Goal: Task Accomplishment & Management: Use online tool/utility

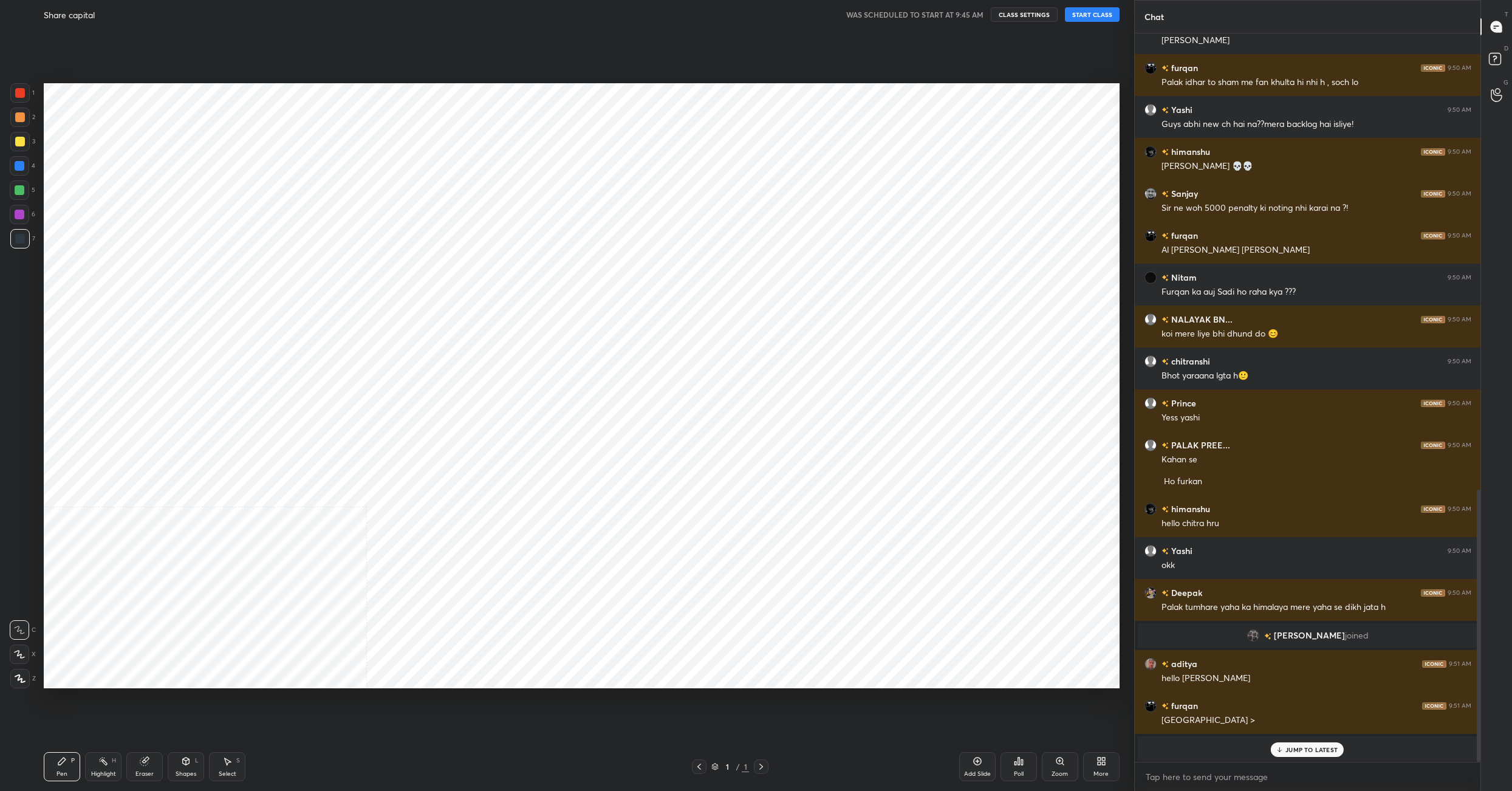
scroll to position [60033, 59672]
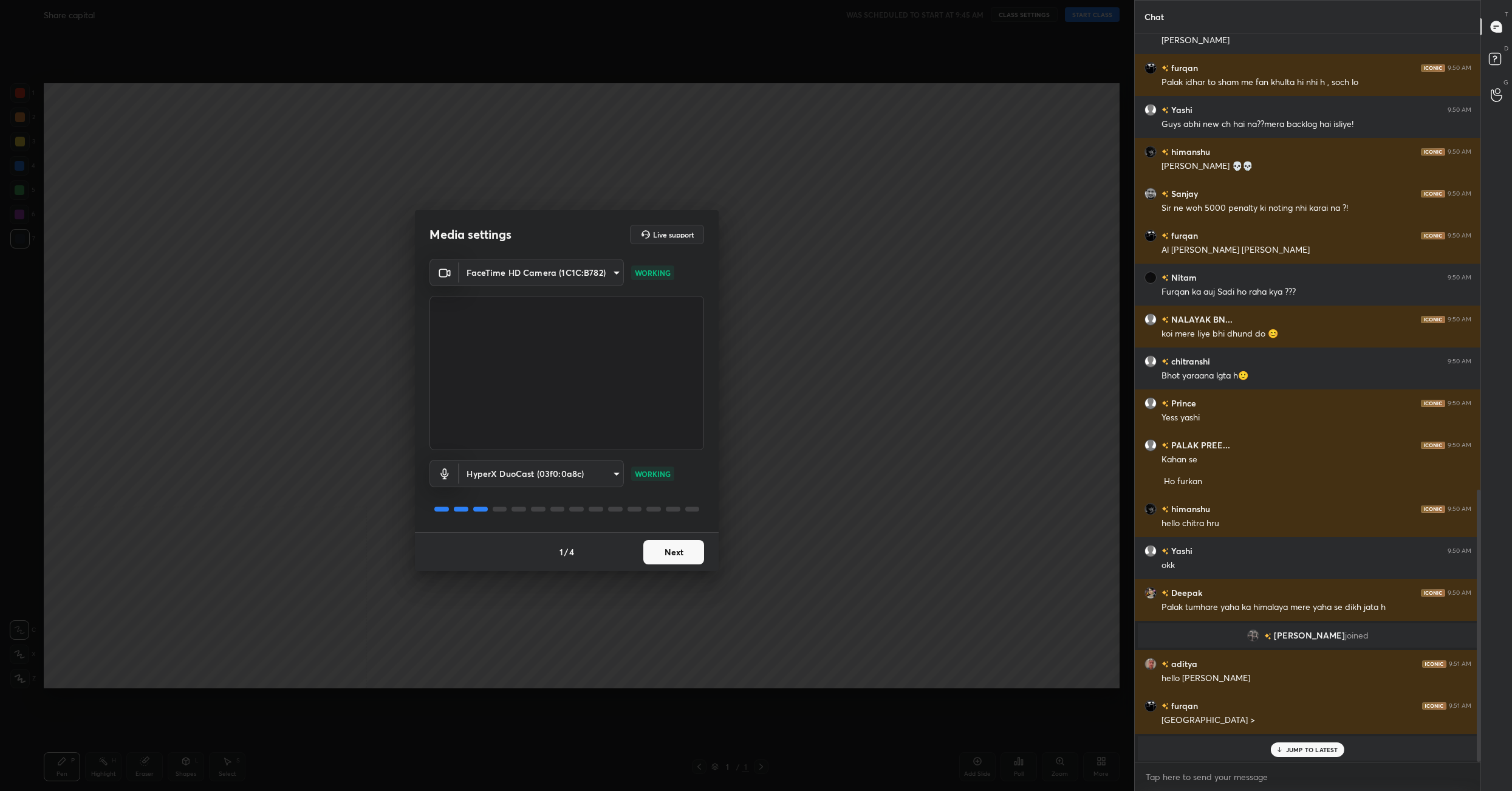
click at [681, 563] on button "Next" at bounding box center [673, 551] width 60 height 25
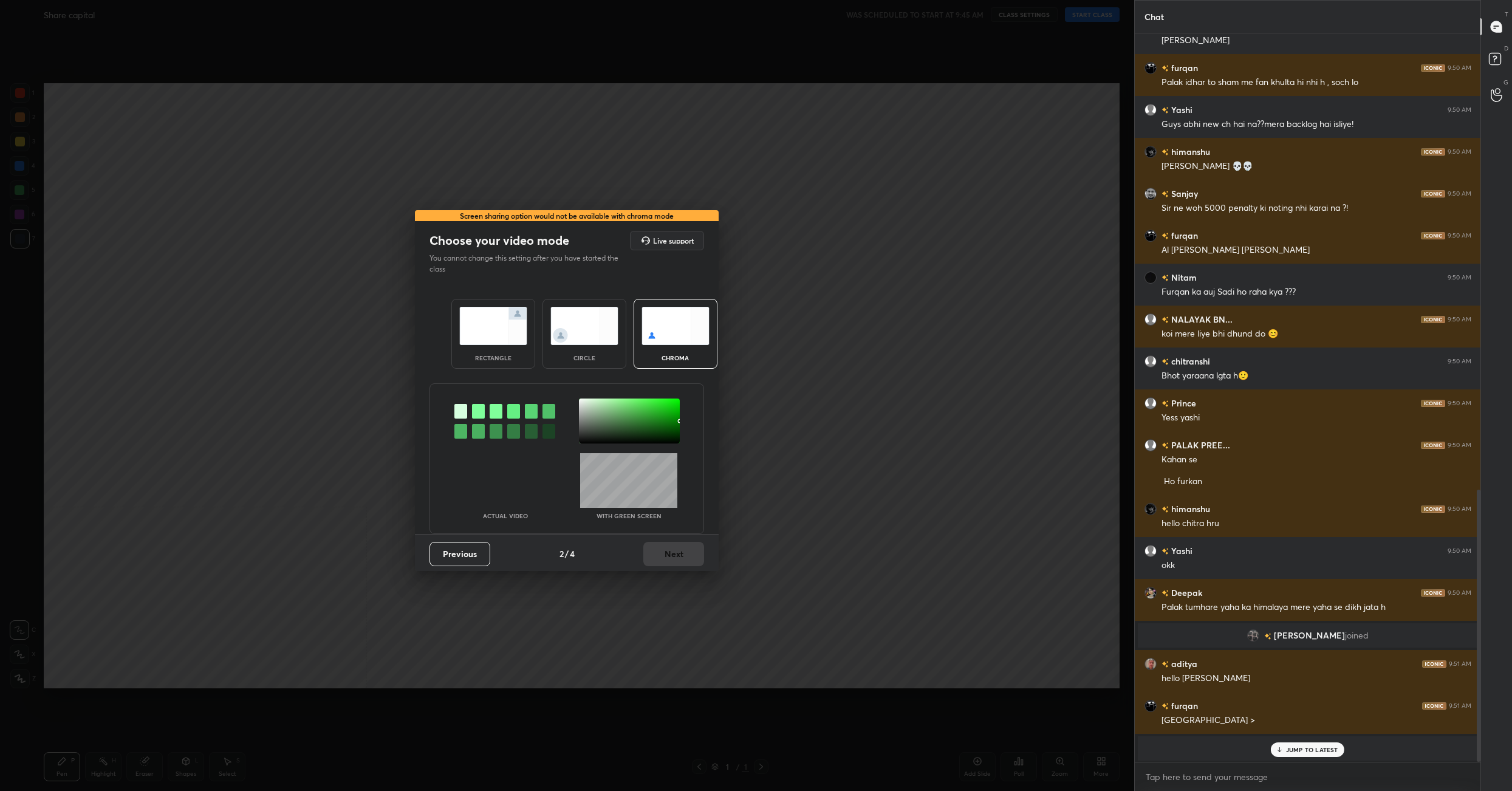
click at [510, 329] on img at bounding box center [493, 326] width 68 height 39
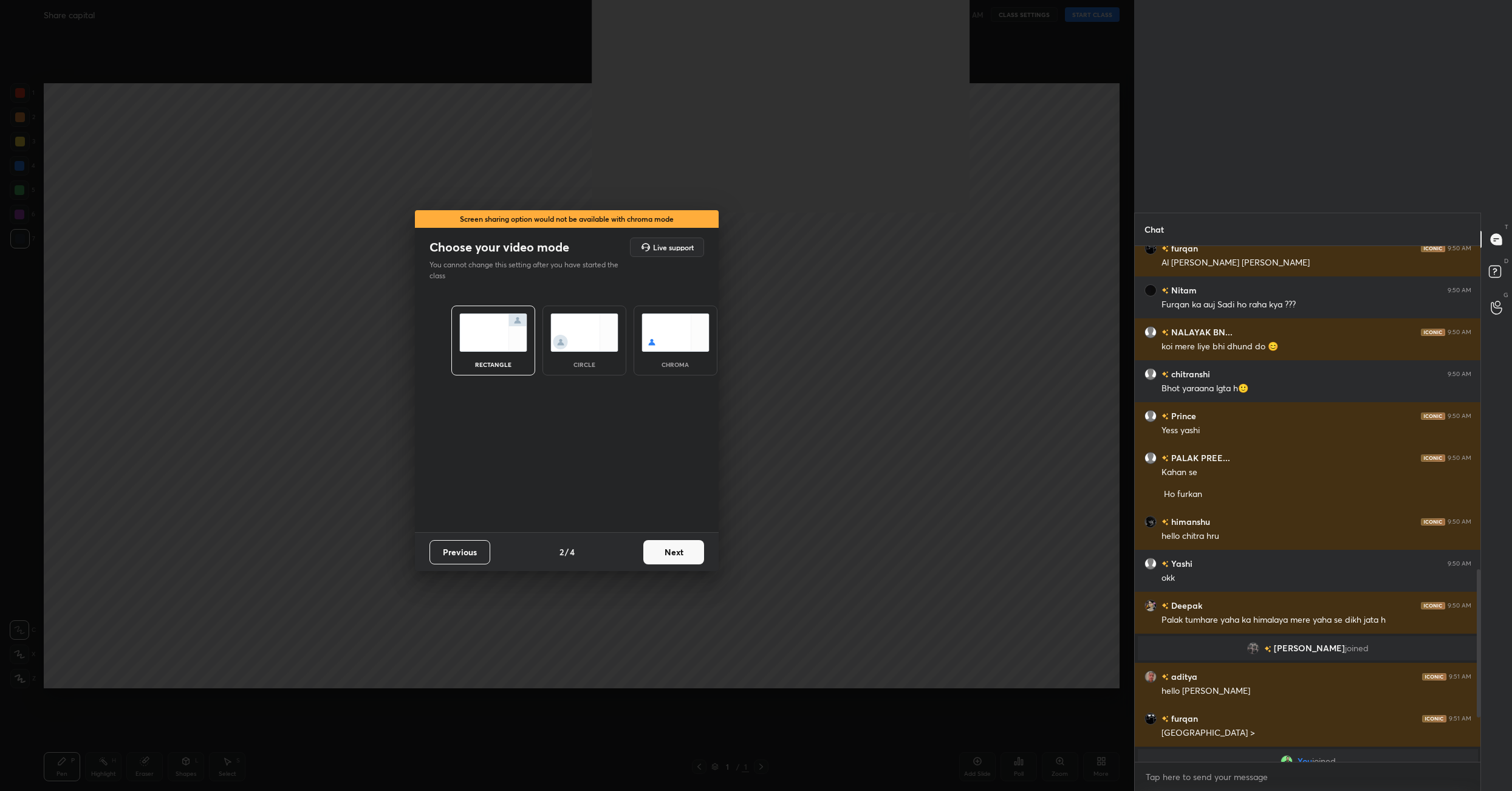
click at [672, 550] on button "Next" at bounding box center [673, 551] width 60 height 25
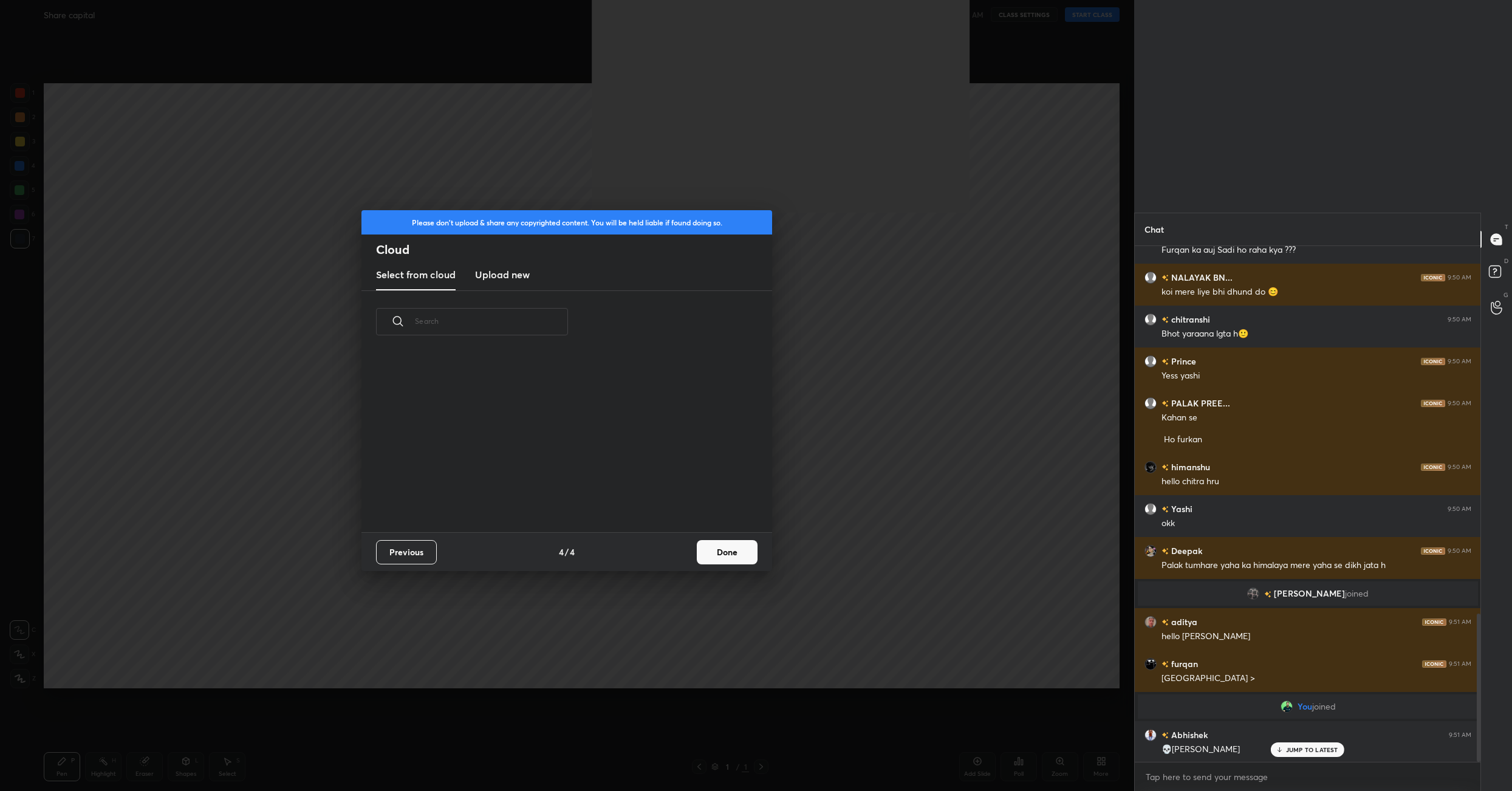
scroll to position [180, 389]
click at [723, 551] on button "Done" at bounding box center [727, 551] width 60 height 25
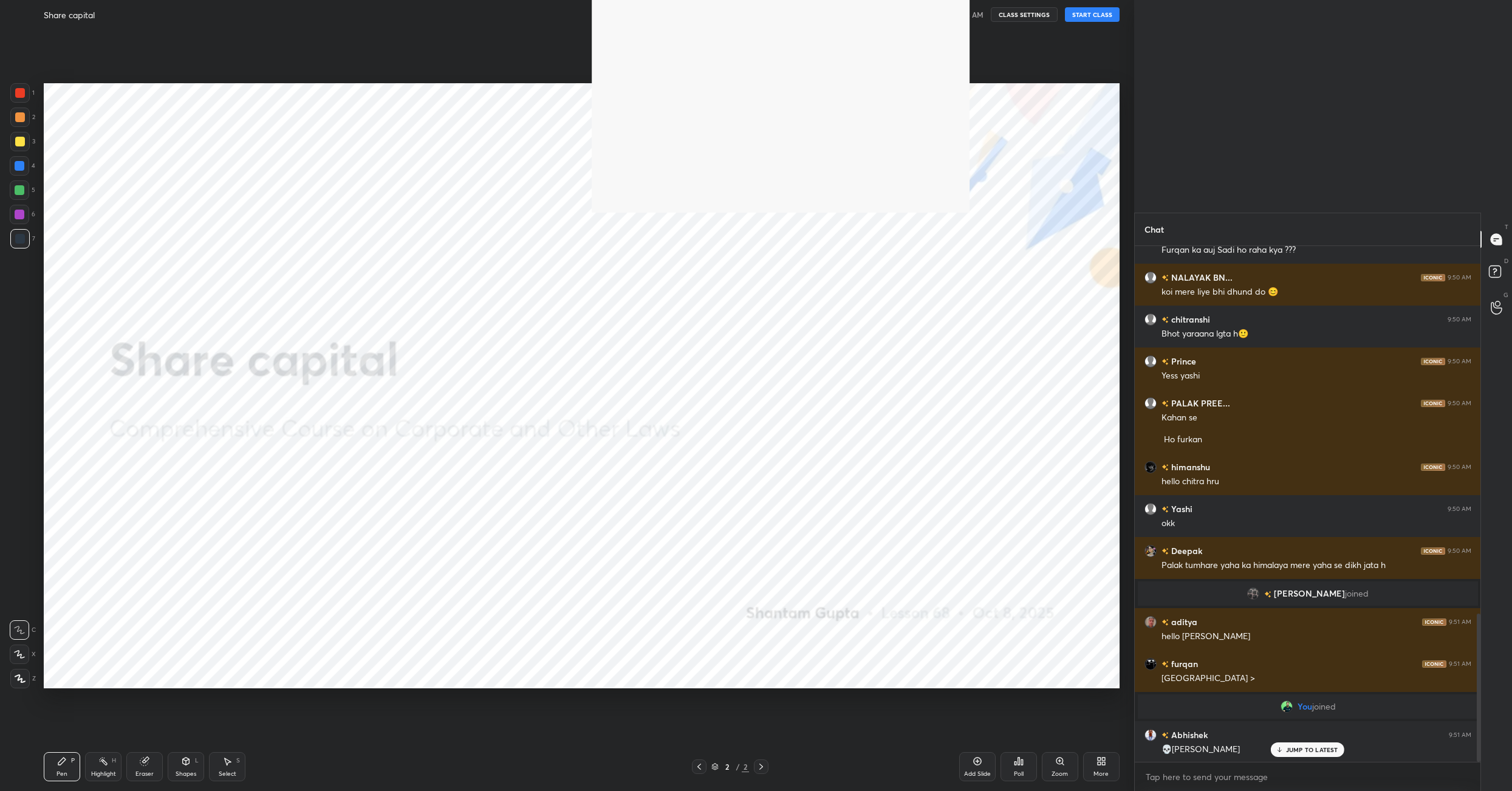
click at [1093, 20] on button "START CLASS" at bounding box center [1092, 14] width 54 height 15
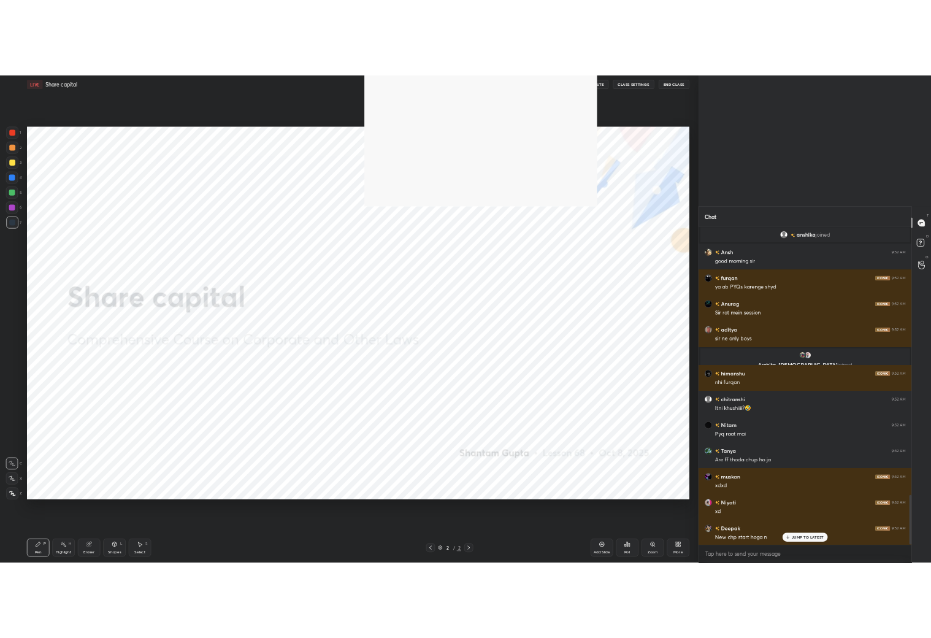
scroll to position [4, 4]
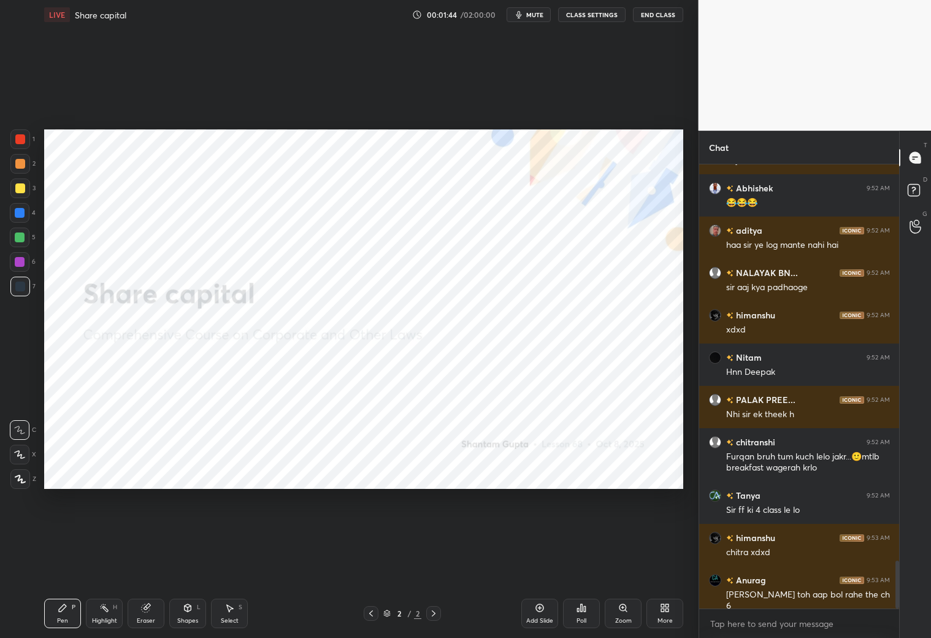
click at [647, 615] on div "More" at bounding box center [665, 613] width 37 height 29
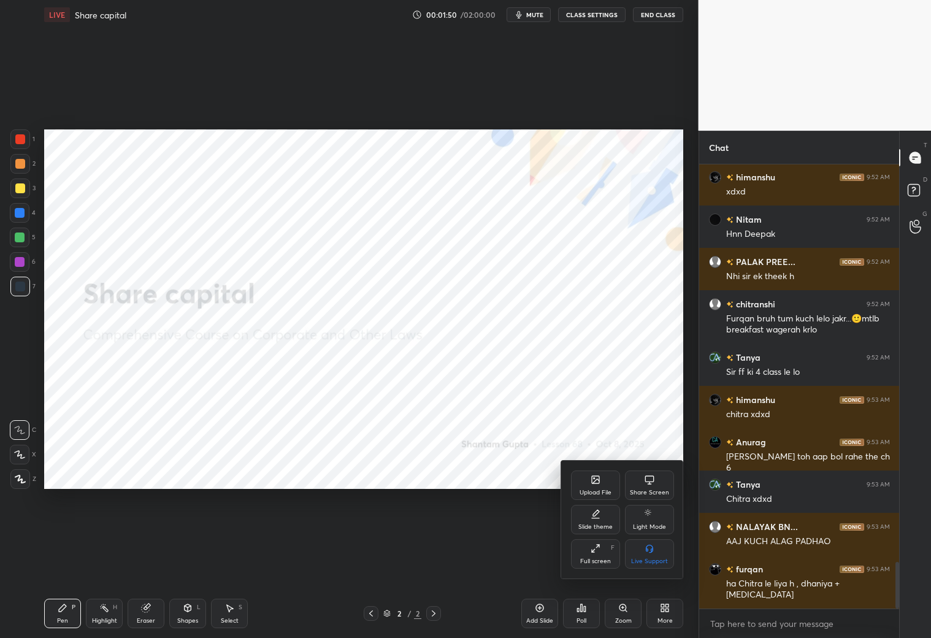
click at [18, 483] on div at bounding box center [465, 319] width 931 height 638
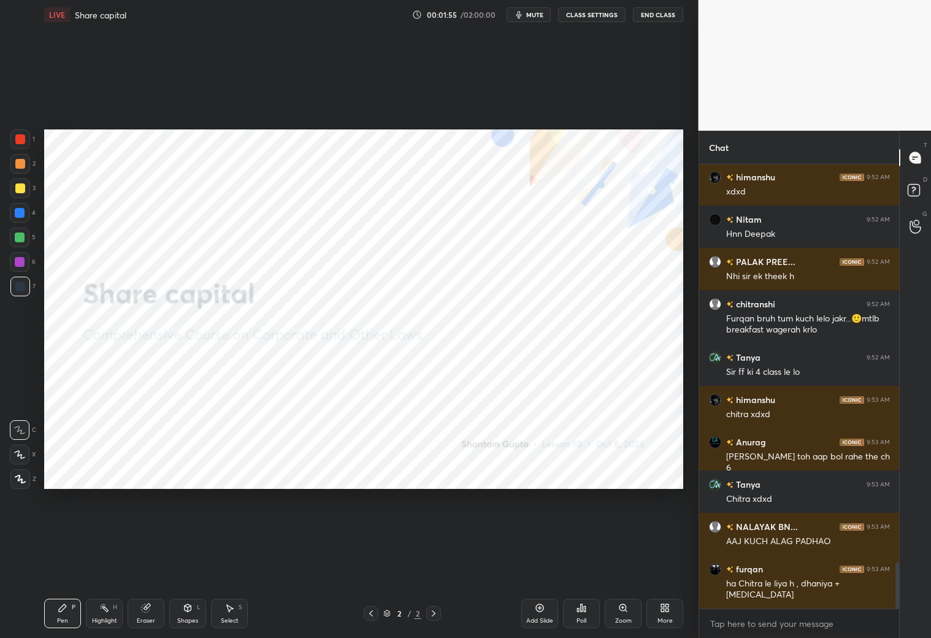
drag, startPoint x: 22, startPoint y: 482, endPoint x: 32, endPoint y: 450, distance: 33.4
click at [23, 480] on icon at bounding box center [20, 479] width 11 height 9
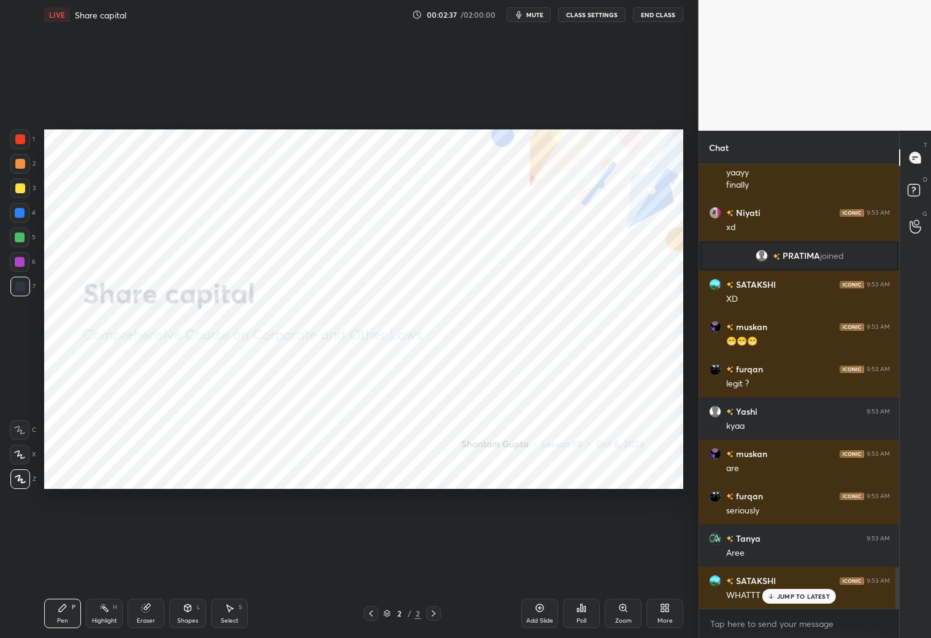
scroll to position [4324, 0]
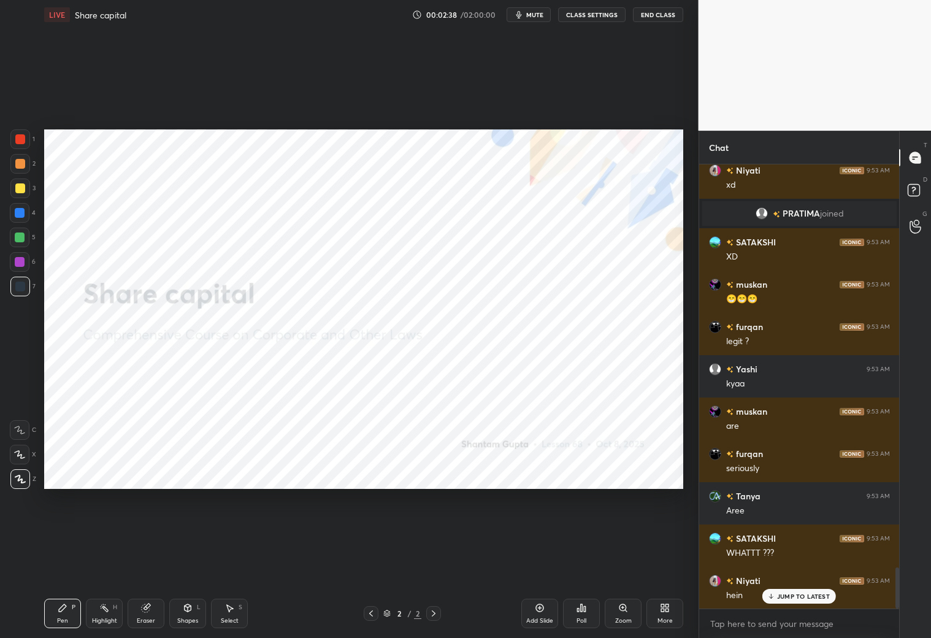
click at [816, 598] on div "JUMP TO LATEST" at bounding box center [800, 596] width 74 height 15
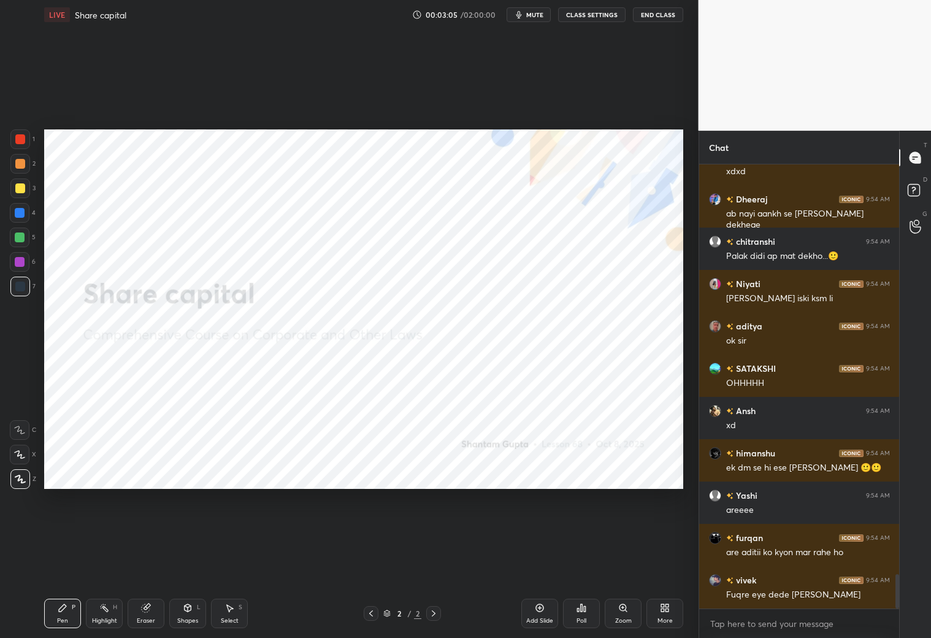
scroll to position [5340, 0]
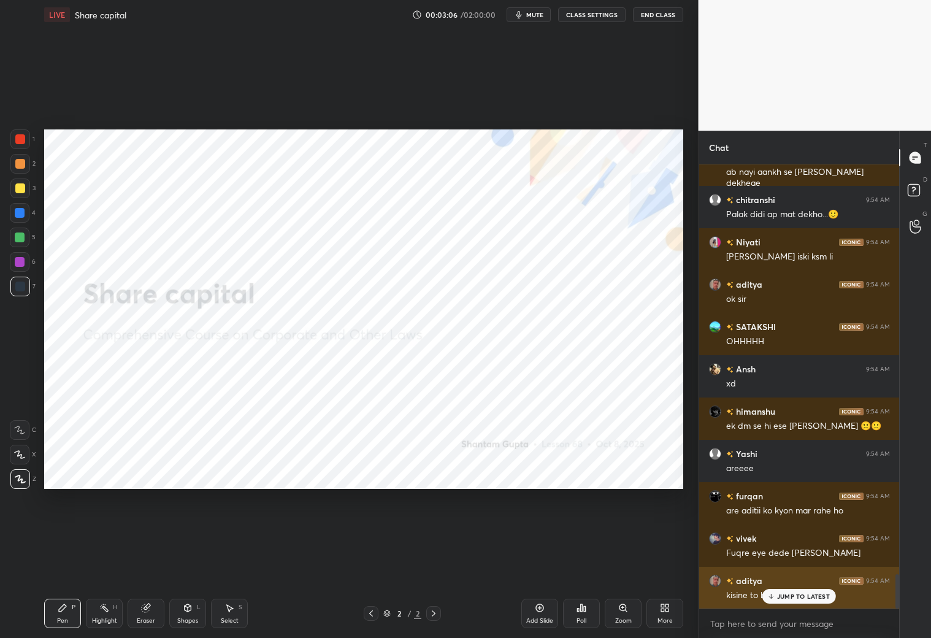
click at [793, 597] on p "JUMP TO LATEST" at bounding box center [803, 596] width 53 height 7
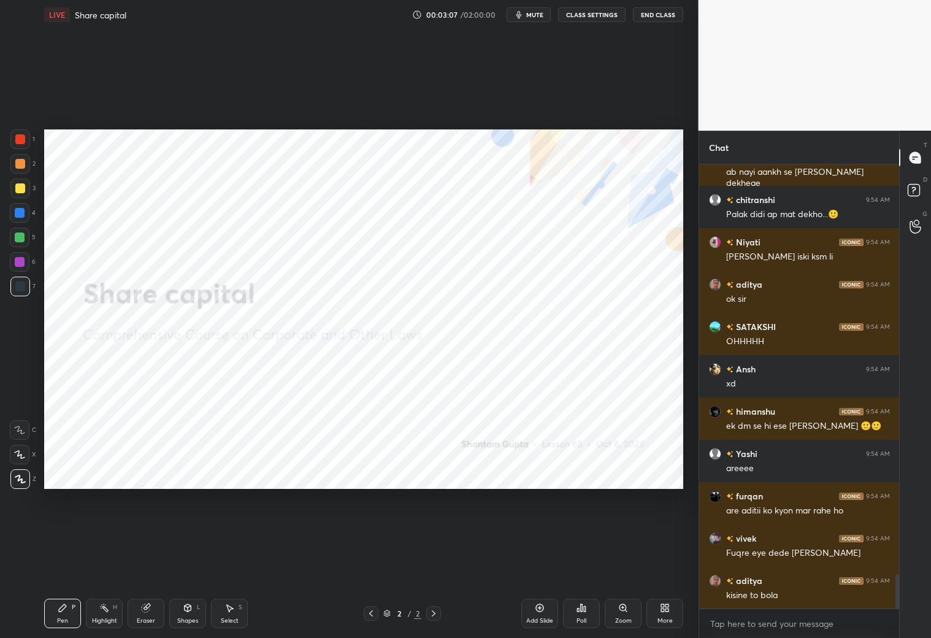
drag, startPoint x: 544, startPoint y: 614, endPoint x: 553, endPoint y: 609, distance: 9.9
click at [547, 615] on div "Add Slide" at bounding box center [540, 613] width 37 height 29
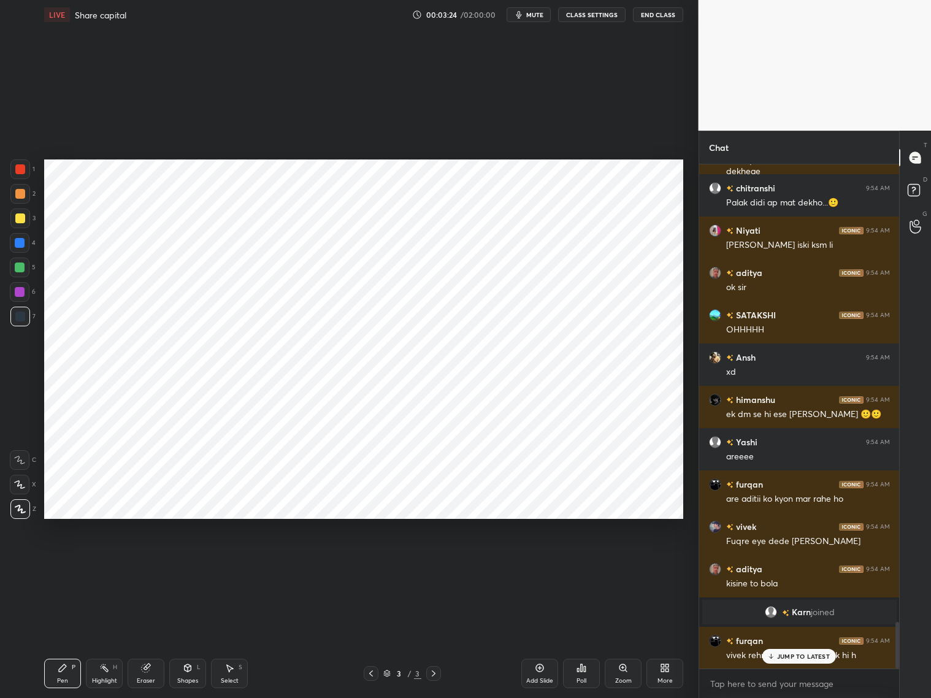
scroll to position [4989, 0]
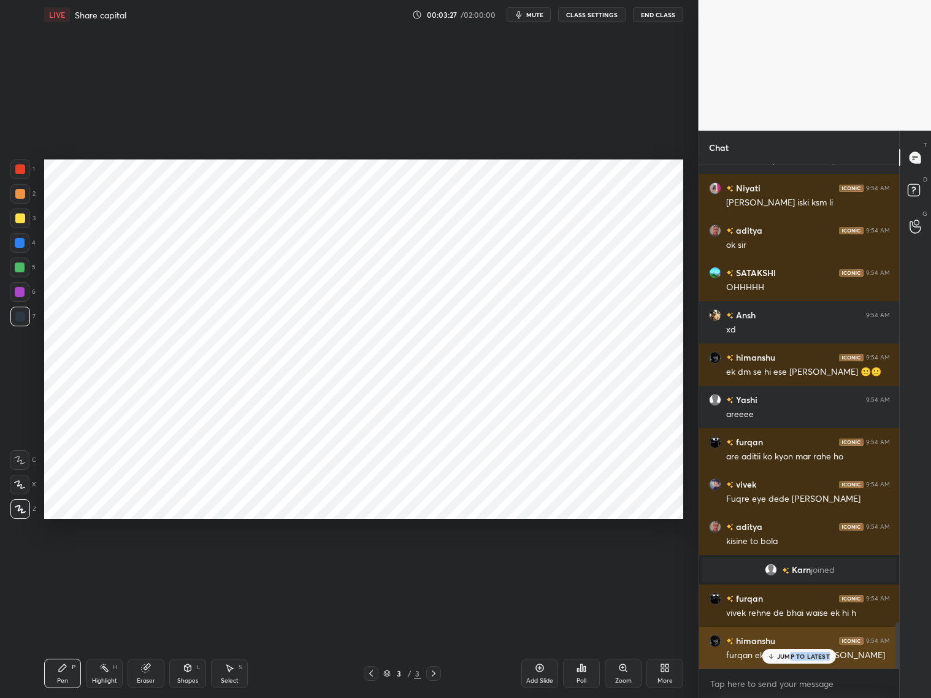
click at [792, 660] on div "JUMP TO LATEST" at bounding box center [800, 656] width 74 height 15
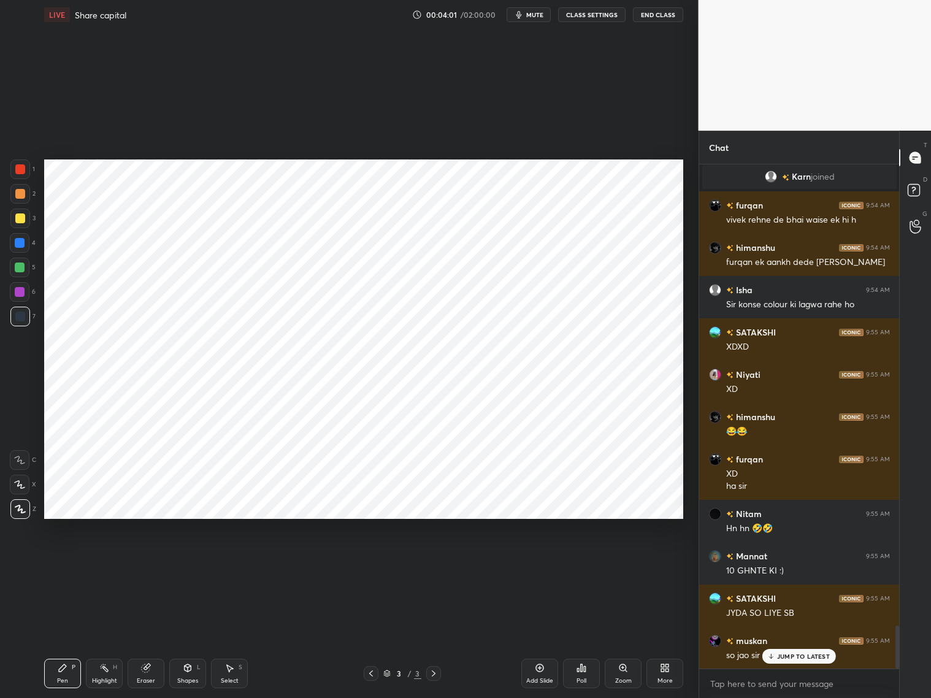
scroll to position [5425, 0]
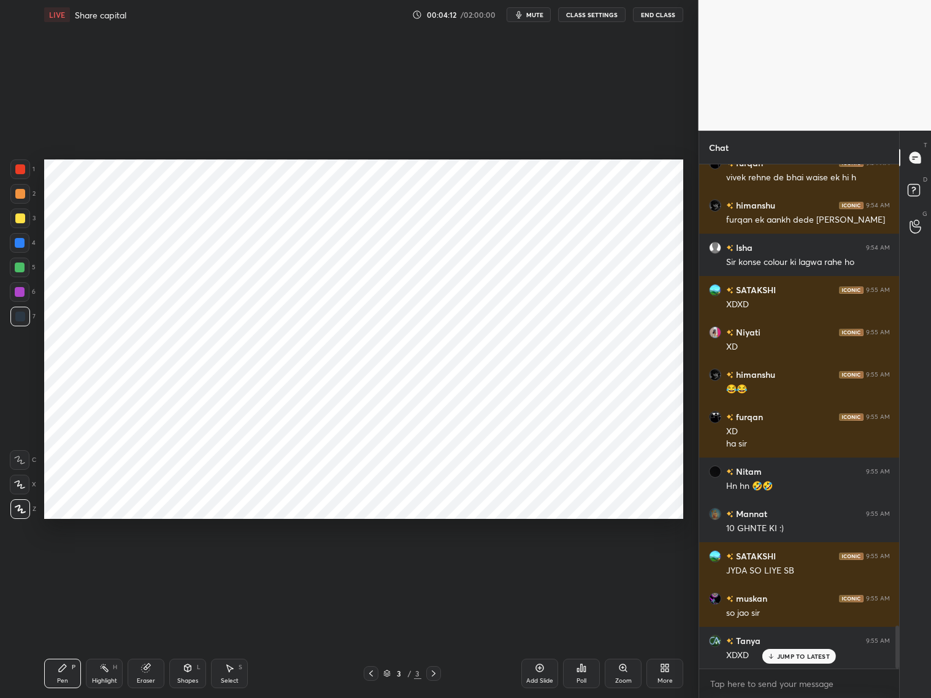
click at [154, 666] on div "Eraser" at bounding box center [146, 673] width 37 height 29
click at [24, 505] on span "Erase all" at bounding box center [19, 509] width 18 height 9
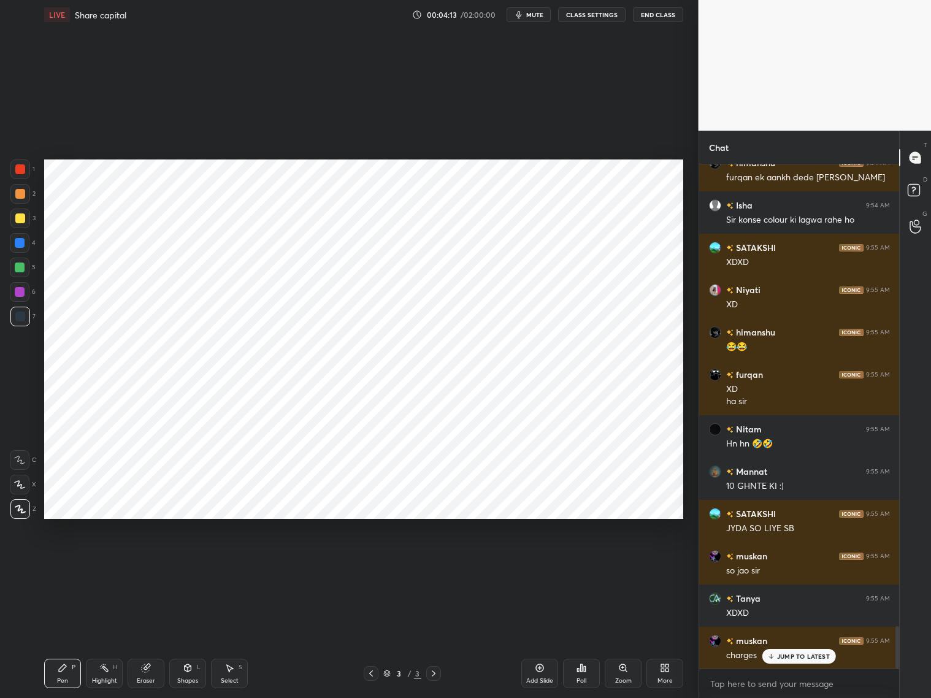
drag, startPoint x: 57, startPoint y: 673, endPoint x: 66, endPoint y: 653, distance: 21.4
click at [60, 671] on div "Pen P" at bounding box center [62, 673] width 37 height 29
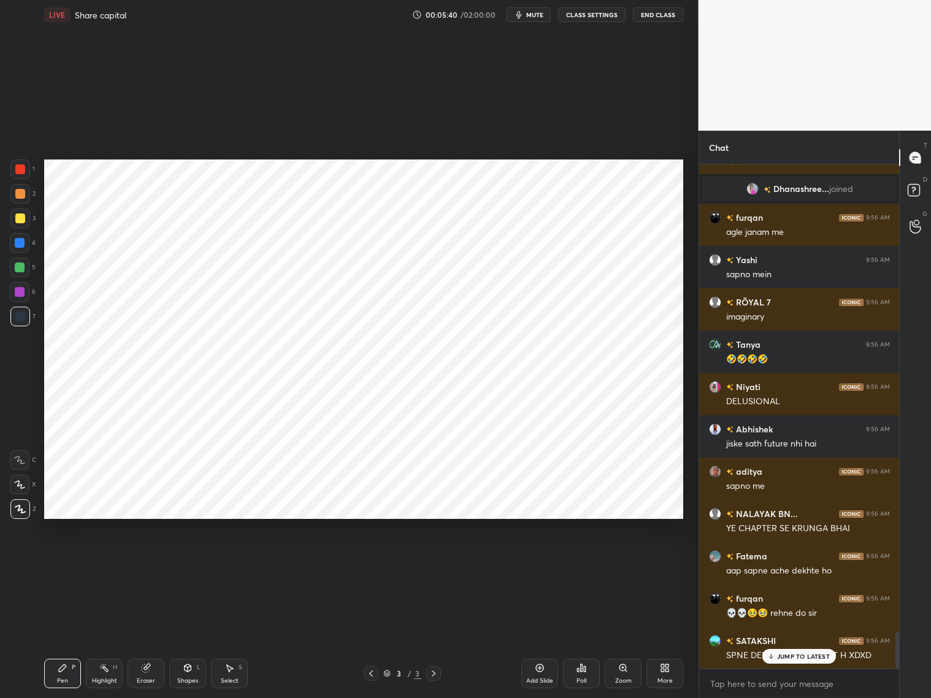
scroll to position [6578, 0]
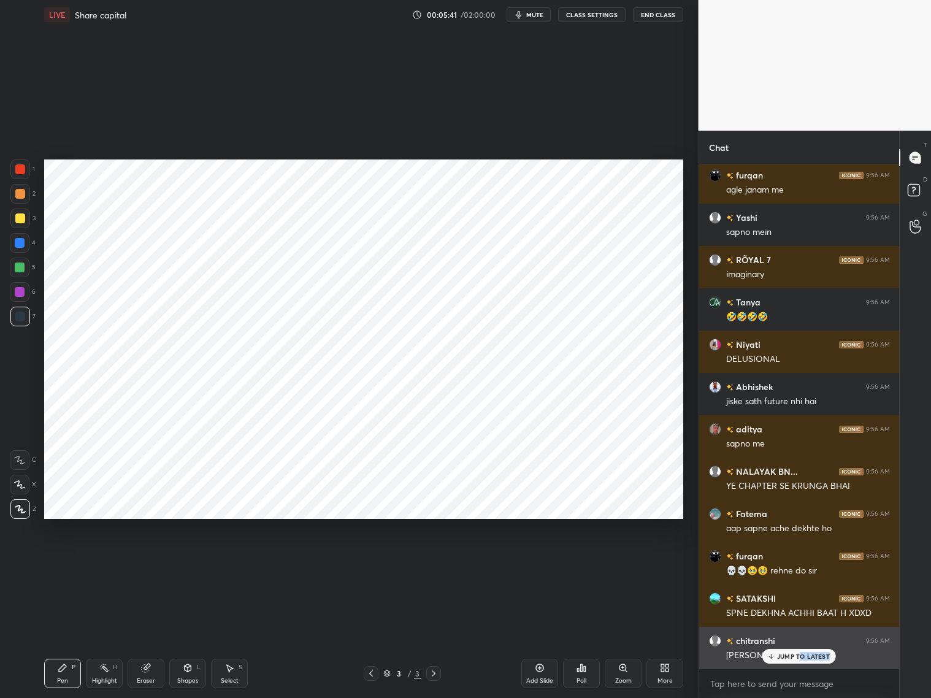
click at [802, 658] on div "JUMP TO LATEST" at bounding box center [800, 656] width 74 height 15
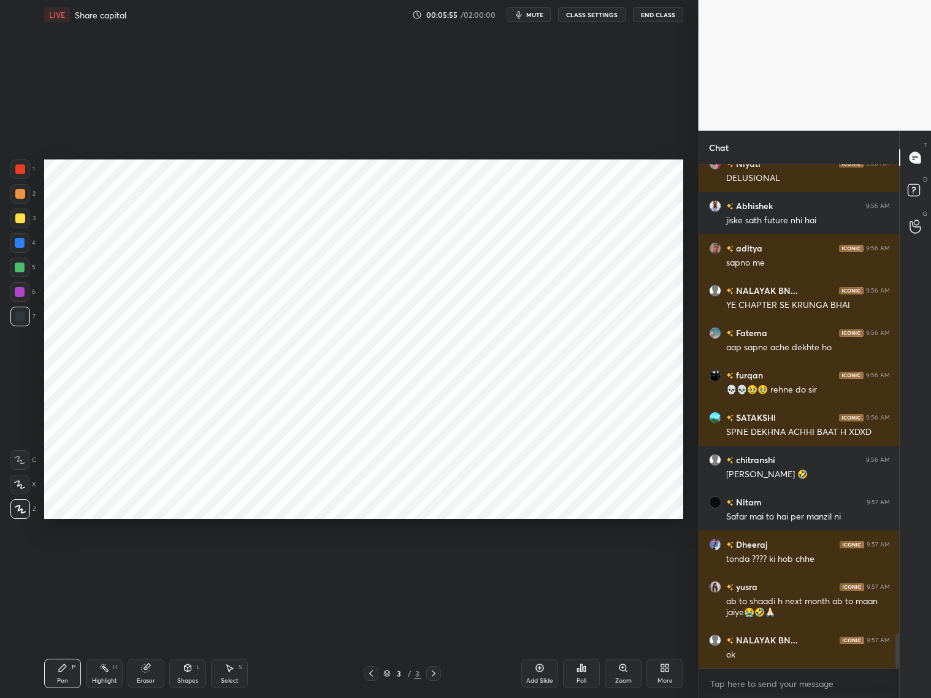
scroll to position [6801, 0]
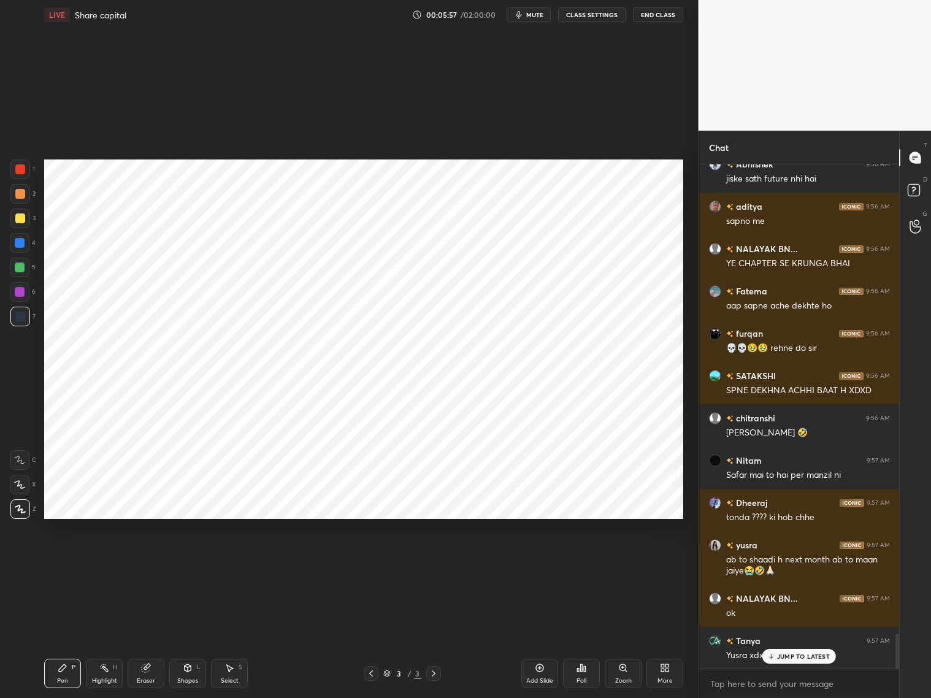
click at [541, 678] on div "Add Slide" at bounding box center [539, 681] width 27 height 6
drag, startPoint x: 20, startPoint y: 290, endPoint x: 20, endPoint y: 276, distance: 14.1
click at [22, 287] on div at bounding box center [20, 292] width 10 height 10
click at [20, 483] on icon at bounding box center [19, 484] width 11 height 9
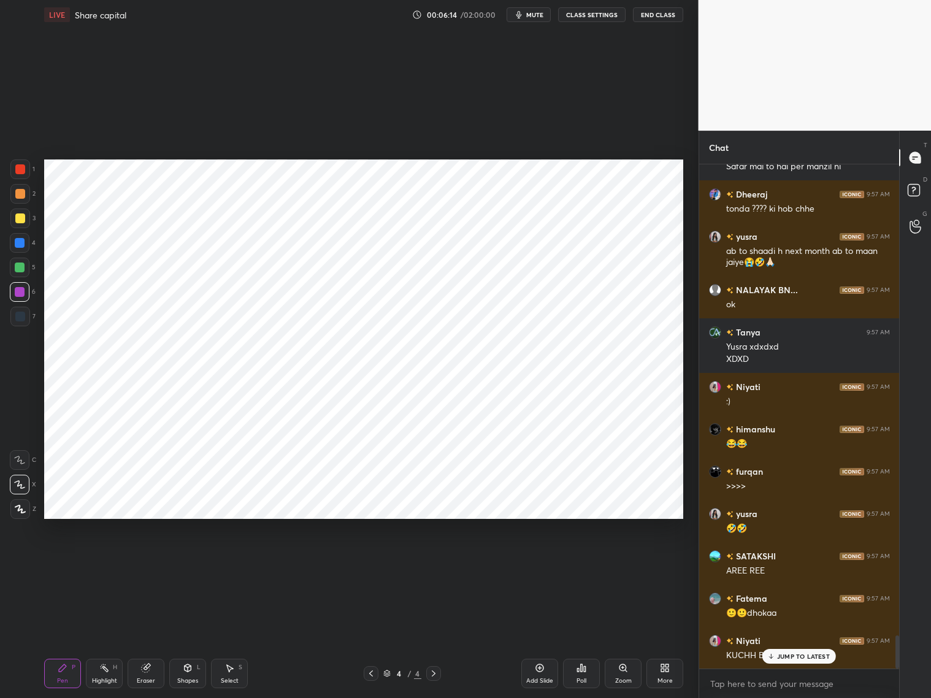
scroll to position [7152, 0]
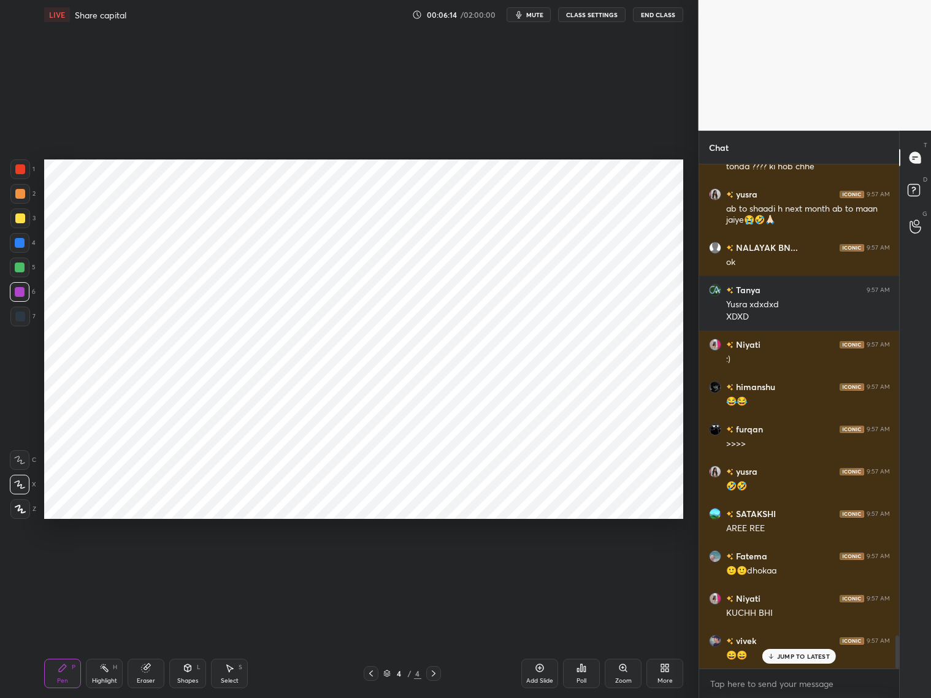
click at [25, 171] on div at bounding box center [20, 169] width 10 height 10
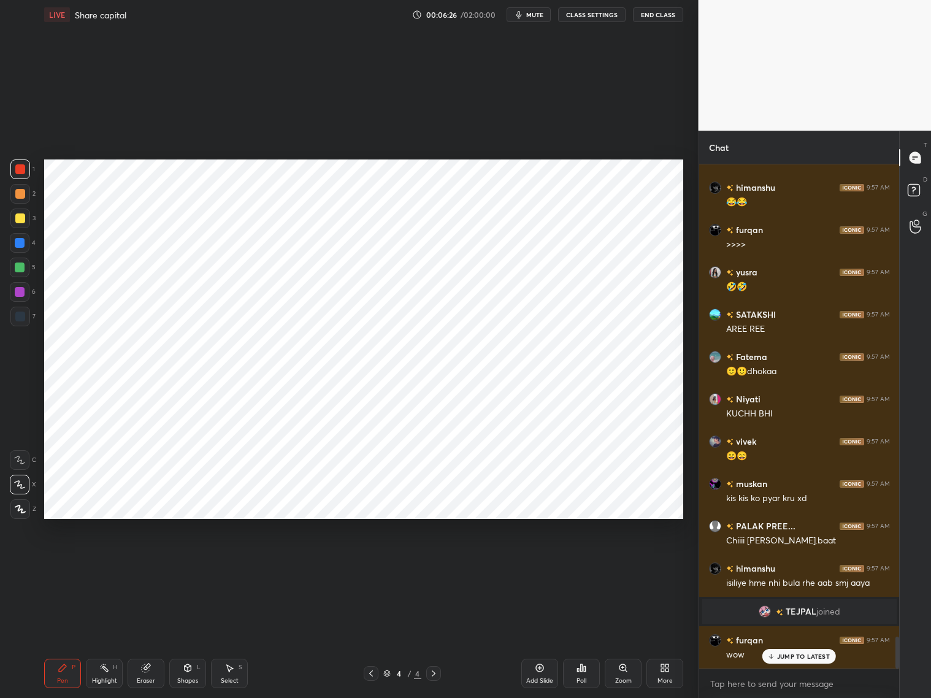
scroll to position [7393, 0]
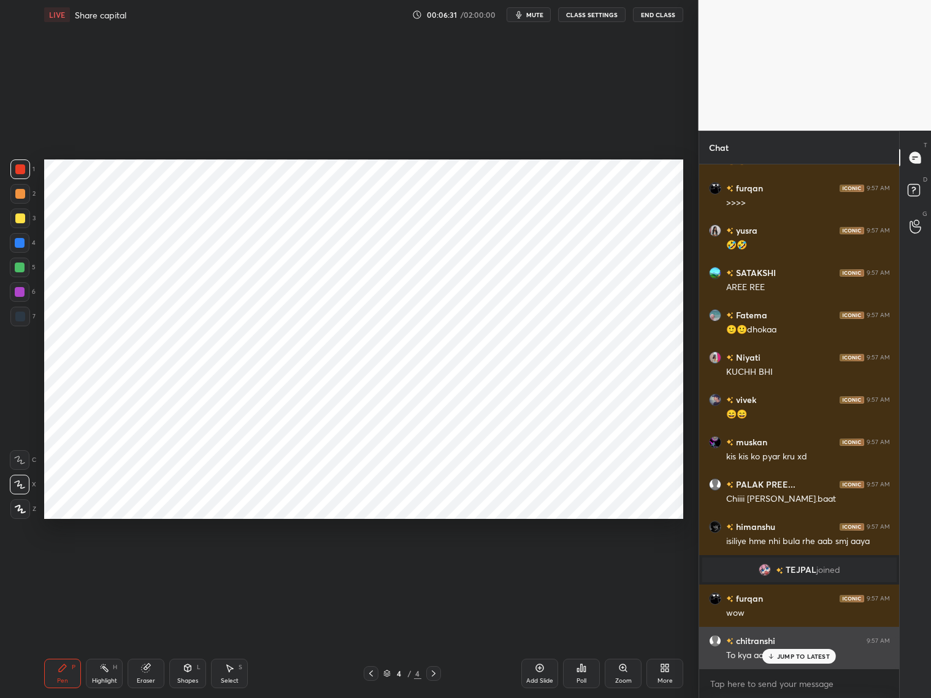
click at [792, 655] on p "JUMP TO LATEST" at bounding box center [803, 656] width 53 height 7
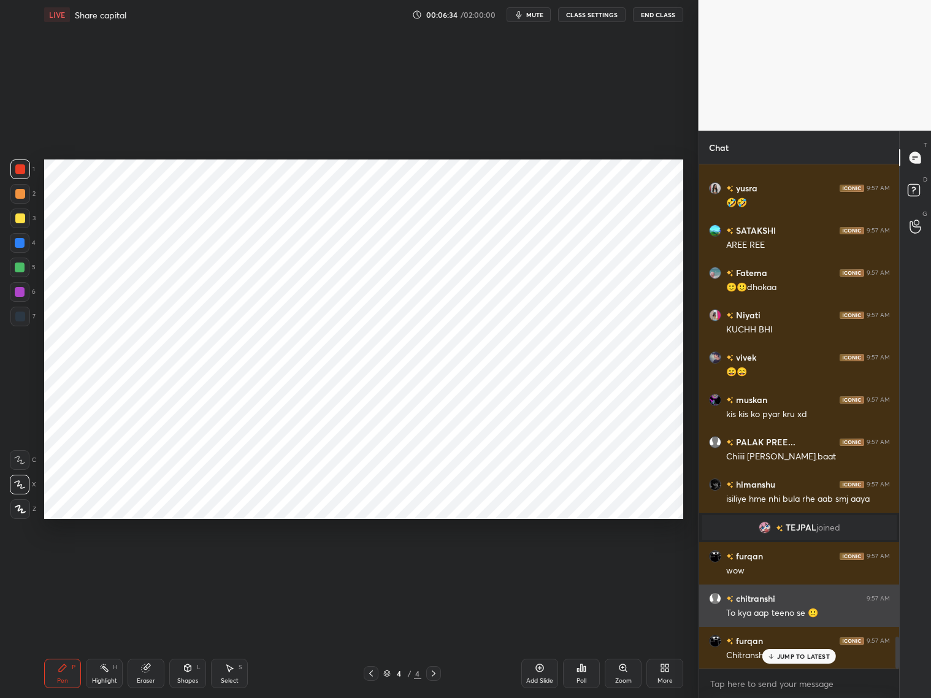
scroll to position [7477, 0]
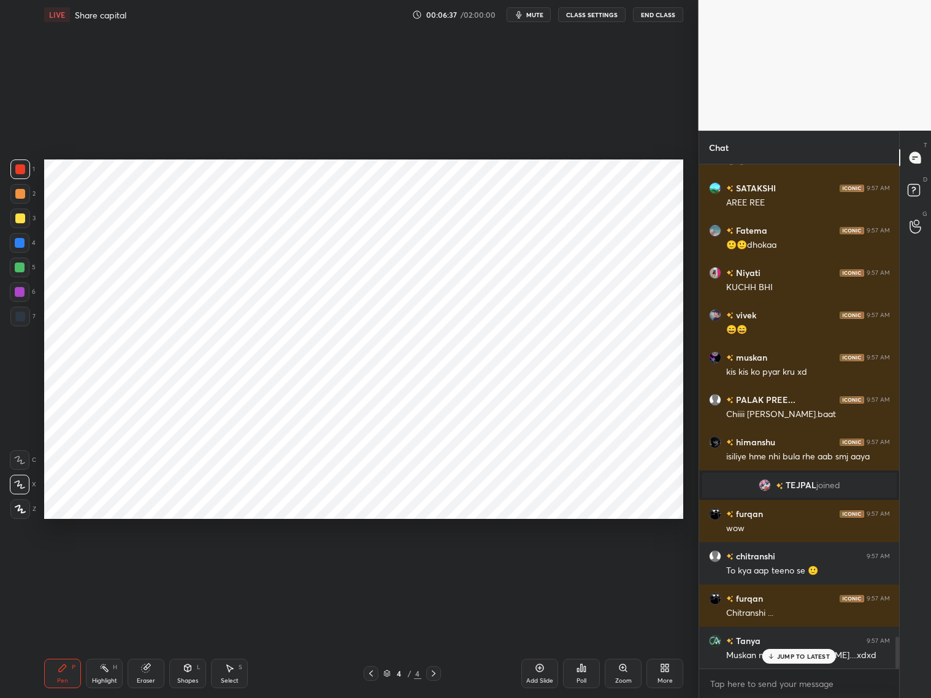
drag, startPoint x: 20, startPoint y: 243, endPoint x: 33, endPoint y: 240, distance: 13.2
click at [21, 242] on div at bounding box center [20, 243] width 10 height 10
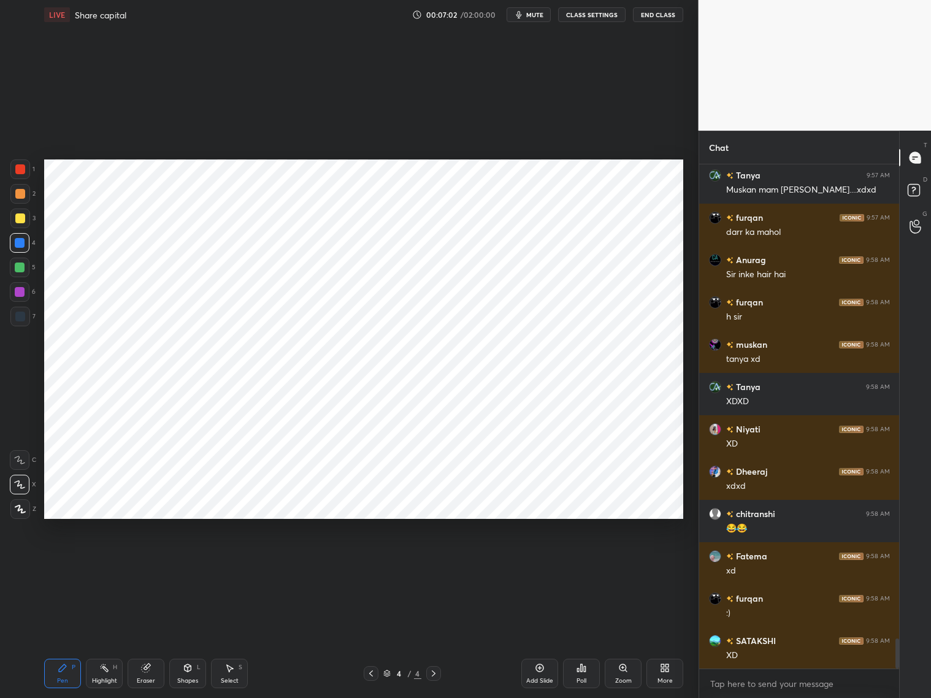
scroll to position [7986, 0]
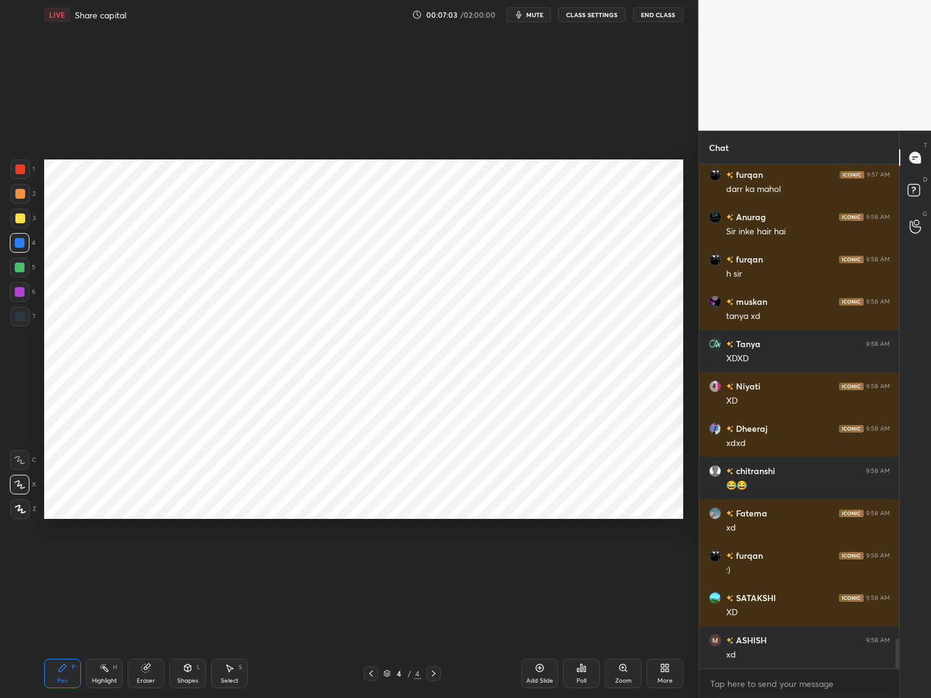
click at [21, 314] on div at bounding box center [20, 317] width 10 height 10
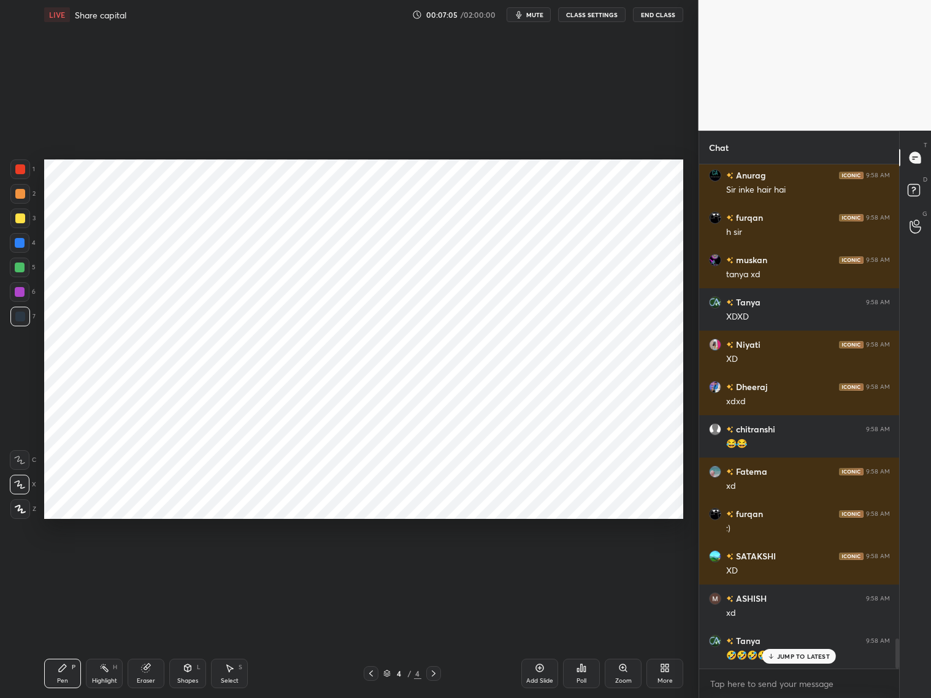
drag, startPoint x: 23, startPoint y: 508, endPoint x: 33, endPoint y: 504, distance: 10.2
click at [26, 509] on div at bounding box center [20, 509] width 20 height 20
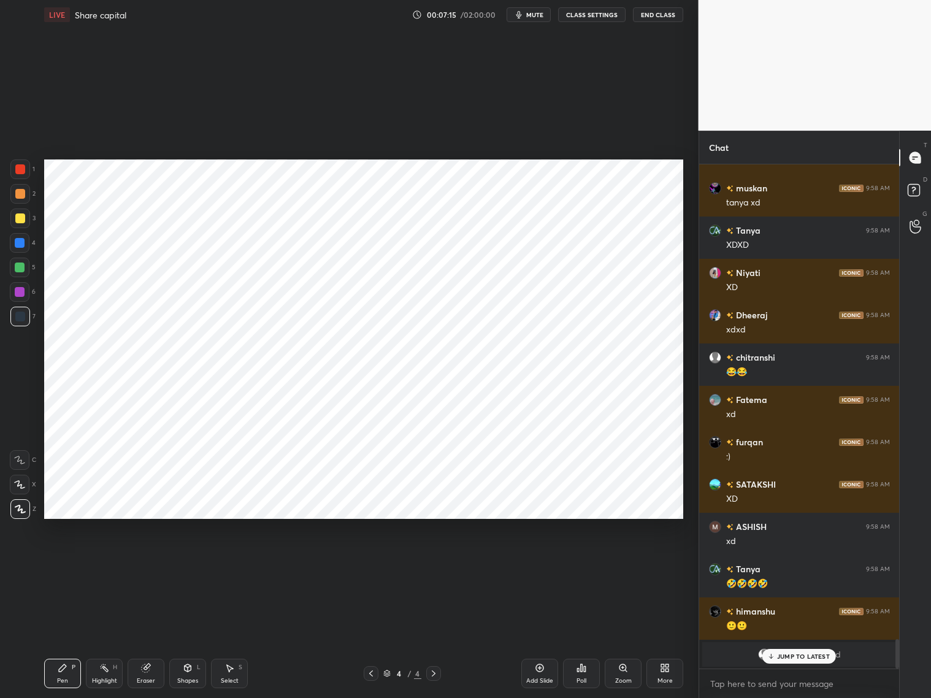
scroll to position [8143, 0]
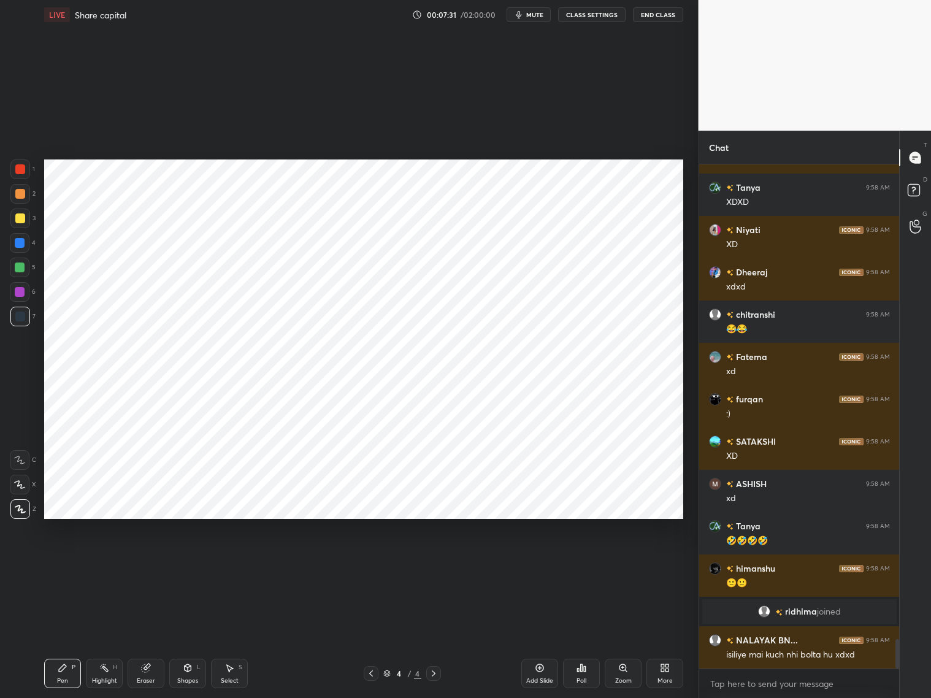
drag, startPoint x: 530, startPoint y: 13, endPoint x: 544, endPoint y: 7, distance: 14.8
click at [533, 14] on span "mute" at bounding box center [534, 14] width 17 height 9
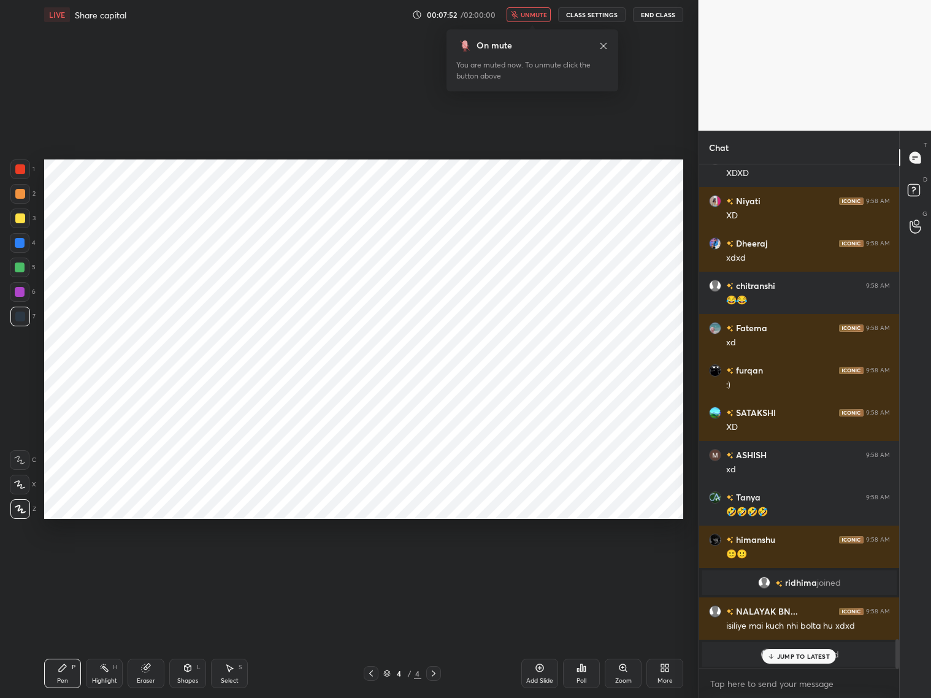
click at [533, 16] on span "unmute" at bounding box center [534, 14] width 26 height 9
click at [803, 654] on p "JUMP TO LATEST" at bounding box center [803, 656] width 53 height 7
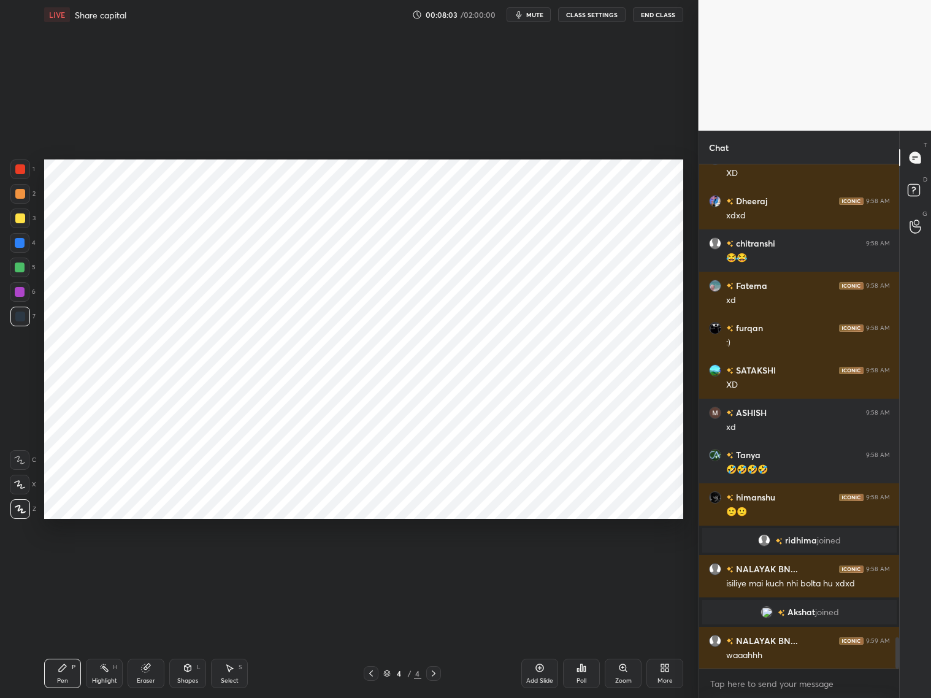
click at [15, 174] on div at bounding box center [20, 170] width 20 height 20
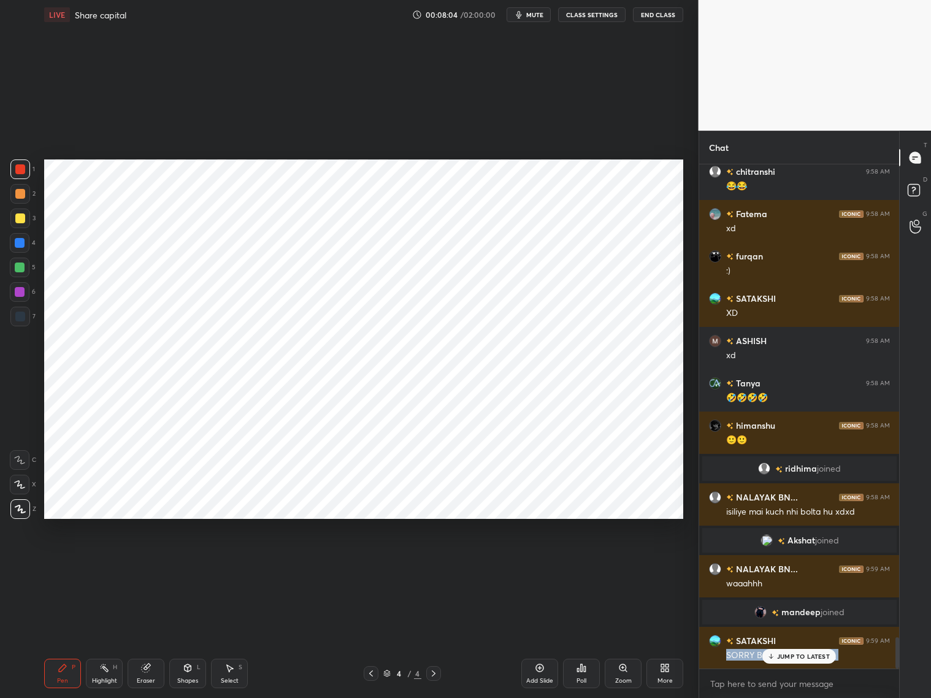
click at [801, 653] on p "JUMP TO LATEST" at bounding box center [803, 656] width 53 height 7
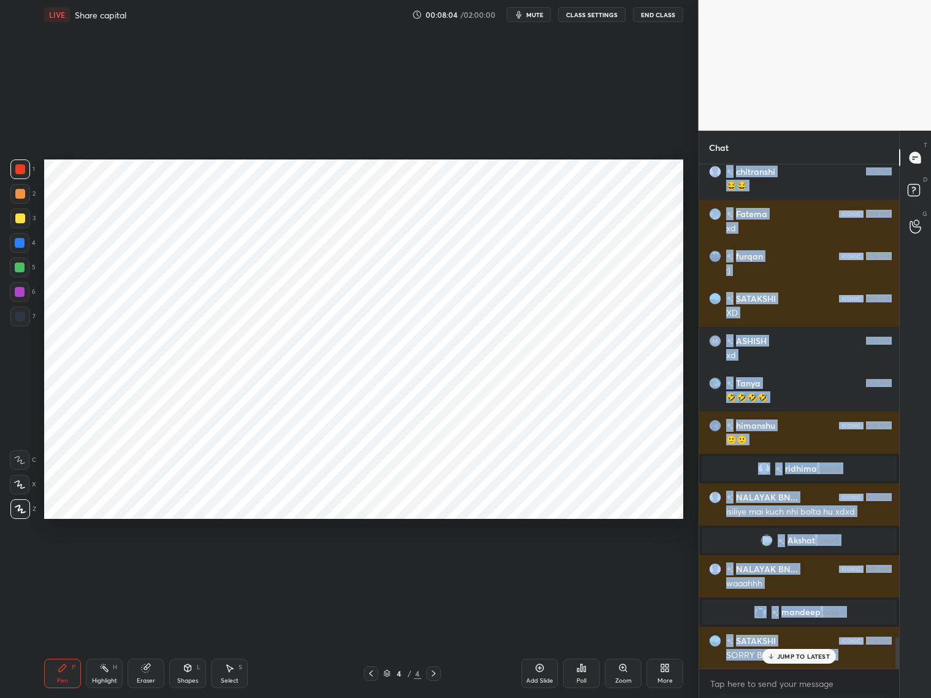
scroll to position [7735, 0]
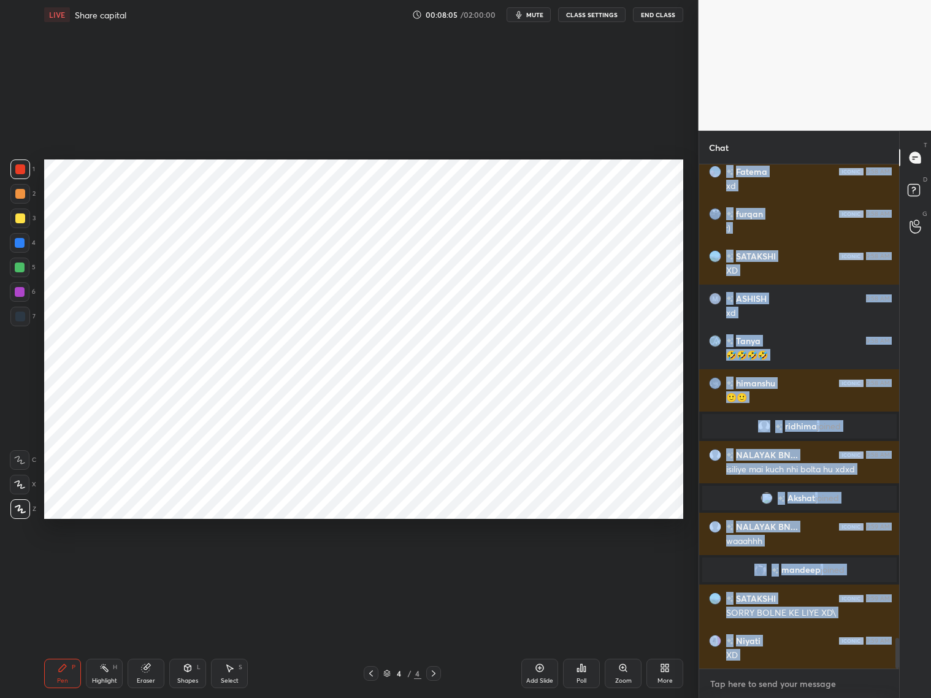
click at [771, 687] on textarea at bounding box center [799, 684] width 181 height 20
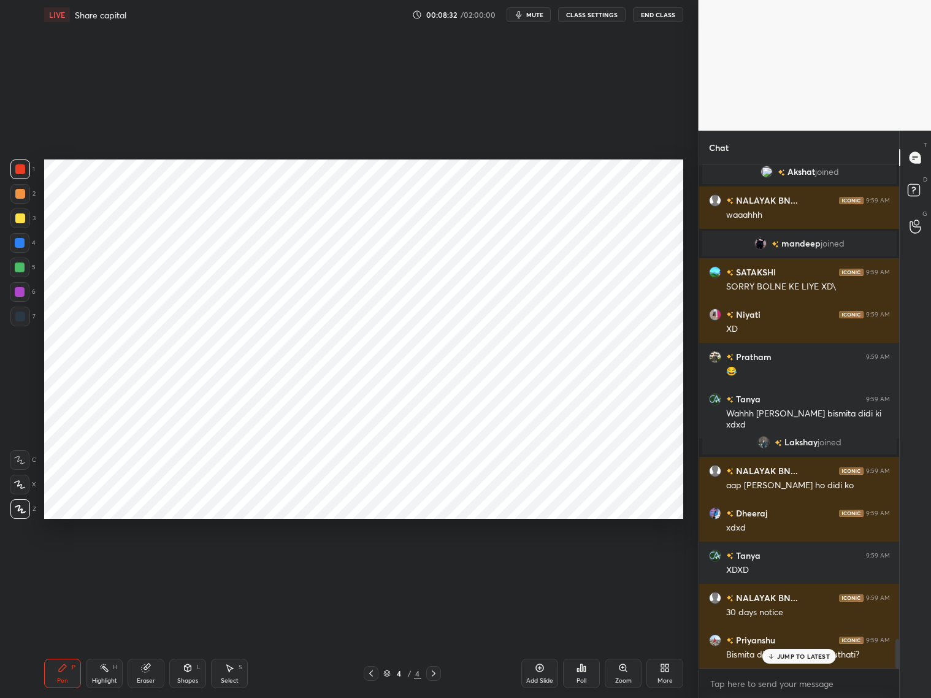
scroll to position [8046, 0]
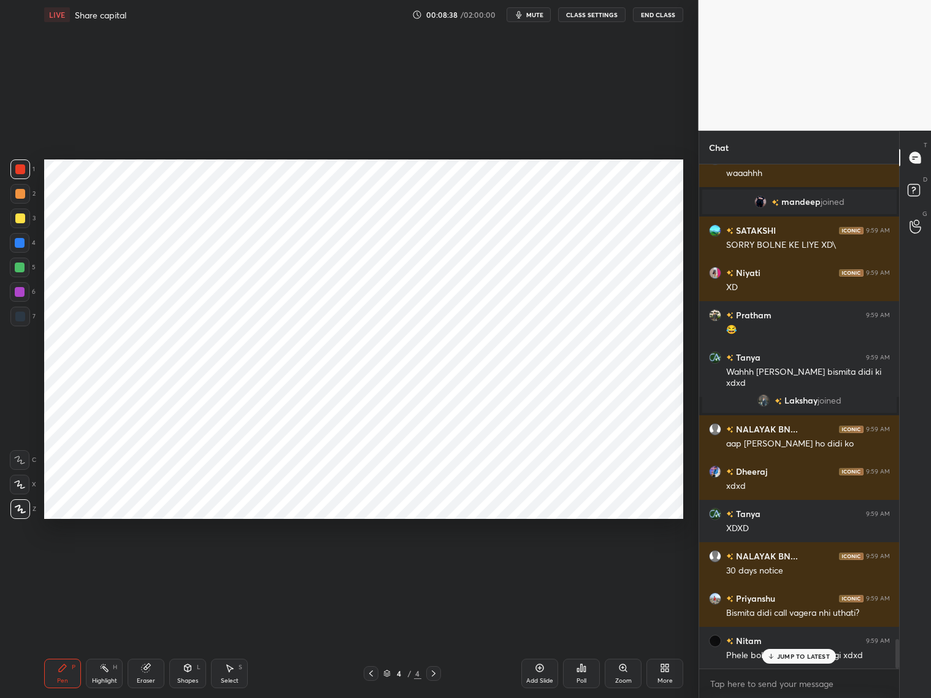
click at [16, 244] on div at bounding box center [20, 243] width 10 height 10
drag, startPoint x: 191, startPoint y: 671, endPoint x: 179, endPoint y: 652, distance: 23.0
click at [189, 671] on icon at bounding box center [188, 668] width 10 height 10
click at [18, 264] on div at bounding box center [20, 268] width 10 height 10
click at [190, 671] on icon at bounding box center [188, 668] width 10 height 10
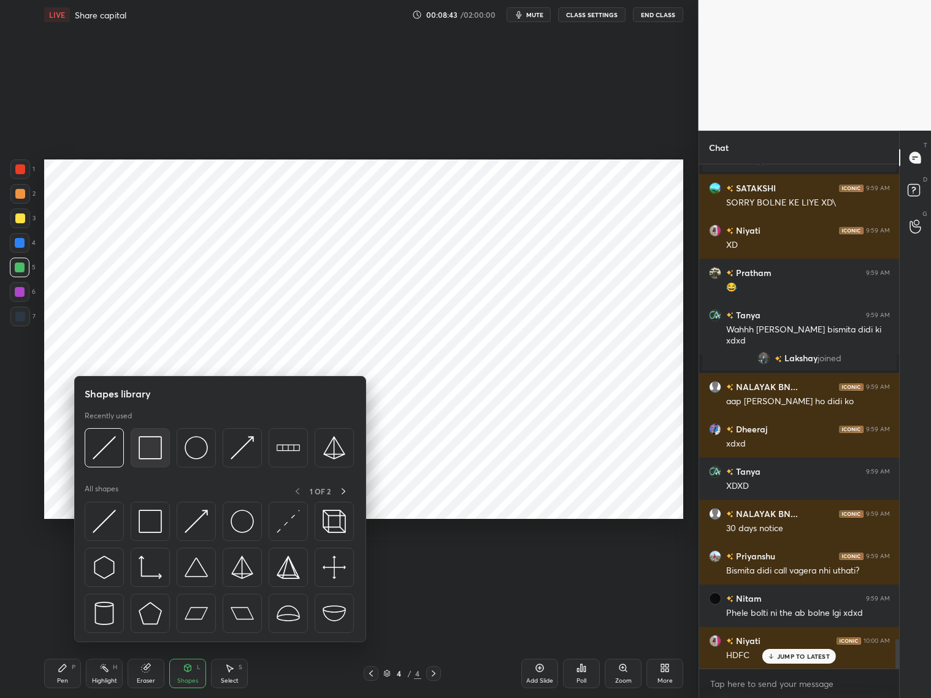
scroll to position [8131, 0]
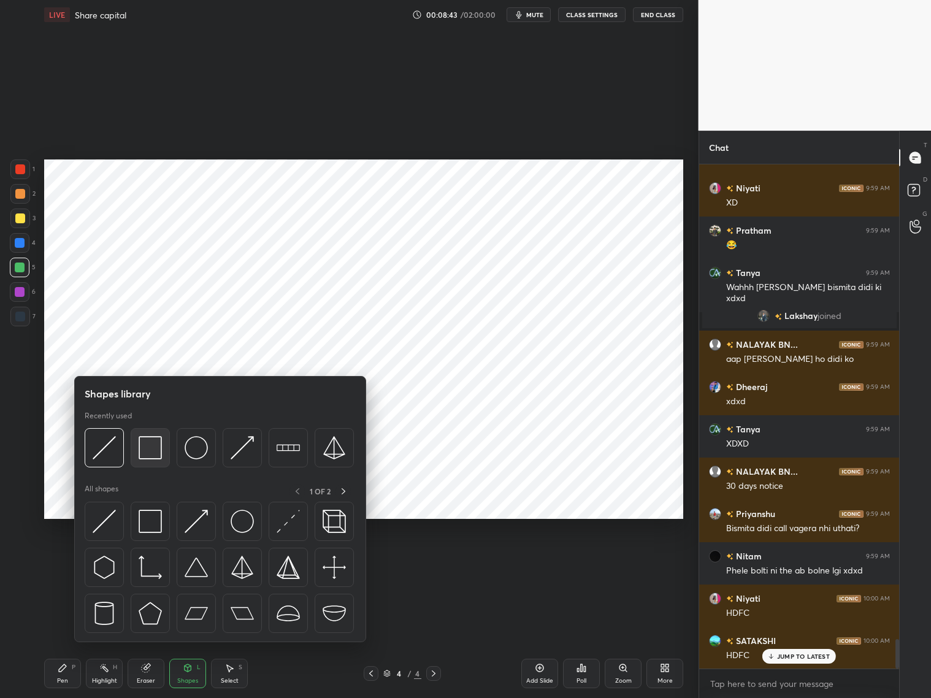
click at [154, 450] on img at bounding box center [150, 447] width 23 height 23
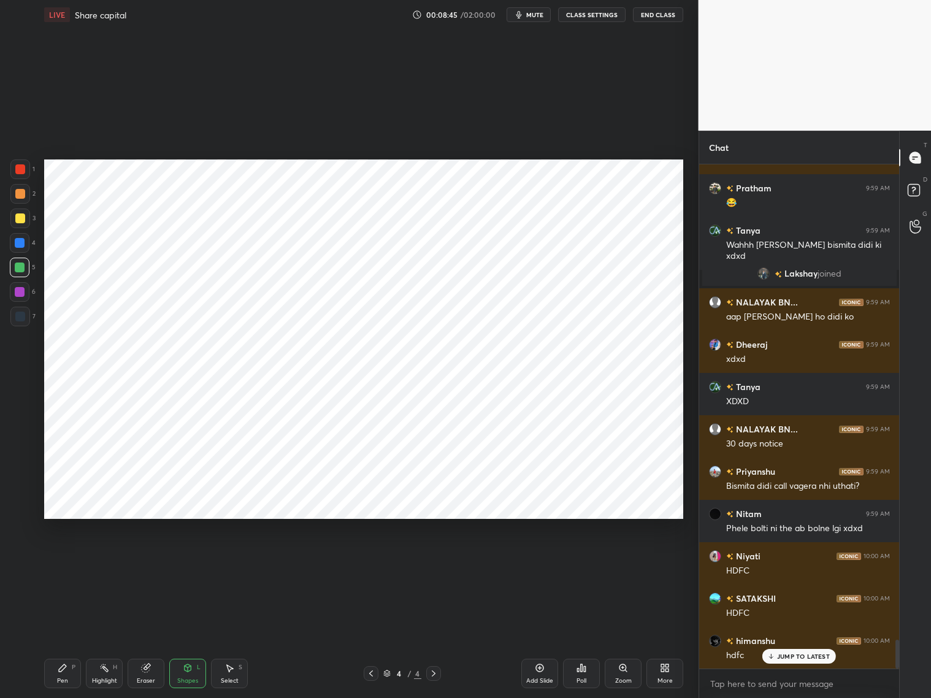
scroll to position [8300, 0]
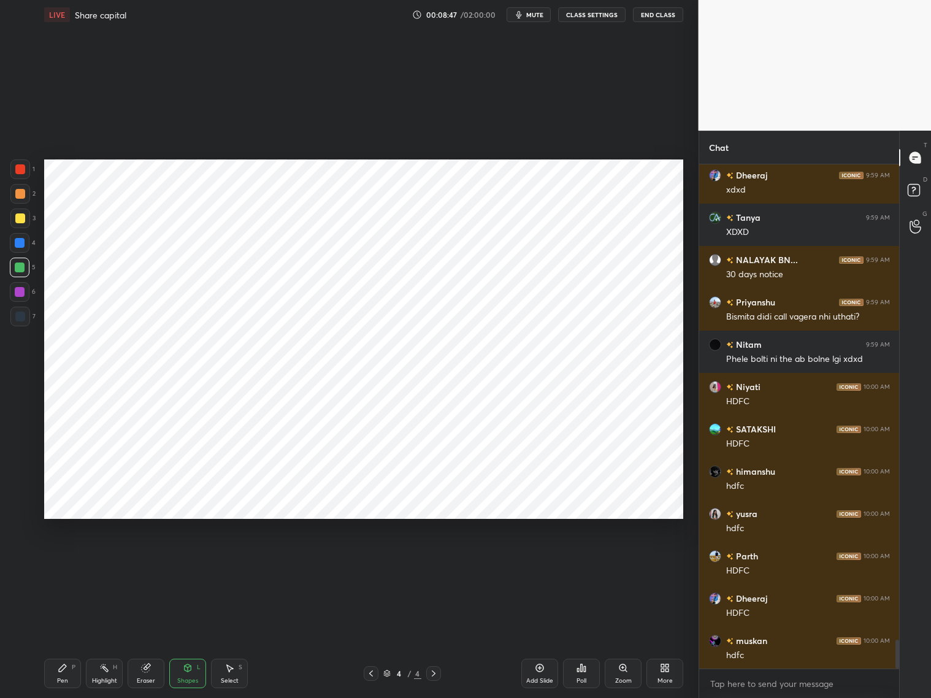
click at [777, 655] on div "Dheeraj 9:59 AM xdxd Tanya 9:59 AM XDXD NALAYAK BN... 9:59 AM 30 days notice Pr…" at bounding box center [800, 416] width 201 height 504
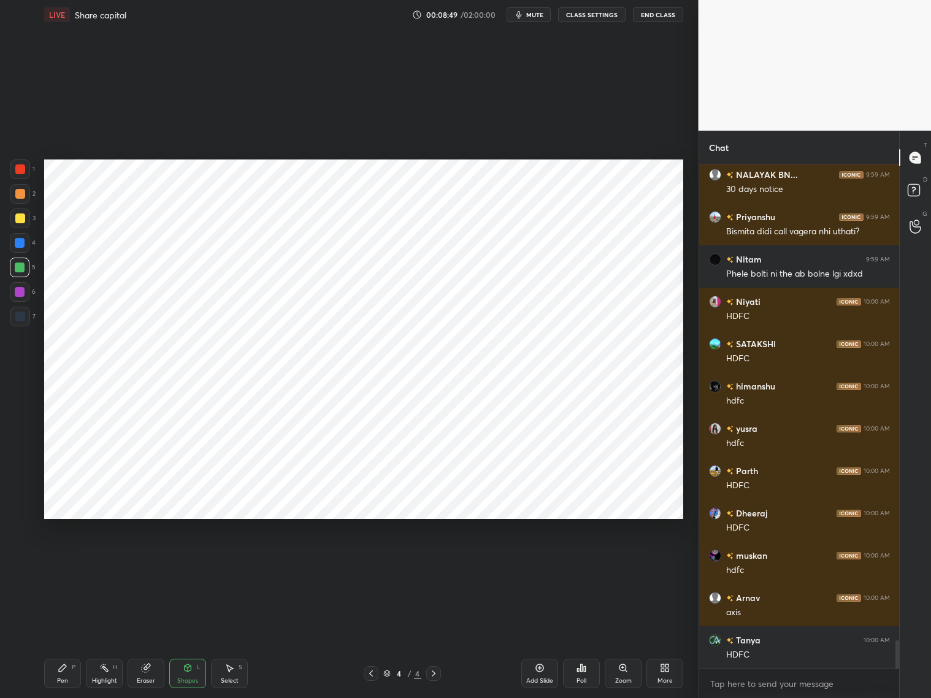
scroll to position [8470, 0]
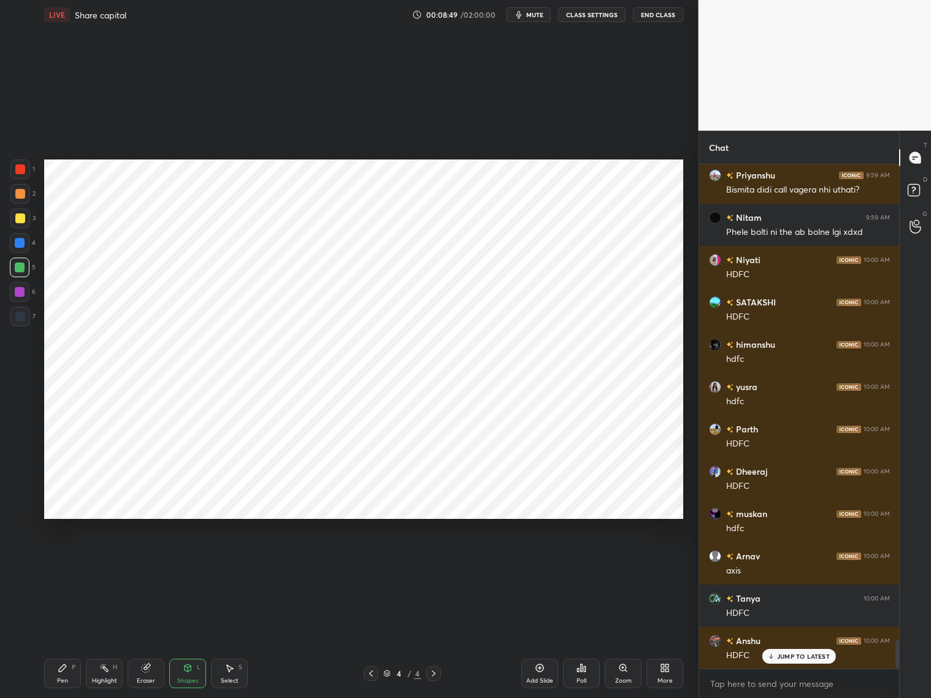
click at [62, 668] on icon at bounding box center [62, 668] width 7 height 7
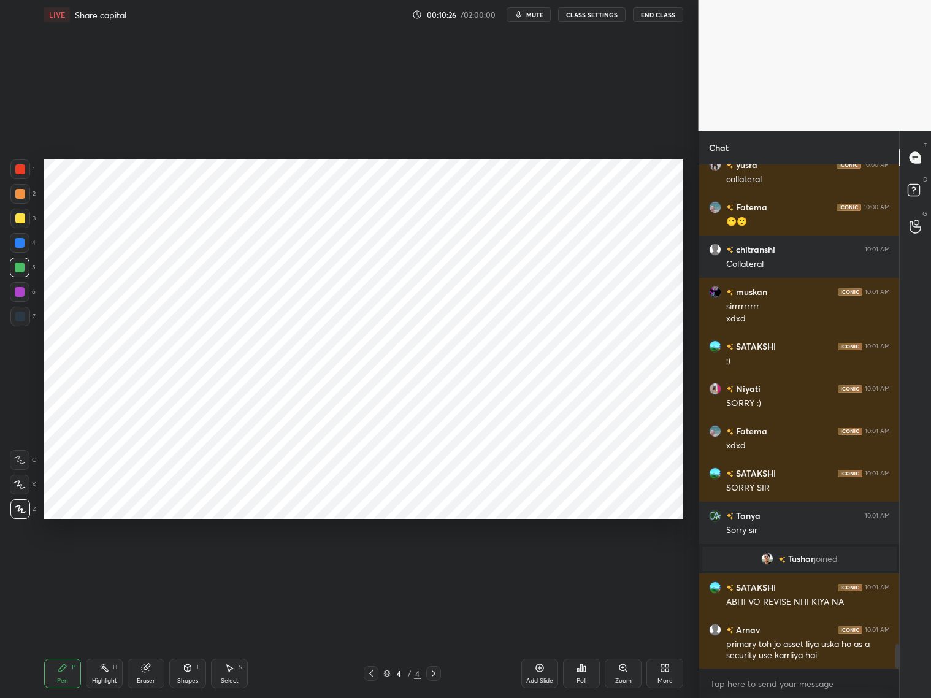
scroll to position [9833, 0]
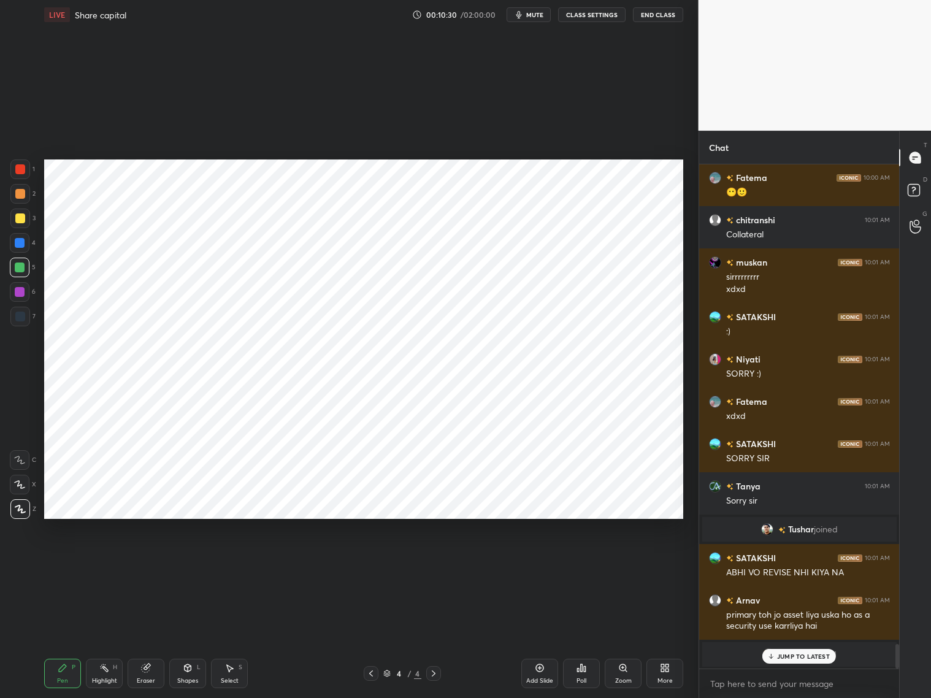
drag, startPoint x: 21, startPoint y: 291, endPoint x: 34, endPoint y: 283, distance: 15.2
click at [22, 291] on div at bounding box center [20, 292] width 10 height 10
click at [16, 171] on div at bounding box center [20, 169] width 10 height 10
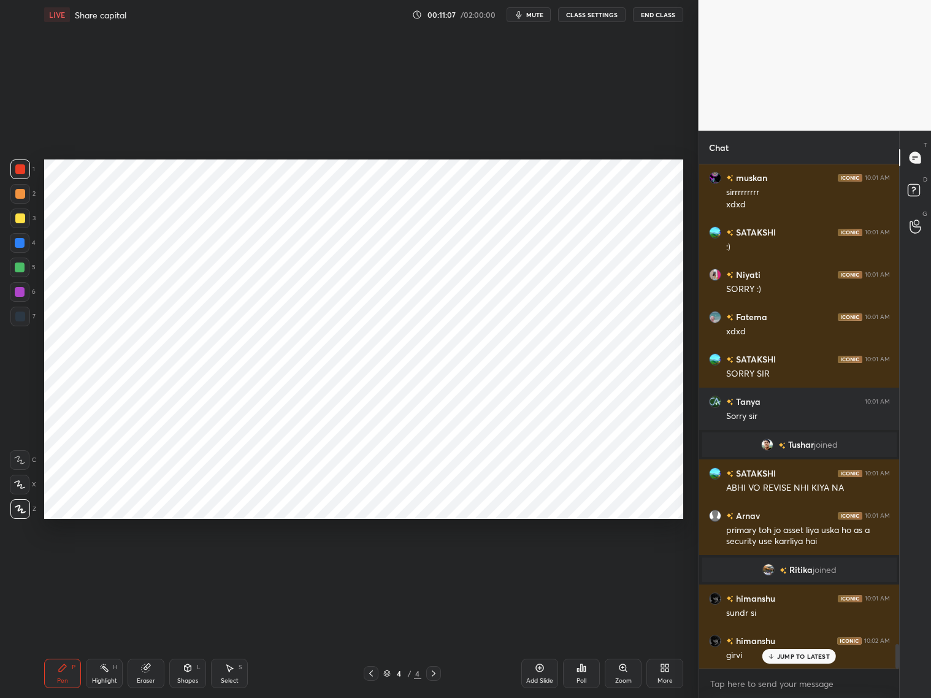
scroll to position [9960, 0]
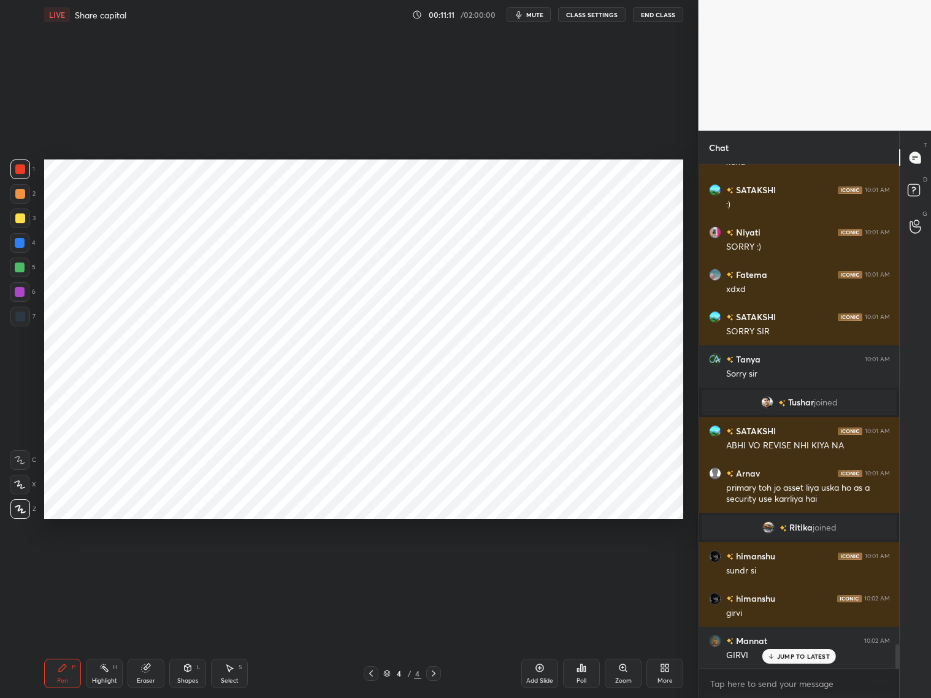
click at [29, 314] on div at bounding box center [20, 317] width 20 height 20
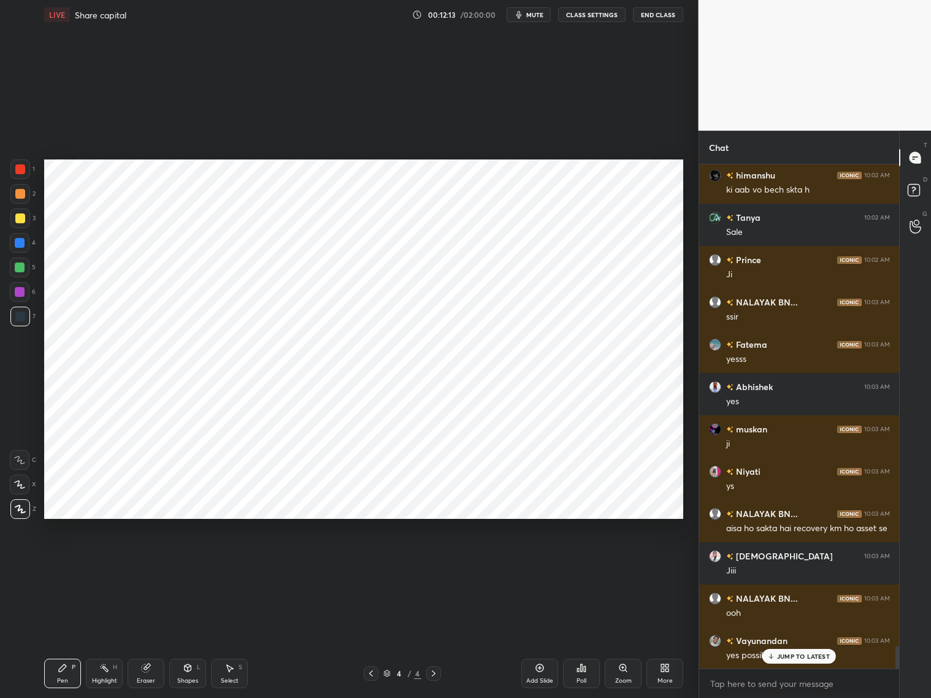
scroll to position [10638, 0]
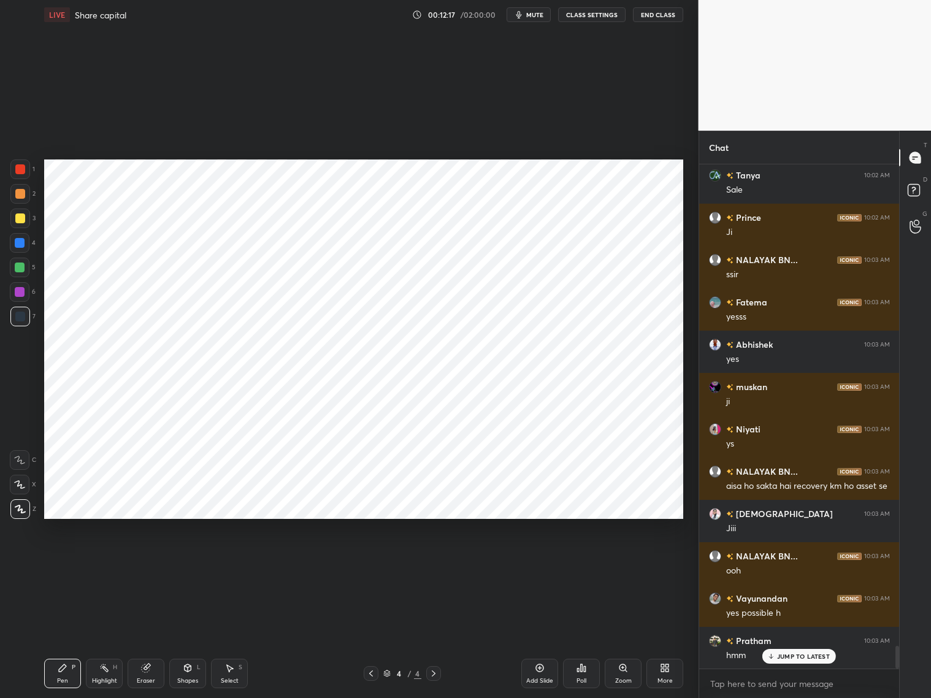
drag, startPoint x: 21, startPoint y: 247, endPoint x: 25, endPoint y: 235, distance: 12.1
click at [23, 247] on div at bounding box center [20, 243] width 20 height 20
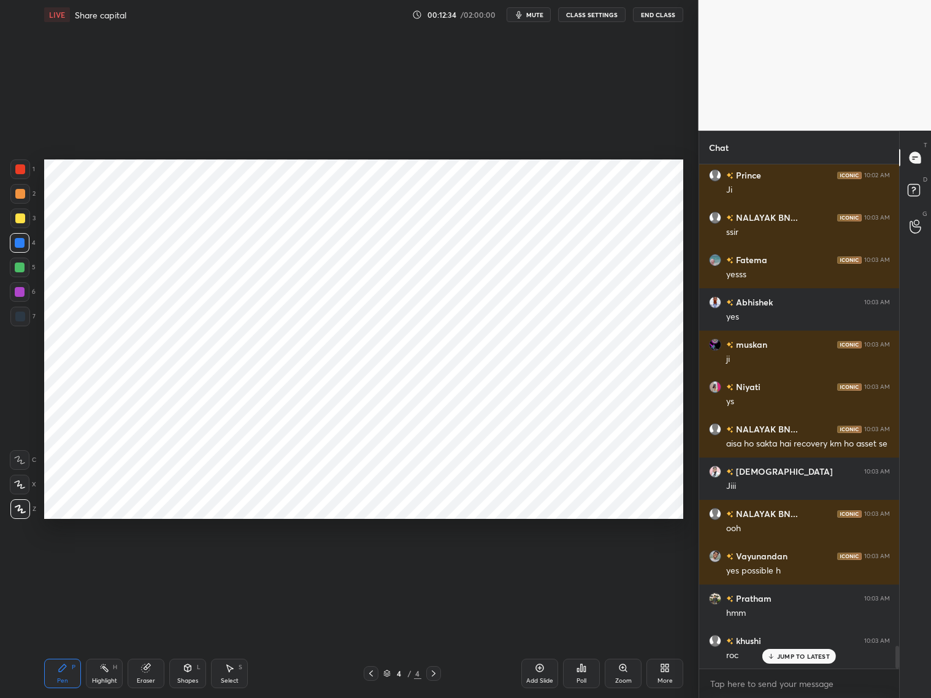
scroll to position [10723, 0]
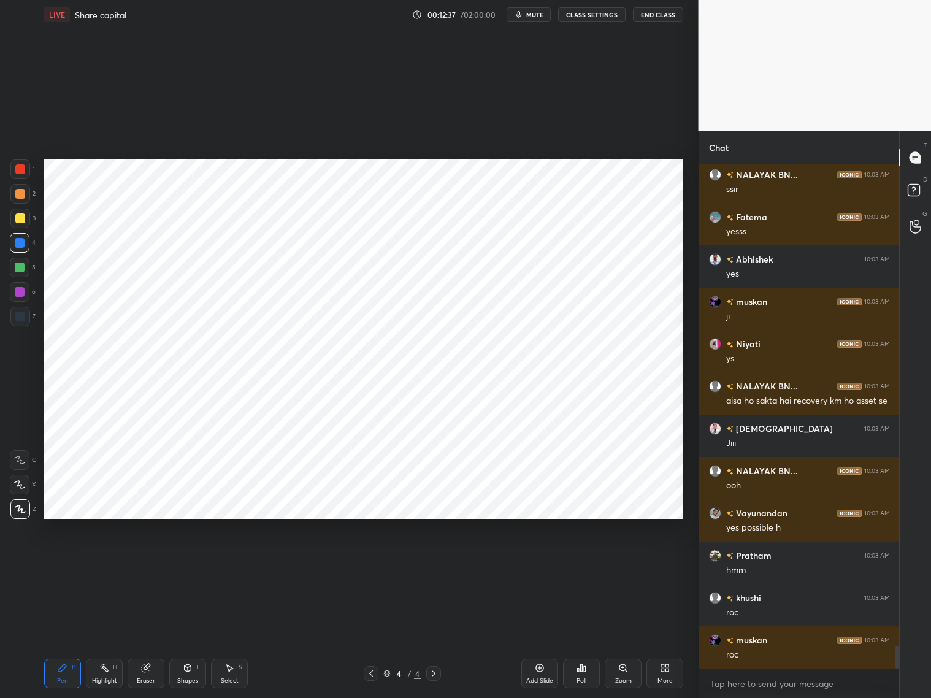
click at [20, 171] on div at bounding box center [20, 169] width 10 height 10
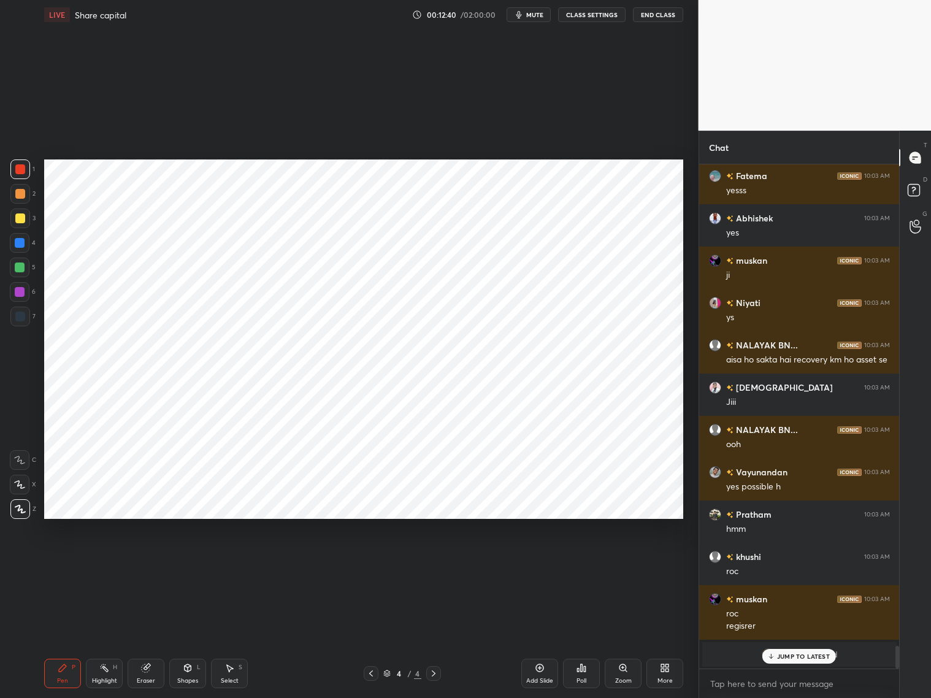
scroll to position [10010, 0]
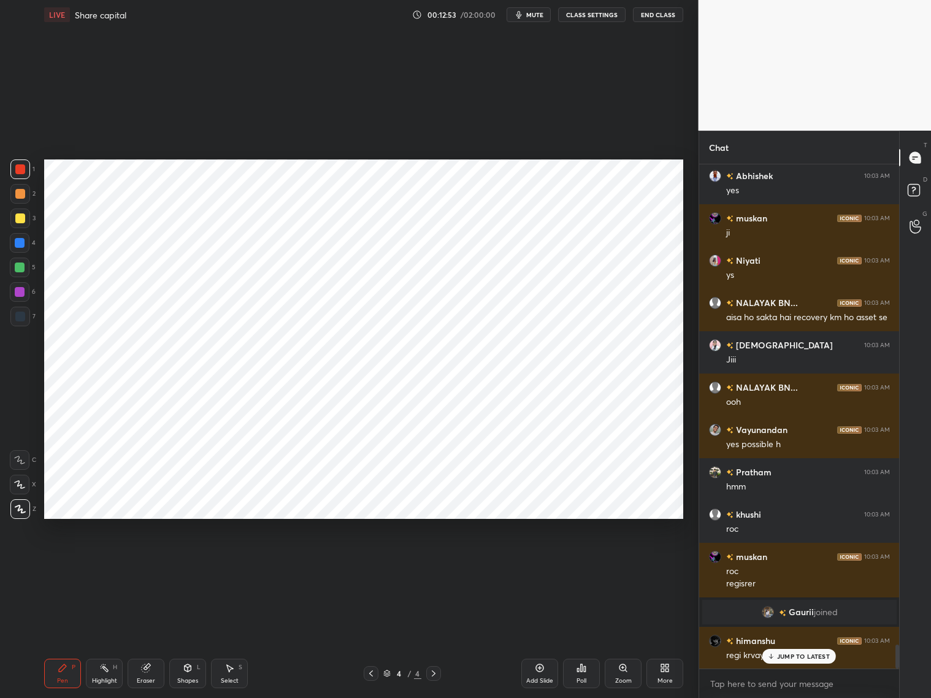
click at [145, 668] on div "Eraser" at bounding box center [146, 673] width 37 height 29
click at [52, 668] on div "Pen P" at bounding box center [62, 673] width 37 height 29
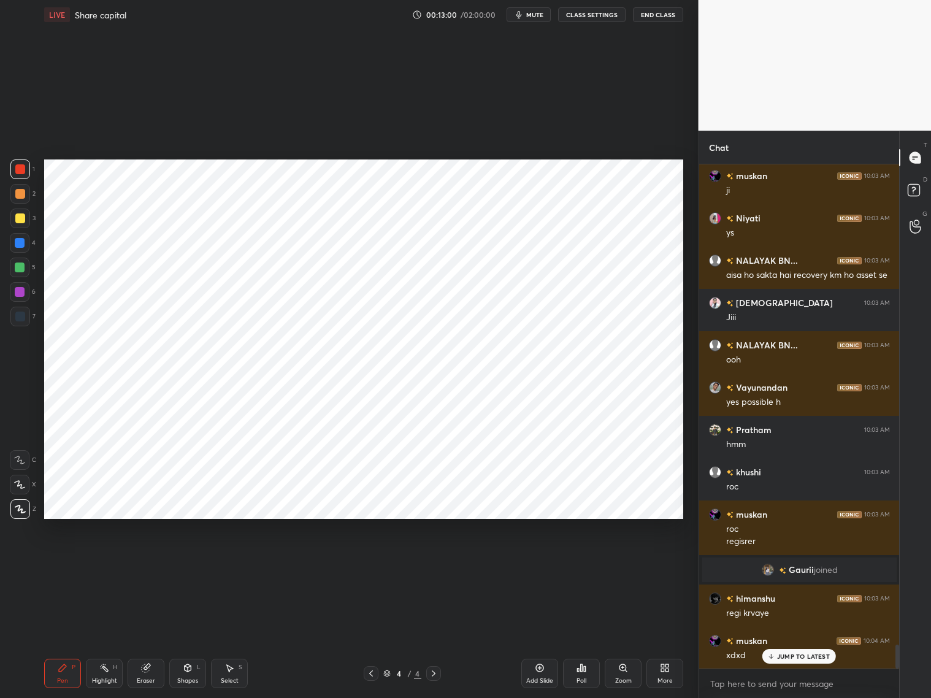
click at [25, 316] on div at bounding box center [20, 317] width 20 height 20
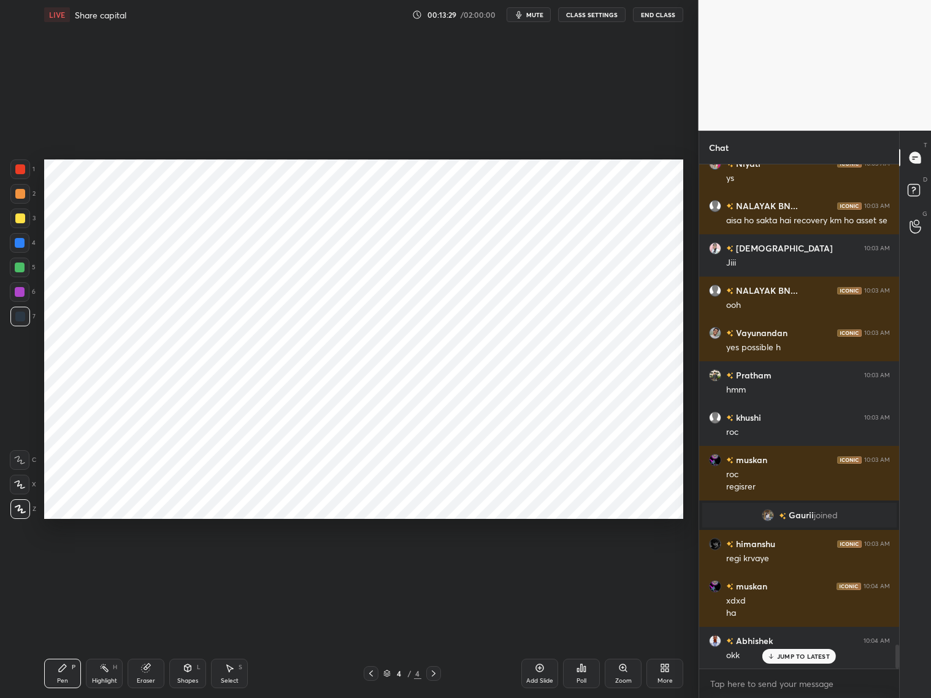
scroll to position [10149, 0]
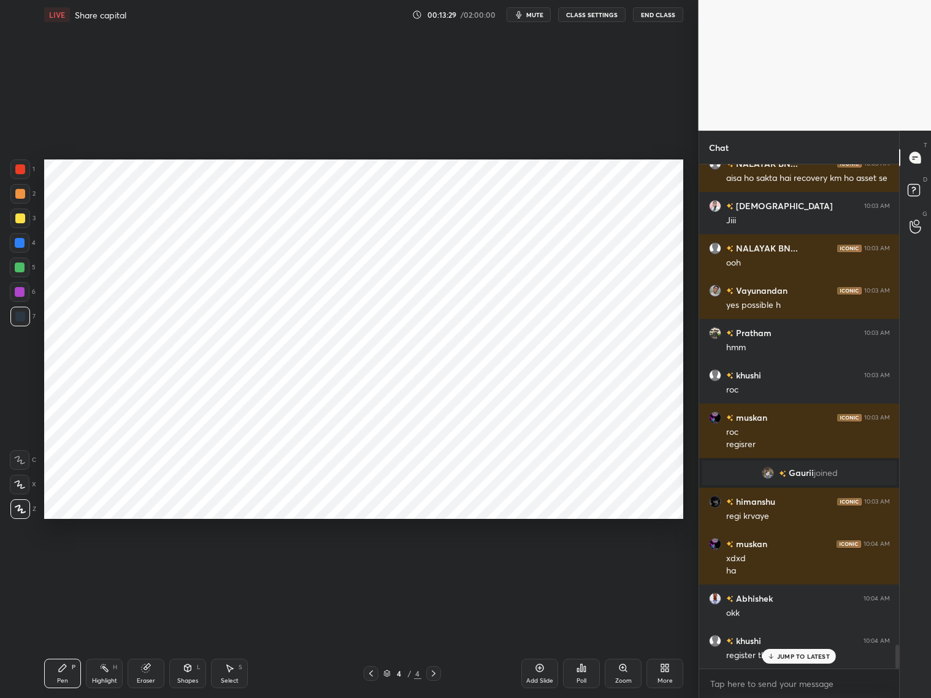
drag, startPoint x: 20, startPoint y: 317, endPoint x: 23, endPoint y: 295, distance: 21.7
click at [21, 315] on div at bounding box center [20, 317] width 10 height 10
click at [18, 291] on div at bounding box center [20, 292] width 10 height 10
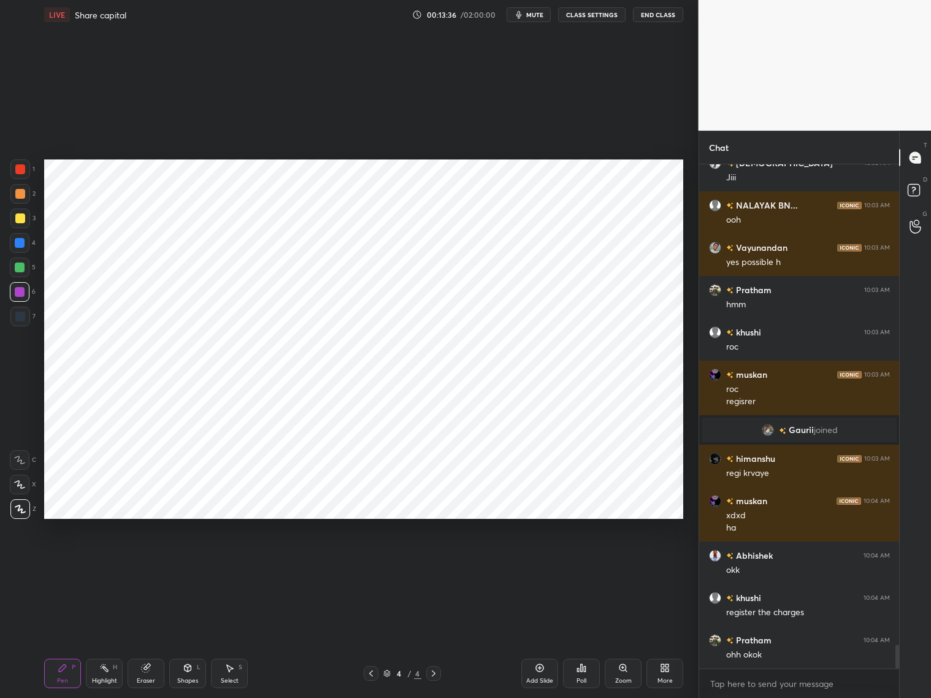
scroll to position [10234, 0]
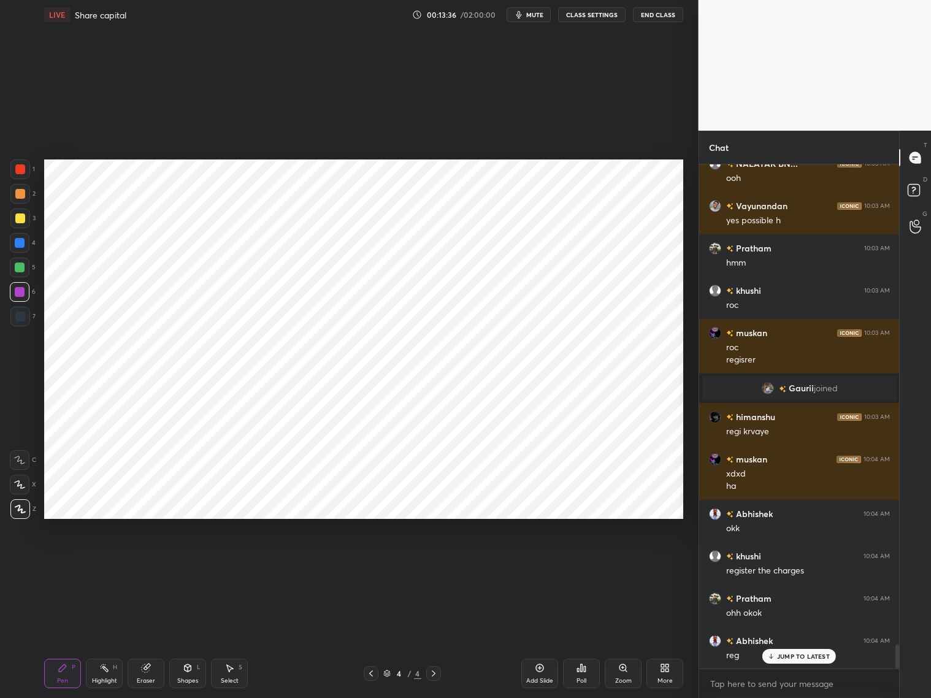
click at [155, 672] on div "Eraser" at bounding box center [146, 673] width 37 height 29
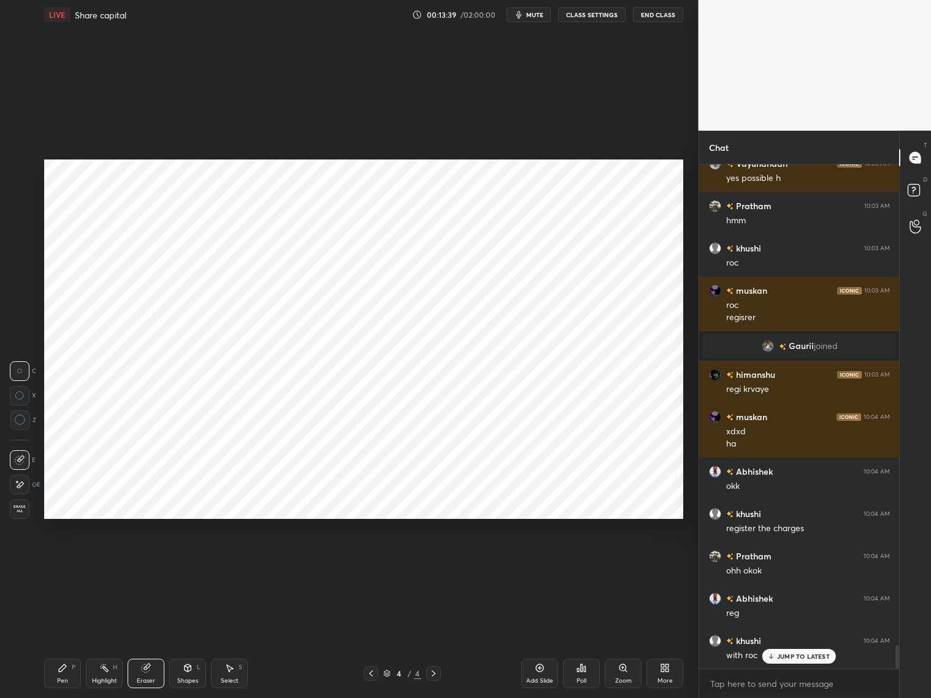
click at [65, 667] on icon at bounding box center [62, 668] width 7 height 7
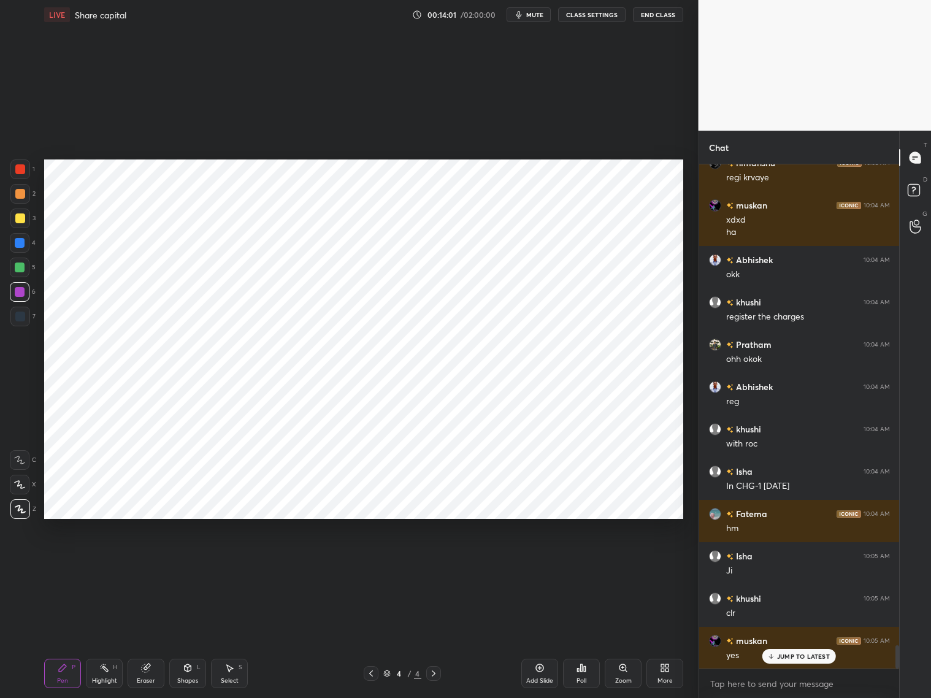
scroll to position [10530, 0]
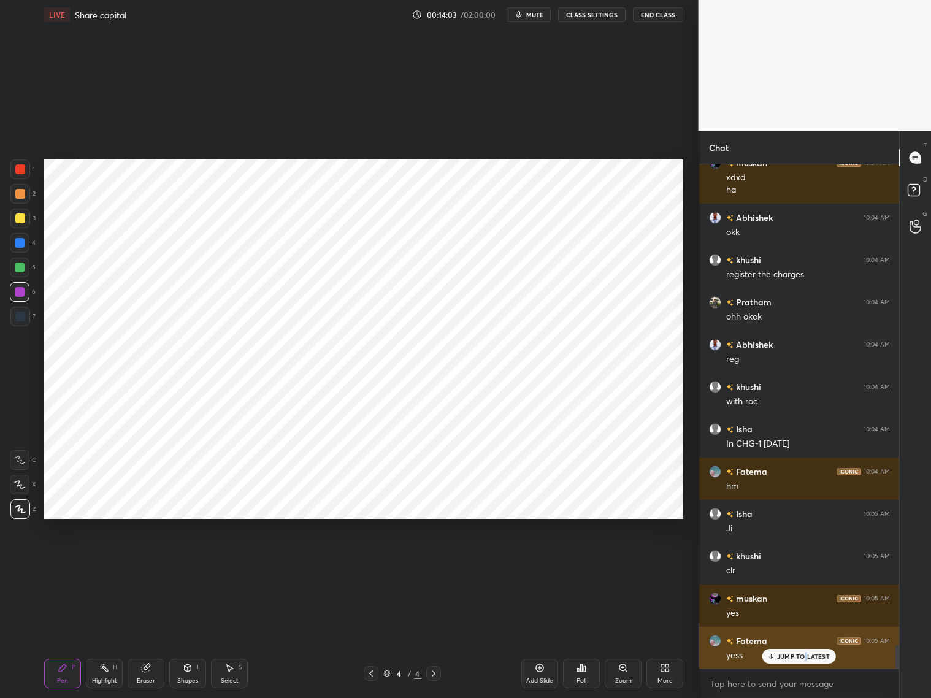
drag, startPoint x: 803, startPoint y: 655, endPoint x: 808, endPoint y: 651, distance: 6.5
click at [805, 655] on p "JUMP TO LATEST" at bounding box center [803, 656] width 53 height 7
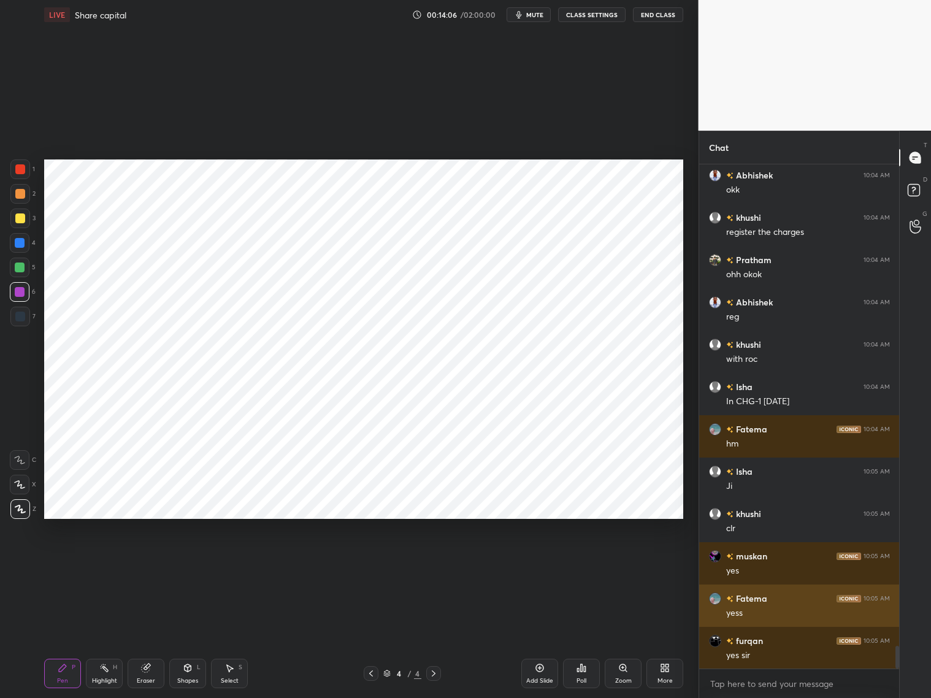
scroll to position [10615, 0]
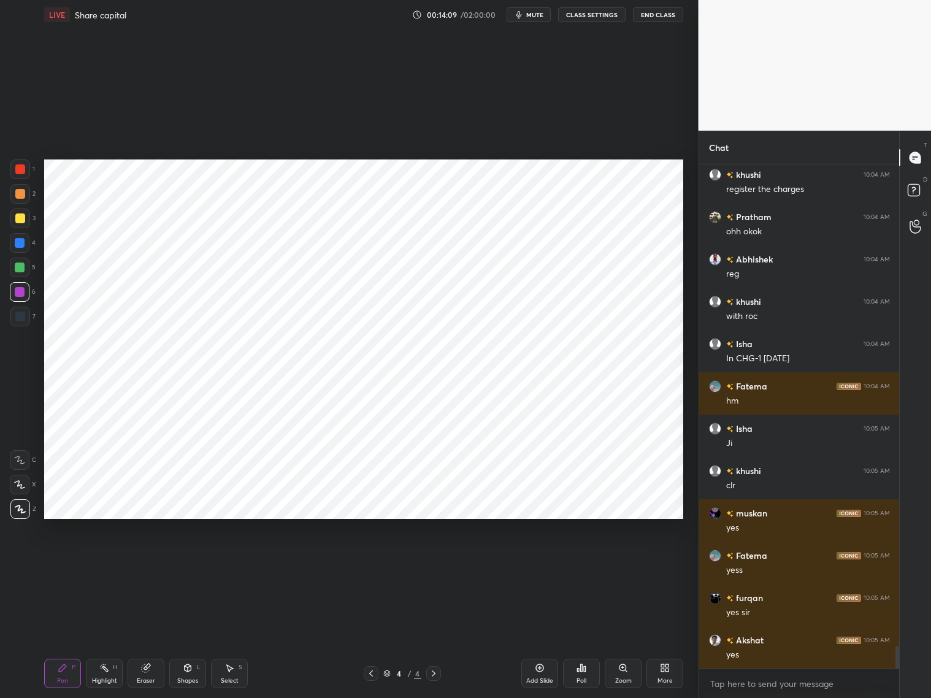
click at [371, 676] on icon at bounding box center [371, 674] width 10 height 10
click at [432, 675] on icon at bounding box center [434, 674] width 10 height 10
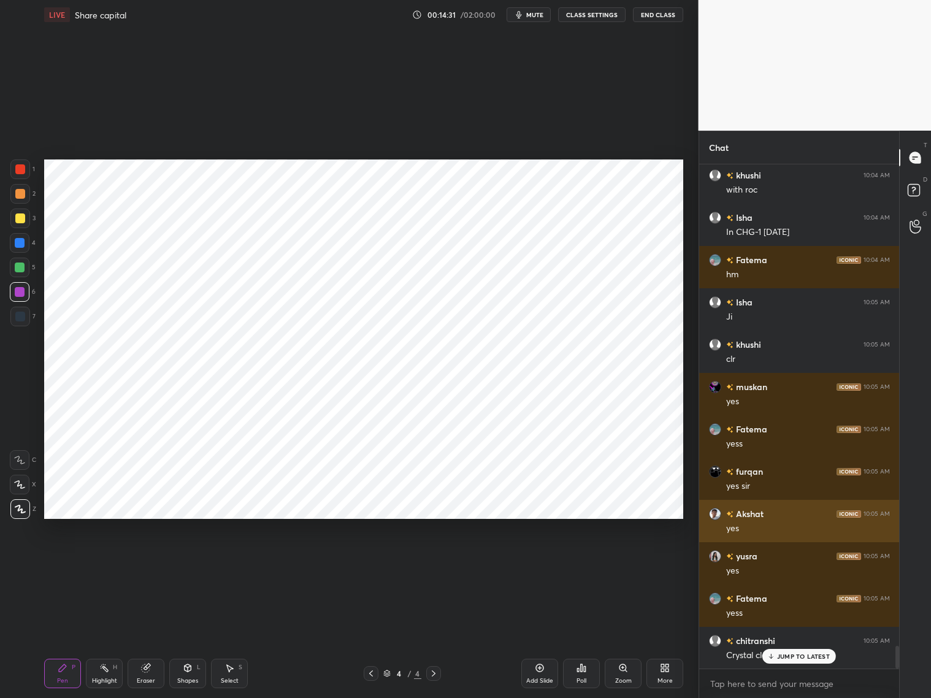
scroll to position [10784, 0]
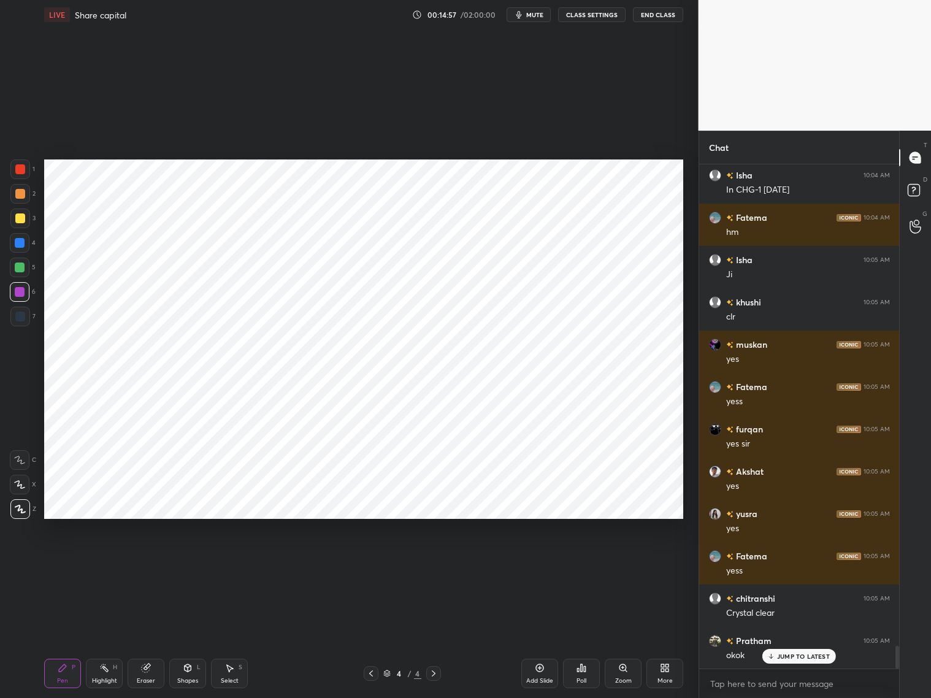
click at [545, 676] on div "Add Slide" at bounding box center [540, 673] width 37 height 29
click at [187, 680] on div "Shapes" at bounding box center [187, 681] width 21 height 6
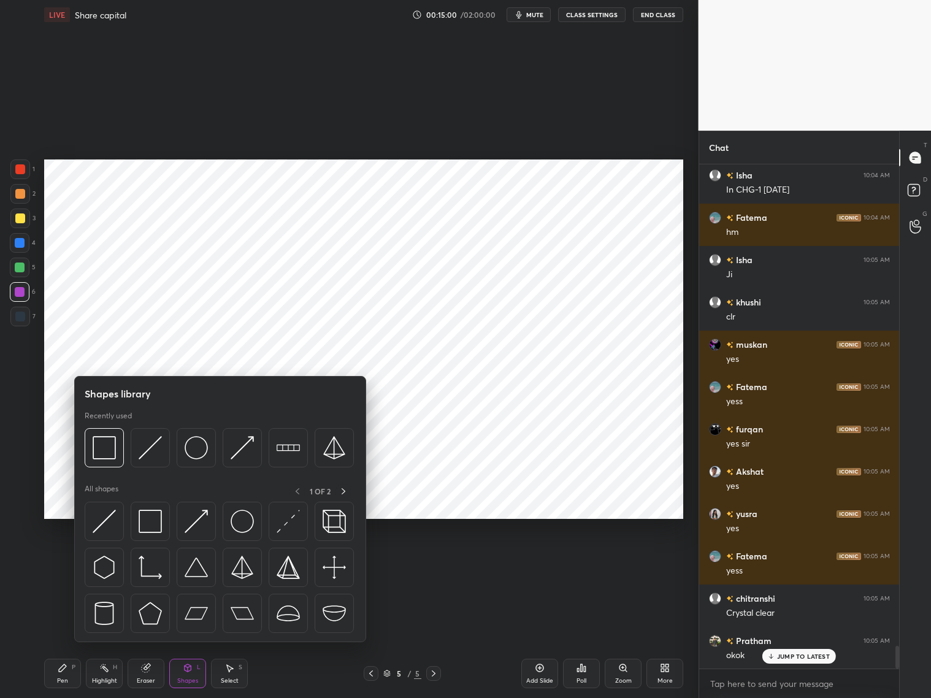
click at [22, 320] on div at bounding box center [20, 317] width 20 height 20
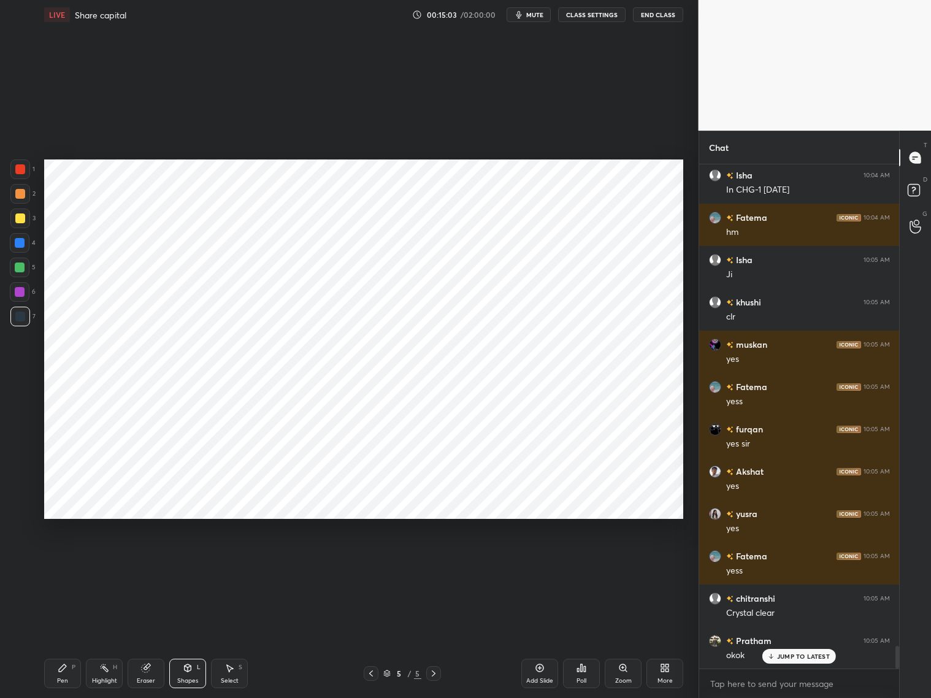
click at [72, 665] on div "Pen P" at bounding box center [62, 673] width 37 height 29
click at [21, 293] on div at bounding box center [20, 292] width 10 height 10
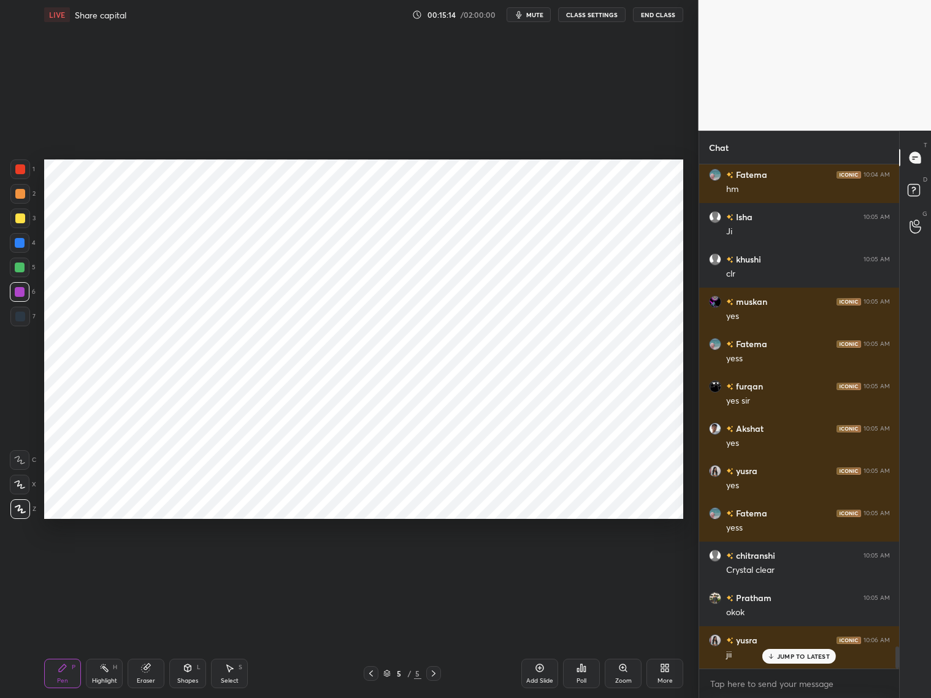
scroll to position [10869, 0]
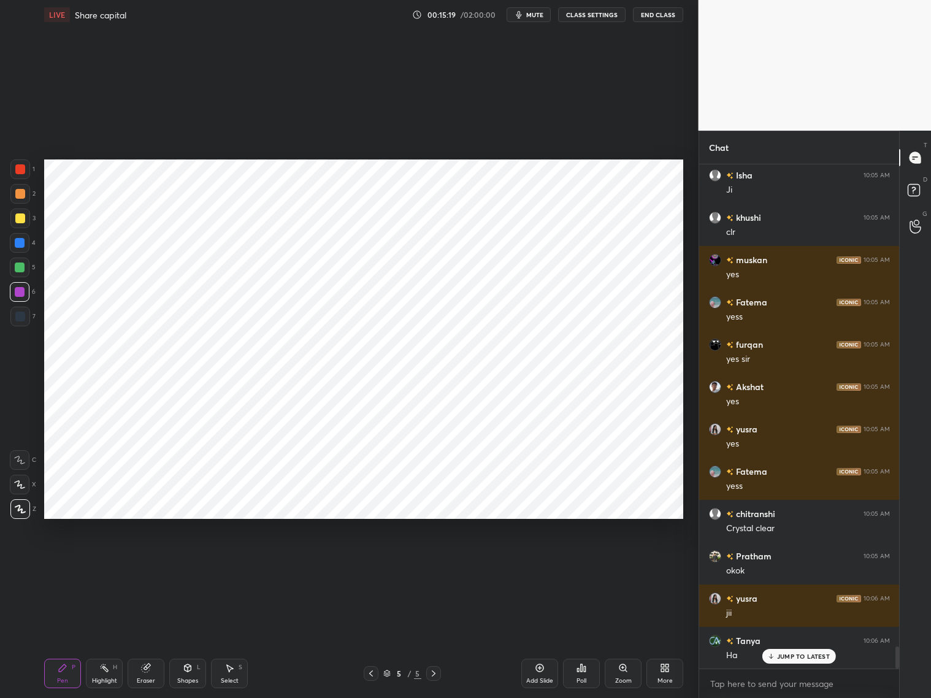
drag, startPoint x: 149, startPoint y: 677, endPoint x: 156, endPoint y: 651, distance: 26.8
click at [151, 674] on div "Eraser" at bounding box center [146, 673] width 37 height 29
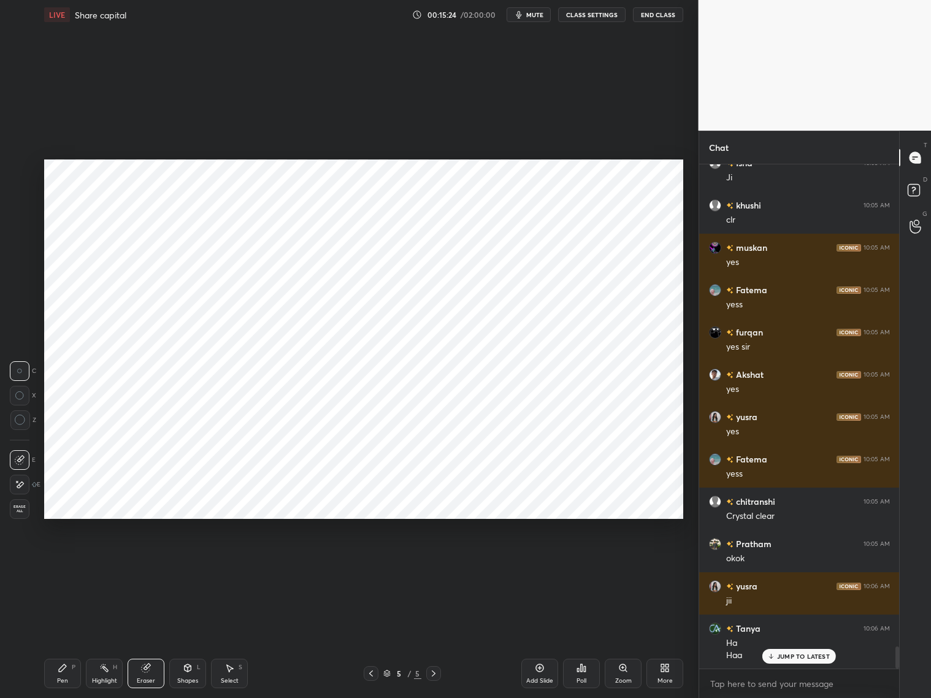
drag, startPoint x: 61, startPoint y: 673, endPoint x: 66, endPoint y: 651, distance: 22.0
click at [65, 669] on icon at bounding box center [63, 668] width 10 height 10
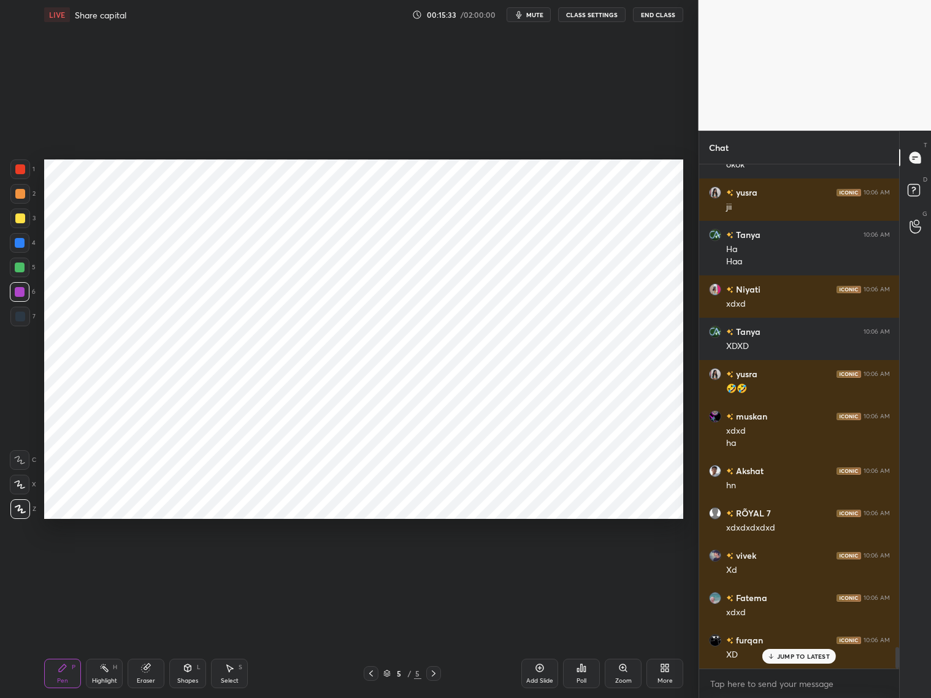
scroll to position [11317, 0]
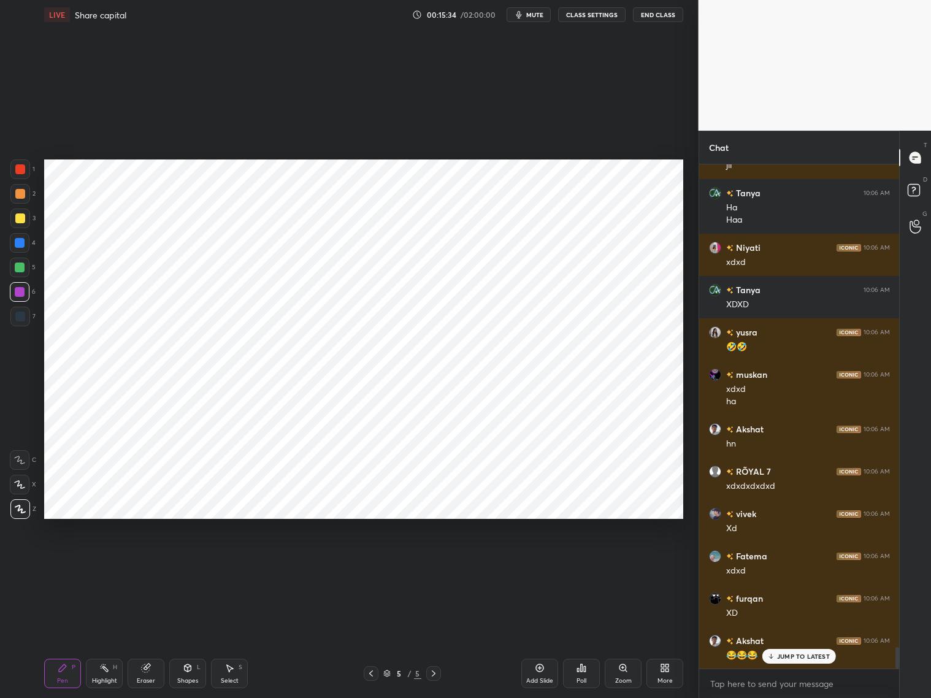
click at [20, 484] on icon at bounding box center [19, 484] width 11 height 9
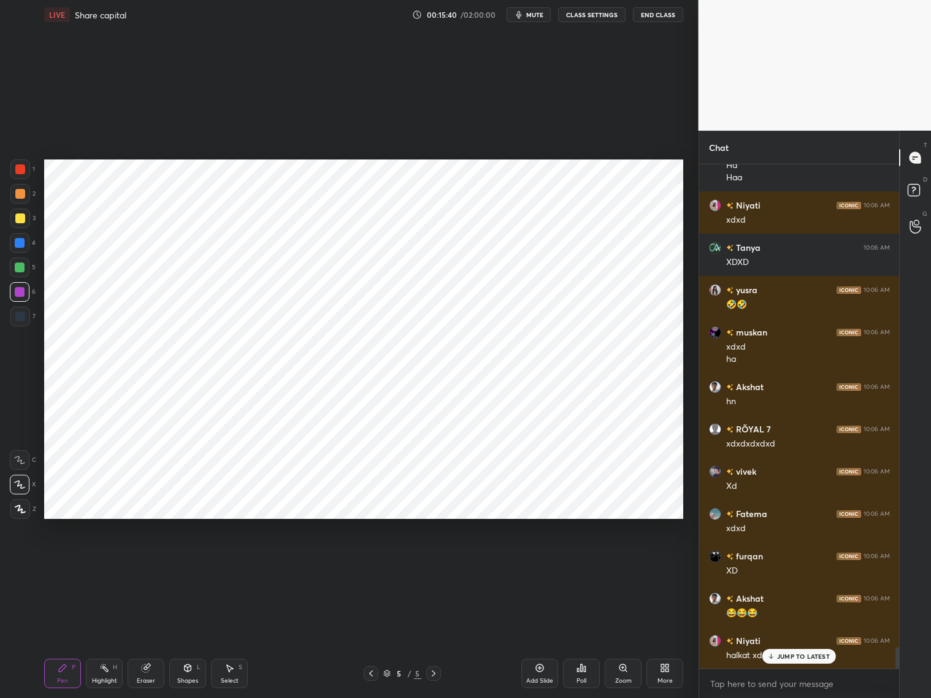
scroll to position [11401, 0]
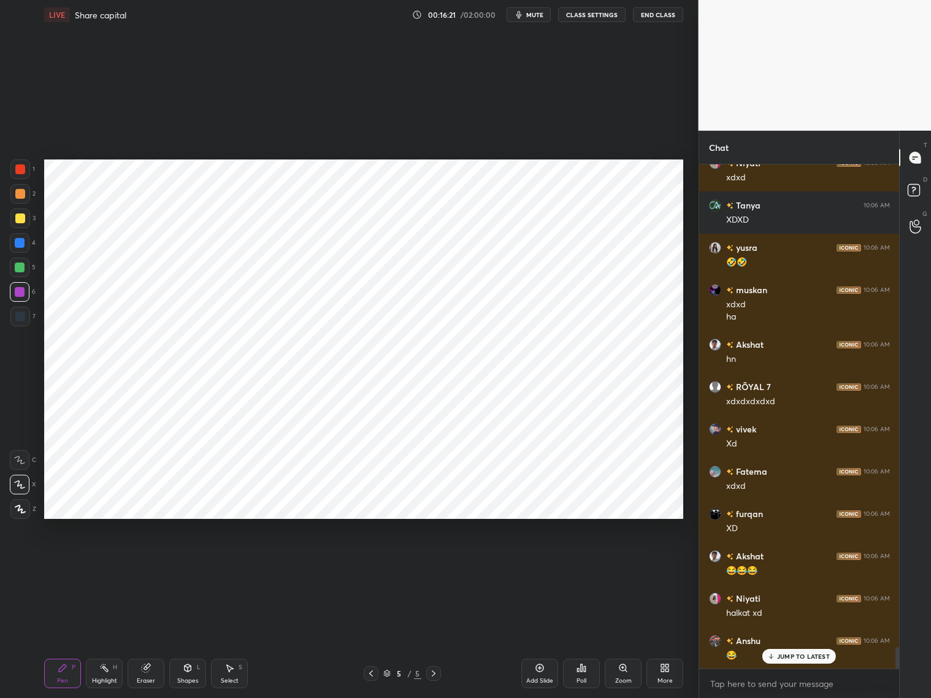
click at [21, 169] on div at bounding box center [20, 169] width 10 height 10
drag, startPoint x: 146, startPoint y: 673, endPoint x: 161, endPoint y: 620, distance: 54.8
click at [148, 671] on div "Eraser" at bounding box center [146, 673] width 37 height 29
click at [69, 673] on div "Pen P" at bounding box center [62, 673] width 37 height 29
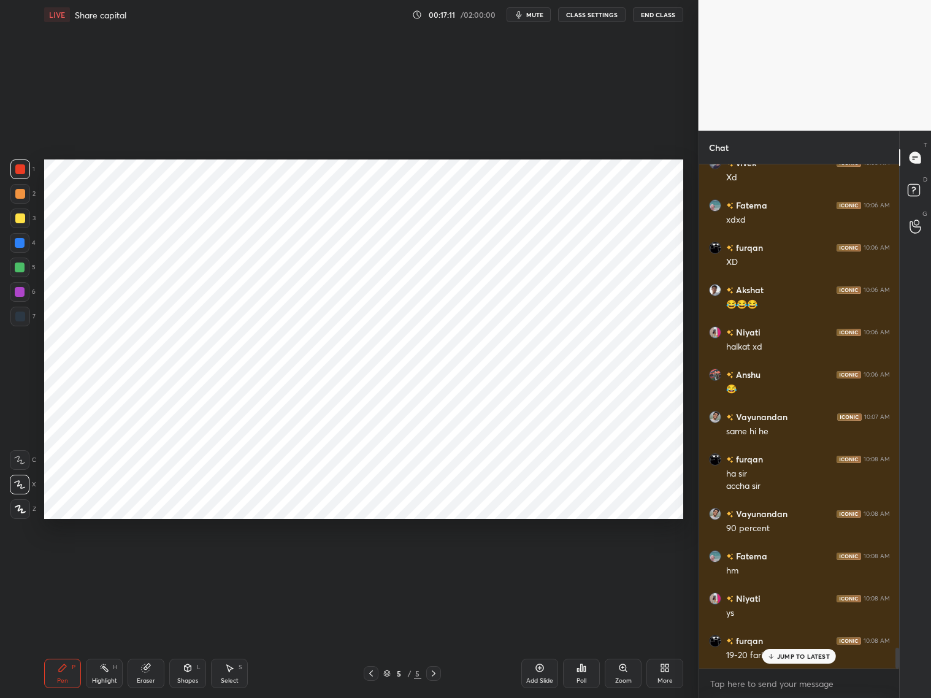
scroll to position [11711, 0]
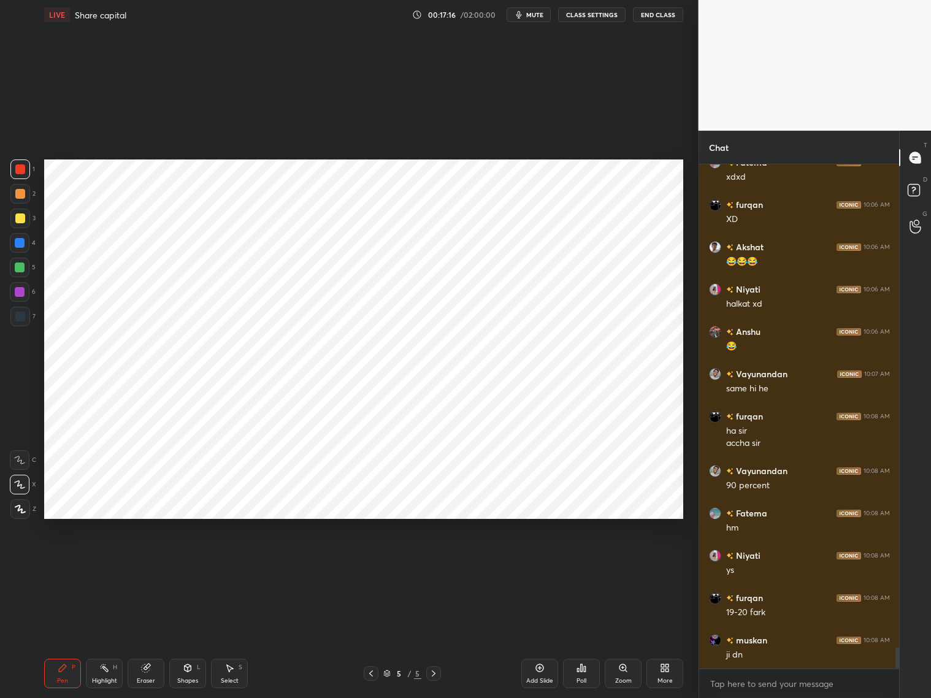
click at [371, 676] on icon at bounding box center [371, 674] width 10 height 10
click at [373, 674] on icon at bounding box center [371, 674] width 10 height 10
click at [19, 319] on div at bounding box center [20, 317] width 10 height 10
click at [17, 295] on div at bounding box center [20, 292] width 10 height 10
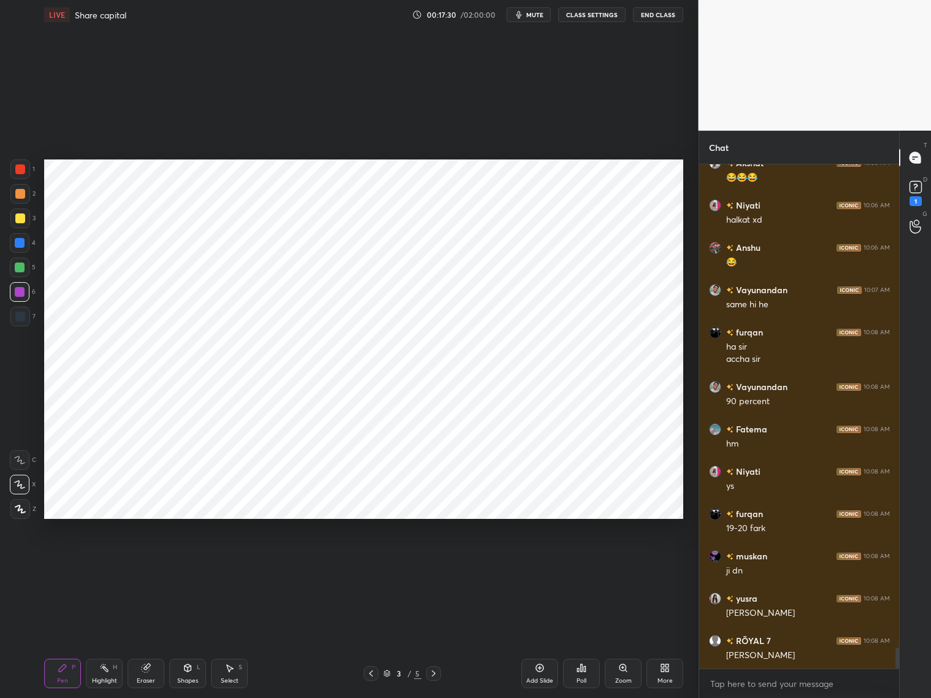
scroll to position [11837, 0]
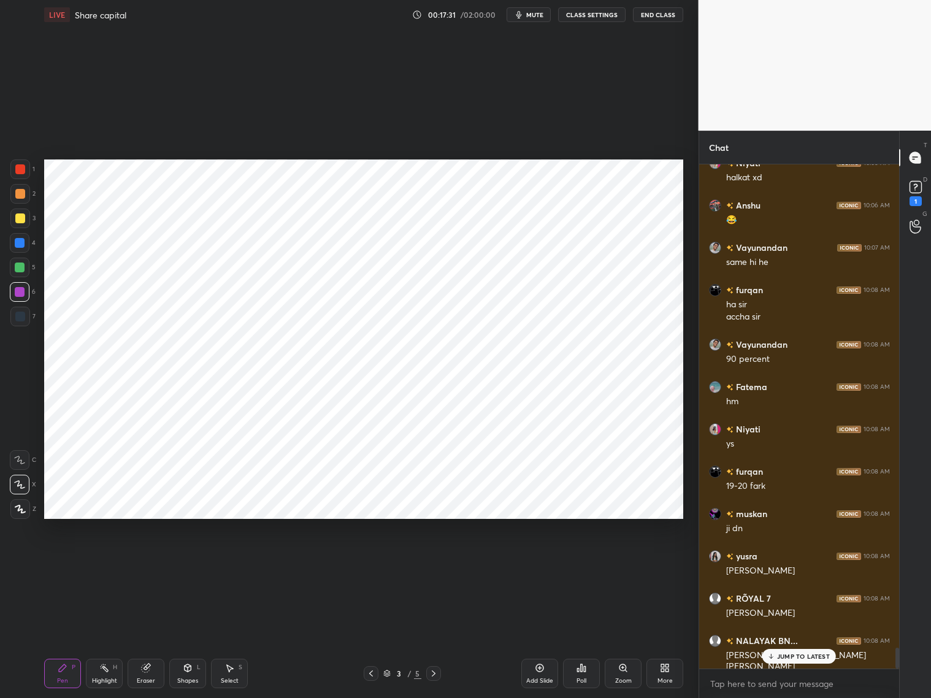
click at [488, 623] on div "Setting up your live class Poll for secs No correct answer Start poll" at bounding box center [364, 339] width 650 height 620
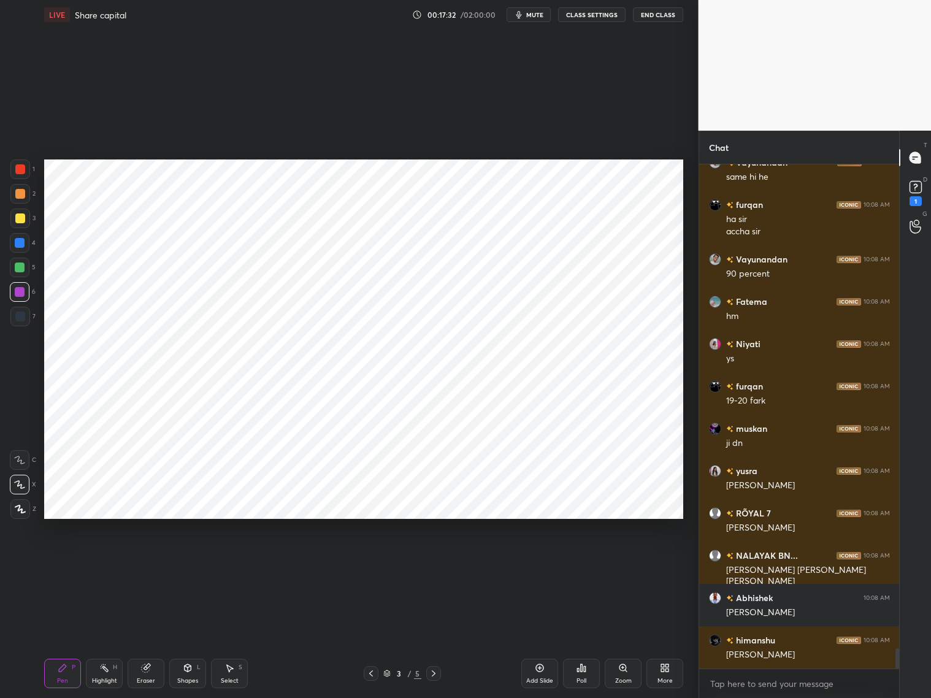
click at [437, 669] on icon at bounding box center [434, 674] width 10 height 10
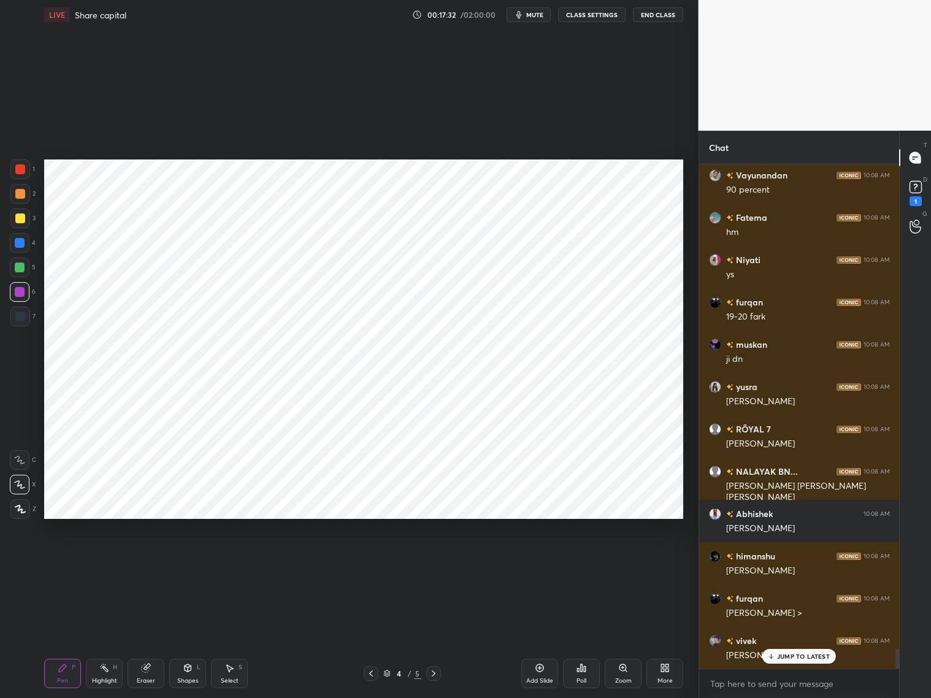
click at [441, 671] on div "4 / 5" at bounding box center [402, 673] width 239 height 15
click at [438, 670] on icon at bounding box center [434, 674] width 10 height 10
click at [438, 671] on icon at bounding box center [434, 674] width 10 height 10
click at [539, 676] on div "Add Slide" at bounding box center [540, 673] width 37 height 29
click at [188, 673] on div "Shapes L" at bounding box center [187, 673] width 37 height 29
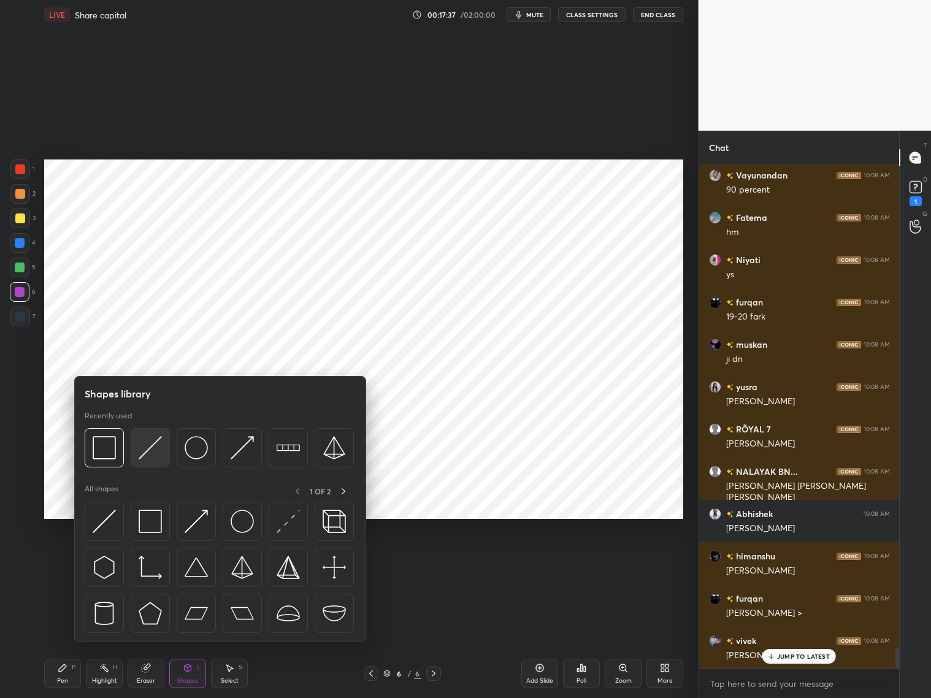
click at [148, 445] on img at bounding box center [150, 447] width 23 height 23
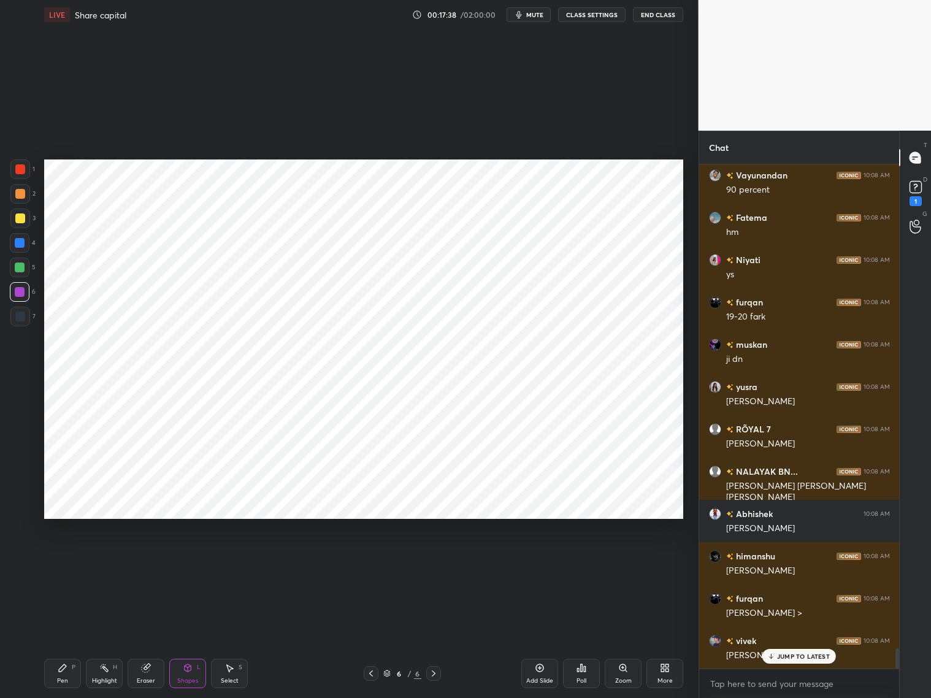
click at [142, 676] on div "Eraser" at bounding box center [146, 673] width 37 height 29
drag, startPoint x: 65, startPoint y: 665, endPoint x: 63, endPoint y: 617, distance: 47.3
click at [66, 665] on icon at bounding box center [63, 668] width 10 height 10
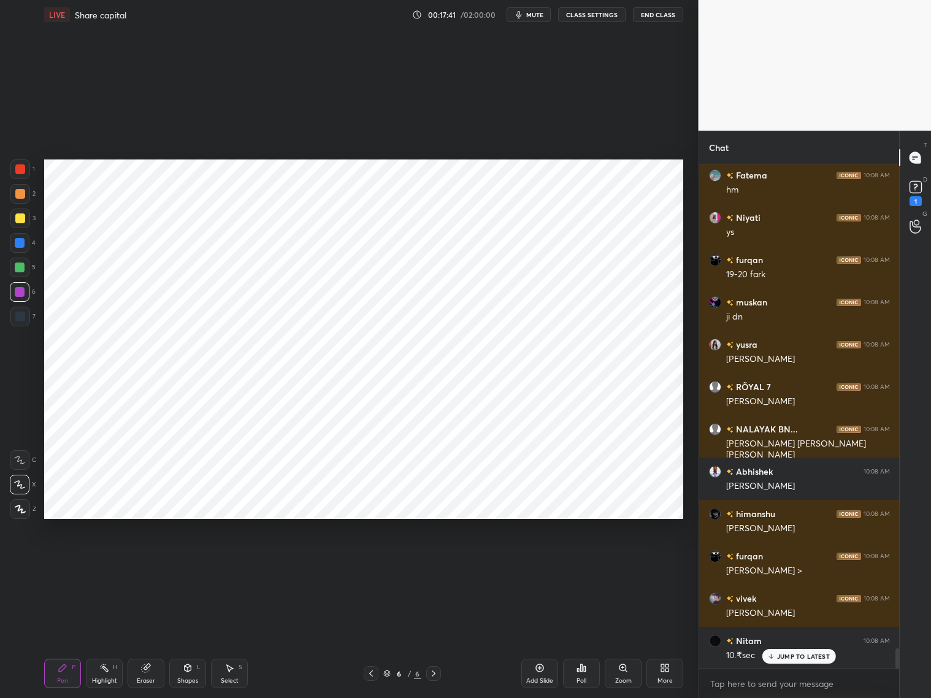
drag, startPoint x: 191, startPoint y: 677, endPoint x: 190, endPoint y: 670, distance: 7.4
click at [191, 674] on div "Shapes L" at bounding box center [187, 673] width 37 height 29
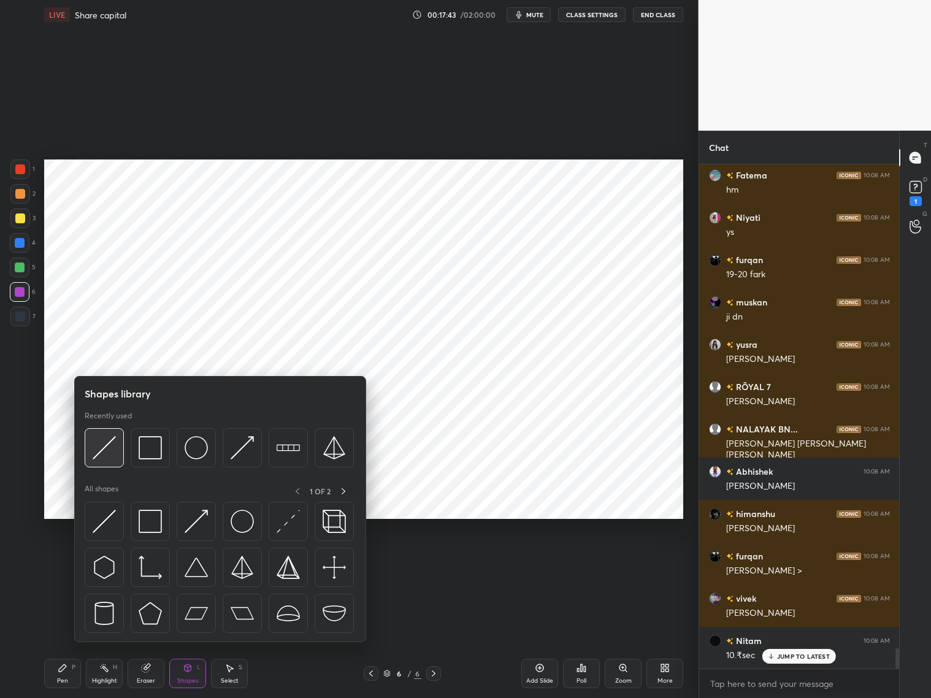
scroll to position [12091, 0]
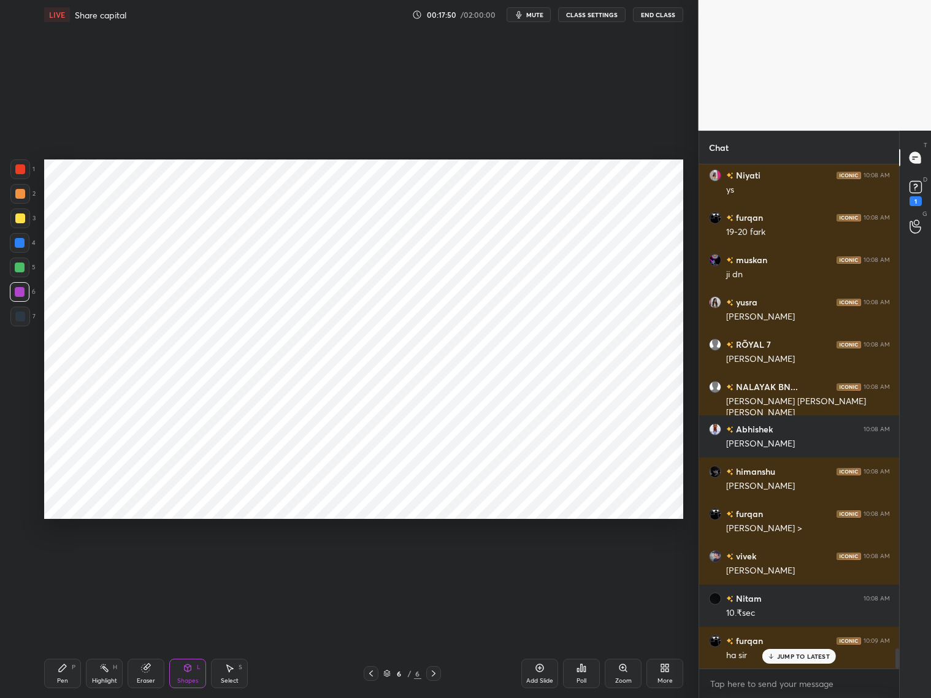
click at [20, 322] on div at bounding box center [20, 317] width 20 height 20
click at [61, 674] on div "Pen P" at bounding box center [62, 673] width 37 height 29
click at [16, 244] on div at bounding box center [20, 243] width 10 height 10
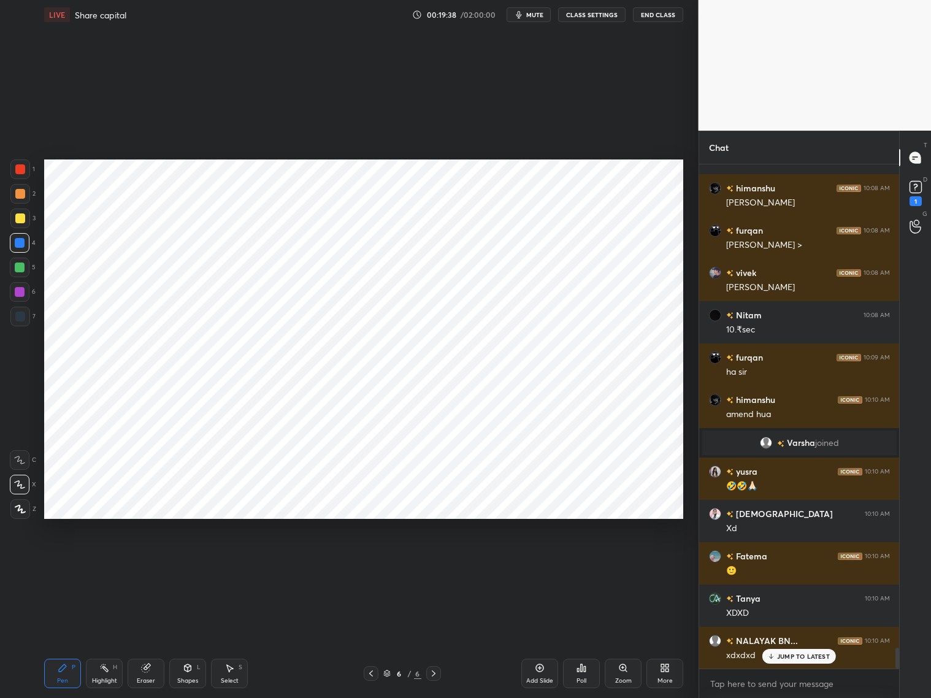
scroll to position [11827, 0]
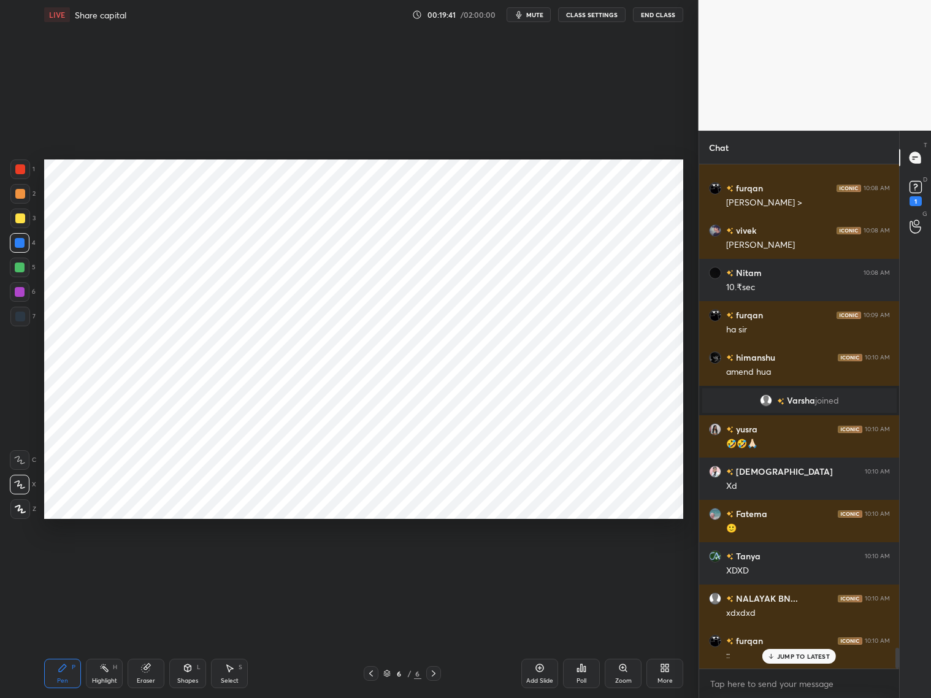
drag, startPoint x: 20, startPoint y: 504, endPoint x: 28, endPoint y: 493, distance: 13.6
click at [27, 504] on div at bounding box center [20, 509] width 20 height 20
click at [23, 295] on div at bounding box center [20, 292] width 10 height 10
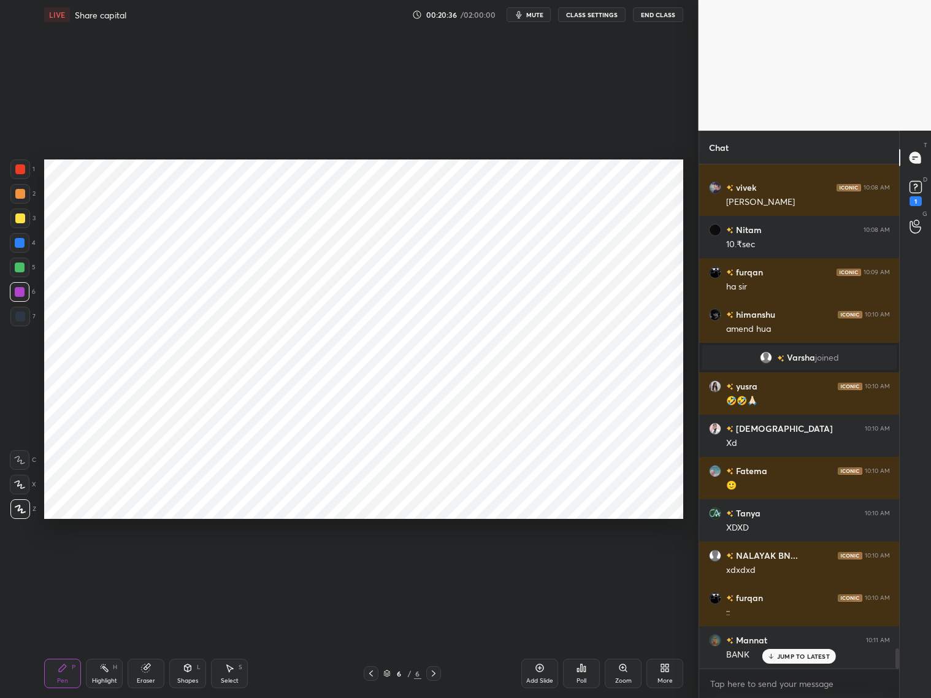
scroll to position [11912, 0]
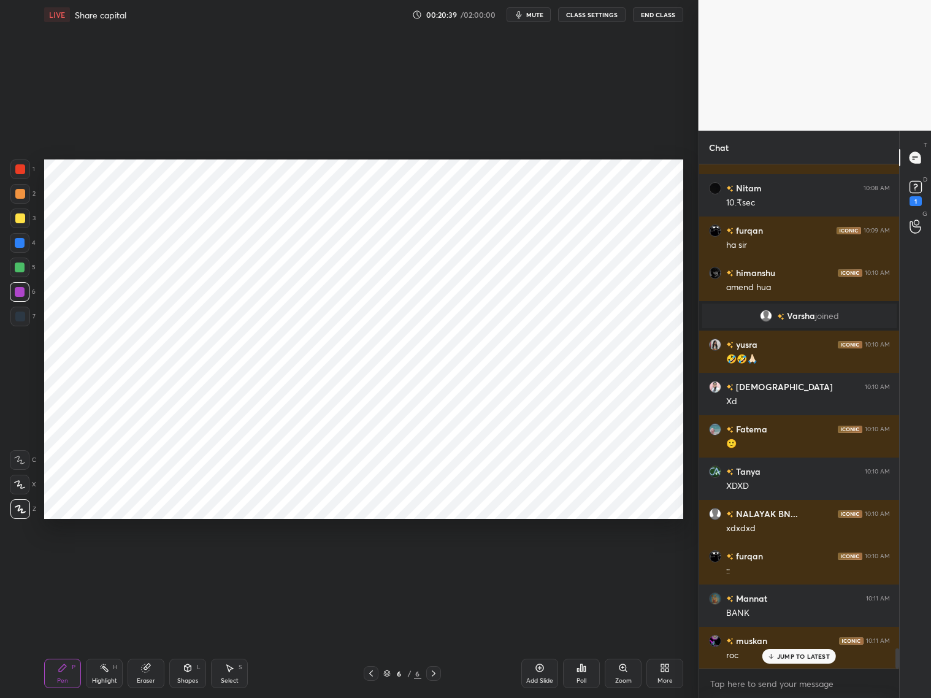
click at [17, 244] on div at bounding box center [20, 243] width 20 height 20
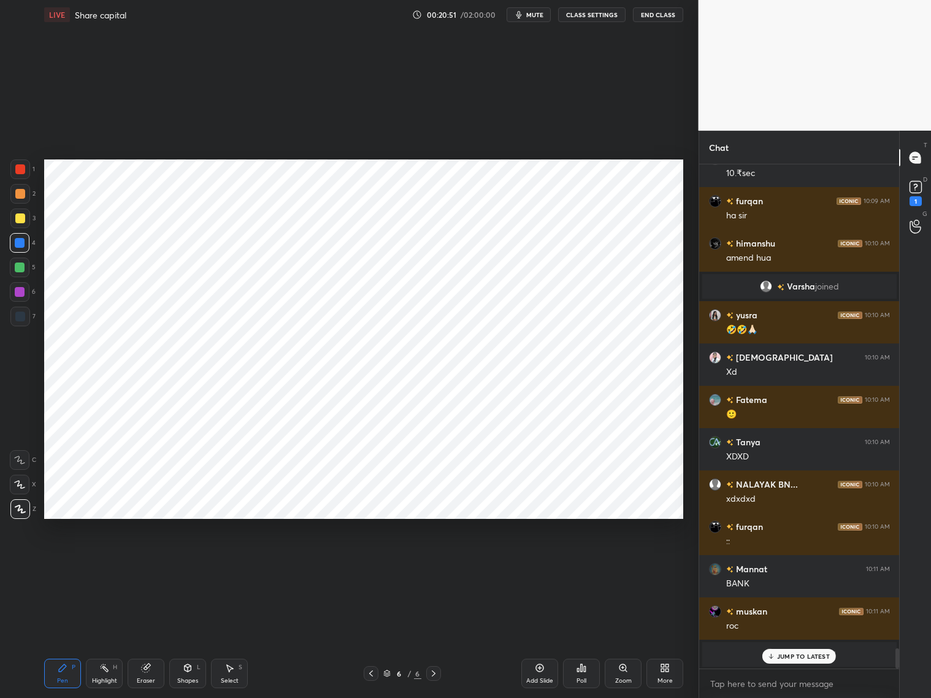
click at [26, 166] on div at bounding box center [20, 170] width 20 height 20
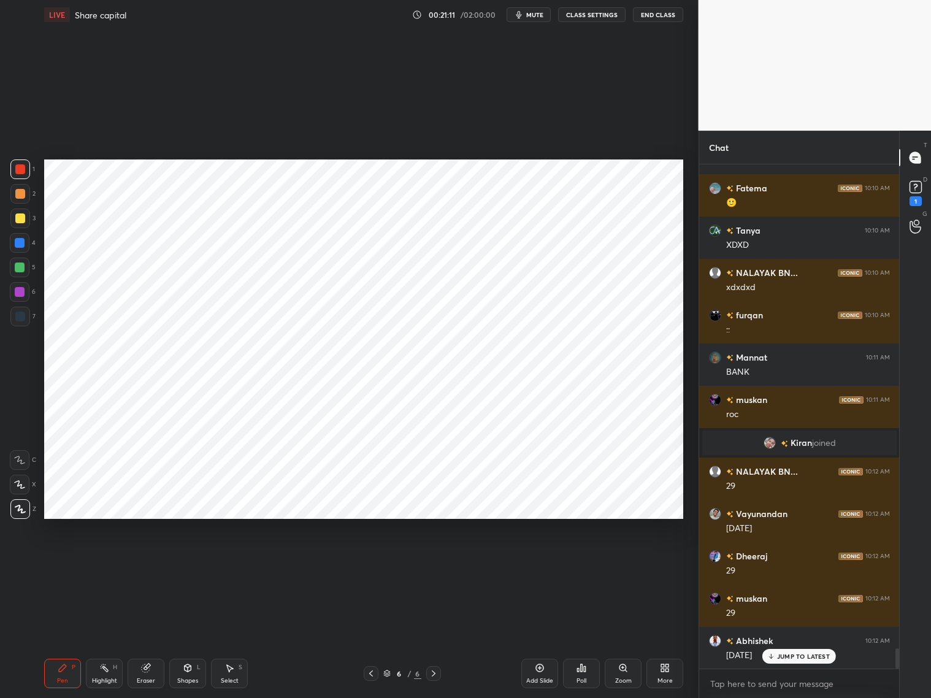
scroll to position [12196, 0]
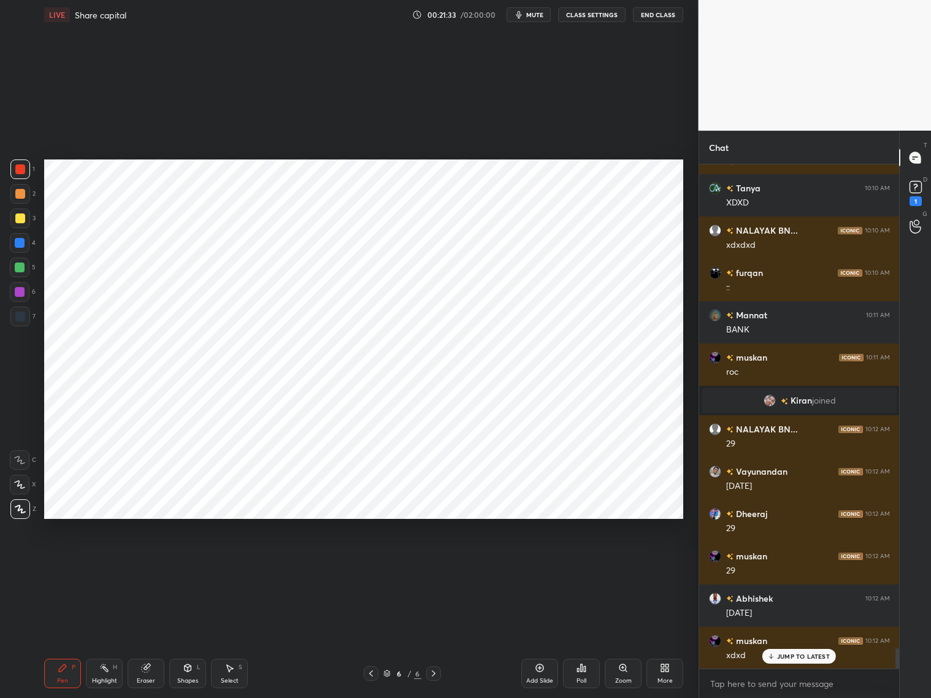
click at [26, 244] on div at bounding box center [20, 243] width 20 height 20
click at [25, 290] on div at bounding box center [20, 292] width 20 height 20
drag, startPoint x: 28, startPoint y: 173, endPoint x: 43, endPoint y: 161, distance: 19.2
click at [31, 171] on div "1" at bounding box center [22, 170] width 25 height 20
click at [20, 295] on div at bounding box center [20, 292] width 10 height 10
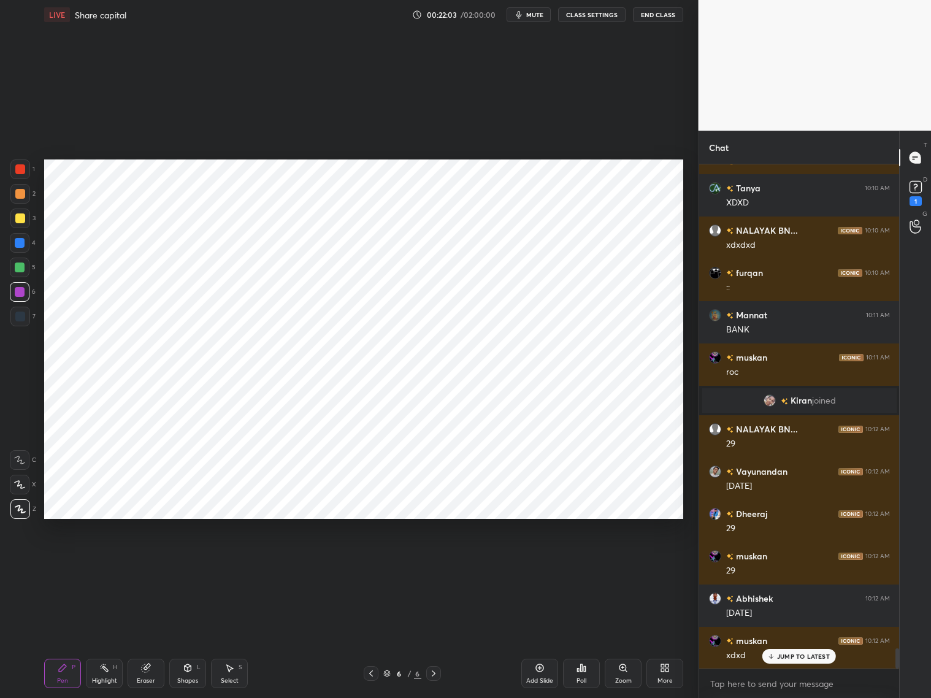
click at [21, 171] on div at bounding box center [20, 169] width 10 height 10
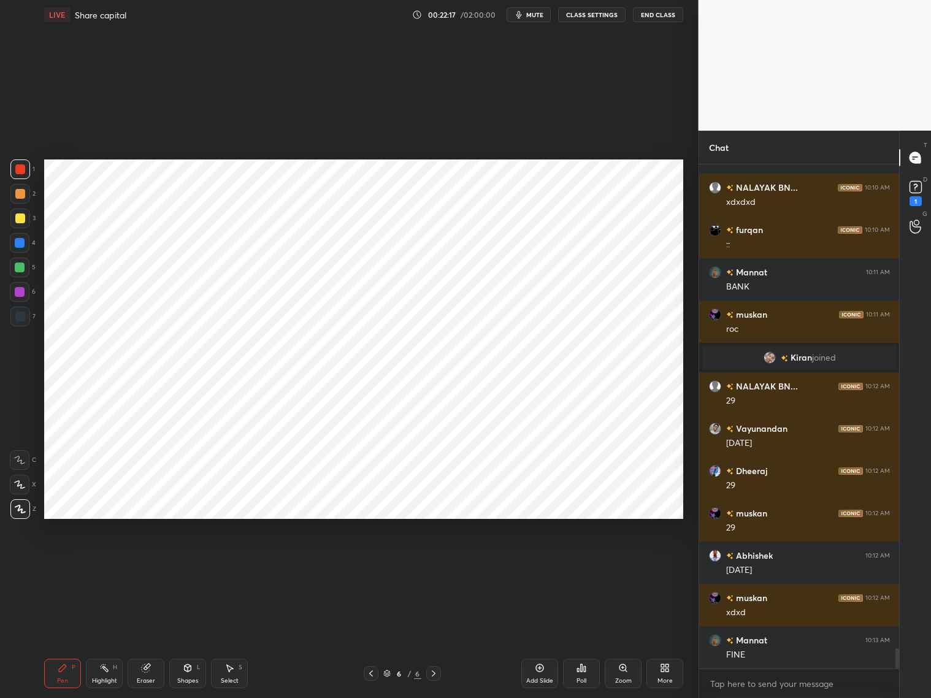
click at [22, 321] on div at bounding box center [20, 317] width 20 height 20
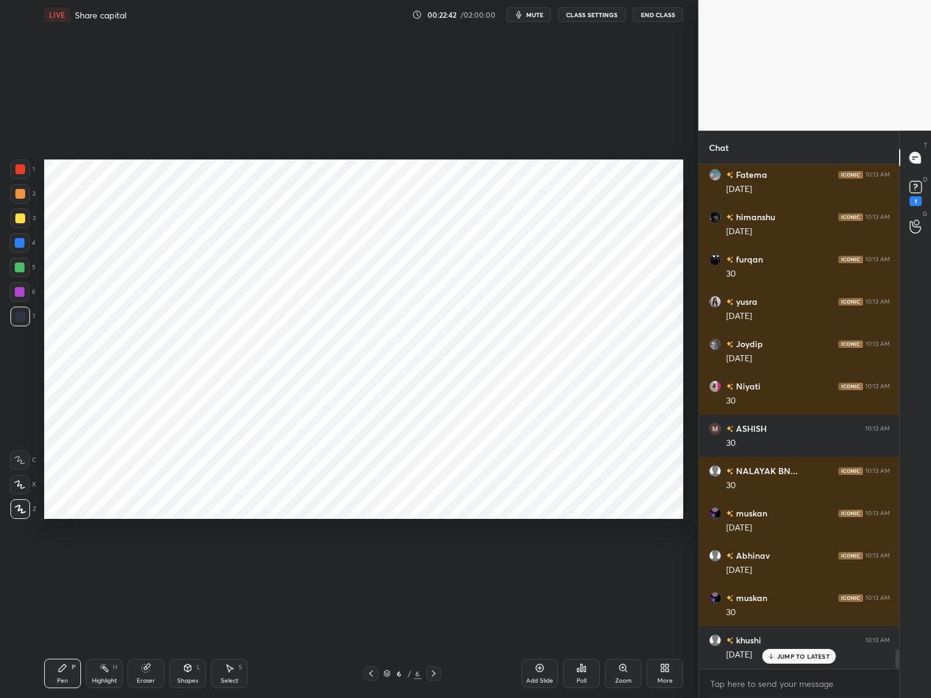
scroll to position [13053, 0]
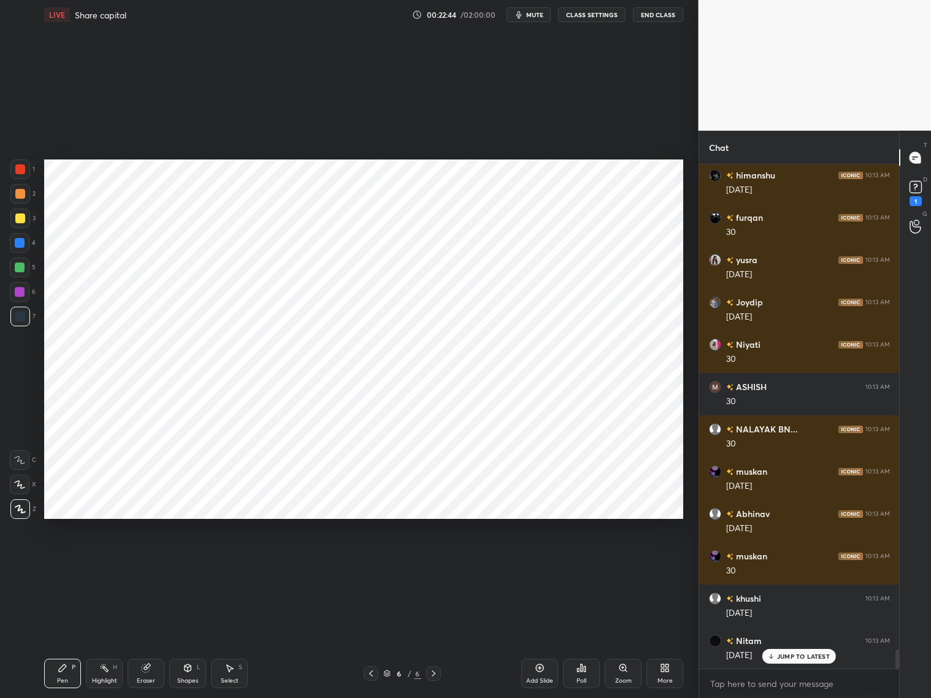
drag, startPoint x: 17, startPoint y: 263, endPoint x: 28, endPoint y: 260, distance: 10.9
click at [20, 263] on div at bounding box center [20, 268] width 10 height 10
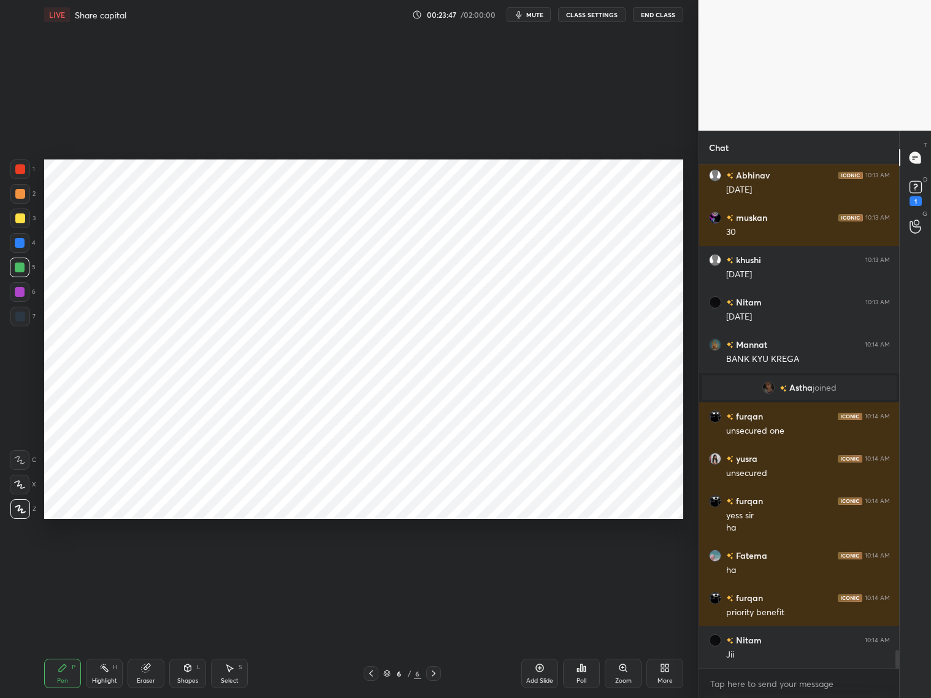
scroll to position [13434, 0]
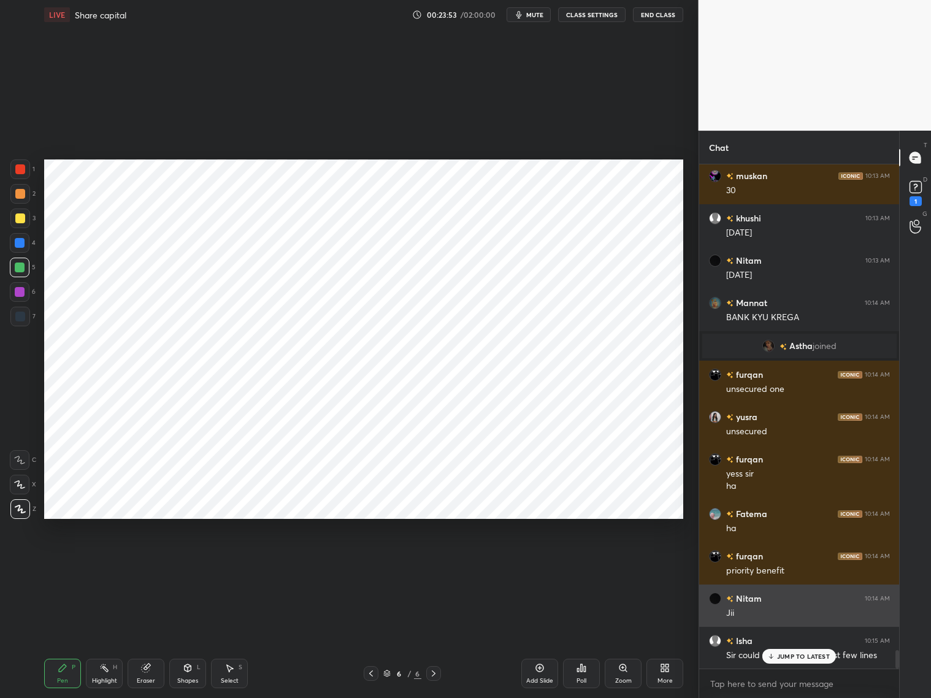
drag, startPoint x: 751, startPoint y: 608, endPoint x: 761, endPoint y: 619, distance: 15.2
click at [762, 620] on div "Nitam 10:14 AM Jii" at bounding box center [800, 606] width 201 height 42
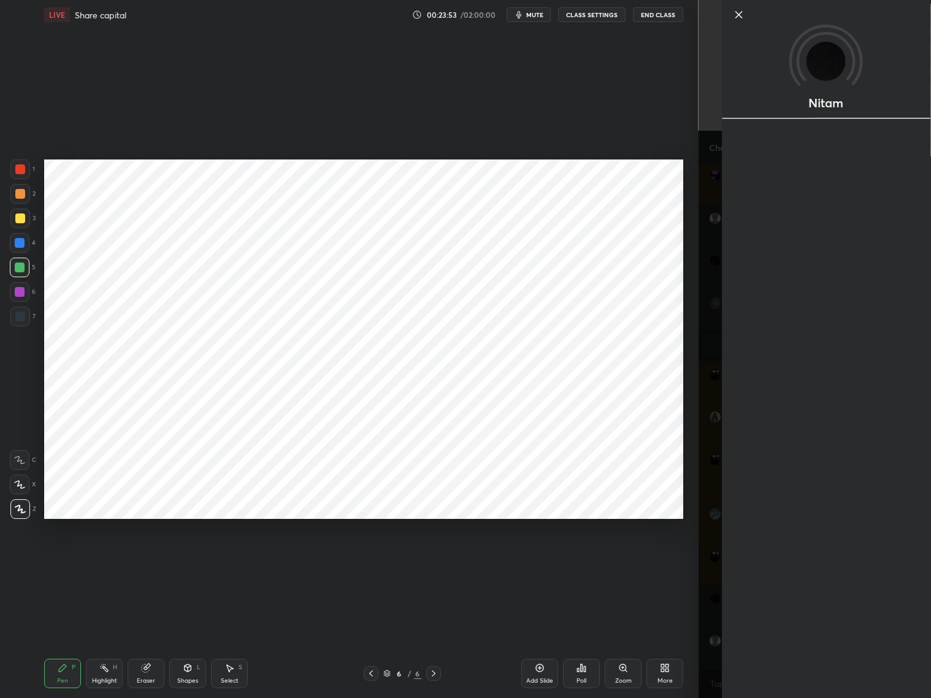
click at [776, 655] on div "Nitam" at bounding box center [827, 349] width 210 height 698
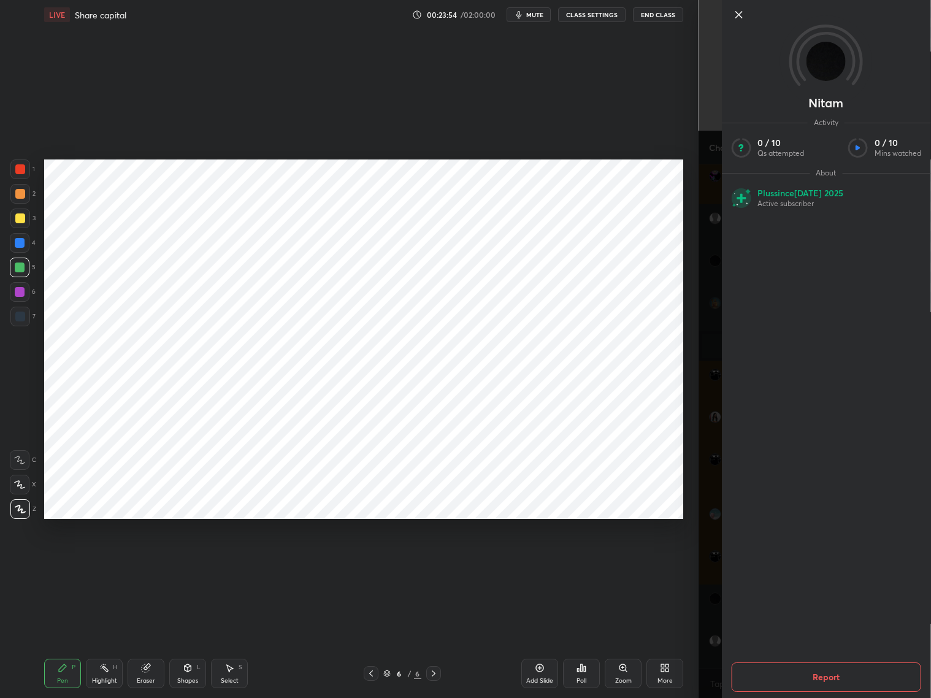
click at [709, 631] on div "Nitam Activity 0 / 10 Qs attempted 0 / 10 Mins watched About Plus since [DATE] …" at bounding box center [815, 349] width 233 height 698
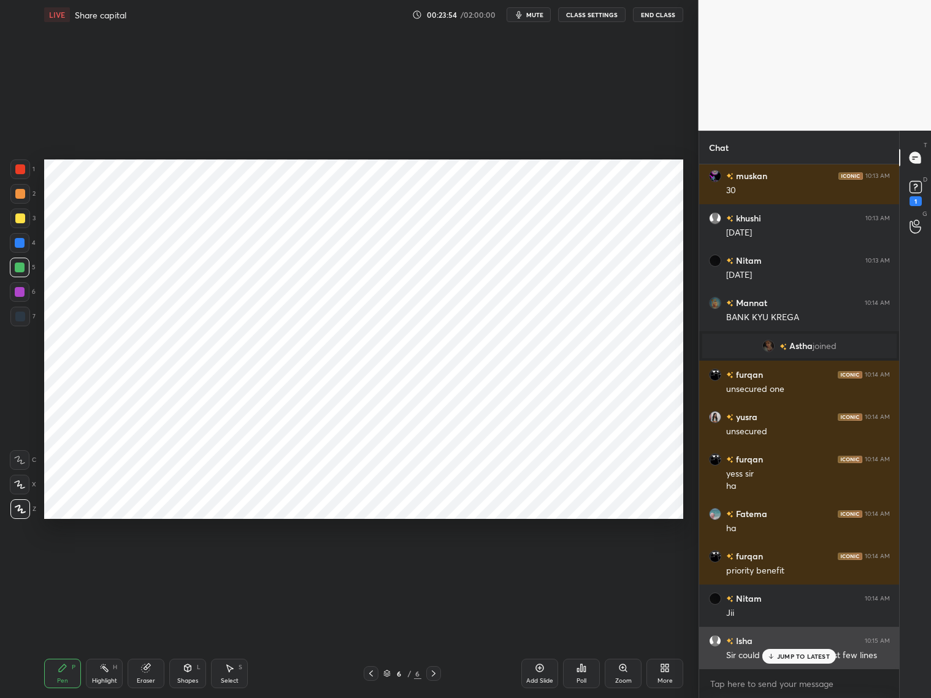
click at [773, 659] on div "JUMP TO LATEST" at bounding box center [800, 656] width 74 height 15
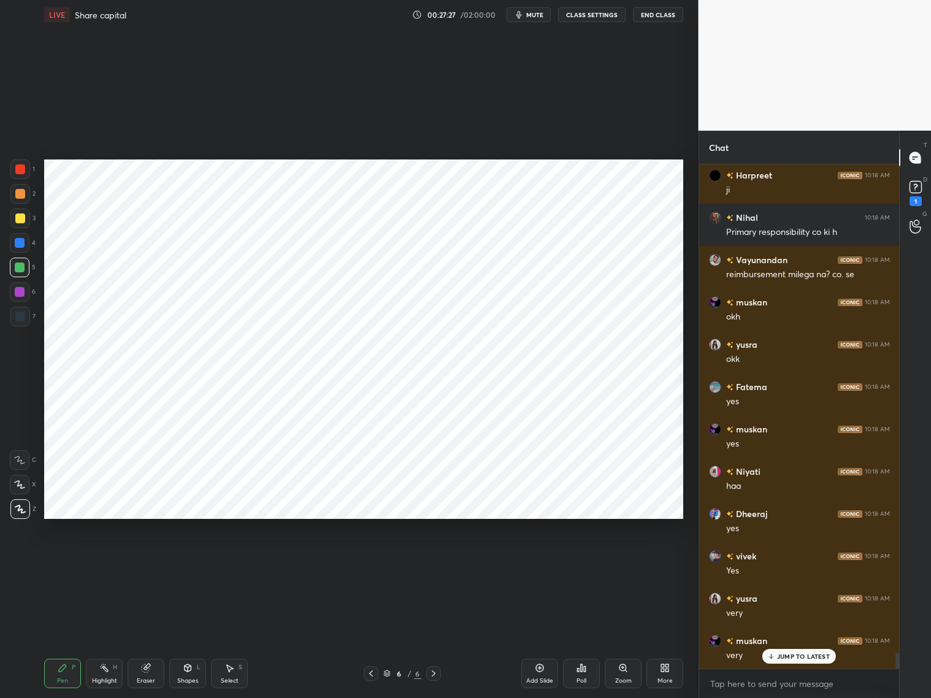
scroll to position [15242, 0]
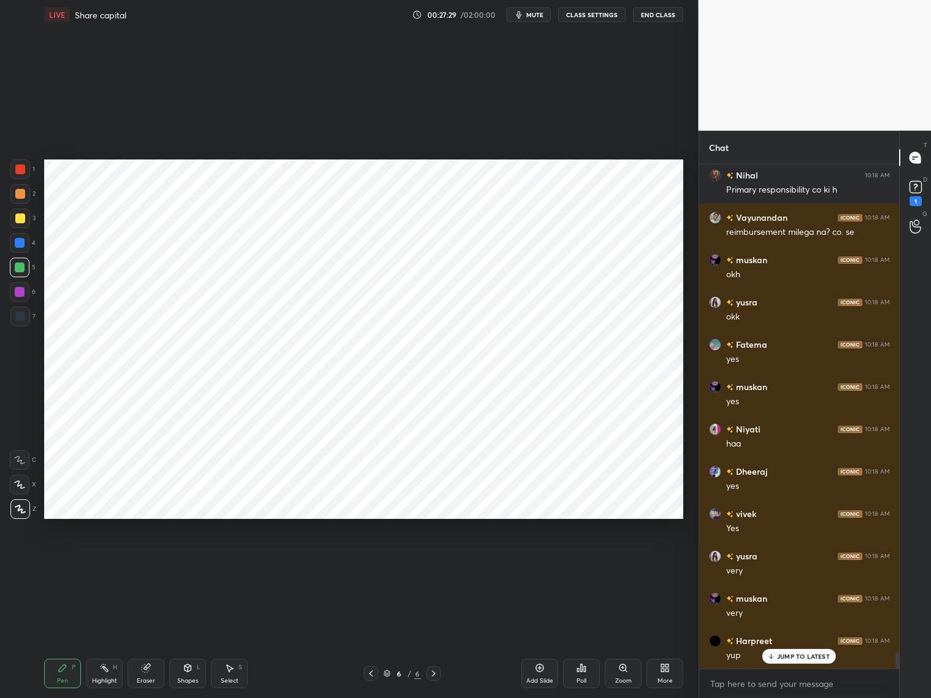
click at [539, 673] on icon at bounding box center [540, 668] width 10 height 10
drag, startPoint x: 189, startPoint y: 665, endPoint x: 190, endPoint y: 649, distance: 16.6
click at [192, 660] on div "Shapes L" at bounding box center [187, 673] width 37 height 29
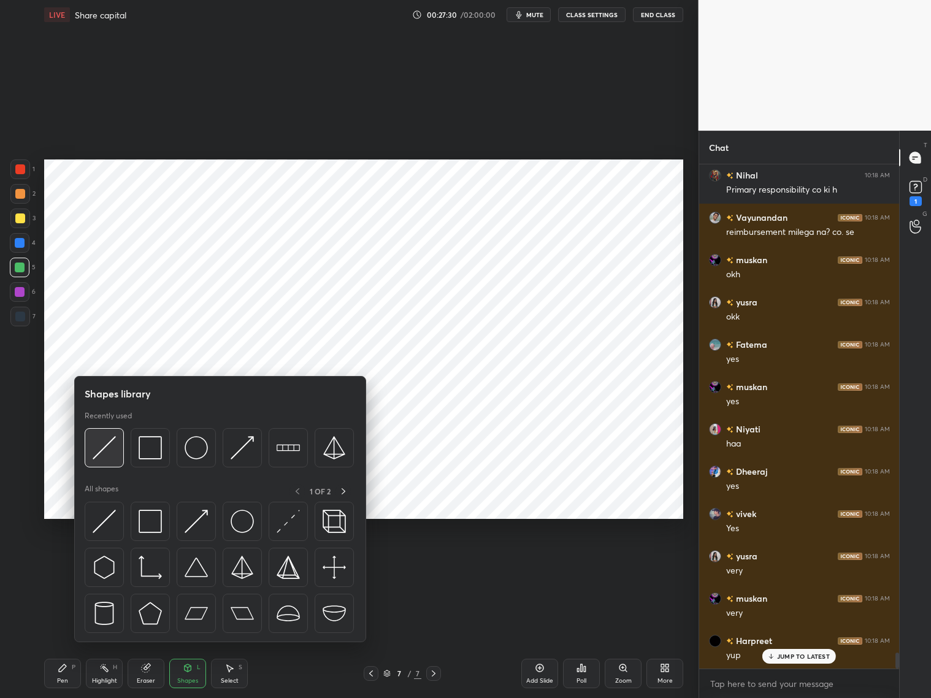
click at [106, 458] on div at bounding box center [104, 447] width 39 height 39
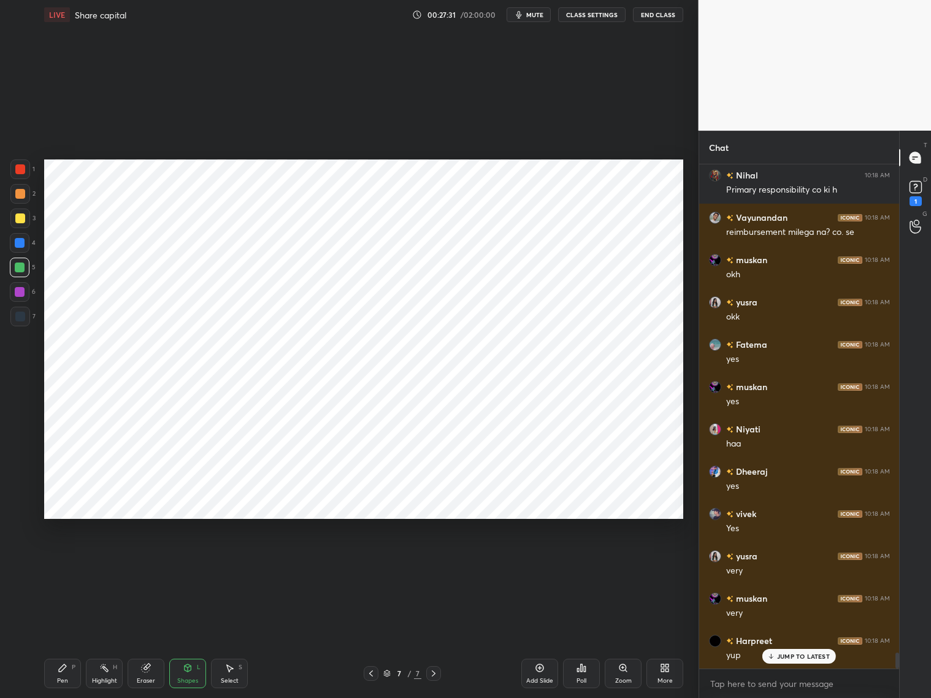
drag, startPoint x: 20, startPoint y: 291, endPoint x: 36, endPoint y: 256, distance: 38.4
click at [23, 287] on div at bounding box center [20, 292] width 10 height 10
click at [64, 663] on icon at bounding box center [63, 668] width 10 height 10
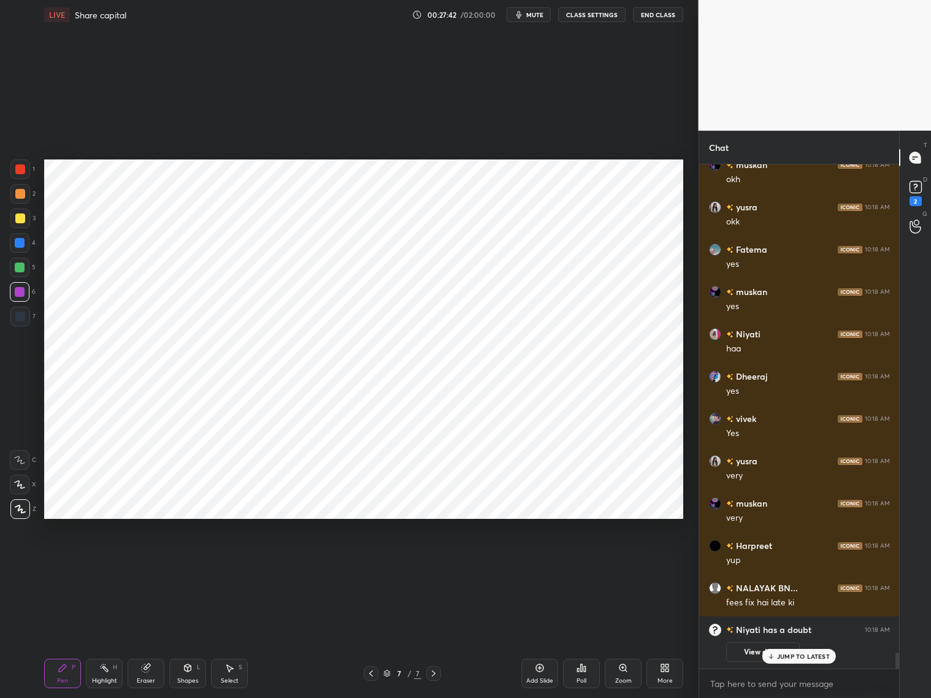
scroll to position [15193, 0]
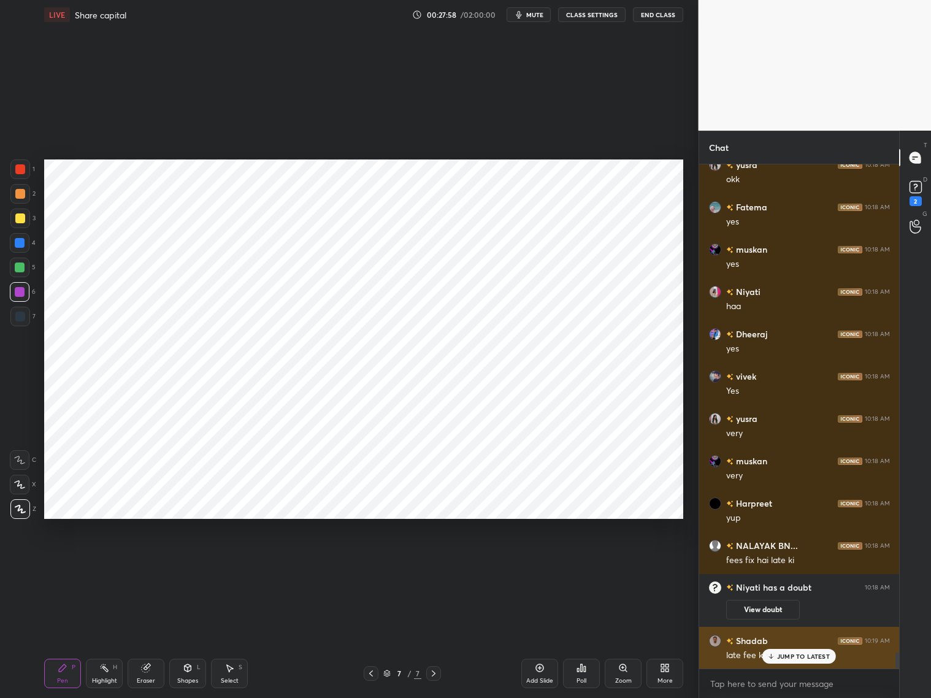
click at [785, 656] on p "JUMP TO LATEST" at bounding box center [803, 656] width 53 height 7
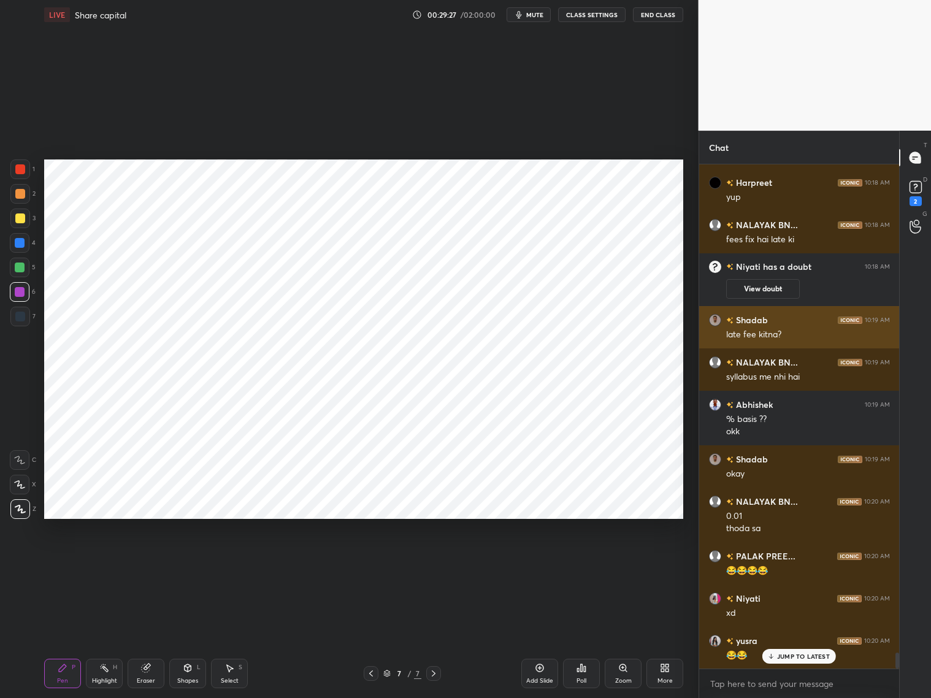
scroll to position [15556, 0]
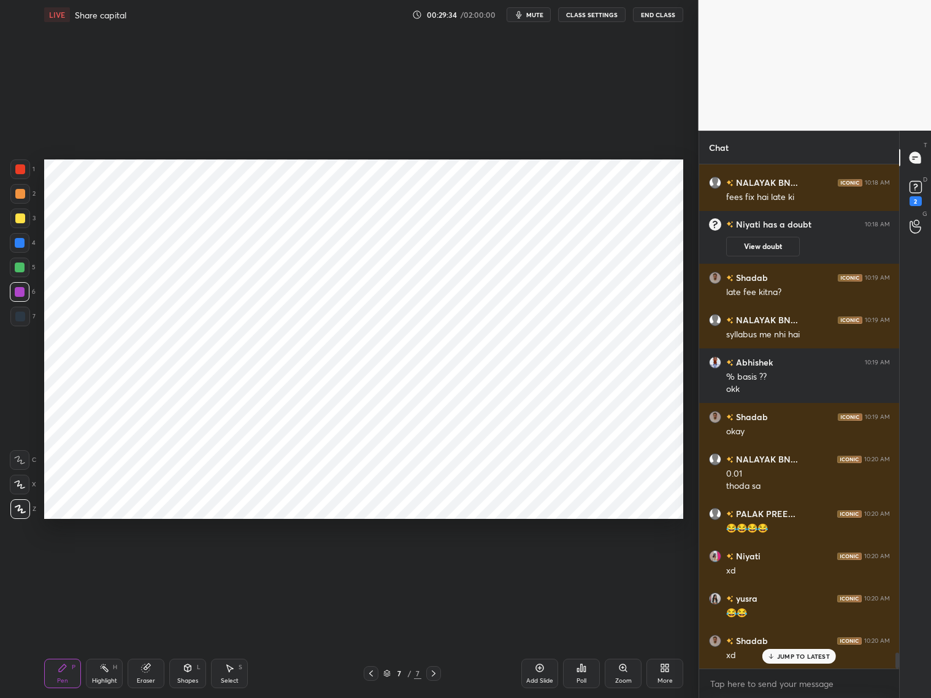
click at [371, 671] on icon at bounding box center [371, 674] width 10 height 10
drag, startPoint x: 230, startPoint y: 676, endPoint x: 242, endPoint y: 653, distance: 25.0
click at [235, 671] on div "Select S" at bounding box center [229, 673] width 37 height 29
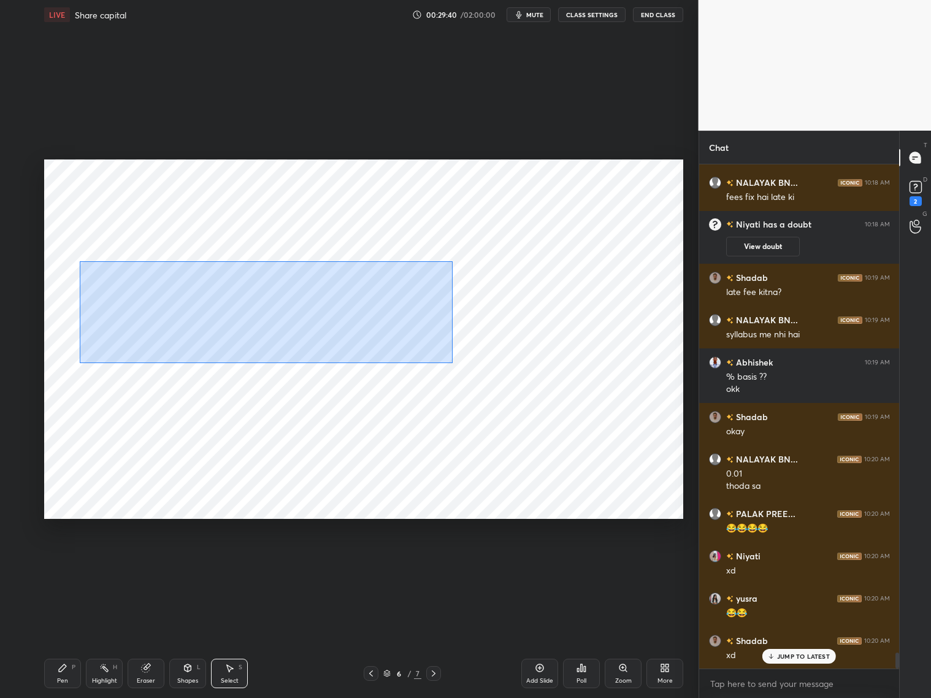
drag, startPoint x: 85, startPoint y: 269, endPoint x: 452, endPoint y: 363, distance: 378.8
click at [451, 363] on div "0 ° Undo Copy Duplicate Duplicate to new slide Delete" at bounding box center [363, 340] width 639 height 360
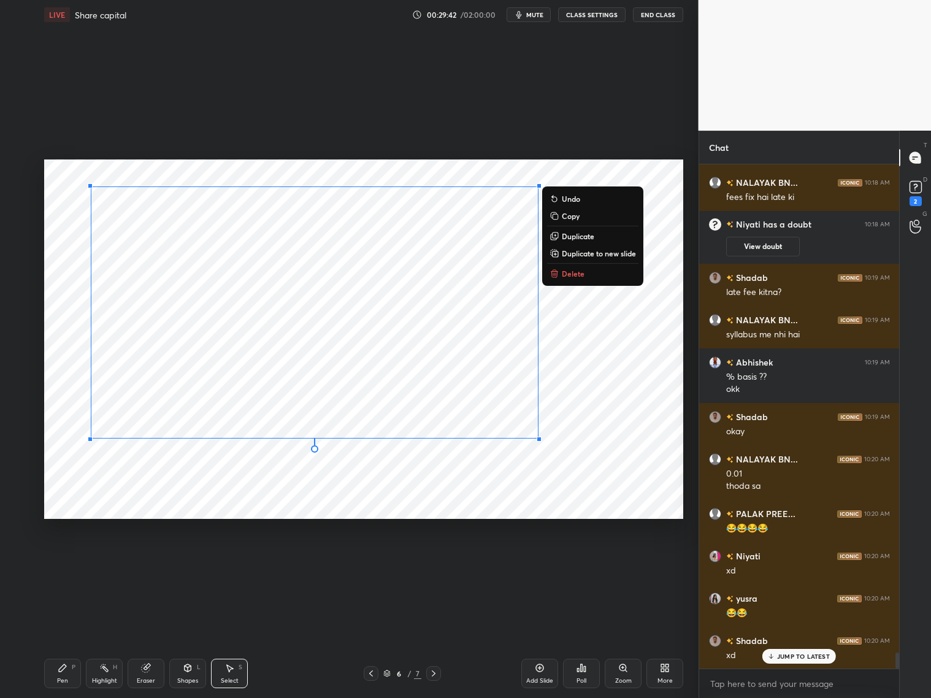
click at [301, 493] on div "0 ° Undo Copy Duplicate Duplicate to new slide Delete" at bounding box center [363, 340] width 639 height 360
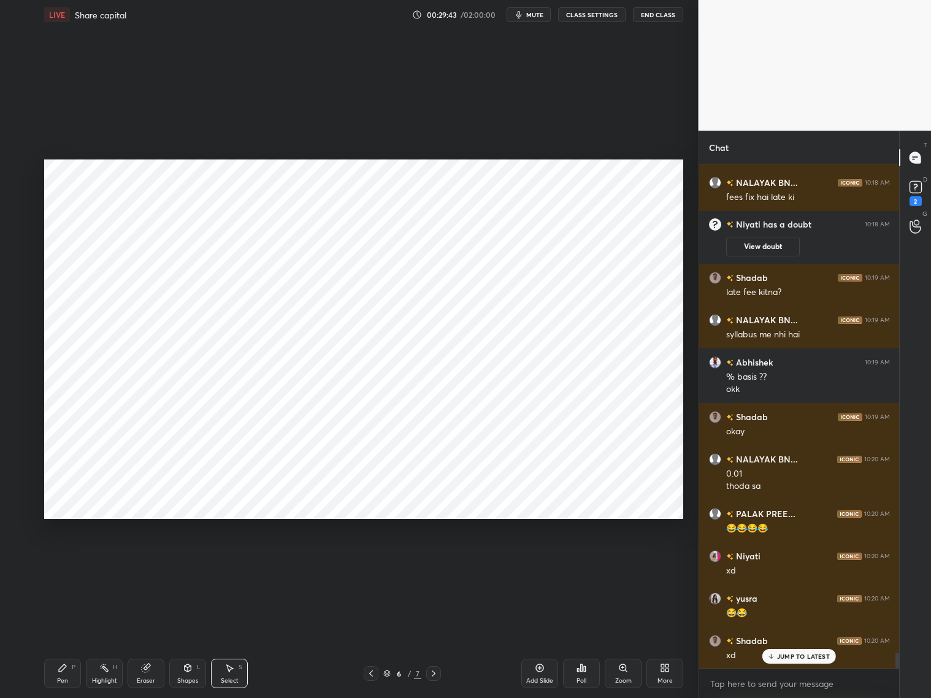
click at [436, 671] on icon at bounding box center [434, 674] width 10 height 10
drag, startPoint x: 63, startPoint y: 674, endPoint x: 60, endPoint y: 646, distance: 28.4
click at [64, 673] on icon at bounding box center [63, 668] width 10 height 10
drag, startPoint x: 19, startPoint y: 172, endPoint x: 26, endPoint y: 173, distance: 6.9
click at [21, 172] on div at bounding box center [20, 169] width 10 height 10
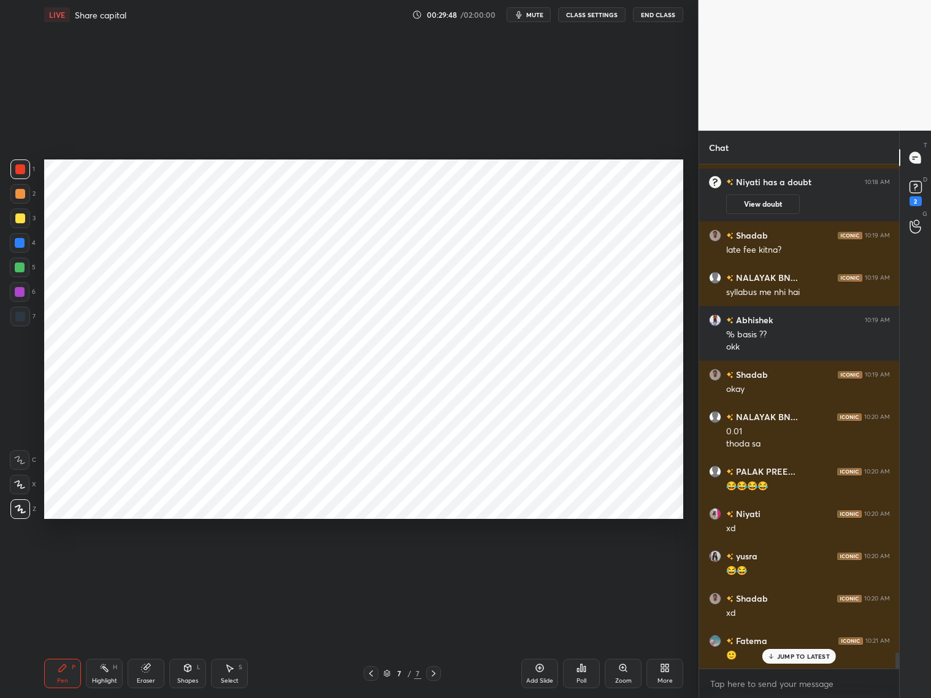
scroll to position [15726, 0]
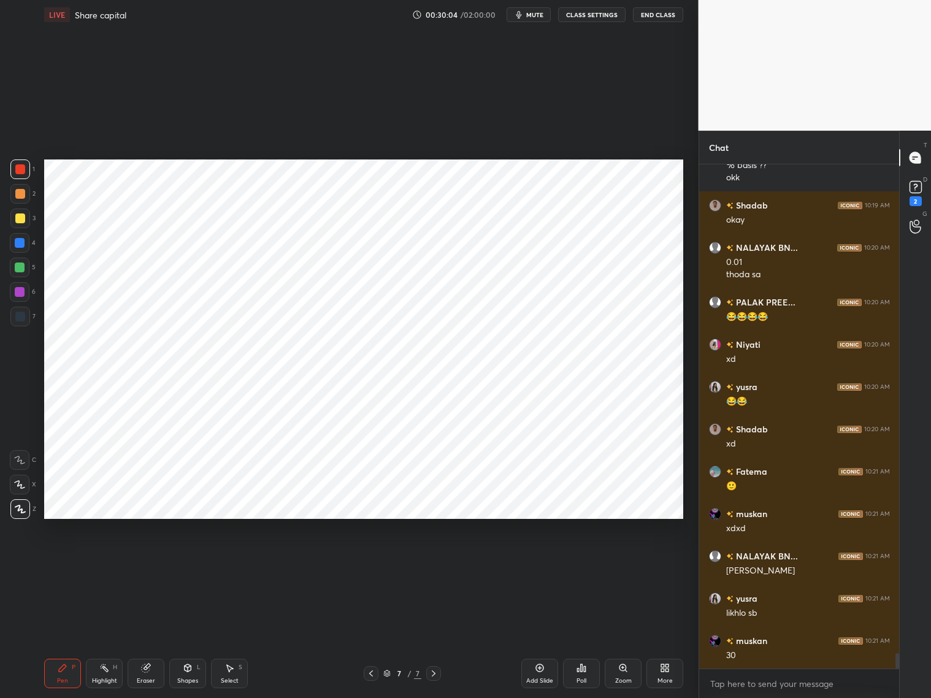
drag, startPoint x: 19, startPoint y: 291, endPoint x: 25, endPoint y: 285, distance: 8.3
click at [23, 289] on div at bounding box center [20, 292] width 10 height 10
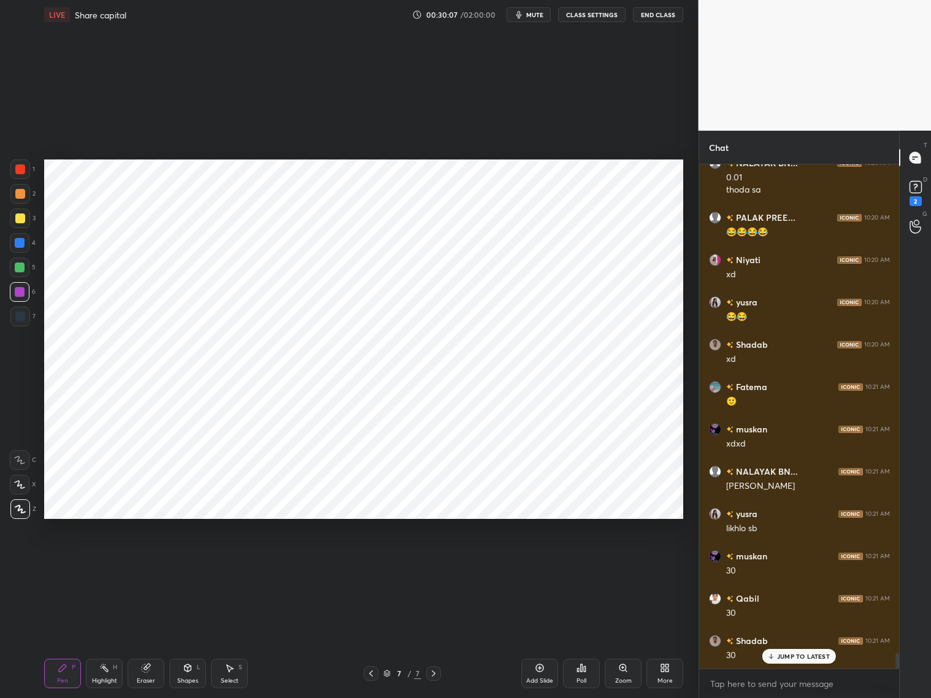
scroll to position [15896, 0]
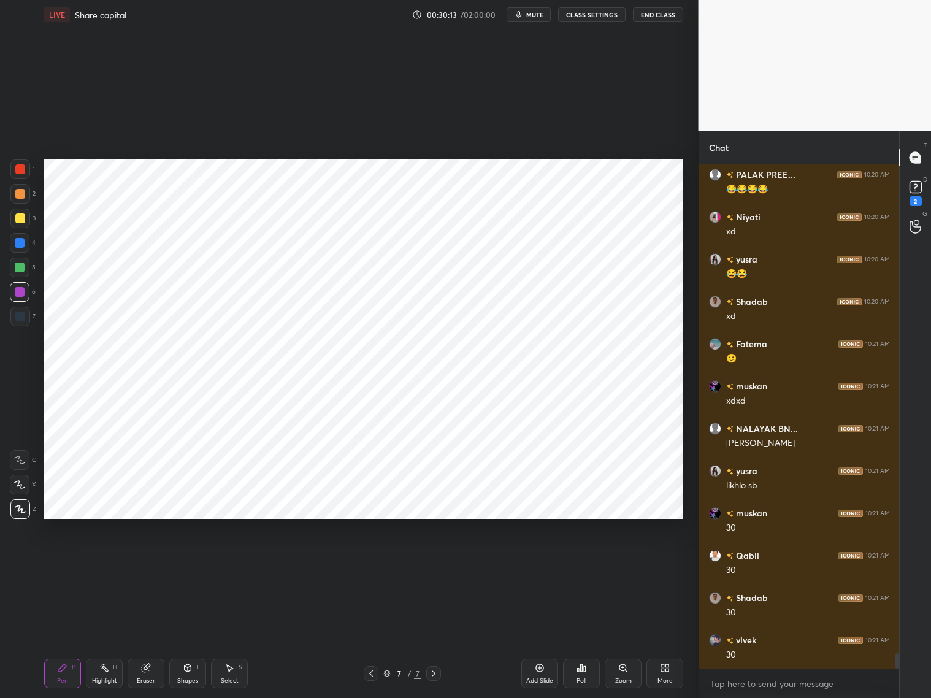
drag, startPoint x: 21, startPoint y: 313, endPoint x: 27, endPoint y: 305, distance: 9.7
click at [23, 310] on div at bounding box center [20, 317] width 20 height 20
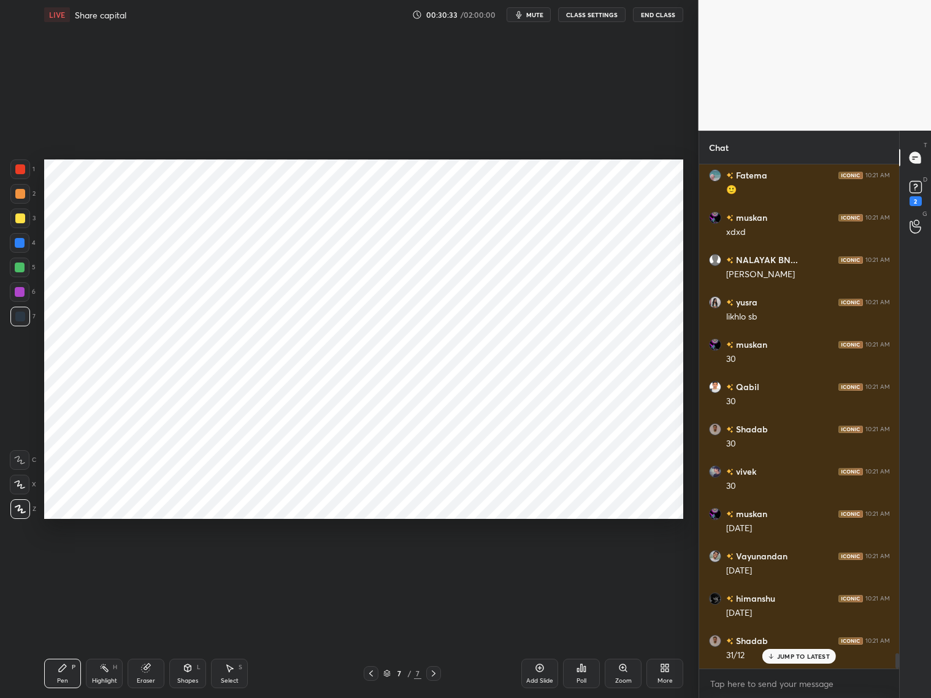
scroll to position [16107, 0]
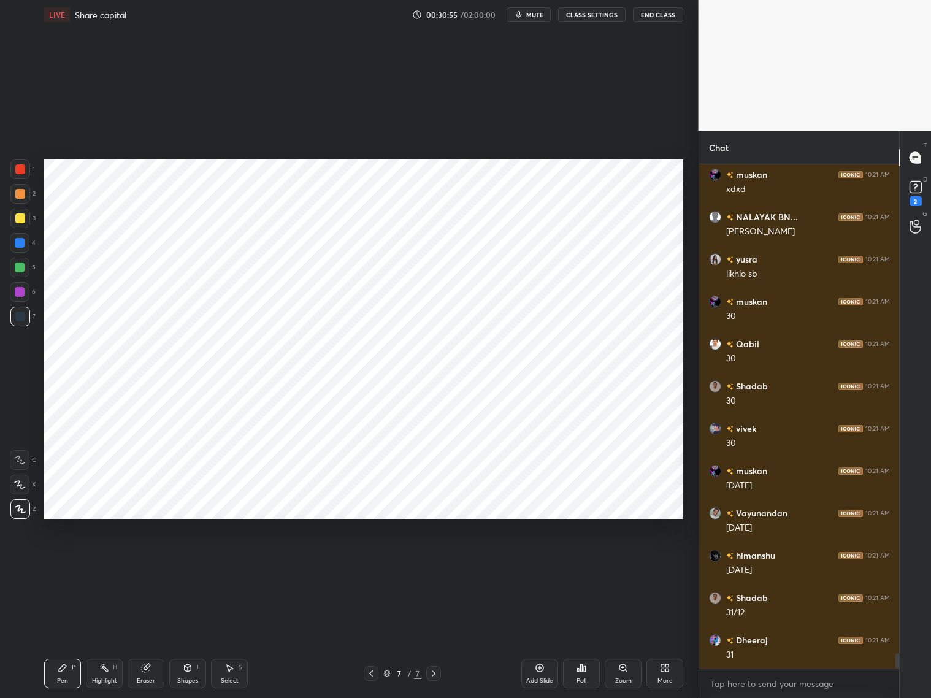
click at [18, 273] on div at bounding box center [20, 268] width 20 height 20
click at [23, 293] on div at bounding box center [20, 292] width 10 height 10
click at [21, 292] on div at bounding box center [20, 292] width 10 height 10
click at [25, 172] on div at bounding box center [20, 169] width 10 height 10
drag, startPoint x: 22, startPoint y: 241, endPoint x: 21, endPoint y: 232, distance: 9.2
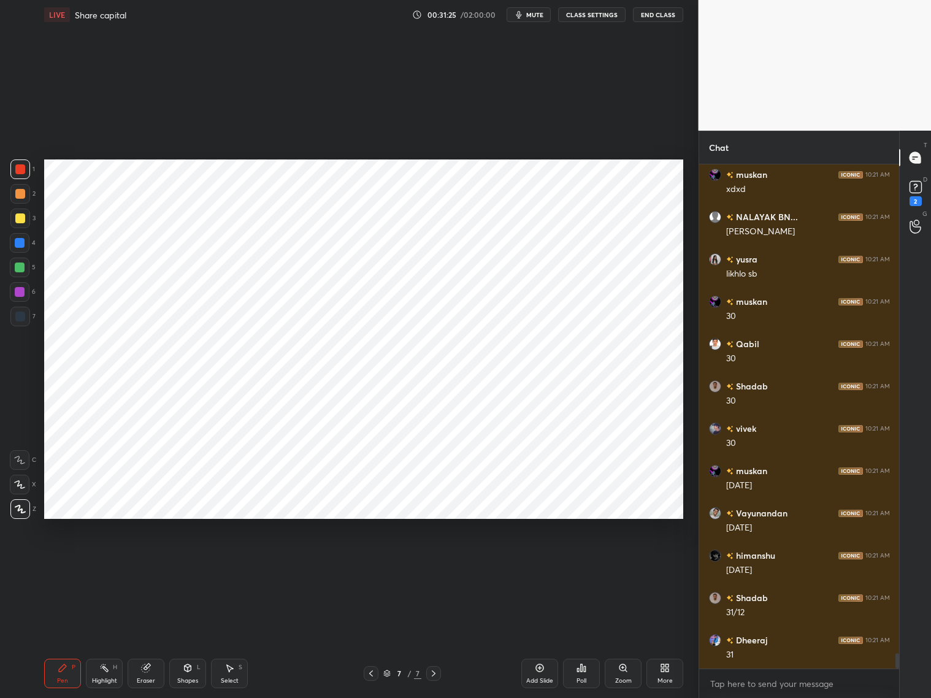
click at [25, 244] on div at bounding box center [20, 243] width 20 height 20
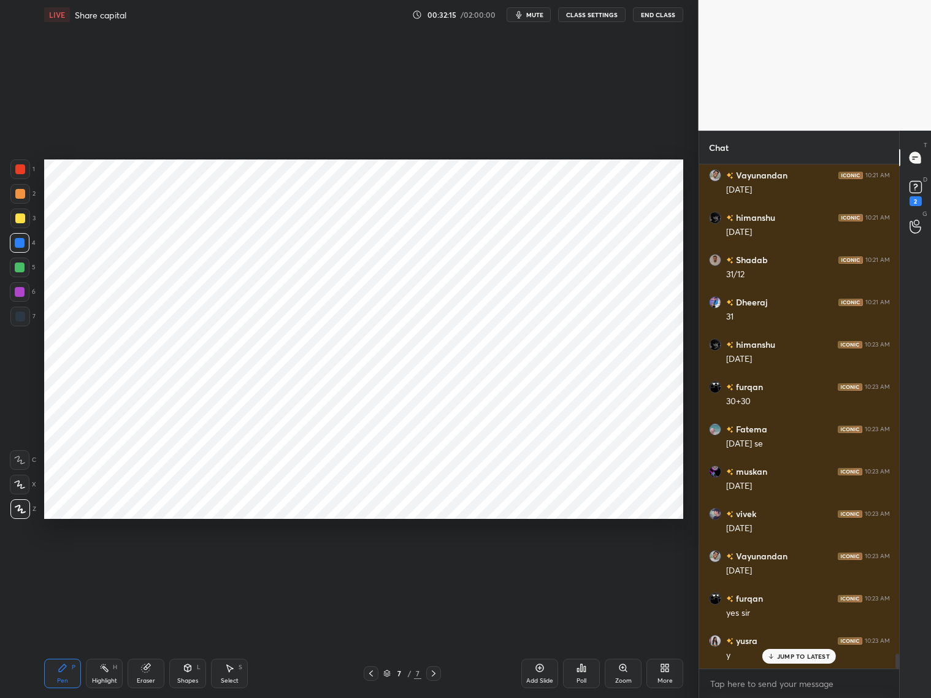
scroll to position [16488, 0]
drag, startPoint x: 21, startPoint y: 168, endPoint x: 33, endPoint y: 161, distance: 12.9
click at [25, 169] on div at bounding box center [20, 169] width 10 height 10
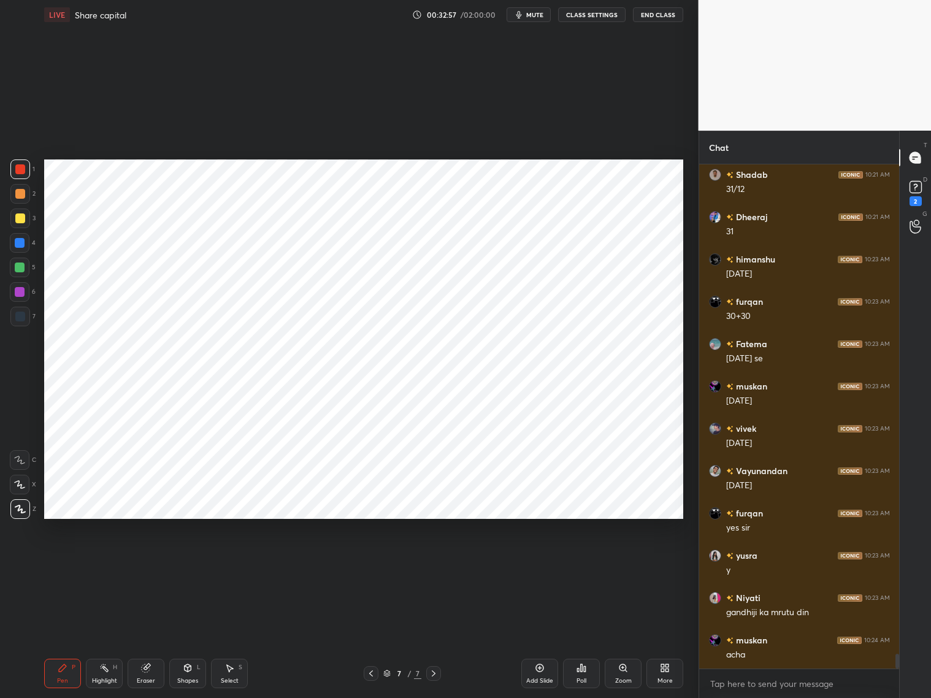
drag, startPoint x: 17, startPoint y: 317, endPoint x: 29, endPoint y: 304, distance: 17.4
click at [19, 317] on div at bounding box center [20, 317] width 10 height 10
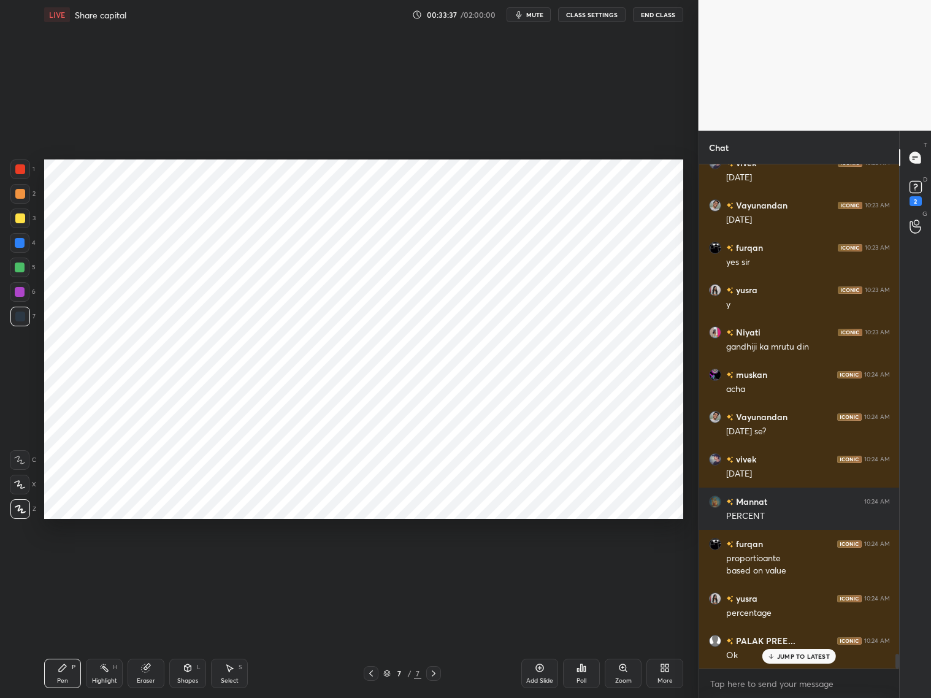
scroll to position [16839, 0]
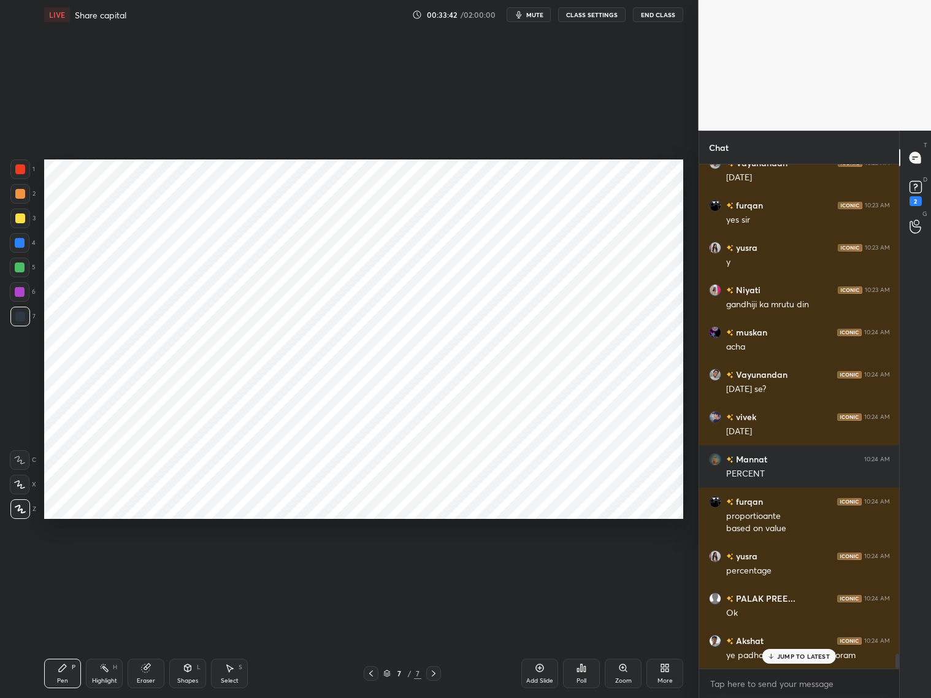
click at [810, 657] on p "JUMP TO LATEST" at bounding box center [803, 656] width 53 height 7
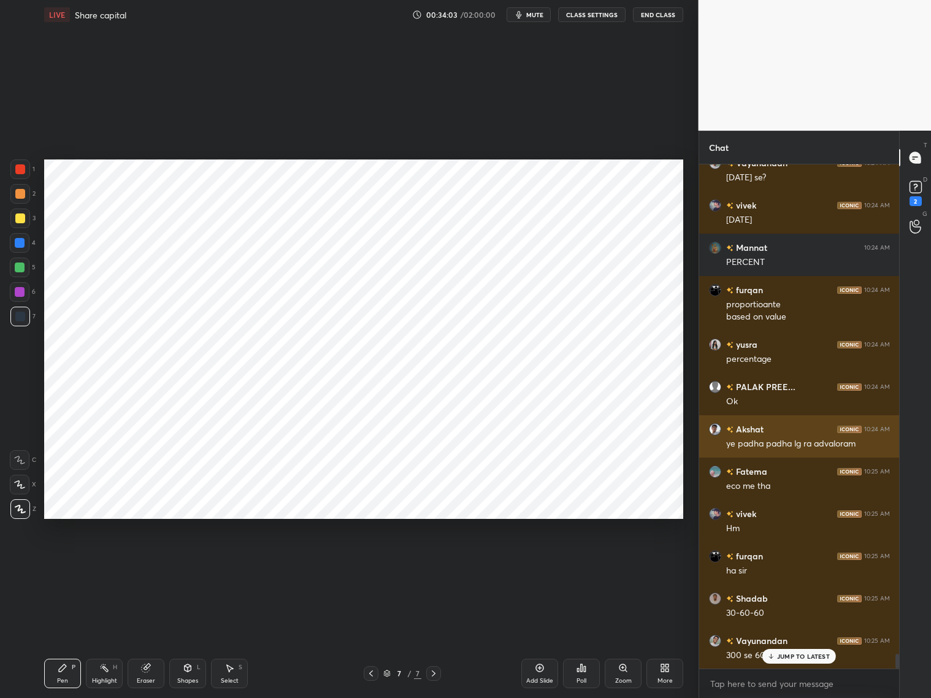
scroll to position [17093, 0]
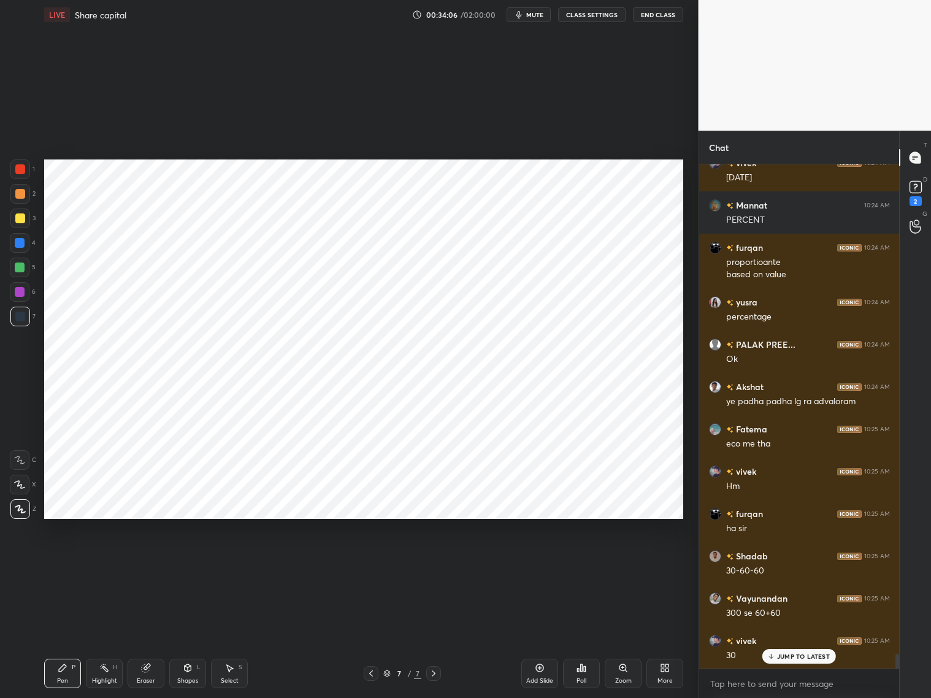
click at [372, 671] on icon at bounding box center [371, 674] width 10 height 10
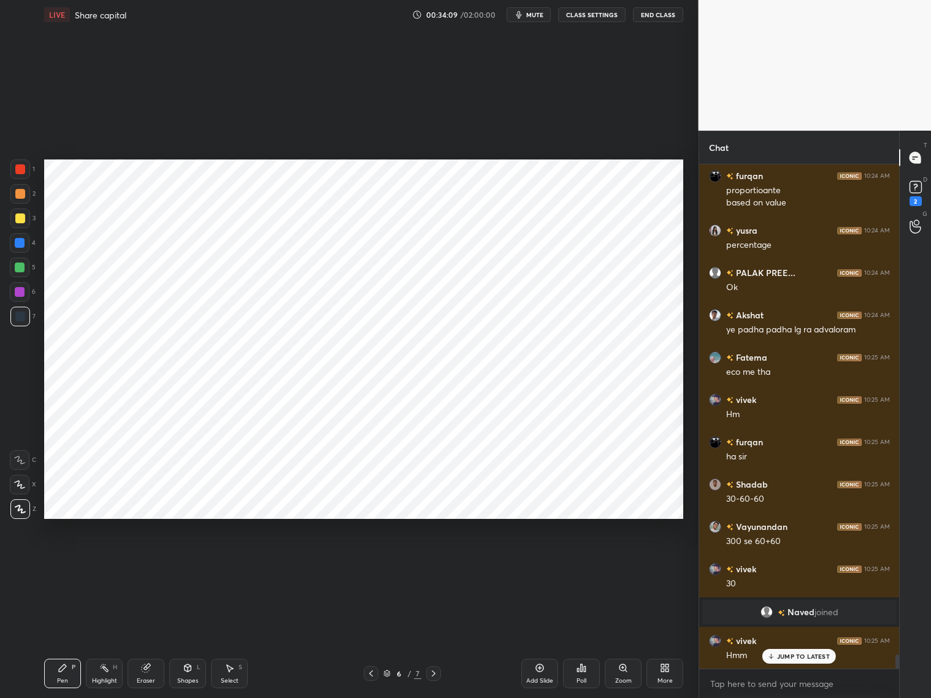
scroll to position [17207, 0]
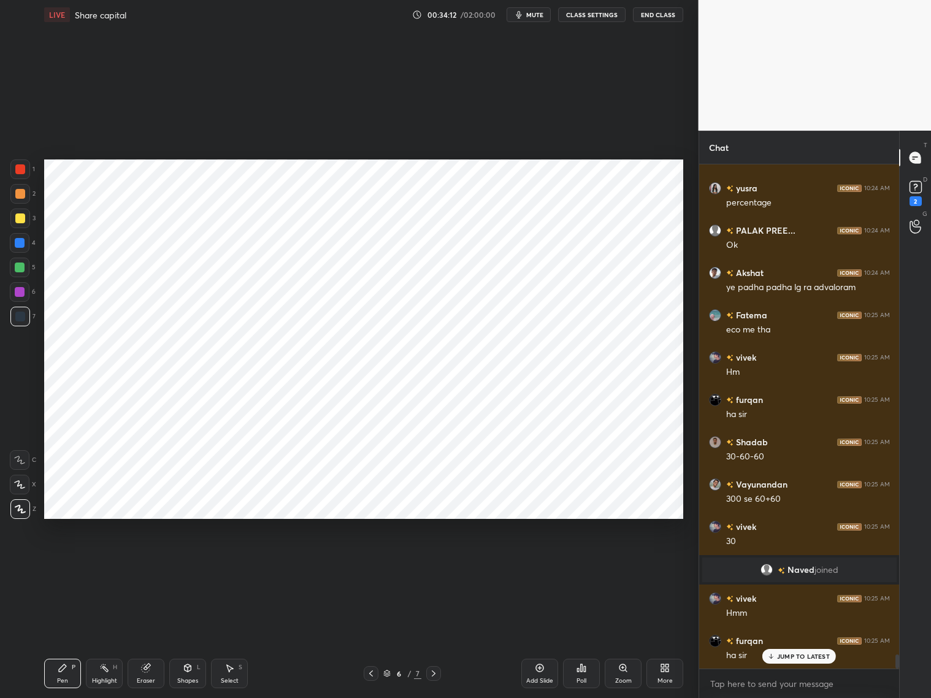
drag, startPoint x: 434, startPoint y: 672, endPoint x: 446, endPoint y: 645, distance: 29.4
click at [438, 670] on icon at bounding box center [434, 674] width 10 height 10
click at [687, 192] on div "Setting up your live class Poll for secs No correct answer Start poll" at bounding box center [364, 339] width 650 height 620
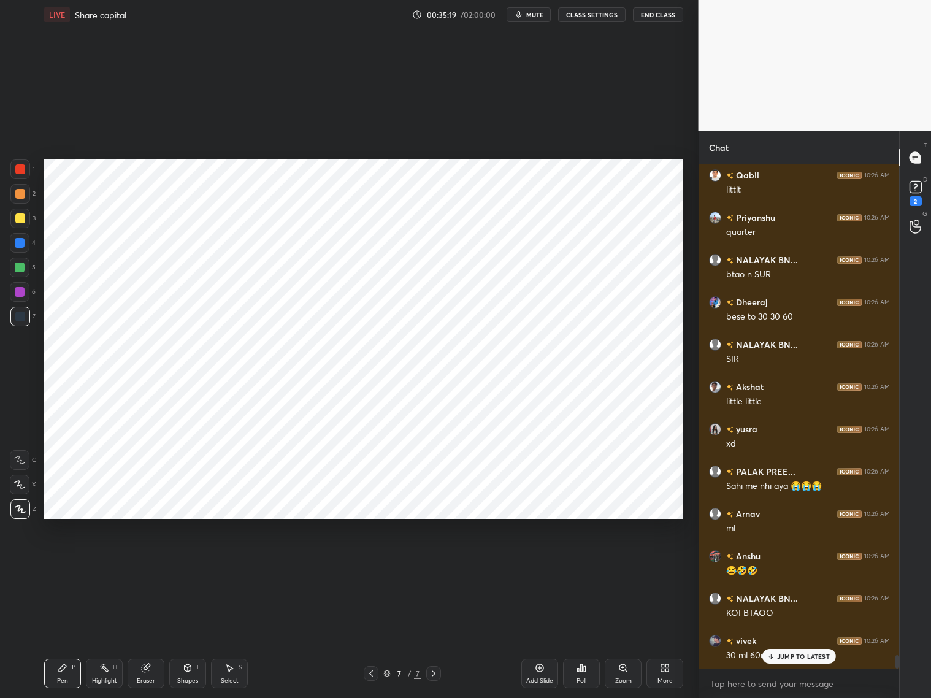
scroll to position [18138, 0]
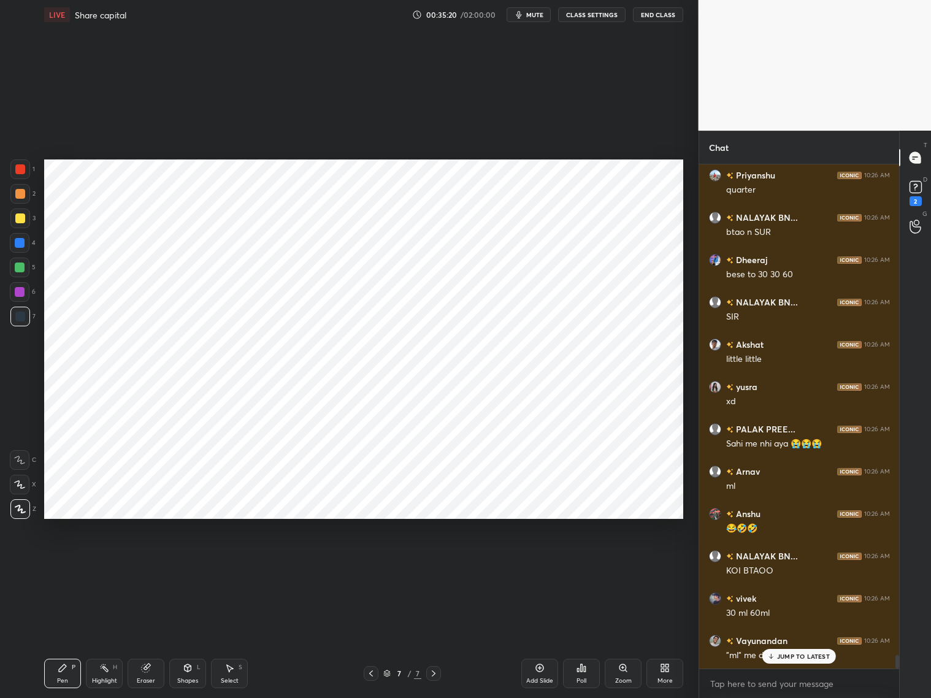
drag, startPoint x: 30, startPoint y: 170, endPoint x: 39, endPoint y: 161, distance: 12.1
click at [33, 166] on div "1" at bounding box center [22, 170] width 25 height 20
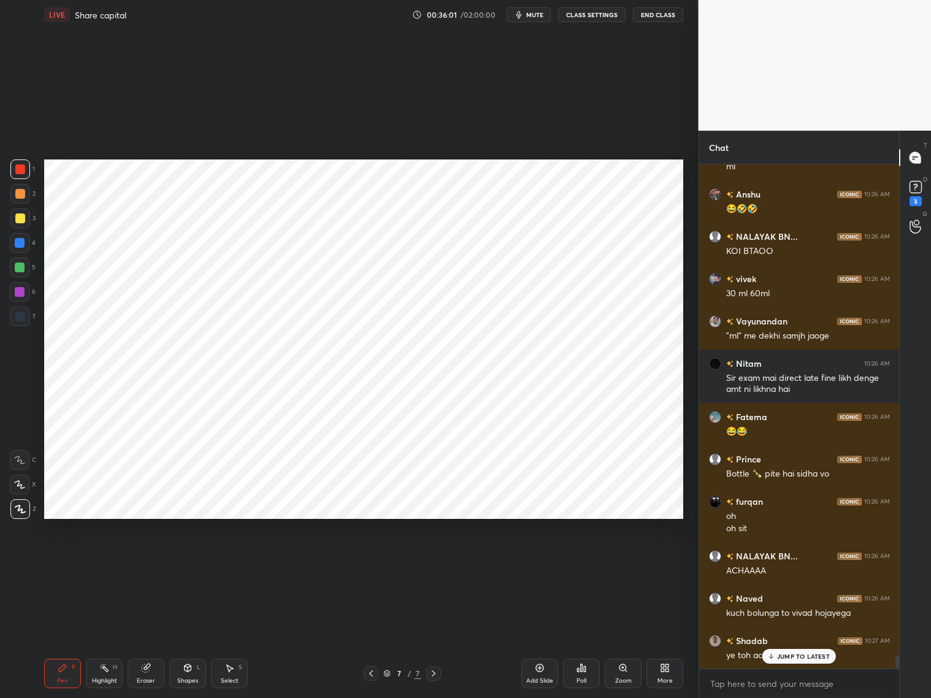
scroll to position [18500, 0]
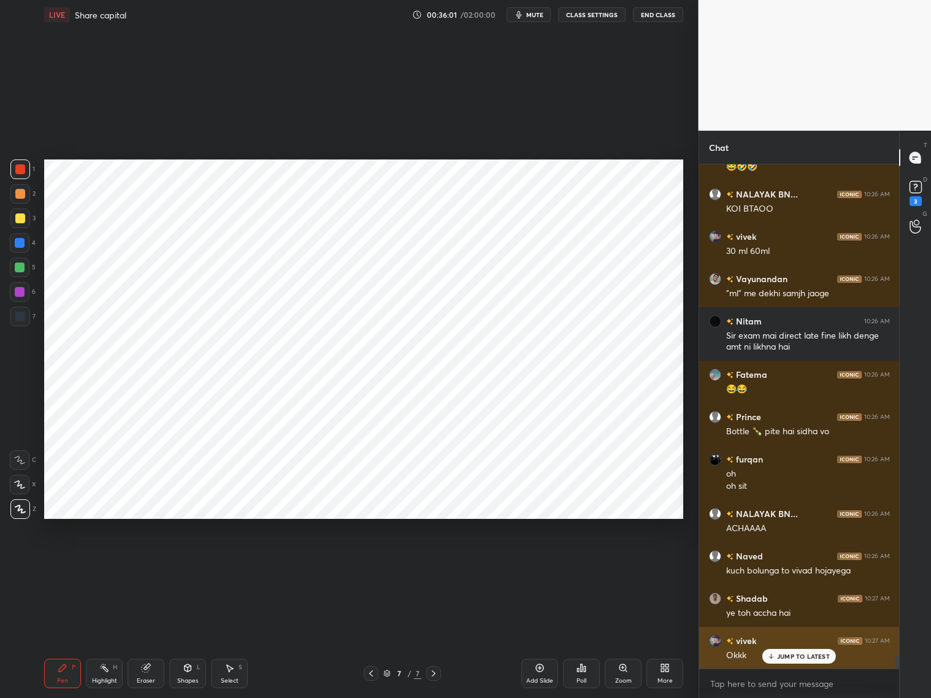
click at [785, 655] on p "JUMP TO LATEST" at bounding box center [803, 656] width 53 height 7
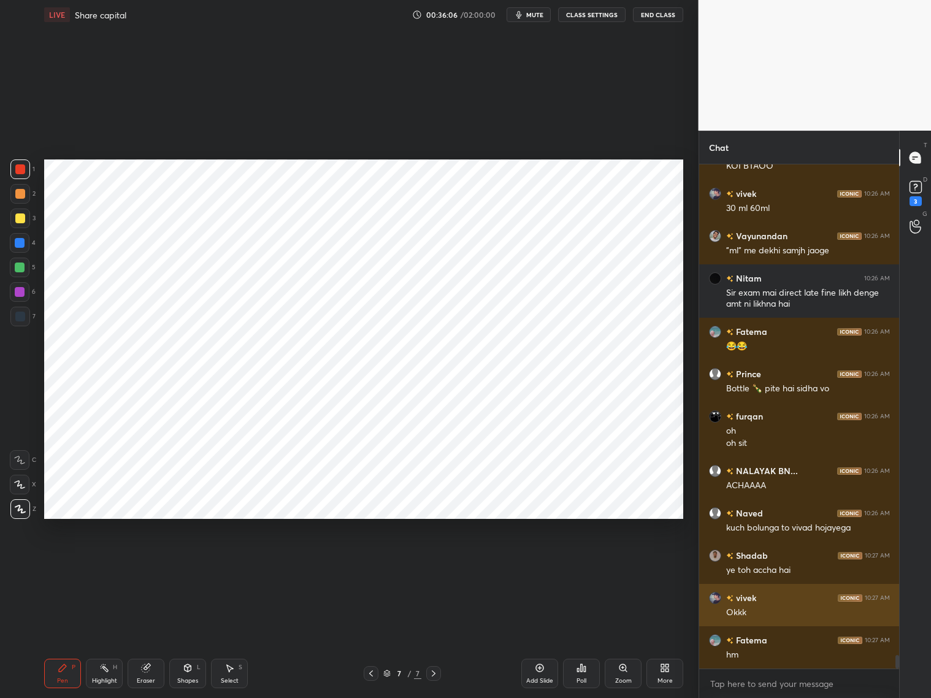
scroll to position [18585, 0]
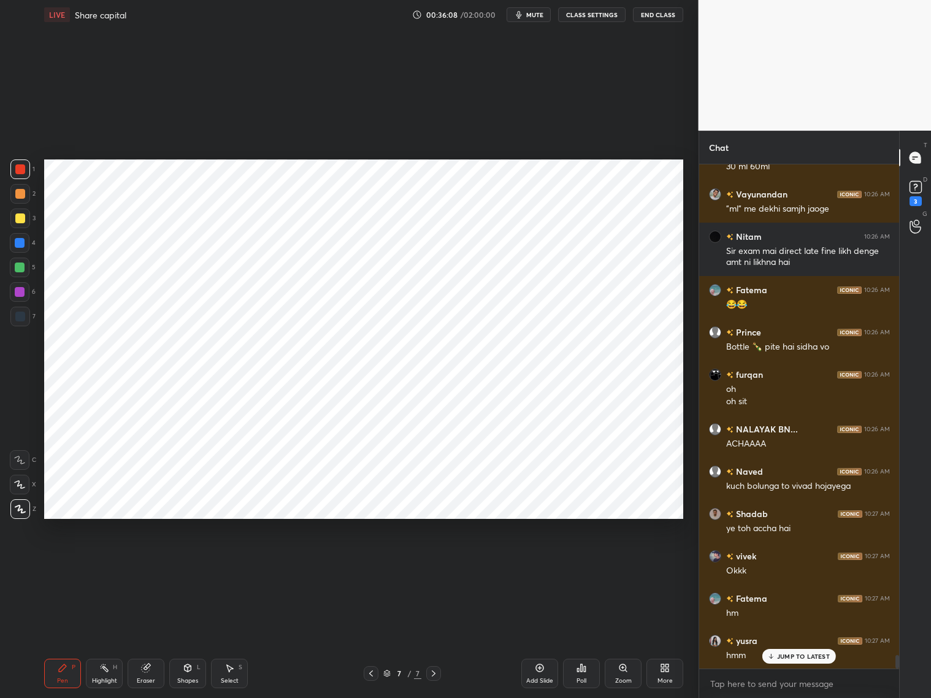
click at [795, 658] on p "JUMP TO LATEST" at bounding box center [803, 656] width 53 height 7
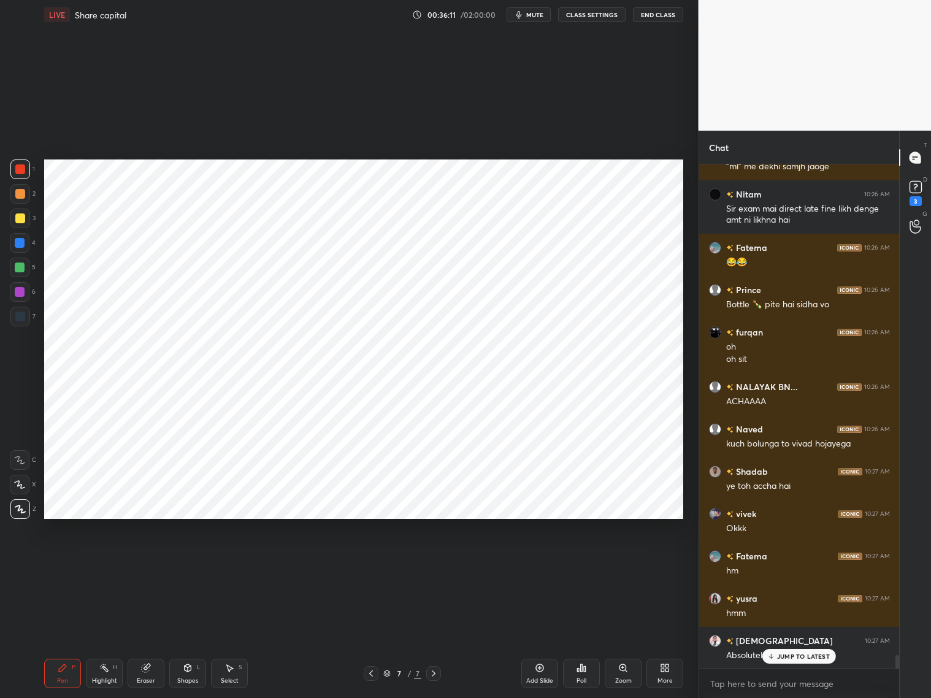
scroll to position [18670, 0]
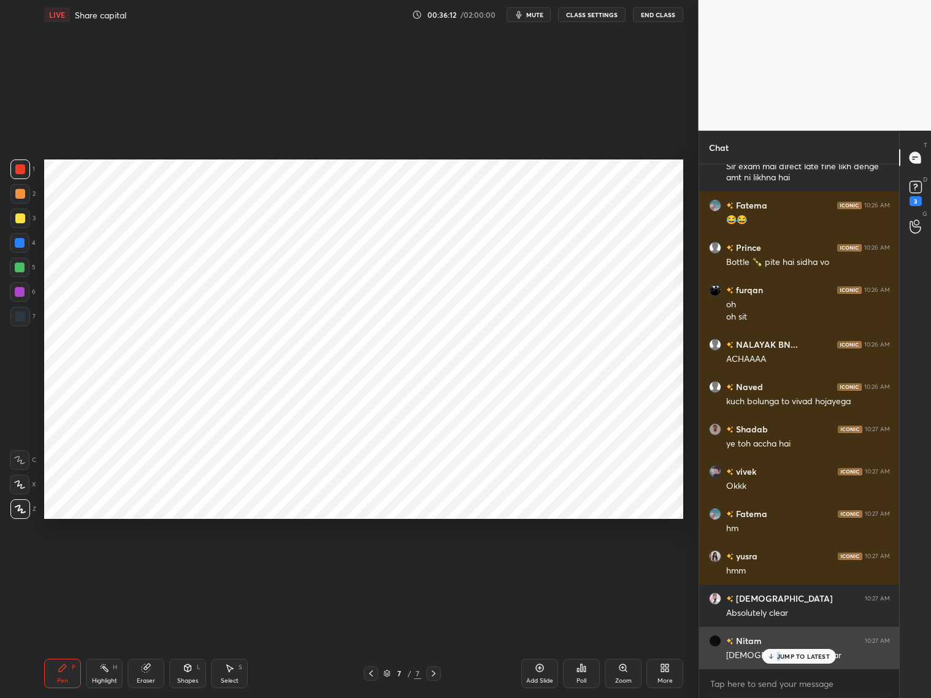
click at [775, 655] on div "JUMP TO LATEST" at bounding box center [800, 656] width 74 height 15
click at [539, 674] on div "Add Slide" at bounding box center [540, 673] width 37 height 29
click at [200, 676] on div "Shapes L" at bounding box center [187, 673] width 37 height 29
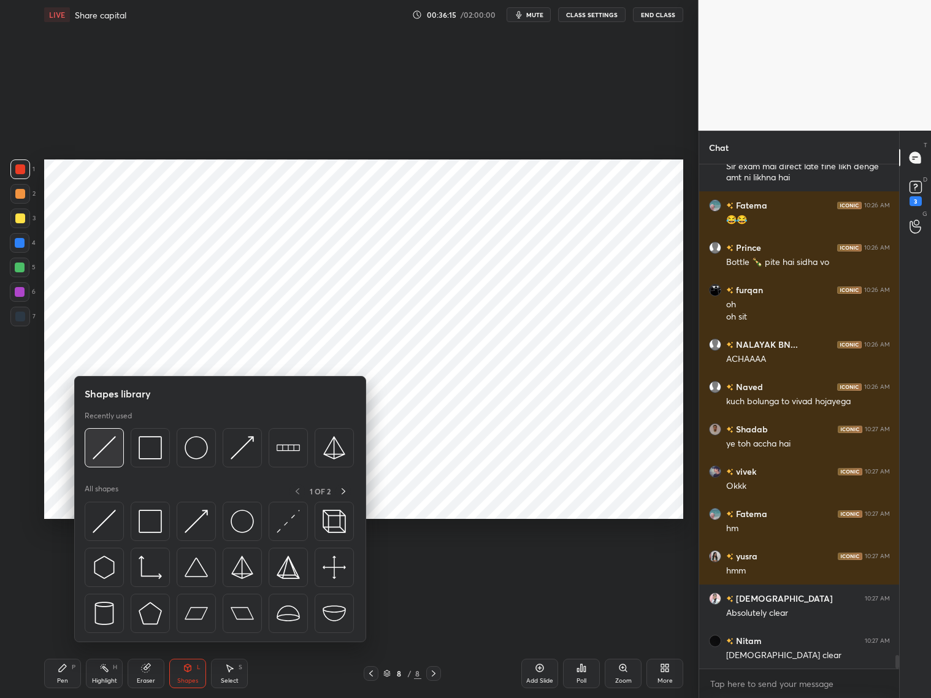
click at [104, 449] on img at bounding box center [104, 447] width 23 height 23
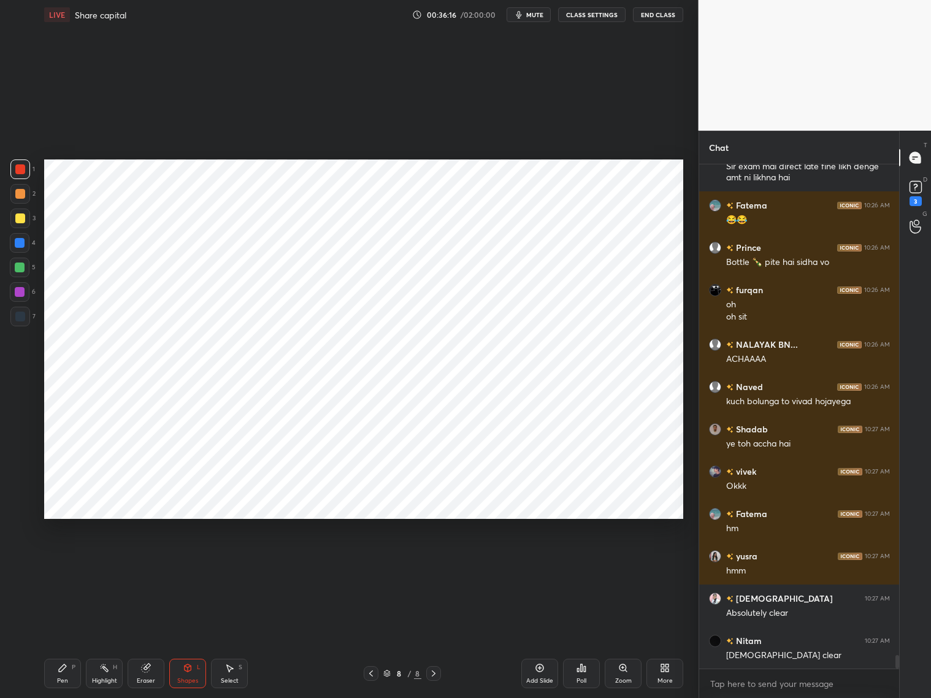
drag, startPoint x: 21, startPoint y: 316, endPoint x: 29, endPoint y: 291, distance: 26.4
click at [23, 308] on div at bounding box center [20, 317] width 20 height 20
drag, startPoint x: 75, startPoint y: 669, endPoint x: 77, endPoint y: 661, distance: 8.2
click at [78, 669] on div "Pen P" at bounding box center [62, 673] width 37 height 29
drag, startPoint x: 154, startPoint y: 677, endPoint x: 160, endPoint y: 639, distance: 39.1
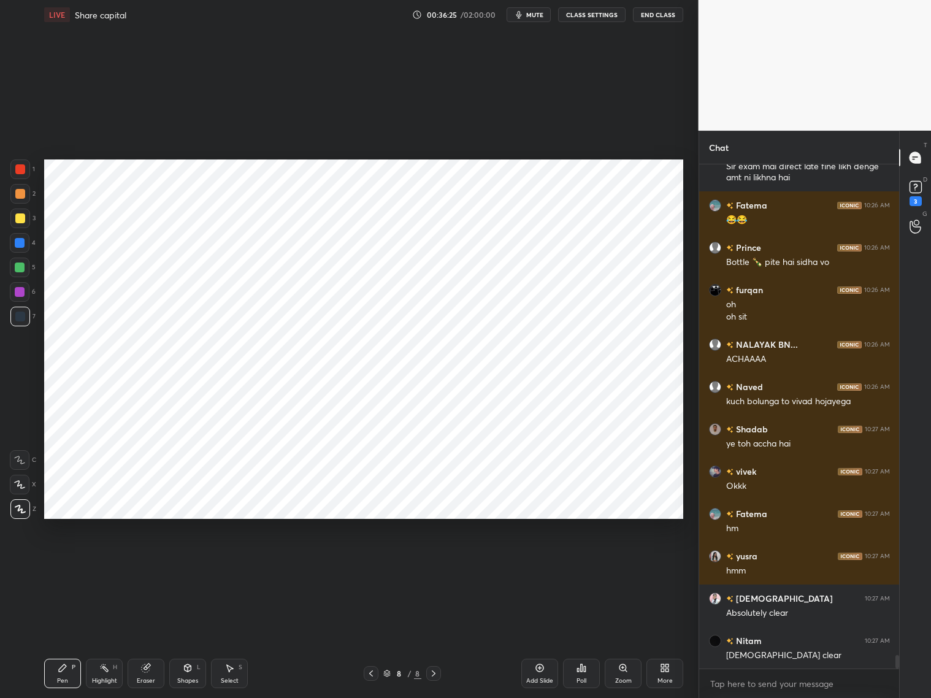
click at [156, 676] on div "Eraser" at bounding box center [146, 673] width 37 height 29
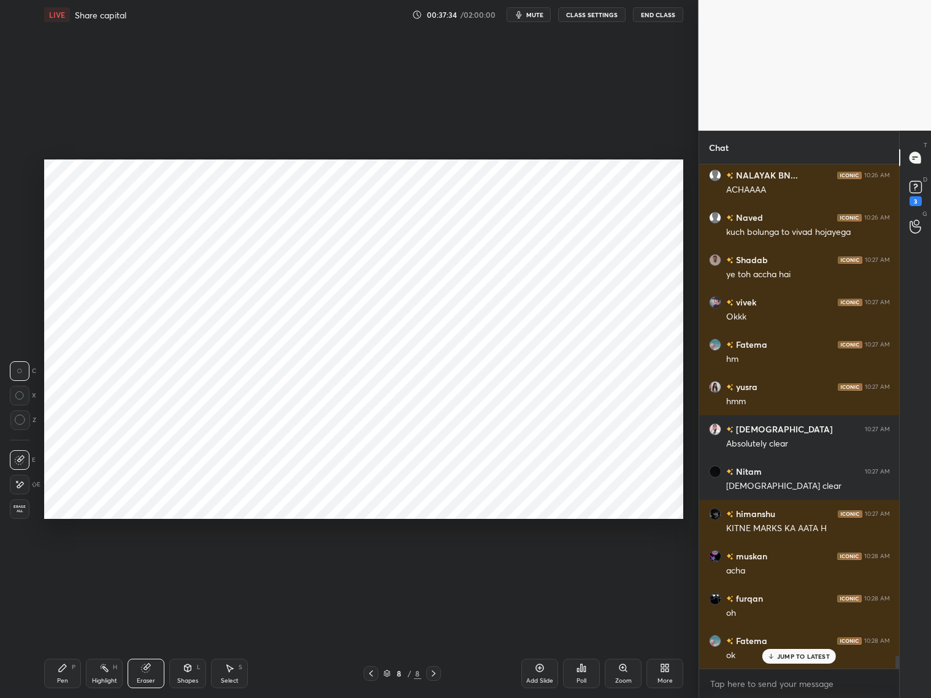
scroll to position [18881, 0]
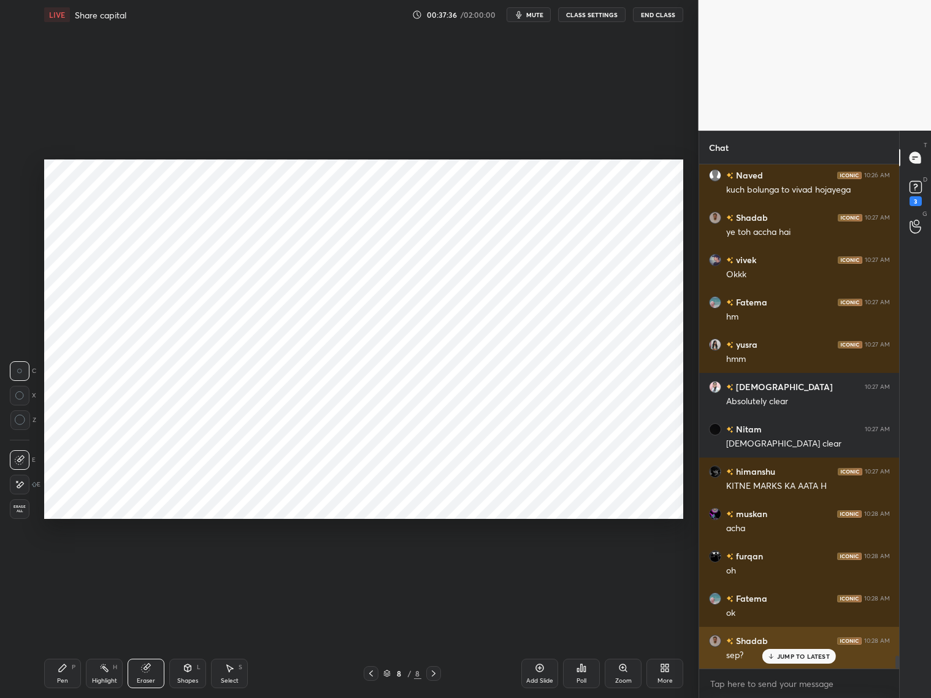
click at [792, 659] on div "JUMP TO LATEST" at bounding box center [800, 656] width 74 height 15
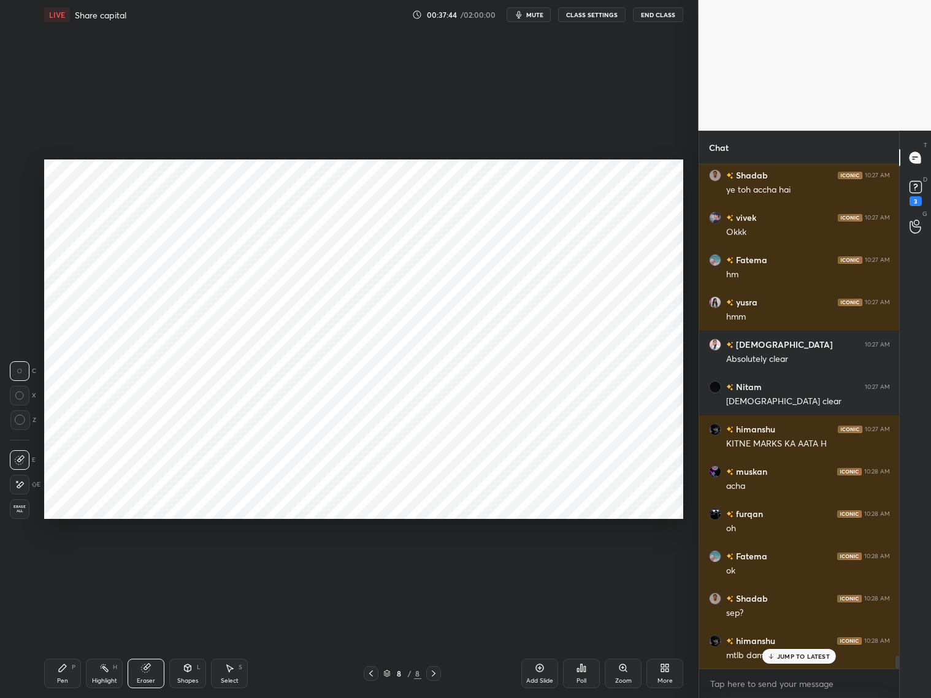
click at [784, 658] on p "JUMP TO LATEST" at bounding box center [803, 656] width 53 height 7
click at [188, 674] on div "Shapes L" at bounding box center [187, 673] width 37 height 29
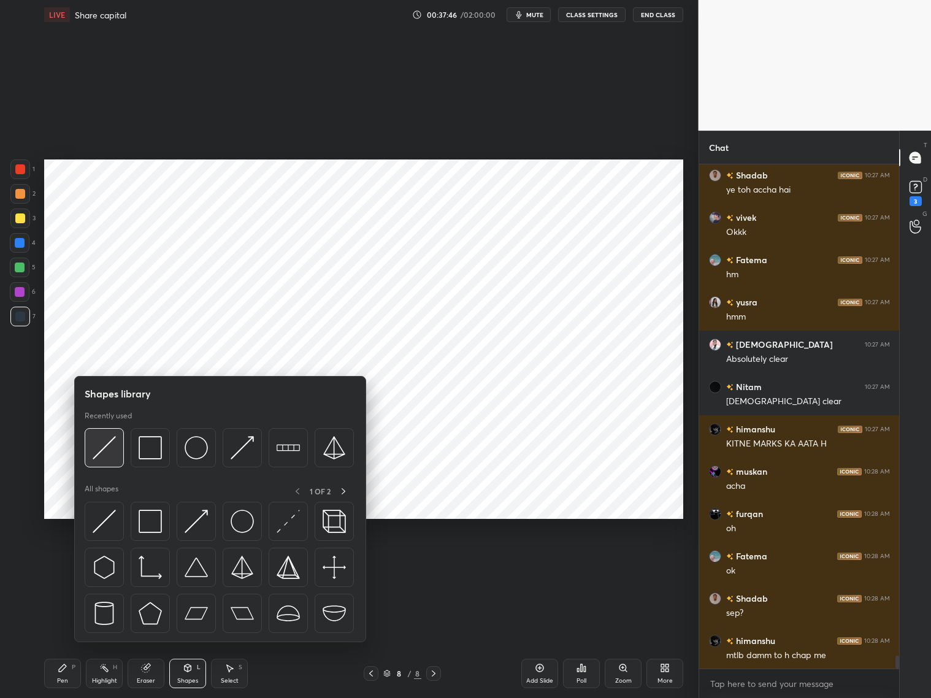
click at [106, 446] on img at bounding box center [104, 447] width 23 height 23
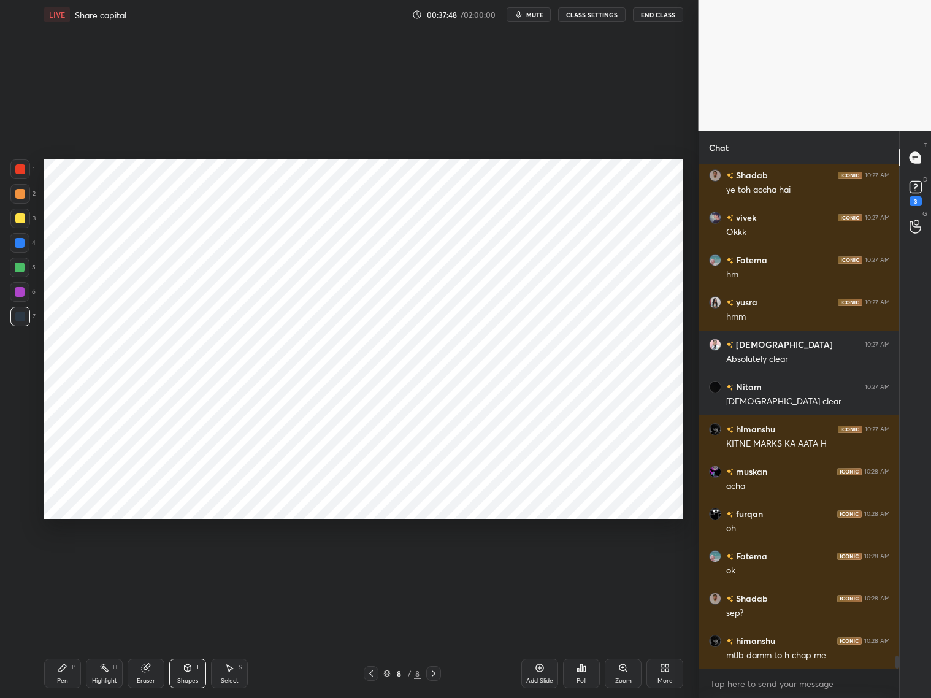
scroll to position [18967, 0]
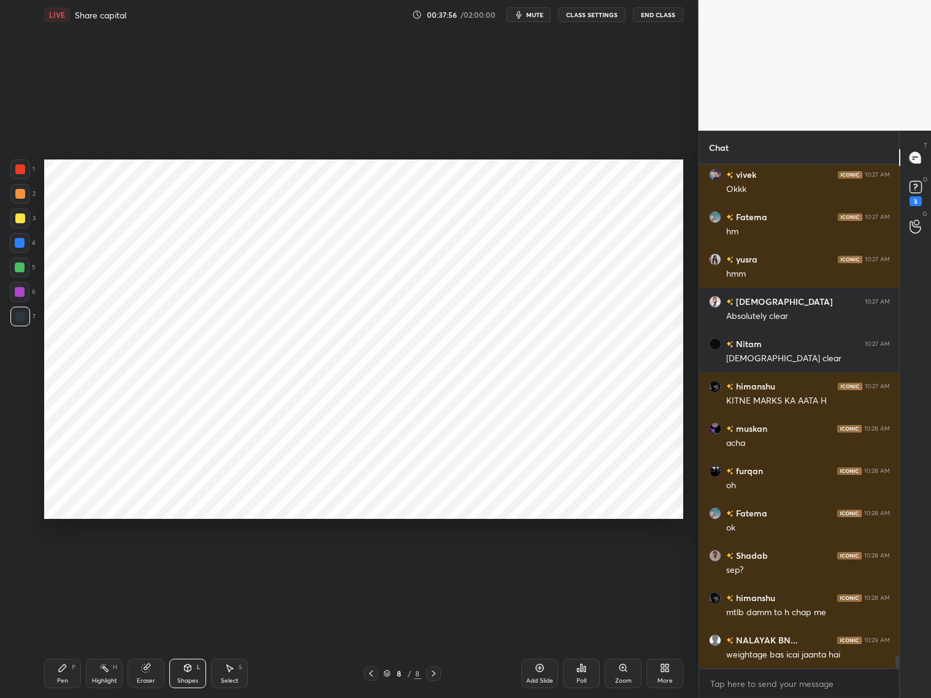
click at [22, 269] on div at bounding box center [20, 268] width 10 height 10
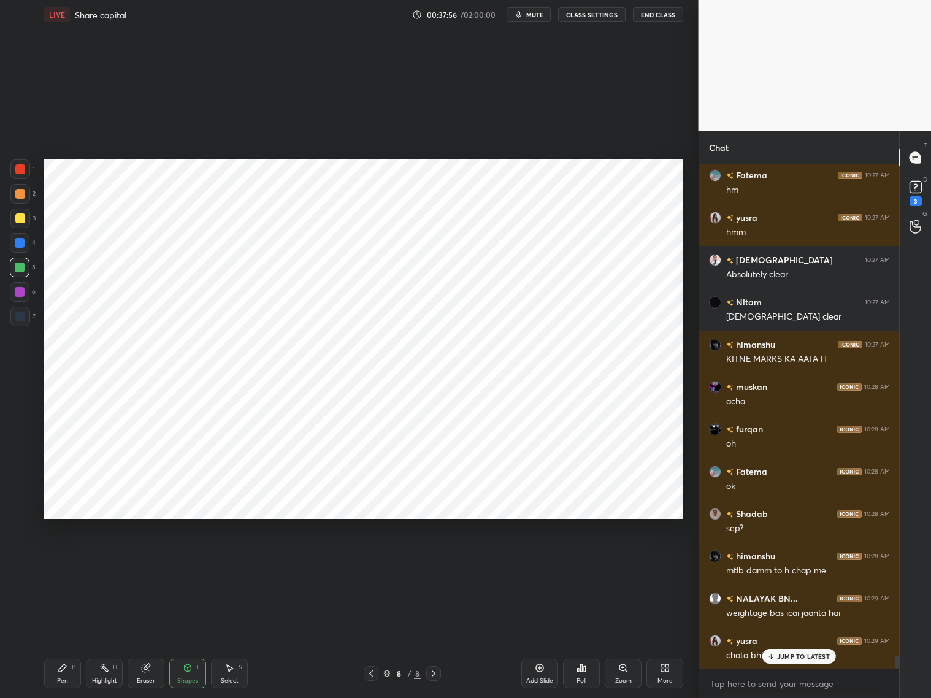
click at [21, 241] on div at bounding box center [20, 243] width 10 height 10
click at [61, 668] on icon at bounding box center [62, 668] width 7 height 7
drag, startPoint x: 21, startPoint y: 317, endPoint x: 44, endPoint y: 285, distance: 38.8
click at [25, 315] on div at bounding box center [20, 317] width 10 height 10
click at [146, 671] on div "Eraser" at bounding box center [146, 673] width 37 height 29
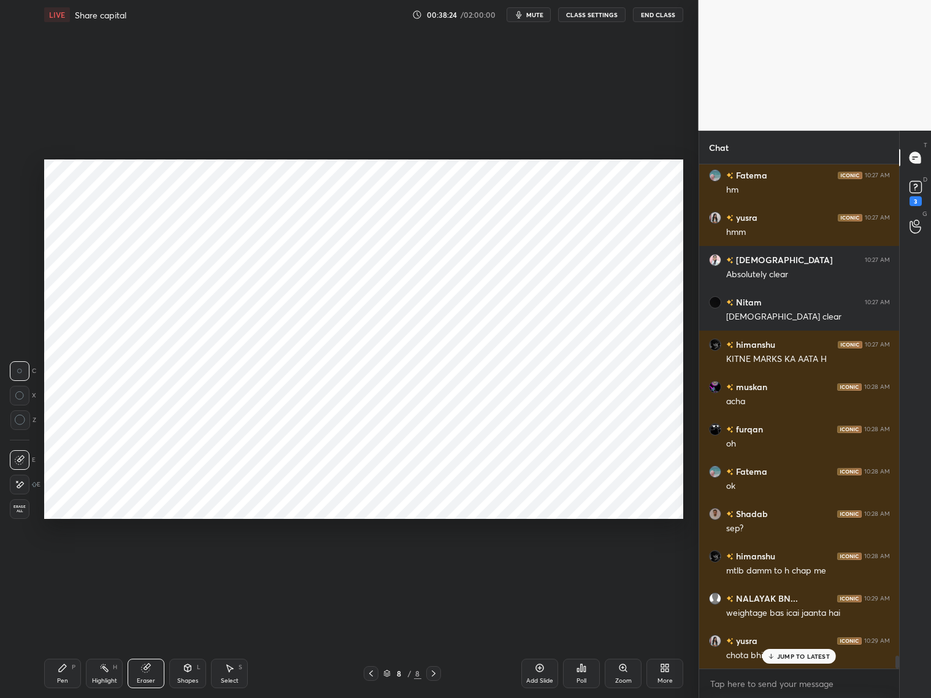
drag, startPoint x: 66, startPoint y: 679, endPoint x: 71, endPoint y: 665, distance: 15.5
click at [70, 679] on div "Pen P" at bounding box center [62, 673] width 37 height 29
click at [20, 174] on div at bounding box center [20, 170] width 20 height 20
click at [22, 318] on div at bounding box center [20, 317] width 10 height 10
click at [22, 195] on div at bounding box center [20, 194] width 10 height 10
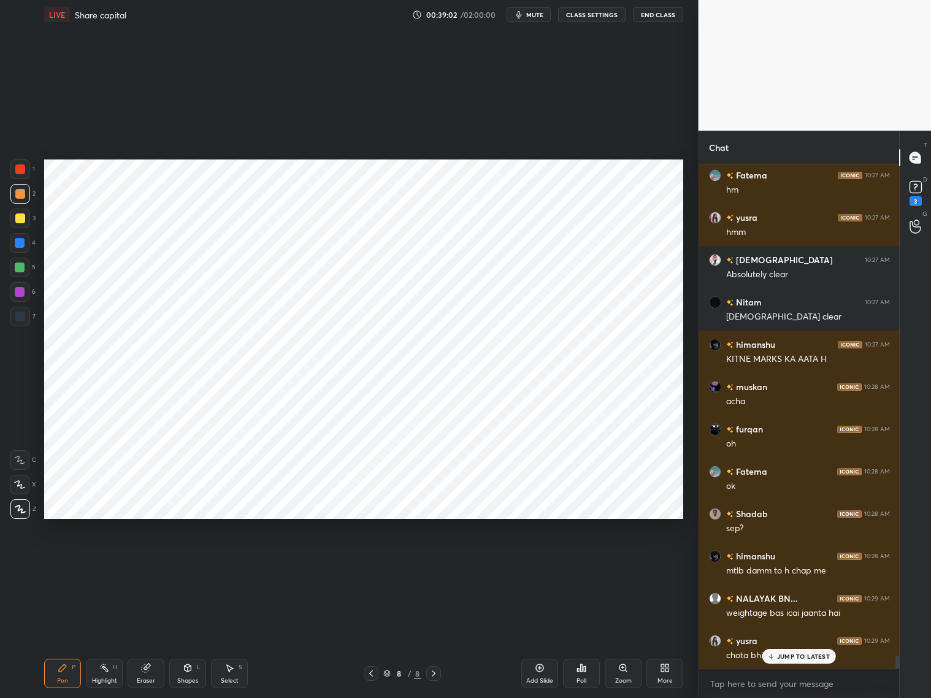
scroll to position [19038, 0]
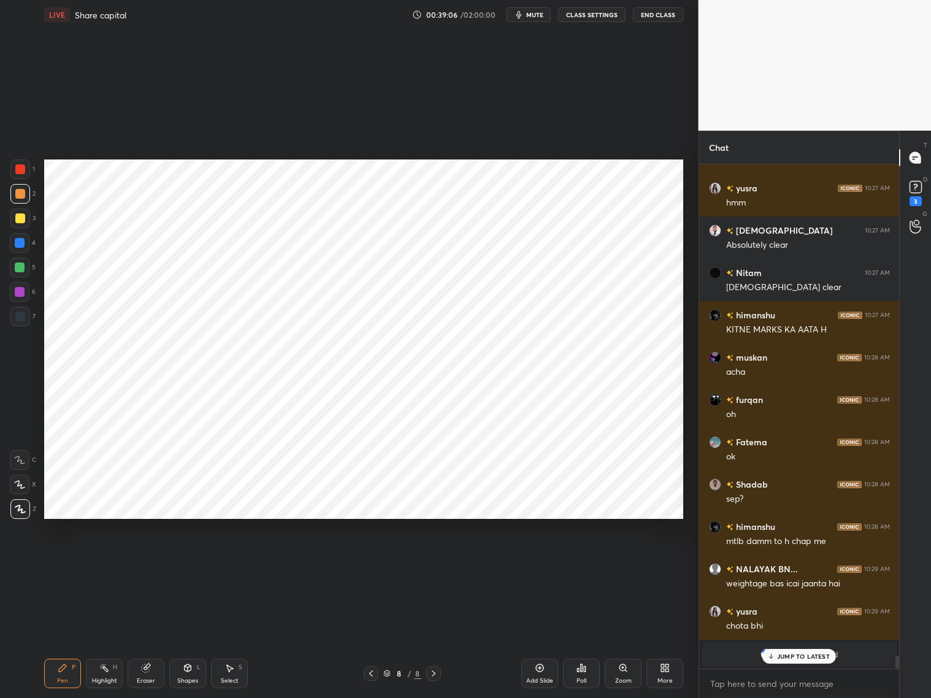
click at [789, 655] on p "JUMP TO LATEST" at bounding box center [803, 656] width 53 height 7
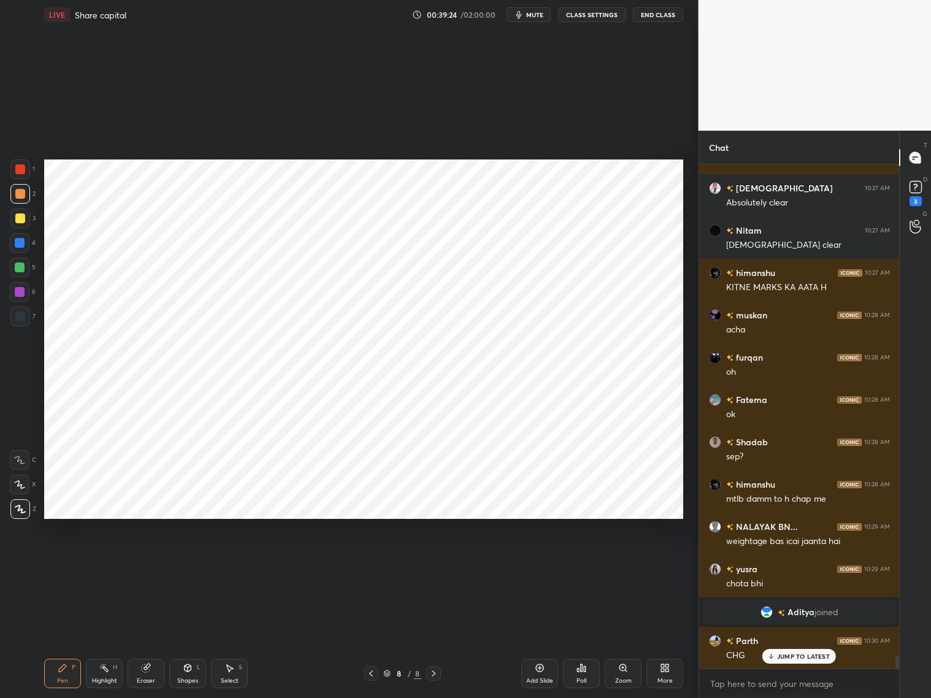
click at [372, 673] on icon at bounding box center [371, 674] width 10 height 10
click at [373, 673] on icon at bounding box center [371, 674] width 10 height 10
click at [24, 318] on div at bounding box center [20, 317] width 10 height 10
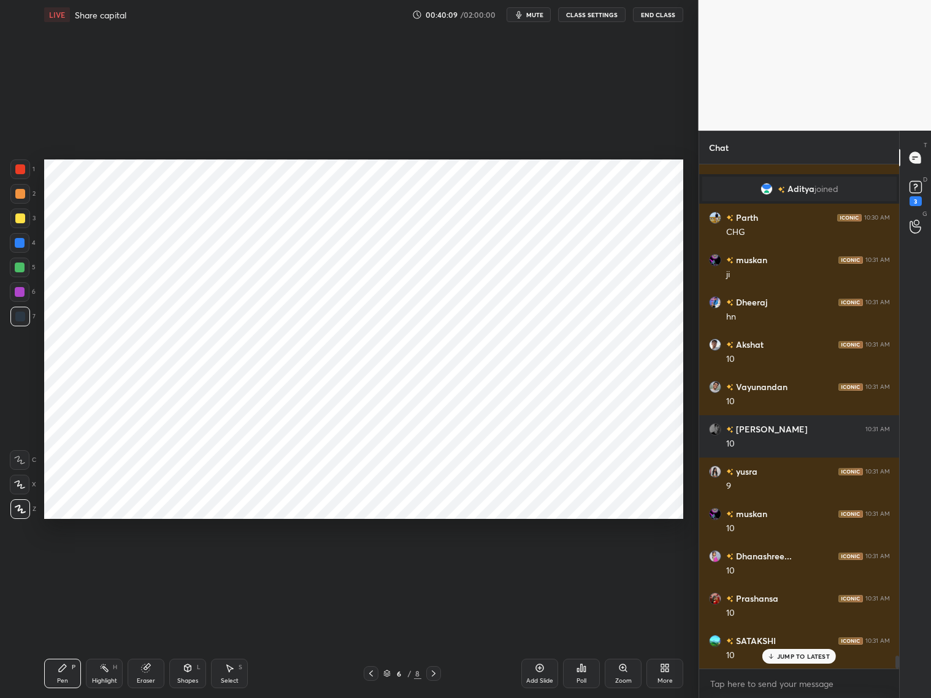
scroll to position [19575, 0]
click at [152, 668] on div "Eraser" at bounding box center [146, 673] width 37 height 29
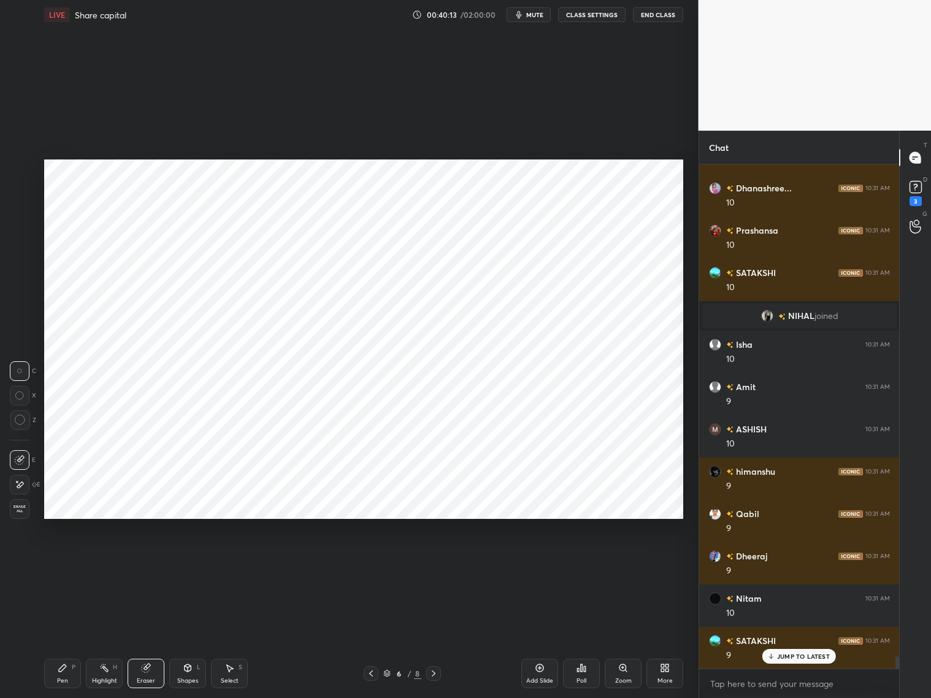
scroll to position [19999, 0]
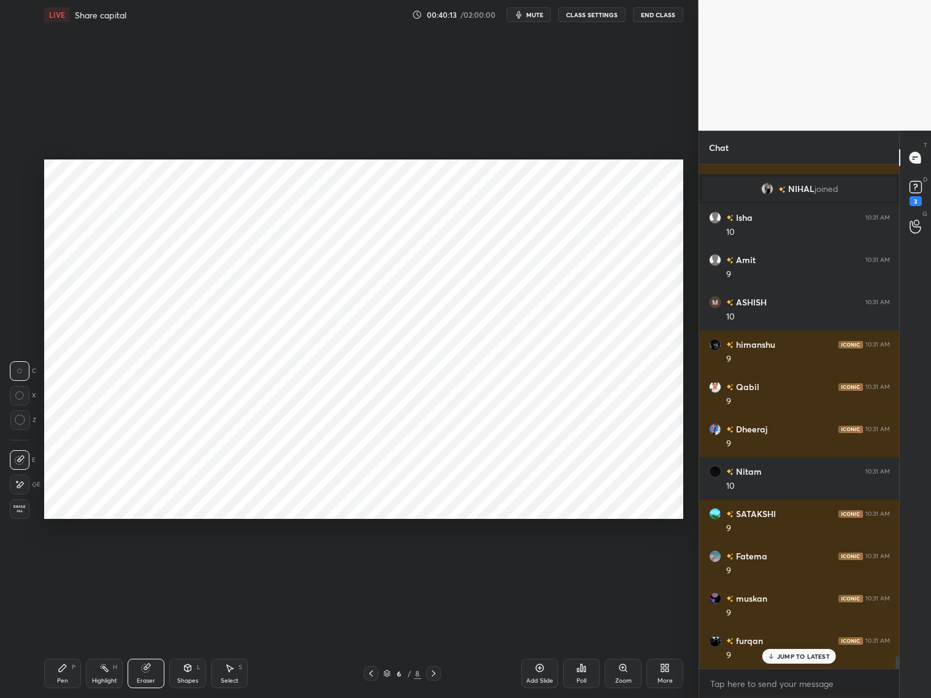
click at [66, 684] on div "Pen" at bounding box center [62, 681] width 11 height 6
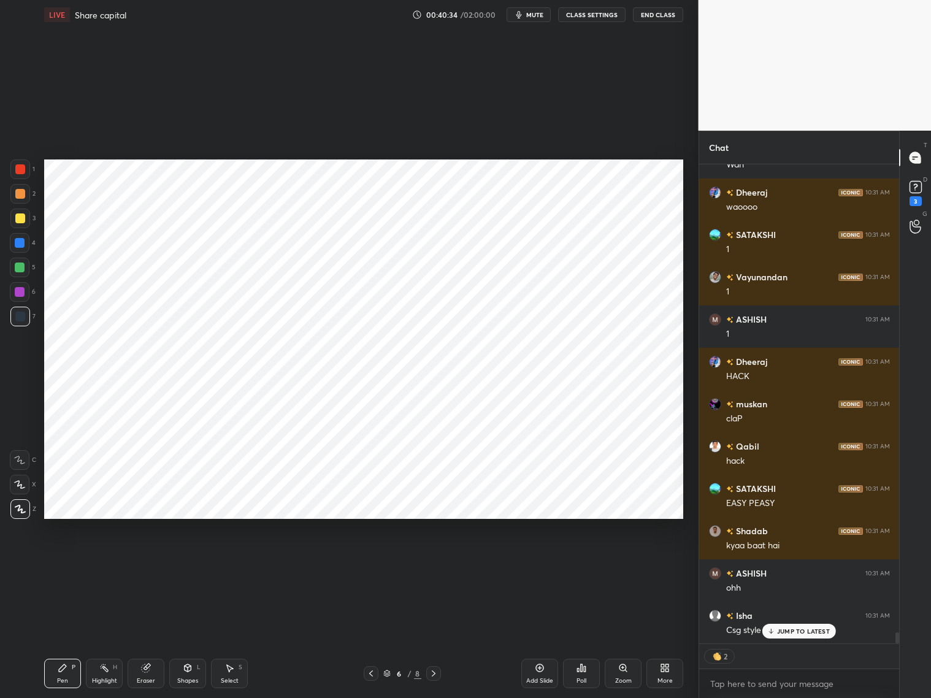
scroll to position [20787, 0]
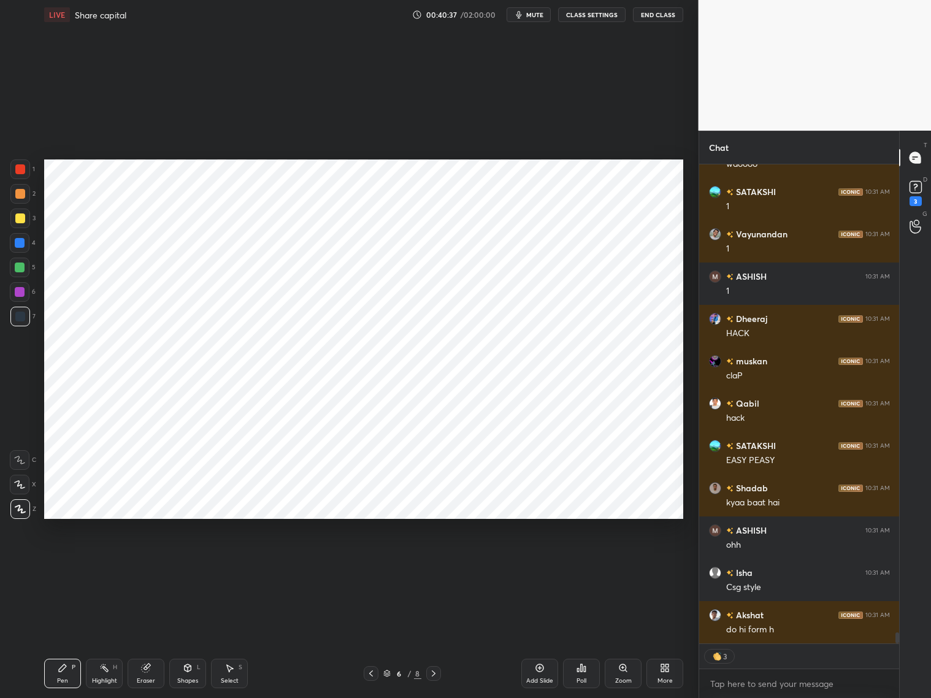
click at [438, 673] on icon at bounding box center [434, 674] width 10 height 10
click at [431, 671] on icon at bounding box center [434, 674] width 10 height 10
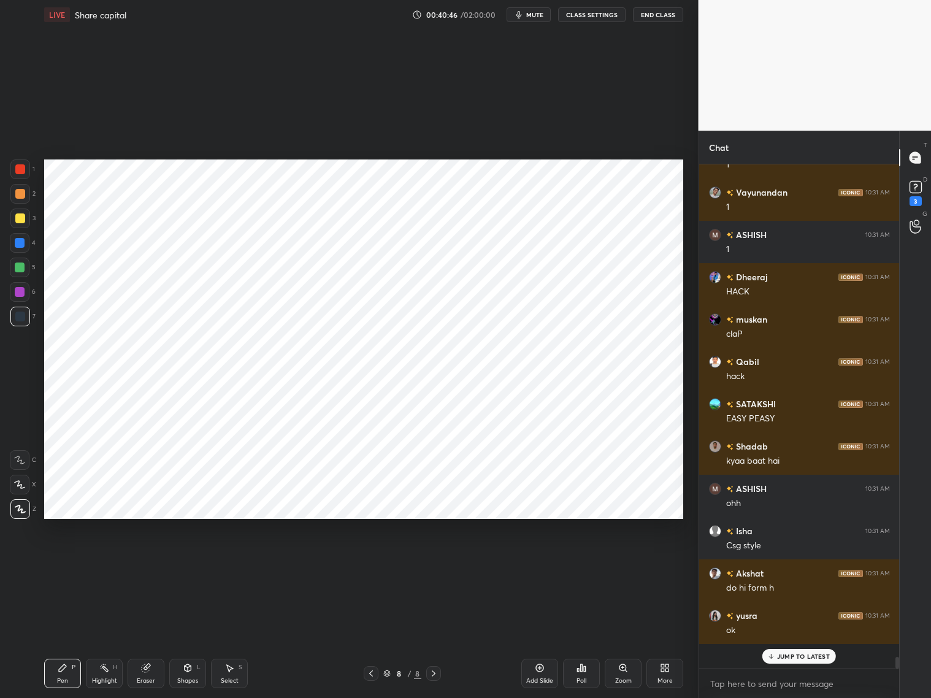
scroll to position [20803, 0]
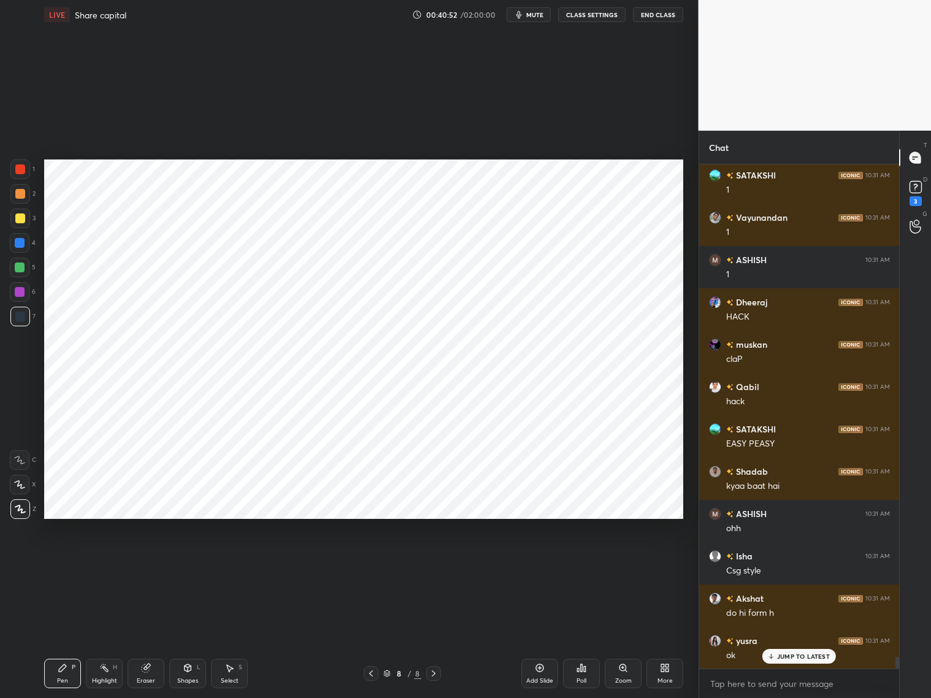
drag, startPoint x: 20, startPoint y: 199, endPoint x: 41, endPoint y: 190, distance: 22.6
click at [25, 194] on div at bounding box center [20, 194] width 20 height 20
click at [20, 168] on div at bounding box center [20, 169] width 10 height 10
click at [23, 196] on div at bounding box center [20, 194] width 10 height 10
click at [22, 171] on div at bounding box center [20, 169] width 10 height 10
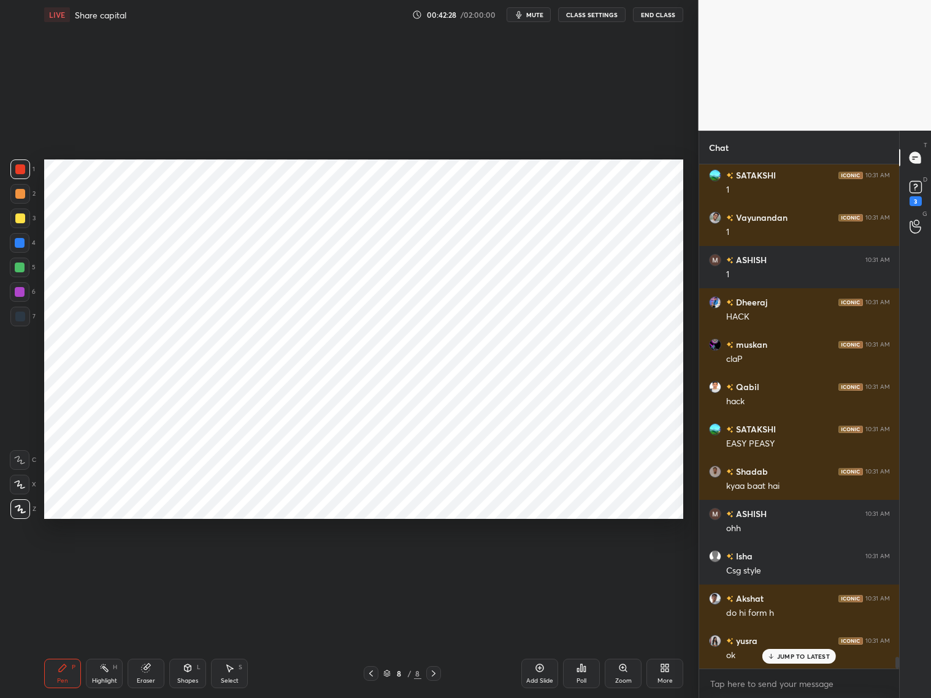
drag, startPoint x: 17, startPoint y: 267, endPoint x: 29, endPoint y: 264, distance: 13.2
click at [20, 266] on div at bounding box center [20, 268] width 10 height 10
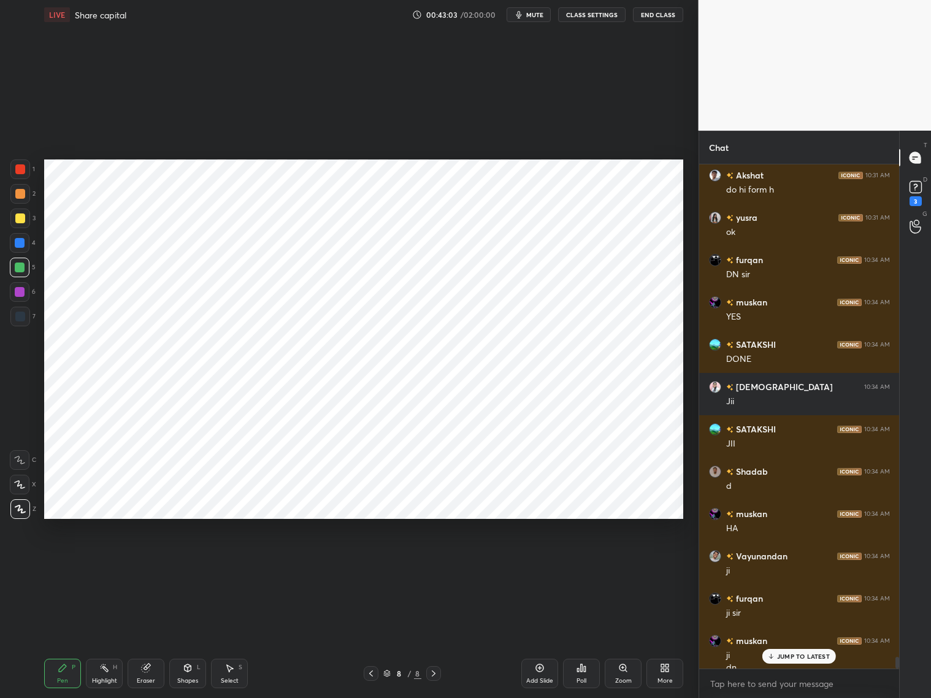
scroll to position [21239, 0]
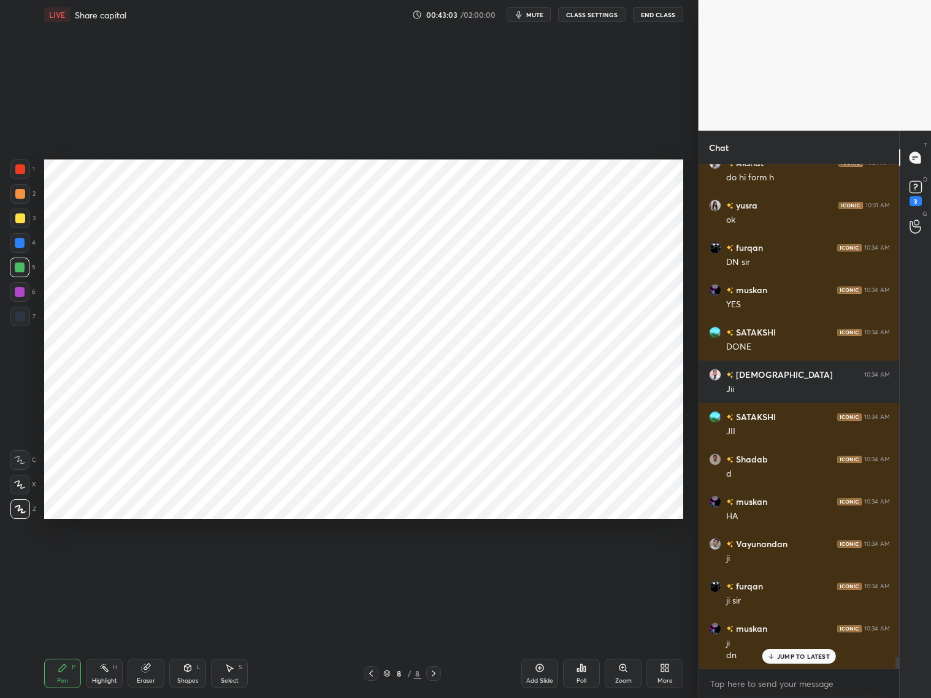
click at [540, 673] on icon at bounding box center [540, 668] width 10 height 10
click at [193, 676] on div "Shapes L" at bounding box center [187, 673] width 37 height 29
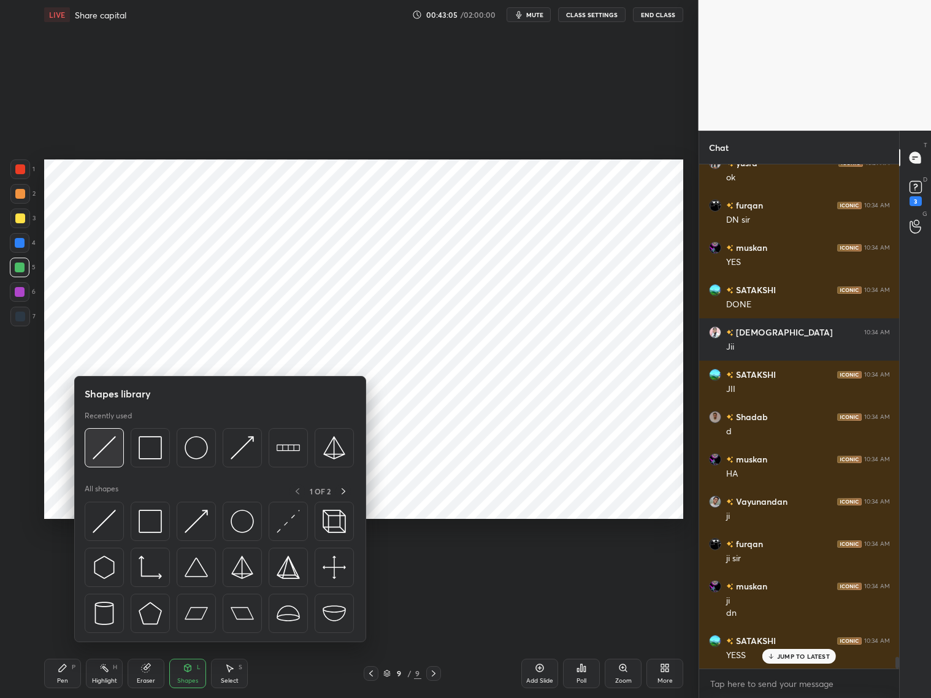
scroll to position [21366, 0]
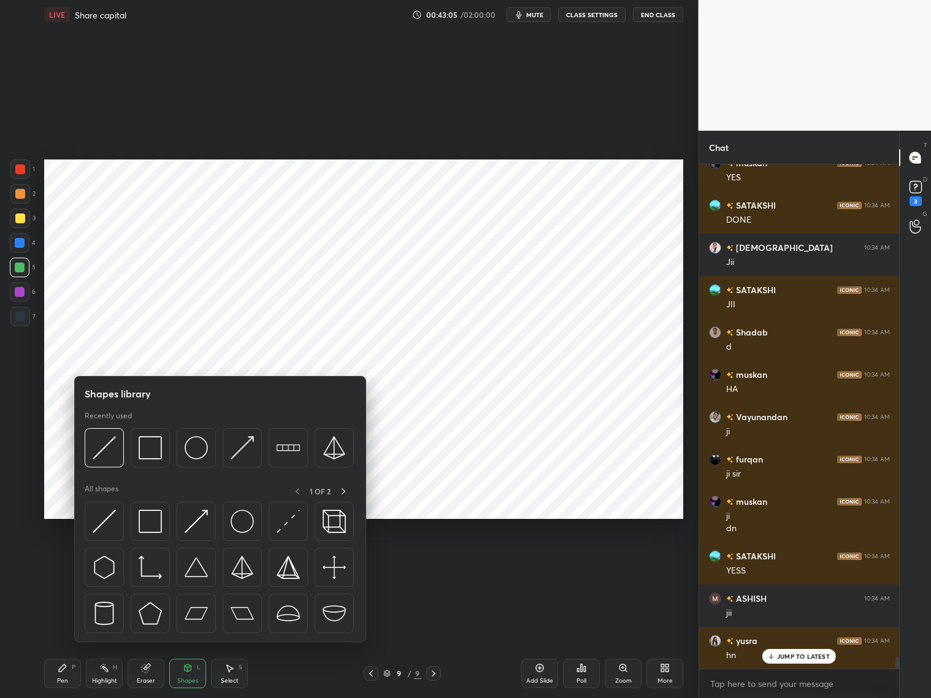
click at [21, 316] on div at bounding box center [20, 317] width 10 height 10
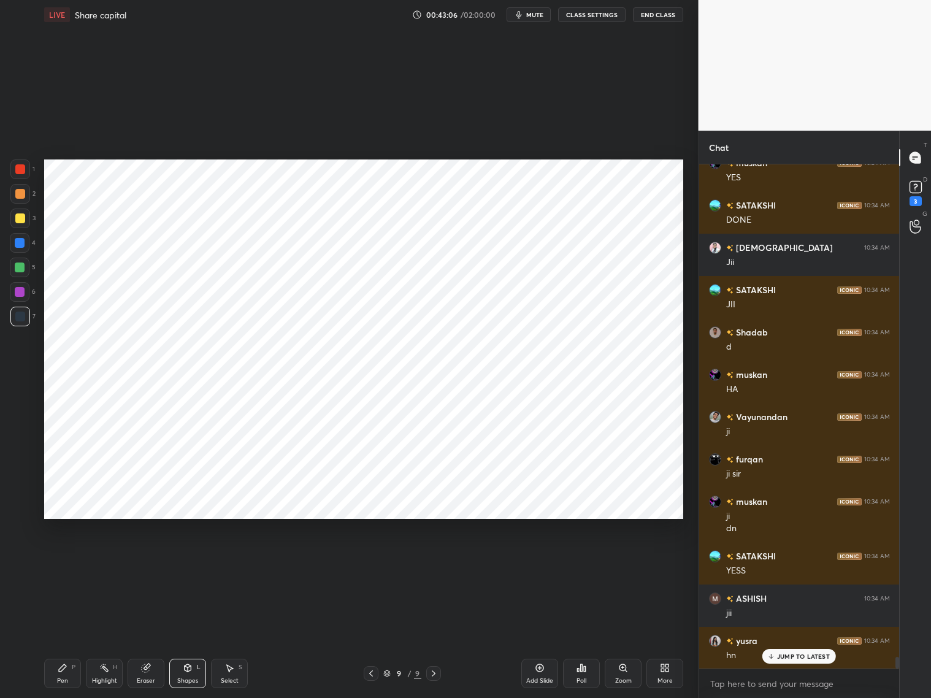
scroll to position [21409, 0]
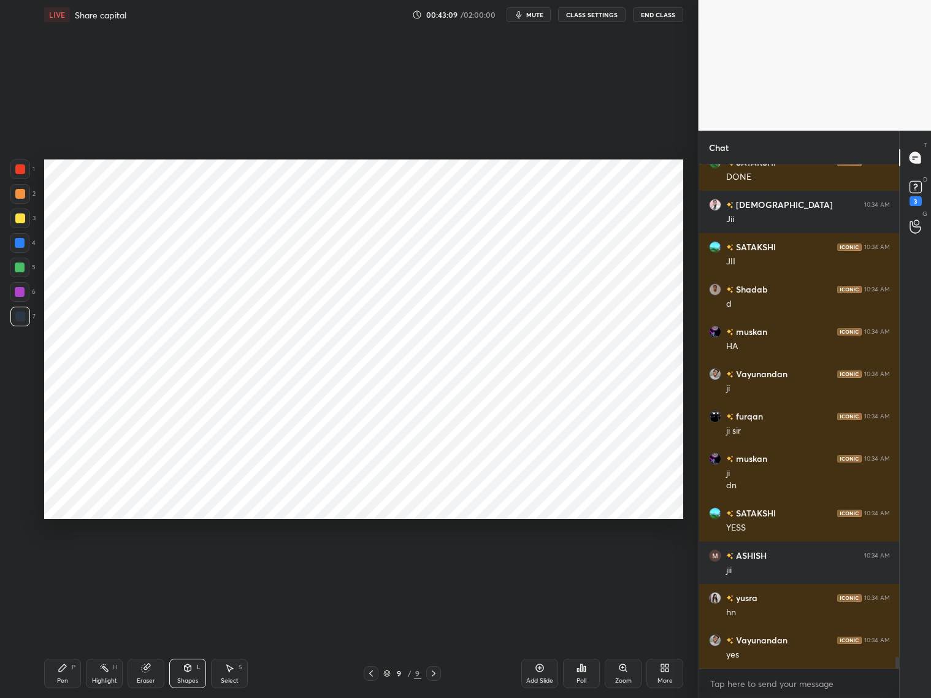
click at [372, 676] on icon at bounding box center [371, 674] width 10 height 10
click at [434, 674] on icon at bounding box center [434, 674] width 4 height 6
drag, startPoint x: 19, startPoint y: 244, endPoint x: 44, endPoint y: 225, distance: 31.1
click at [21, 243] on div at bounding box center [20, 243] width 10 height 10
click at [64, 671] on div "Pen P" at bounding box center [62, 673] width 37 height 29
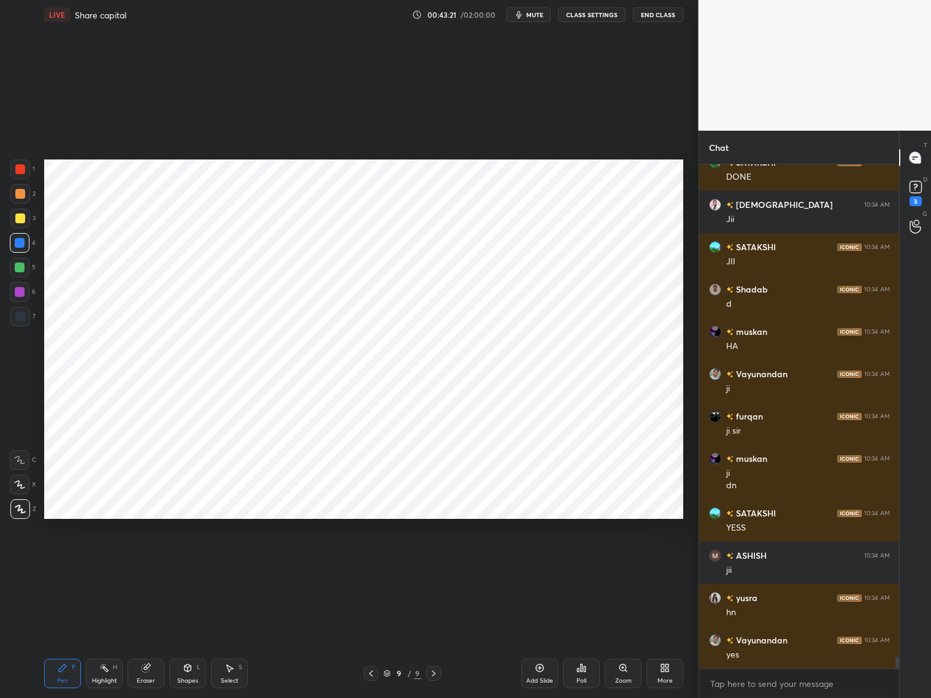
click at [371, 671] on icon at bounding box center [371, 674] width 10 height 10
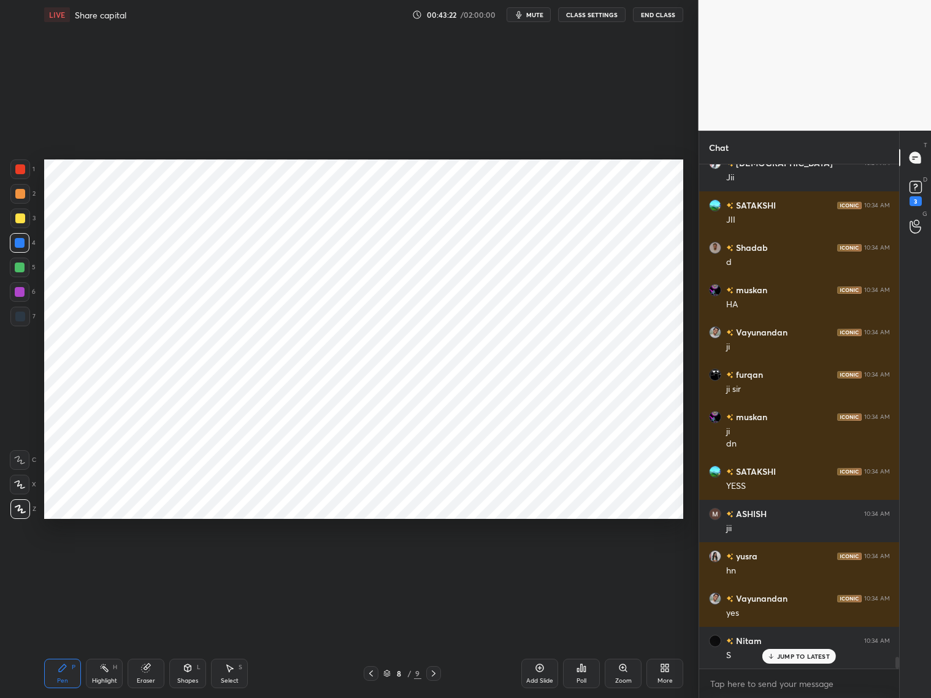
drag, startPoint x: 431, startPoint y: 673, endPoint x: 439, endPoint y: 660, distance: 15.2
click at [433, 673] on icon at bounding box center [434, 674] width 10 height 10
drag, startPoint x: 27, startPoint y: 313, endPoint x: 31, endPoint y: 297, distance: 16.4
click at [28, 311] on div at bounding box center [20, 317] width 20 height 20
click at [361, 671] on div "9 / 9" at bounding box center [402, 673] width 239 height 15
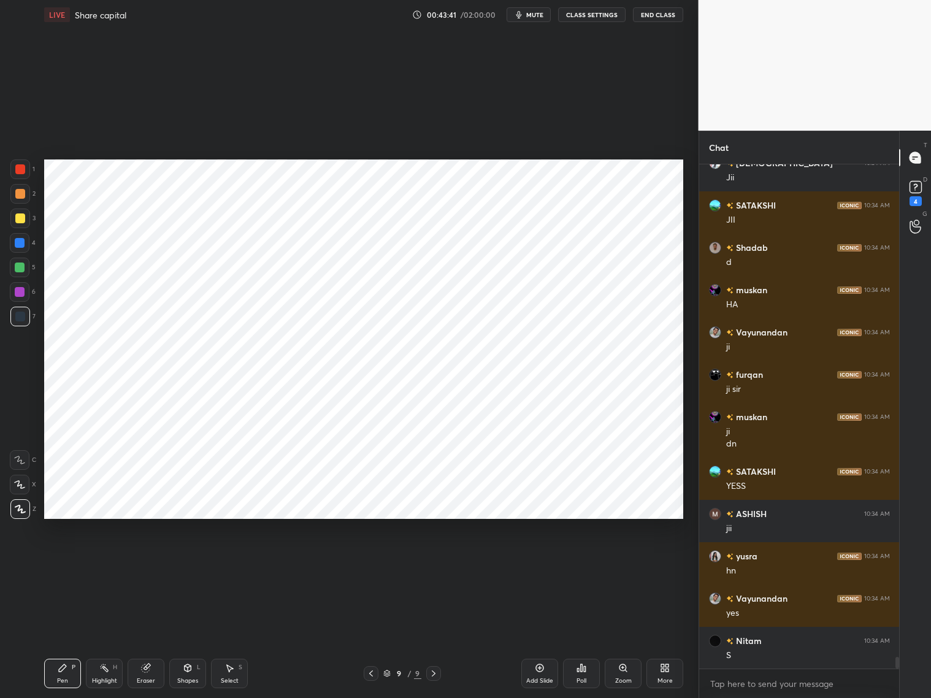
click at [384, 667] on div "Pen P Highlight H Eraser Shapes L Select S 9 / 9 Add Slide Poll Zoom More" at bounding box center [363, 673] width 639 height 49
click at [377, 671] on div at bounding box center [371, 673] width 15 height 15
drag, startPoint x: 432, startPoint y: 674, endPoint x: 440, endPoint y: 664, distance: 12.6
click at [436, 673] on icon at bounding box center [434, 674] width 10 height 10
drag, startPoint x: 19, startPoint y: 173, endPoint x: 33, endPoint y: 167, distance: 14.8
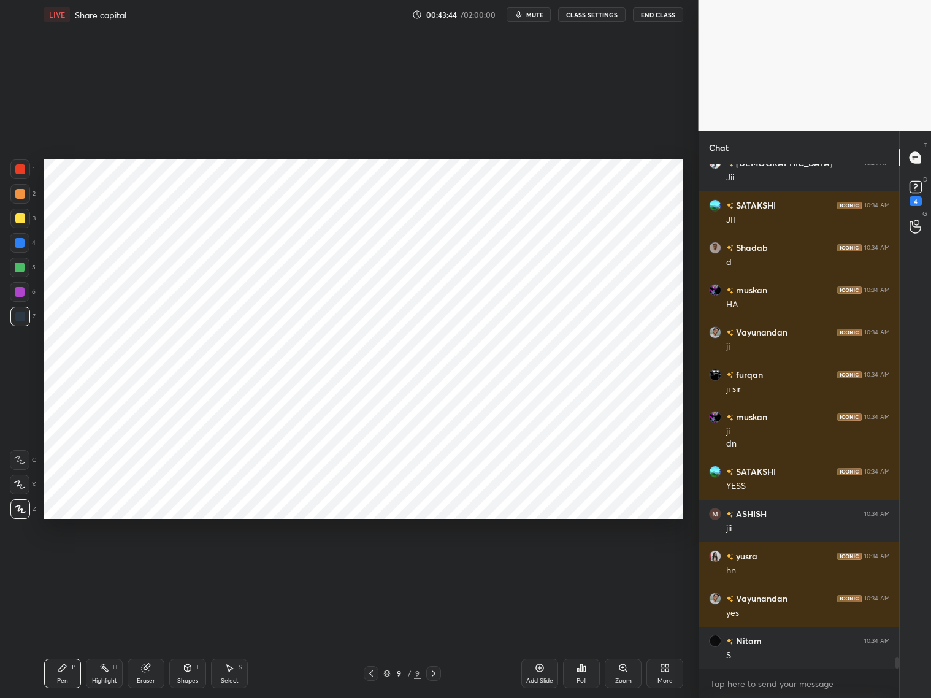
click at [21, 174] on div at bounding box center [20, 170] width 20 height 20
click at [18, 194] on div at bounding box center [20, 194] width 10 height 10
click at [23, 167] on div at bounding box center [20, 169] width 10 height 10
drag, startPoint x: 15, startPoint y: 193, endPoint x: 37, endPoint y: 191, distance: 22.2
click at [17, 195] on div at bounding box center [20, 194] width 10 height 10
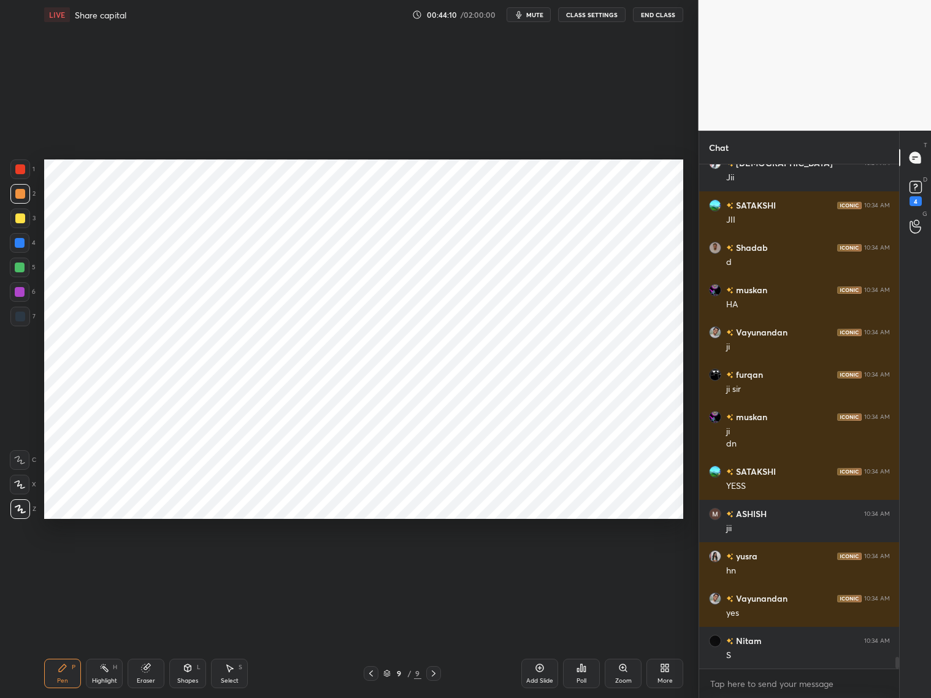
scroll to position [21533, 0]
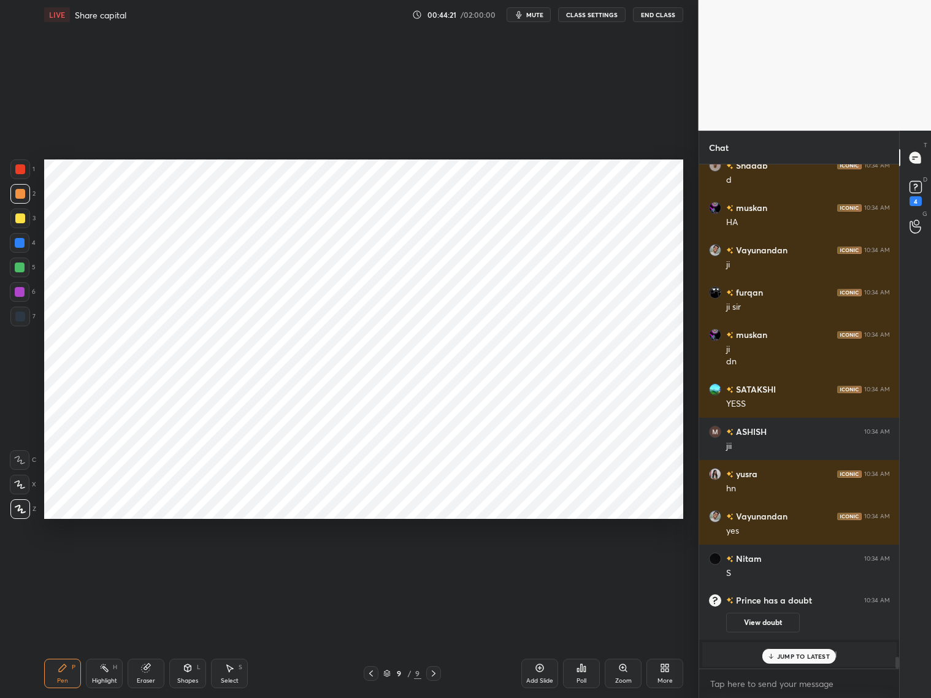
click at [21, 290] on div at bounding box center [20, 292] width 10 height 10
click at [372, 674] on icon at bounding box center [371, 674] width 10 height 10
click at [436, 673] on icon at bounding box center [434, 674] width 10 height 10
click at [25, 202] on div at bounding box center [20, 194] width 20 height 20
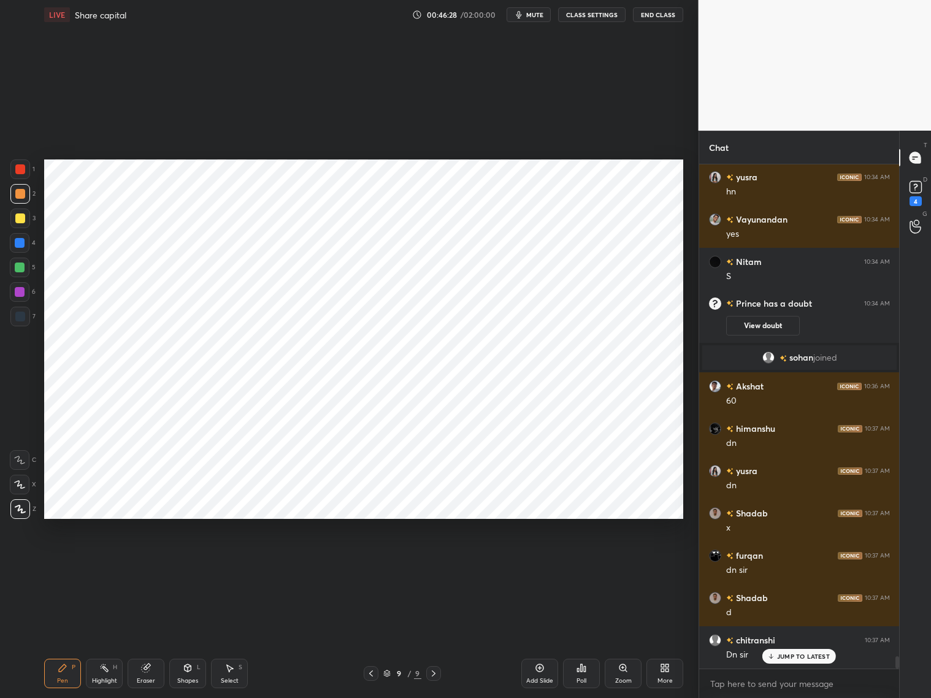
scroll to position [20134, 0]
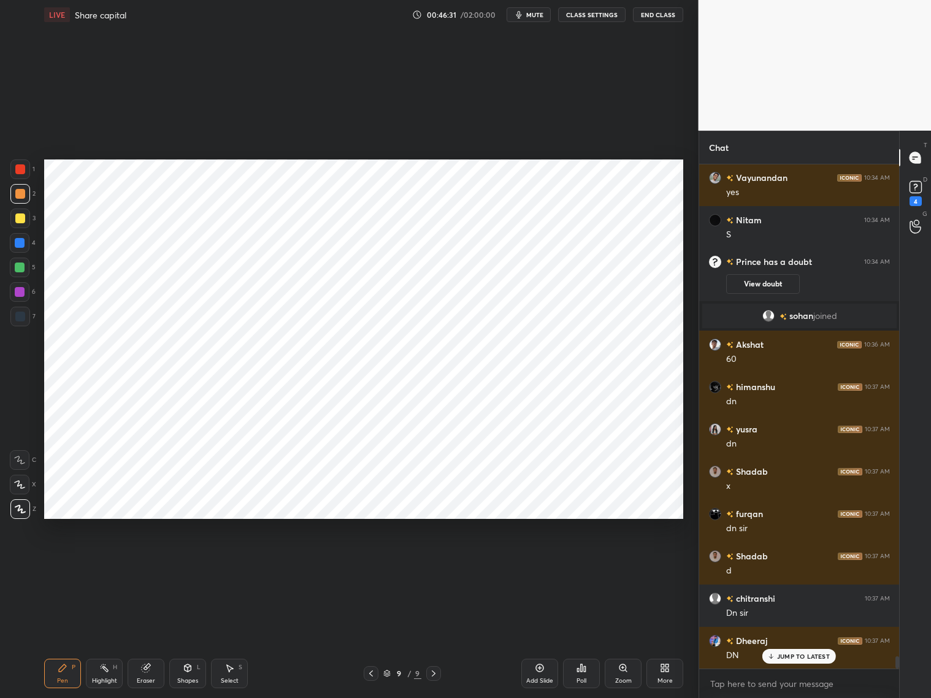
click at [151, 678] on div "Eraser" at bounding box center [146, 681] width 18 height 6
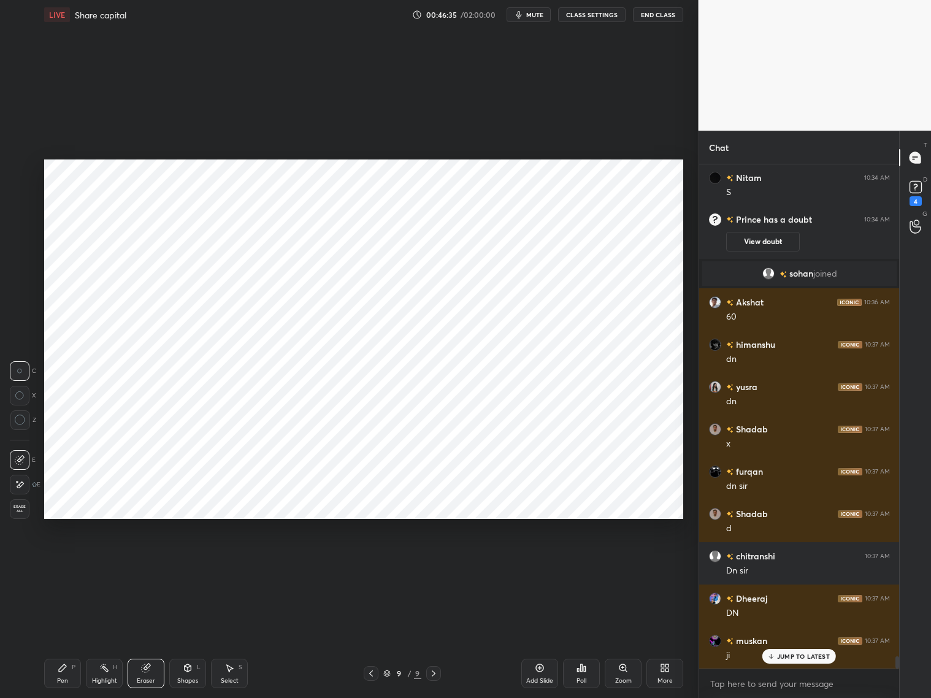
click at [55, 665] on div "Pen P" at bounding box center [62, 673] width 37 height 29
click at [25, 171] on div at bounding box center [20, 170] width 20 height 20
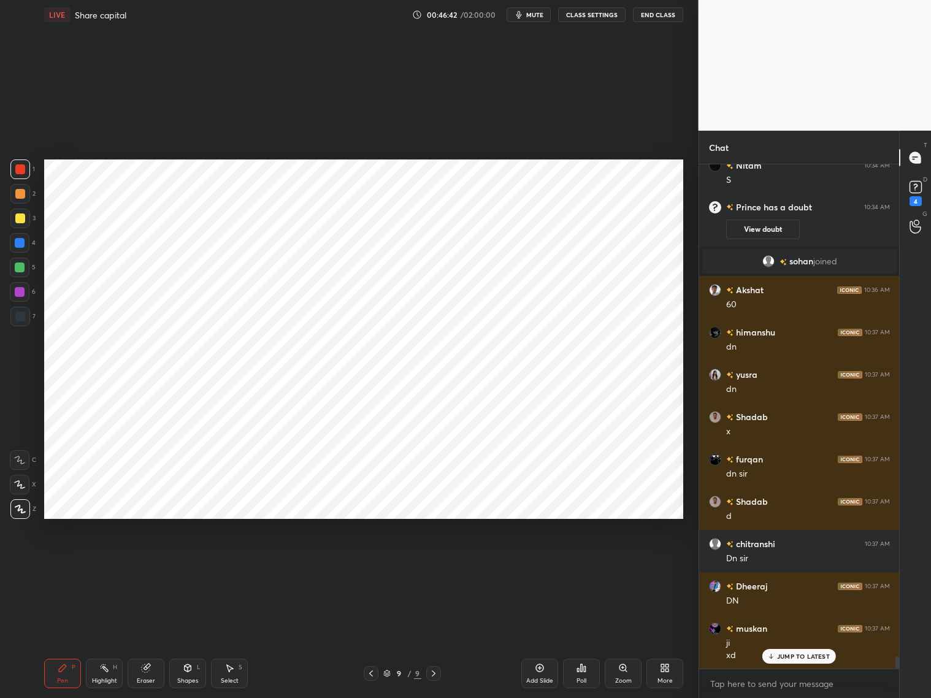
click at [153, 678] on div "Eraser" at bounding box center [146, 681] width 18 height 6
click at [57, 673] on div "Pen P" at bounding box center [62, 673] width 37 height 29
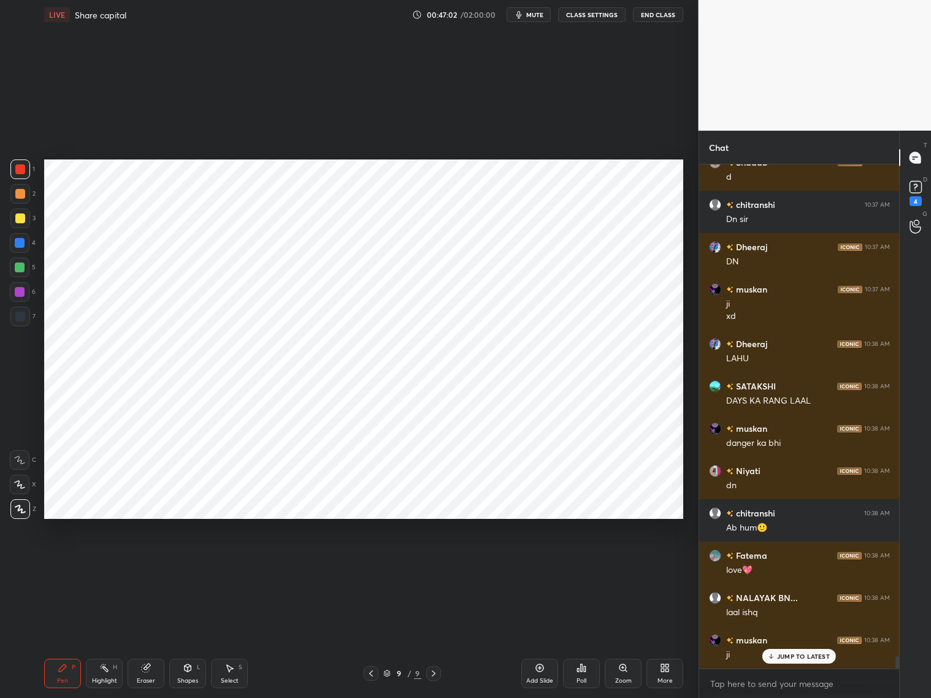
scroll to position [20612, 0]
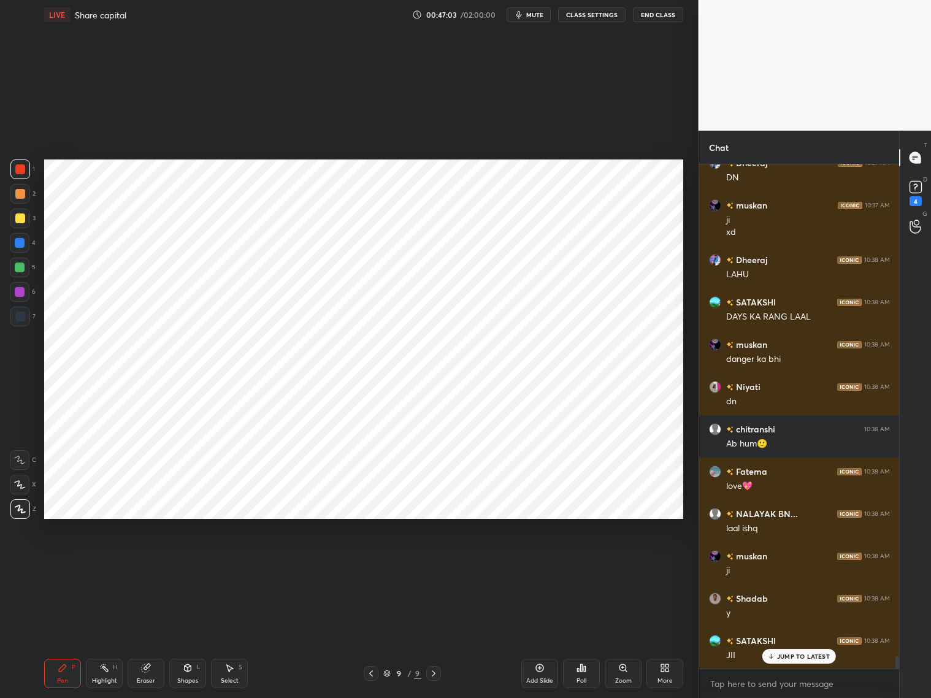
click at [541, 671] on icon at bounding box center [540, 669] width 8 height 8
click at [185, 676] on div "Shapes L" at bounding box center [187, 673] width 37 height 29
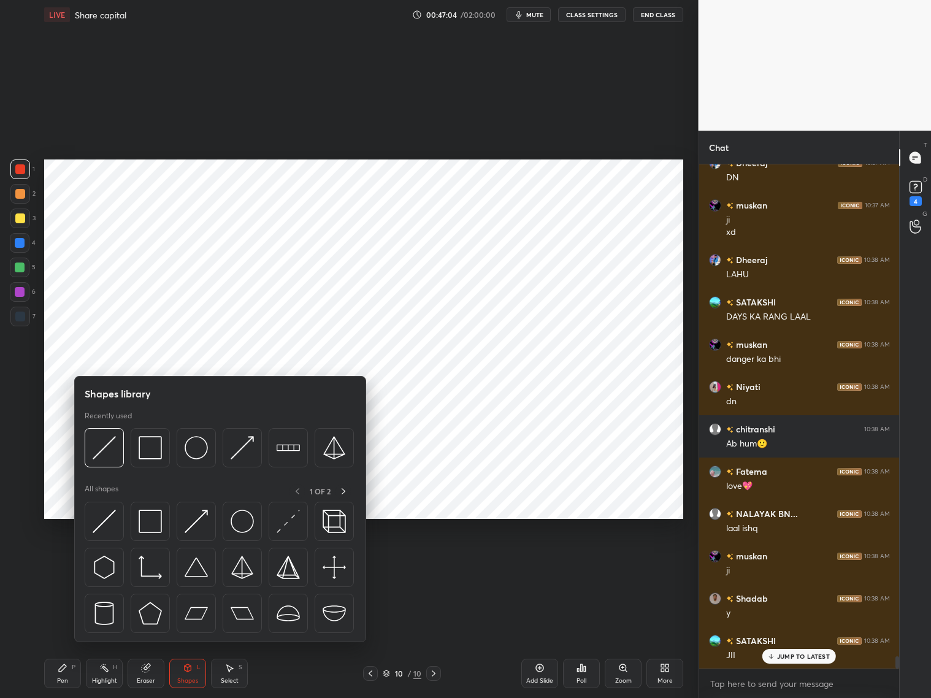
scroll to position [20655, 0]
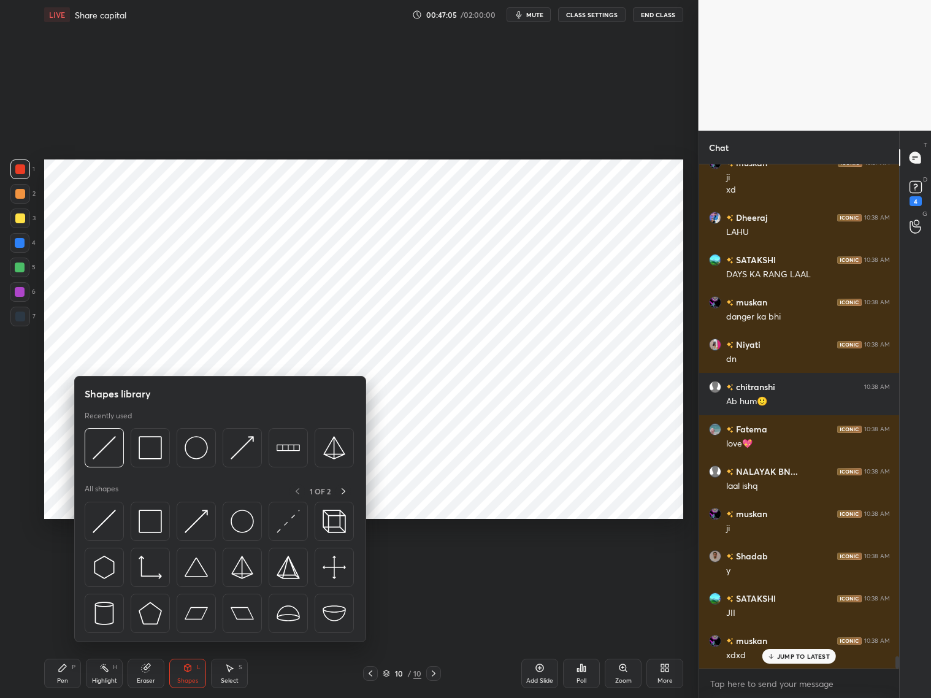
click at [25, 319] on div at bounding box center [20, 317] width 20 height 20
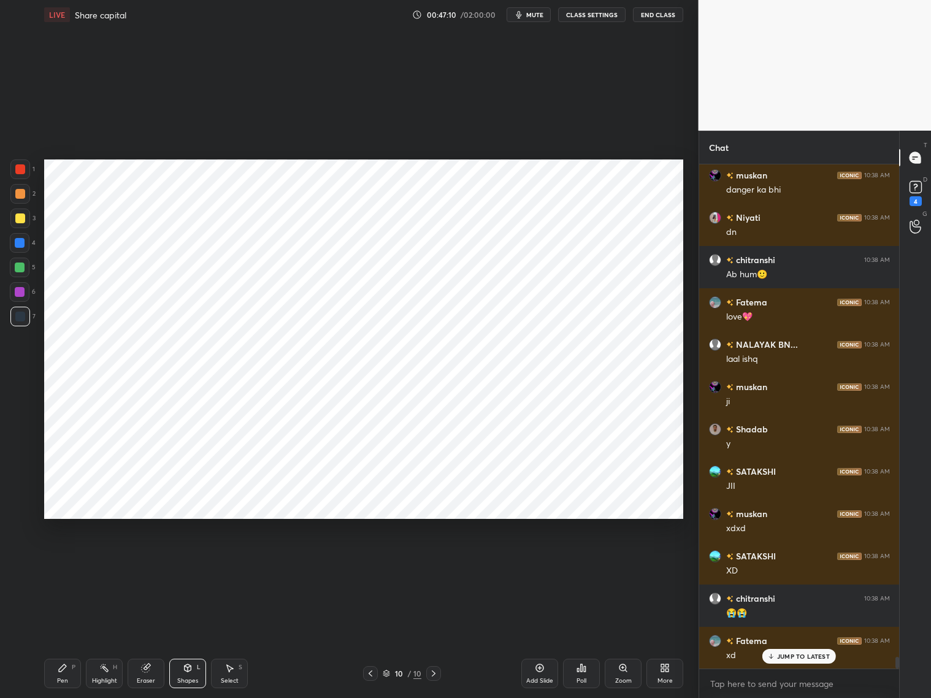
scroll to position [20824, 0]
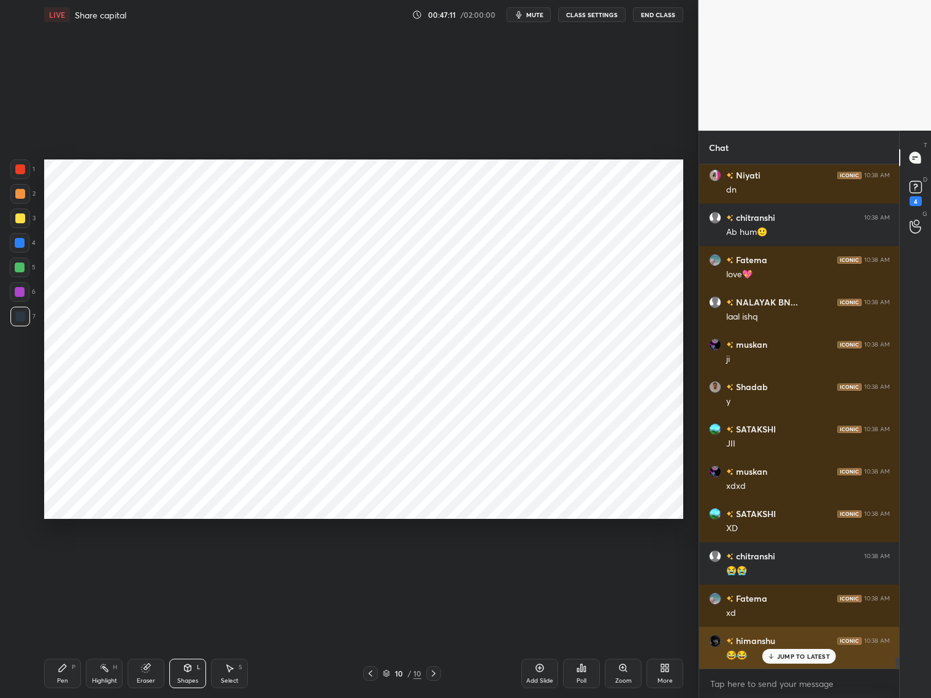
click at [784, 658] on p "JUMP TO LATEST" at bounding box center [803, 656] width 53 height 7
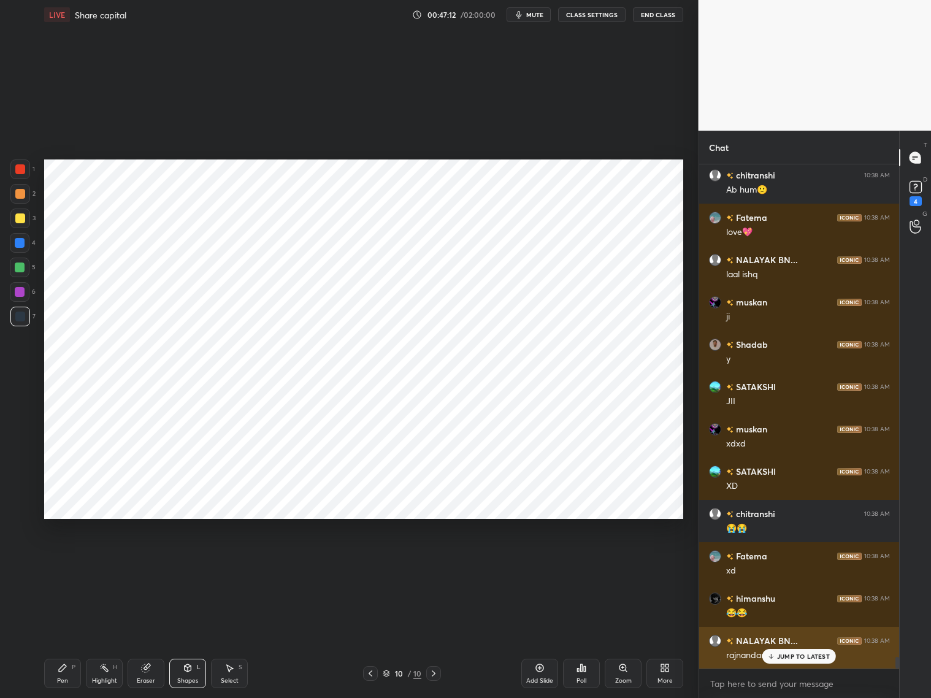
drag, startPoint x: 776, startPoint y: 654, endPoint x: 785, endPoint y: 653, distance: 9.3
click at [777, 656] on div "JUMP TO LATEST" at bounding box center [800, 656] width 74 height 15
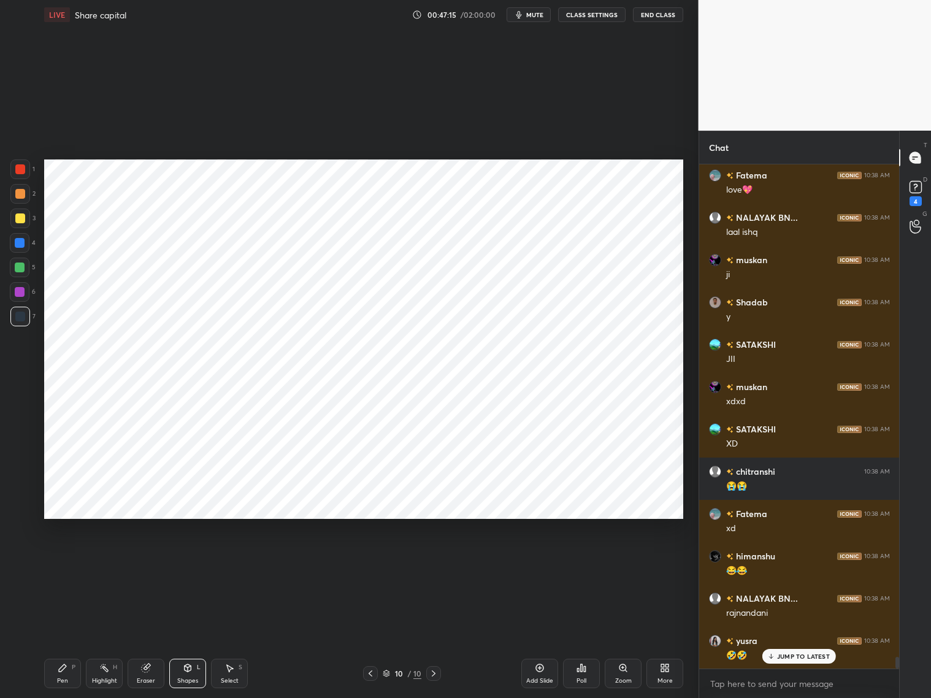
click at [369, 673] on icon at bounding box center [371, 674] width 10 height 10
click at [434, 673] on icon at bounding box center [434, 674] width 10 height 10
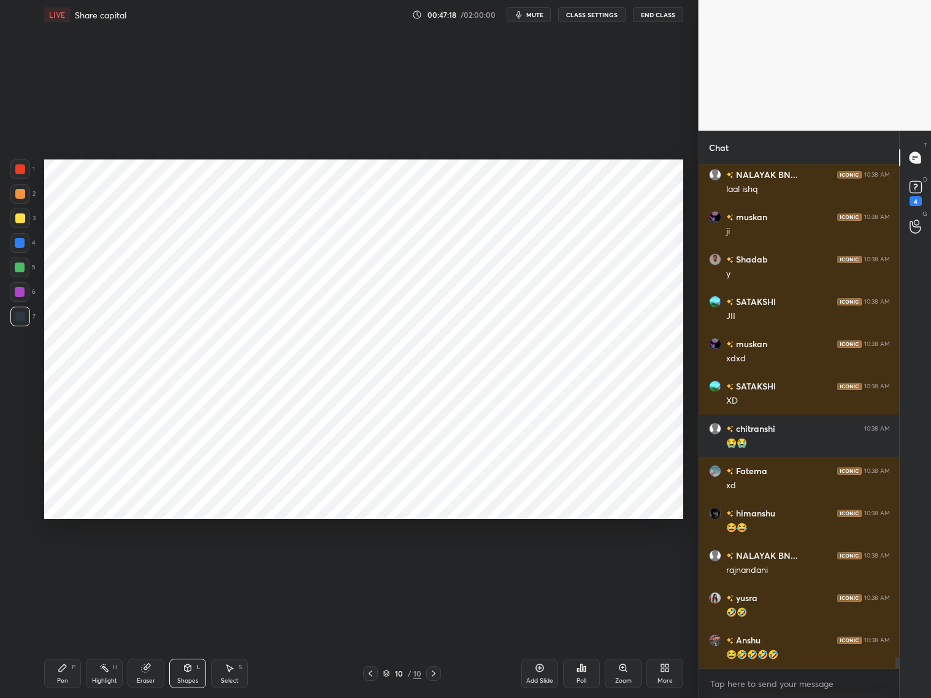
click at [22, 198] on div at bounding box center [20, 194] width 20 height 20
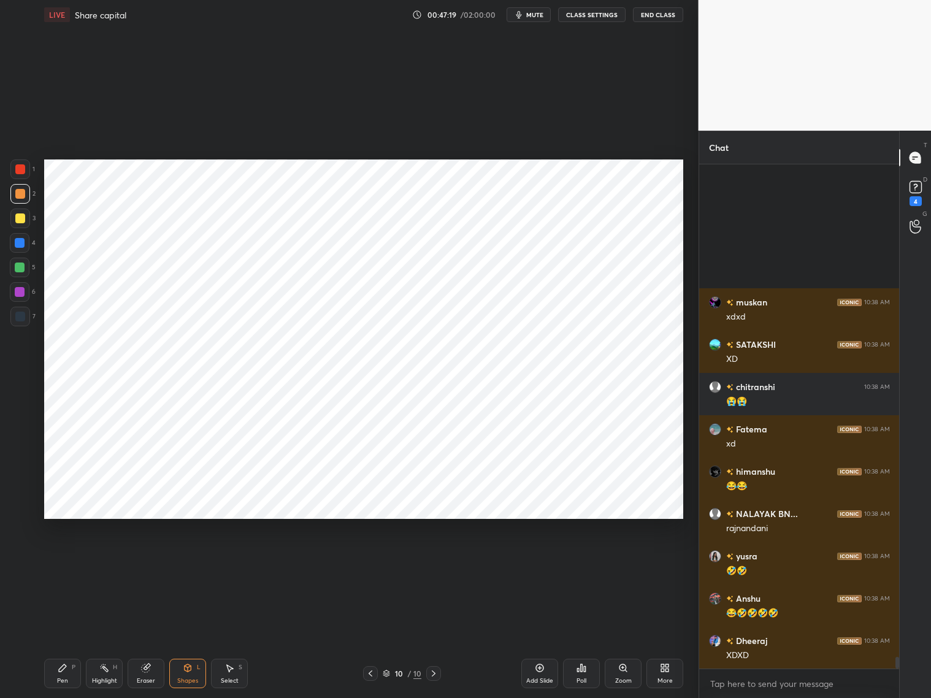
scroll to position [21163, 0]
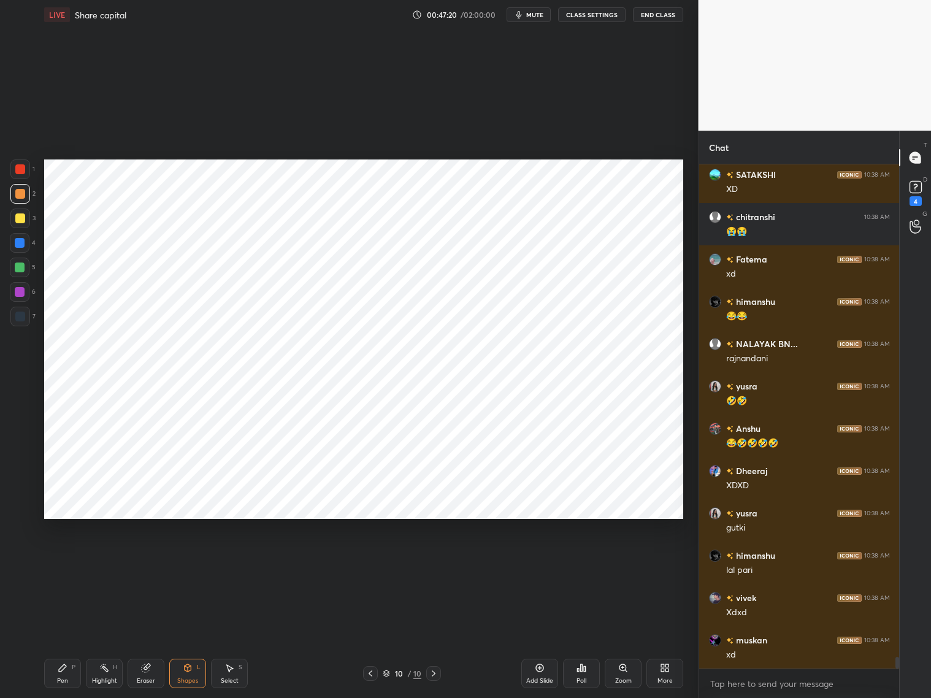
drag, startPoint x: 72, startPoint y: 682, endPoint x: 88, endPoint y: 612, distance: 71.7
click at [74, 674] on div "Pen P" at bounding box center [62, 673] width 37 height 29
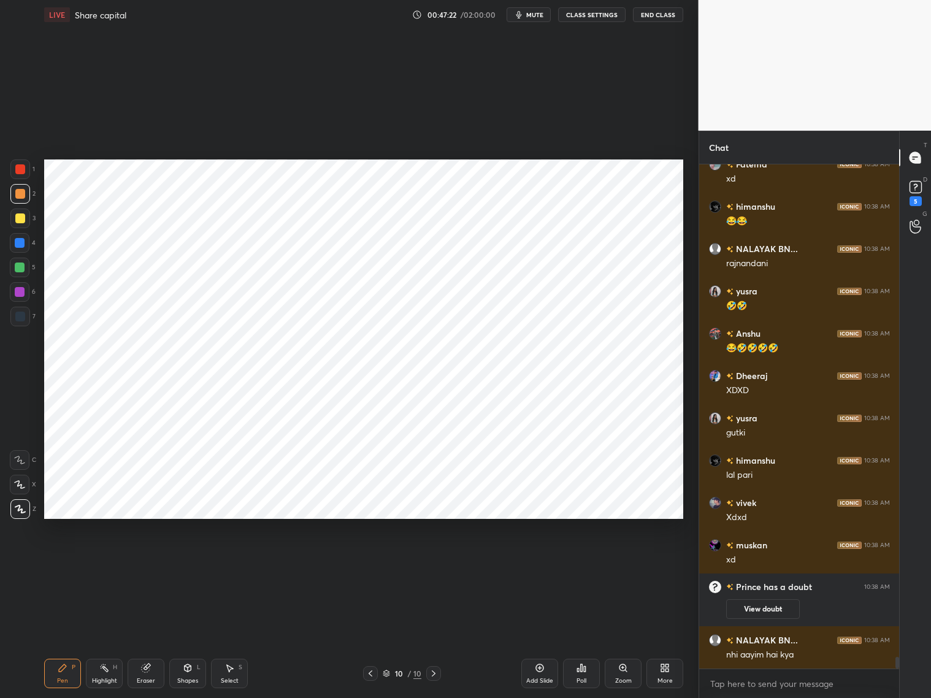
scroll to position [20851, 0]
drag, startPoint x: 370, startPoint y: 671, endPoint x: 375, endPoint y: 666, distance: 7.4
click at [371, 670] on icon at bounding box center [371, 674] width 10 height 10
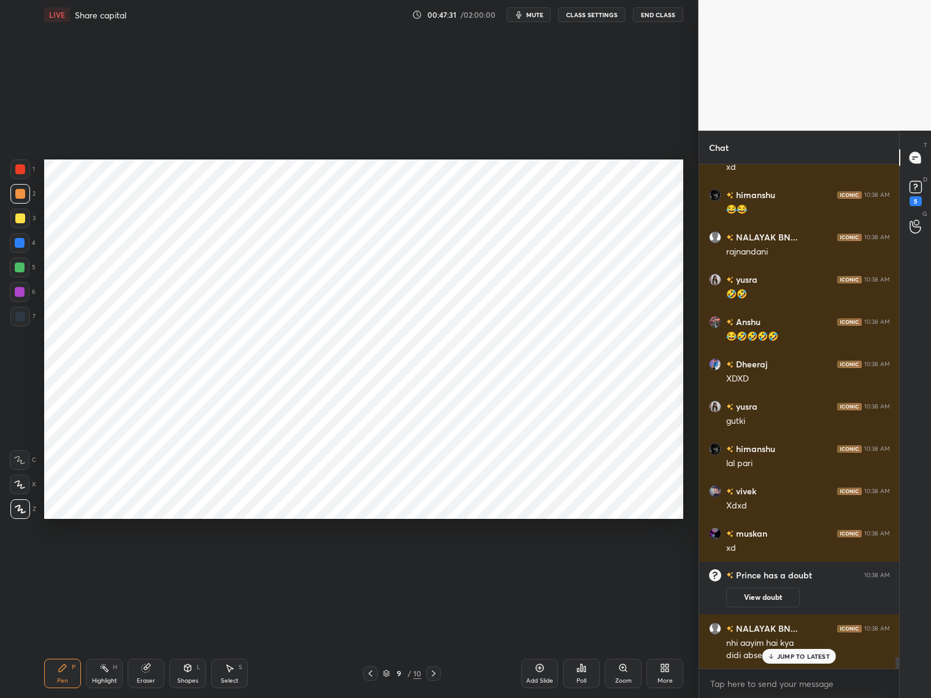
click at [433, 671] on icon at bounding box center [434, 674] width 10 height 10
click at [770, 659] on icon at bounding box center [772, 656] width 8 height 7
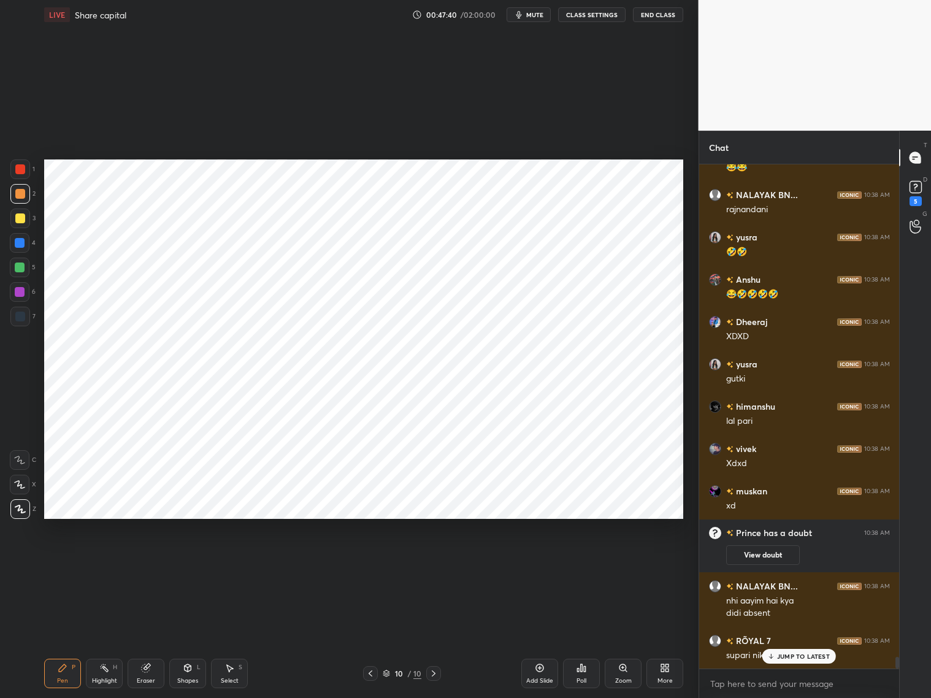
scroll to position [20949, 0]
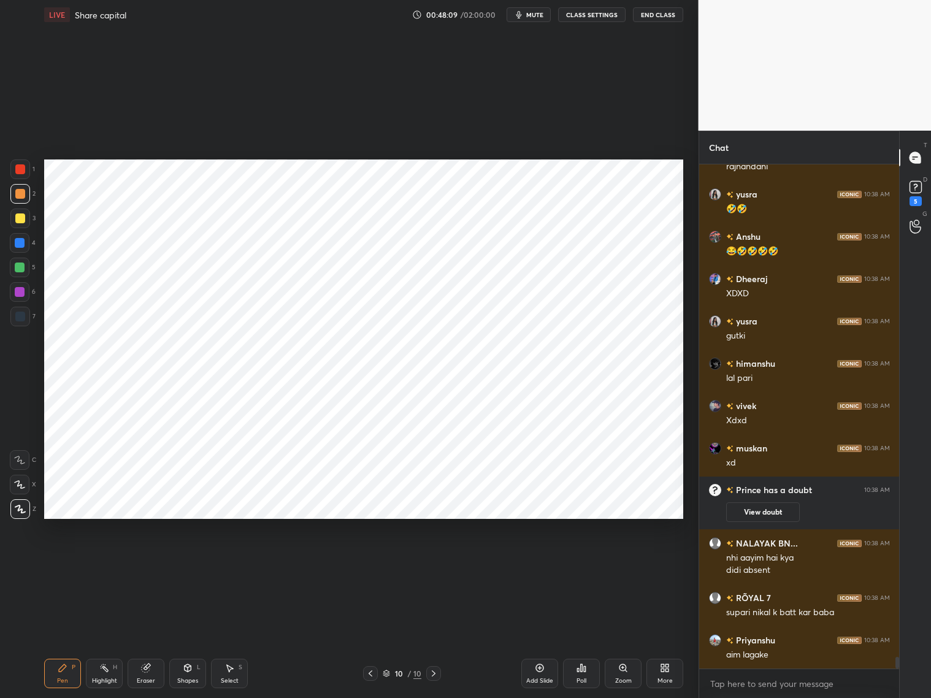
click at [21, 195] on div at bounding box center [20, 194] width 10 height 10
click at [23, 172] on div at bounding box center [20, 169] width 10 height 10
click at [20, 202] on div at bounding box center [20, 194] width 20 height 20
click at [22, 171] on div at bounding box center [20, 169] width 10 height 10
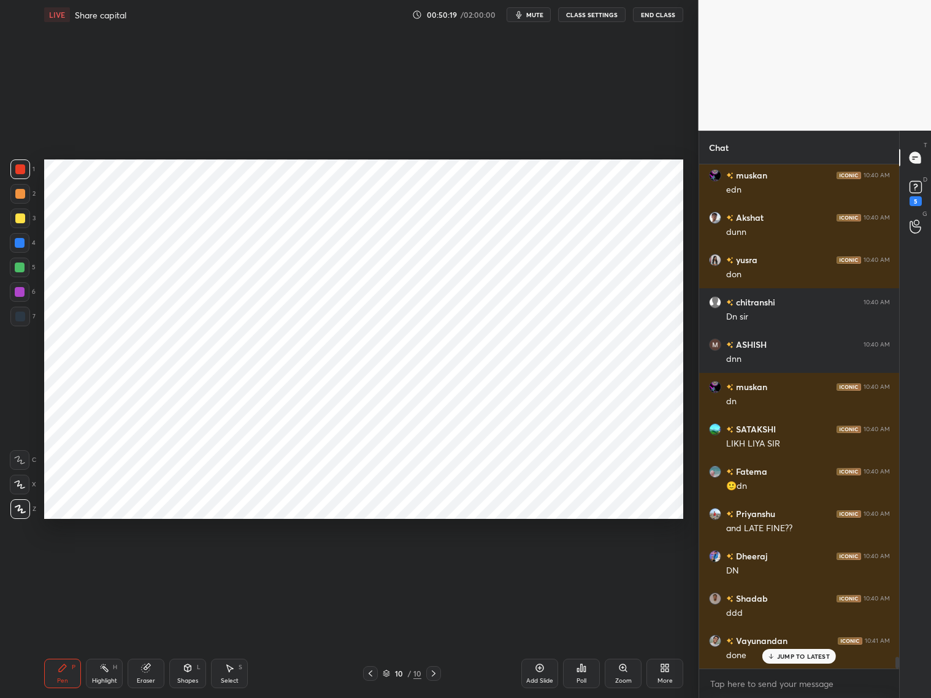
scroll to position [21541, 0]
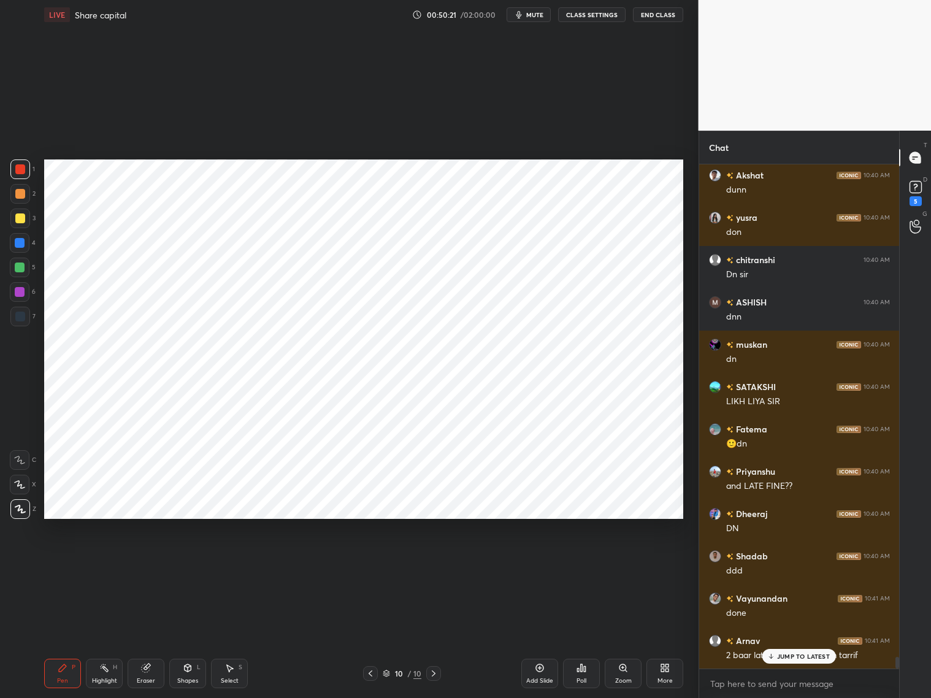
click at [798, 660] on div "JUMP TO LATEST" at bounding box center [800, 656] width 74 height 15
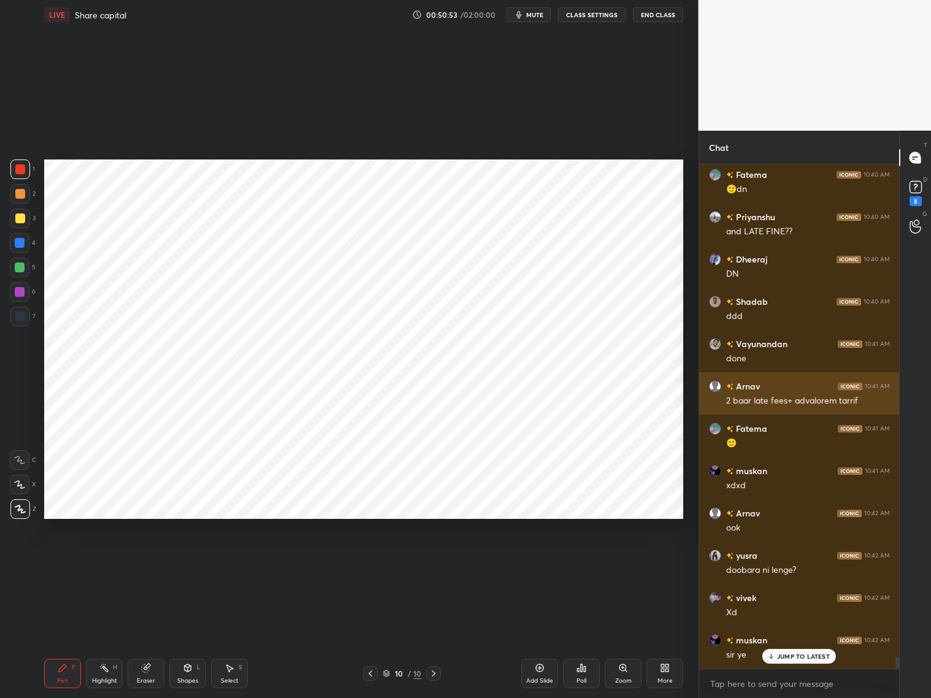
scroll to position [21837, 0]
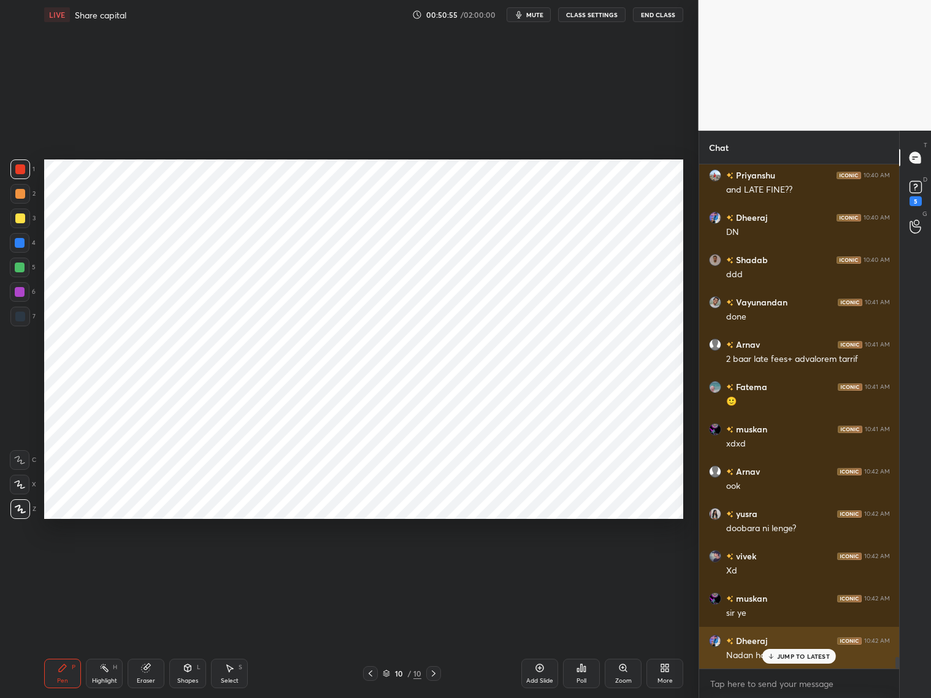
click at [780, 656] on p "JUMP TO LATEST" at bounding box center [803, 656] width 53 height 7
click at [372, 673] on icon at bounding box center [371, 674] width 10 height 10
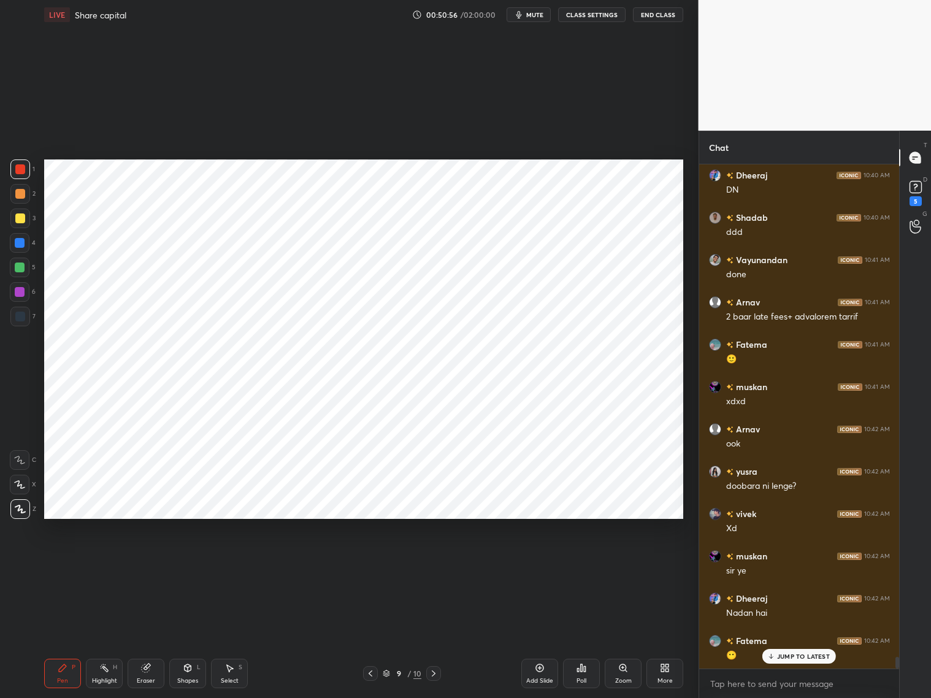
click at [375, 676] on div at bounding box center [370, 673] width 15 height 15
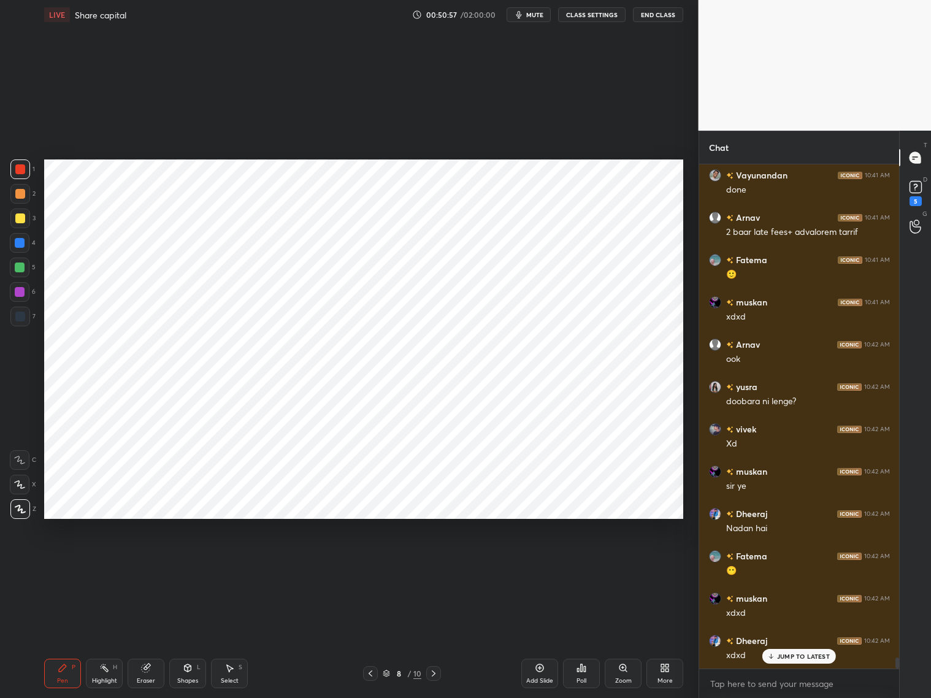
click at [371, 673] on icon at bounding box center [371, 674] width 10 height 10
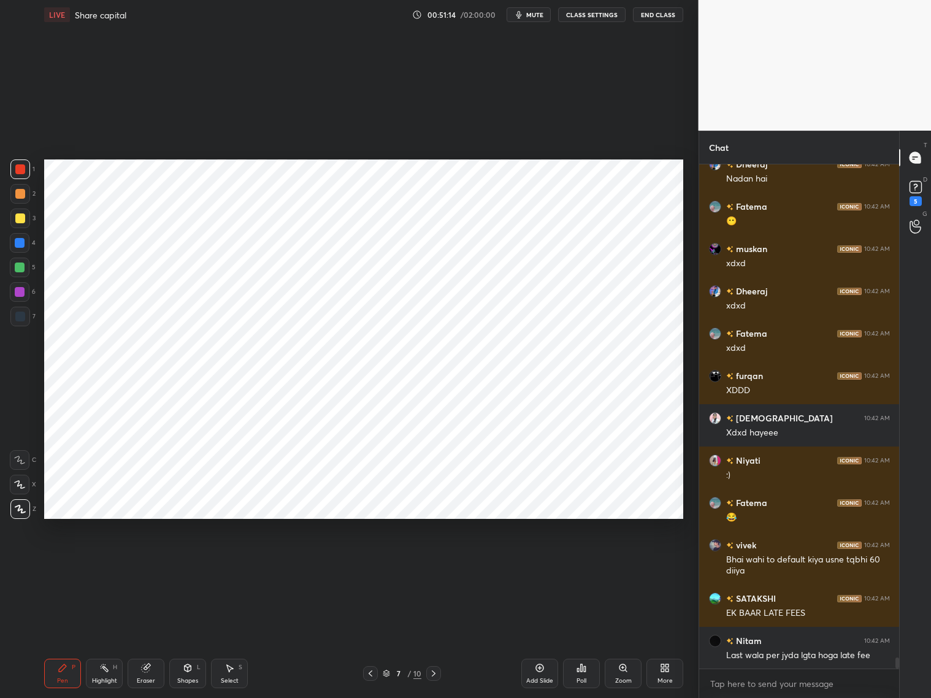
scroll to position [22357, 0]
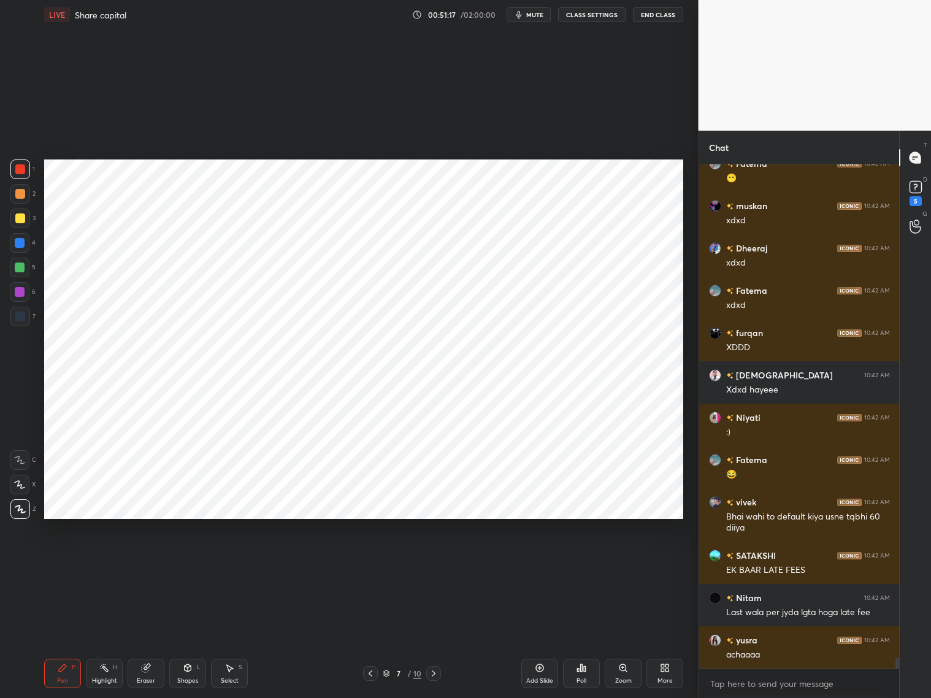
click at [155, 671] on div "Eraser" at bounding box center [146, 673] width 37 height 29
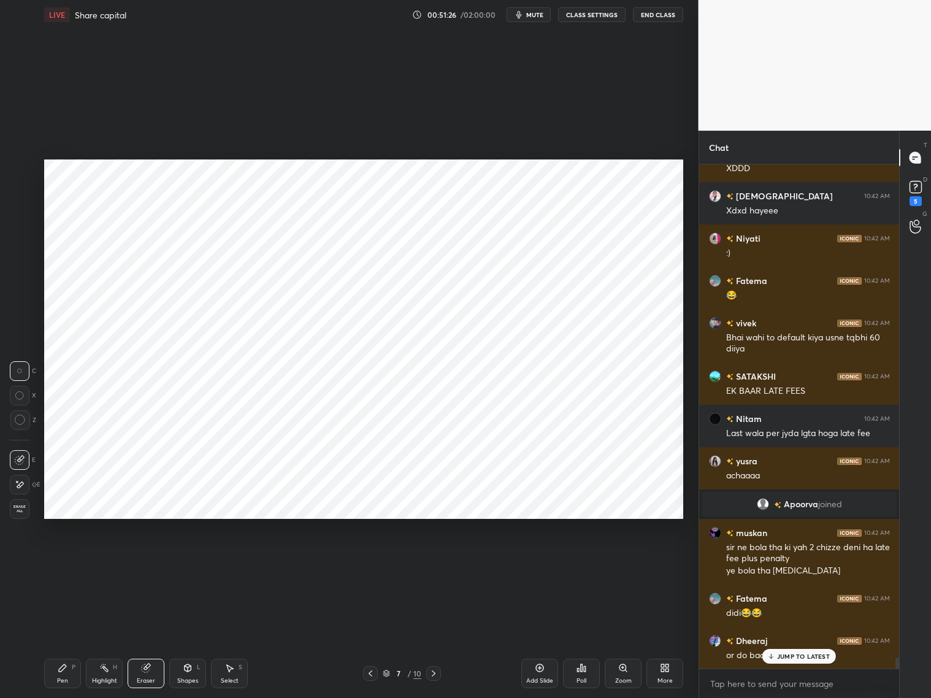
scroll to position [22124, 0]
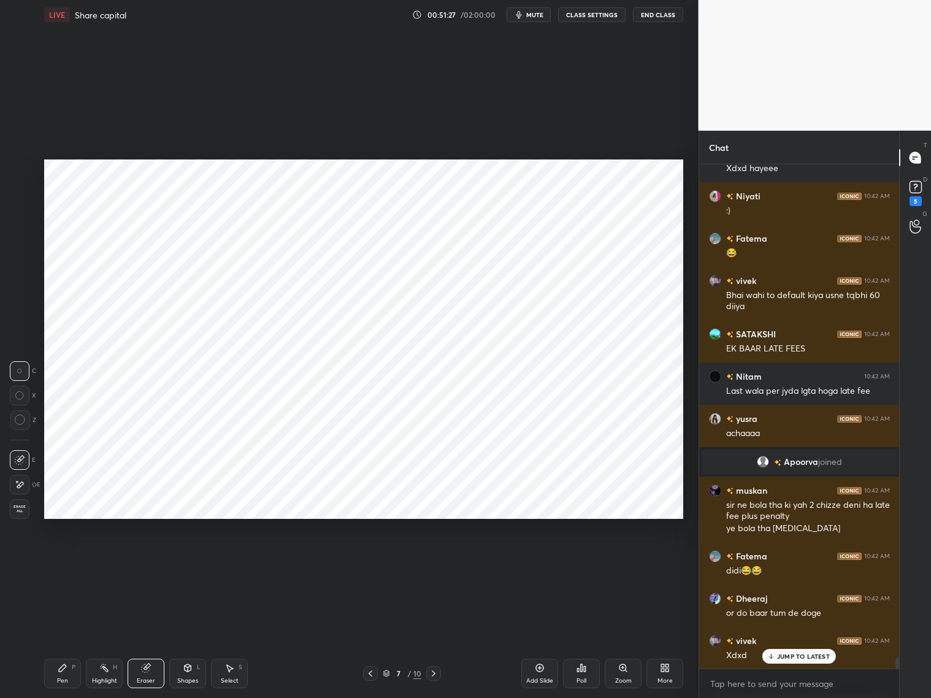
click at [433, 673] on icon at bounding box center [434, 674] width 10 height 10
click at [445, 671] on div "8 / 10" at bounding box center [402, 673] width 239 height 15
click at [437, 677] on icon at bounding box center [434, 674] width 10 height 10
click at [432, 677] on icon at bounding box center [434, 674] width 10 height 10
drag, startPoint x: 369, startPoint y: 673, endPoint x: 376, endPoint y: 671, distance: 6.4
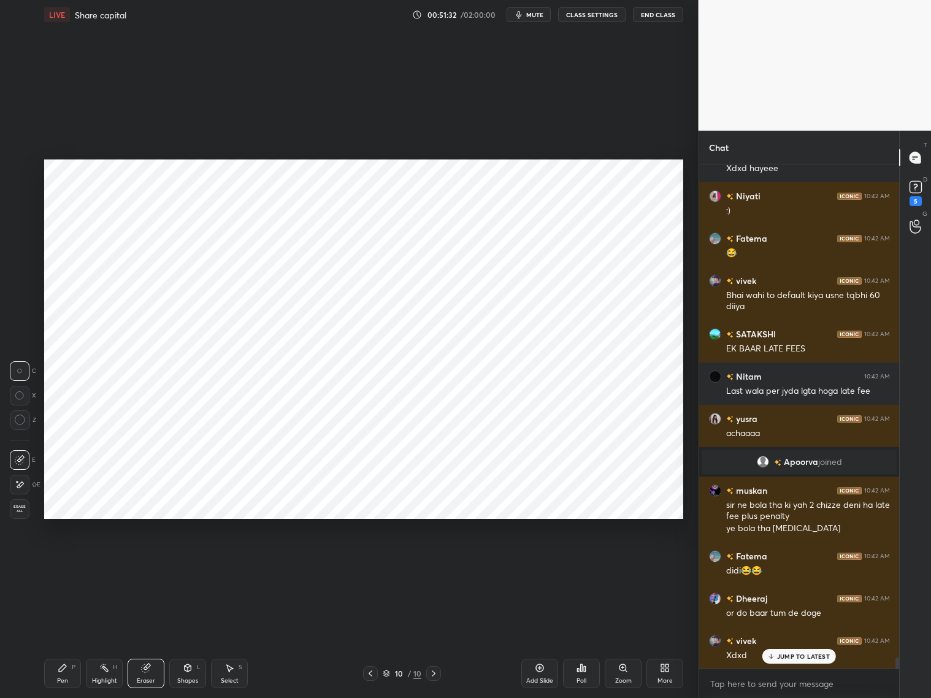
click at [372, 673] on icon at bounding box center [371, 674] width 10 height 10
drag, startPoint x: 831, startPoint y: 665, endPoint x: 822, endPoint y: 652, distance: 15.8
click at [830, 661] on div "Arnav 10:42 AM ook yusra 10:42 AM doobara ni lenge? vivek 10:42 AM Xd muskan 10…" at bounding box center [800, 416] width 201 height 504
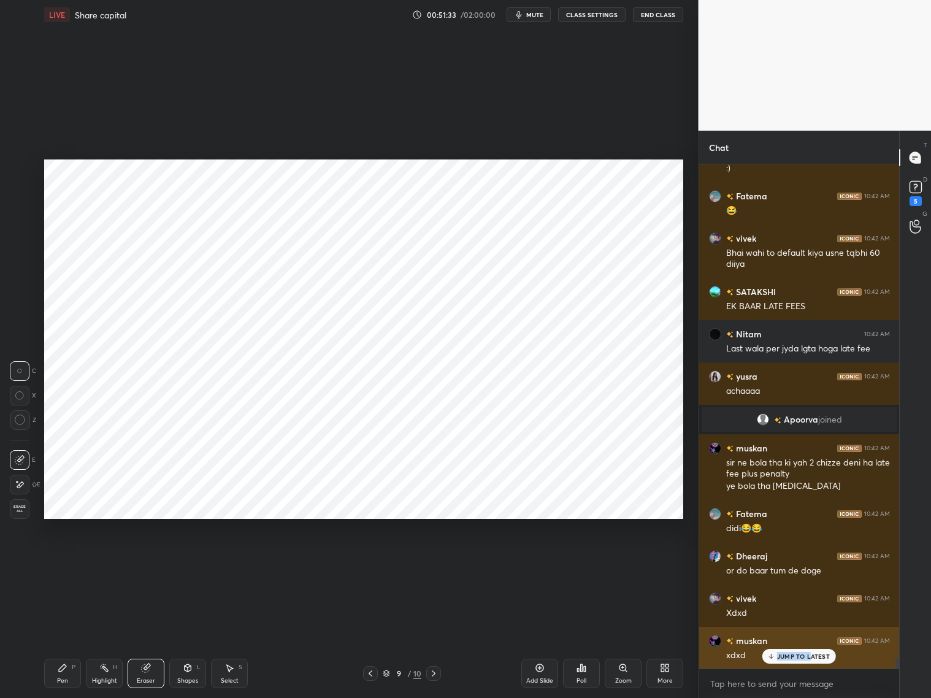
drag, startPoint x: 806, startPoint y: 651, endPoint x: 824, endPoint y: 644, distance: 19.0
click at [808, 653] on p "JUMP TO LATEST" at bounding box center [803, 656] width 53 height 7
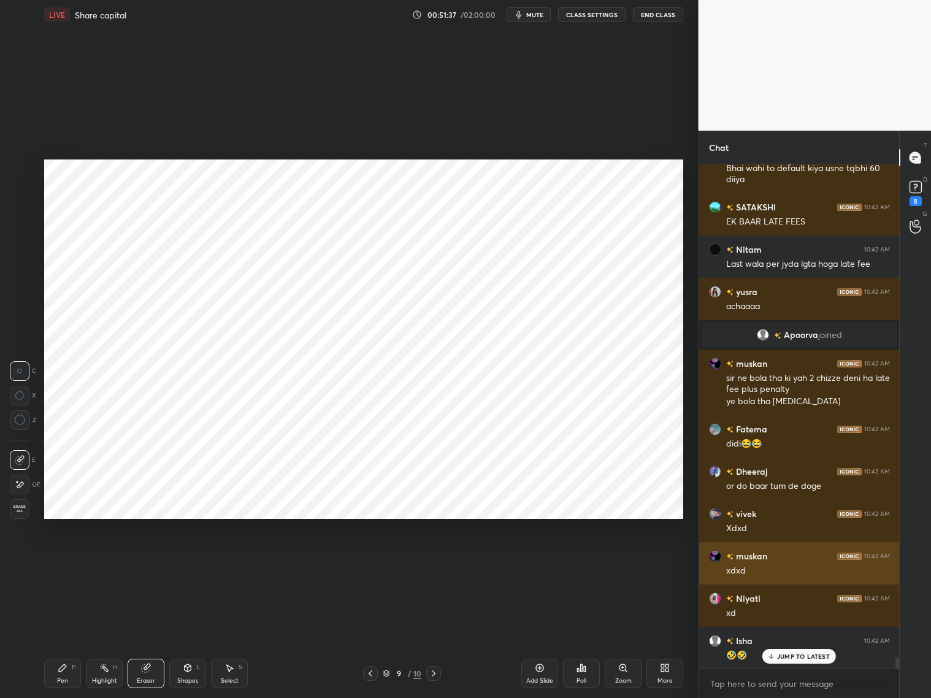
scroll to position [22336, 0]
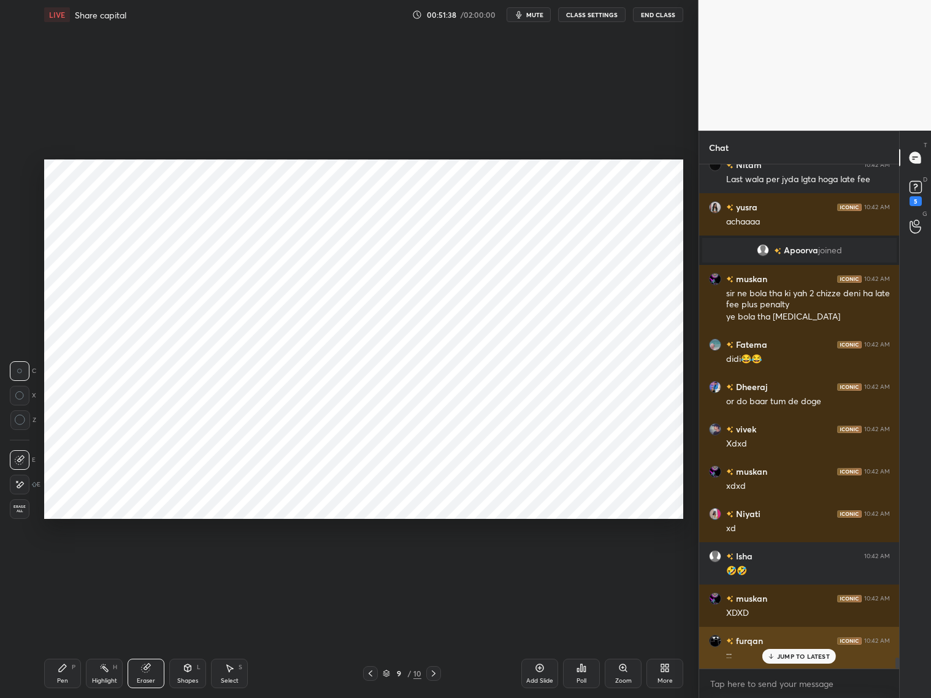
drag, startPoint x: 780, startPoint y: 658, endPoint x: 776, endPoint y: 652, distance: 7.0
click at [775, 660] on div "JUMP TO LATEST" at bounding box center [800, 656] width 74 height 15
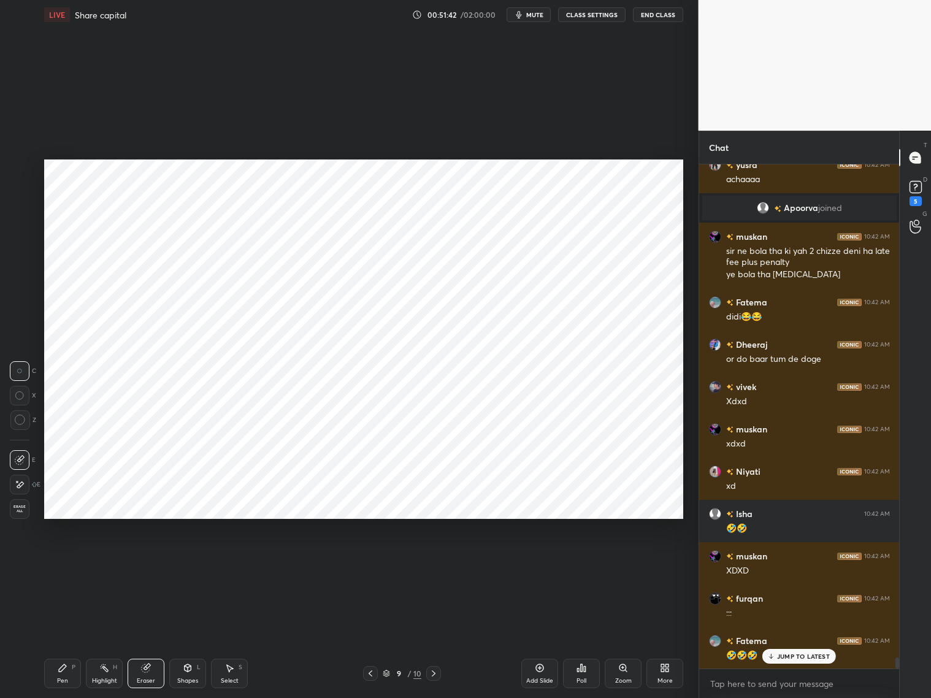
click at [427, 679] on div at bounding box center [433, 673] width 15 height 15
click at [434, 674] on icon at bounding box center [434, 674] width 10 height 10
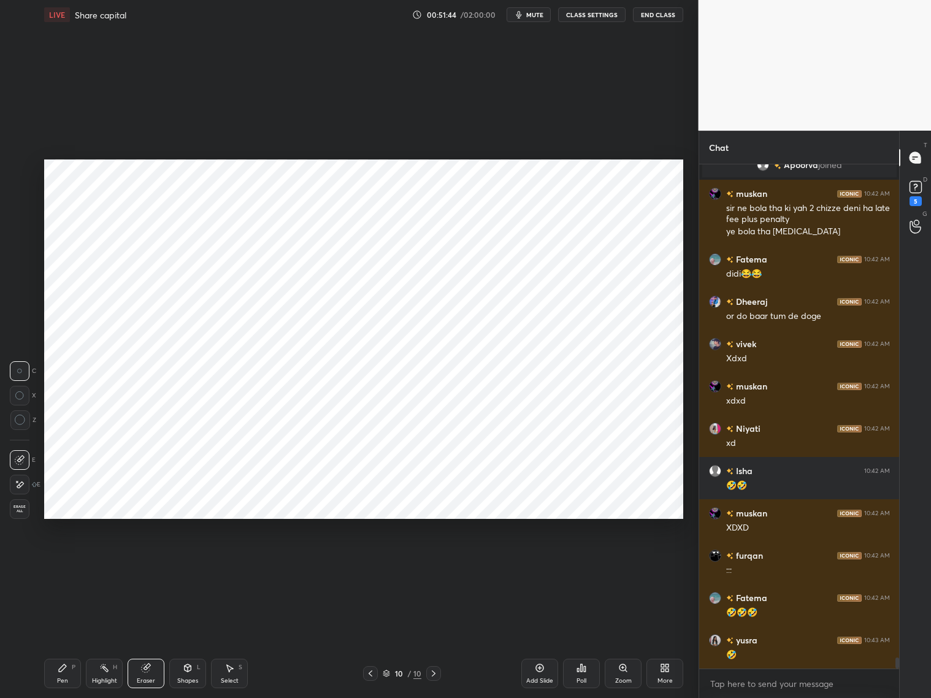
drag, startPoint x: 180, startPoint y: 672, endPoint x: 185, endPoint y: 666, distance: 7.5
click at [188, 671] on div "Shapes L" at bounding box center [187, 673] width 37 height 29
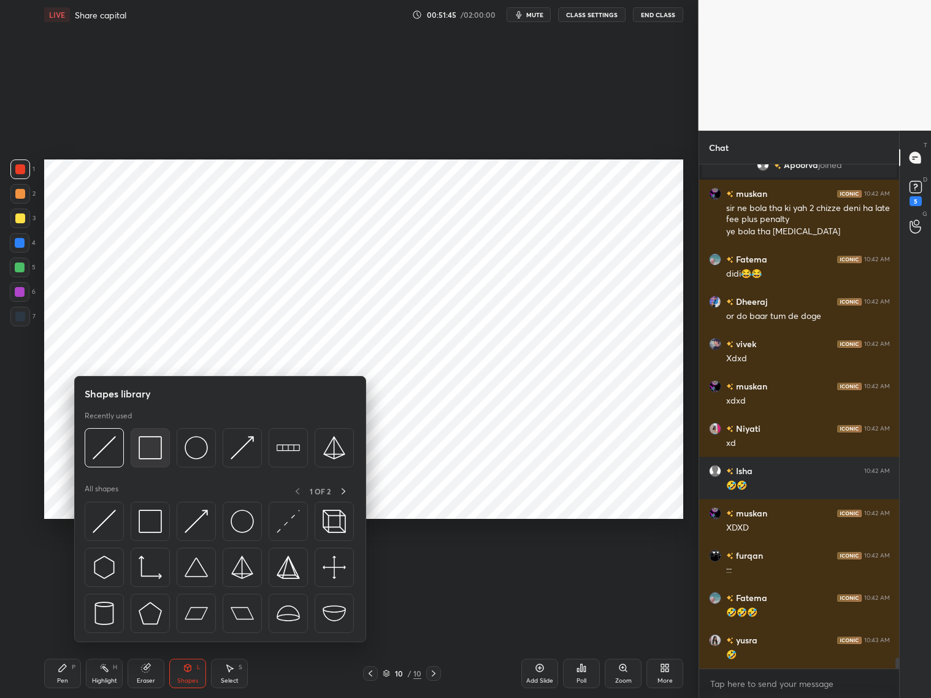
click at [155, 449] on img at bounding box center [150, 447] width 23 height 23
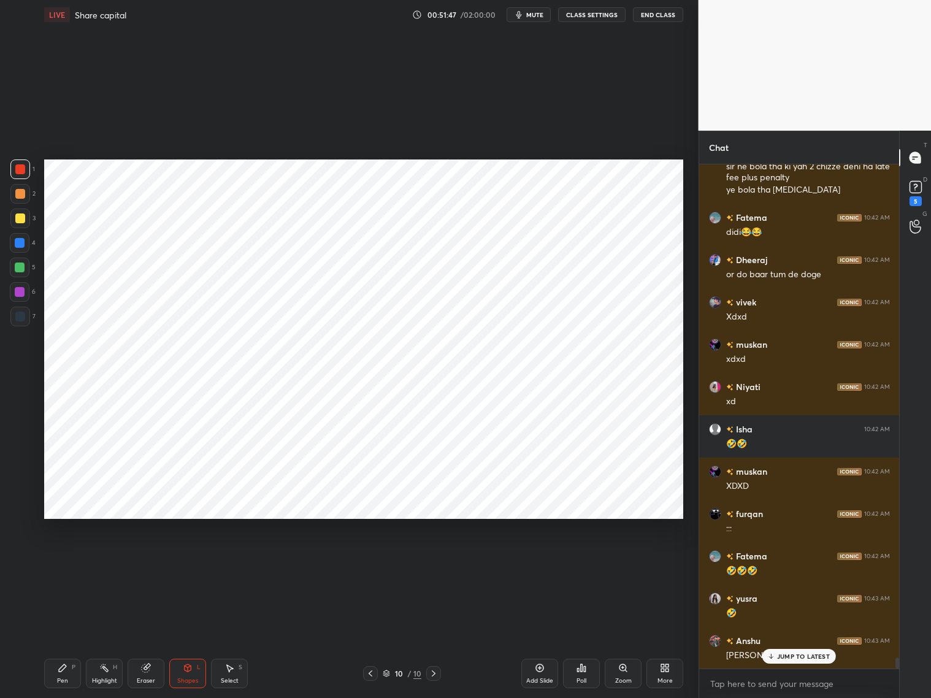
scroll to position [22505, 0]
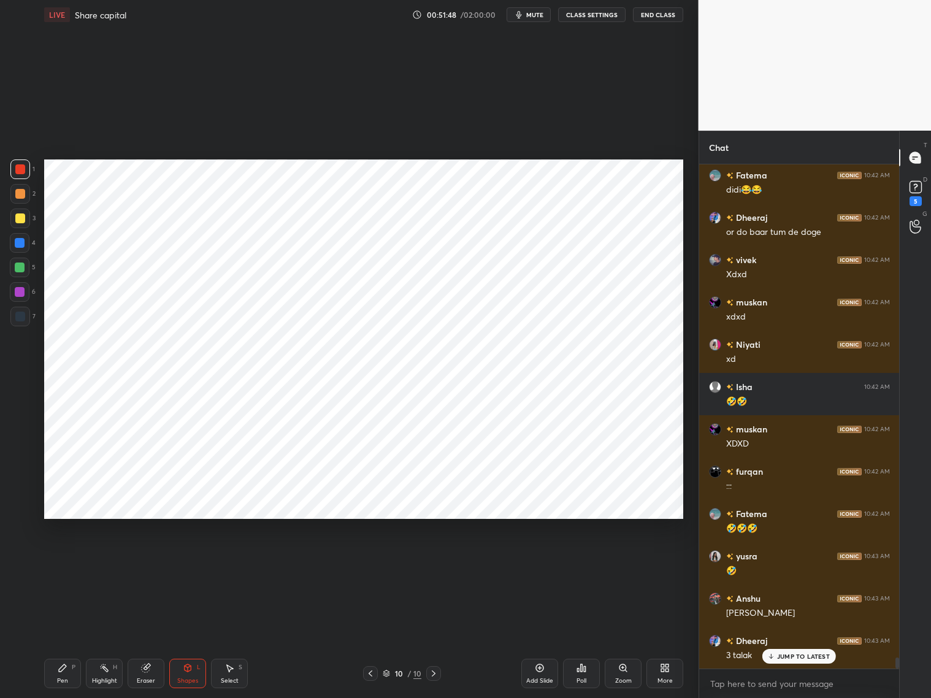
click at [779, 657] on p "JUMP TO LATEST" at bounding box center [803, 656] width 53 height 7
click at [68, 668] on div "Pen P" at bounding box center [62, 673] width 37 height 29
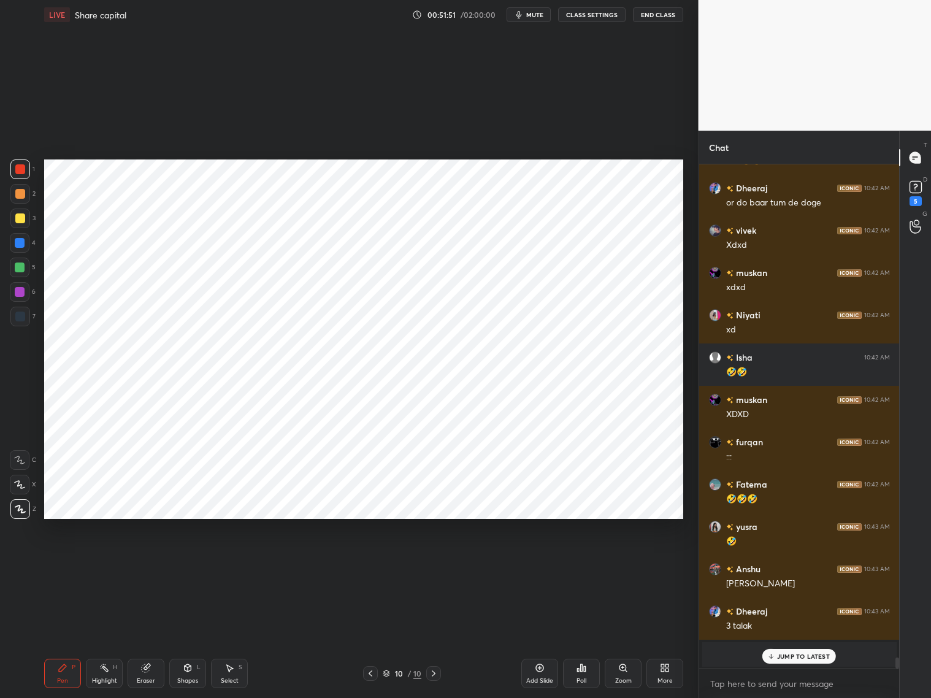
click at [20, 242] on div at bounding box center [20, 243] width 10 height 10
click at [21, 464] on div at bounding box center [20, 460] width 20 height 20
click at [23, 484] on icon at bounding box center [19, 484] width 11 height 9
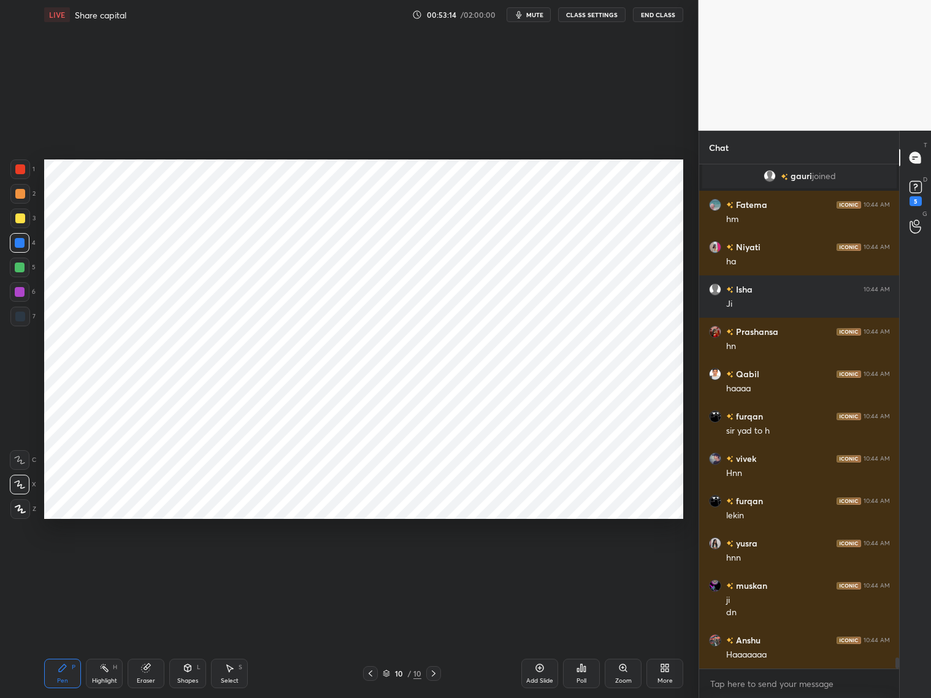
scroll to position [22975, 0]
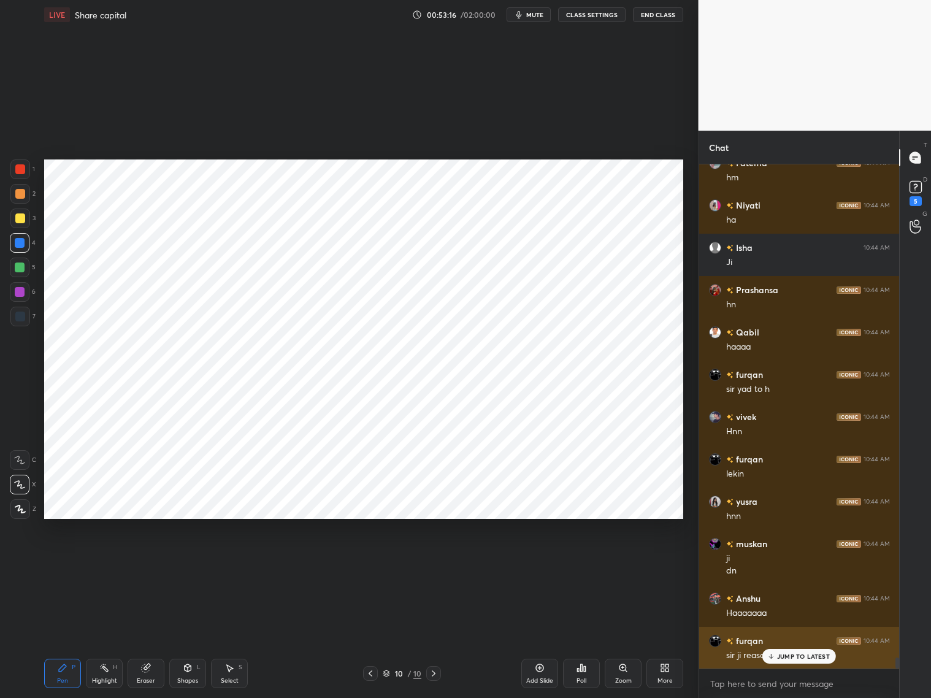
click at [779, 655] on div "JUMP TO LATEST" at bounding box center [800, 656] width 74 height 15
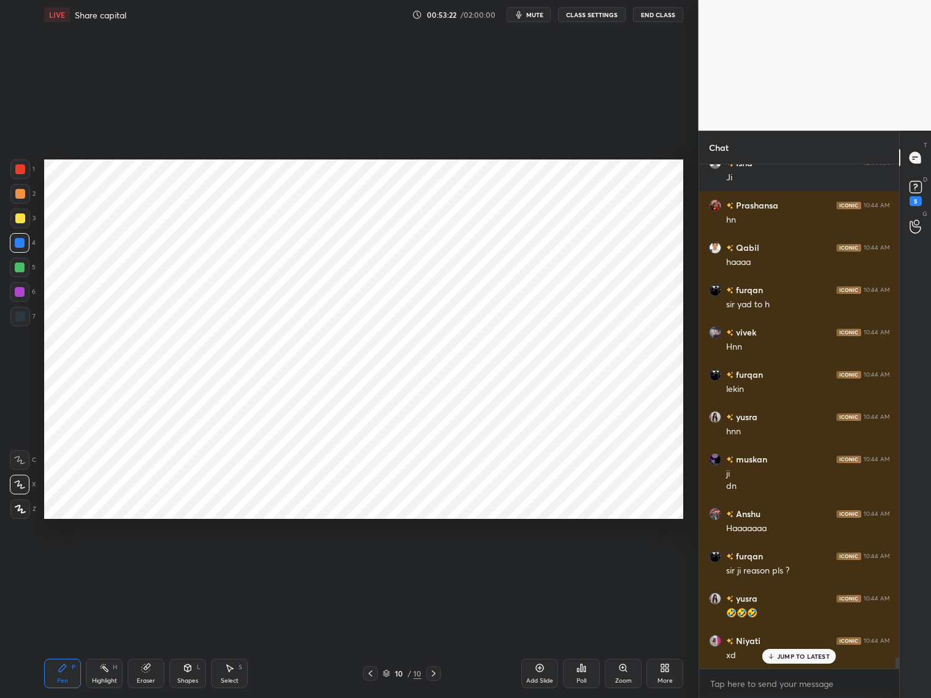
scroll to position [23102, 0]
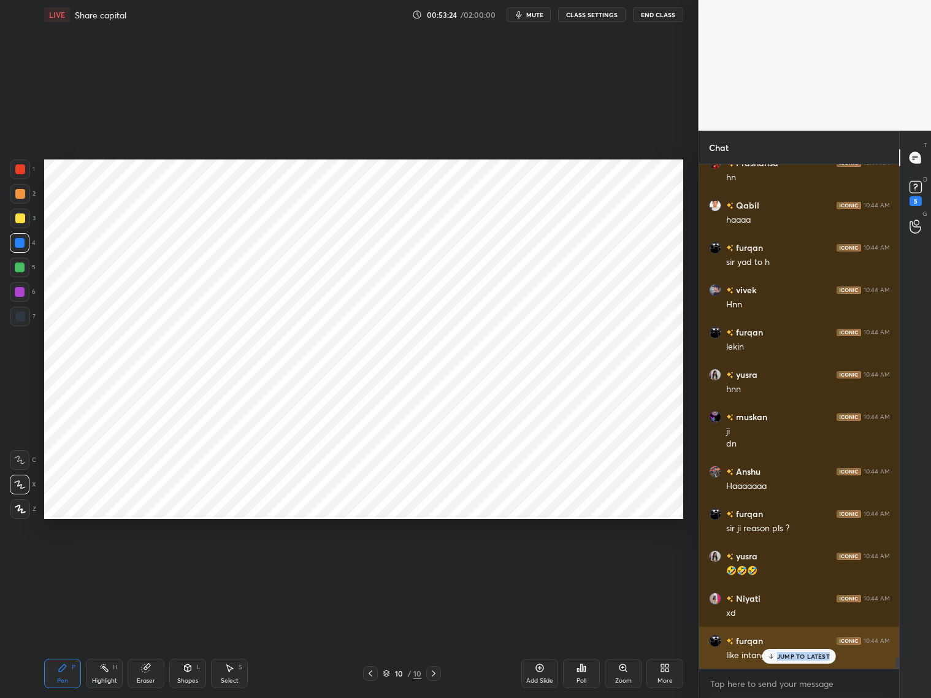
click at [778, 658] on div "JUMP TO LATEST" at bounding box center [800, 656] width 74 height 15
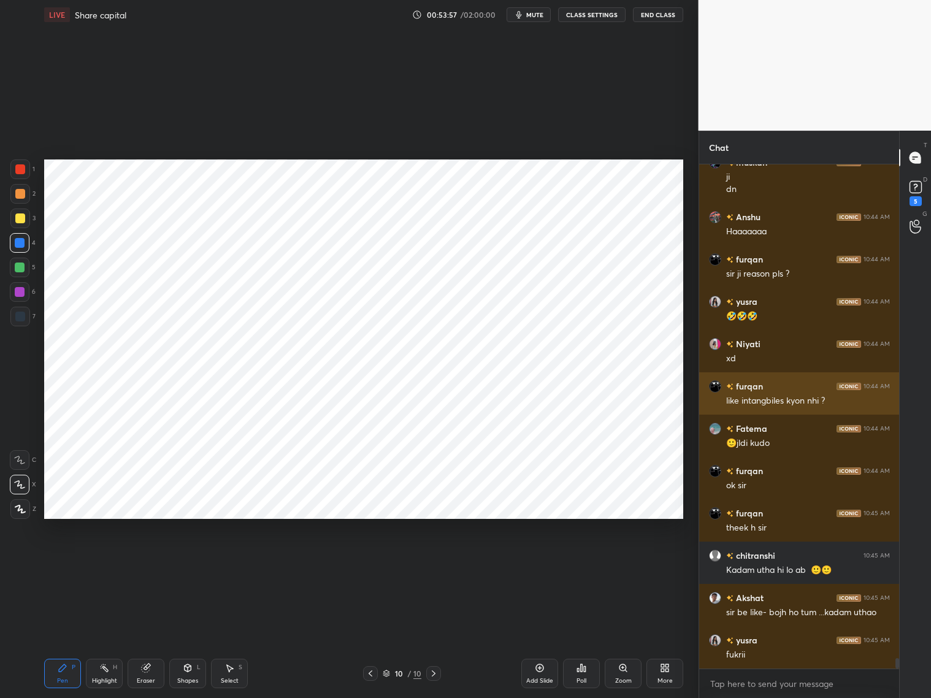
scroll to position [23410, 0]
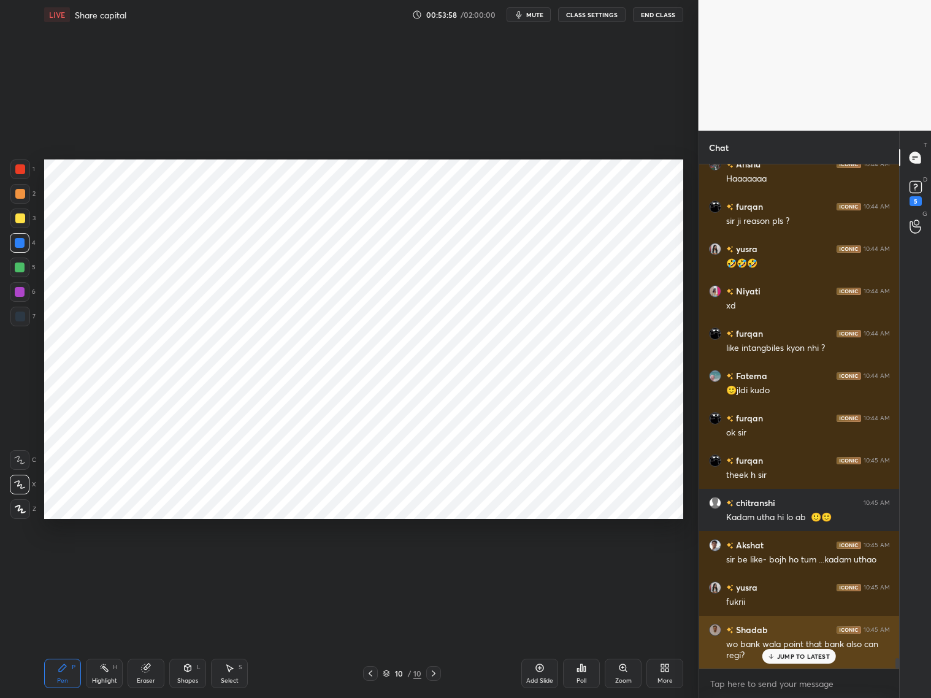
click at [787, 668] on div "Shadab 10:45 AM wo bank wala point that bank also can regi?" at bounding box center [800, 642] width 201 height 53
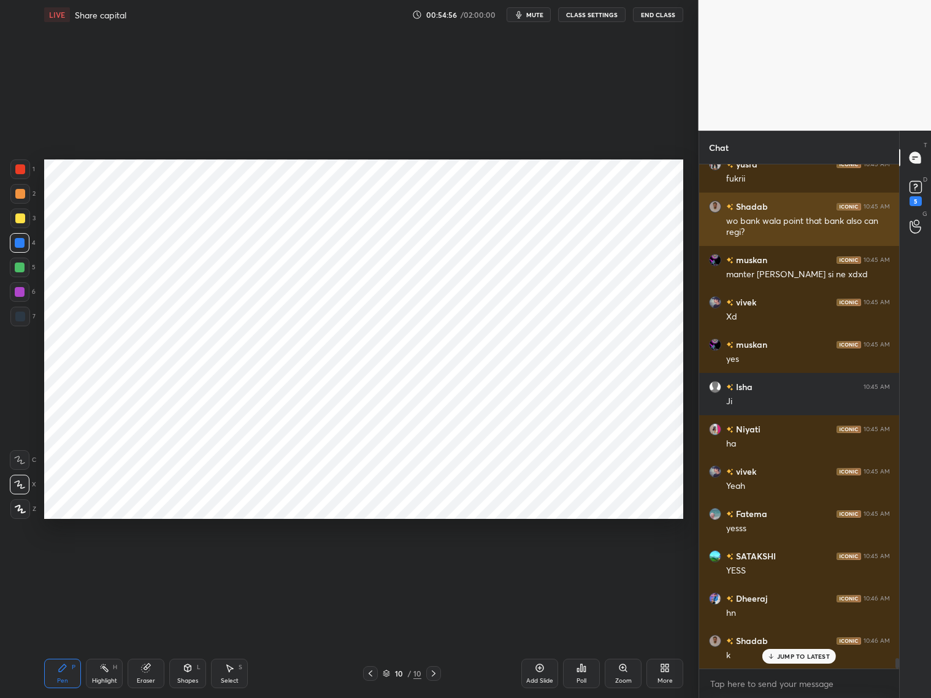
scroll to position [23876, 0]
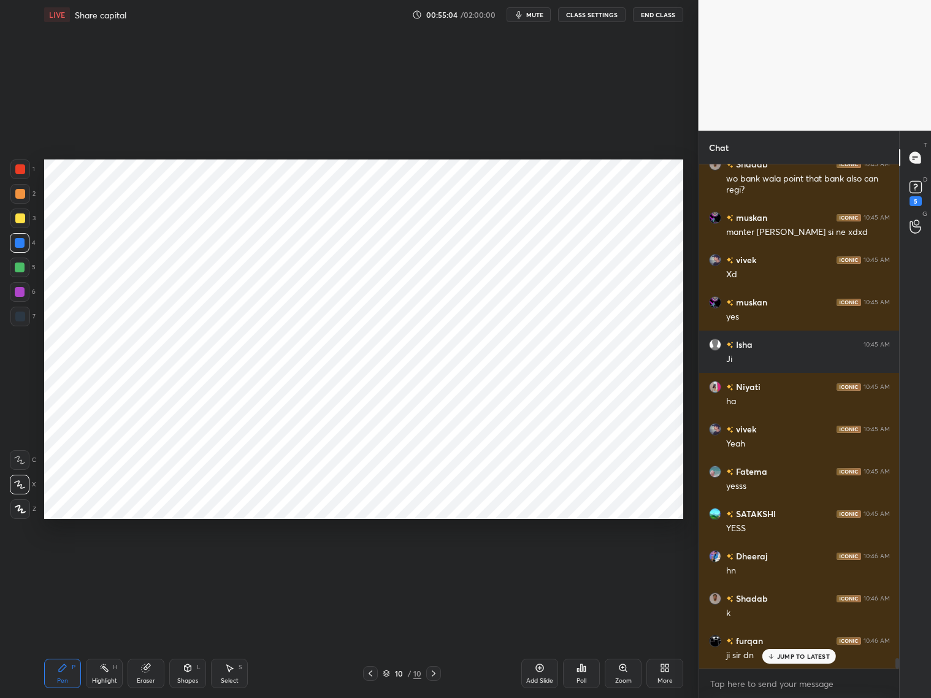
drag, startPoint x: 547, startPoint y: 674, endPoint x: 540, endPoint y: 665, distance: 11.3
click at [549, 673] on div "Add Slide" at bounding box center [540, 673] width 37 height 29
click at [190, 674] on div "Shapes L" at bounding box center [187, 673] width 37 height 29
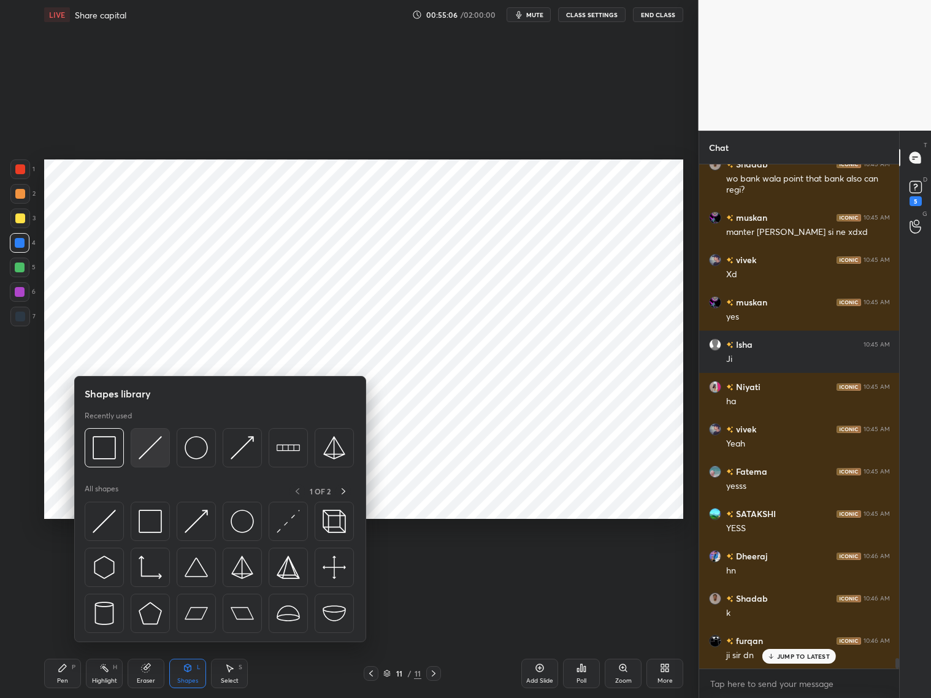
click at [155, 450] on img at bounding box center [150, 447] width 23 height 23
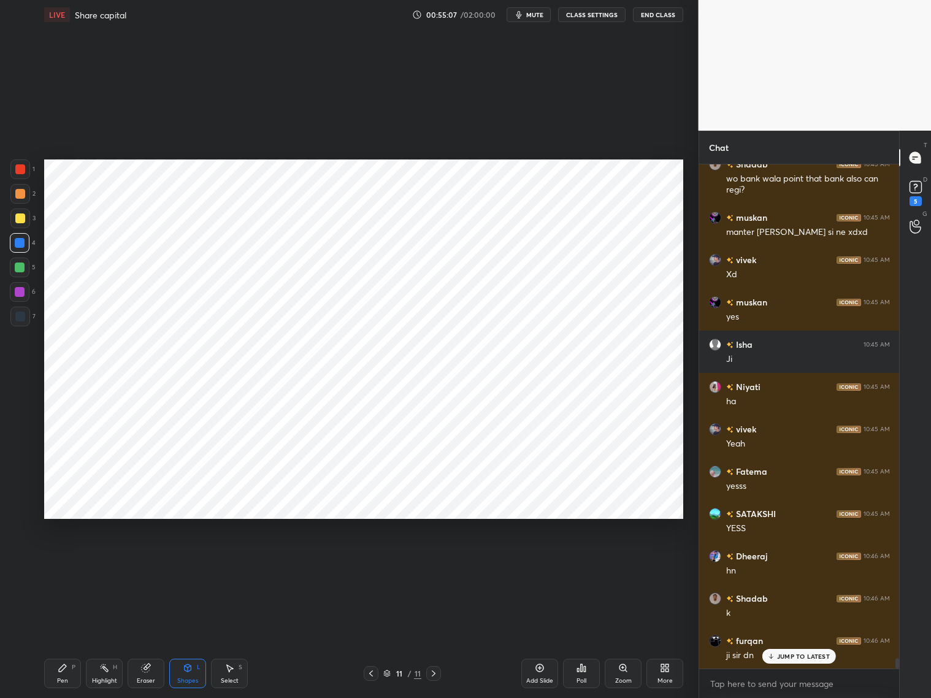
click at [23, 322] on div at bounding box center [20, 317] width 20 height 20
drag, startPoint x: 77, startPoint y: 660, endPoint x: 79, endPoint y: 649, distance: 11.2
click at [75, 658] on div "Pen P Highlight H Eraser Shapes L Select S 11 / 11 Add Slide Poll Zoom More" at bounding box center [363, 673] width 639 height 49
click at [19, 239] on div at bounding box center [20, 243] width 10 height 10
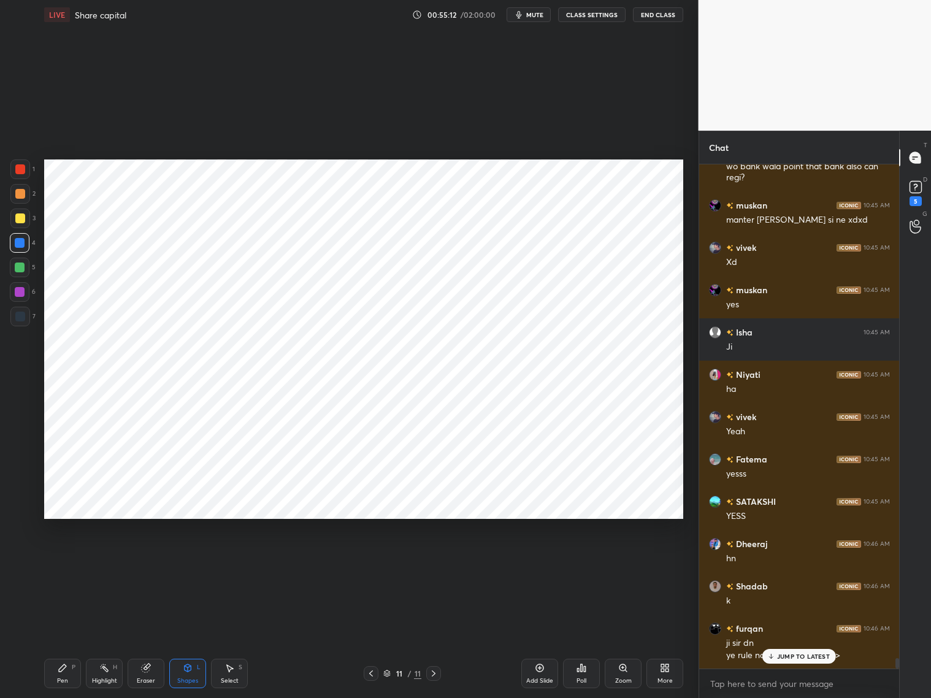
click at [67, 675] on div "Pen P" at bounding box center [62, 673] width 37 height 29
click at [17, 288] on div at bounding box center [20, 292] width 10 height 10
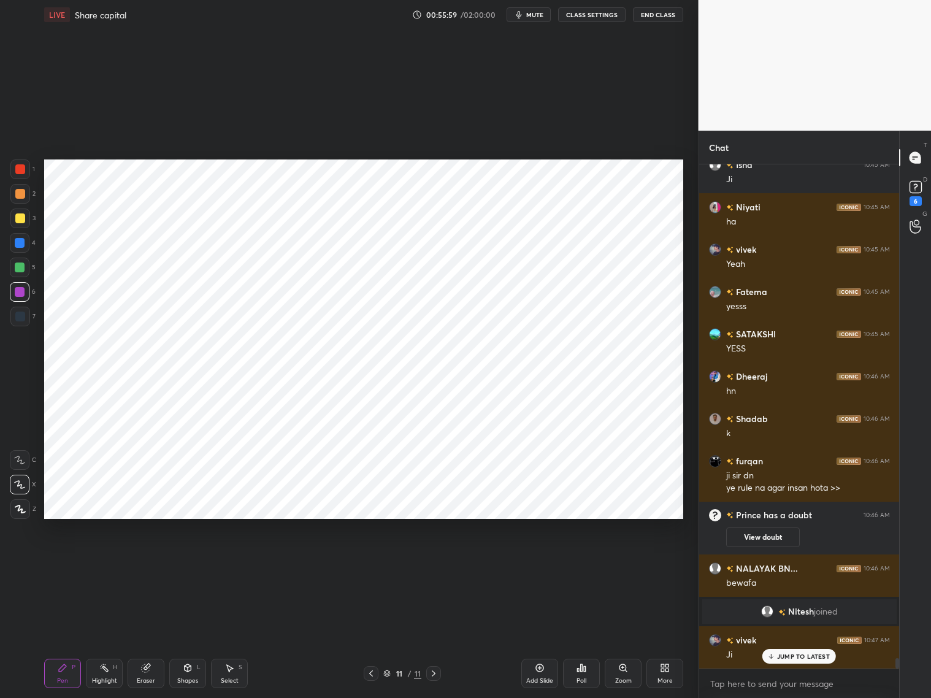
scroll to position [23592, 0]
drag, startPoint x: 144, startPoint y: 677, endPoint x: 144, endPoint y: 642, distance: 35.6
click at [143, 672] on div "Eraser" at bounding box center [146, 673] width 37 height 29
click at [67, 678] on div "Pen" at bounding box center [62, 681] width 11 height 6
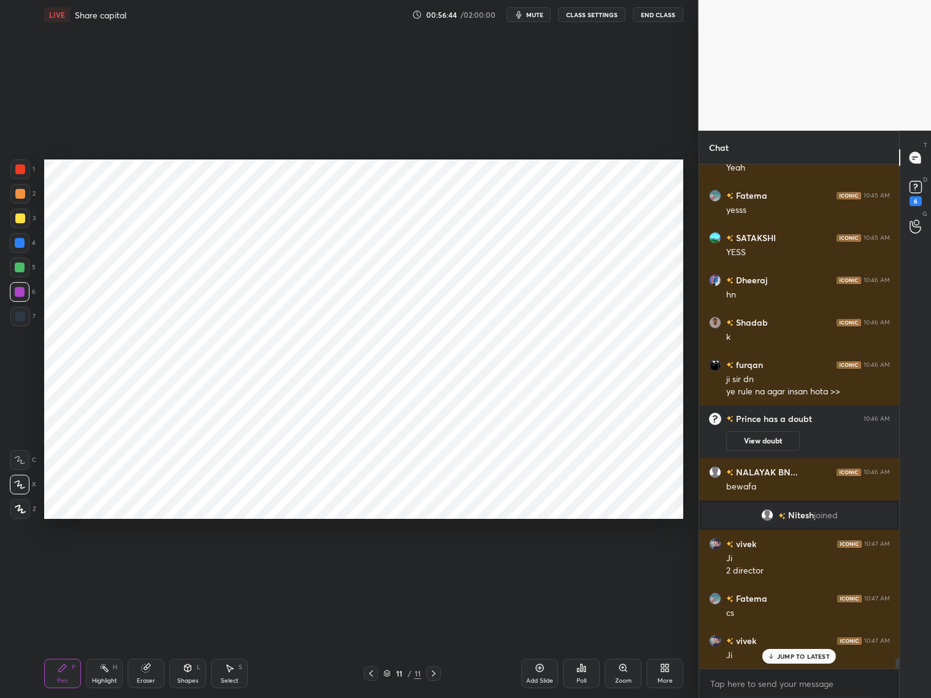
scroll to position [23731, 0]
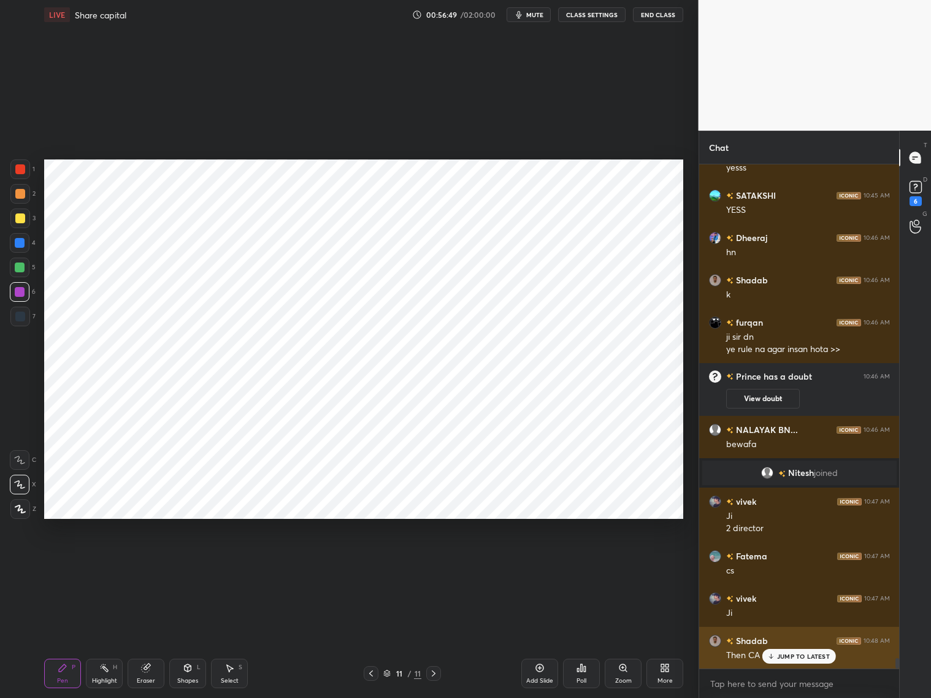
click at [798, 655] on p "JUMP TO LATEST" at bounding box center [803, 656] width 53 height 7
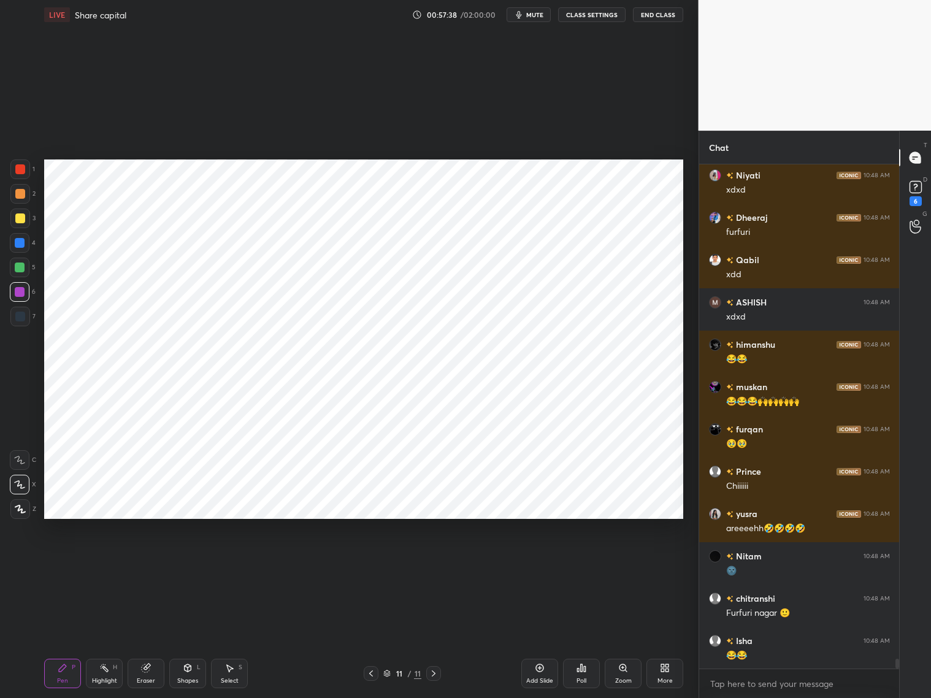
scroll to position [24705, 0]
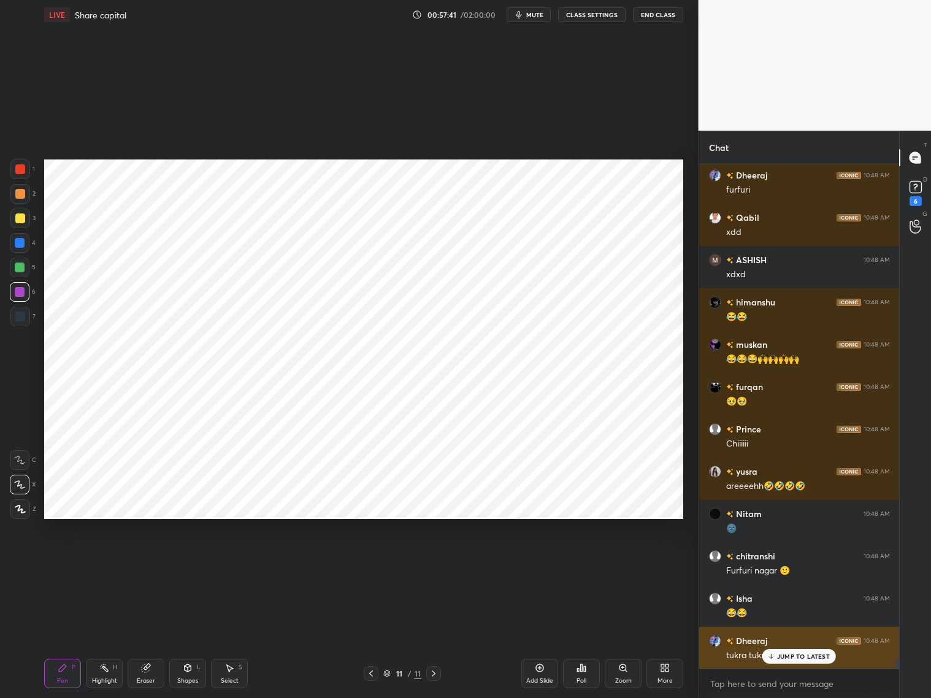
click at [787, 658] on p "JUMP TO LATEST" at bounding box center [803, 656] width 53 height 7
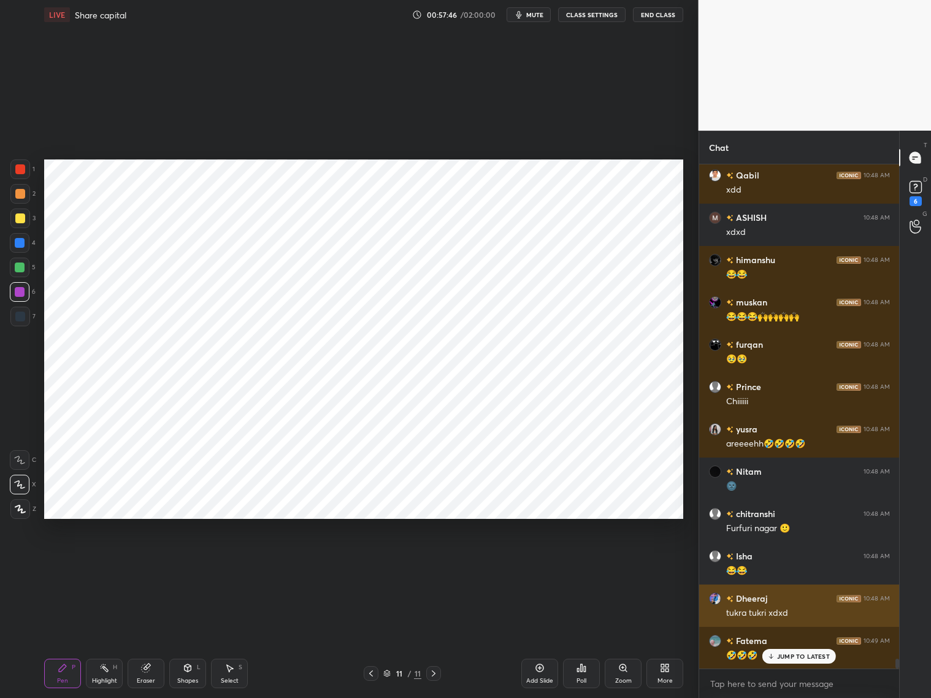
scroll to position [24790, 0]
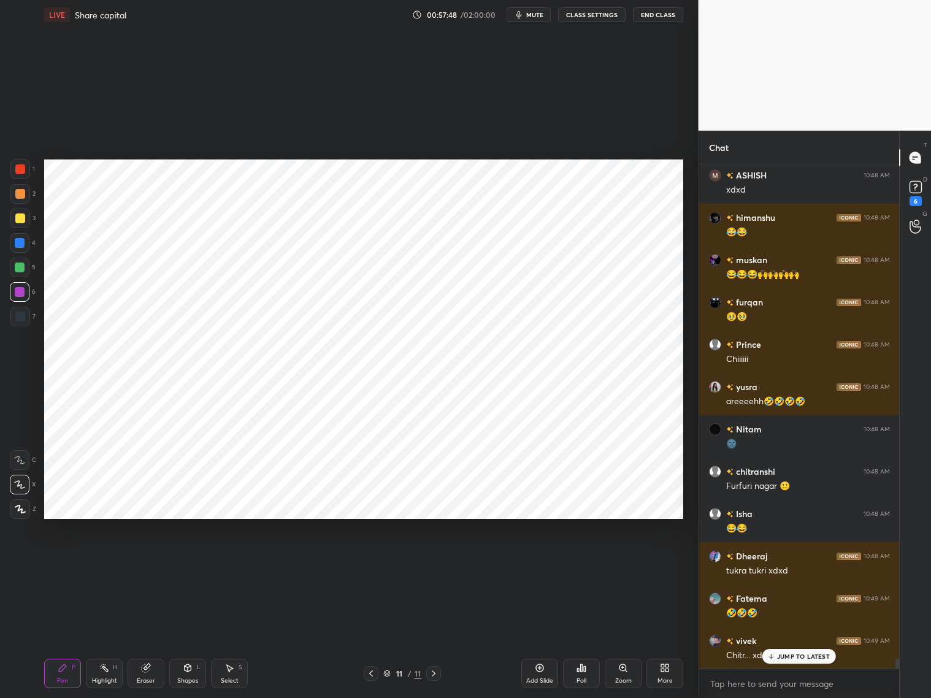
click at [154, 679] on div "Eraser" at bounding box center [146, 673] width 37 height 29
click at [70, 661] on div "Pen P" at bounding box center [62, 673] width 37 height 29
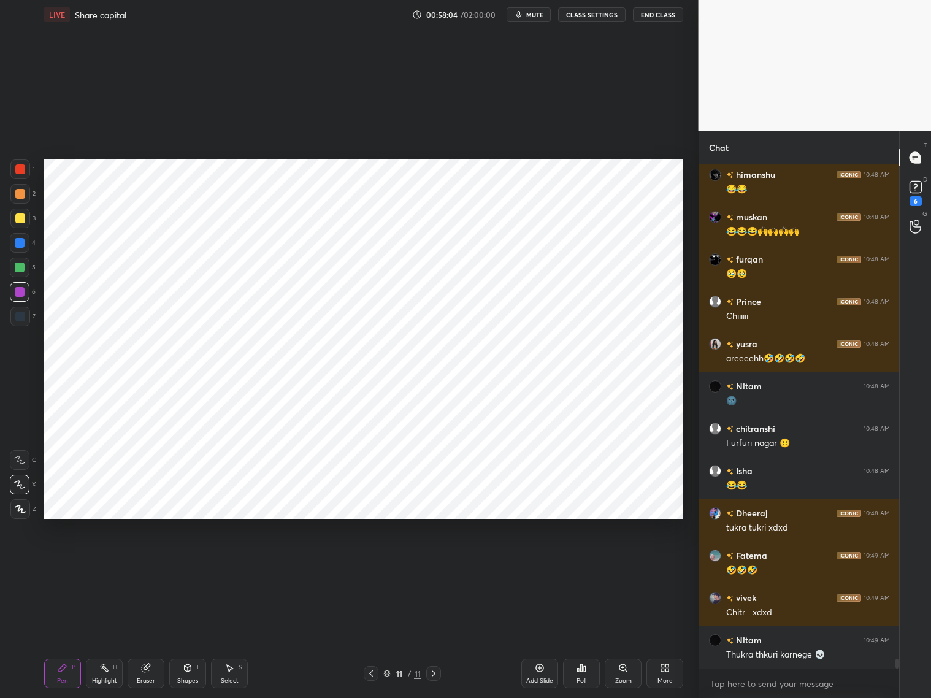
scroll to position [24875, 0]
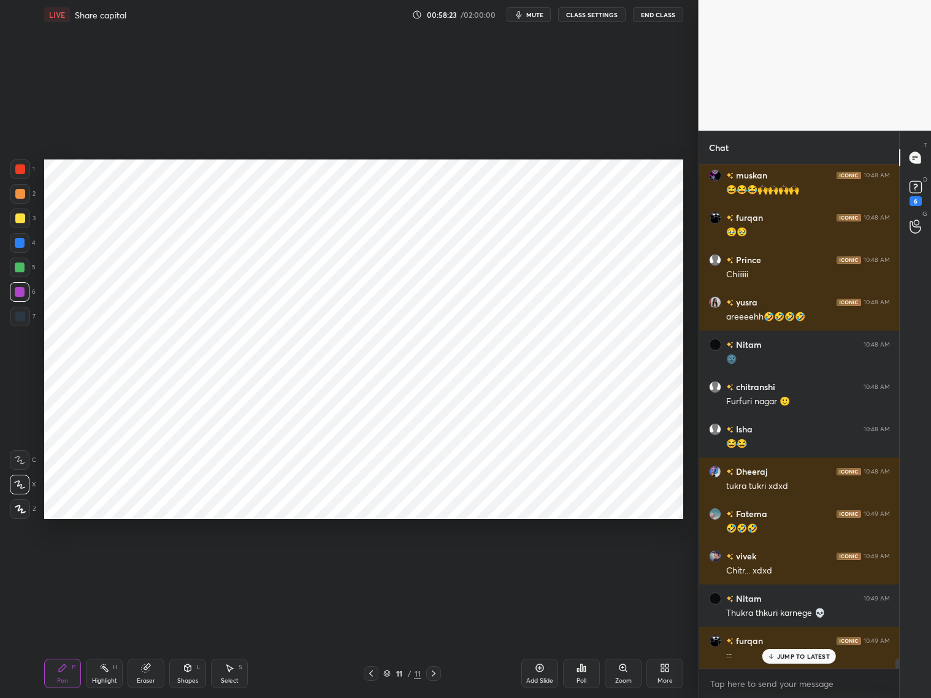
click at [148, 668] on icon at bounding box center [146, 668] width 10 height 10
click at [68, 673] on div "Pen P" at bounding box center [62, 673] width 37 height 29
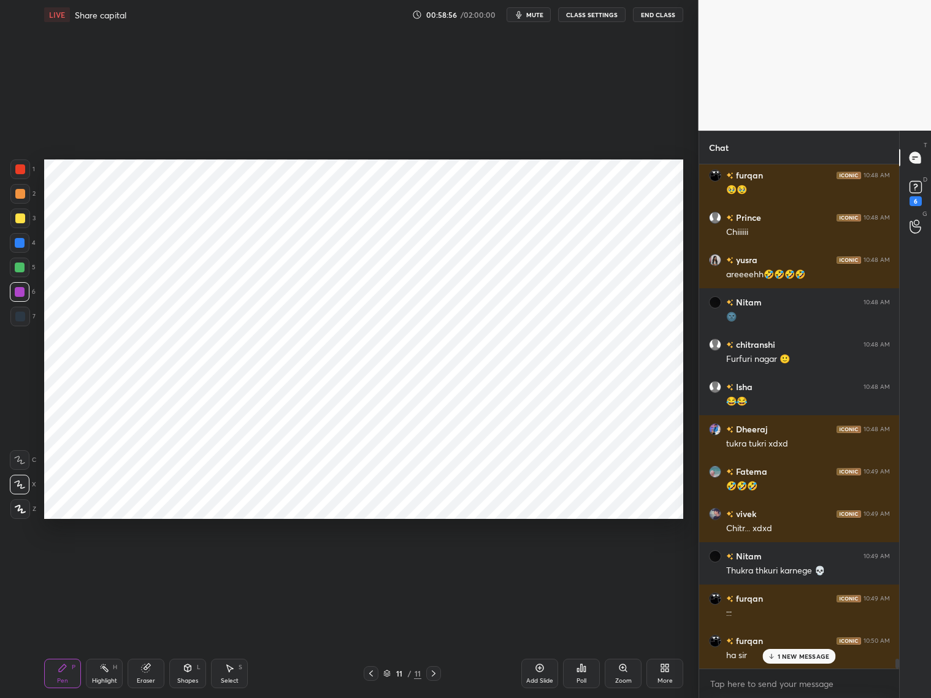
scroll to position [24959, 0]
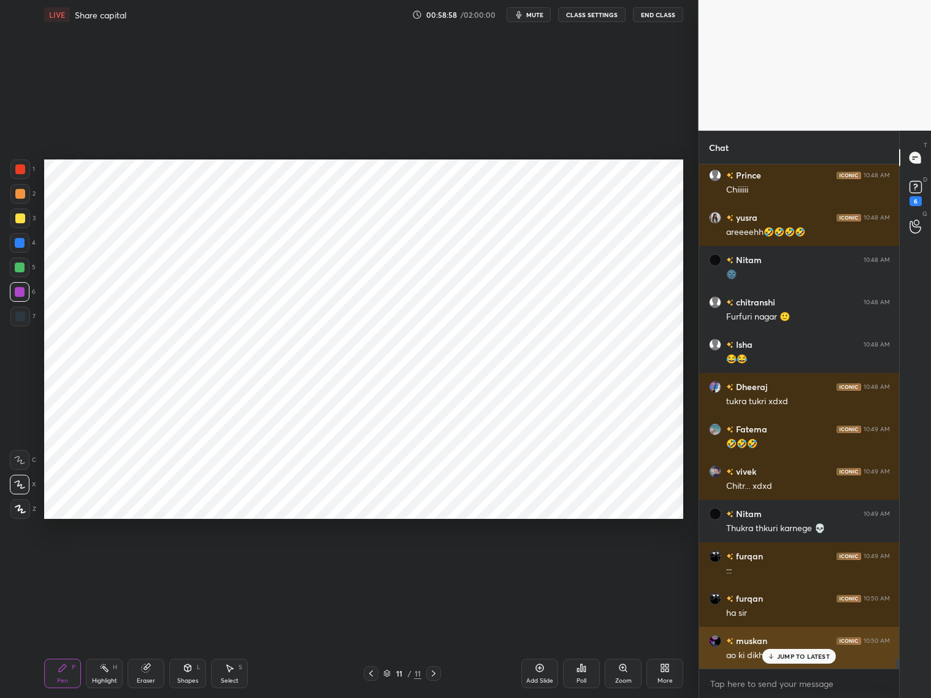
click at [806, 655] on p "JUMP TO LATEST" at bounding box center [803, 656] width 53 height 7
click at [540, 670] on icon at bounding box center [540, 668] width 10 height 10
click at [188, 678] on div "Shapes" at bounding box center [187, 681] width 21 height 6
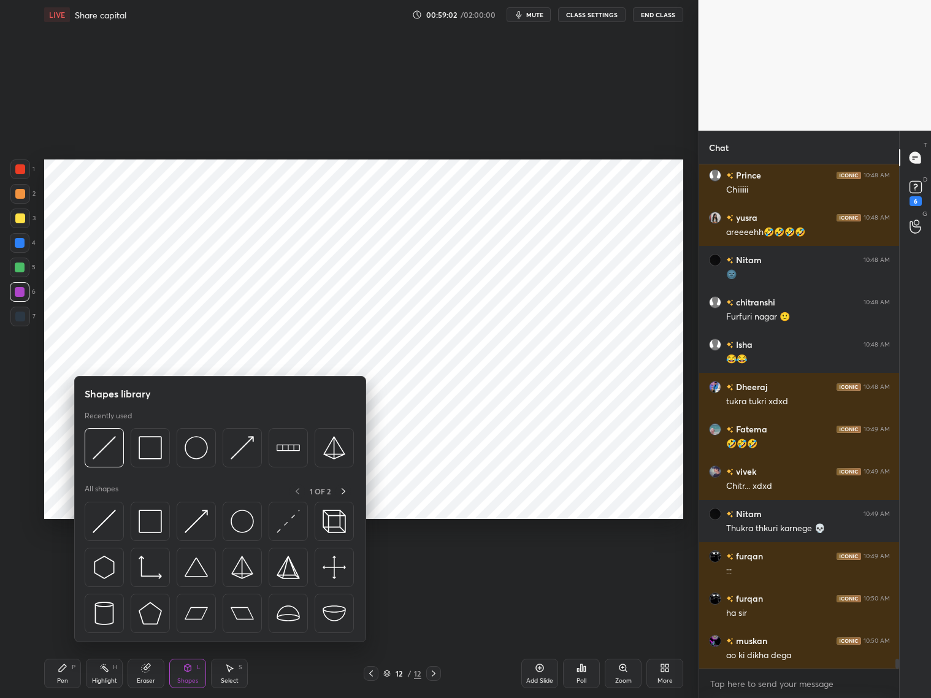
click at [26, 314] on div at bounding box center [20, 317] width 20 height 20
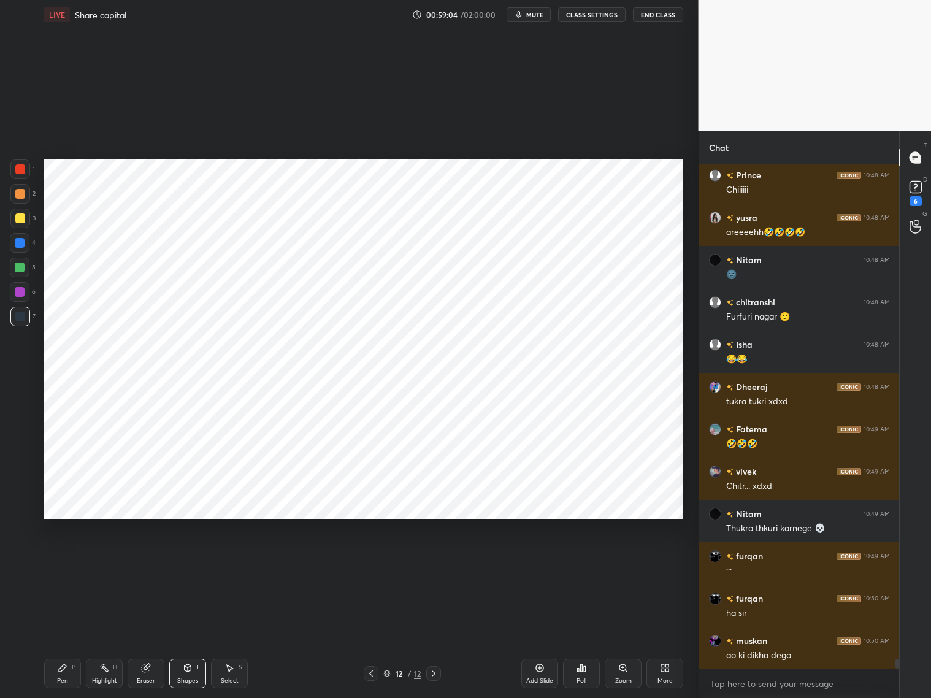
drag, startPoint x: 64, startPoint y: 671, endPoint x: 59, endPoint y: 636, distance: 35.9
click at [65, 671] on icon at bounding box center [63, 668] width 10 height 10
click at [23, 501] on div at bounding box center [20, 509] width 20 height 20
drag, startPoint x: 188, startPoint y: 679, endPoint x: 203, endPoint y: 654, distance: 29.2
click at [192, 679] on div "Shapes" at bounding box center [187, 681] width 21 height 6
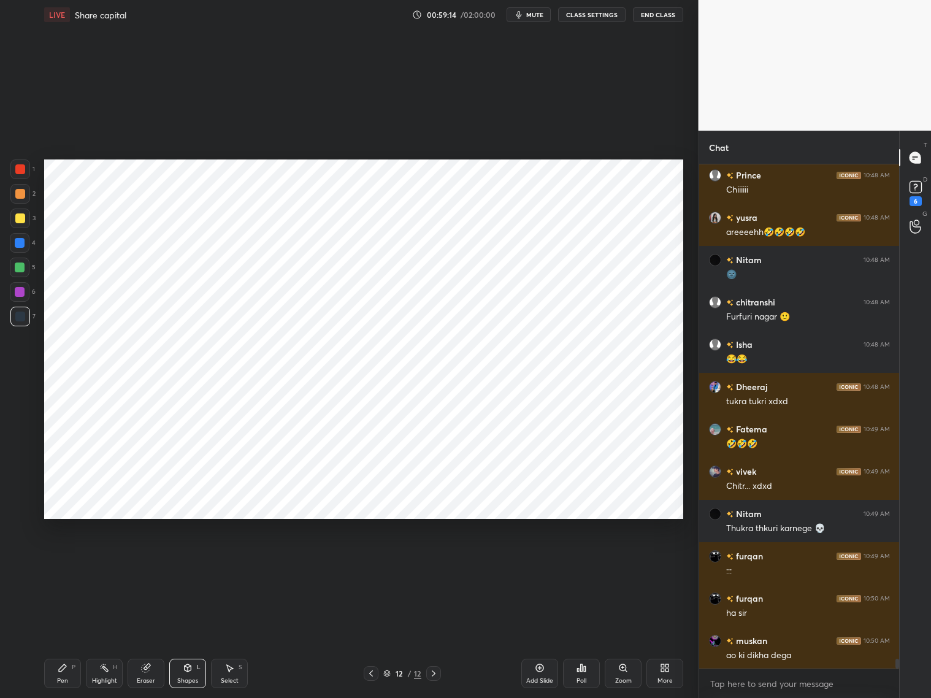
click at [75, 672] on div "Pen P" at bounding box center [62, 673] width 37 height 29
click at [148, 671] on div "Eraser" at bounding box center [146, 673] width 37 height 29
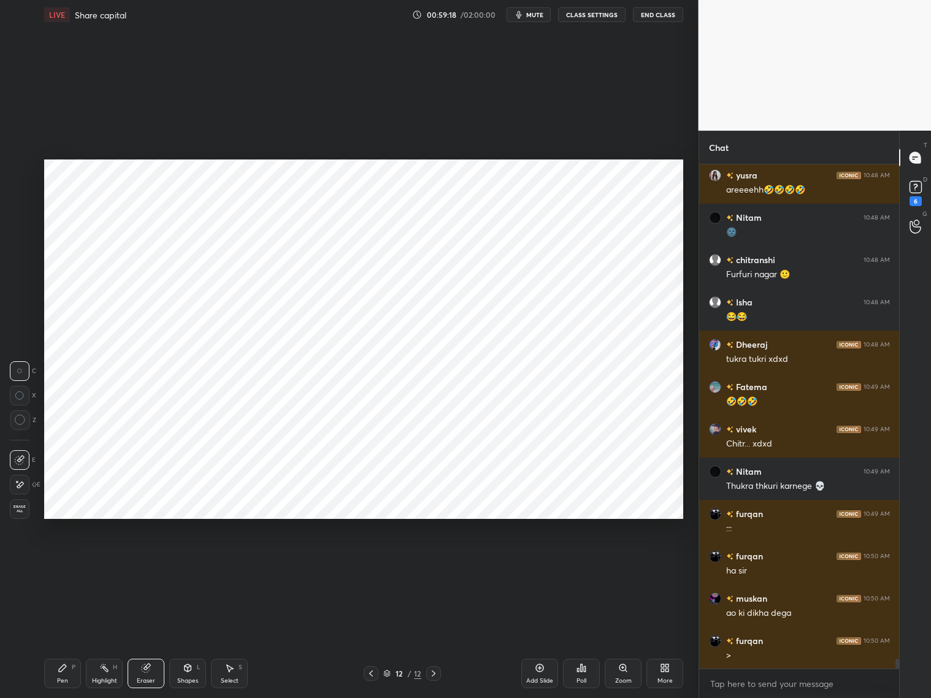
scroll to position [25044, 0]
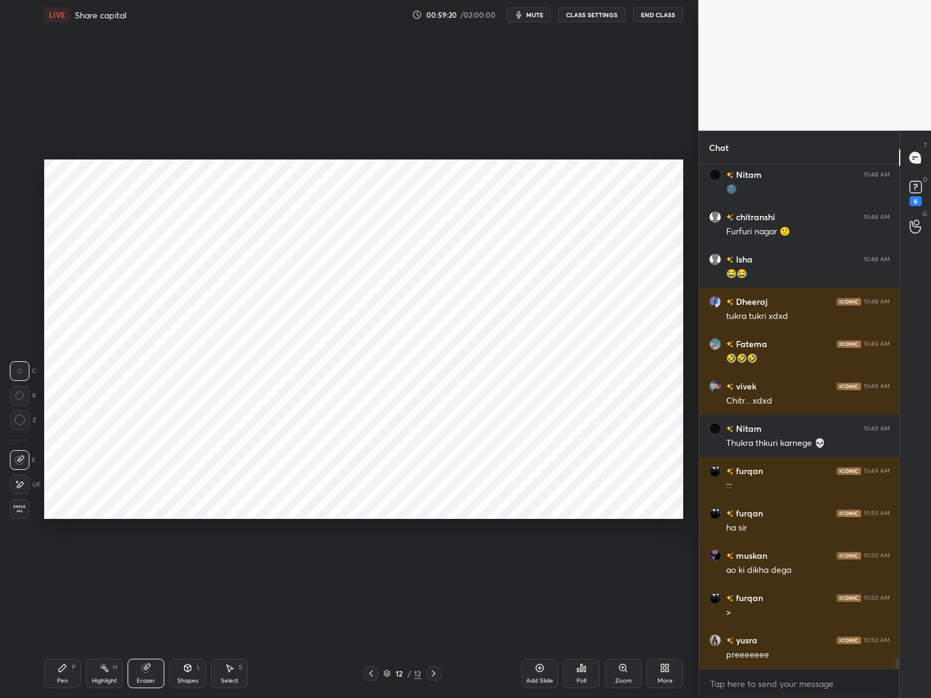
click at [368, 675] on icon at bounding box center [371, 674] width 10 height 10
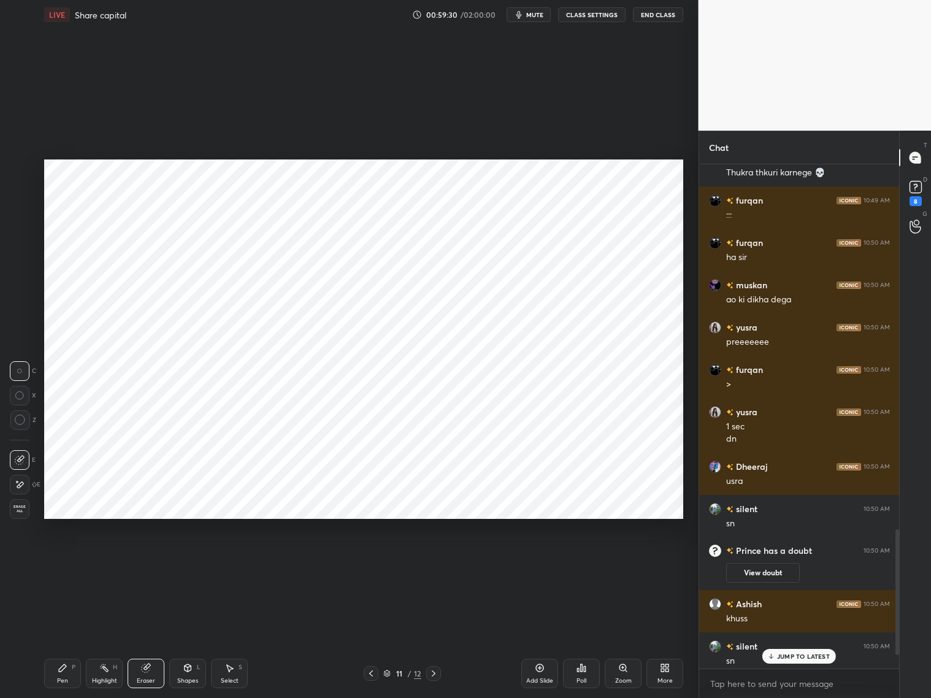
scroll to position [1574, 0]
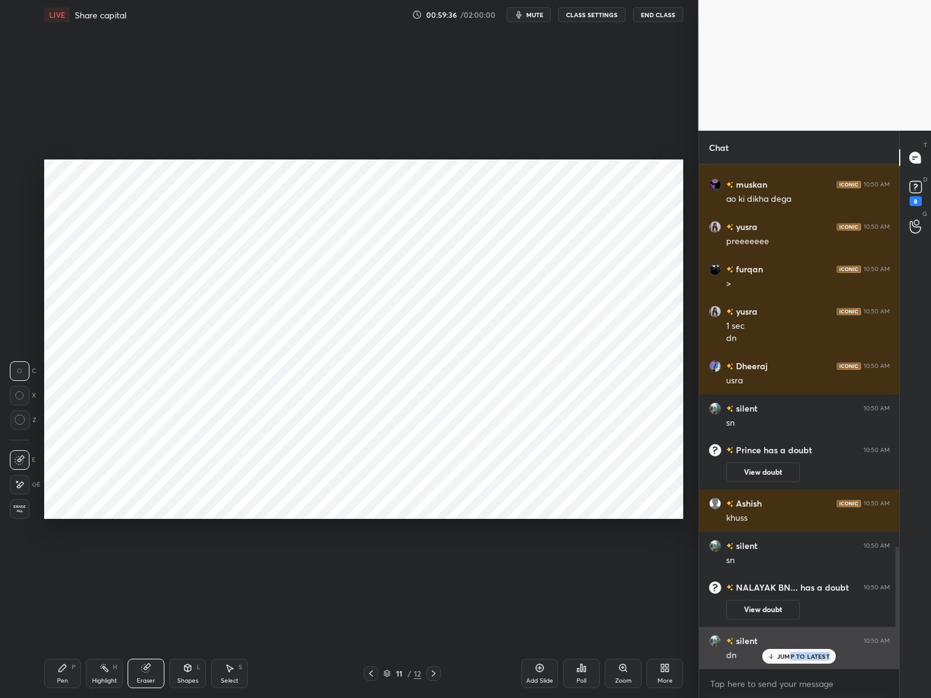
click at [793, 659] on div "JUMP TO LATEST" at bounding box center [800, 656] width 74 height 15
click at [430, 671] on icon at bounding box center [434, 674] width 10 height 10
drag, startPoint x: 369, startPoint y: 674, endPoint x: 372, endPoint y: 668, distance: 6.9
click at [371, 674] on icon at bounding box center [371, 674] width 10 height 10
drag, startPoint x: 430, startPoint y: 672, endPoint x: 407, endPoint y: 663, distance: 24.5
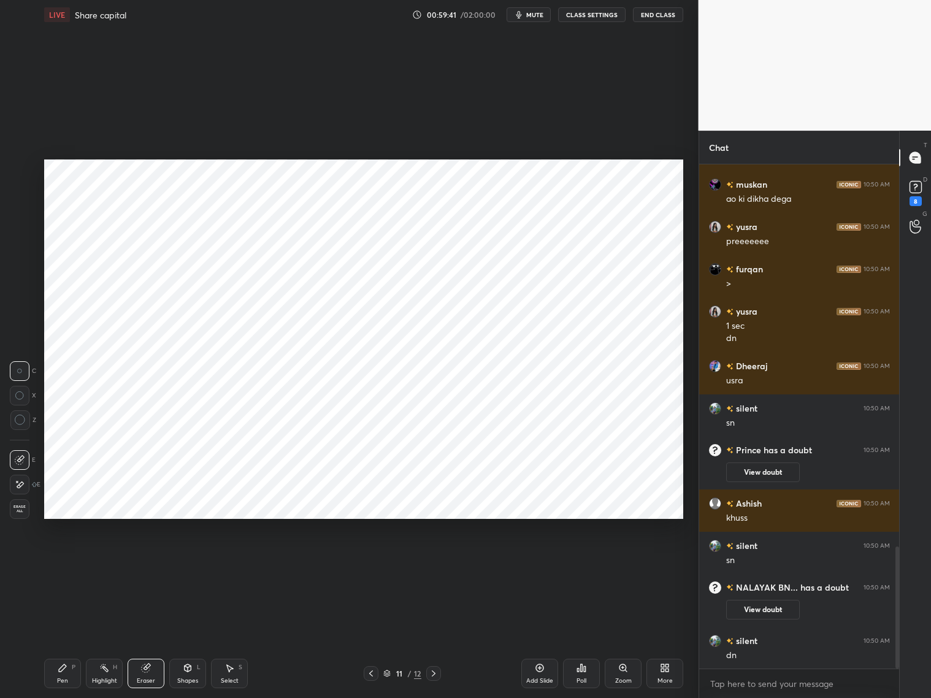
click at [430, 673] on icon at bounding box center [434, 674] width 10 height 10
click at [63, 674] on div "Pen P" at bounding box center [62, 673] width 37 height 29
drag, startPoint x: 21, startPoint y: 484, endPoint x: 26, endPoint y: 476, distance: 8.8
click at [23, 484] on icon at bounding box center [19, 484] width 11 height 9
click at [367, 674] on icon at bounding box center [371, 674] width 10 height 10
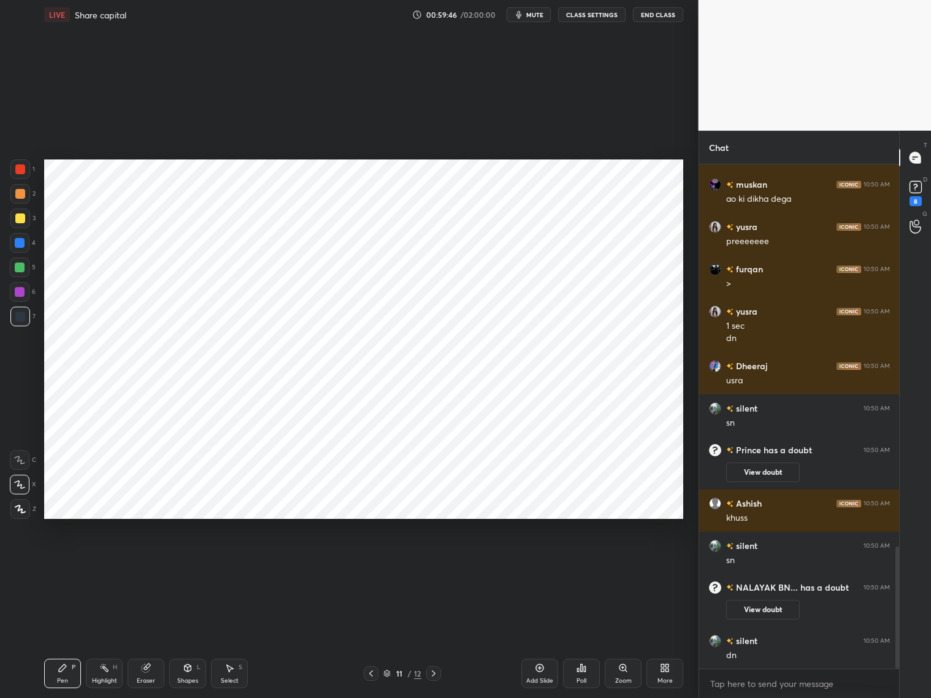
click at [429, 673] on icon at bounding box center [434, 674] width 10 height 10
drag, startPoint x: 18, startPoint y: 295, endPoint x: 25, endPoint y: 276, distance: 20.2
click at [20, 293] on div at bounding box center [20, 292] width 10 height 10
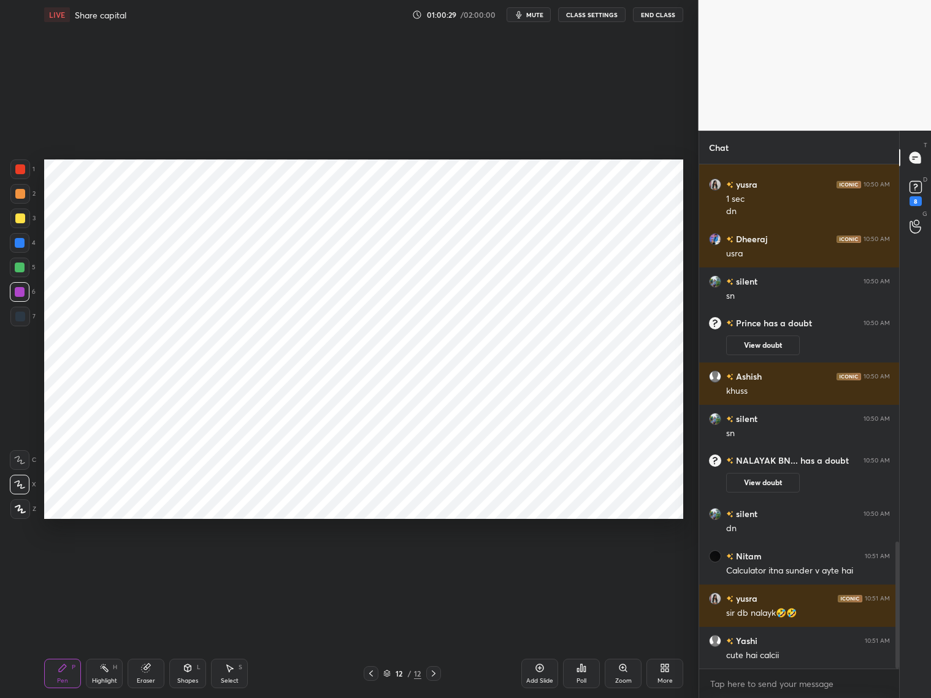
scroll to position [1500, 0]
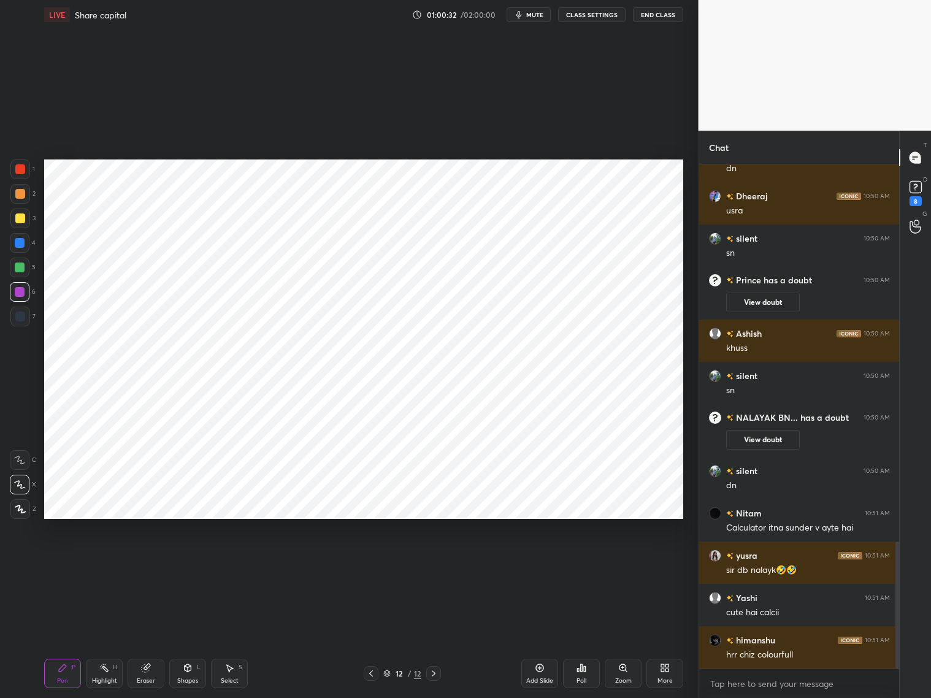
click at [20, 174] on div at bounding box center [20, 170] width 20 height 20
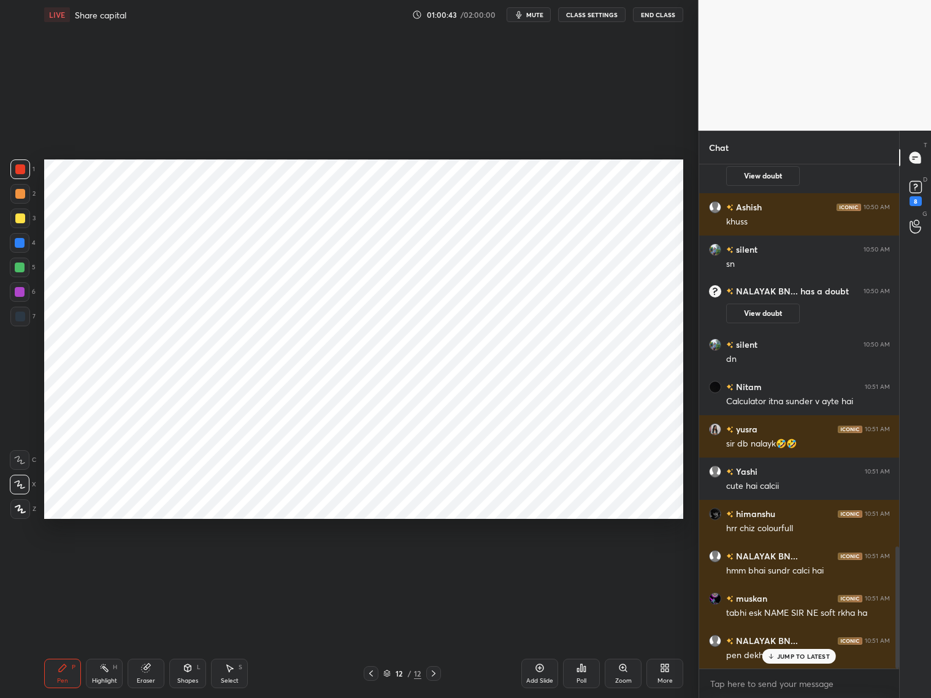
scroll to position [1623, 0]
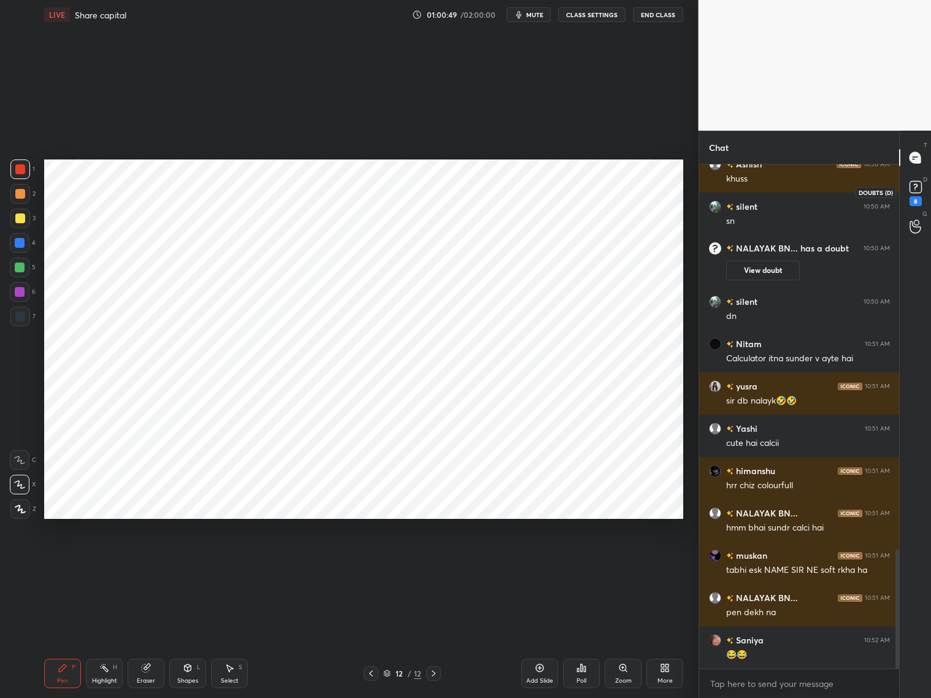
click at [919, 183] on rect at bounding box center [916, 188] width 12 height 12
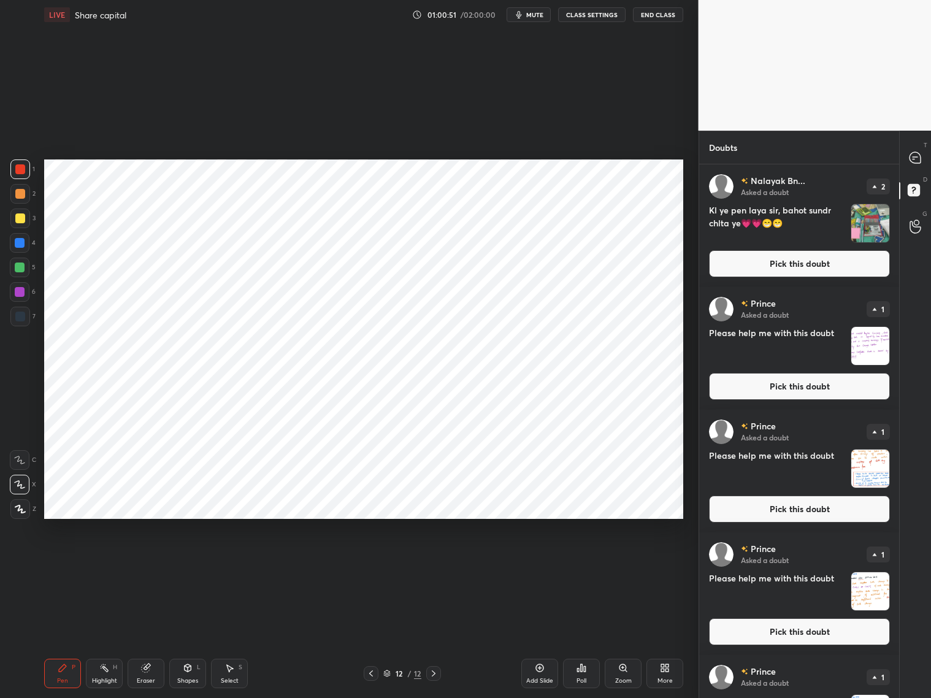
click at [854, 261] on button "Pick this doubt" at bounding box center [799, 263] width 181 height 27
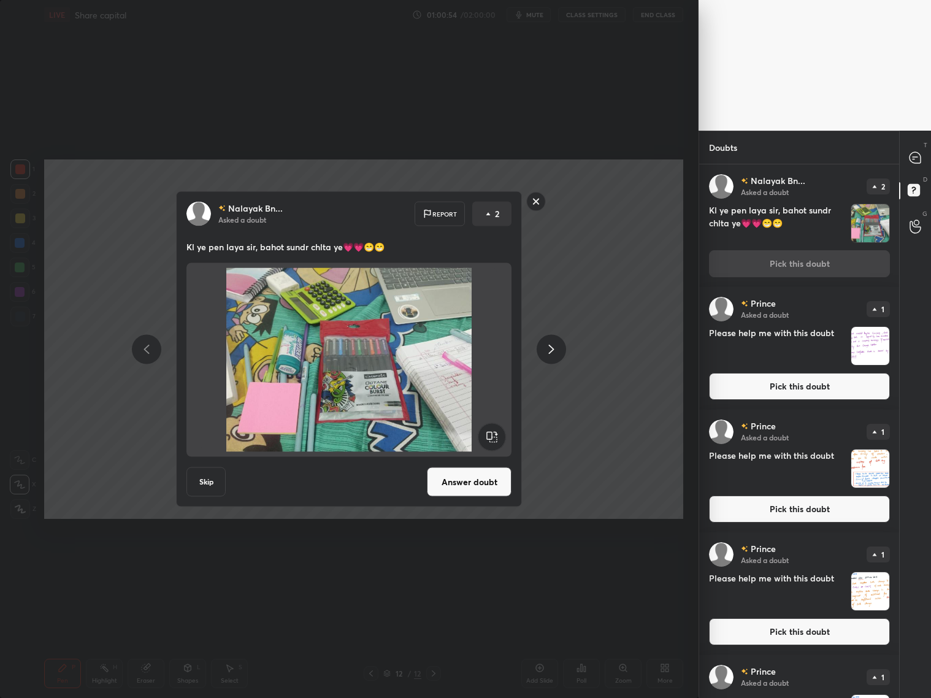
click at [539, 195] on rect at bounding box center [536, 201] width 19 height 19
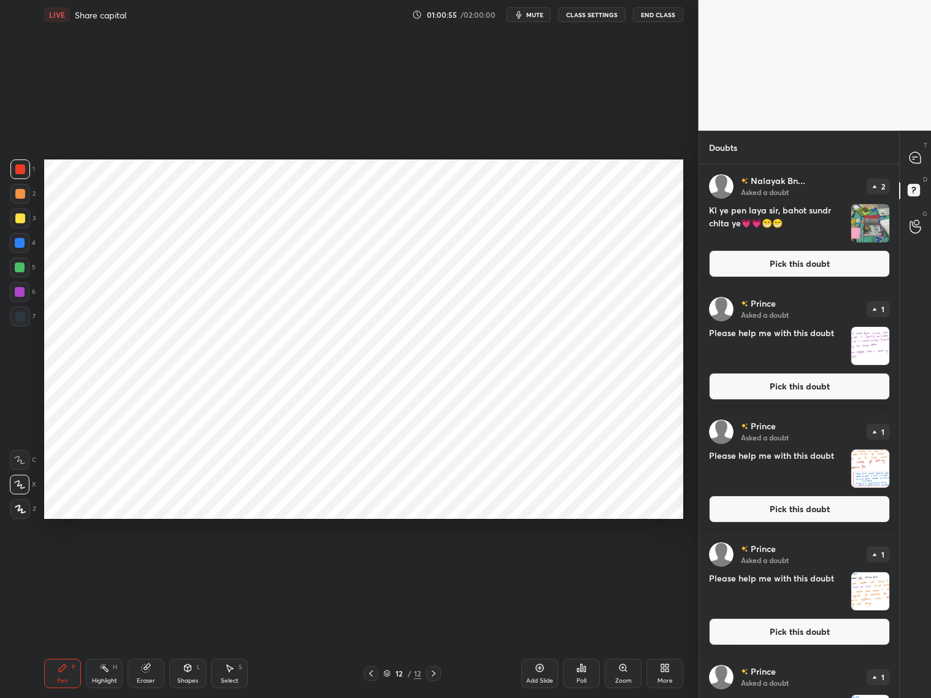
click at [928, 161] on div "T Messages (T)" at bounding box center [915, 158] width 31 height 34
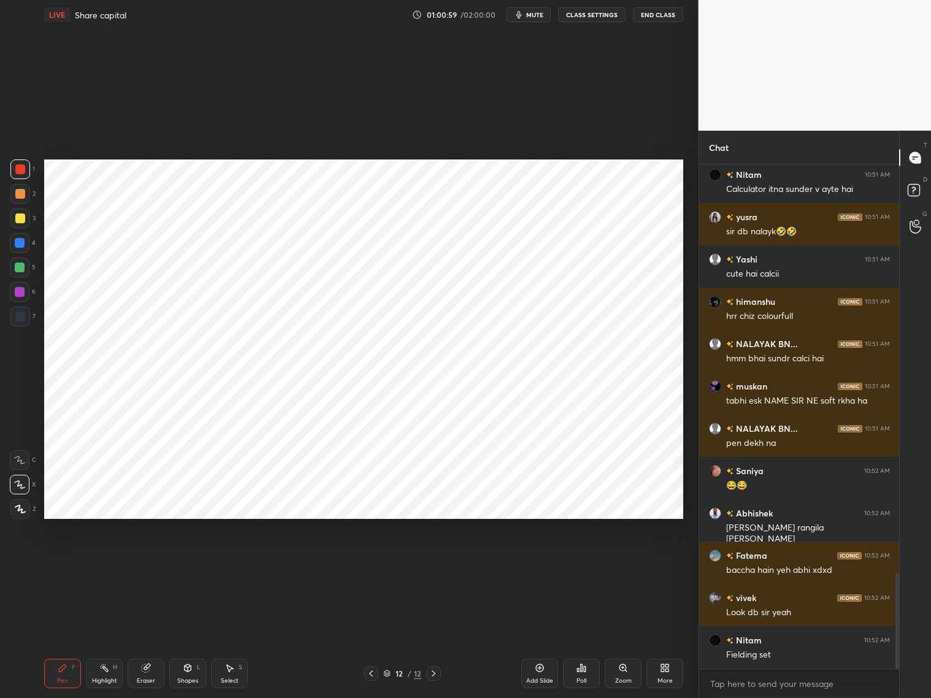
scroll to position [2171, 0]
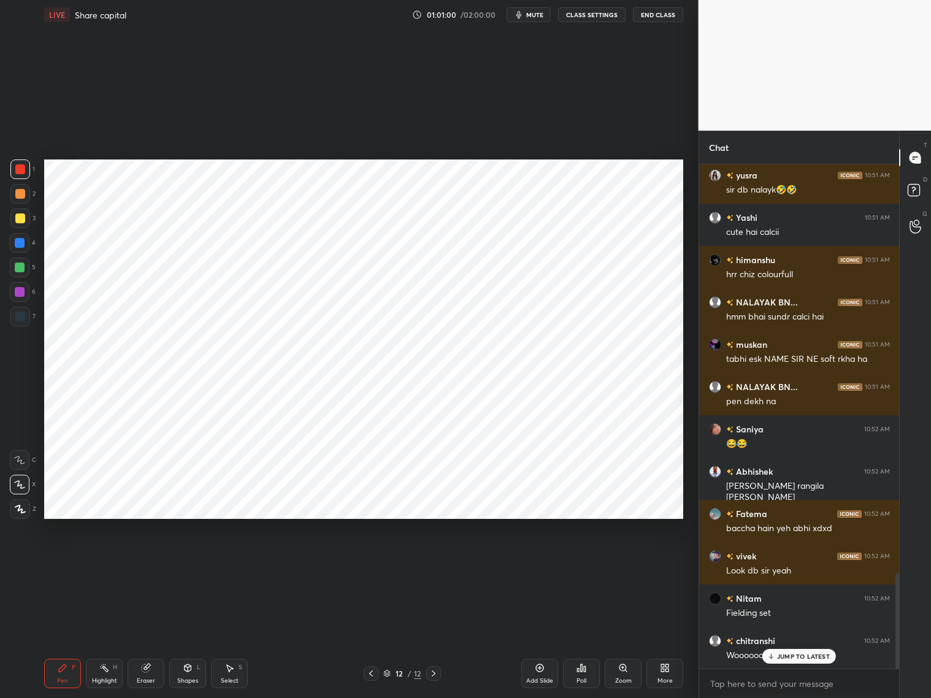
click at [773, 649] on div "JUMP TO LATEST" at bounding box center [800, 656] width 74 height 15
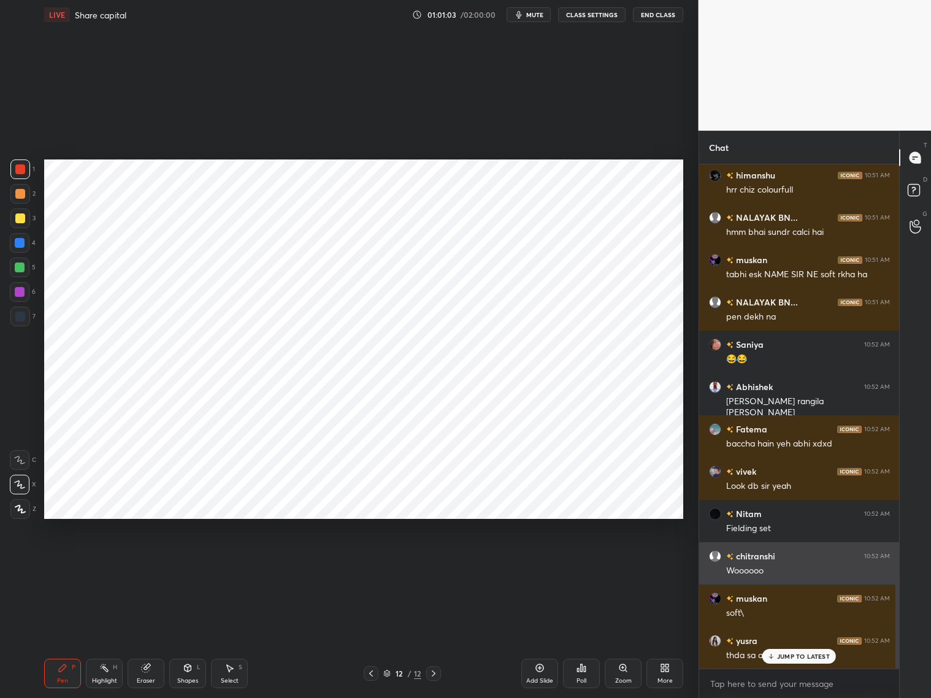
scroll to position [2298, 0]
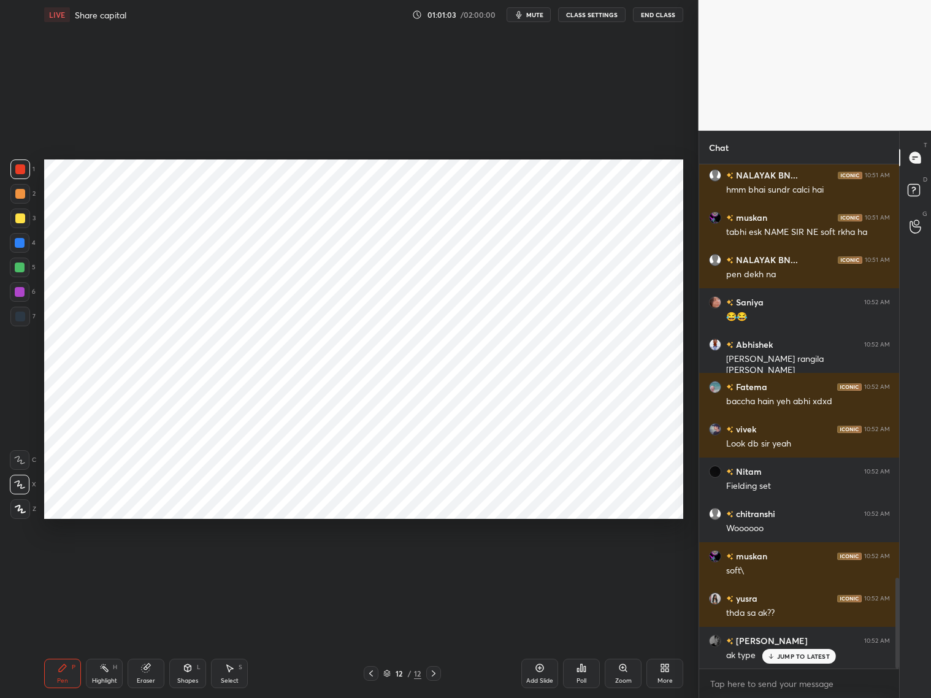
click at [782, 665] on div "silent 10:50 AM sn [PERSON_NAME] has a doubt 10:50 AM View doubt Ashish 10:50 A…" at bounding box center [800, 416] width 201 height 504
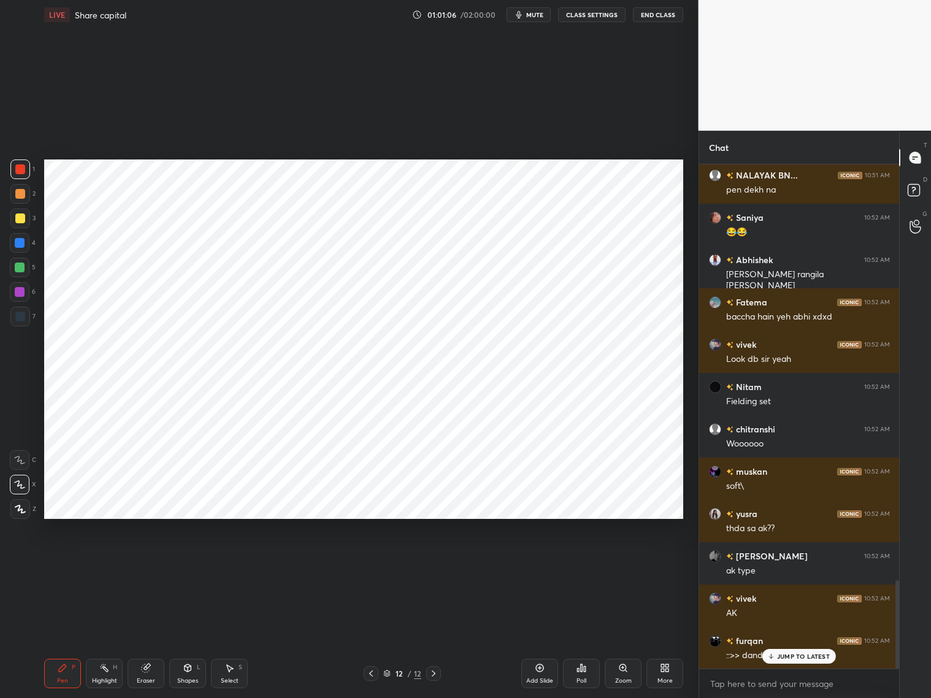
drag, startPoint x: 23, startPoint y: 317, endPoint x: 40, endPoint y: 293, distance: 29.5
click at [28, 311] on div at bounding box center [20, 317] width 20 height 20
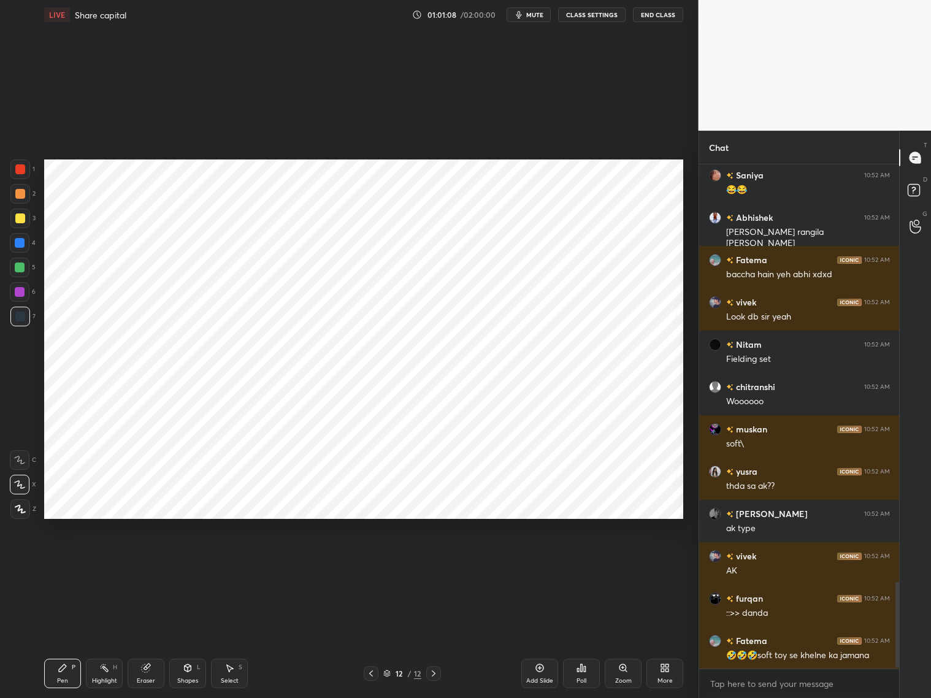
scroll to position [2467, 0]
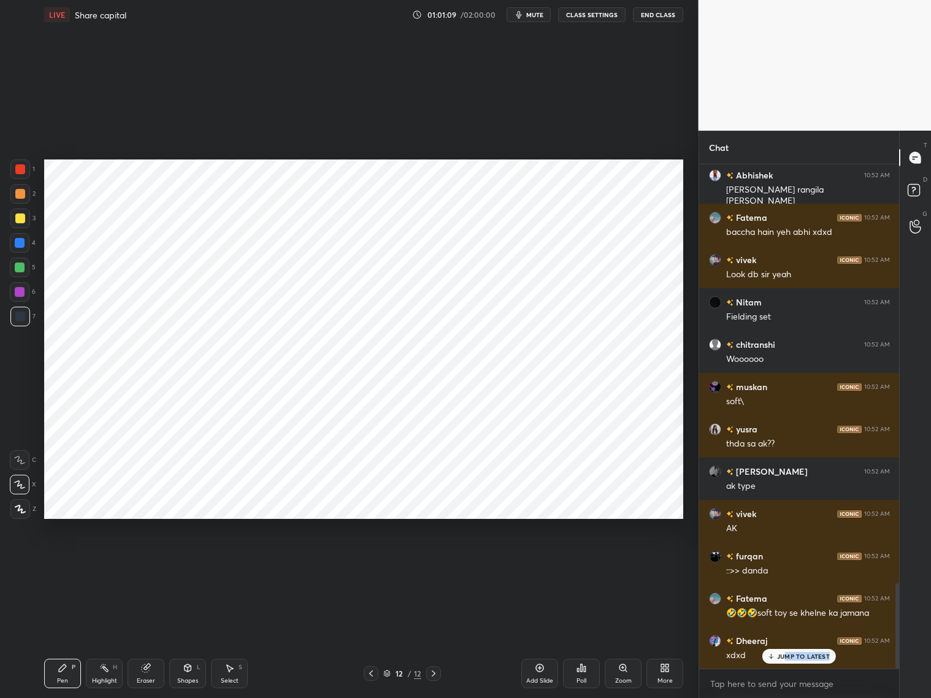
click at [782, 660] on div "JUMP TO LATEST" at bounding box center [800, 656] width 74 height 15
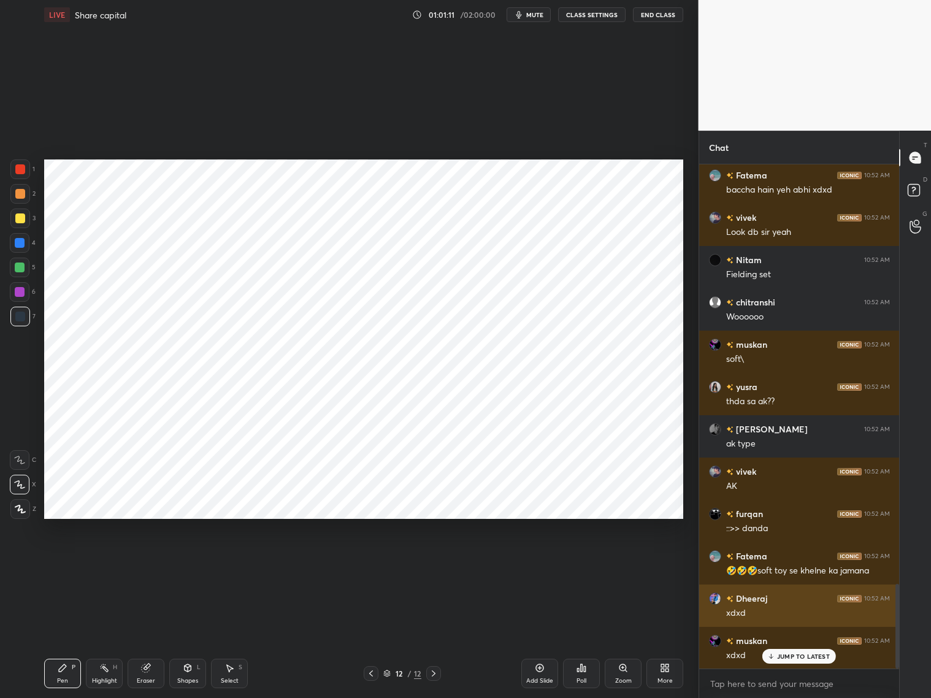
scroll to position [2594, 0]
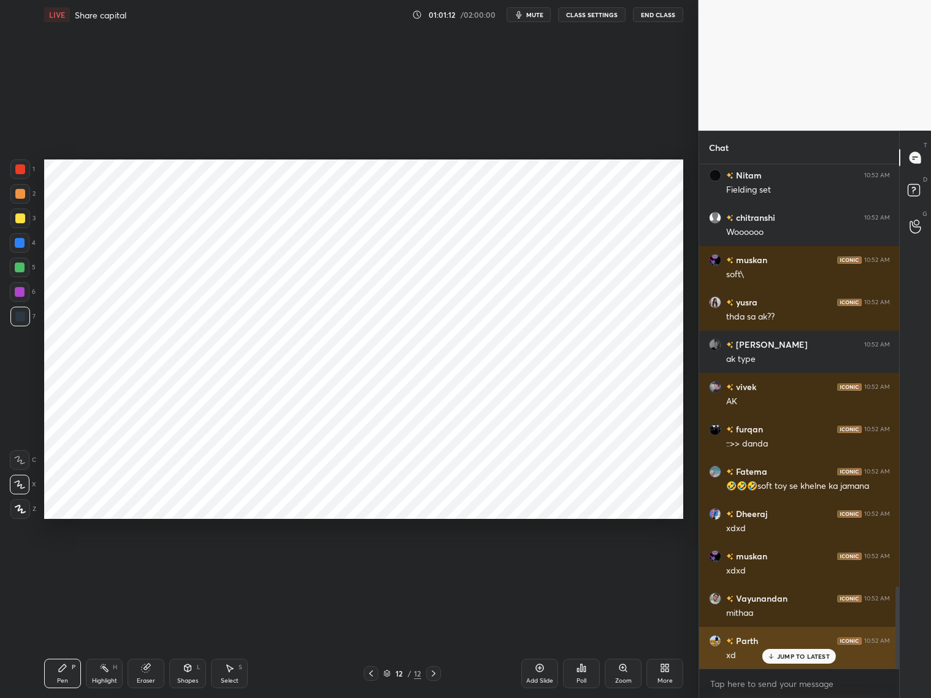
click at [788, 645] on div "Parth 10:52 AM" at bounding box center [799, 640] width 181 height 13
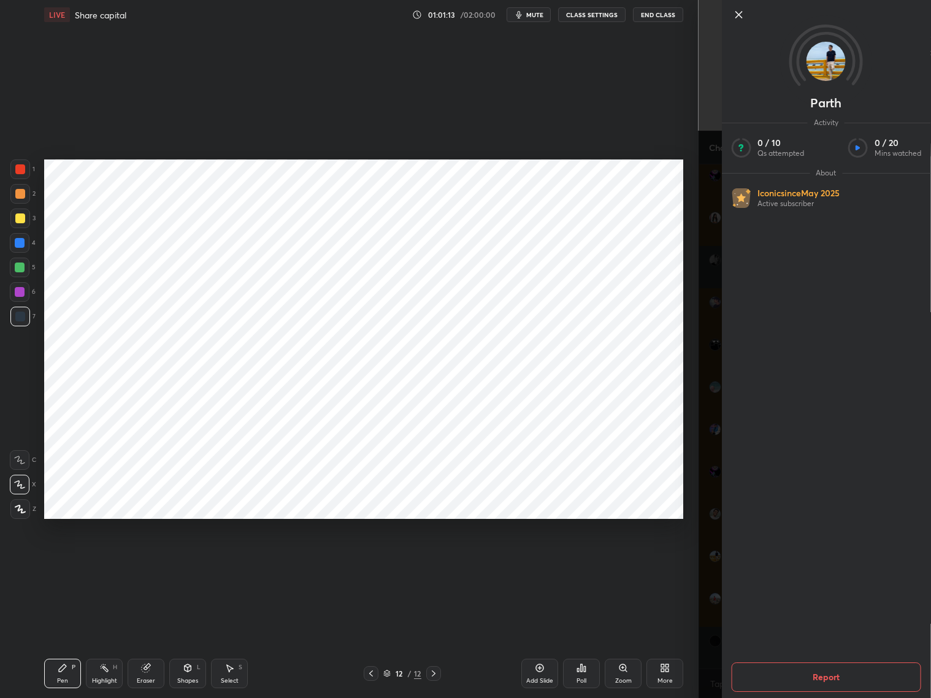
click at [708, 634] on div "Parth Activity 0 / 10 Qs attempted 0 / 20 Mins watched About Iconic since [DATE…" at bounding box center [815, 349] width 233 height 698
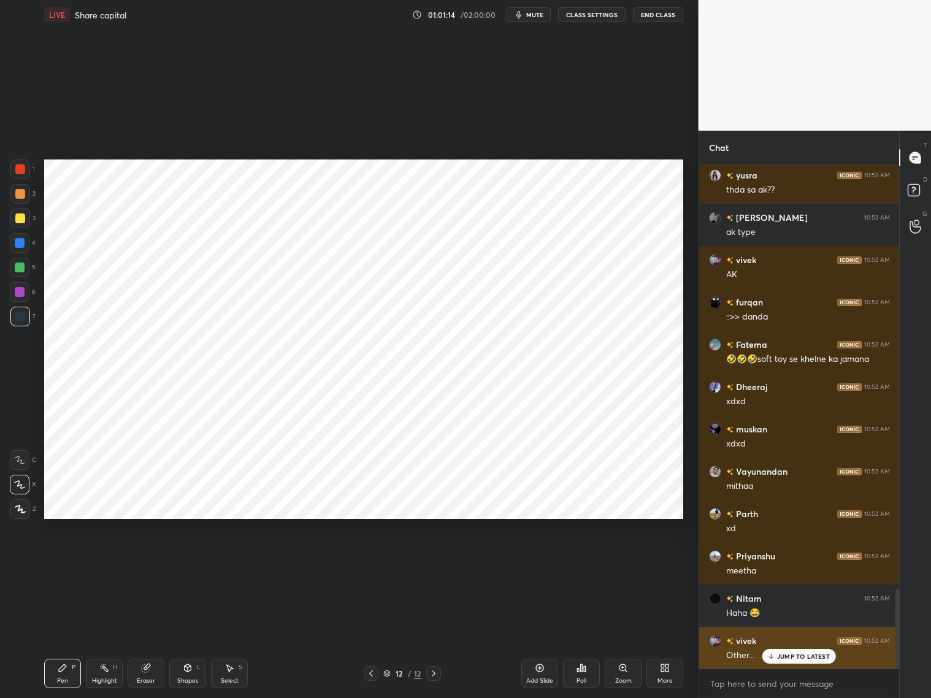
drag, startPoint x: 790, startPoint y: 657, endPoint x: 800, endPoint y: 642, distance: 16.8
click at [799, 654] on p "JUMP TO LATEST" at bounding box center [803, 656] width 53 height 7
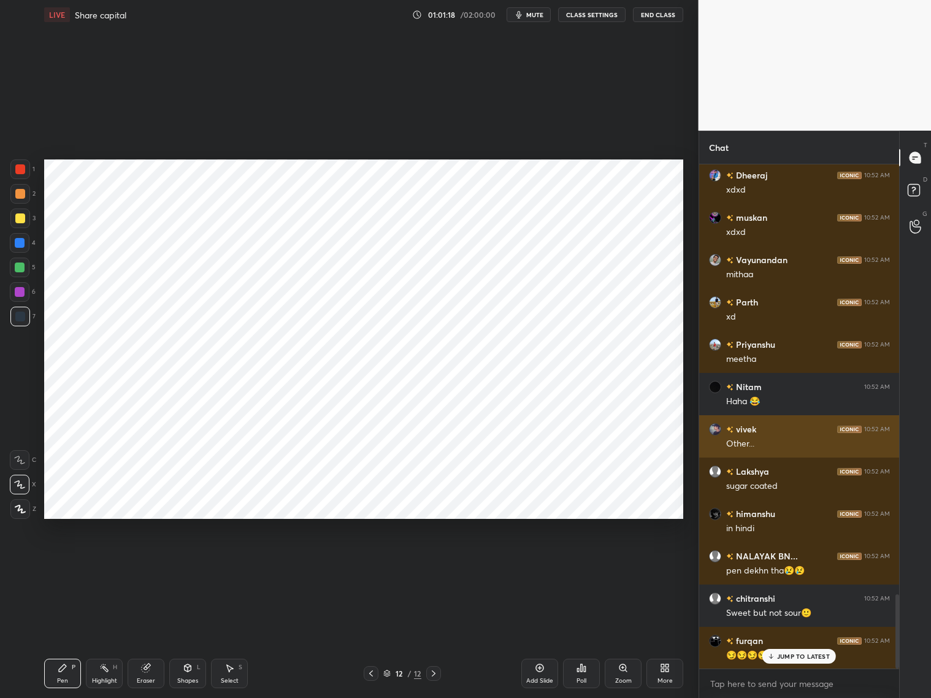
scroll to position [2976, 0]
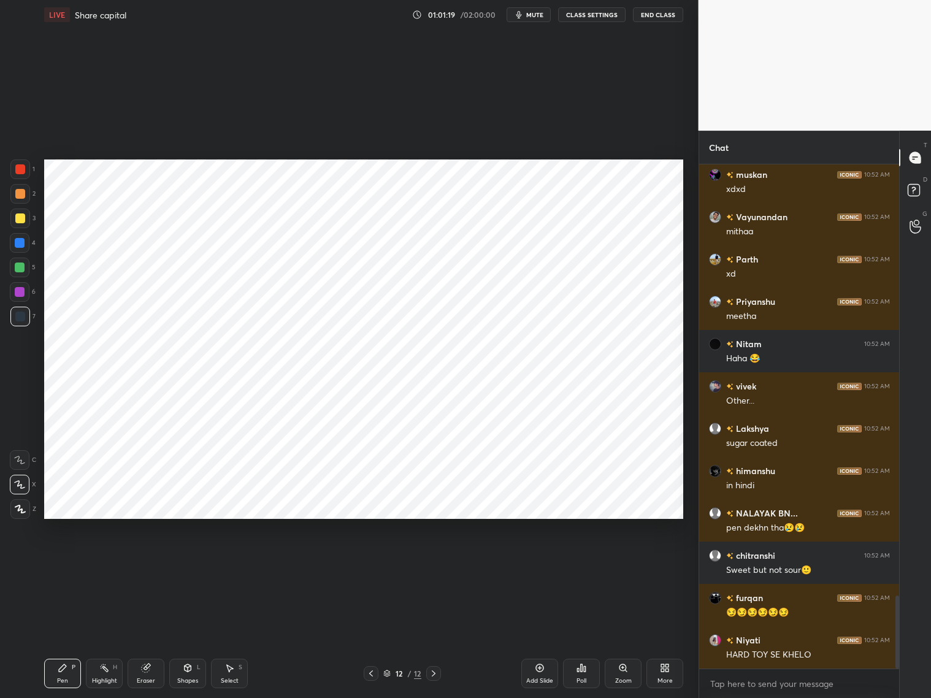
click at [21, 296] on div at bounding box center [20, 292] width 20 height 20
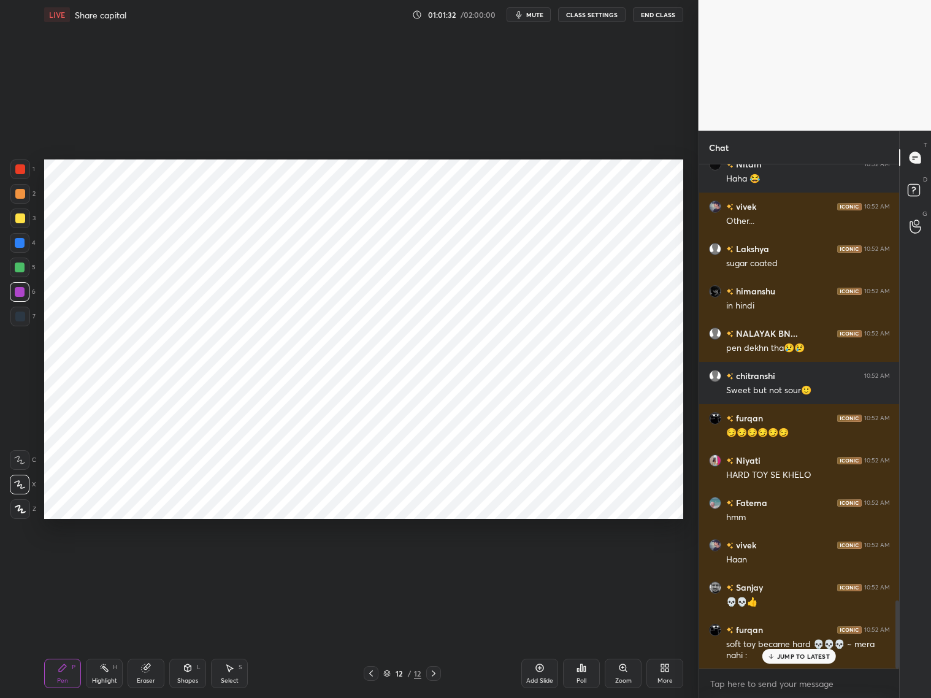
scroll to position [3240, 0]
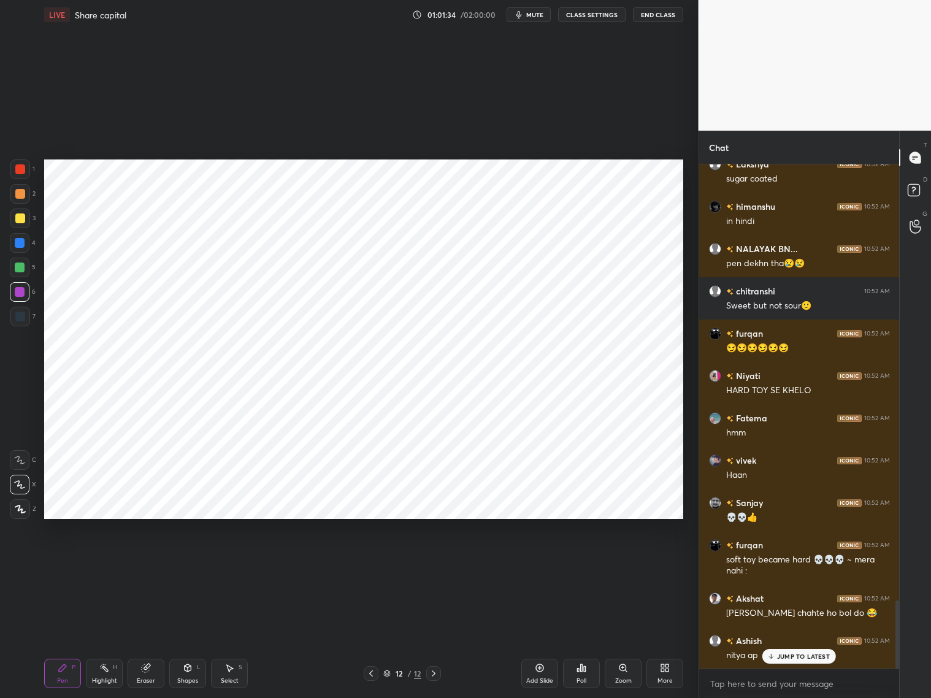
click at [775, 655] on div "JUMP TO LATEST" at bounding box center [800, 656] width 74 height 15
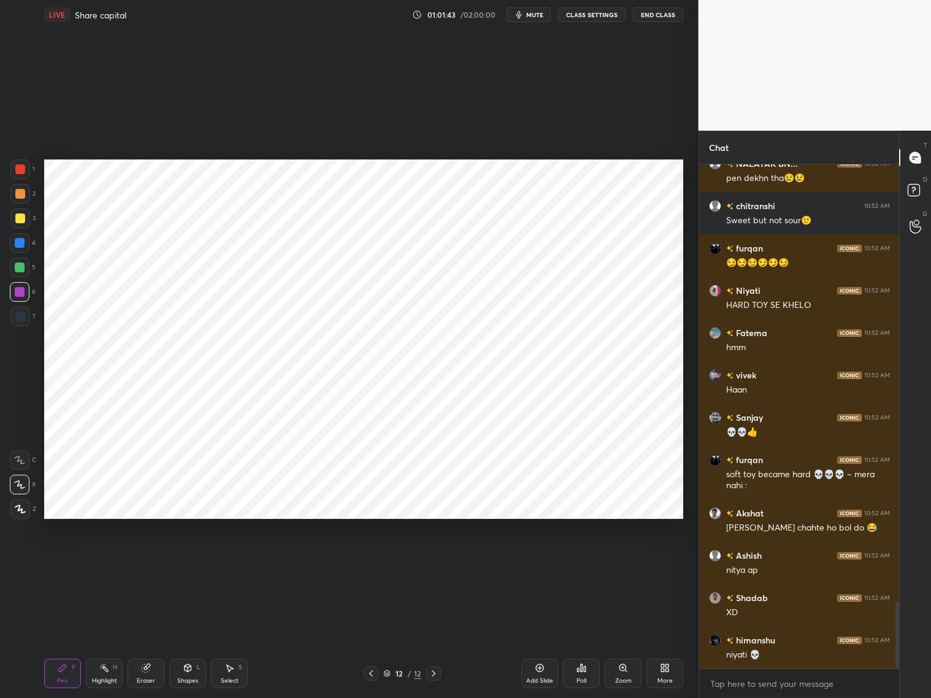
scroll to position [3367, 0]
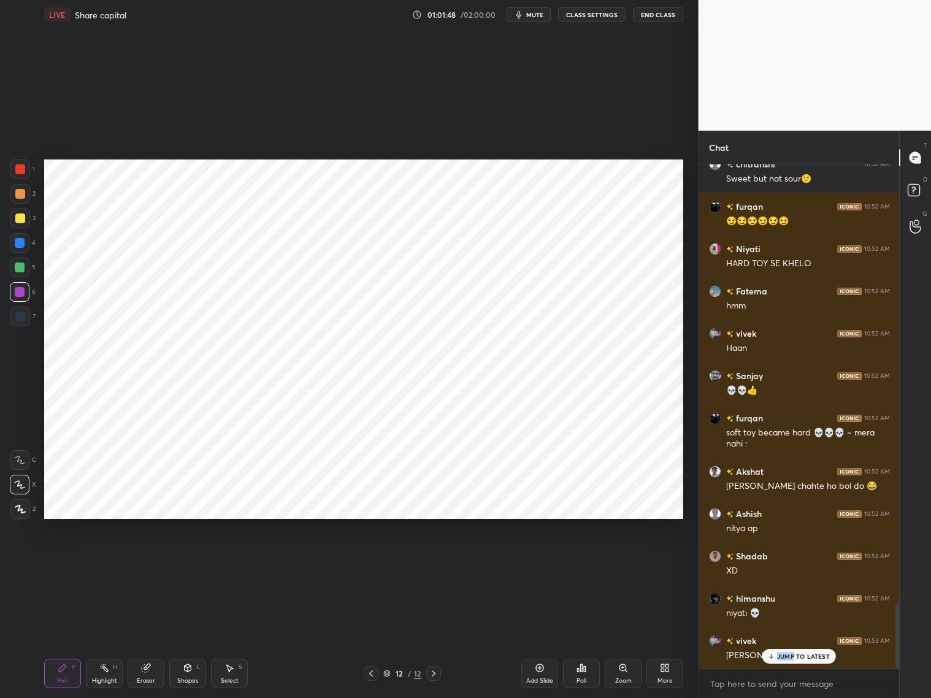
click at [793, 653] on p "JUMP TO LATEST" at bounding box center [803, 656] width 53 height 7
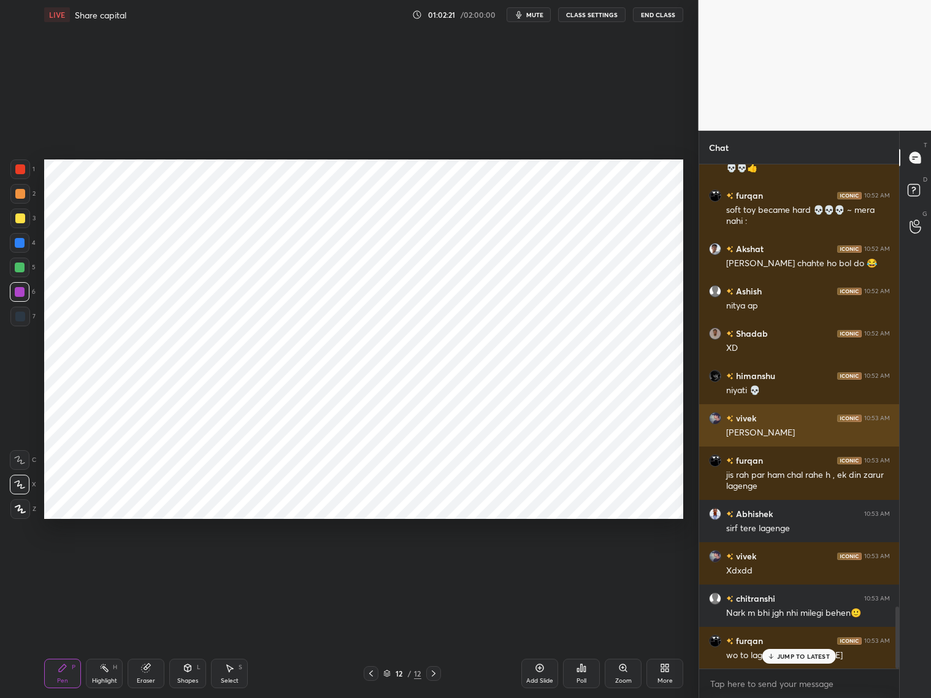
scroll to position [3633, 0]
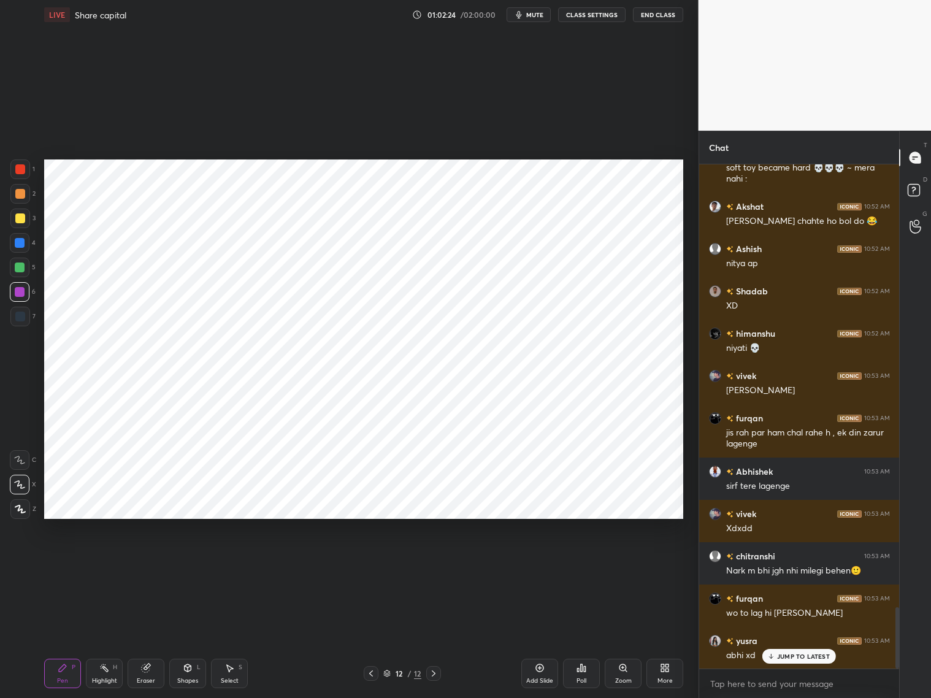
click at [20, 172] on div at bounding box center [20, 170] width 20 height 20
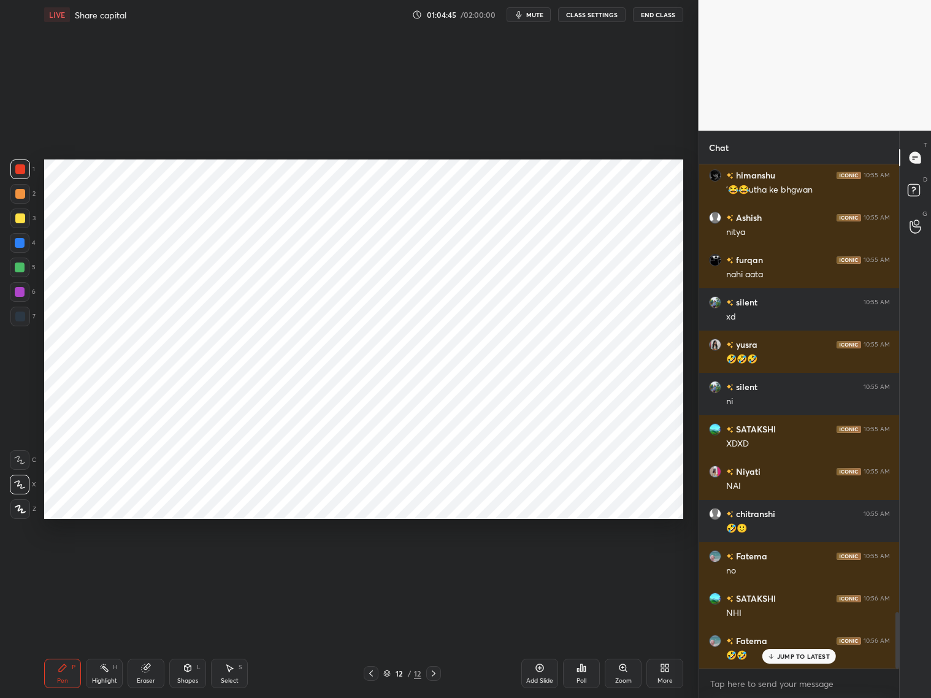
scroll to position [4077, 0]
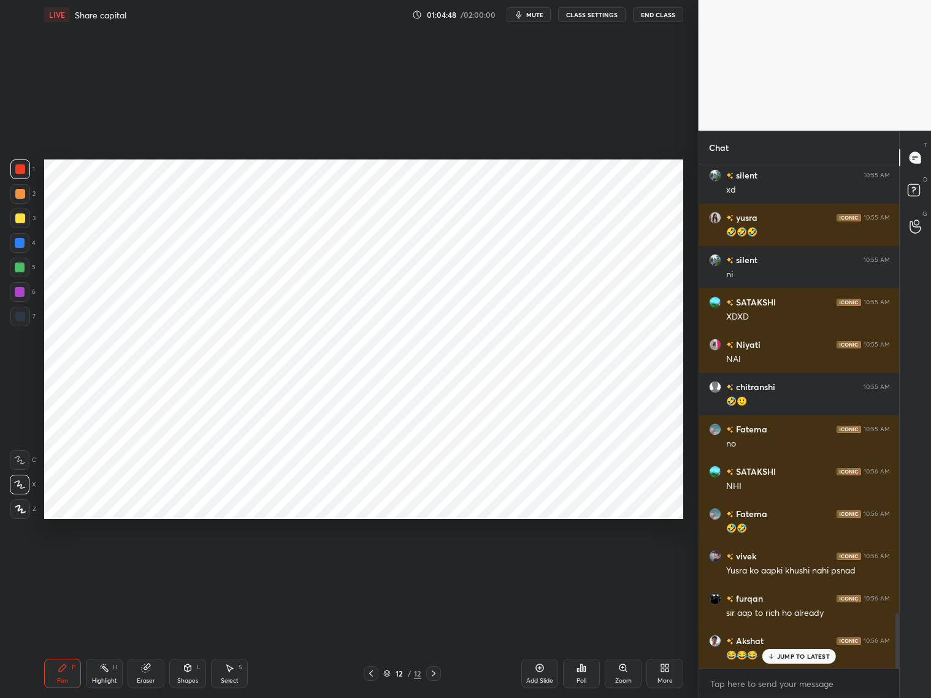
click at [541, 16] on span "mute" at bounding box center [534, 14] width 17 height 9
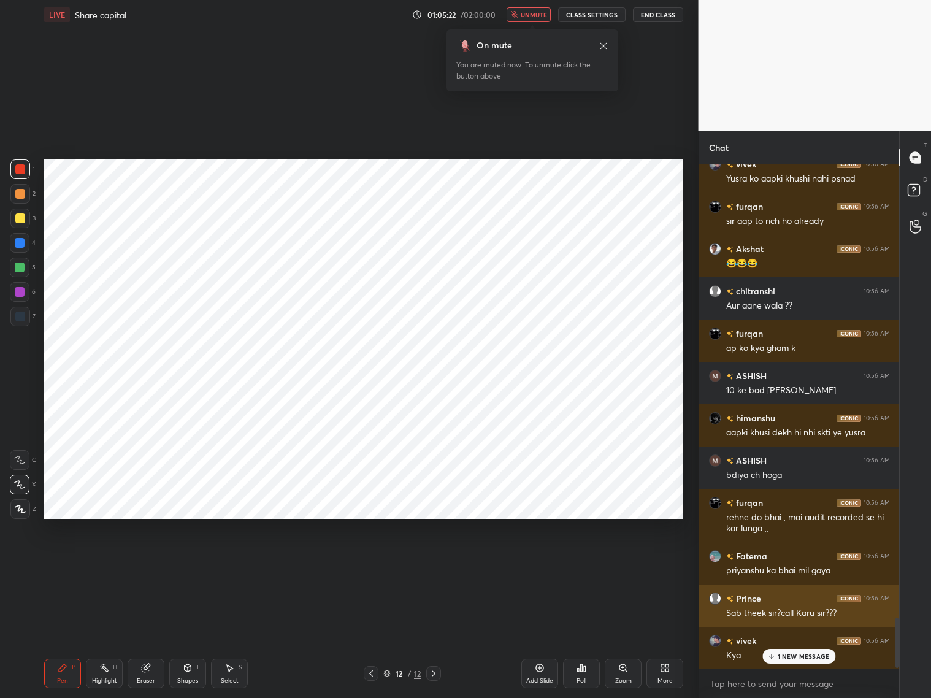
scroll to position [4554, 0]
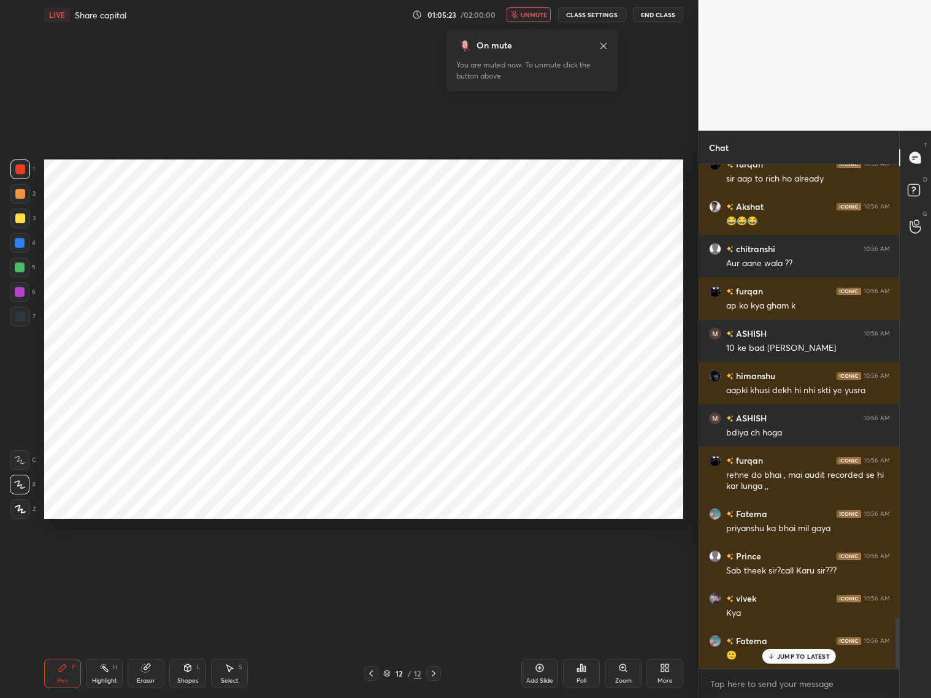
click at [539, 12] on span "unmute" at bounding box center [534, 14] width 26 height 9
click at [795, 657] on p "JUMP TO LATEST" at bounding box center [803, 656] width 53 height 7
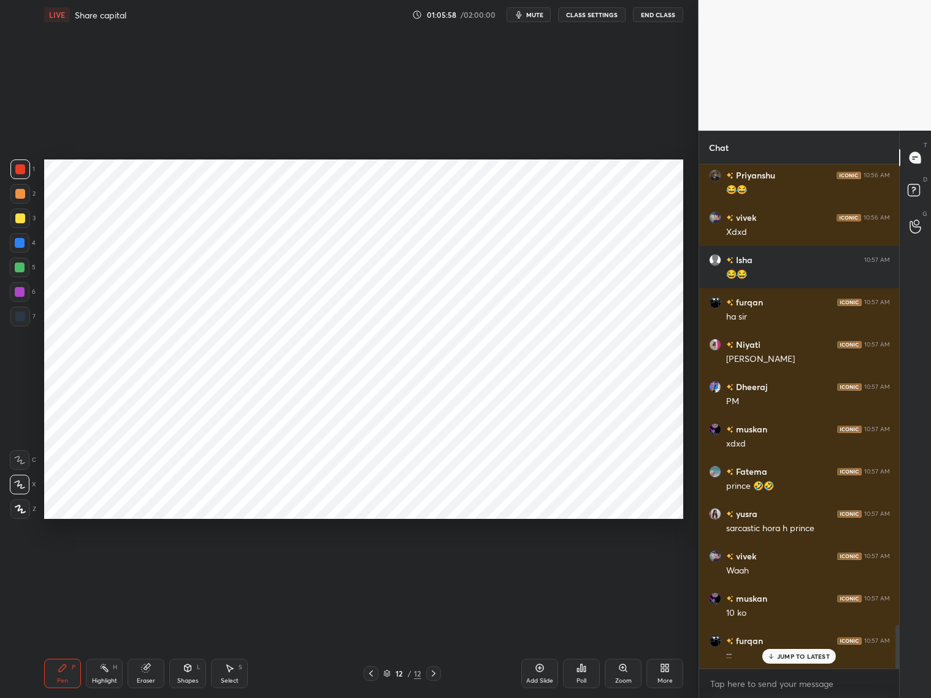
scroll to position [5413, 0]
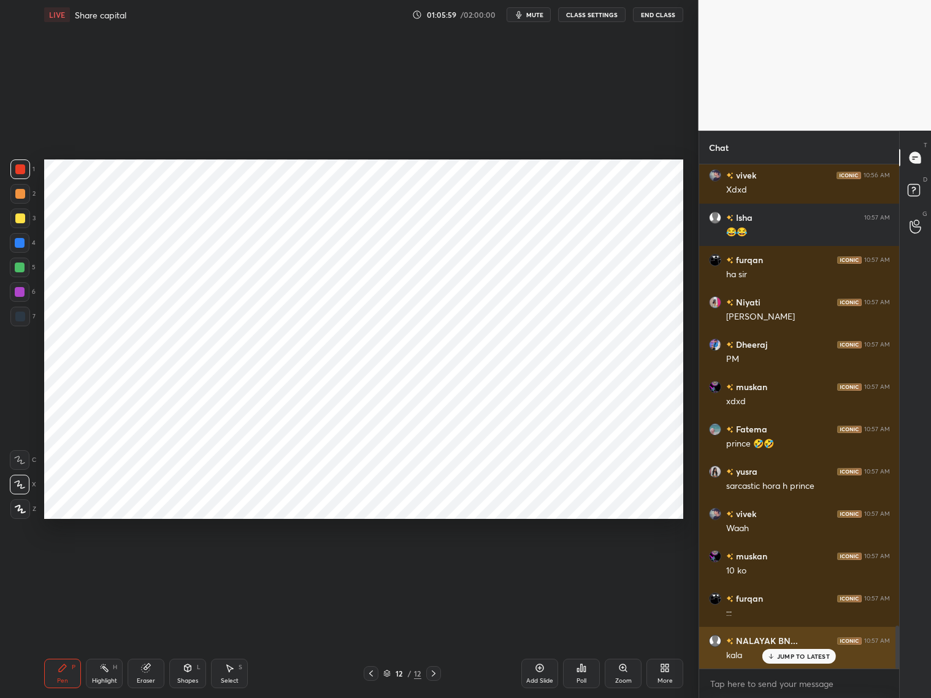
click at [790, 654] on p "JUMP TO LATEST" at bounding box center [803, 656] width 53 height 7
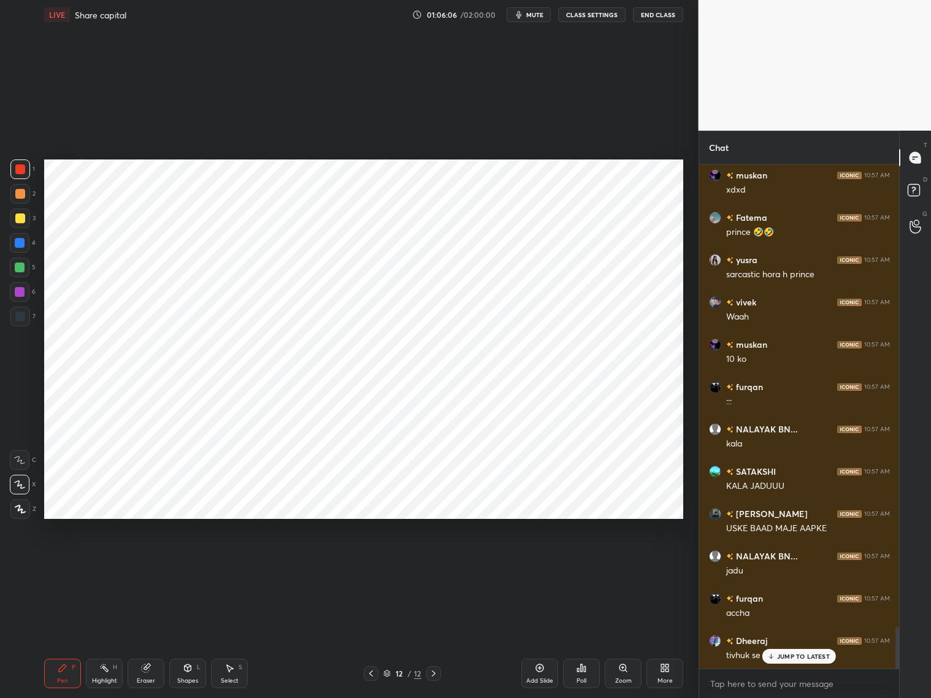
scroll to position [5667, 0]
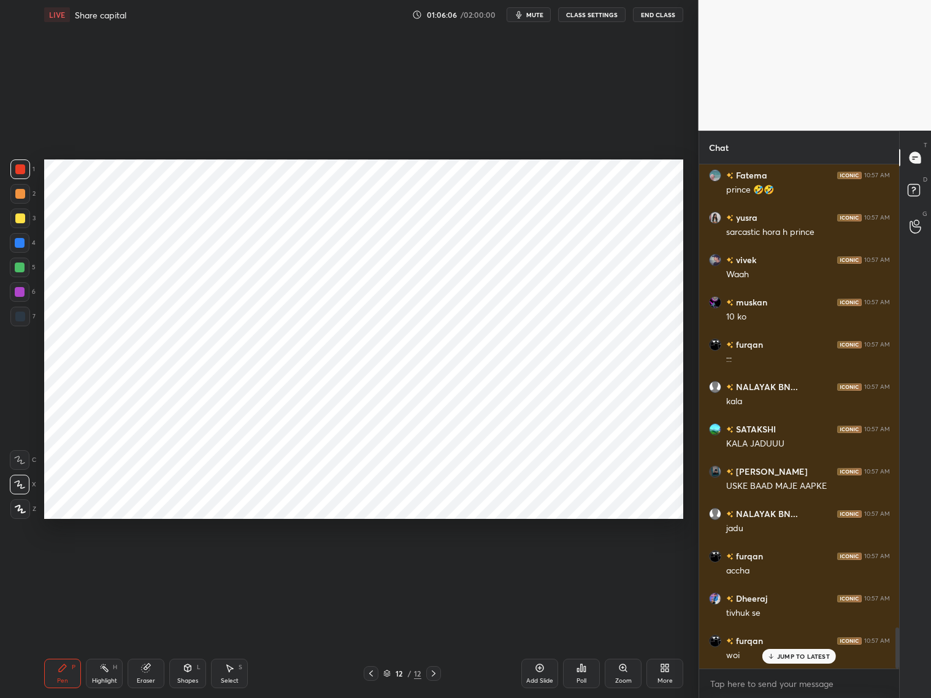
click at [784, 660] on div "JUMP TO LATEST" at bounding box center [800, 656] width 74 height 15
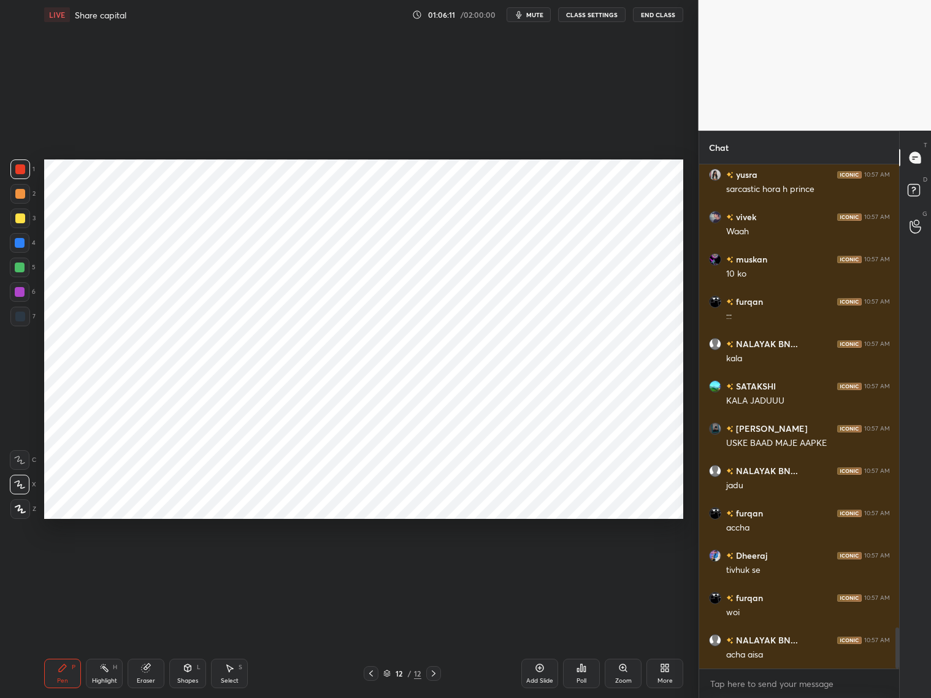
click at [539, 678] on div "Add Slide" at bounding box center [539, 681] width 27 height 6
click at [190, 674] on div "Shapes L" at bounding box center [187, 673] width 37 height 29
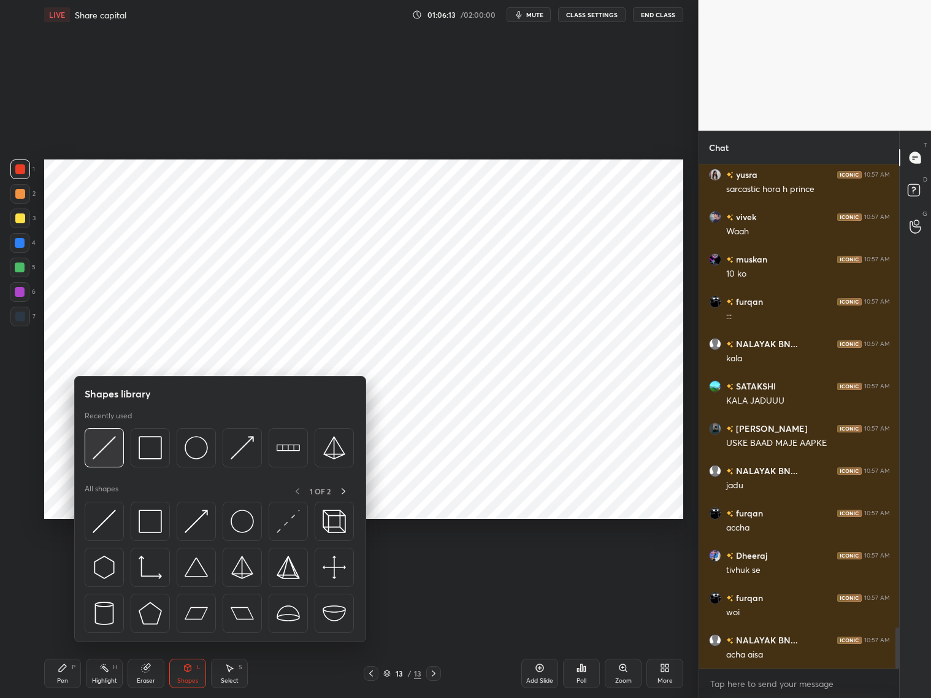
click at [110, 455] on img at bounding box center [104, 447] width 23 height 23
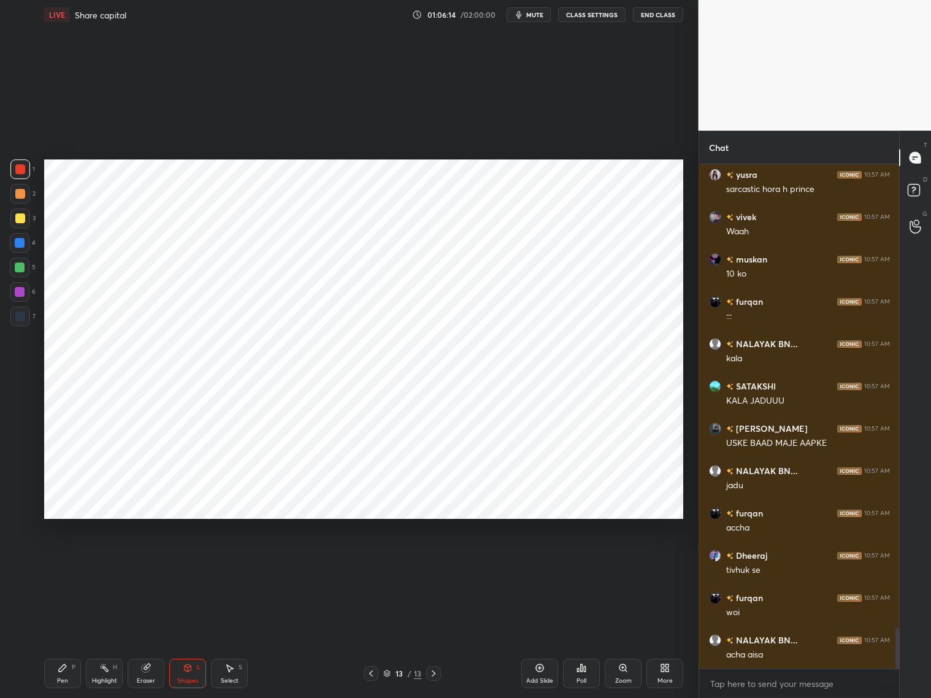
drag, startPoint x: 148, startPoint y: 668, endPoint x: 138, endPoint y: 609, distance: 59.2
click at [143, 670] on icon at bounding box center [146, 668] width 10 height 10
click at [143, 676] on div "Eraser" at bounding box center [146, 673] width 37 height 29
click at [194, 678] on div "Shapes" at bounding box center [187, 681] width 21 height 6
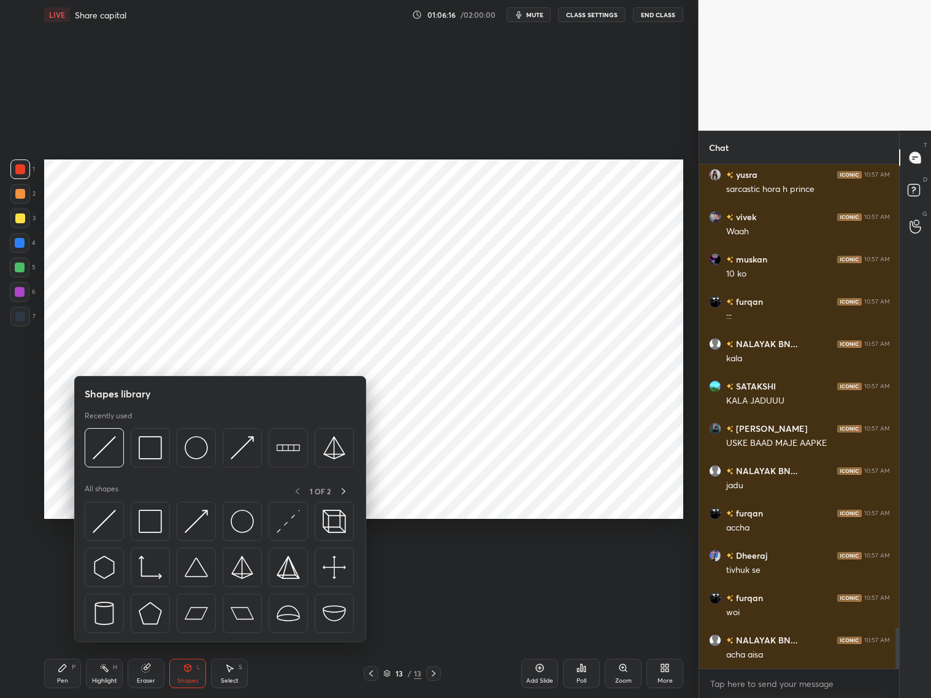
scroll to position [5751, 0]
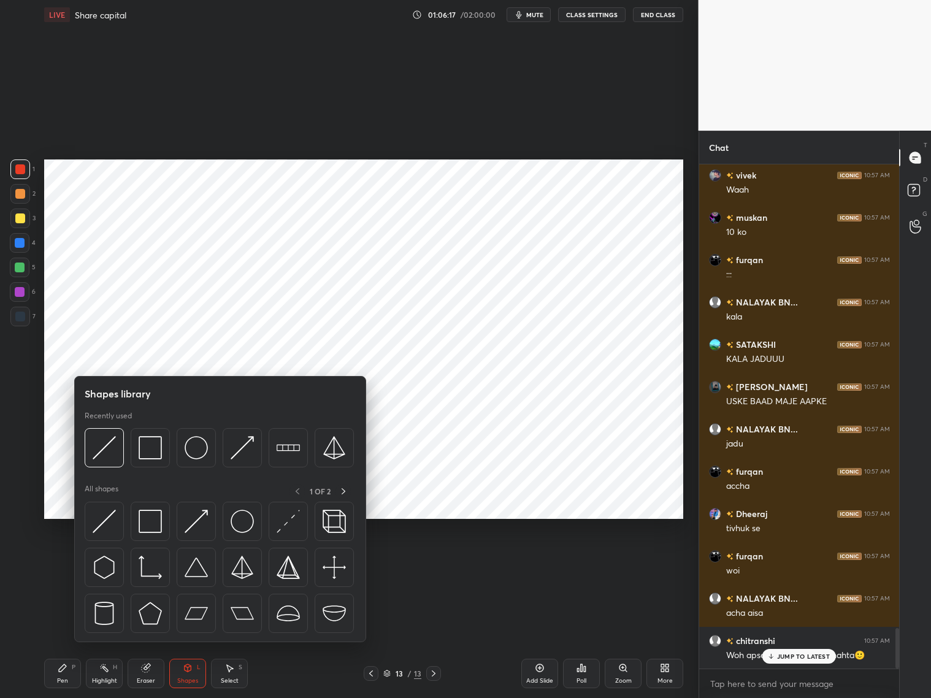
click at [19, 242] on div at bounding box center [20, 243] width 10 height 10
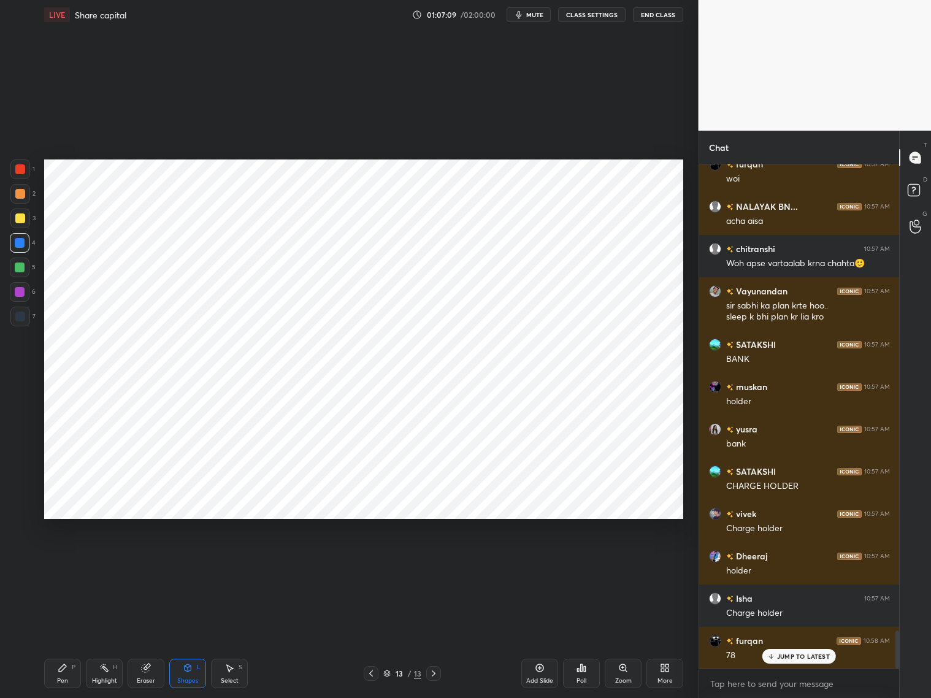
scroll to position [6186, 0]
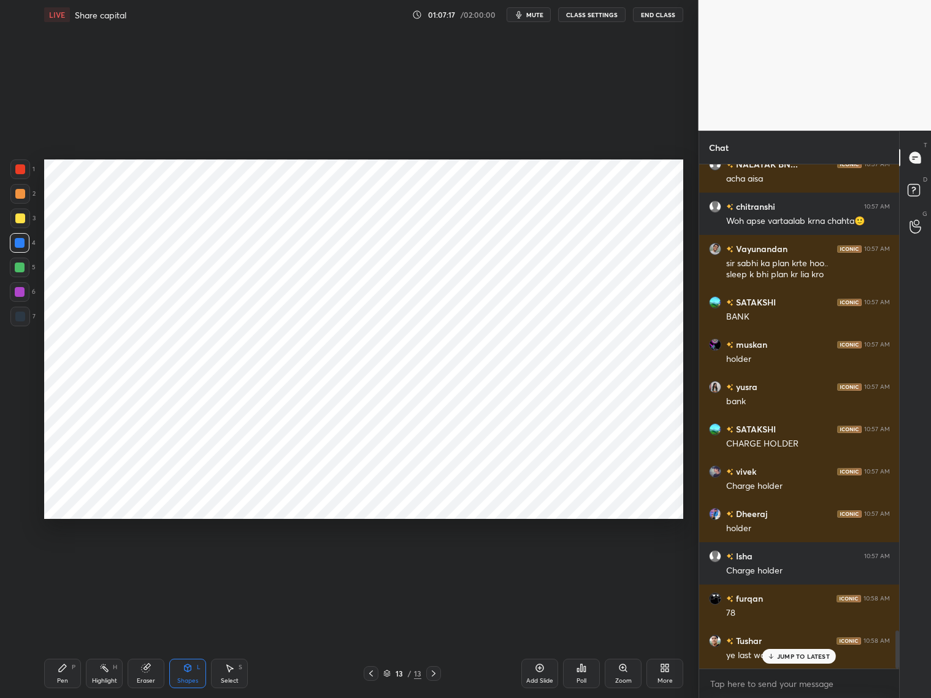
drag, startPoint x: 23, startPoint y: 320, endPoint x: 29, endPoint y: 314, distance: 8.7
click at [23, 317] on div at bounding box center [20, 317] width 10 height 10
drag, startPoint x: 60, startPoint y: 674, endPoint x: 58, endPoint y: 652, distance: 22.2
click at [61, 674] on div "Pen P" at bounding box center [62, 673] width 37 height 29
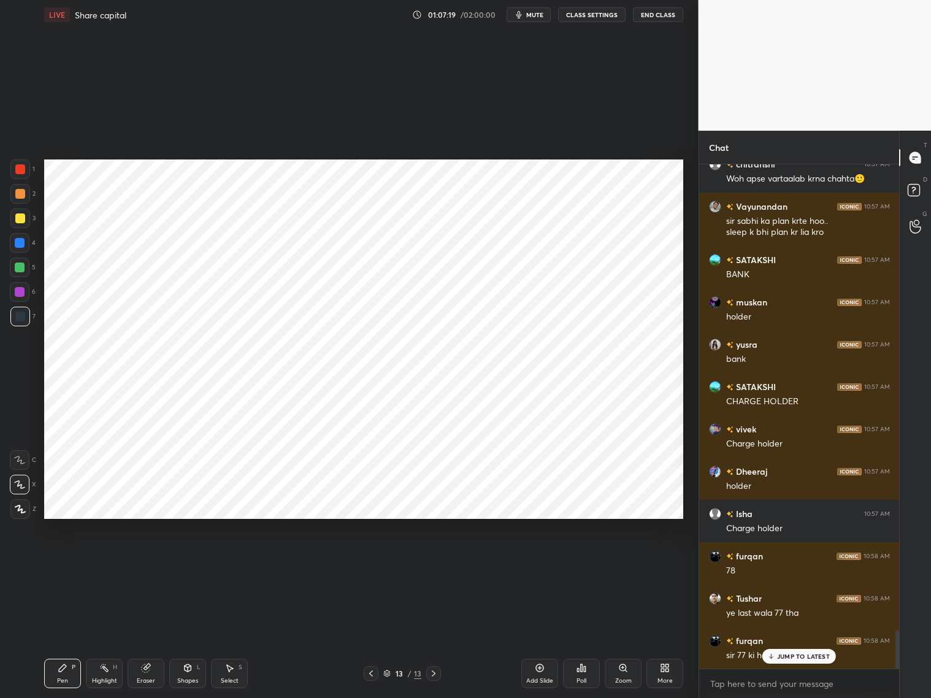
drag, startPoint x: 23, startPoint y: 511, endPoint x: 28, endPoint y: 479, distance: 32.3
click at [23, 507] on icon at bounding box center [20, 509] width 11 height 9
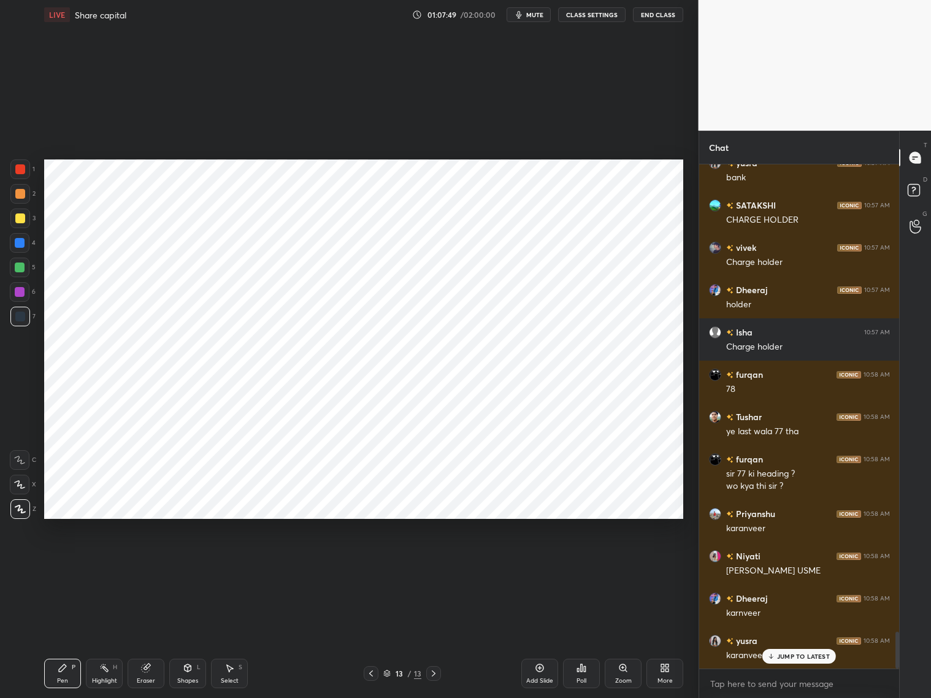
scroll to position [6452, 0]
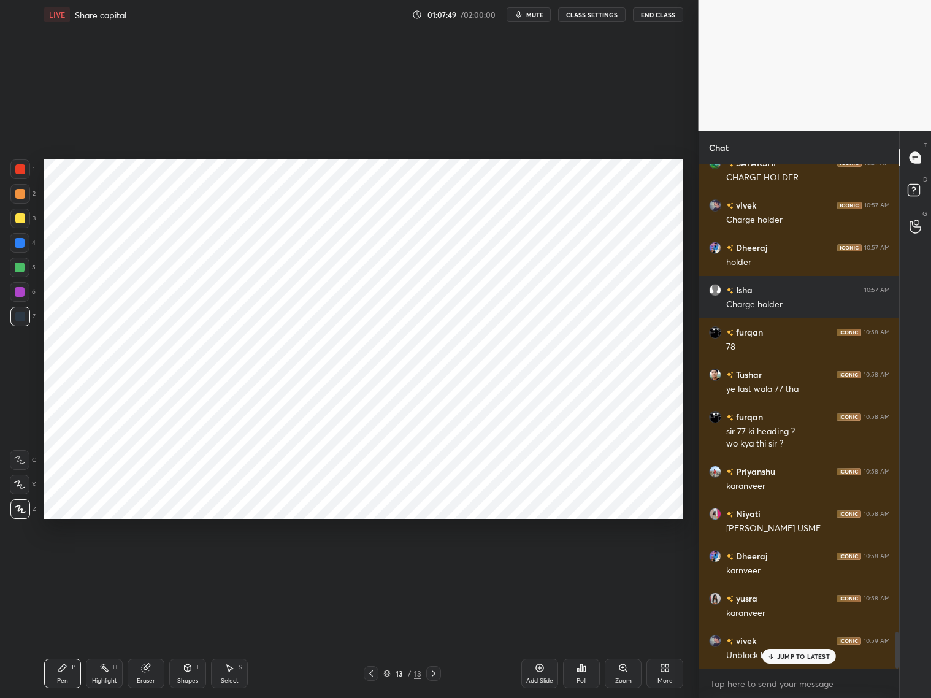
drag, startPoint x: 376, startPoint y: 670, endPoint x: 369, endPoint y: 671, distance: 6.3
click at [369, 672] on icon at bounding box center [371, 674] width 10 height 10
click at [372, 674] on icon at bounding box center [371, 674] width 10 height 10
click at [431, 678] on icon at bounding box center [434, 674] width 10 height 10
click at [781, 656] on p "JUMP TO LATEST" at bounding box center [803, 656] width 53 height 7
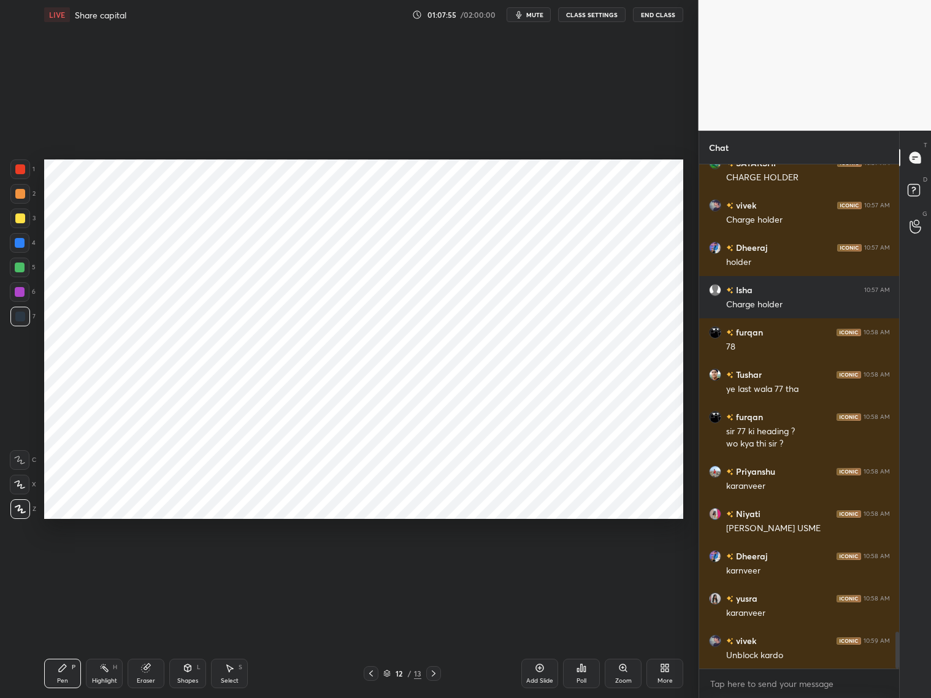
click at [433, 676] on icon at bounding box center [434, 674] width 10 height 10
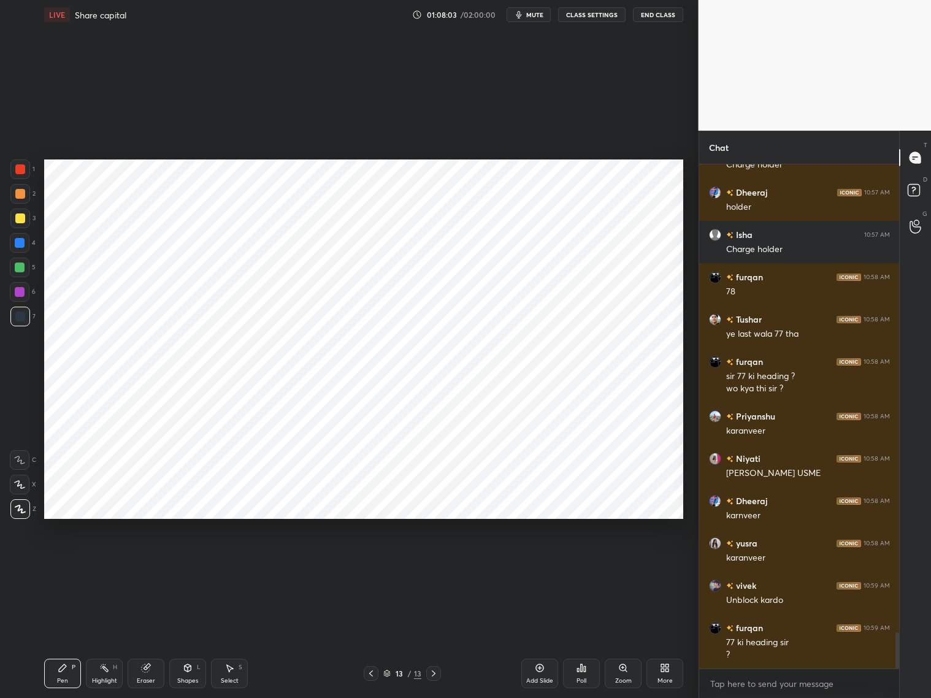
scroll to position [6549, 0]
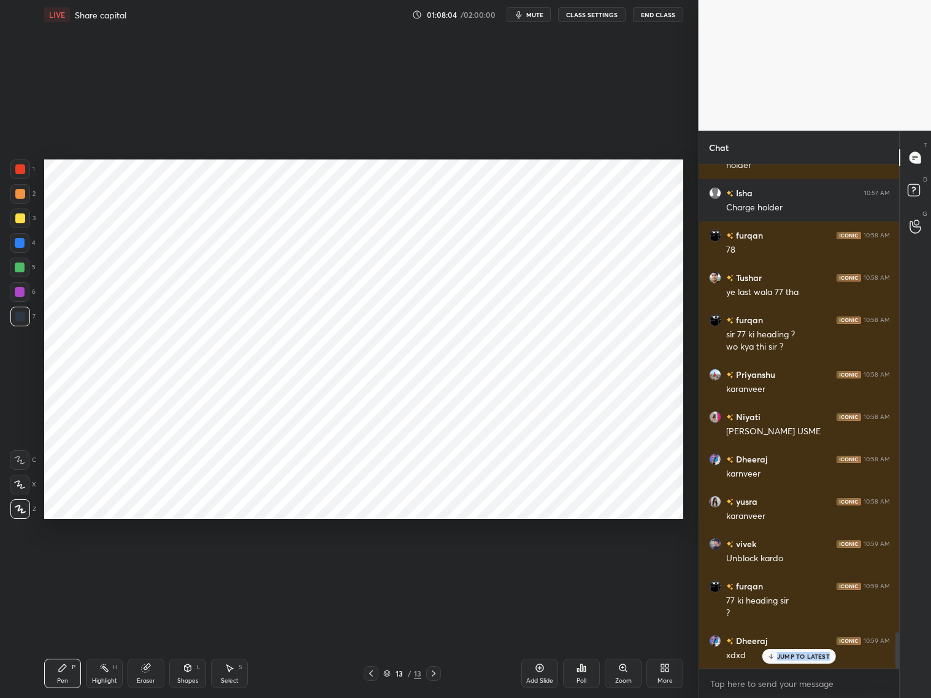
click at [789, 667] on div "Dheeraj 10:59 AM xdxd" at bounding box center [800, 648] width 201 height 42
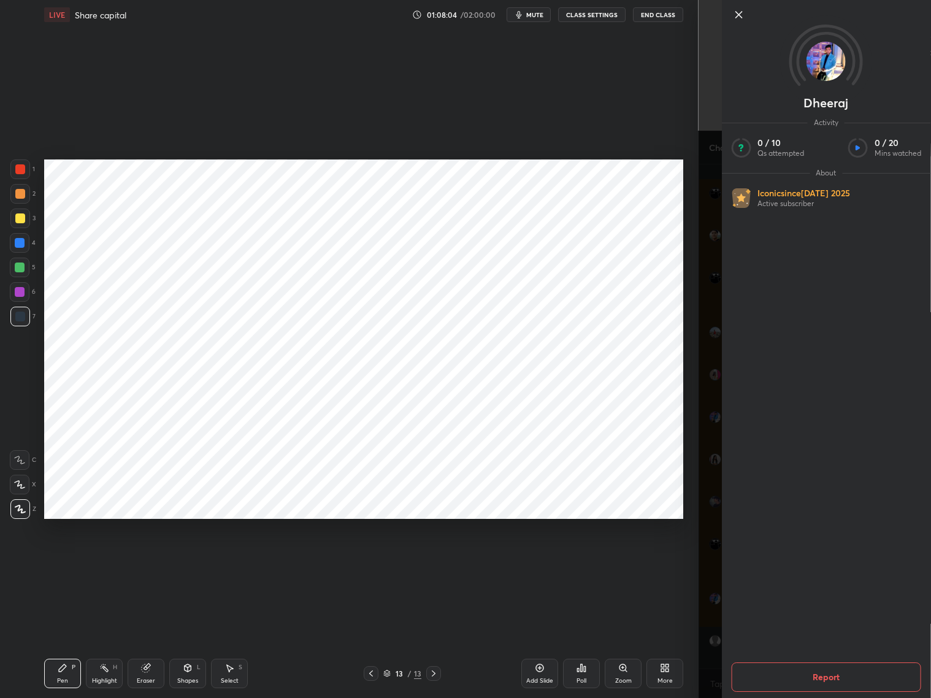
scroll to position [6634, 0]
drag, startPoint x: 706, startPoint y: 636, endPoint x: 715, endPoint y: 633, distance: 10.3
click at [708, 637] on div "Dheeraj Activity 0 / 10 Qs attempted 0 / 20 Mins watched About Iconic since [DA…" at bounding box center [815, 349] width 233 height 698
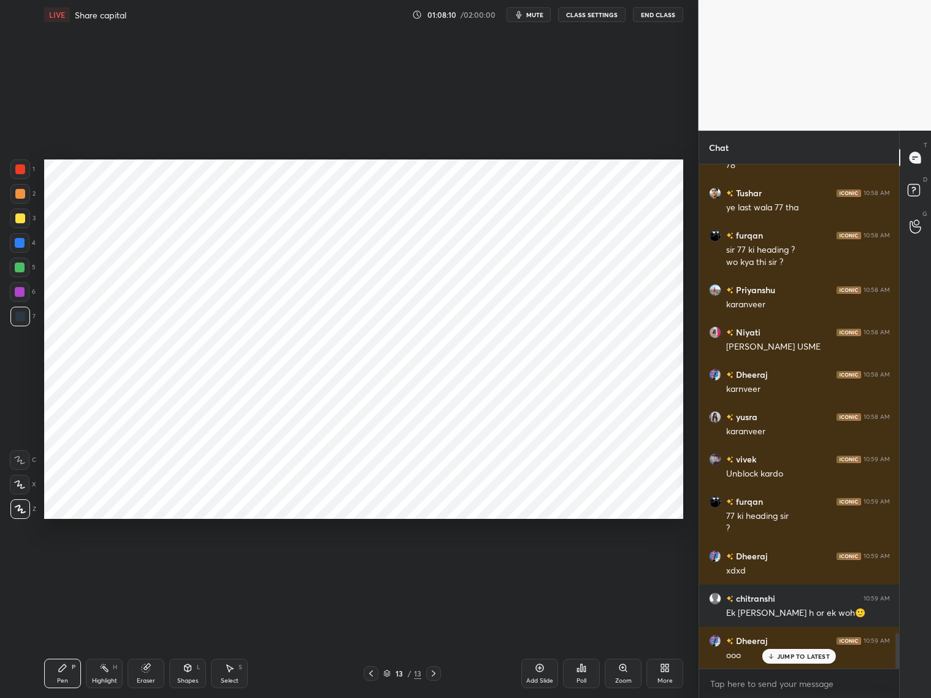
click at [23, 293] on div at bounding box center [20, 292] width 10 height 10
click at [23, 485] on icon at bounding box center [19, 484] width 11 height 9
click at [792, 655] on p "JUMP TO LATEST" at bounding box center [803, 656] width 53 height 7
click at [18, 264] on div at bounding box center [20, 268] width 10 height 10
click at [18, 295] on div at bounding box center [20, 292] width 10 height 10
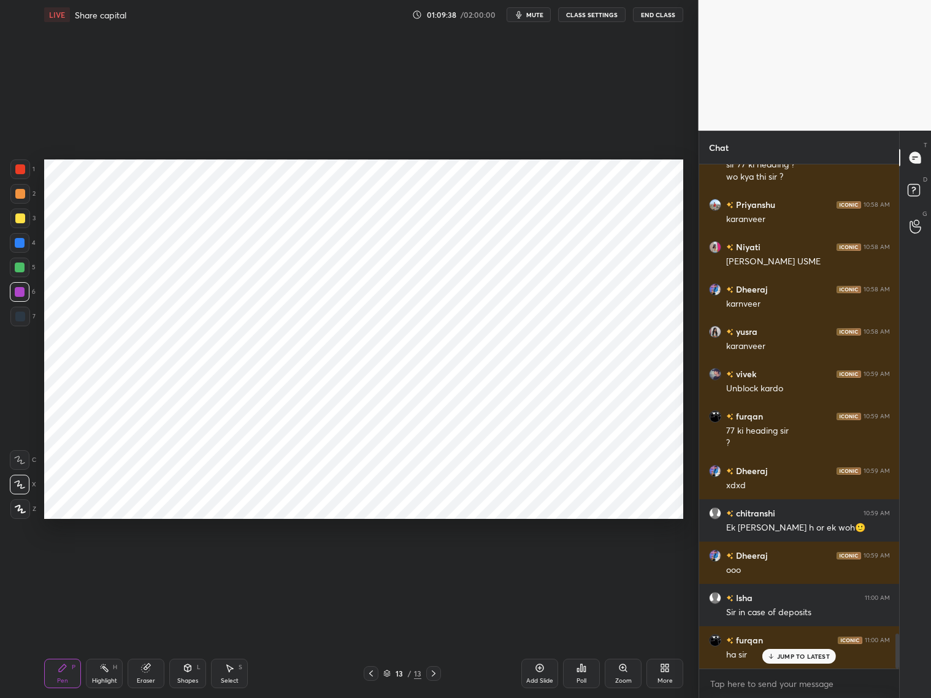
scroll to position [6761, 0]
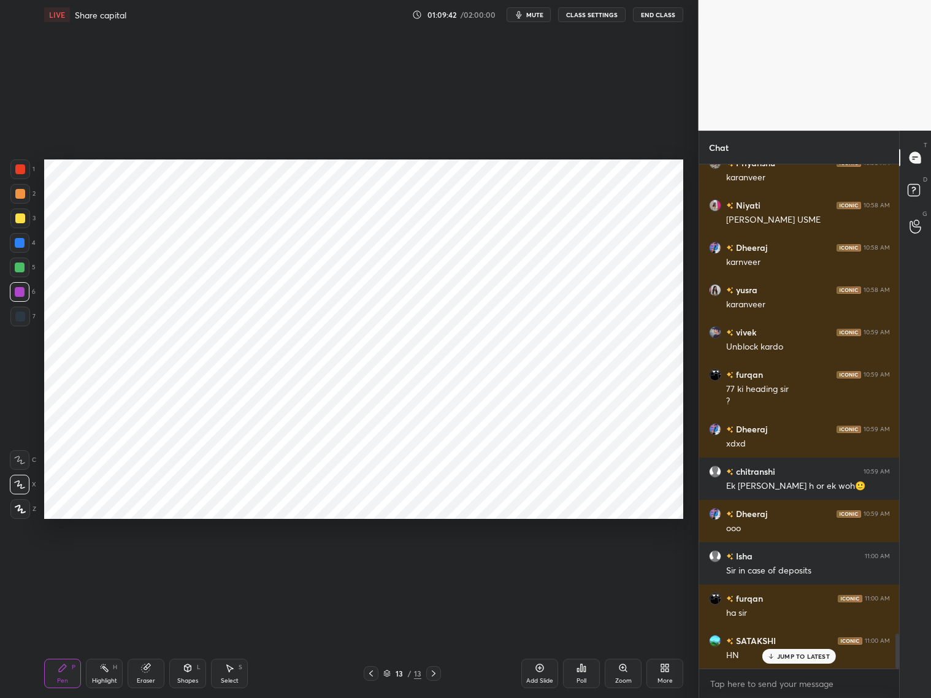
click at [372, 673] on icon at bounding box center [371, 674] width 10 height 10
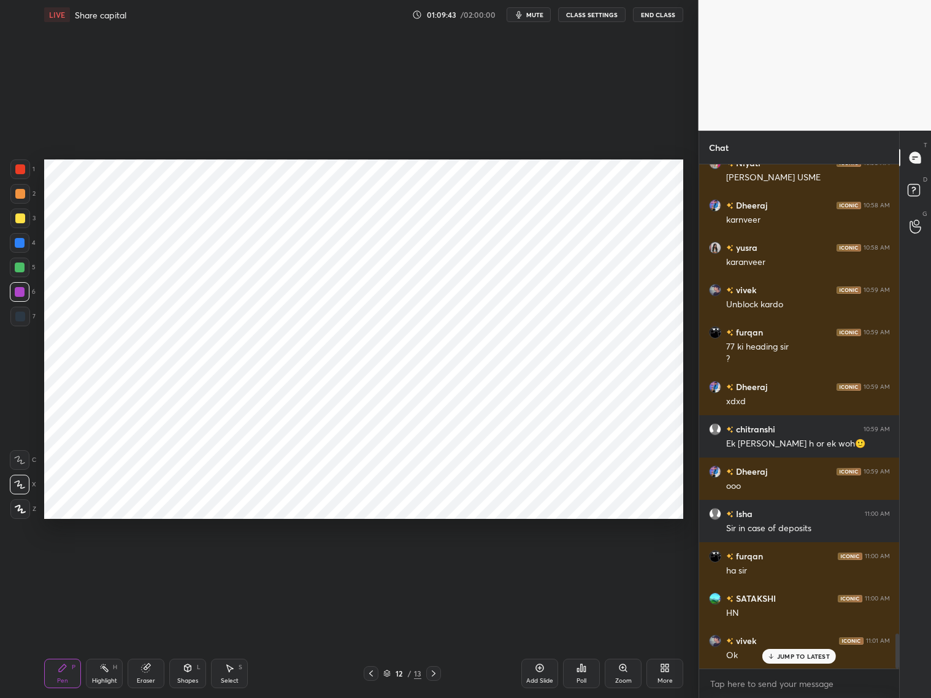
click at [374, 675] on icon at bounding box center [371, 674] width 10 height 10
click at [372, 674] on icon at bounding box center [371, 674] width 10 height 10
click at [372, 673] on icon at bounding box center [371, 674] width 10 height 10
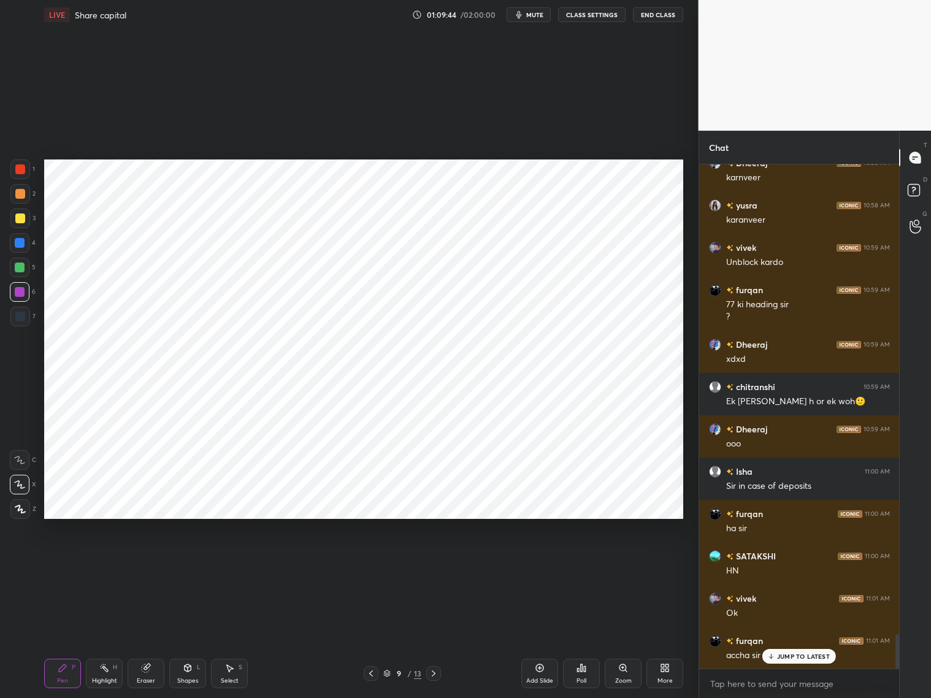
click at [371, 673] on icon at bounding box center [371, 674] width 10 height 10
click at [372, 673] on icon at bounding box center [371, 674] width 10 height 10
click at [372, 671] on icon at bounding box center [371, 674] width 10 height 10
click at [372, 673] on icon at bounding box center [371, 674] width 10 height 10
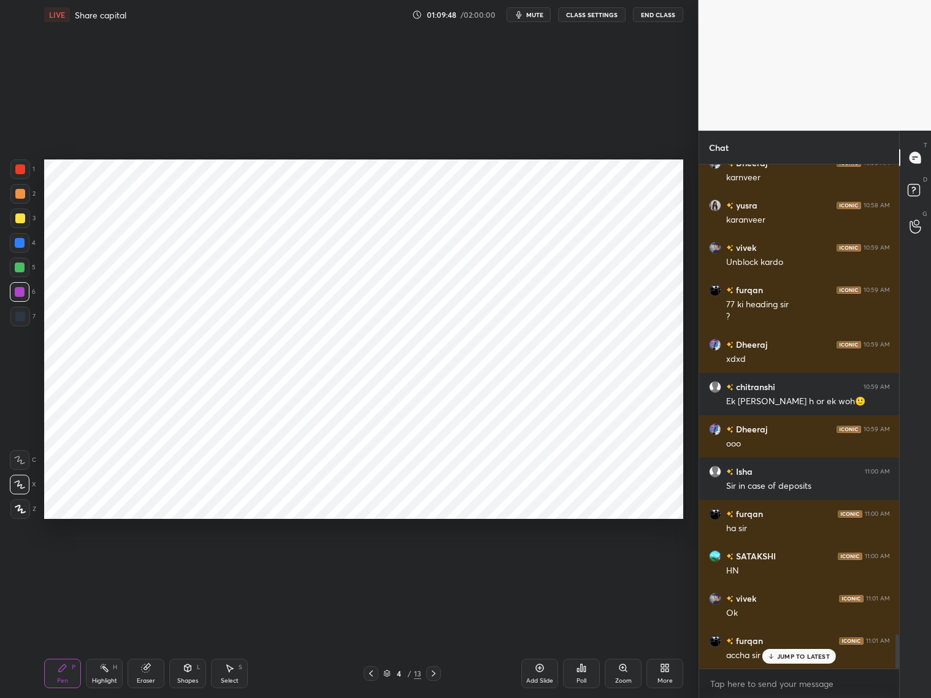
click at [435, 674] on icon at bounding box center [434, 674] width 10 height 10
click at [435, 673] on icon at bounding box center [434, 674] width 10 height 10
click at [436, 673] on icon at bounding box center [434, 674] width 10 height 10
click at [435, 672] on icon at bounding box center [434, 674] width 10 height 10
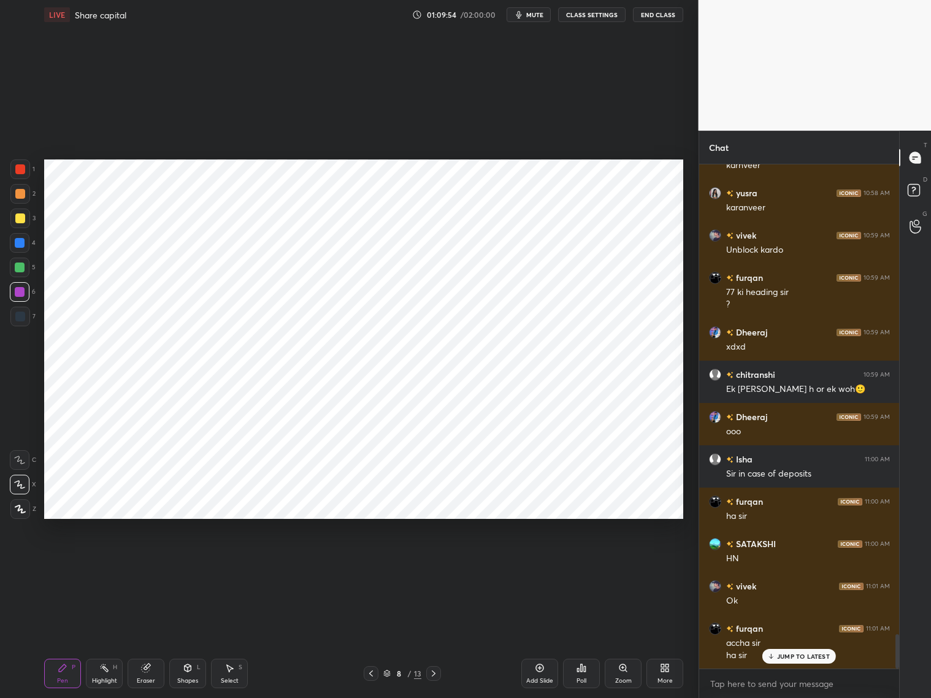
scroll to position [6900, 0]
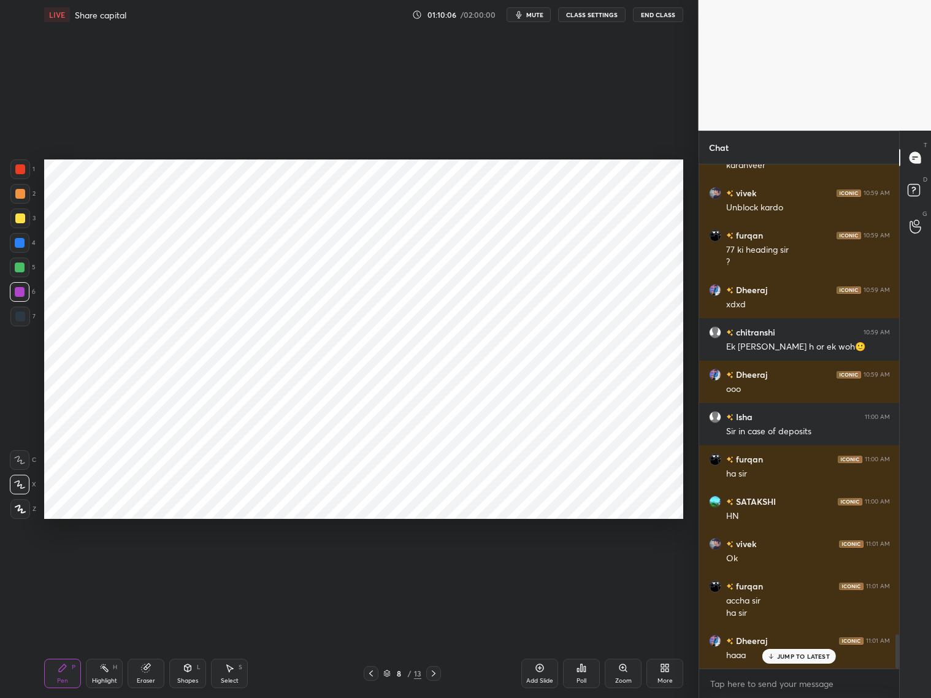
click at [803, 661] on div "SATAKSHI 10:57 AM CHARGE HOLDER vivek 10:57 AM Charge holder [PERSON_NAME] 10:5…" at bounding box center [800, 416] width 201 height 504
drag, startPoint x: 782, startPoint y: 664, endPoint x: 793, endPoint y: 651, distance: 16.6
click at [783, 663] on div "SATAKSHI 10:57 AM CHARGE HOLDER vivek 10:57 AM Charge holder [PERSON_NAME] 10:5…" at bounding box center [800, 416] width 201 height 504
click at [789, 655] on p "JUMP TO LATEST" at bounding box center [803, 656] width 53 height 7
click at [437, 673] on icon at bounding box center [434, 674] width 10 height 10
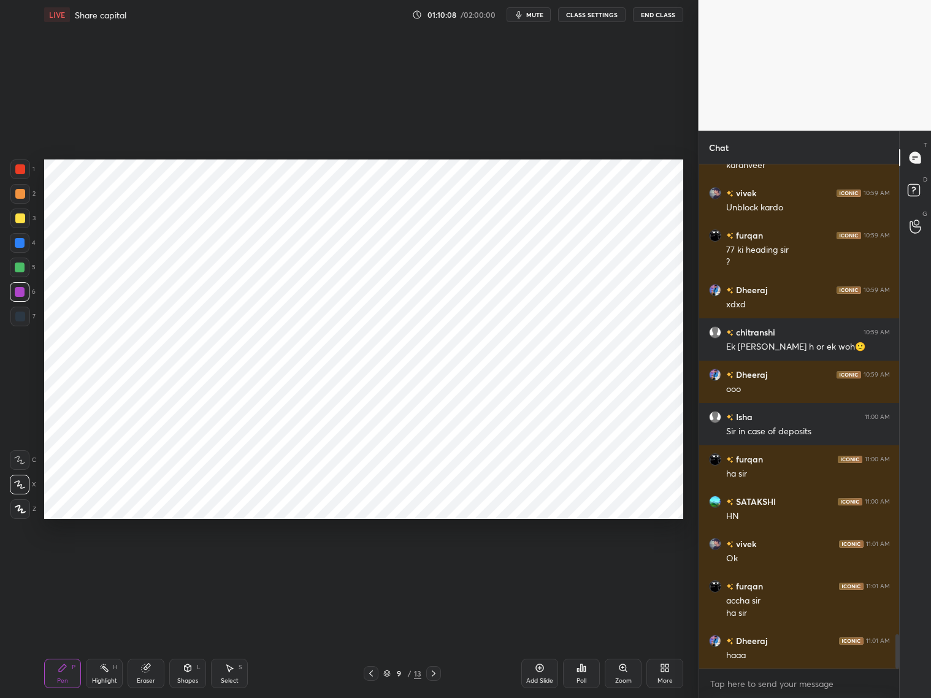
click at [439, 665] on div "Pen P Highlight H Eraser Shapes L Select S 9 / 13 Add Slide Poll Zoom More" at bounding box center [363, 673] width 639 height 49
drag, startPoint x: 442, startPoint y: 669, endPoint x: 450, endPoint y: 665, distance: 9.6
click at [437, 671] on div at bounding box center [433, 673] width 15 height 15
click at [428, 673] on div at bounding box center [433, 673] width 15 height 15
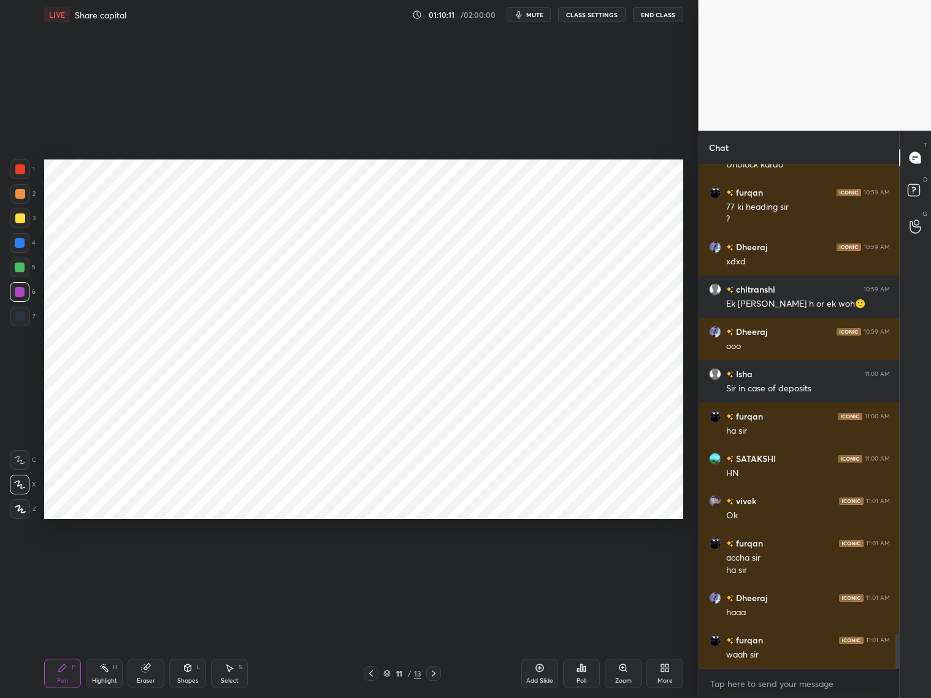
click at [431, 673] on icon at bounding box center [434, 674] width 10 height 10
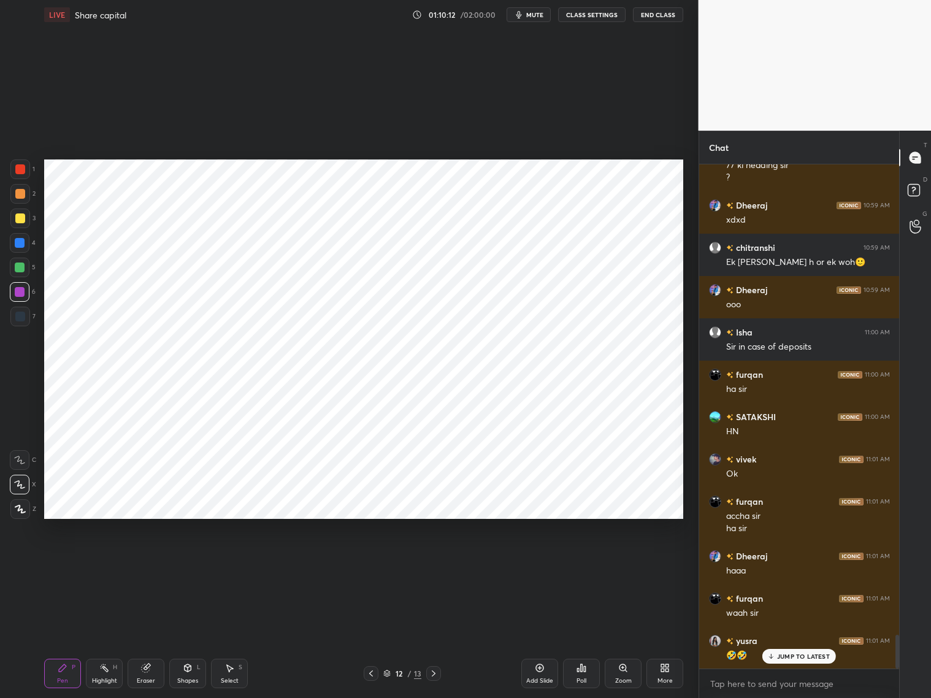
click at [431, 674] on icon at bounding box center [434, 674] width 10 height 10
drag, startPoint x: 794, startPoint y: 655, endPoint x: 817, endPoint y: 651, distance: 23.1
click at [798, 655] on p "JUMP TO LATEST" at bounding box center [803, 656] width 53 height 7
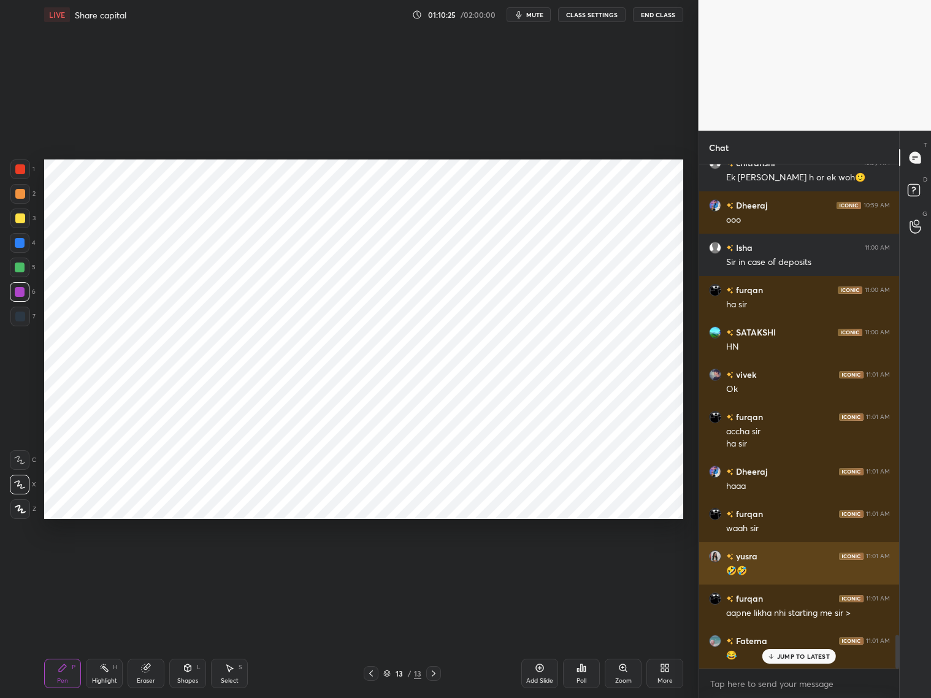
scroll to position [4, 4]
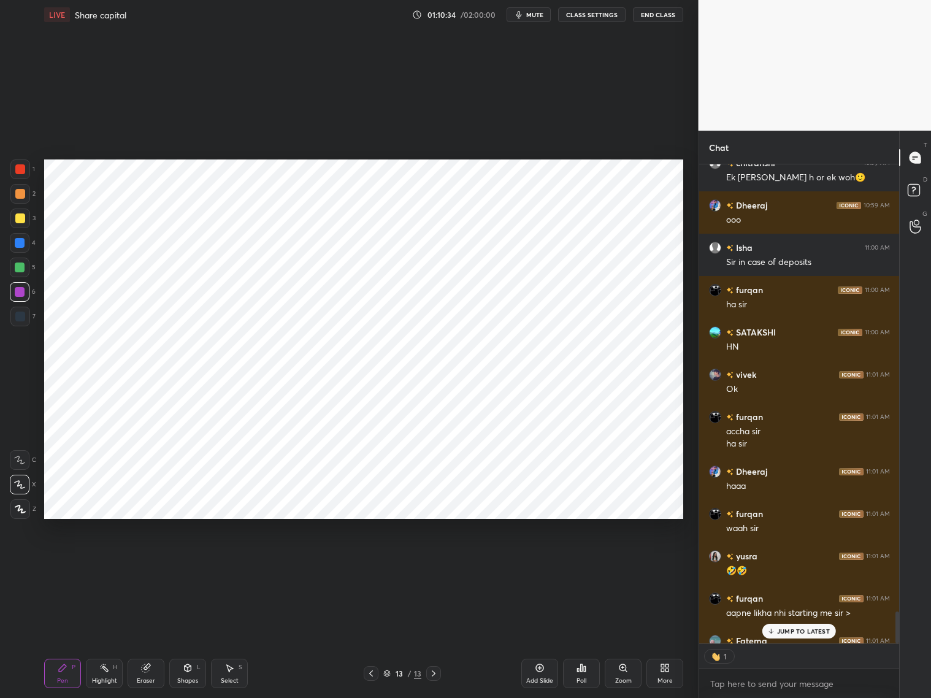
drag, startPoint x: 792, startPoint y: 633, endPoint x: 790, endPoint y: 625, distance: 8.8
click at [792, 634] on p "JUMP TO LATEST" at bounding box center [803, 631] width 53 height 7
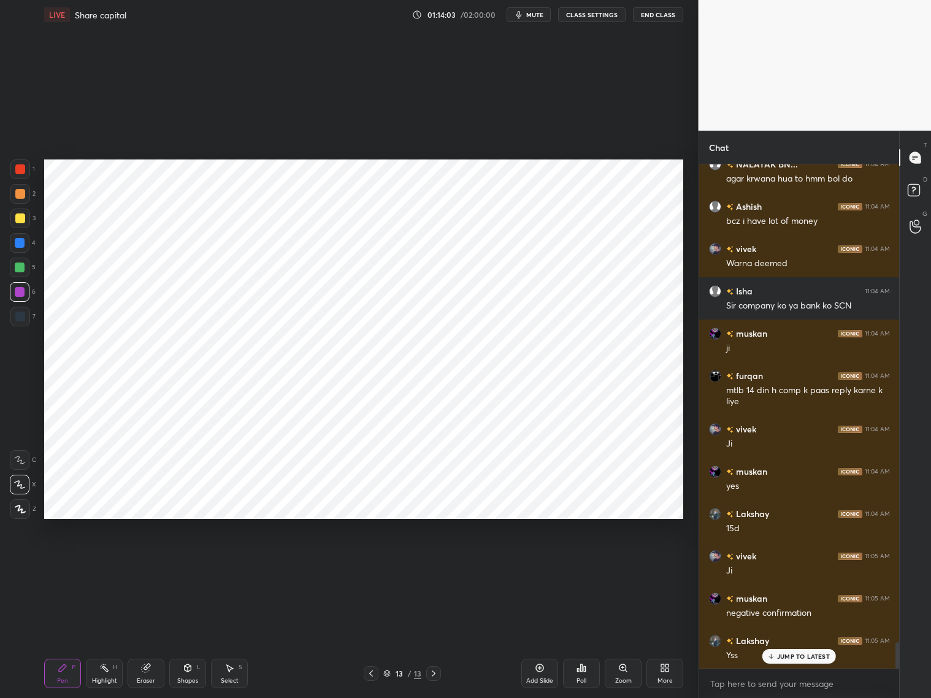
scroll to position [9245, 0]
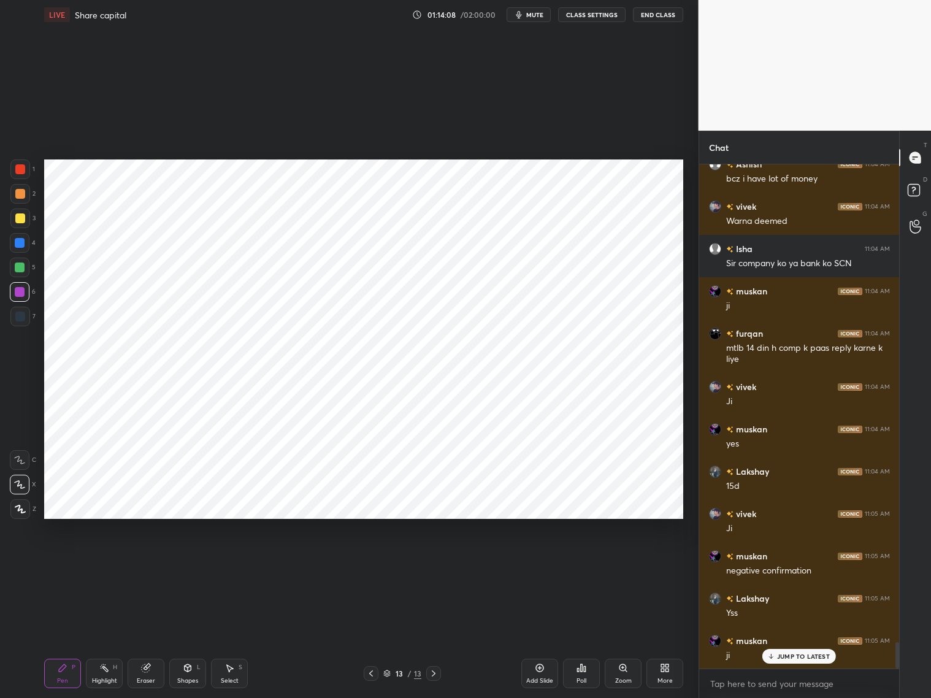
click at [524, 18] on icon "button" at bounding box center [519, 15] width 10 height 10
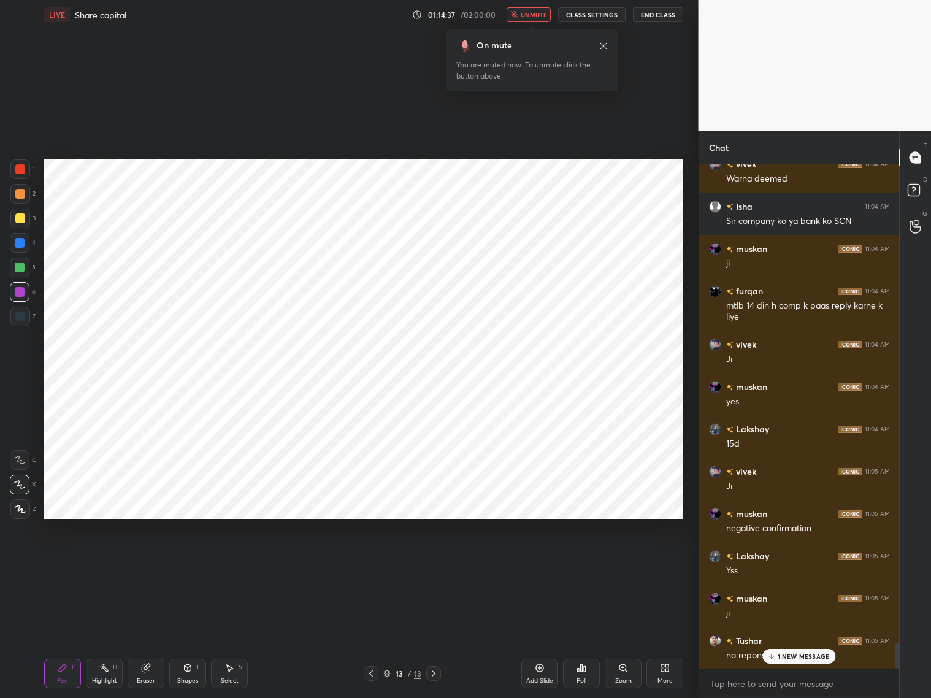
scroll to position [9330, 0]
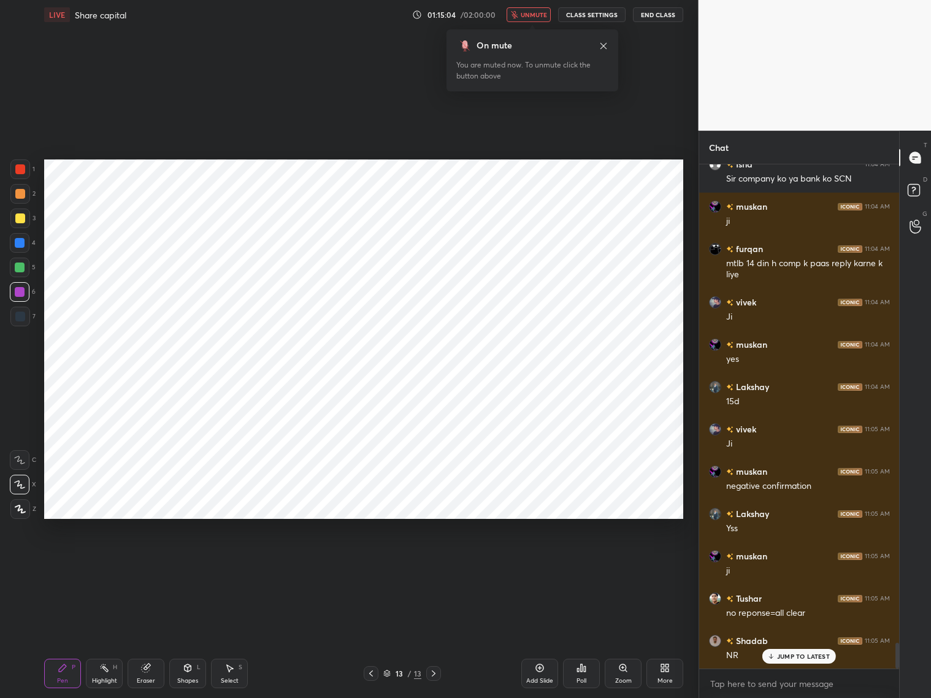
drag, startPoint x: 533, startPoint y: 12, endPoint x: 542, endPoint y: 7, distance: 9.9
click at [535, 13] on span "unmute" at bounding box center [534, 14] width 26 height 9
click at [146, 671] on div "Eraser" at bounding box center [146, 673] width 37 height 29
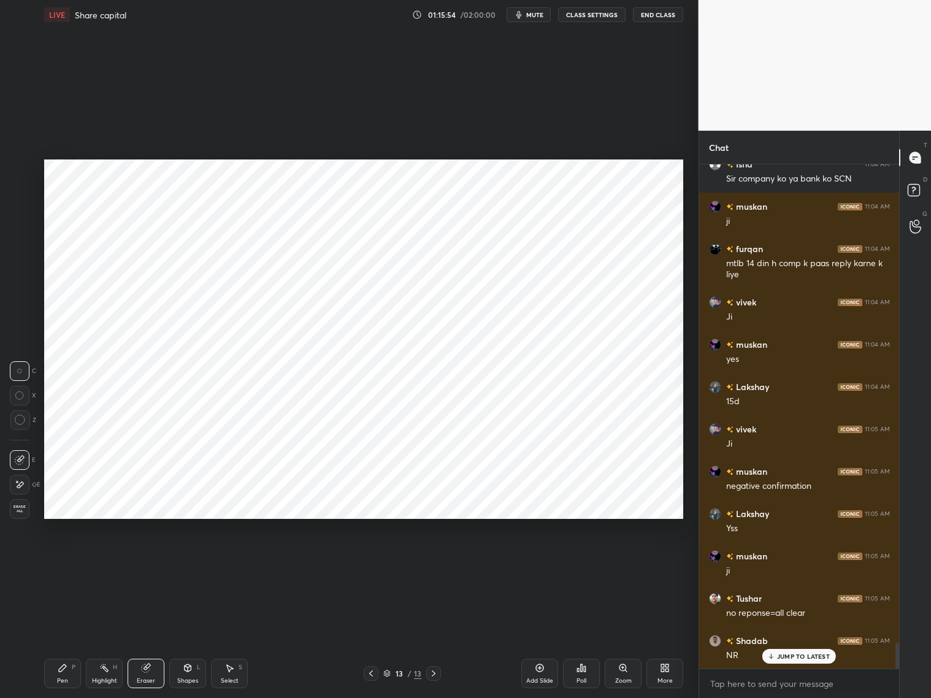
drag, startPoint x: 59, startPoint y: 672, endPoint x: 81, endPoint y: 652, distance: 29.6
click at [64, 670] on div "Pen P" at bounding box center [62, 673] width 37 height 29
click at [540, 674] on div "Add Slide" at bounding box center [540, 673] width 37 height 29
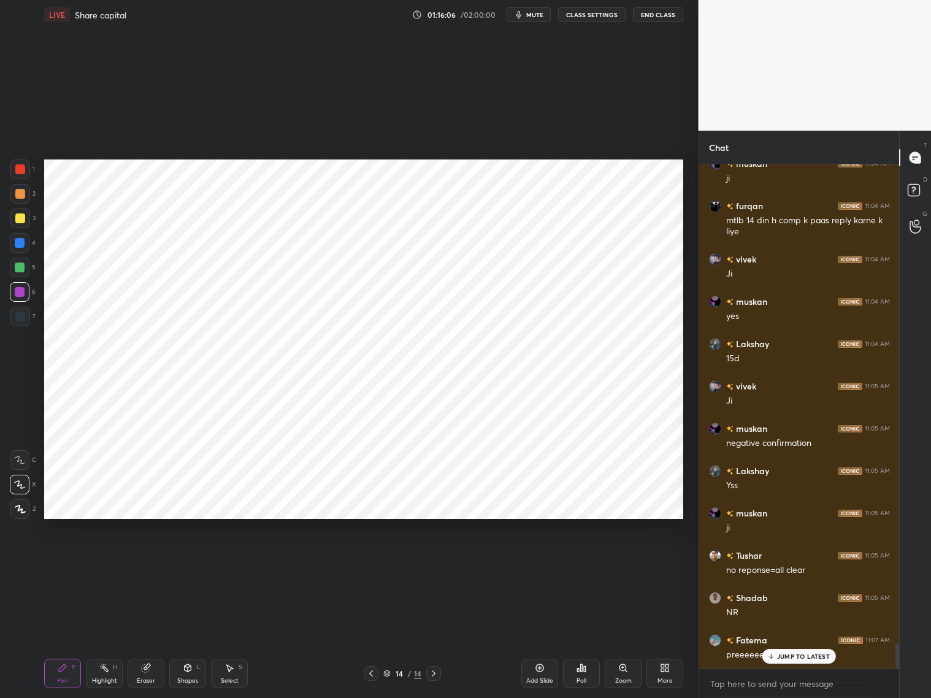
scroll to position [9415, 0]
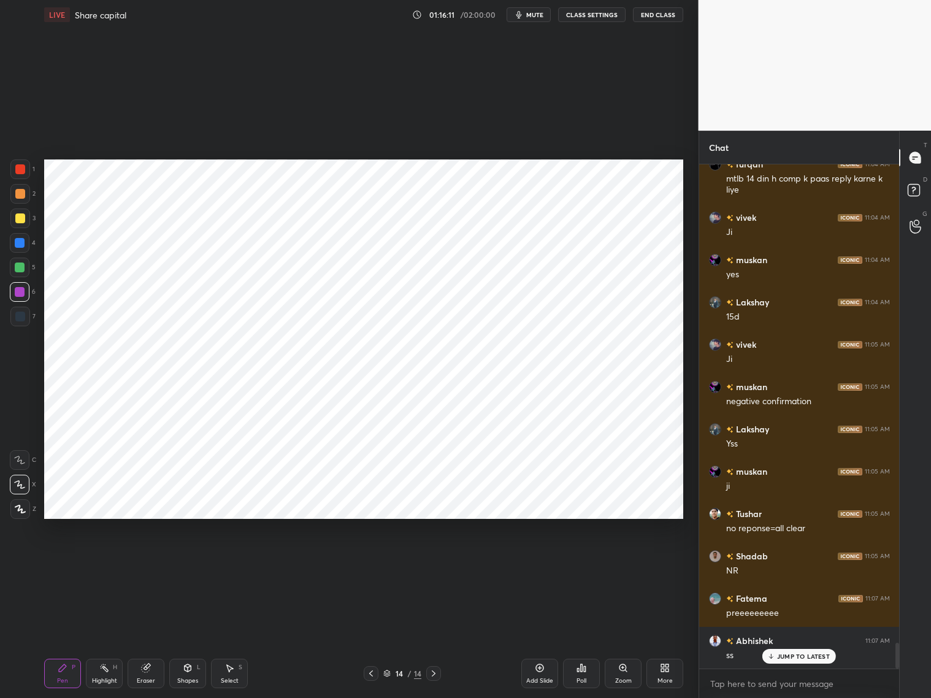
drag, startPoint x: 149, startPoint y: 673, endPoint x: 155, endPoint y: 616, distance: 56.8
click at [151, 671] on div "Eraser" at bounding box center [146, 673] width 37 height 29
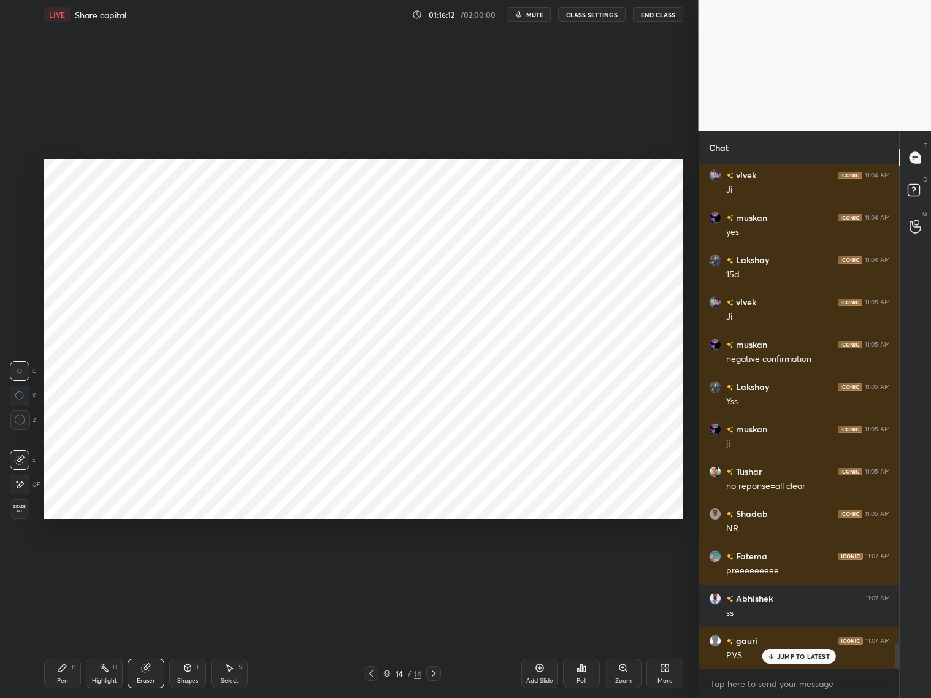
click at [61, 674] on div "Pen P" at bounding box center [62, 673] width 37 height 29
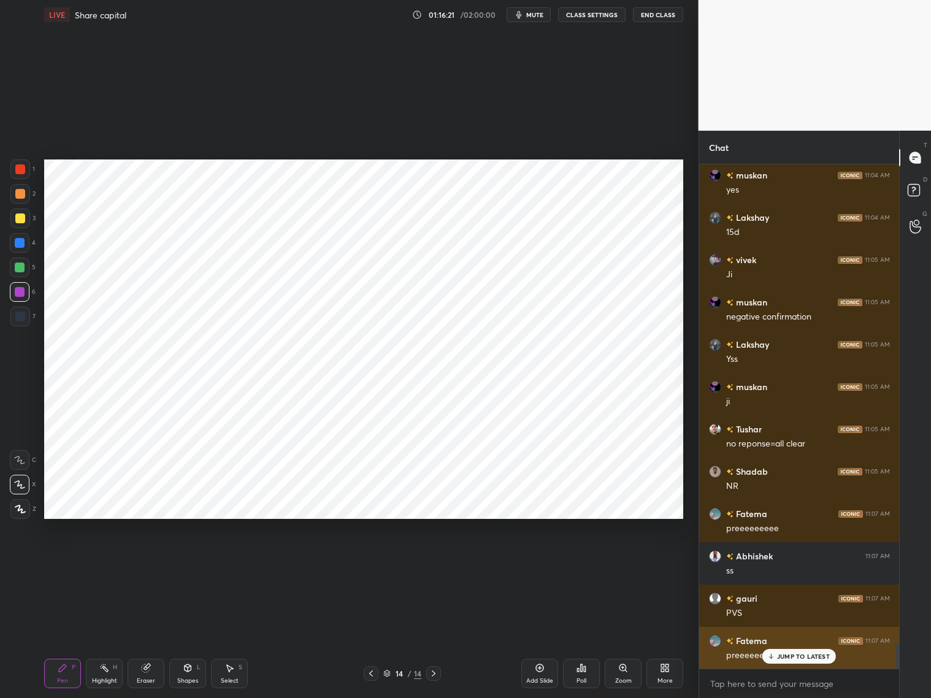
click at [799, 667] on div "Fatema 11:07 AM preeeeeee" at bounding box center [800, 648] width 201 height 42
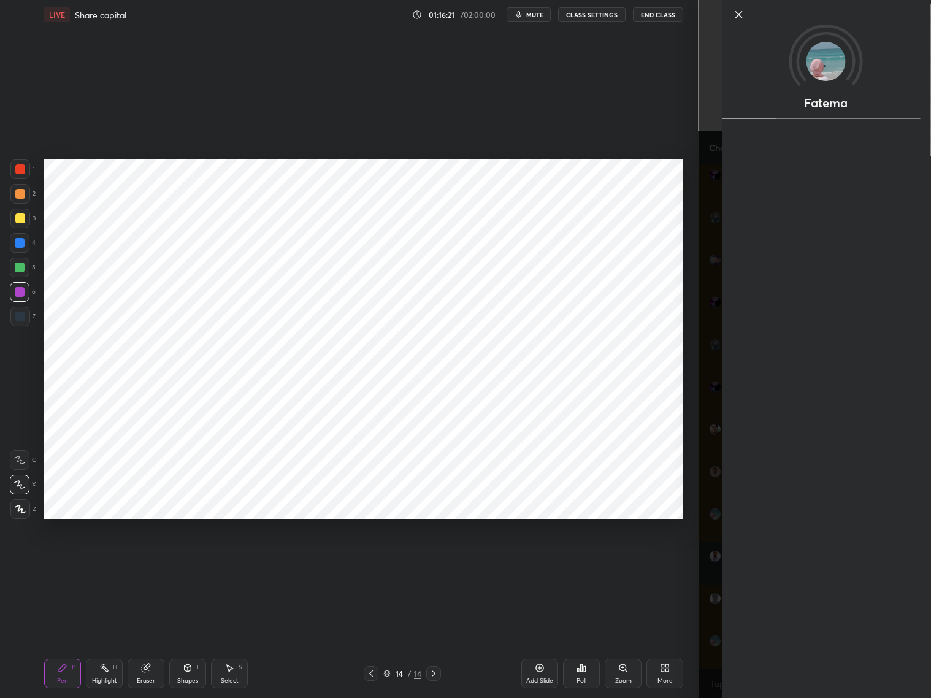
click at [789, 655] on div "Fatema" at bounding box center [827, 349] width 210 height 698
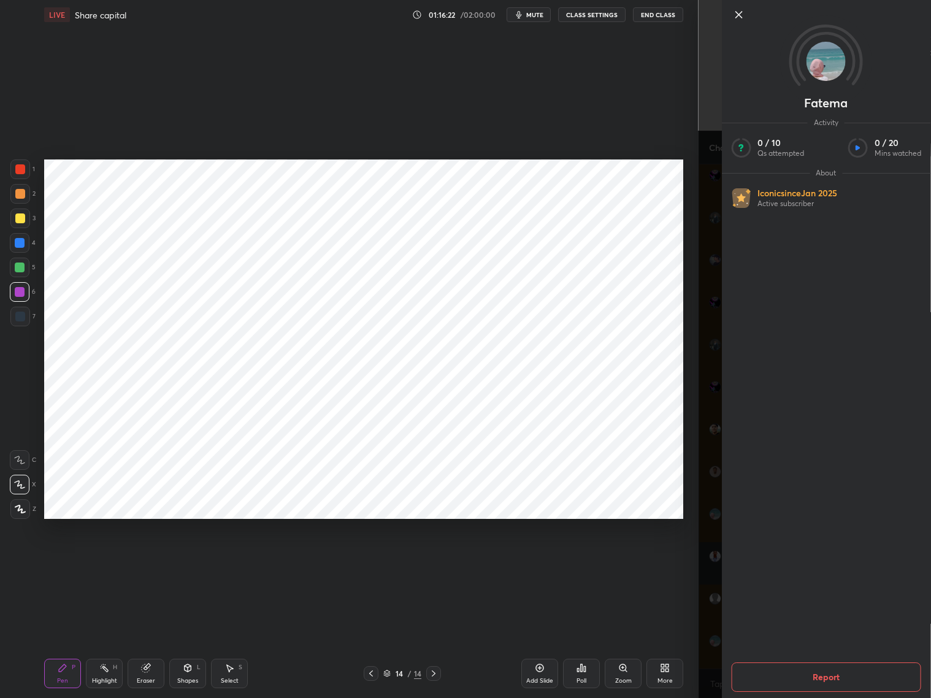
scroll to position [9542, 0]
drag, startPoint x: 708, startPoint y: 652, endPoint x: 741, endPoint y: 649, distance: 33.2
click at [707, 654] on div "Fatema Activity 0 / 10 Qs attempted 0 / 20 Mins watched About Iconic since [DAT…" at bounding box center [815, 349] width 233 height 698
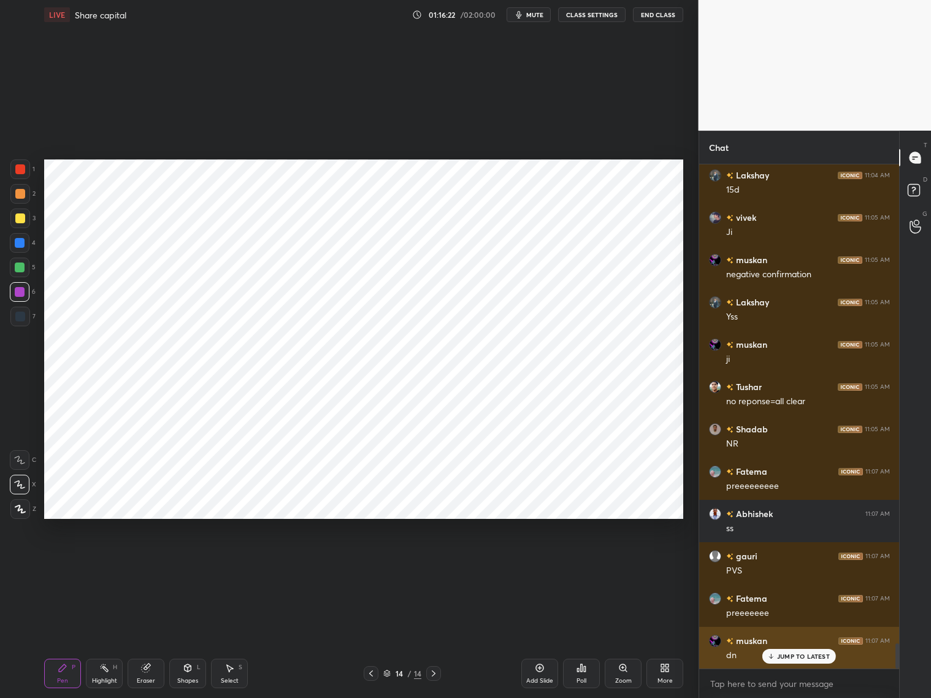
click at [784, 657] on p "JUMP TO LATEST" at bounding box center [803, 656] width 53 height 7
click at [369, 673] on icon at bounding box center [371, 674] width 10 height 10
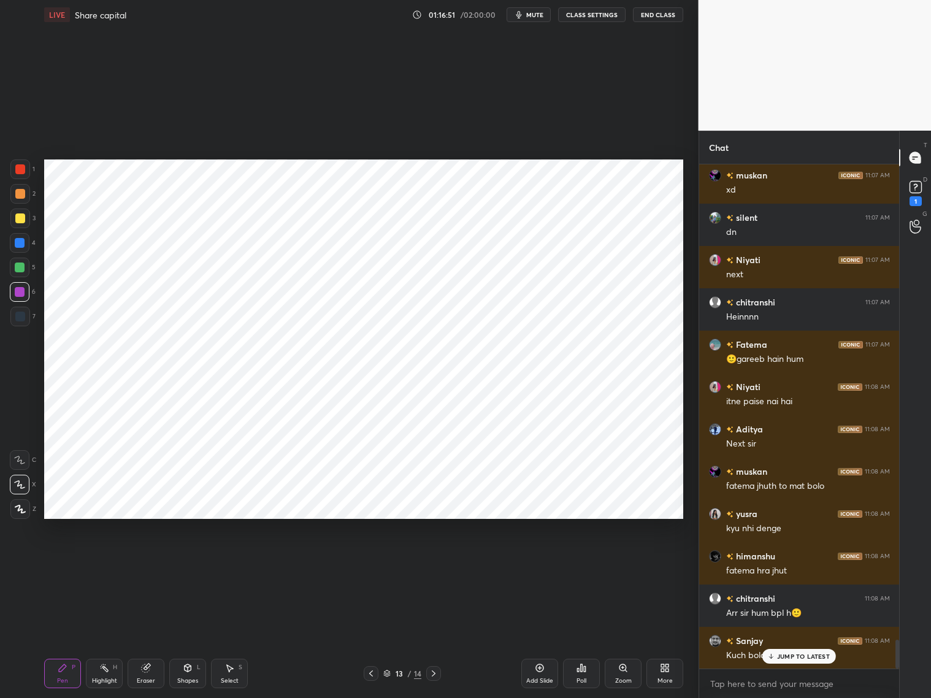
scroll to position [8373, 0]
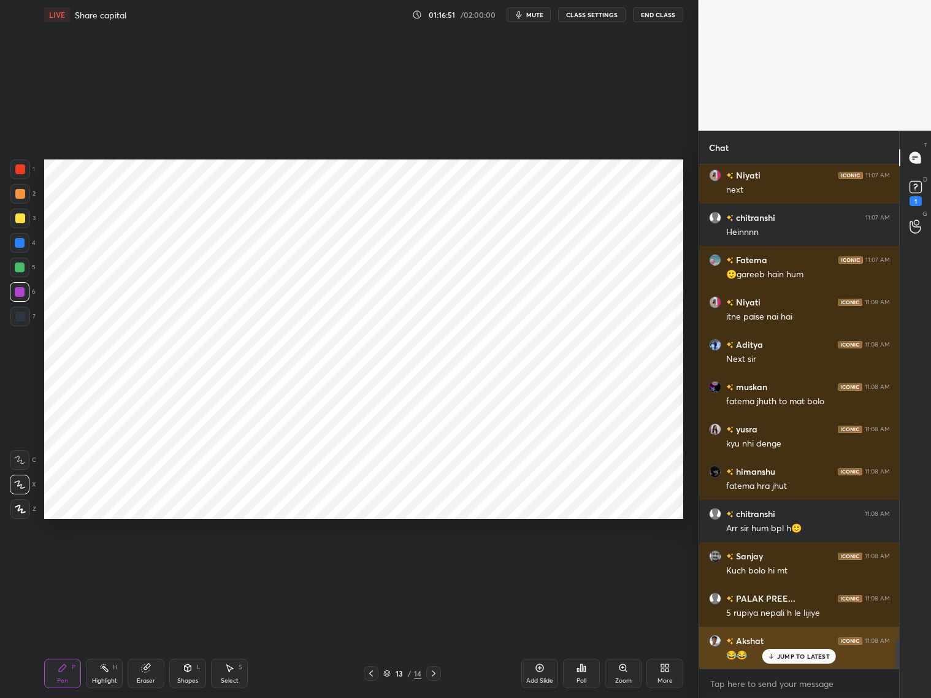
drag, startPoint x: 799, startPoint y: 653, endPoint x: 798, endPoint y: 647, distance: 6.2
click at [798, 653] on p "JUMP TO LATEST" at bounding box center [803, 656] width 53 height 7
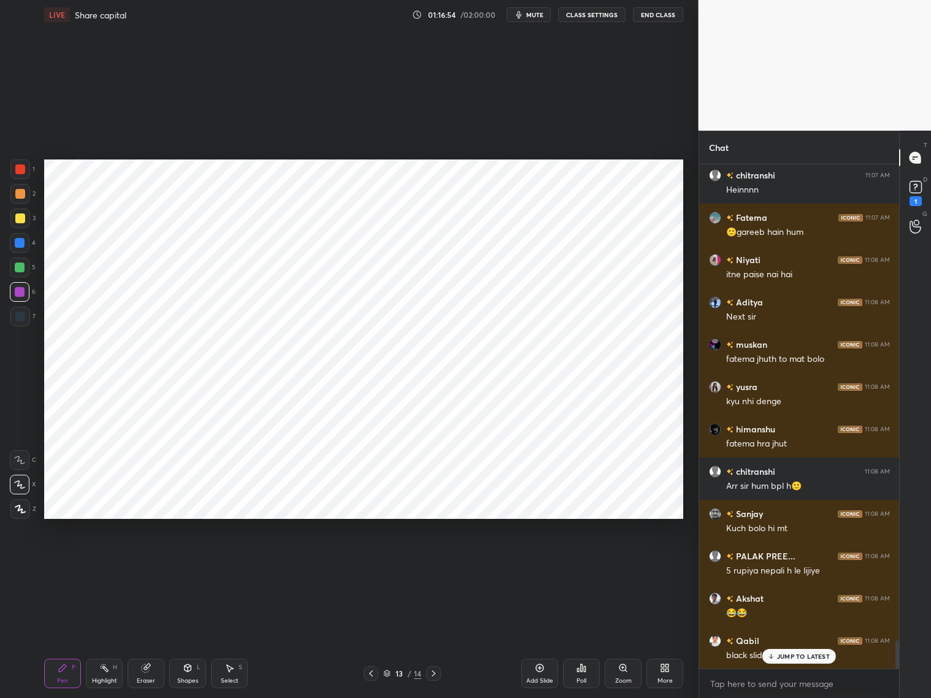
click at [795, 657] on p "JUMP TO LATEST" at bounding box center [803, 656] width 53 height 7
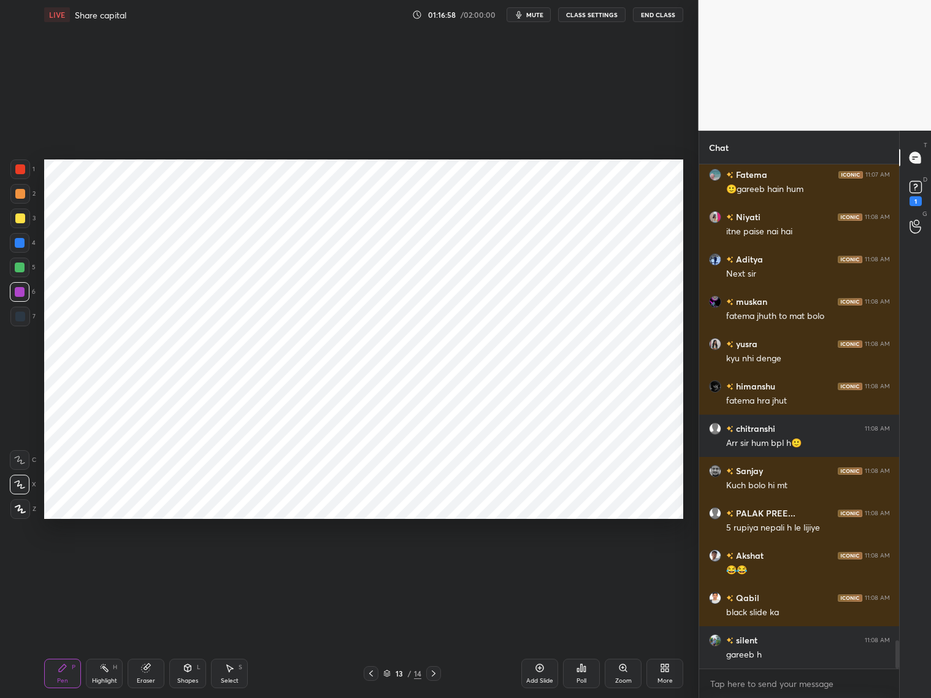
click at [436, 674] on icon at bounding box center [434, 674] width 10 height 10
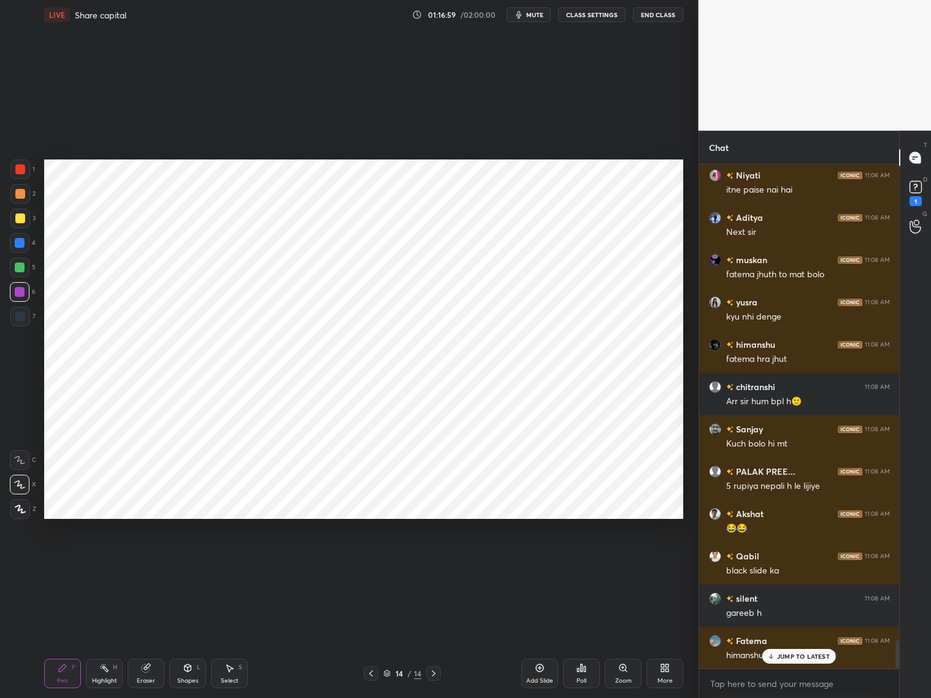
drag, startPoint x: 188, startPoint y: 681, endPoint x: 191, endPoint y: 674, distance: 8.0
click at [186, 680] on div "Shapes" at bounding box center [187, 681] width 21 height 6
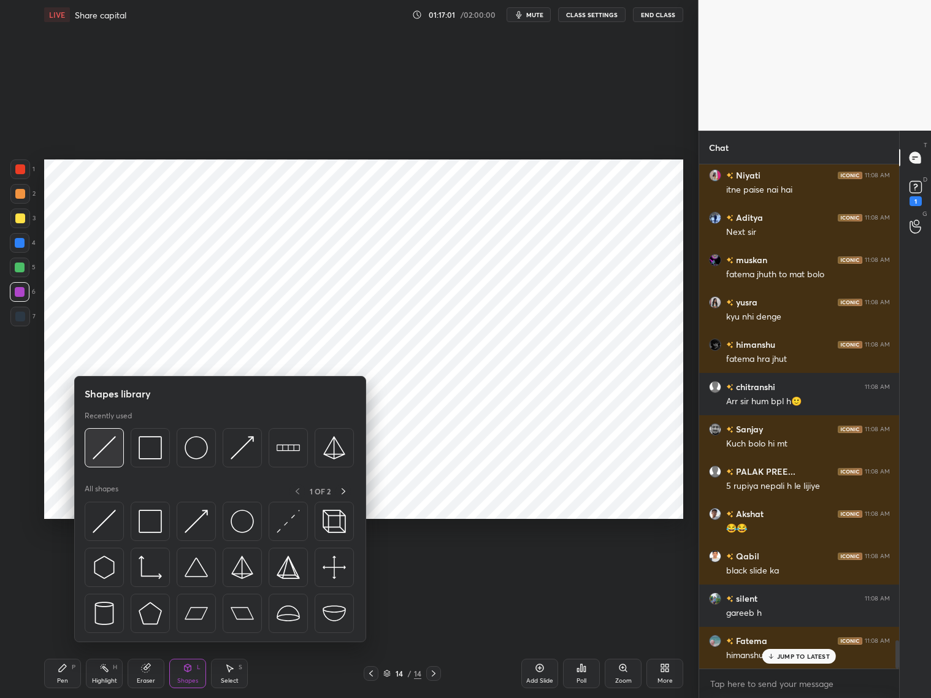
click at [121, 439] on div at bounding box center [104, 447] width 39 height 39
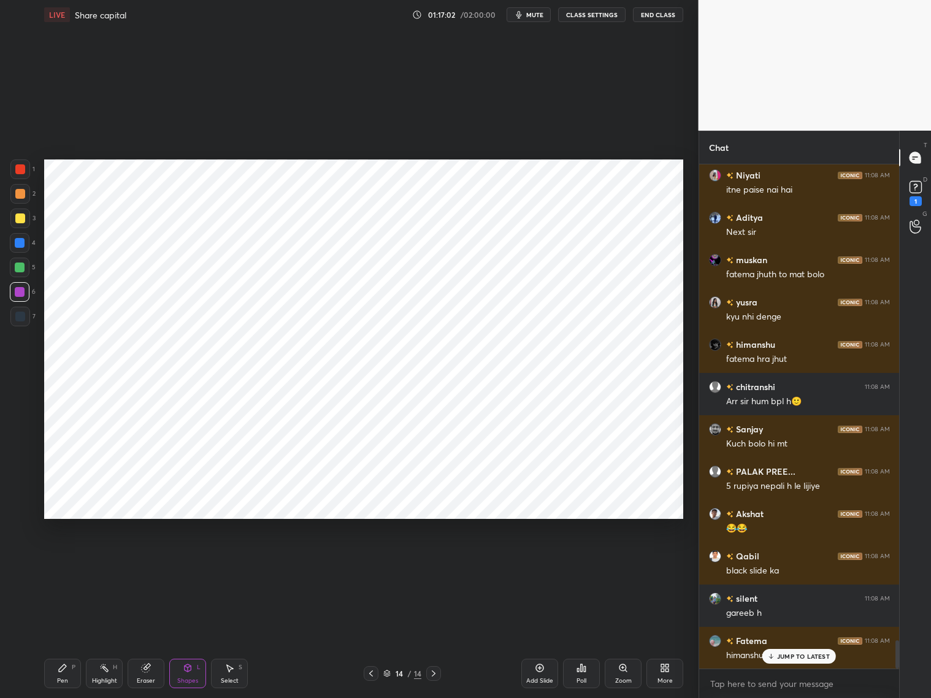
click at [17, 317] on div at bounding box center [20, 317] width 10 height 10
click at [368, 671] on icon at bounding box center [371, 674] width 10 height 10
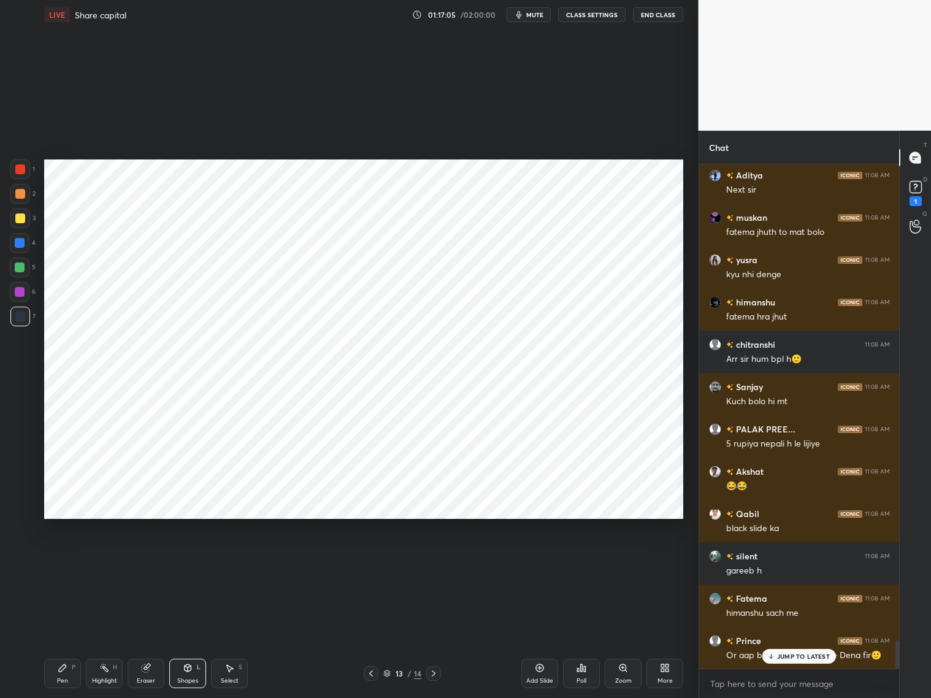
click at [430, 671] on icon at bounding box center [434, 674] width 10 height 10
click at [21, 247] on div at bounding box center [20, 243] width 10 height 10
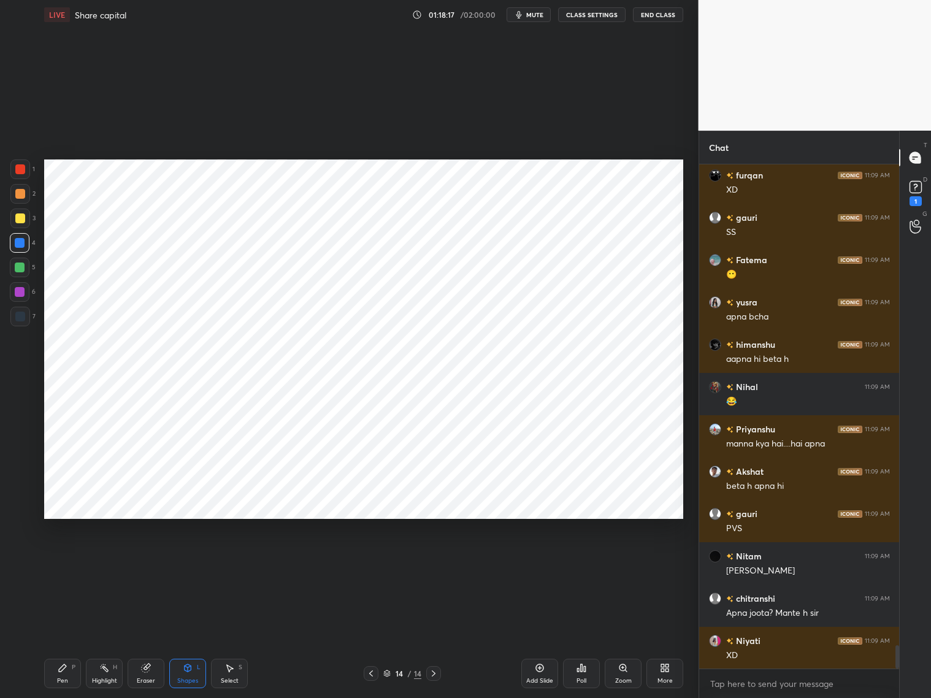
scroll to position [10502, 0]
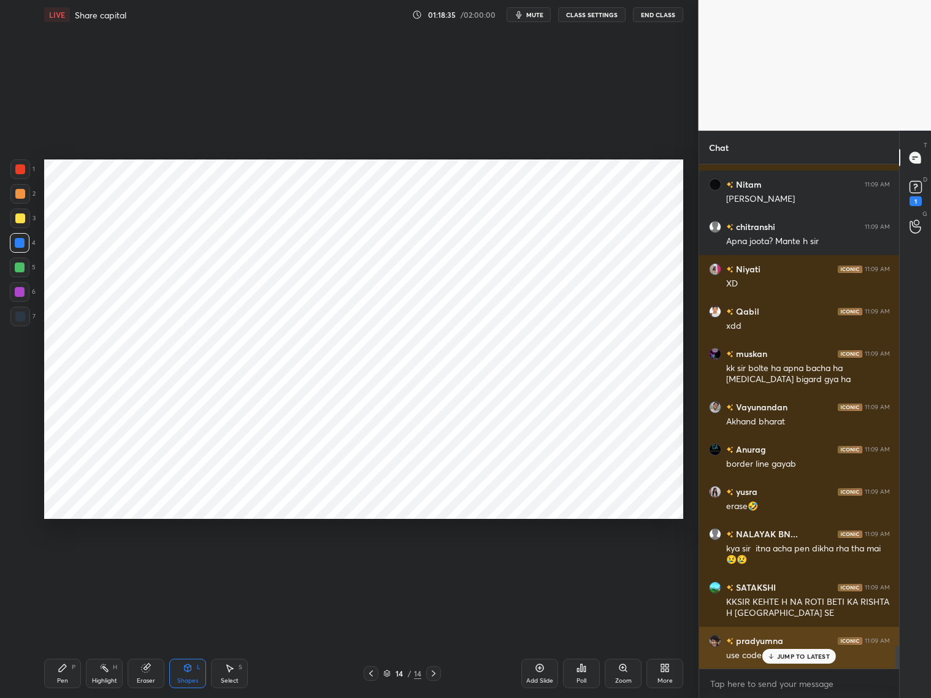
click at [800, 661] on div "JUMP TO LATEST" at bounding box center [800, 656] width 74 height 15
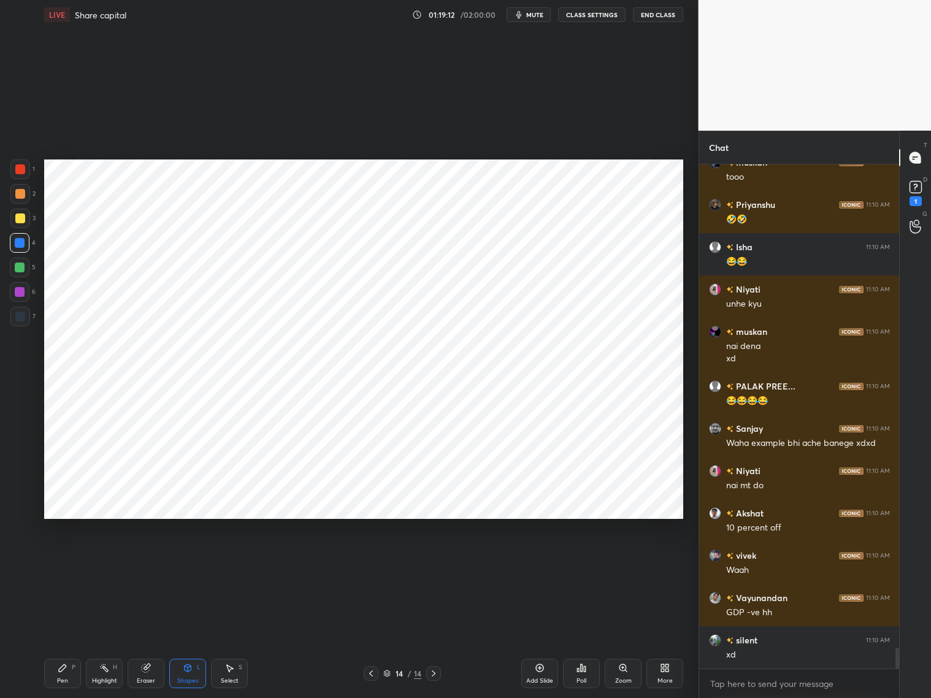
scroll to position [11817, 0]
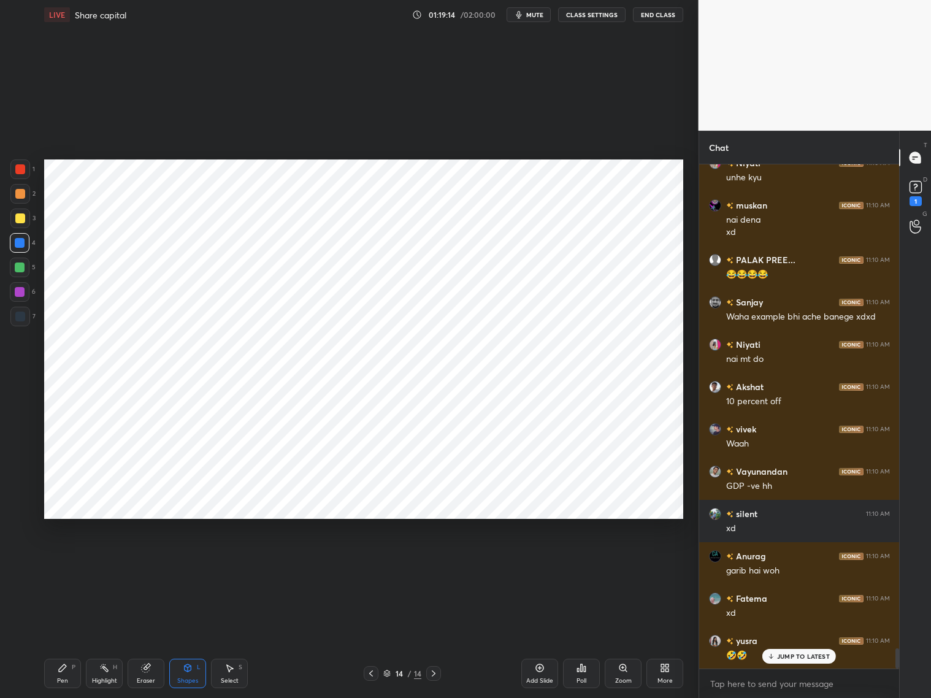
drag, startPoint x: 364, startPoint y: 673, endPoint x: 369, endPoint y: 668, distance: 7.0
click at [367, 673] on icon at bounding box center [371, 674] width 10 height 10
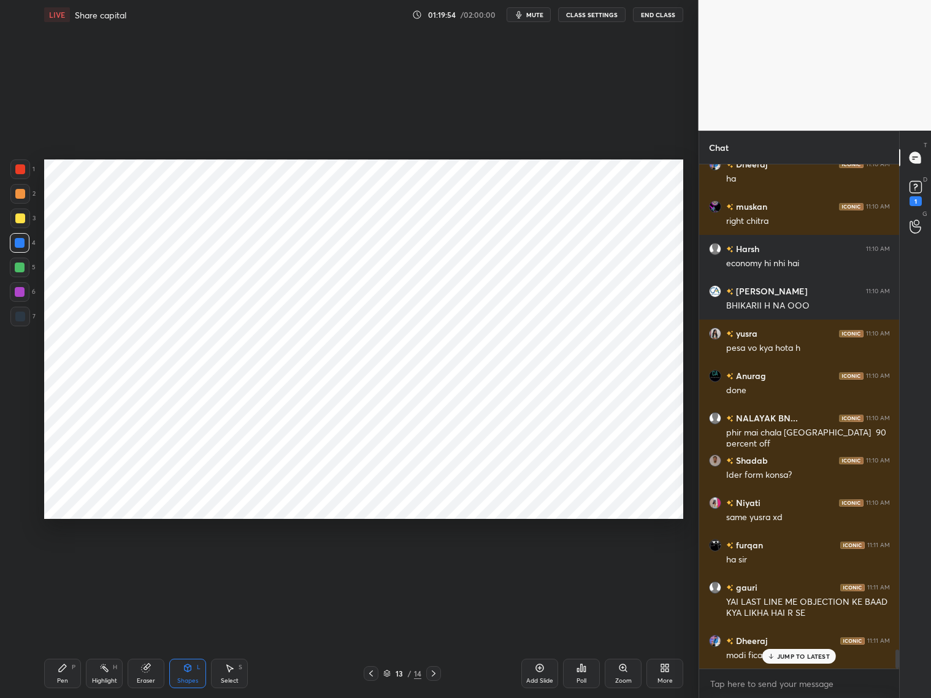
scroll to position [13024, 0]
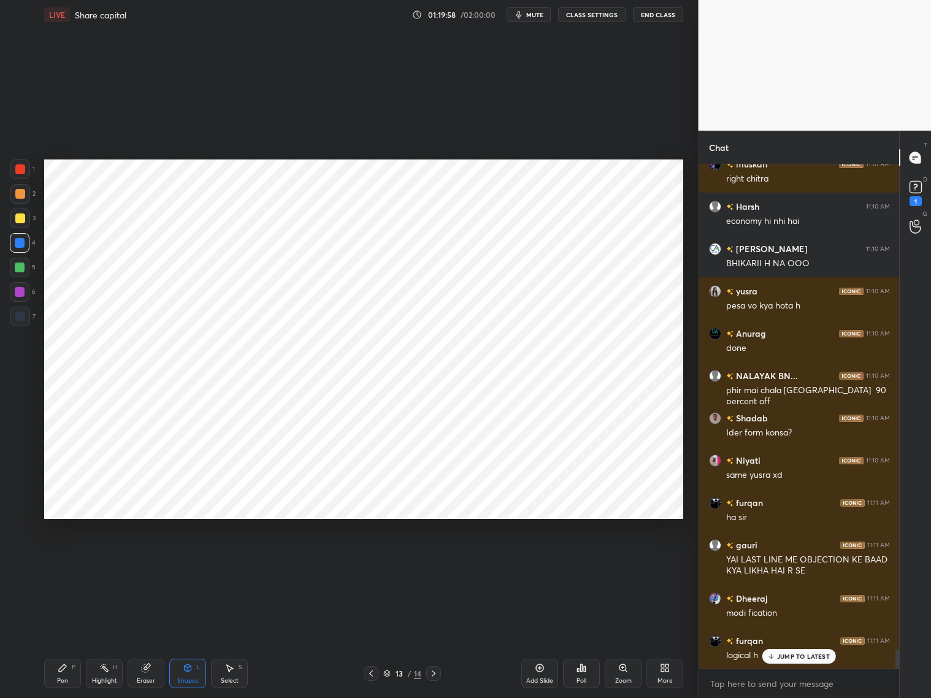
drag, startPoint x: 431, startPoint y: 674, endPoint x: 438, endPoint y: 671, distance: 7.4
click at [433, 674] on icon at bounding box center [434, 674] width 10 height 10
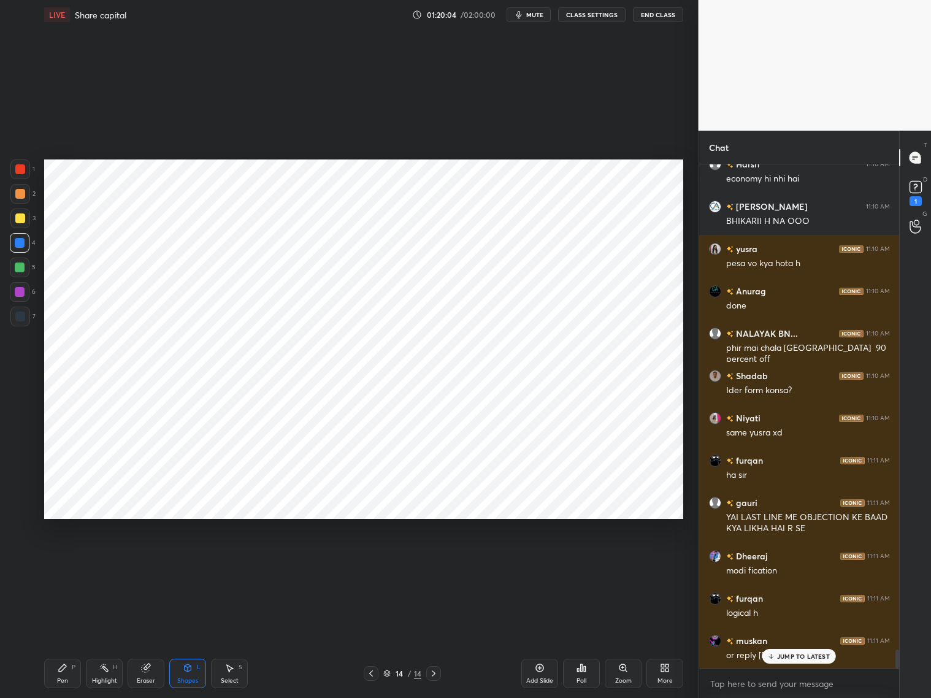
click at [67, 673] on div "Pen P" at bounding box center [62, 673] width 37 height 29
click at [18, 322] on div at bounding box center [20, 317] width 20 height 20
click at [22, 514] on div at bounding box center [20, 509] width 20 height 20
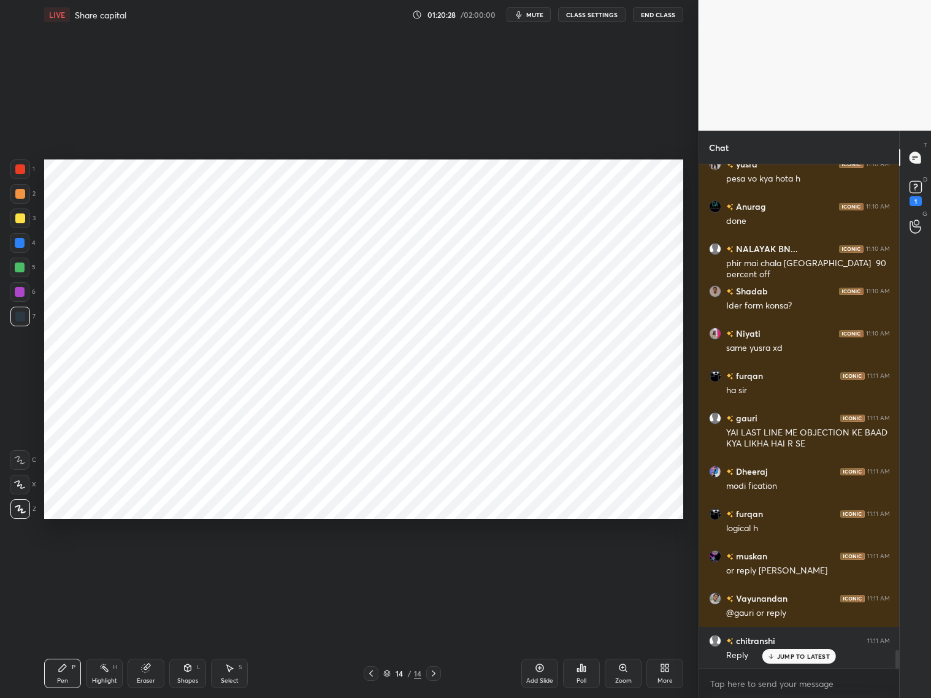
scroll to position [13194, 0]
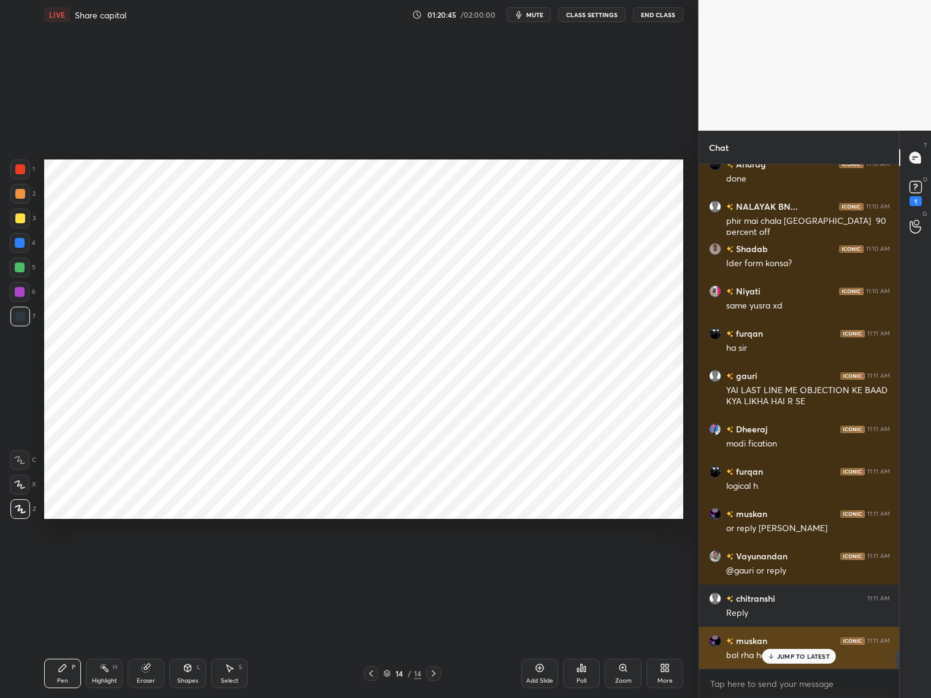
drag, startPoint x: 798, startPoint y: 653, endPoint x: 799, endPoint y: 645, distance: 8.1
click at [800, 655] on p "JUMP TO LATEST" at bounding box center [803, 656] width 53 height 7
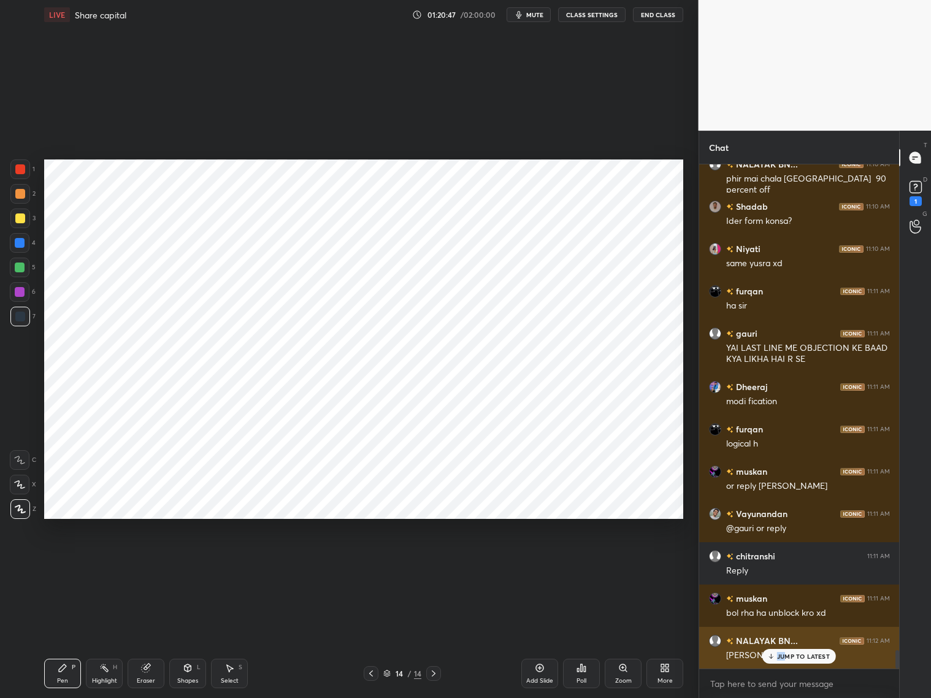
drag, startPoint x: 786, startPoint y: 652, endPoint x: 796, endPoint y: 649, distance: 10.9
click at [787, 656] on p "JUMP TO LATEST" at bounding box center [803, 656] width 53 height 7
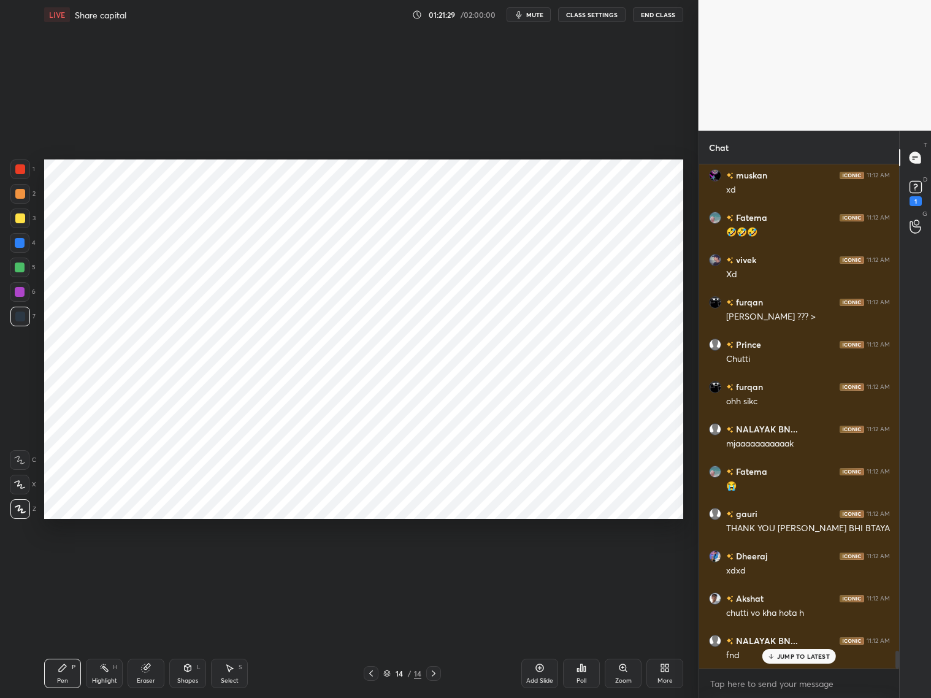
scroll to position [13914, 0]
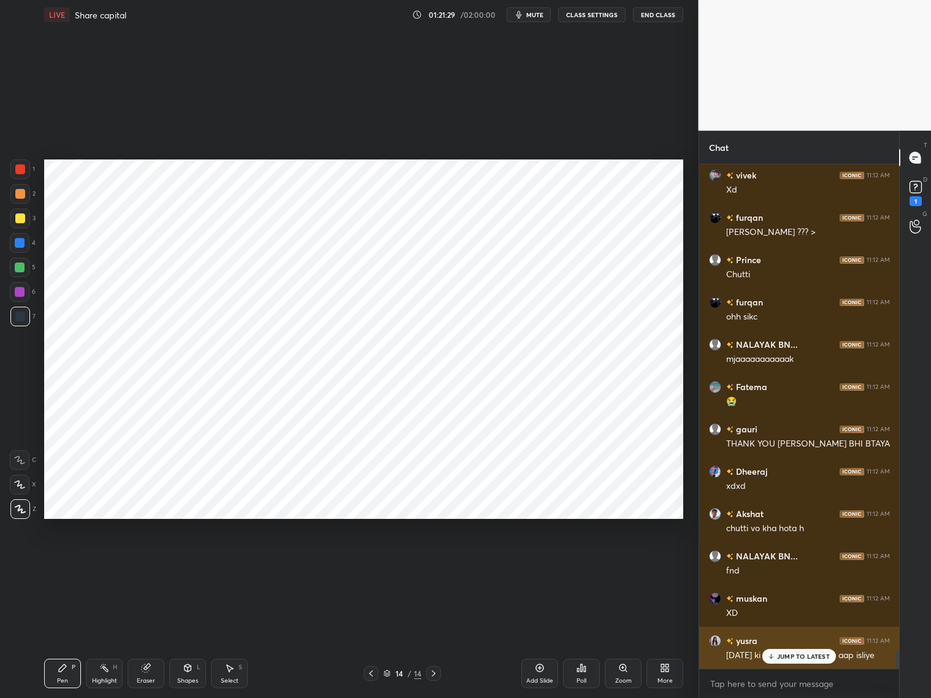
click at [784, 659] on p "JUMP TO LATEST" at bounding box center [803, 656] width 53 height 7
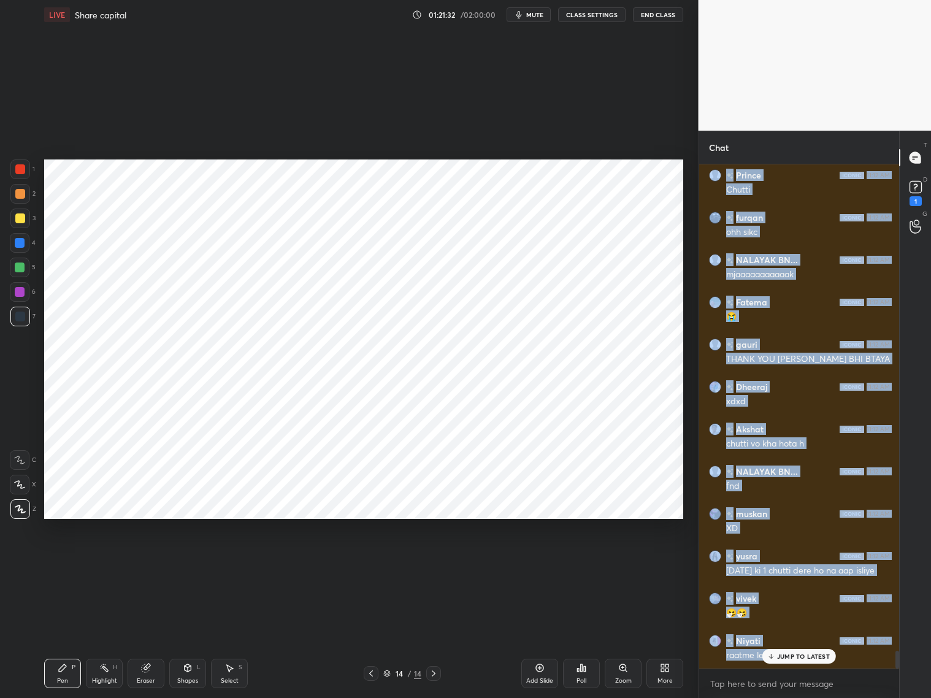
click at [788, 656] on p "JUMP TO LATEST" at bounding box center [803, 656] width 53 height 7
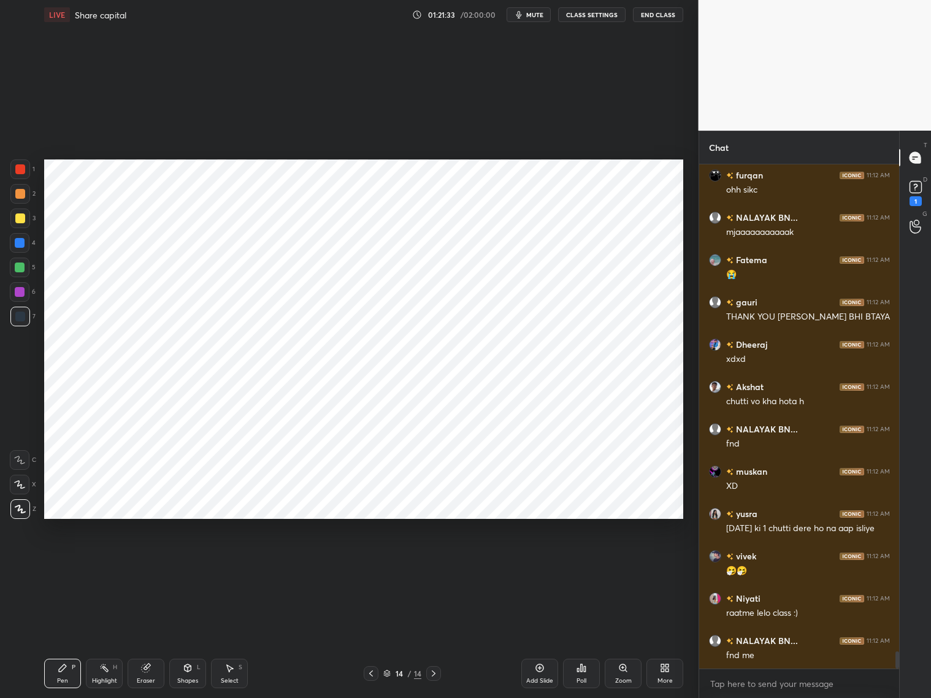
scroll to position [14083, 0]
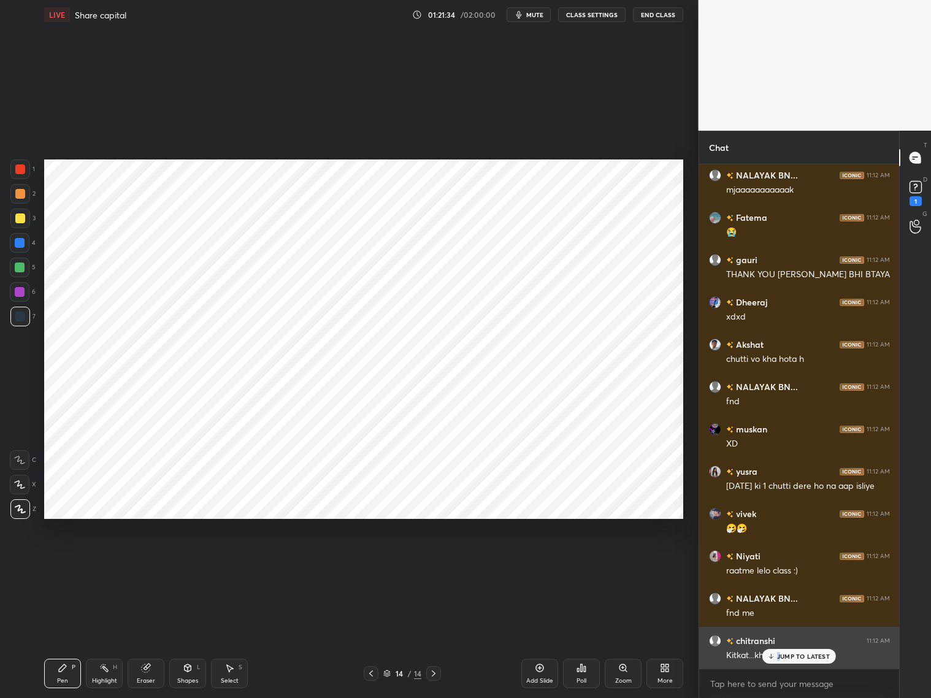
click at [779, 657] on p "JUMP TO LATEST" at bounding box center [803, 656] width 53 height 7
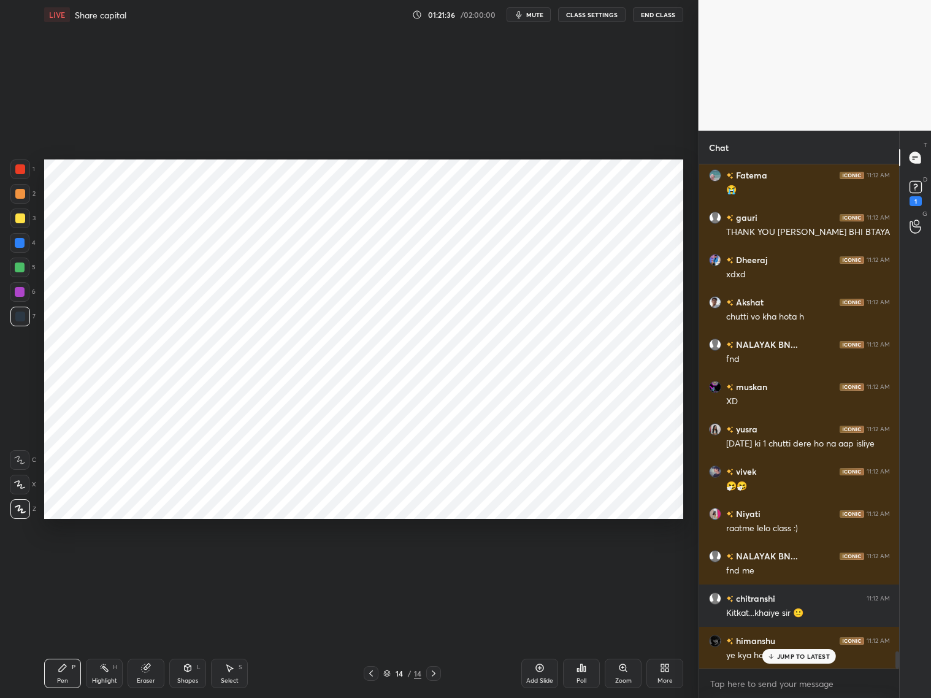
click at [778, 657] on p "JUMP TO LATEST" at bounding box center [803, 656] width 53 height 7
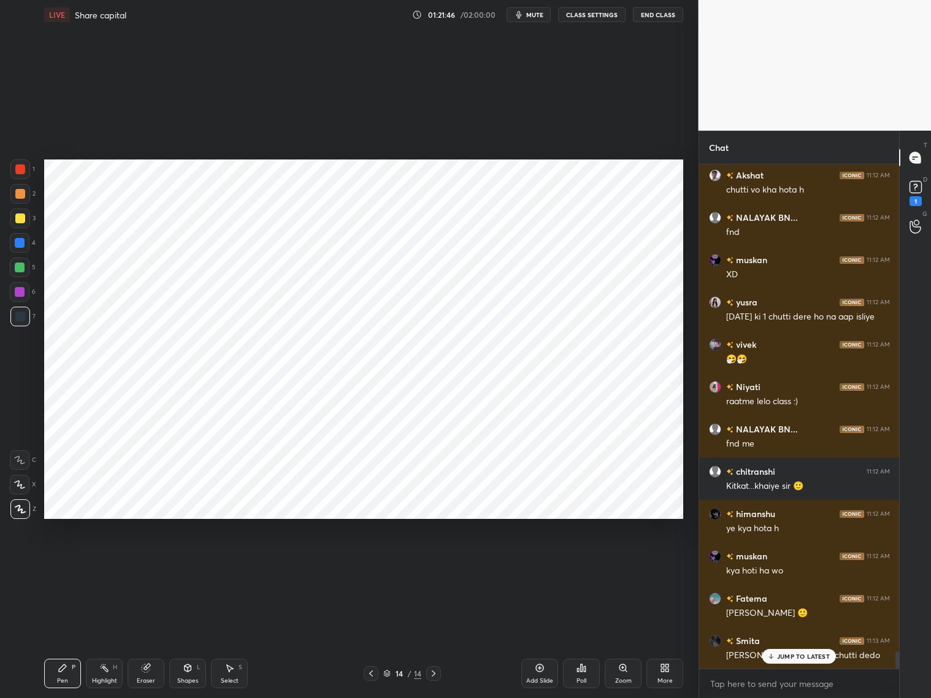
scroll to position [14295, 0]
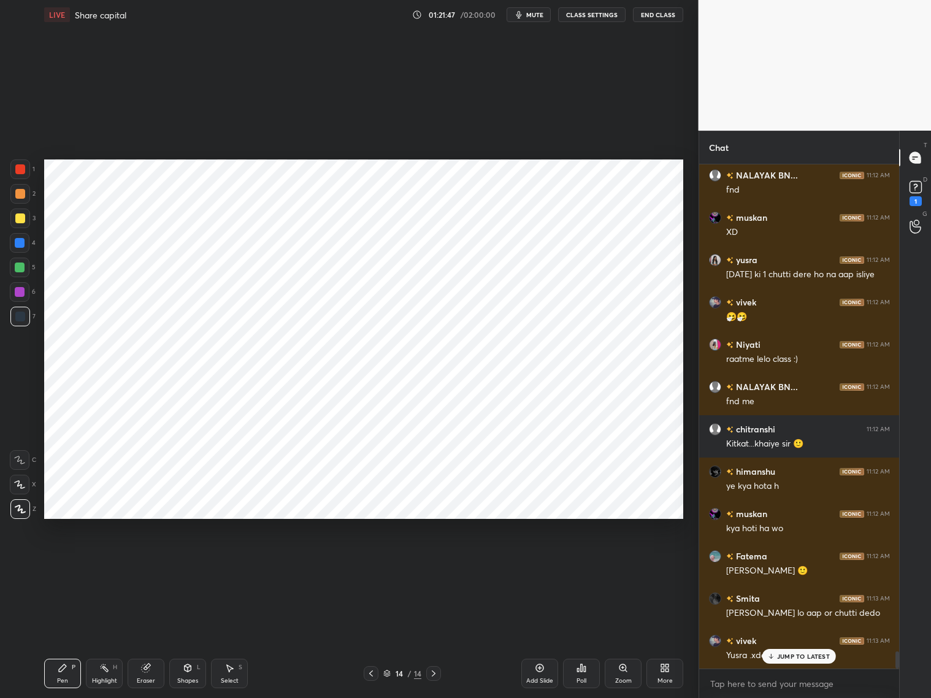
drag, startPoint x: 17, startPoint y: 174, endPoint x: 26, endPoint y: 171, distance: 9.9
click at [20, 174] on div at bounding box center [20, 170] width 20 height 20
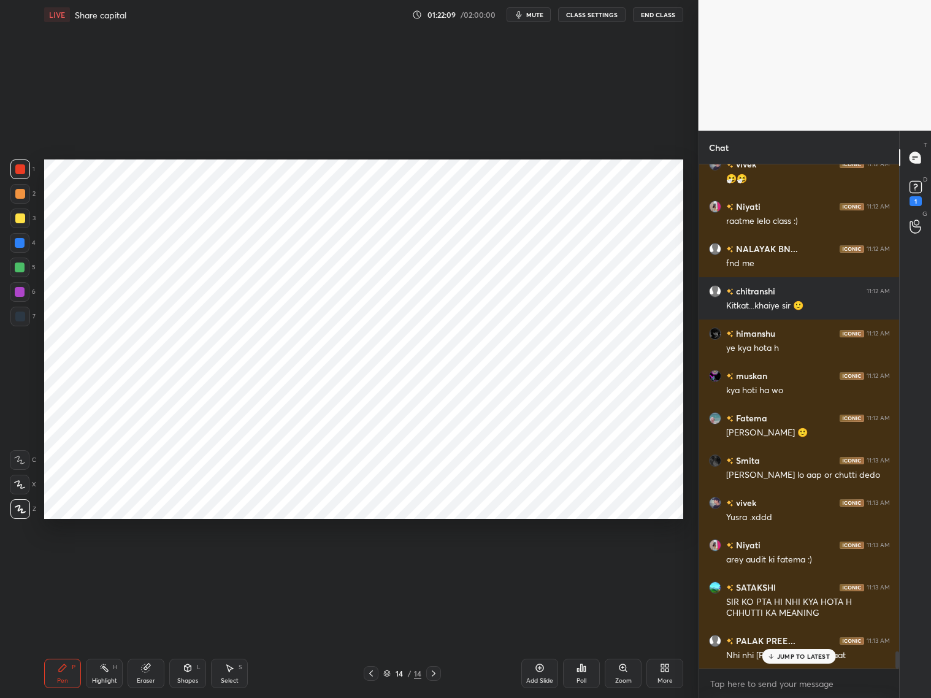
scroll to position [14475, 0]
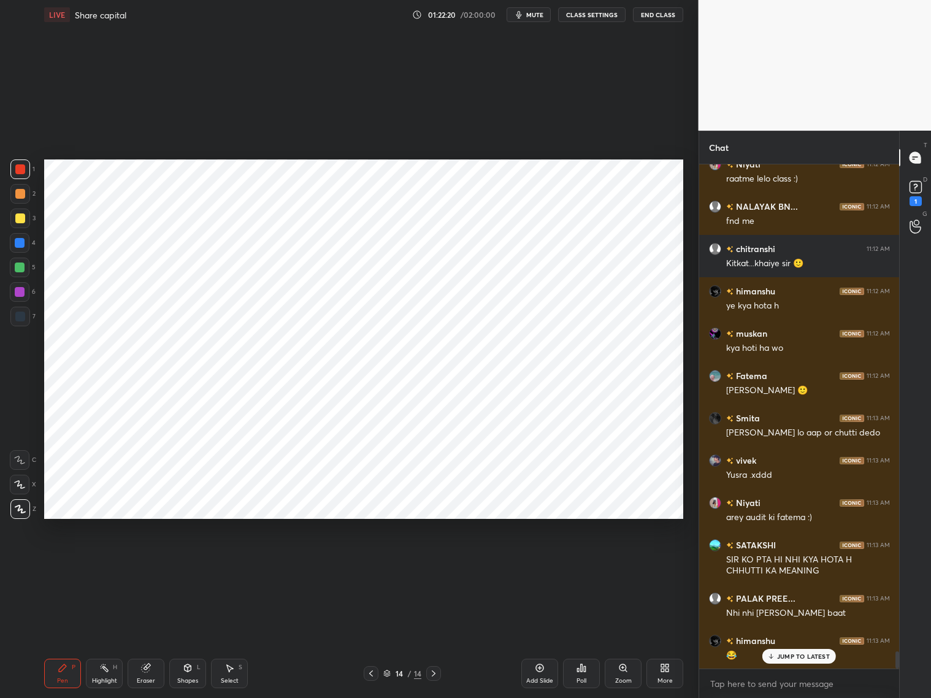
click at [17, 317] on div at bounding box center [20, 317] width 10 height 10
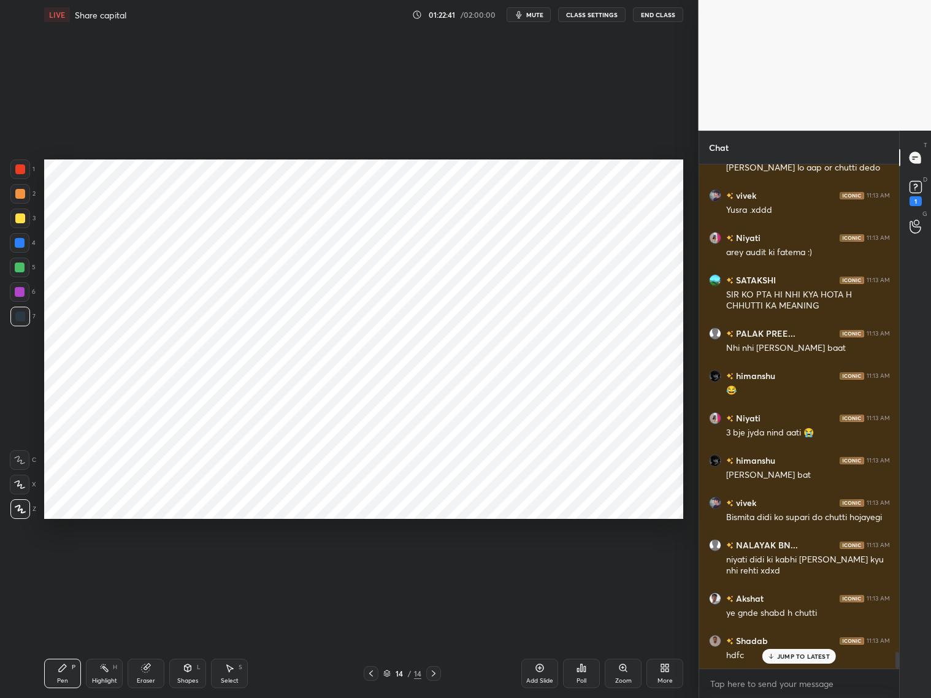
scroll to position [14782, 0]
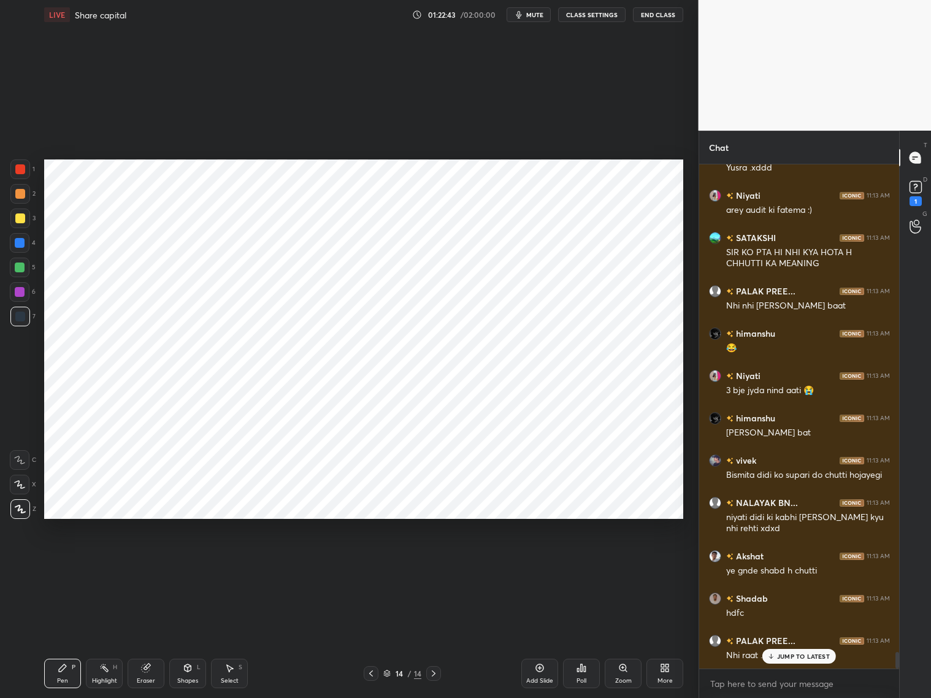
drag, startPoint x: 16, startPoint y: 244, endPoint x: 23, endPoint y: 238, distance: 9.6
click at [17, 244] on div at bounding box center [20, 243] width 10 height 10
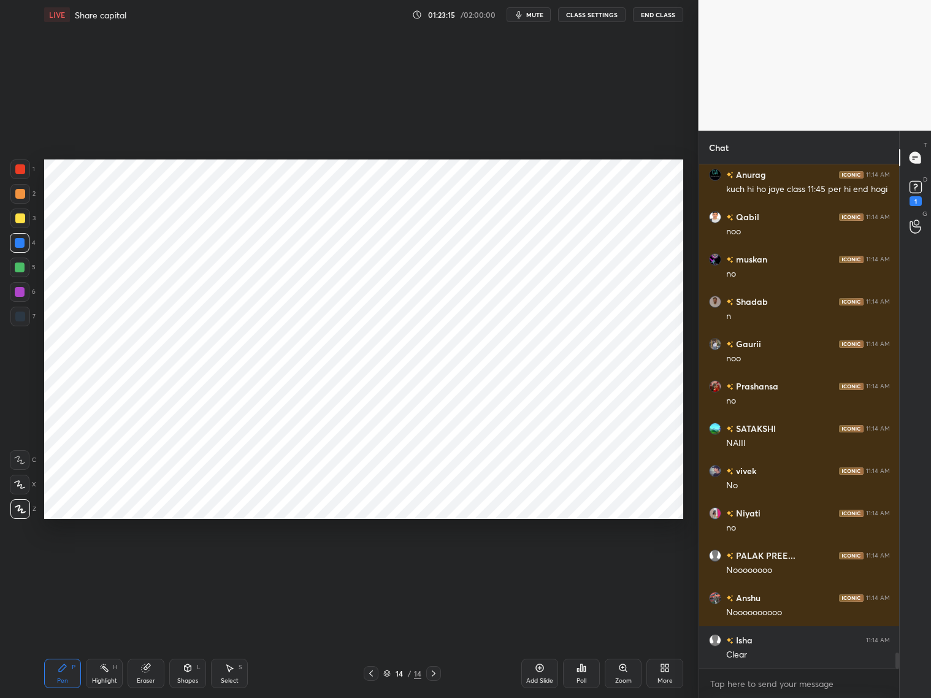
scroll to position [15333, 0]
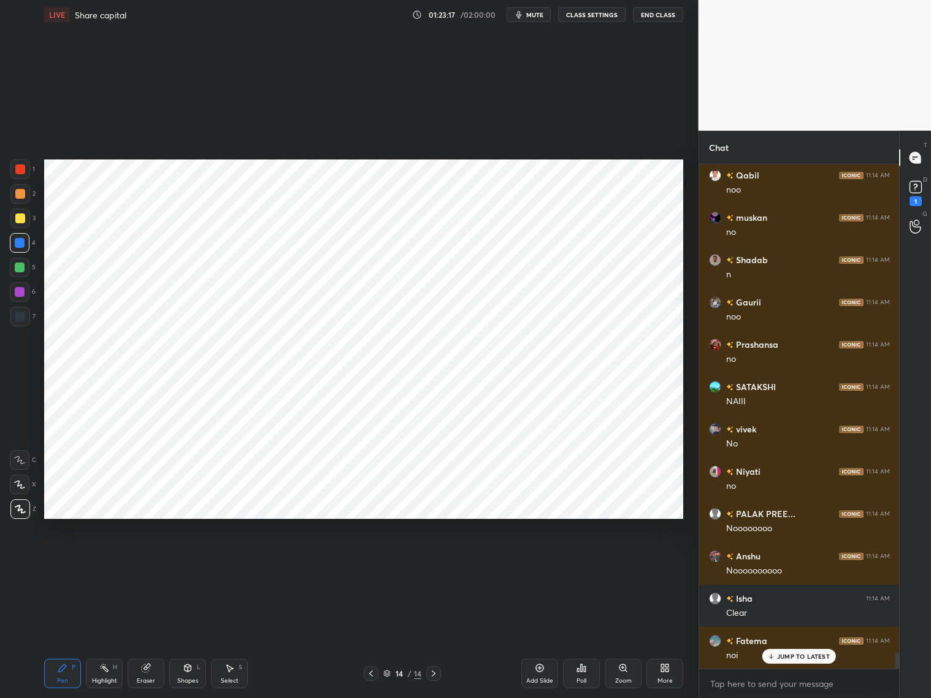
click at [25, 291] on div at bounding box center [20, 292] width 20 height 20
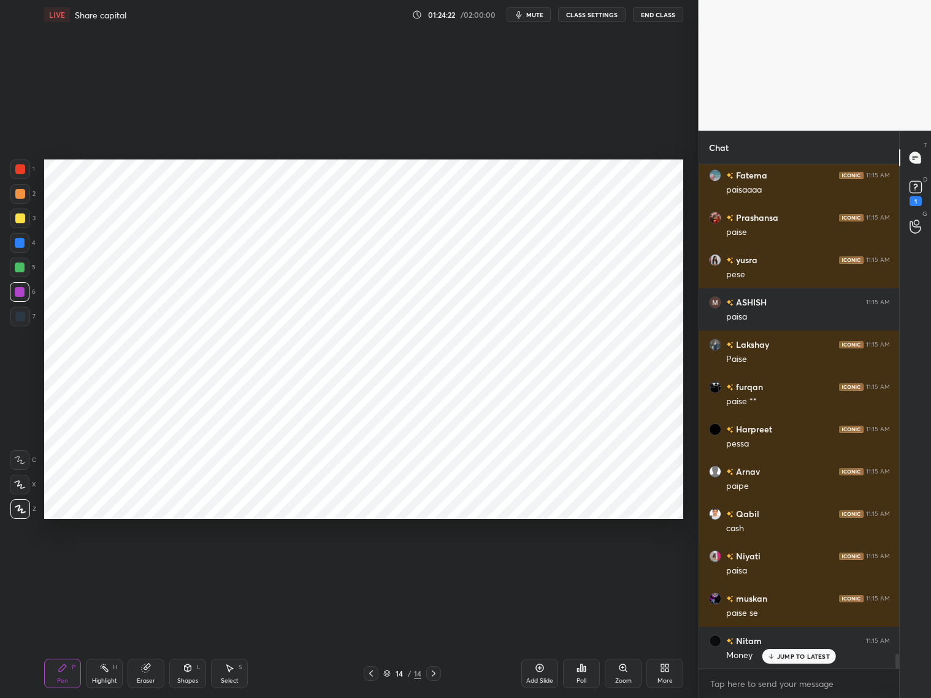
scroll to position [16857, 0]
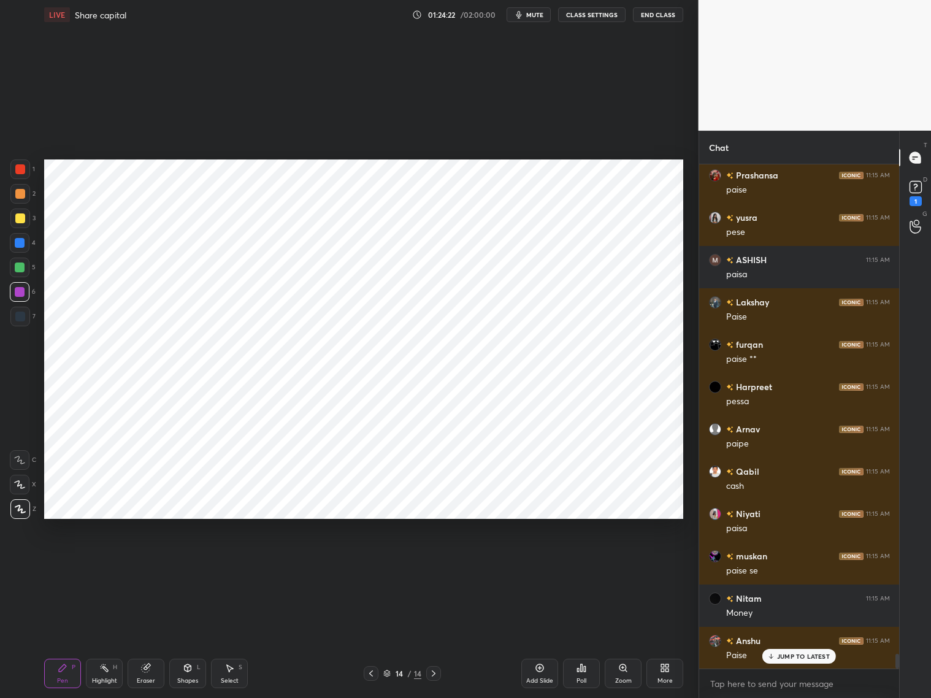
click at [25, 171] on div at bounding box center [20, 170] width 20 height 20
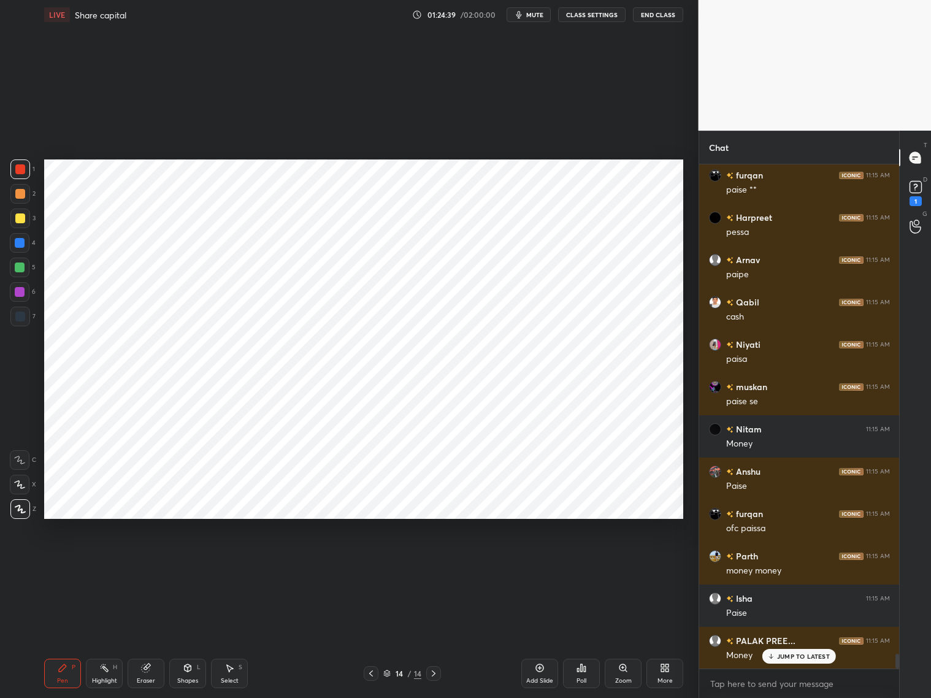
scroll to position [17069, 0]
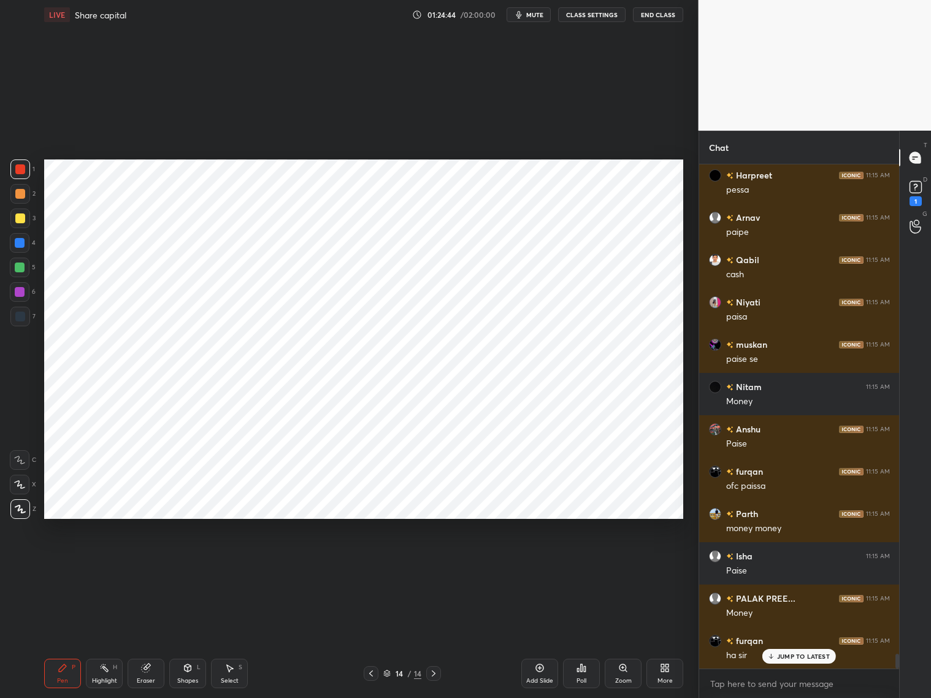
click at [23, 240] on div at bounding box center [20, 243] width 10 height 10
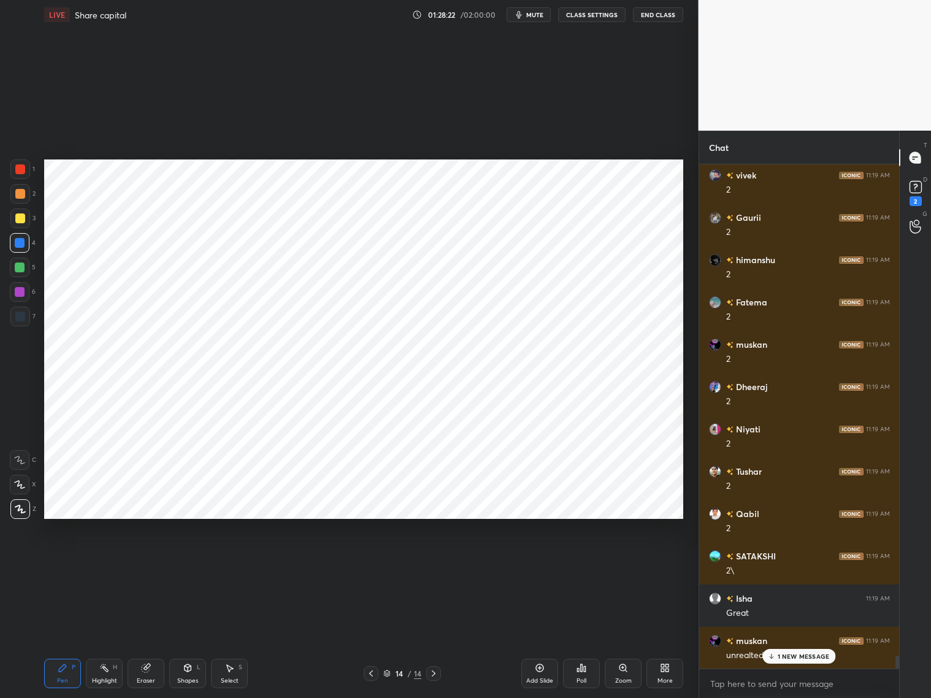
scroll to position [19602, 0]
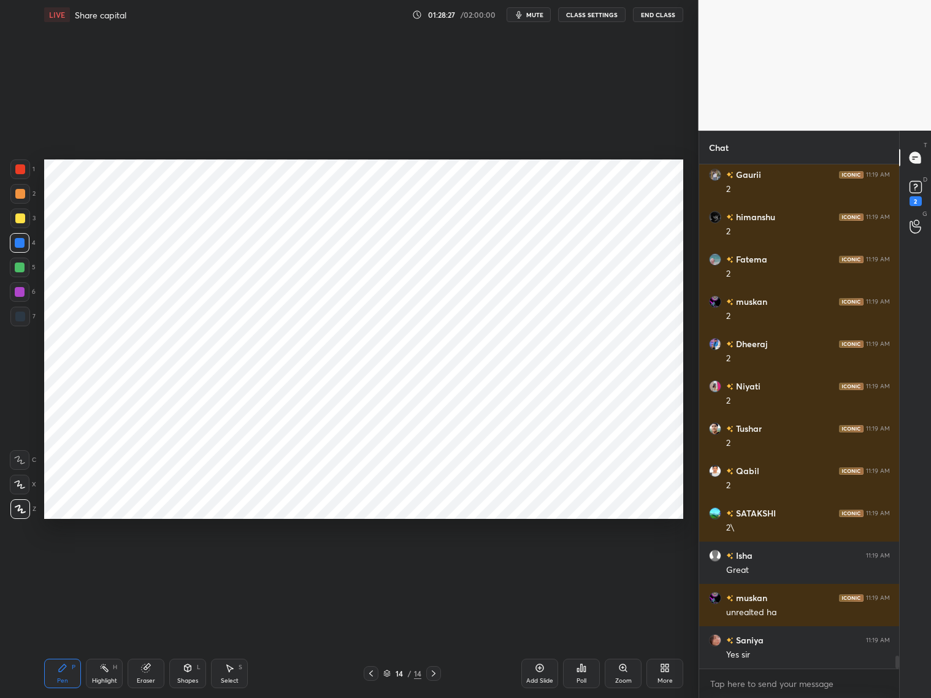
click at [542, 676] on div "Add Slide" at bounding box center [540, 673] width 37 height 29
click at [192, 678] on div "Shapes" at bounding box center [187, 681] width 21 height 6
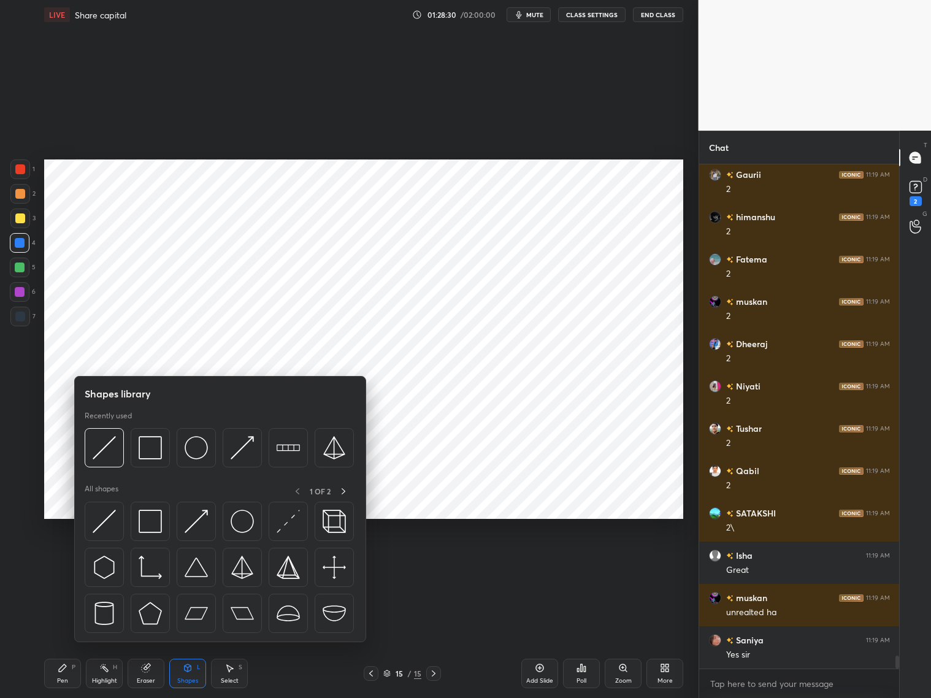
drag, startPoint x: 21, startPoint y: 318, endPoint x: 34, endPoint y: 292, distance: 29.4
click at [24, 319] on div at bounding box center [20, 317] width 10 height 10
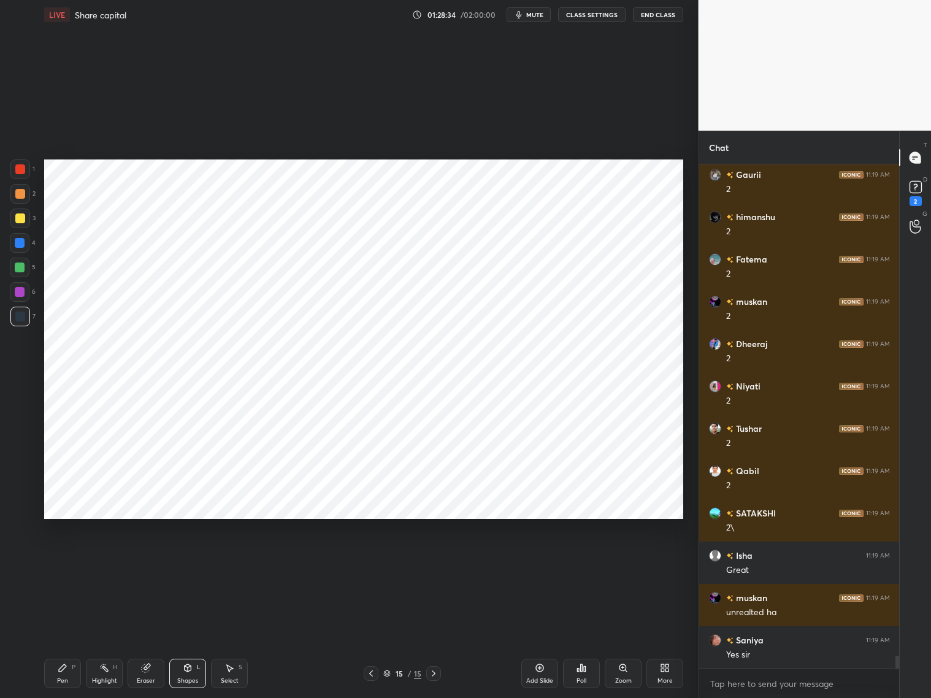
drag, startPoint x: 69, startPoint y: 671, endPoint x: 76, endPoint y: 655, distance: 17.3
click at [69, 668] on div "Pen P" at bounding box center [62, 673] width 37 height 29
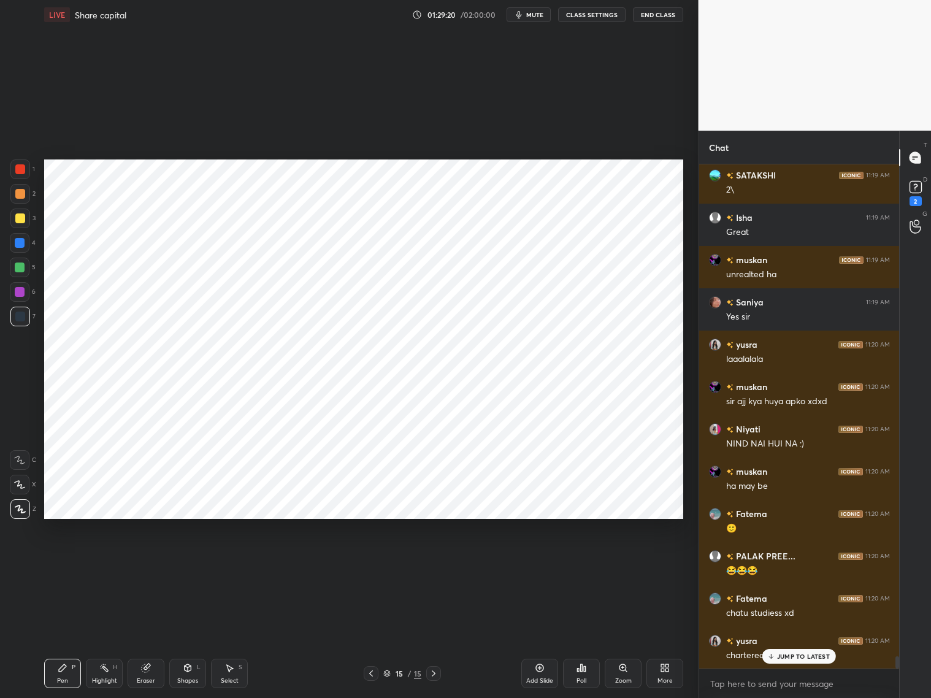
scroll to position [19982, 0]
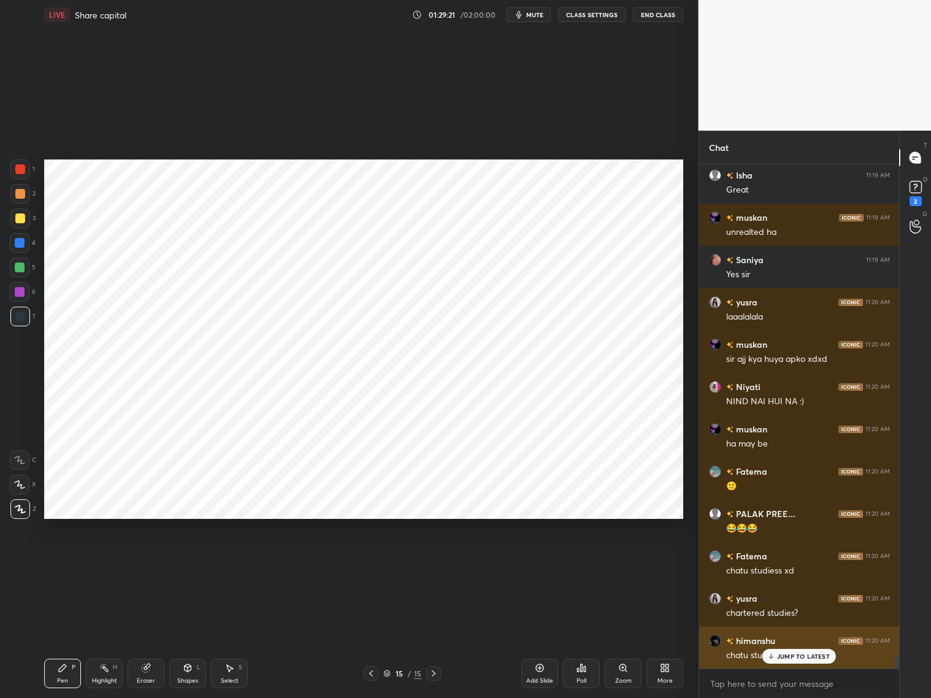
click at [722, 658] on div "himanshu 11:20 AM chatu studies" at bounding box center [800, 648] width 201 height 42
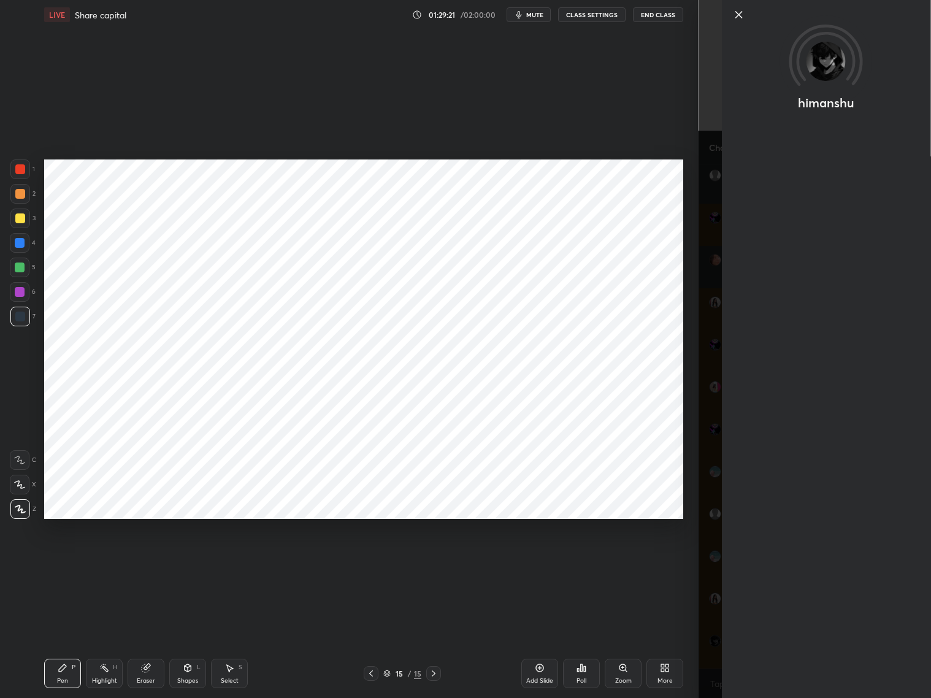
click at [779, 662] on div "himanshu" at bounding box center [815, 349] width 233 height 698
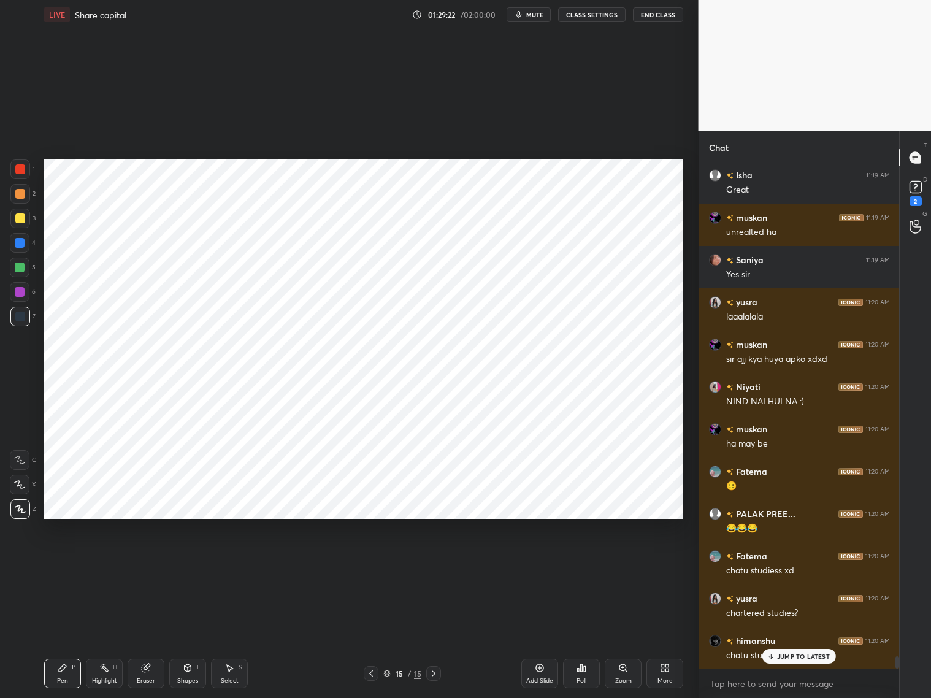
click at [784, 657] on div "himanshu" at bounding box center [815, 349] width 233 height 698
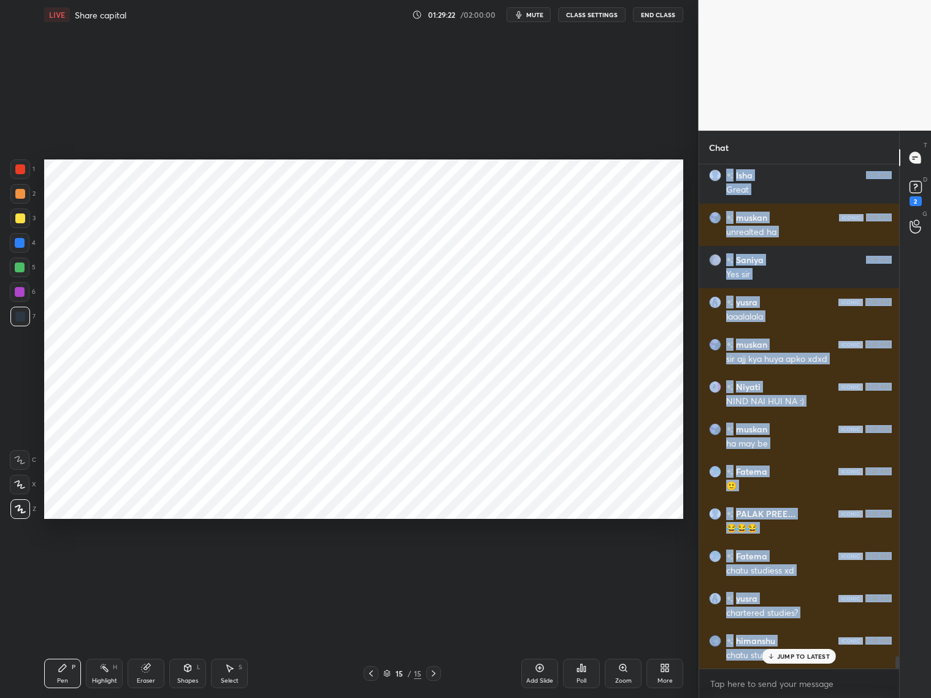
scroll to position [20025, 0]
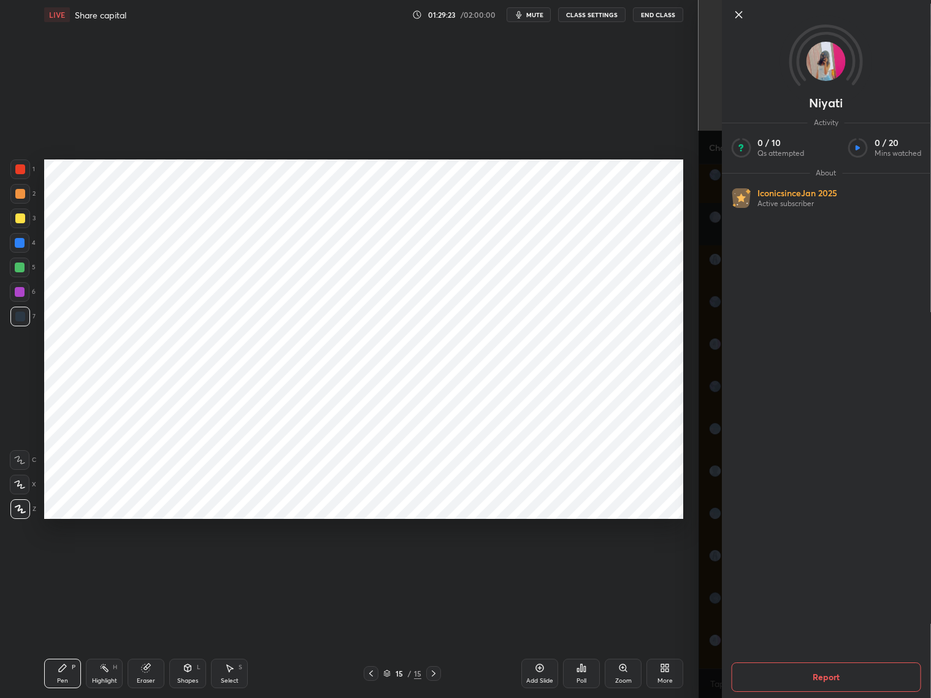
click at [699, 613] on div "Niyati Activity 0 / 10 Qs attempted 0 / 20 Mins watched About Iconic since [DAT…" at bounding box center [815, 349] width 233 height 698
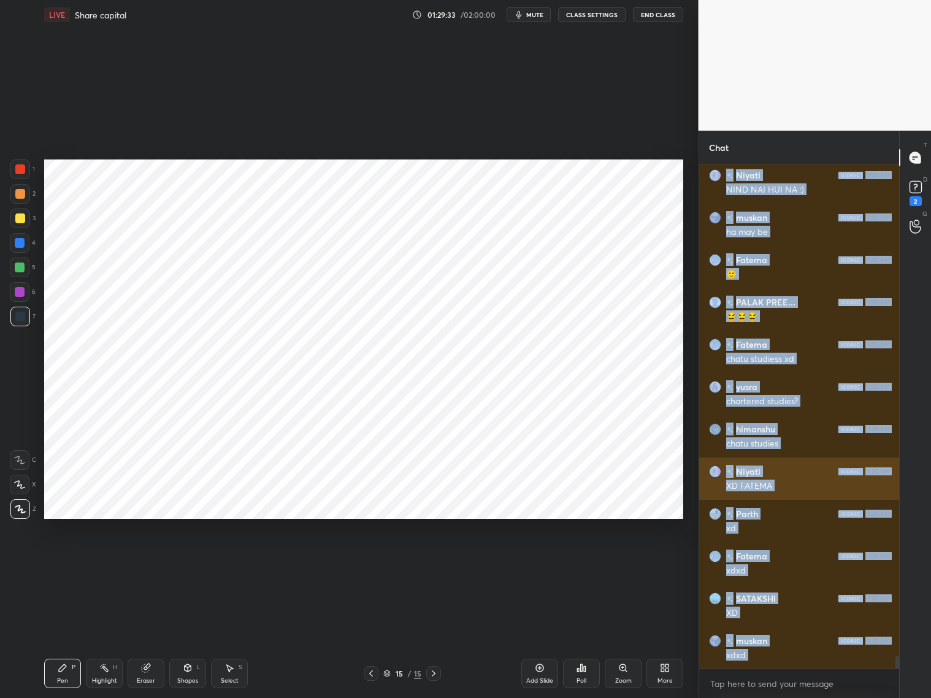
scroll to position [20237, 0]
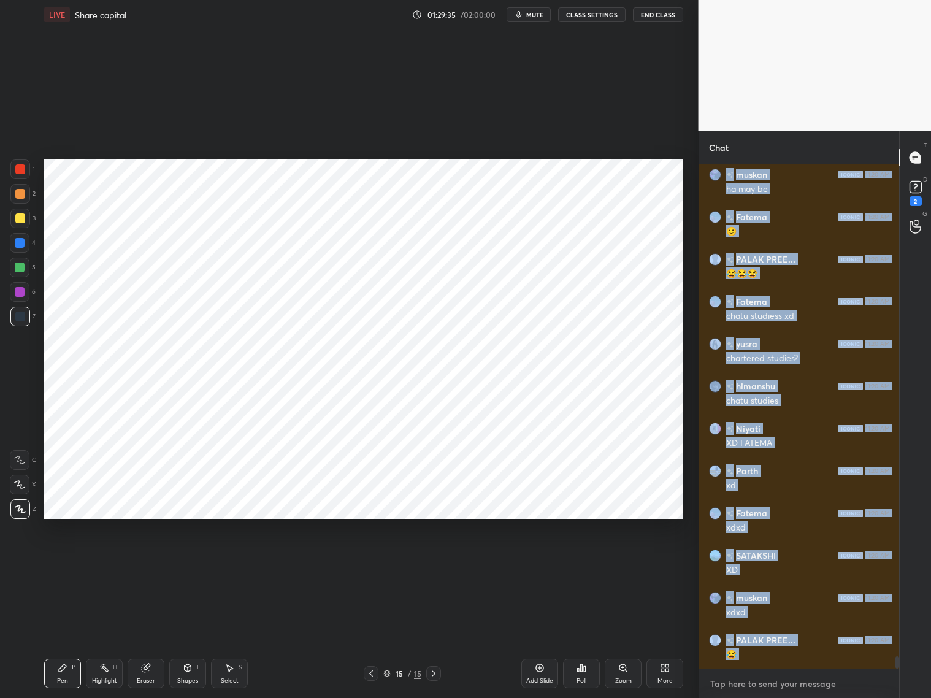
click at [797, 682] on textarea at bounding box center [799, 684] width 181 height 20
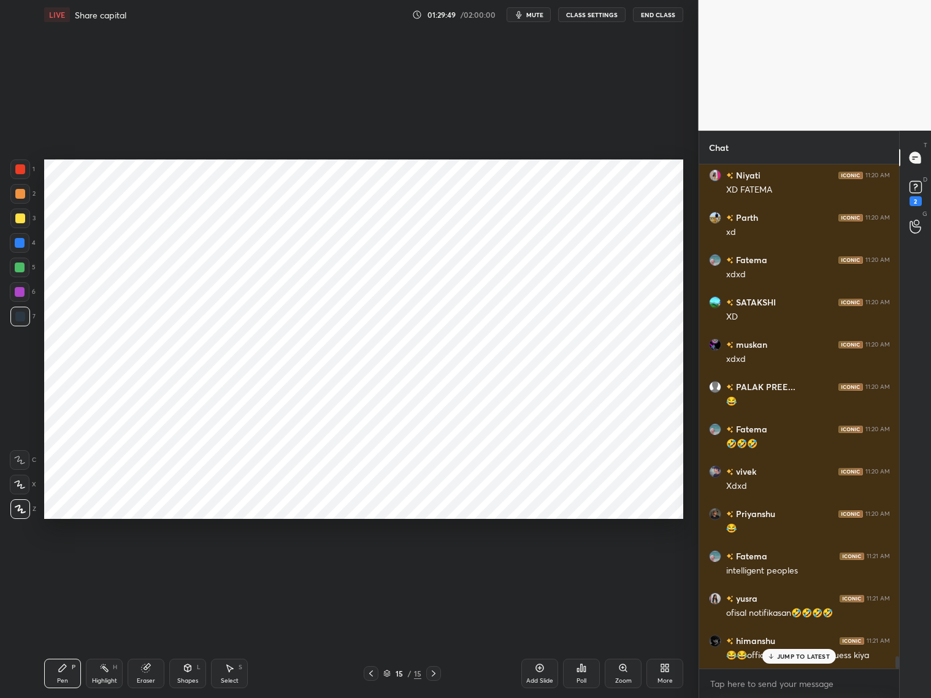
scroll to position [20533, 0]
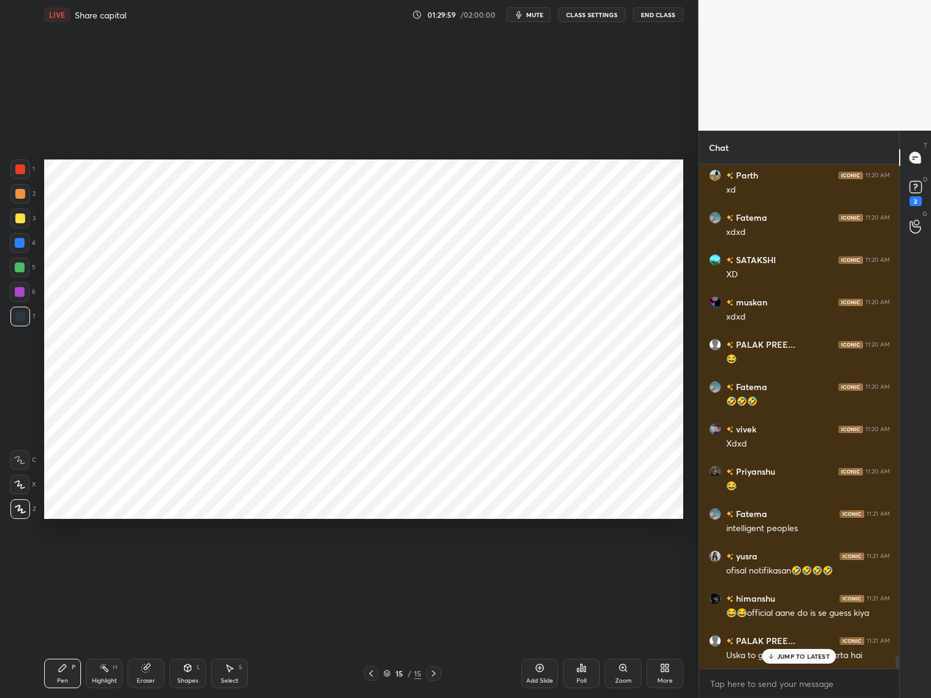
click at [26, 245] on div at bounding box center [20, 243] width 20 height 20
click at [21, 484] on icon at bounding box center [19, 484] width 11 height 9
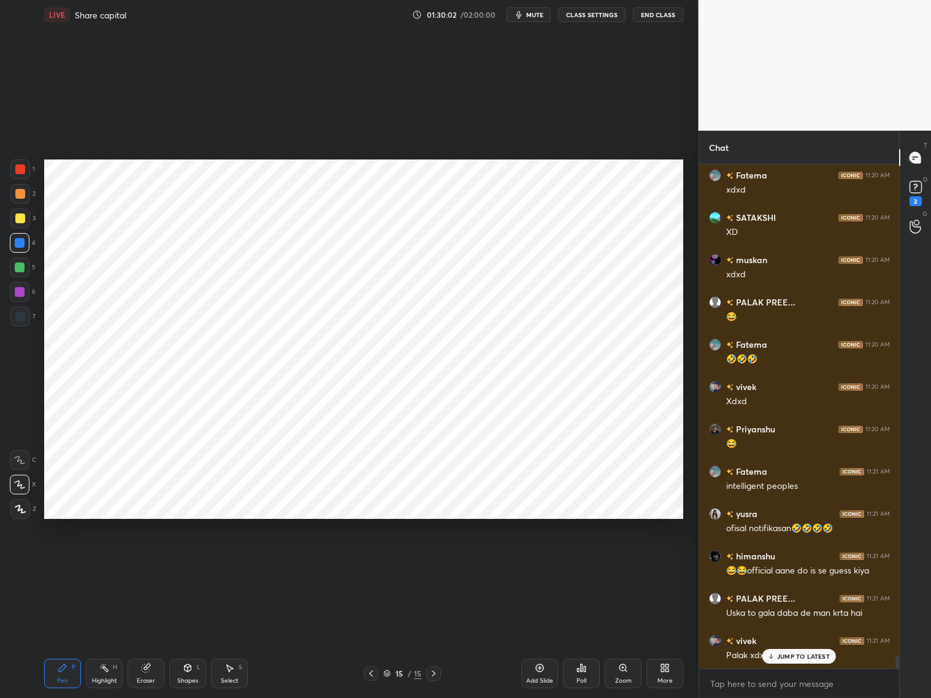
drag, startPoint x: 19, startPoint y: 291, endPoint x: 28, endPoint y: 285, distance: 10.2
click at [19, 291] on div at bounding box center [20, 292] width 10 height 10
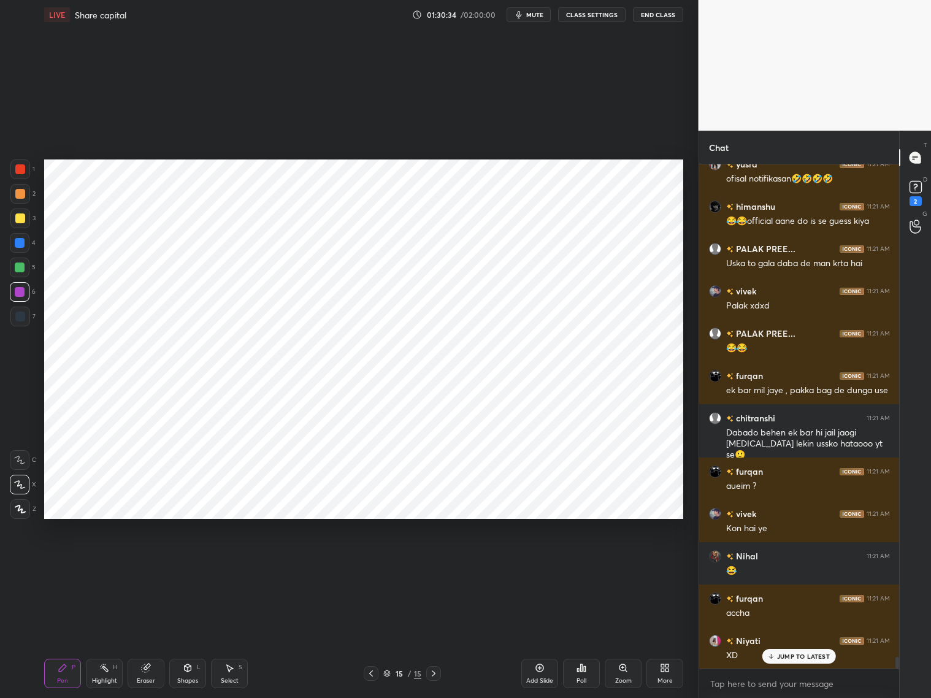
scroll to position [20967, 0]
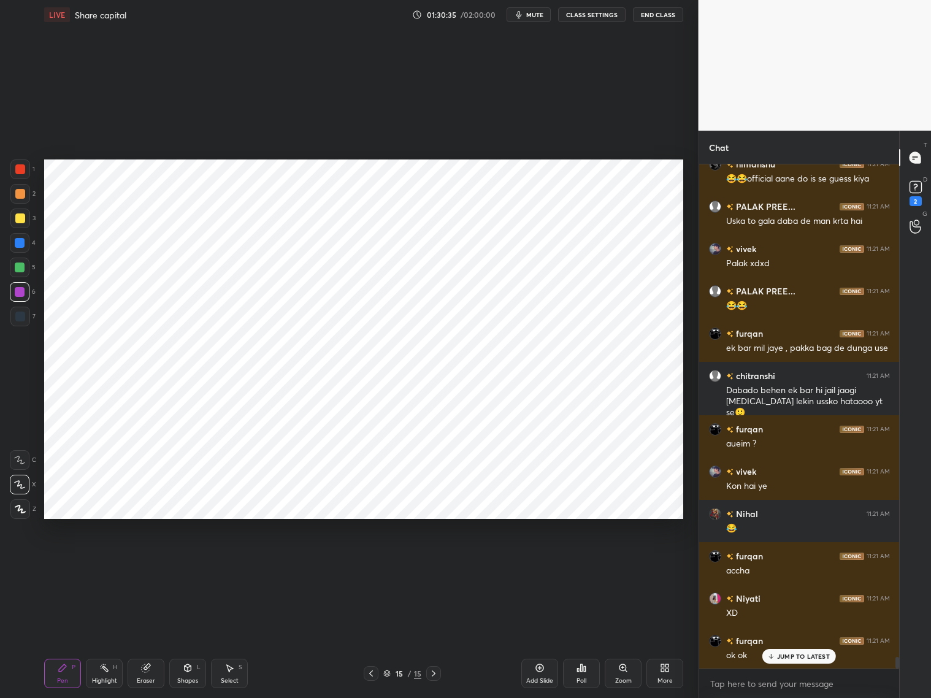
click at [796, 659] on p "JUMP TO LATEST" at bounding box center [803, 656] width 53 height 7
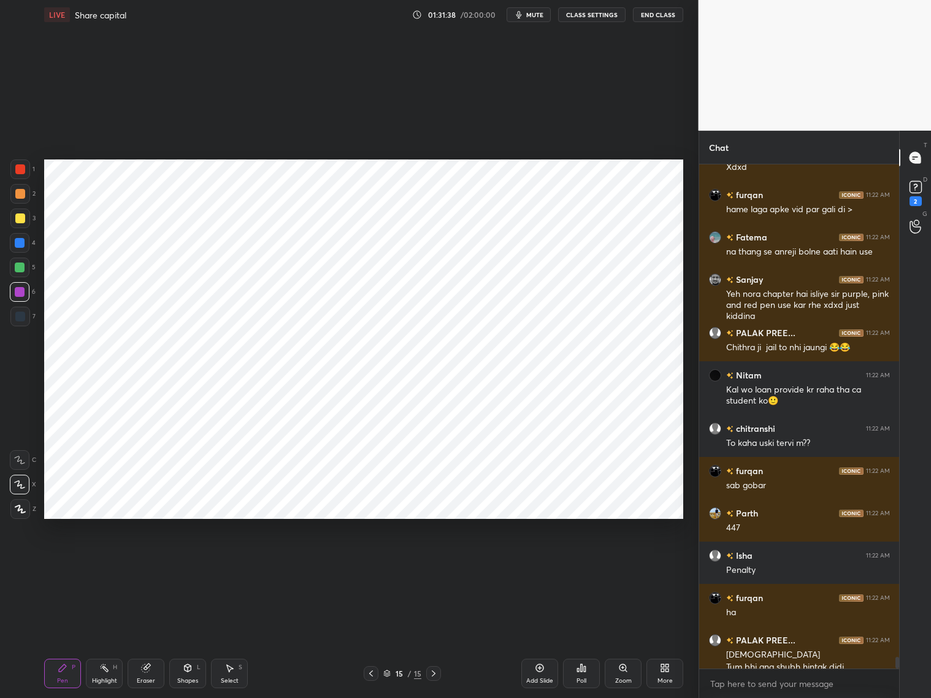
scroll to position [21510, 0]
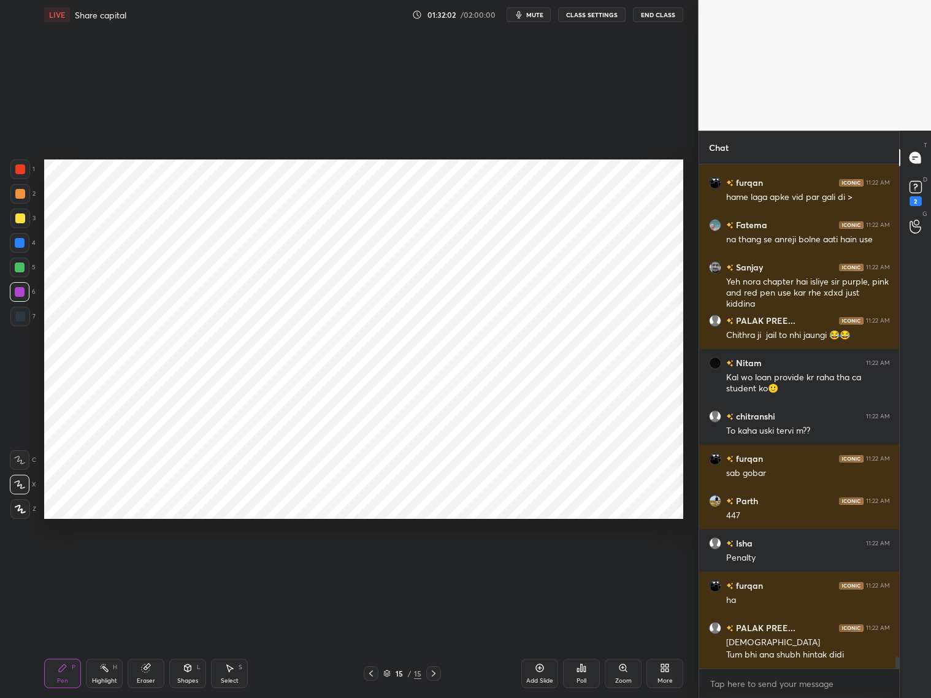
click at [18, 171] on div at bounding box center [20, 169] width 10 height 10
click at [22, 292] on div at bounding box center [20, 292] width 10 height 10
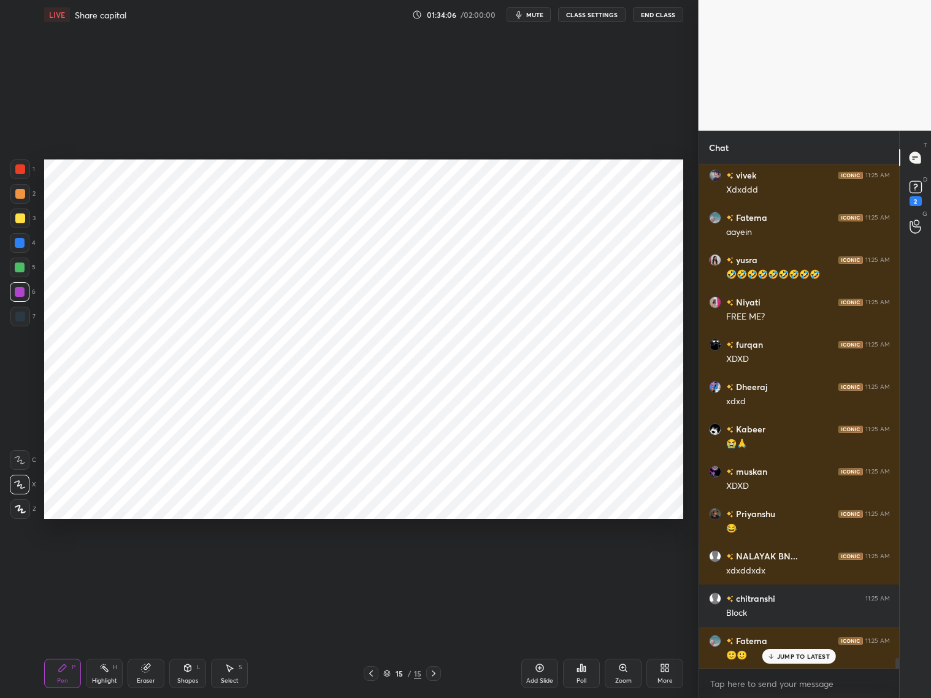
scroll to position [23522, 0]
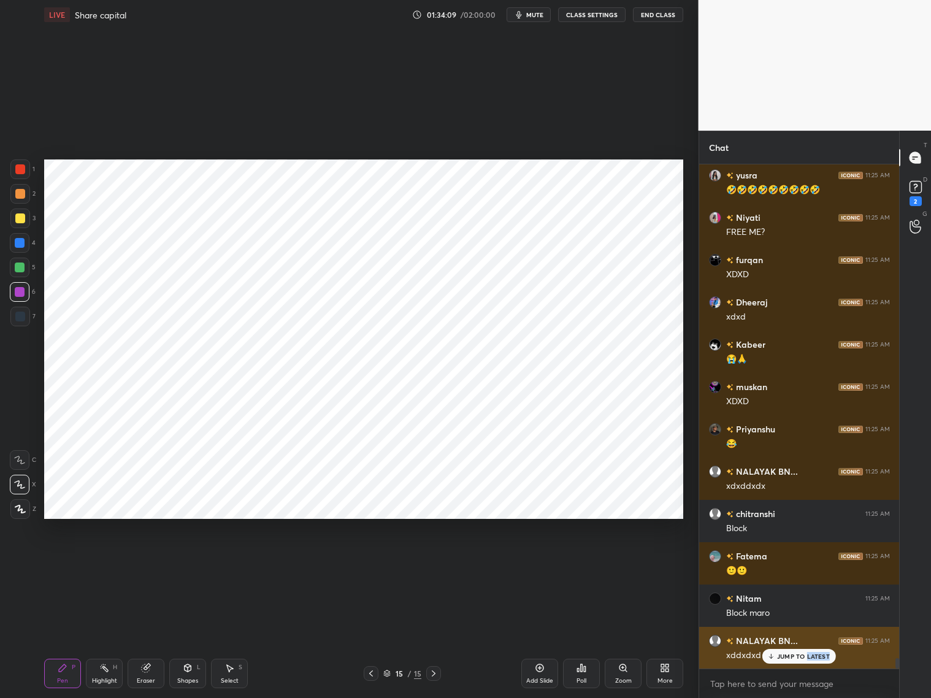
click at [806, 661] on div "JUMP TO LATEST" at bounding box center [800, 656] width 74 height 15
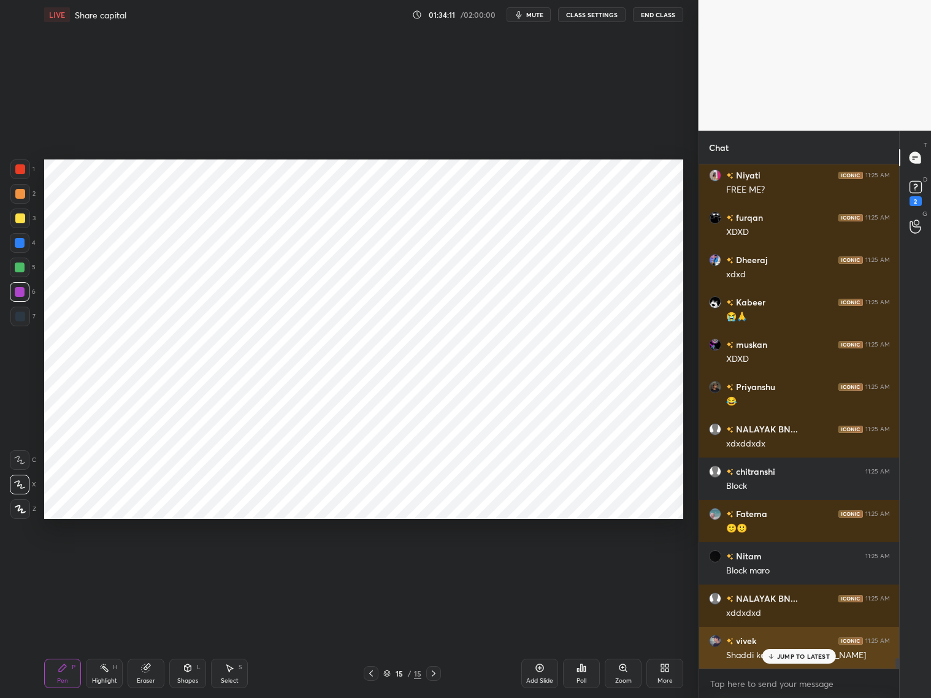
click at [800, 658] on p "JUMP TO LATEST" at bounding box center [803, 656] width 53 height 7
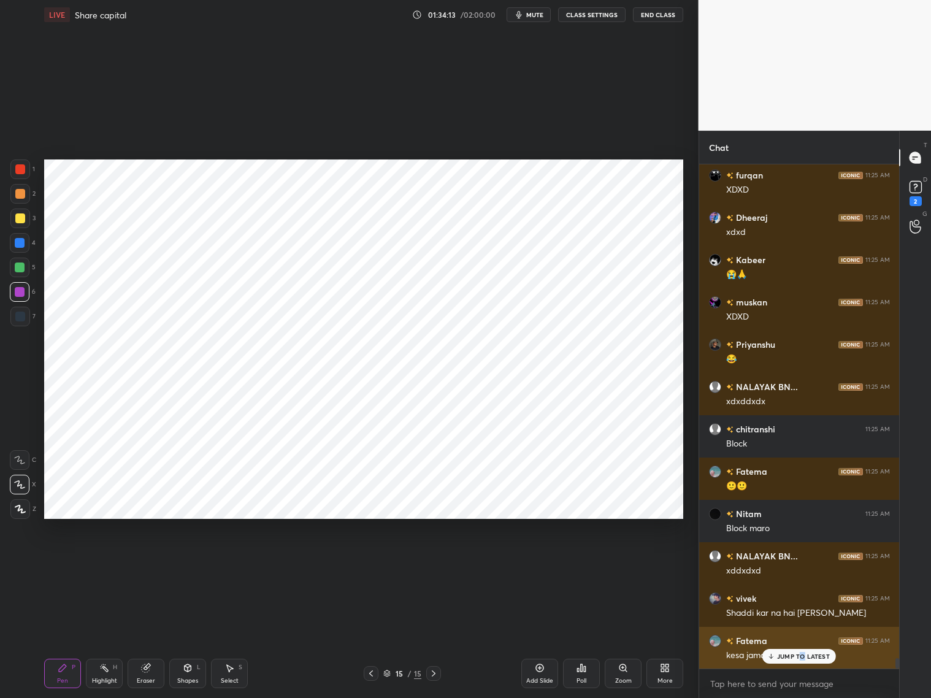
drag, startPoint x: 804, startPoint y: 657, endPoint x: 813, endPoint y: 652, distance: 10.7
click at [803, 658] on p "JUMP TO LATEST" at bounding box center [803, 656] width 53 height 7
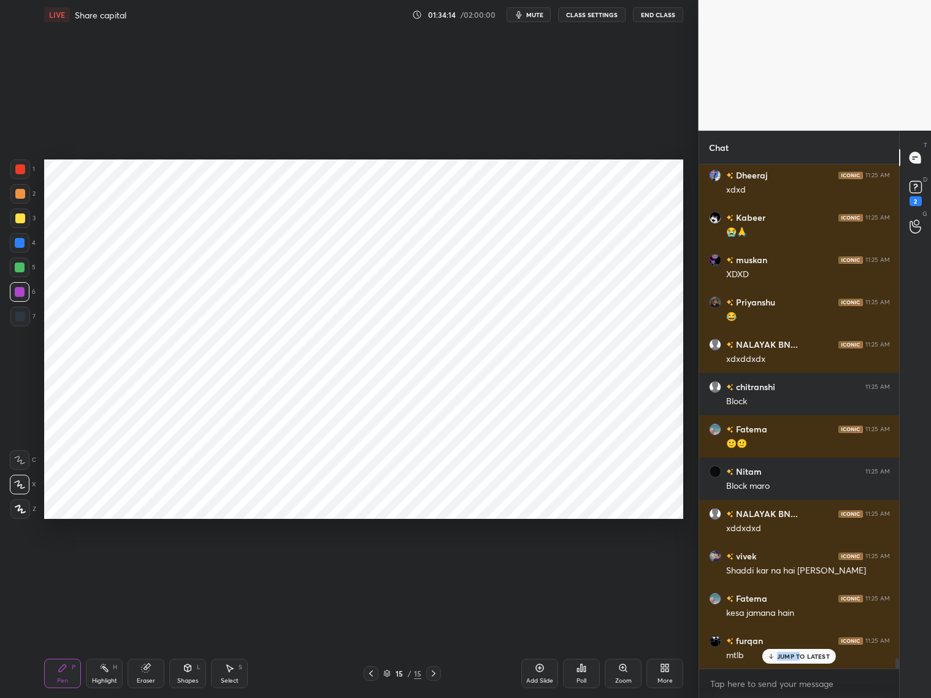
click at [801, 653] on p "JUMP TO LATEST" at bounding box center [803, 656] width 53 height 7
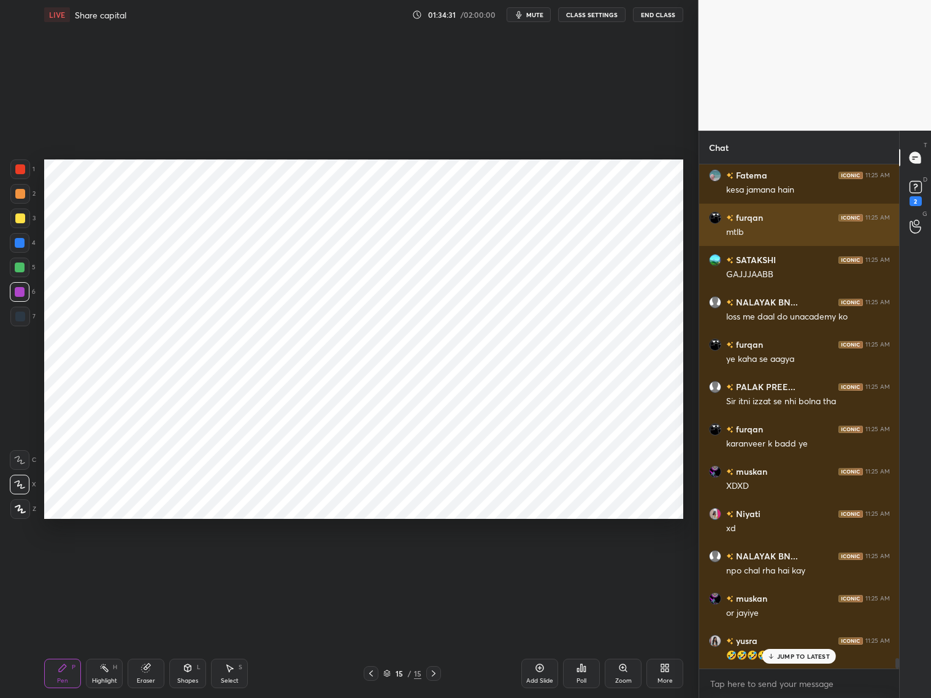
scroll to position [24157, 0]
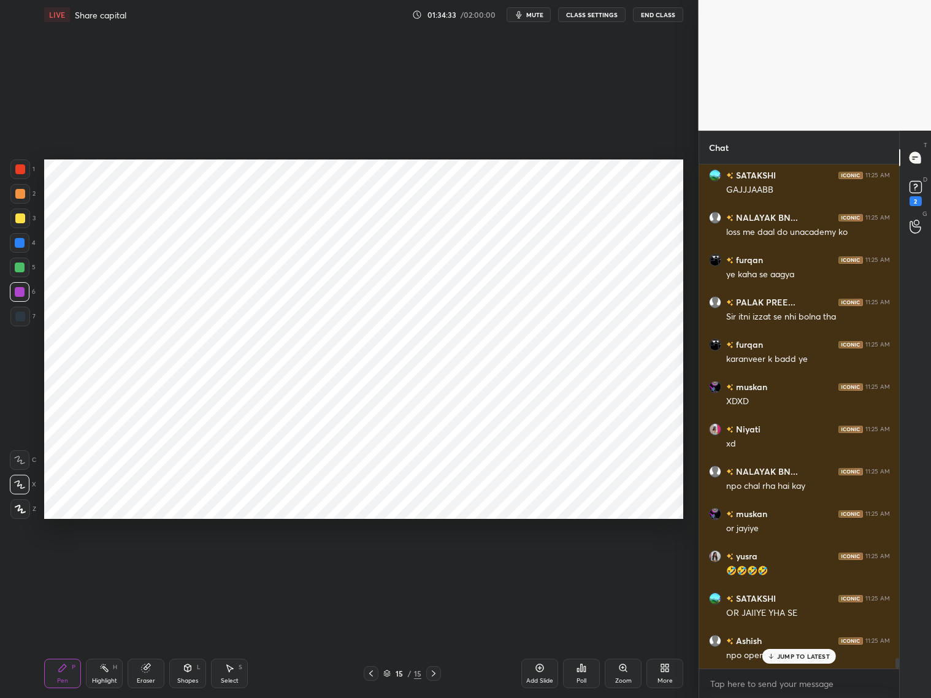
click at [794, 654] on p "JUMP TO LATEST" at bounding box center [803, 656] width 53 height 7
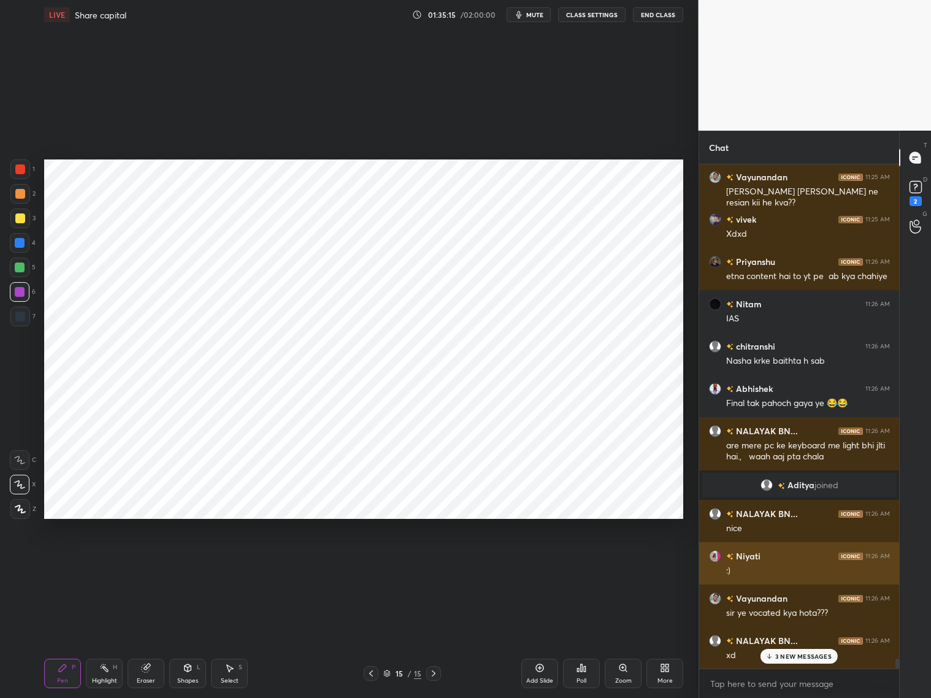
scroll to position [24875, 0]
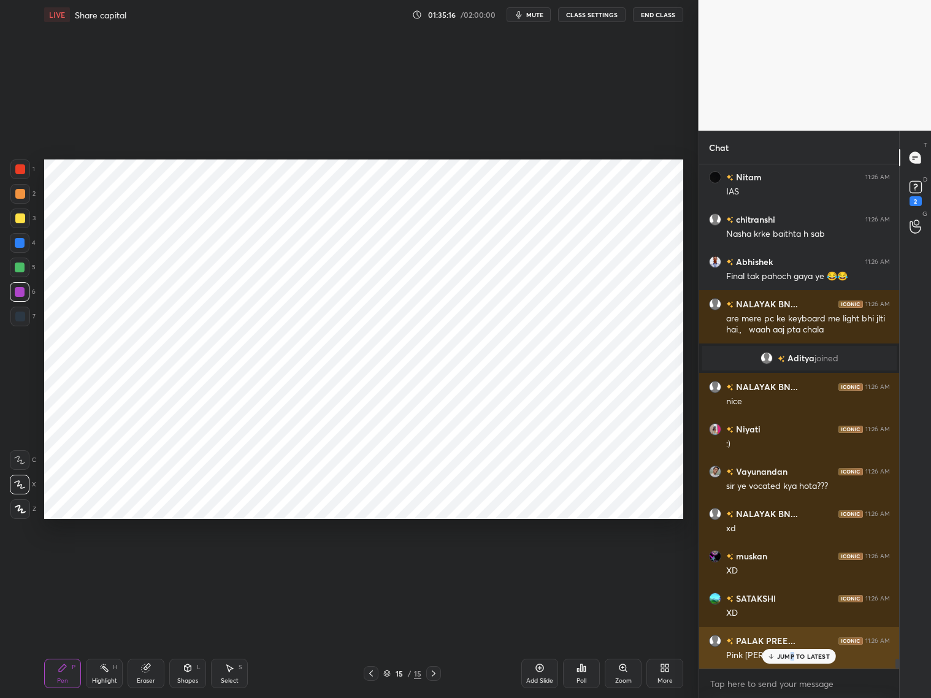
click at [793, 658] on p "JUMP TO LATEST" at bounding box center [803, 656] width 53 height 7
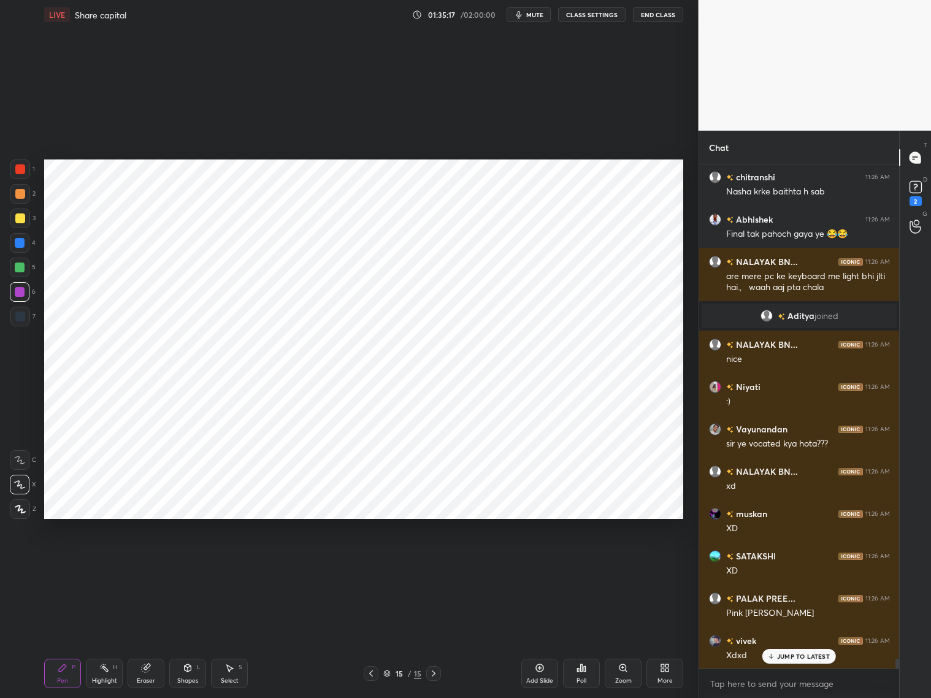
scroll to position [24959, 0]
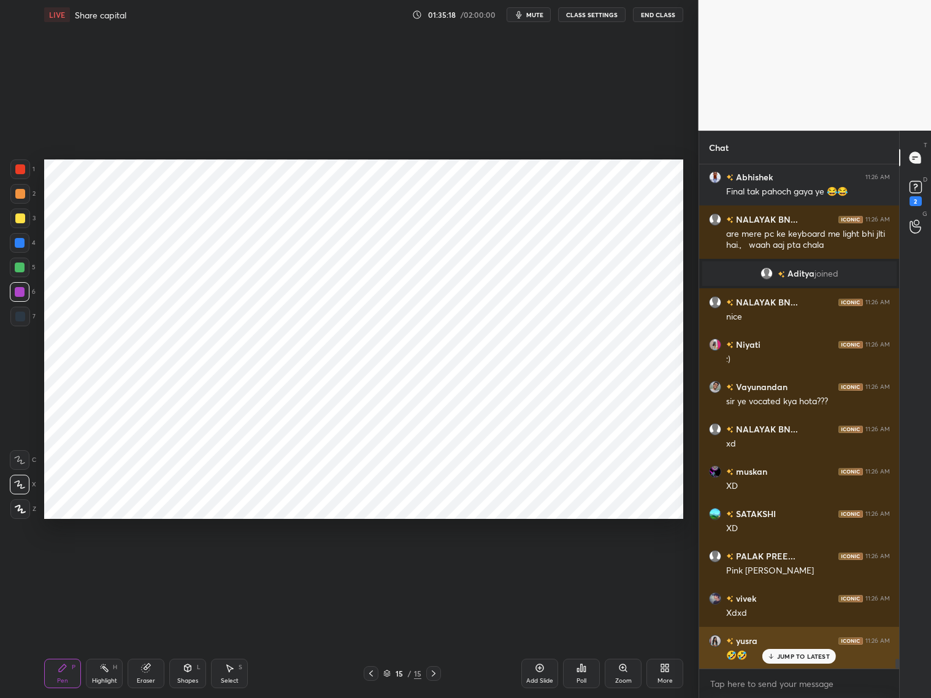
click at [787, 655] on p "JUMP TO LATEST" at bounding box center [803, 656] width 53 height 7
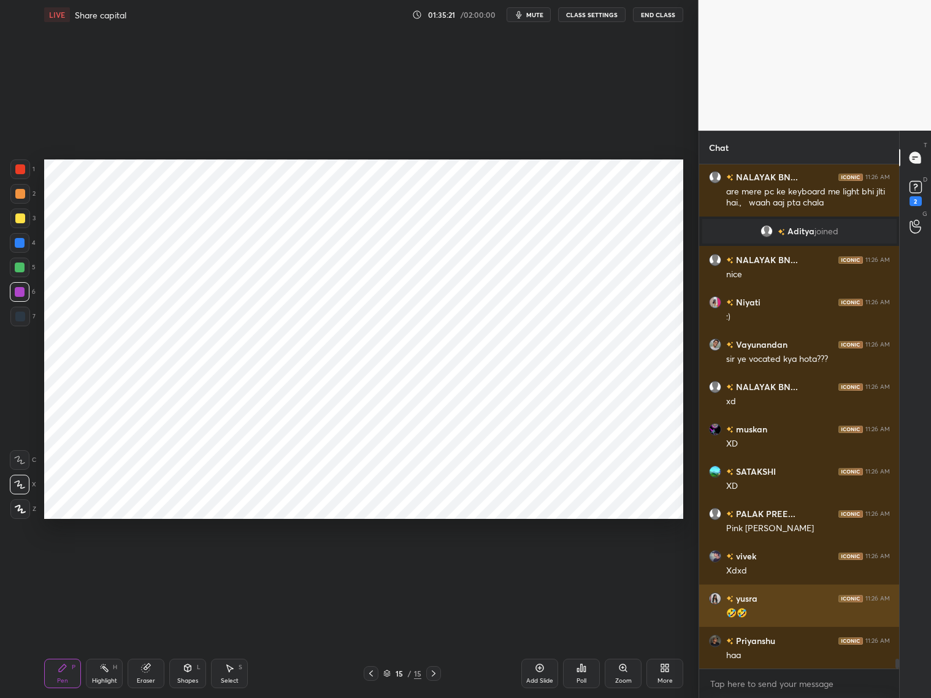
scroll to position [25044, 0]
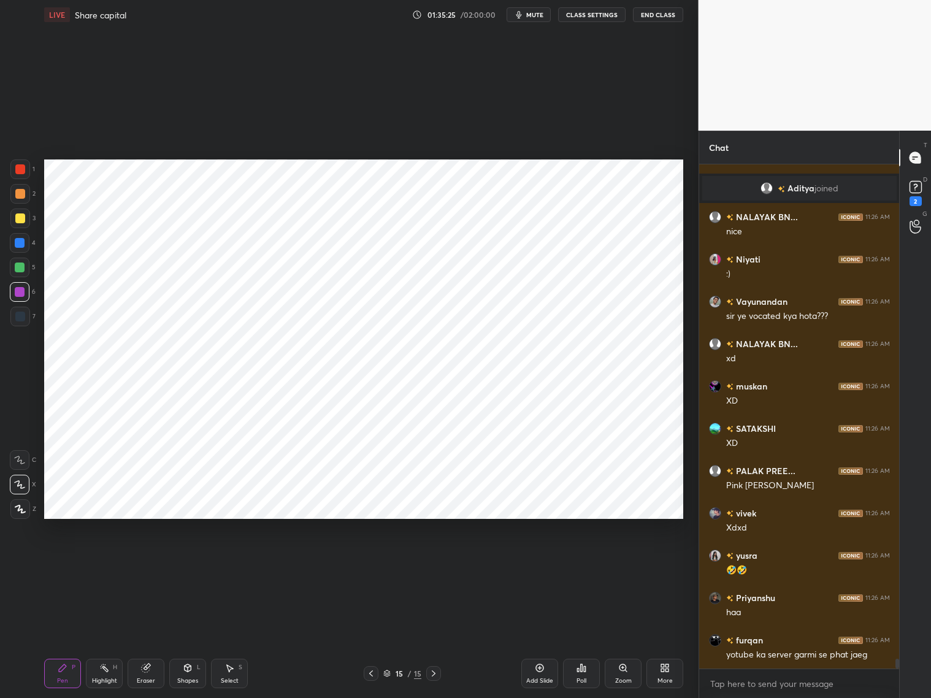
click at [17, 320] on div at bounding box center [20, 317] width 10 height 10
click at [18, 510] on icon at bounding box center [20, 509] width 11 height 9
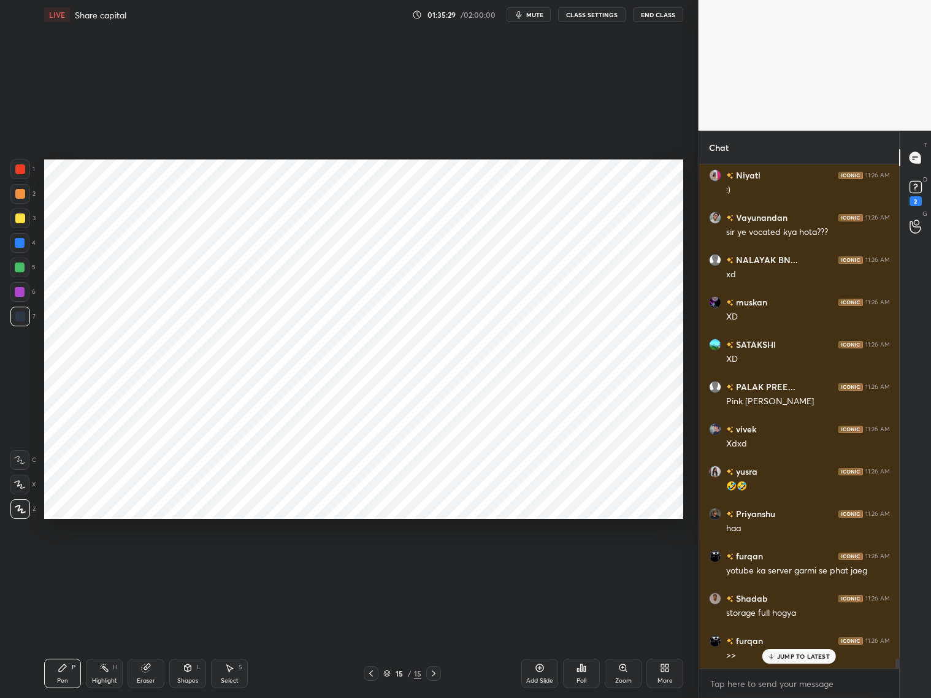
scroll to position [25213, 0]
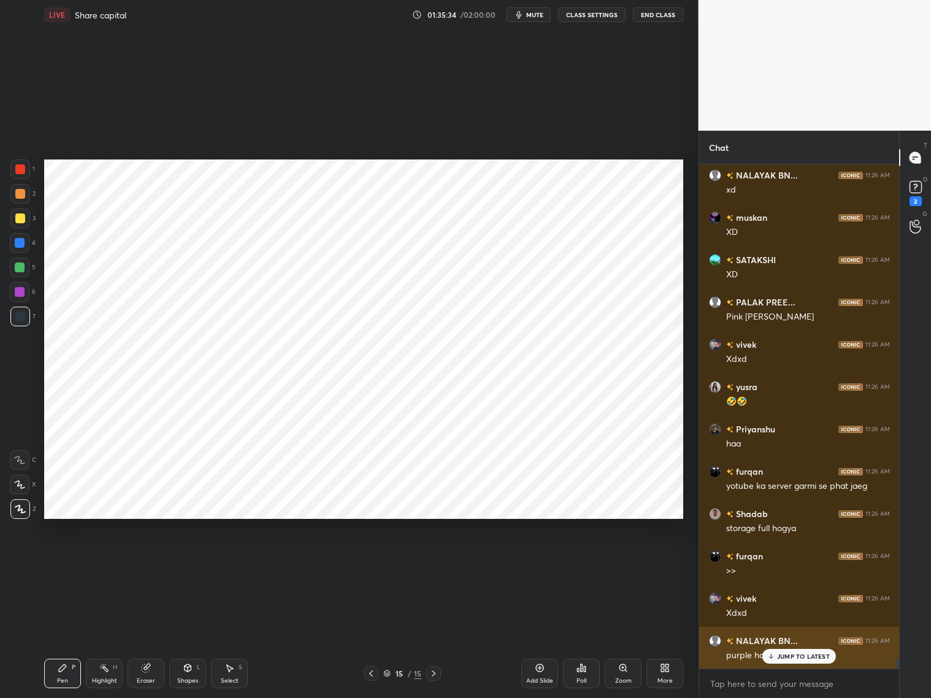
click at [784, 660] on div "JUMP TO LATEST" at bounding box center [800, 656] width 74 height 15
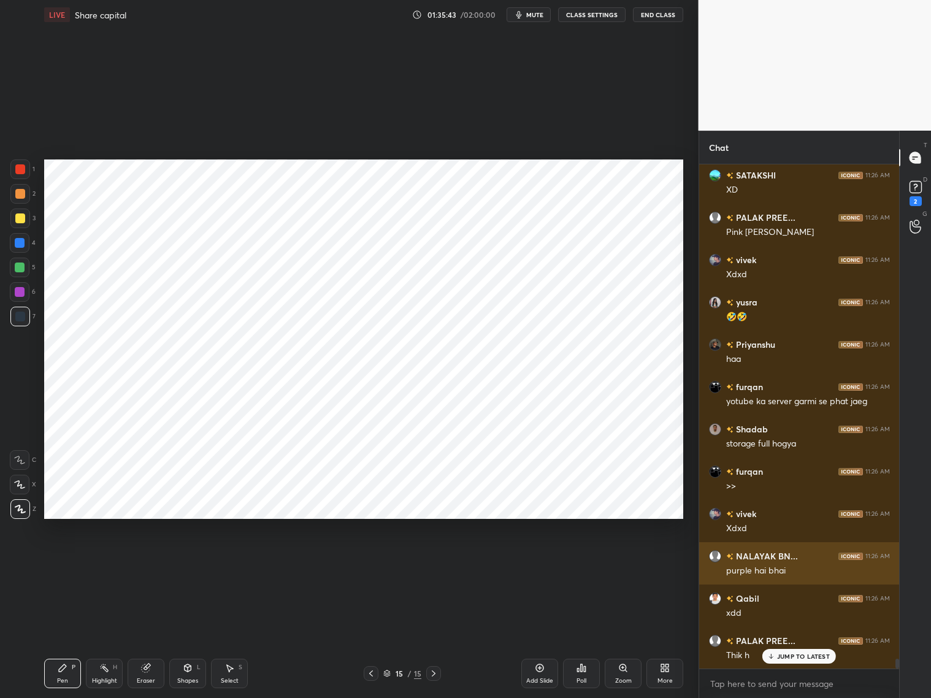
scroll to position [25340, 0]
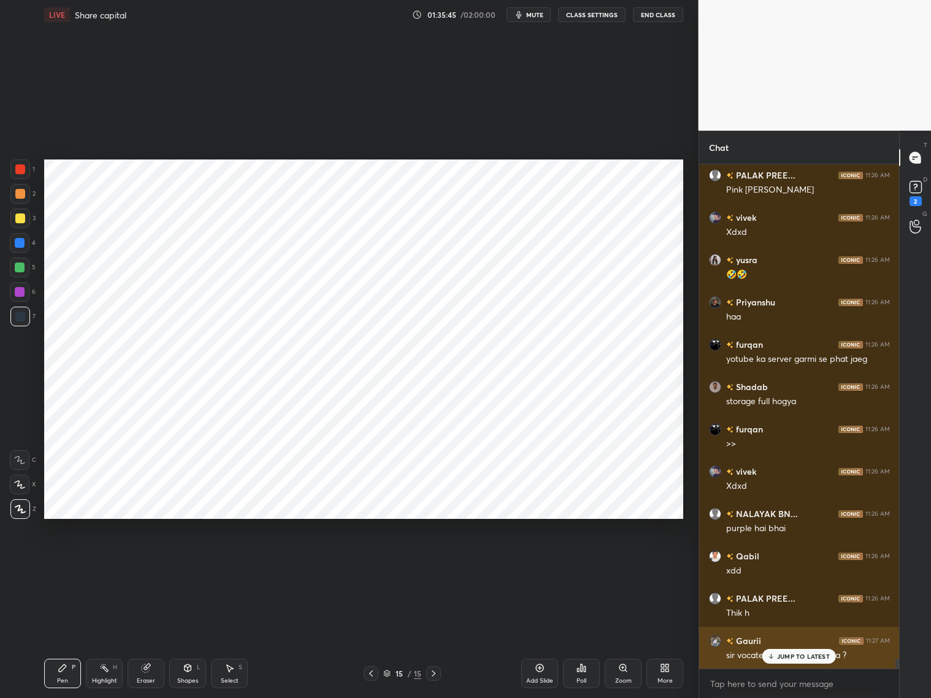
click at [796, 656] on p "JUMP TO LATEST" at bounding box center [803, 656] width 53 height 7
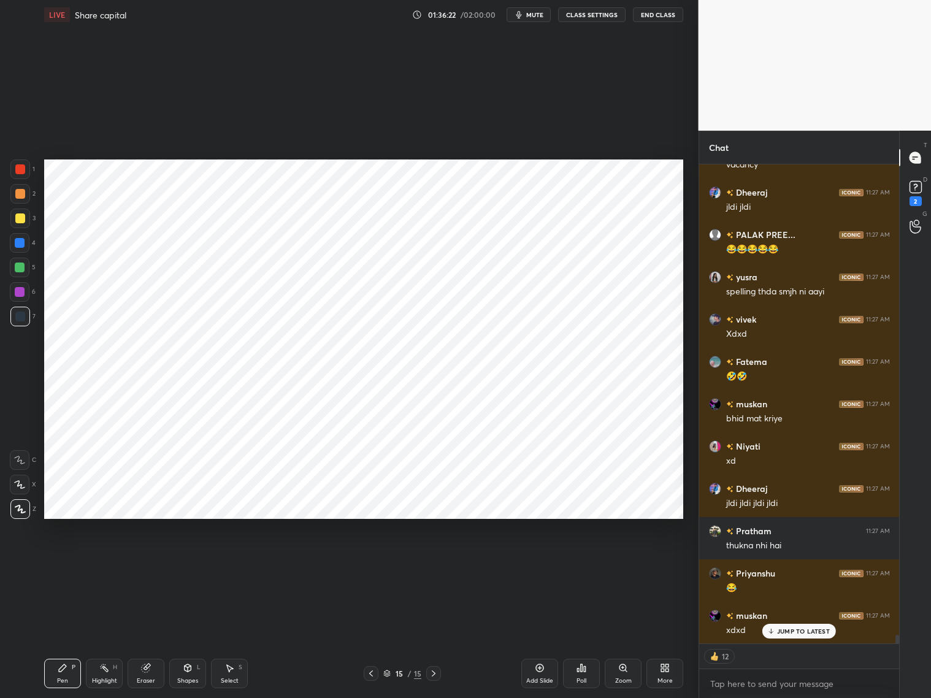
scroll to position [26097, 0]
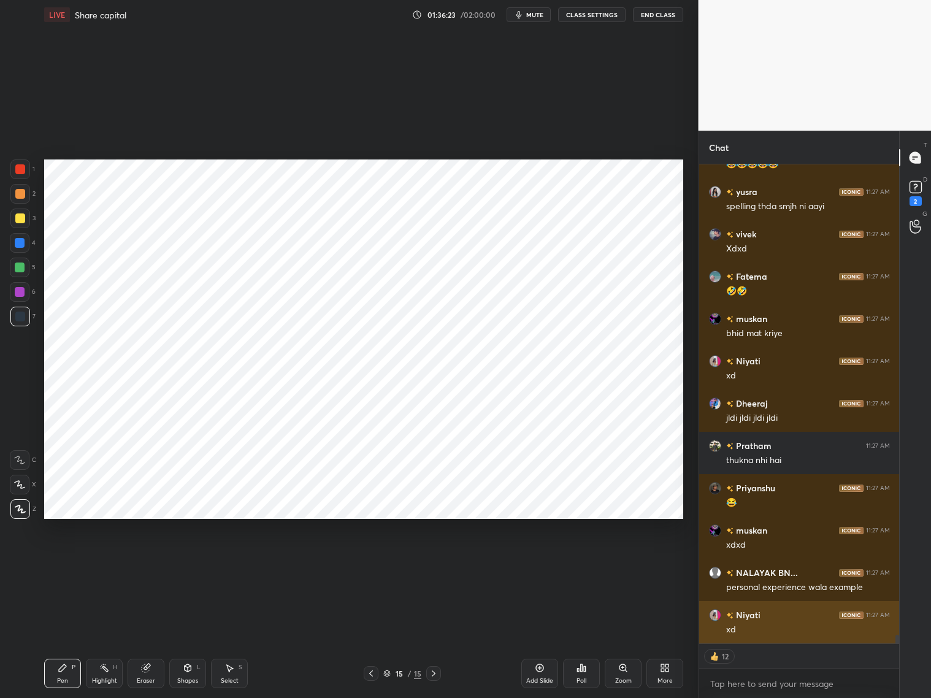
click at [799, 624] on div "xd" at bounding box center [809, 630] width 164 height 12
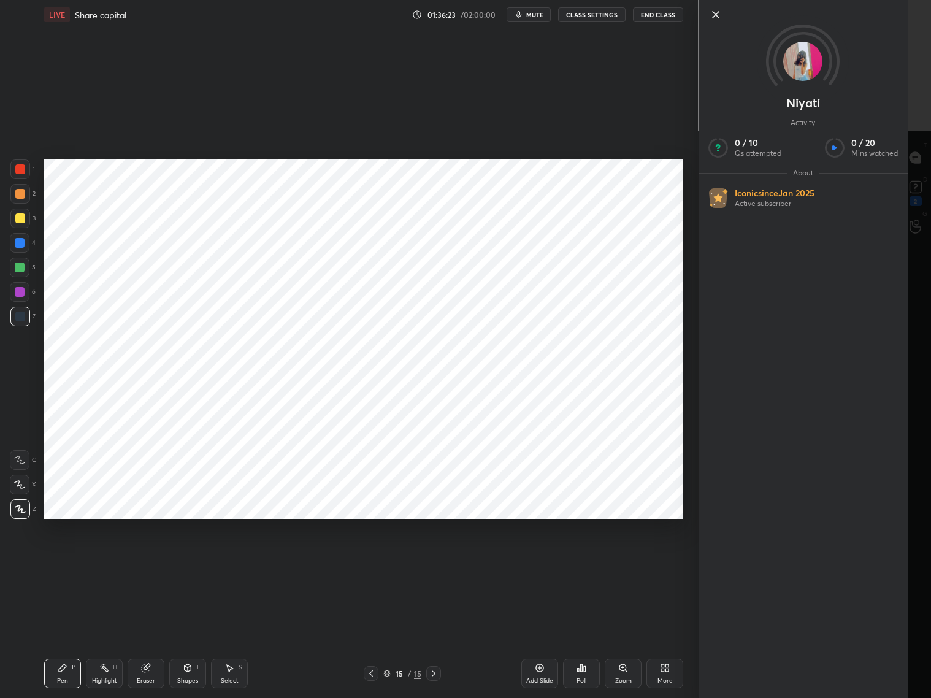
scroll to position [26183, 0]
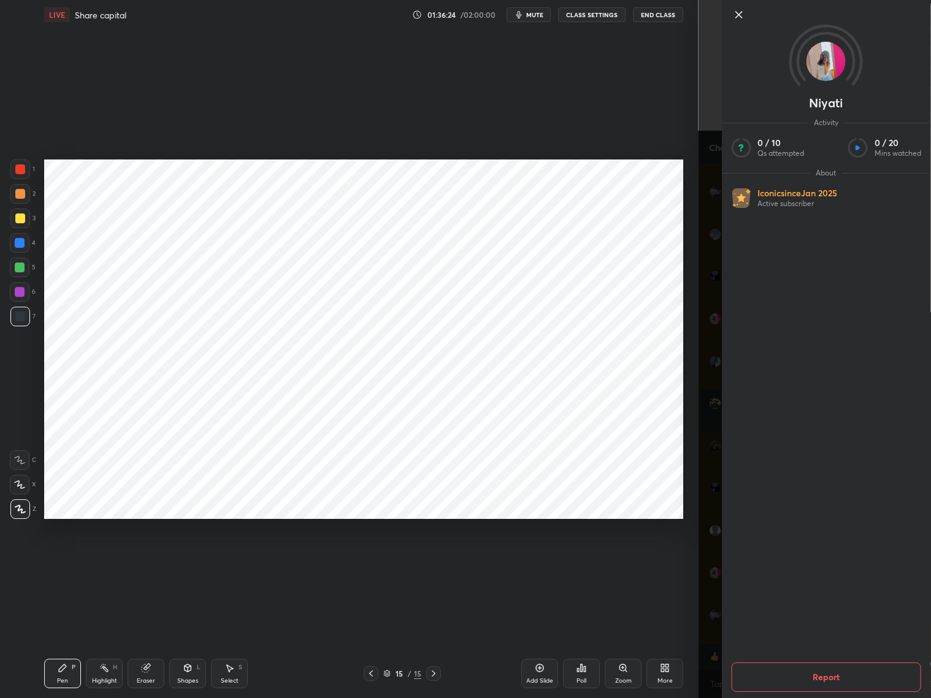
click at [700, 645] on div "Niyati Activity 0 / 10 Qs attempted 0 / 20 Mins watched About Iconic since [DAT…" at bounding box center [815, 349] width 233 height 698
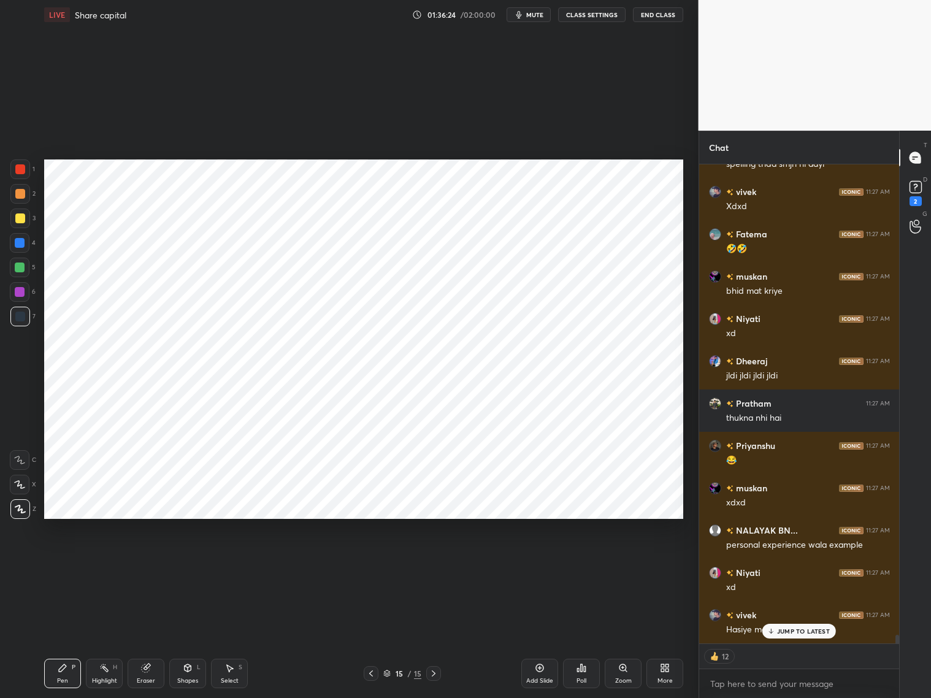
scroll to position [26224, 0]
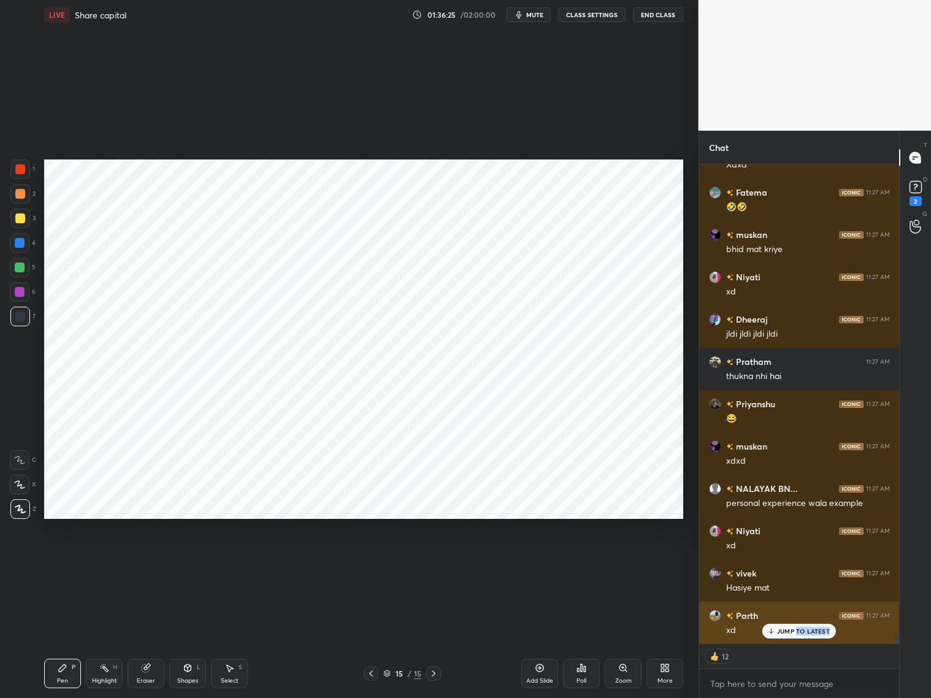
click at [802, 632] on div "JUMP TO LATEST" at bounding box center [800, 631] width 74 height 15
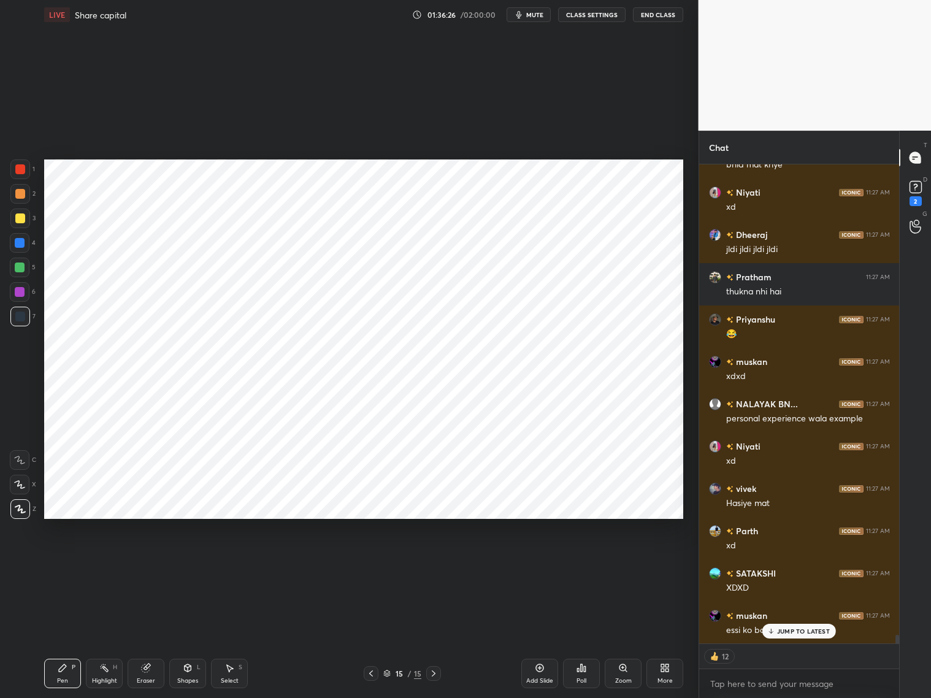
scroll to position [26394, 0]
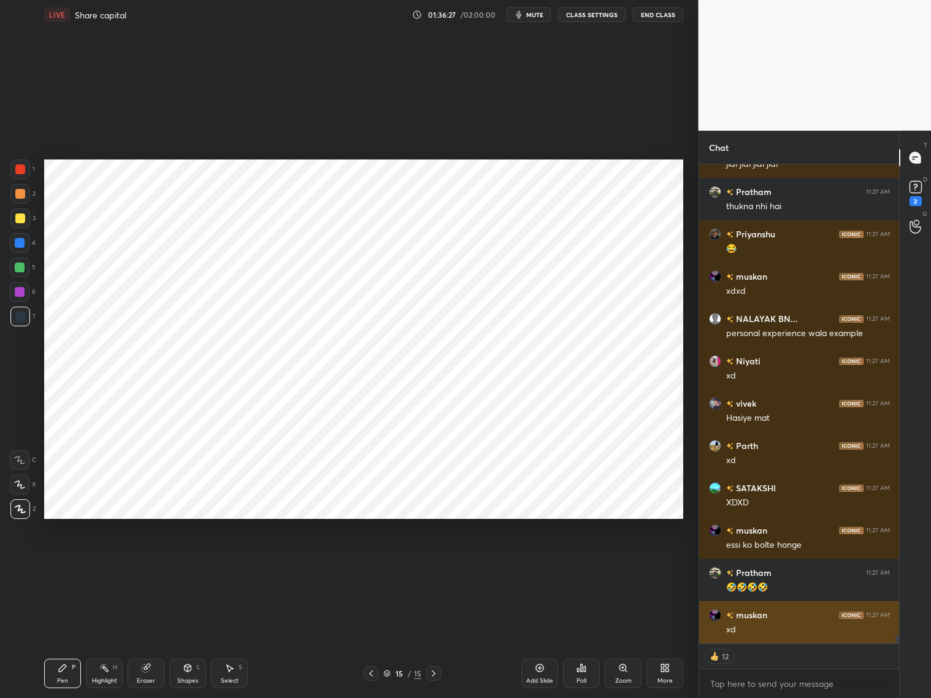
drag, startPoint x: 808, startPoint y: 643, endPoint x: 806, endPoint y: 627, distance: 16.1
click at [805, 626] on div "xd" at bounding box center [809, 630] width 164 height 12
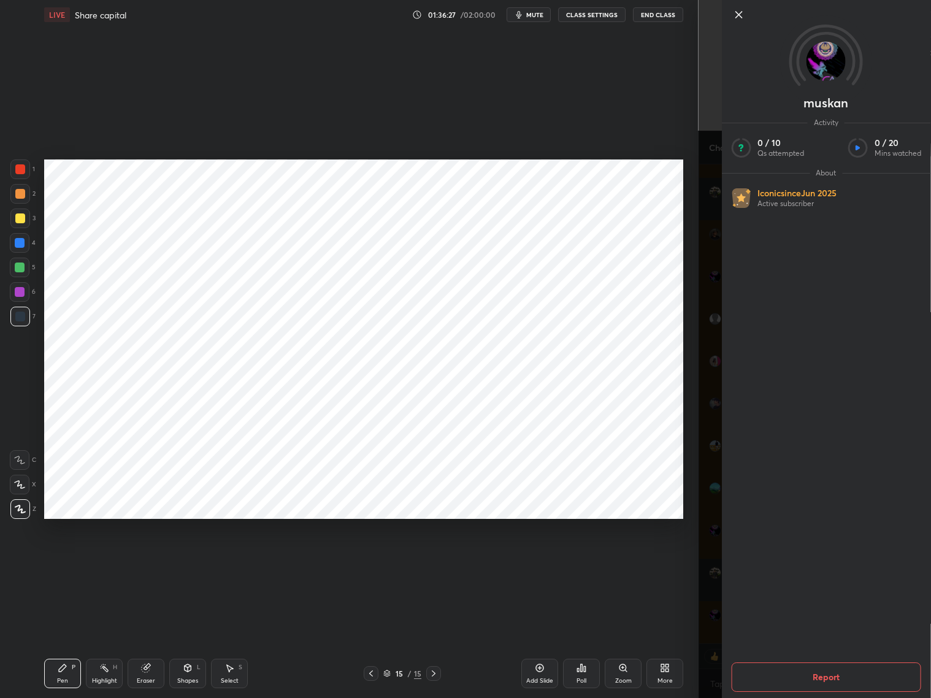
drag, startPoint x: 715, startPoint y: 626, endPoint x: 737, endPoint y: 626, distance: 22.1
click at [719, 630] on div "muskan Activity 0 / 10 Qs attempted 0 / 20 Mins watched About Iconic since [DAT…" at bounding box center [815, 349] width 233 height 698
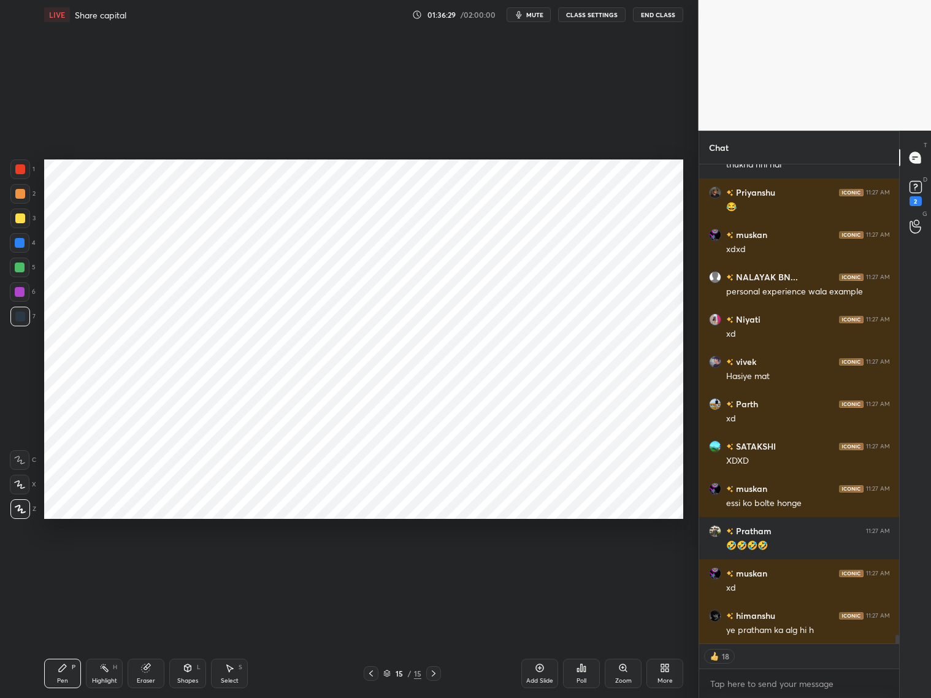
scroll to position [26479, 0]
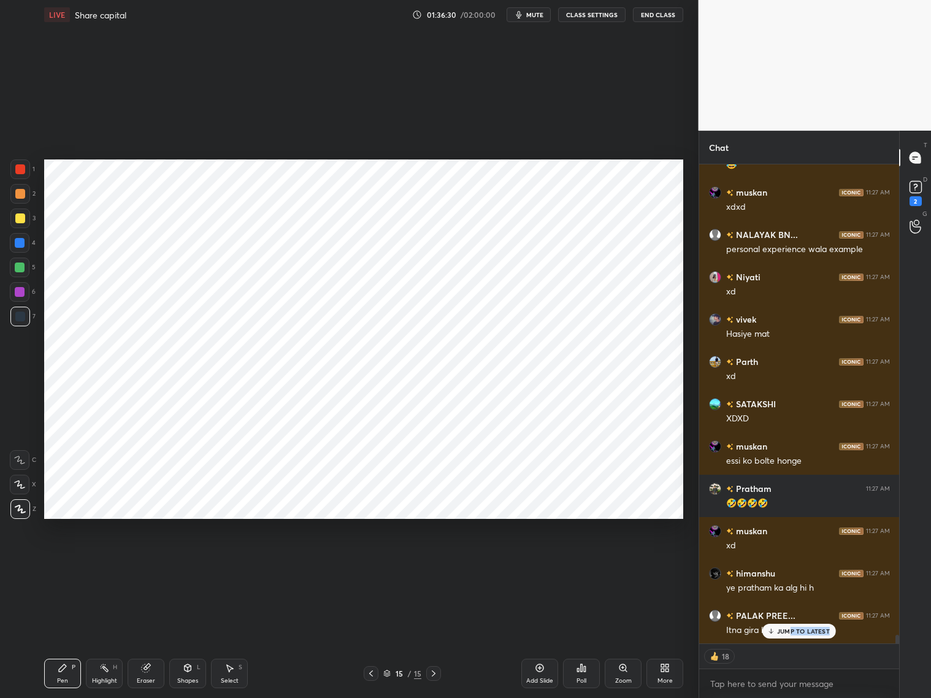
click at [792, 633] on div "JUMP TO LATEST" at bounding box center [800, 631] width 74 height 15
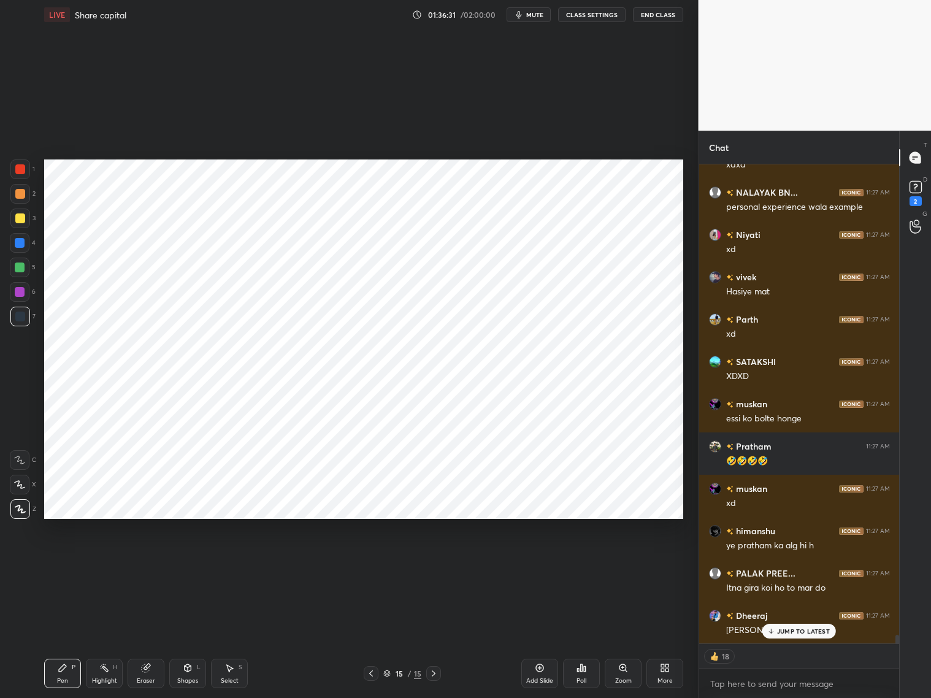
click at [795, 634] on div "JUMP TO LATEST" at bounding box center [800, 631] width 74 height 15
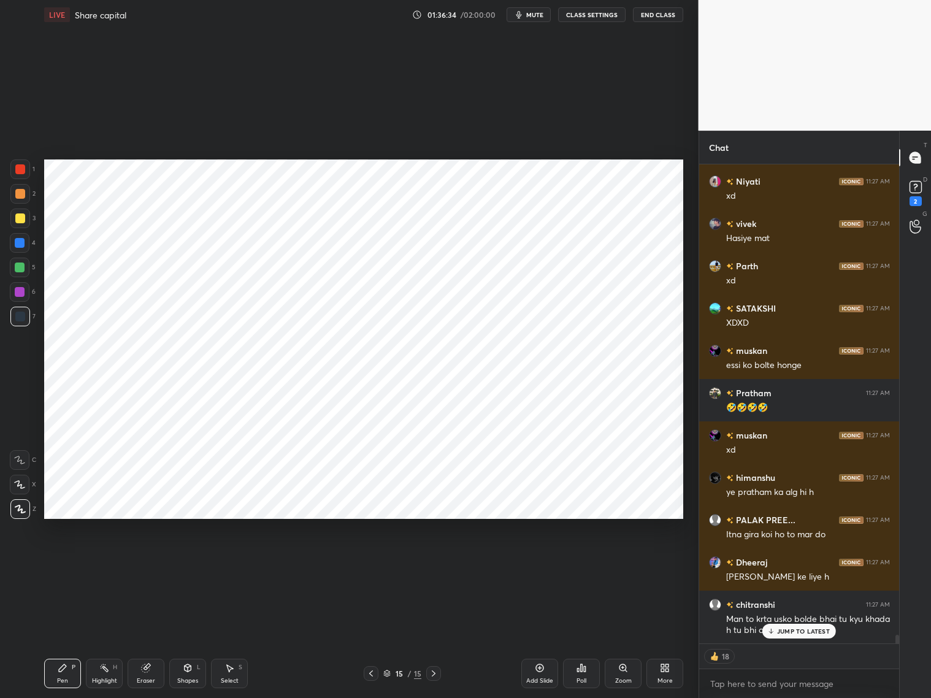
scroll to position [26617, 0]
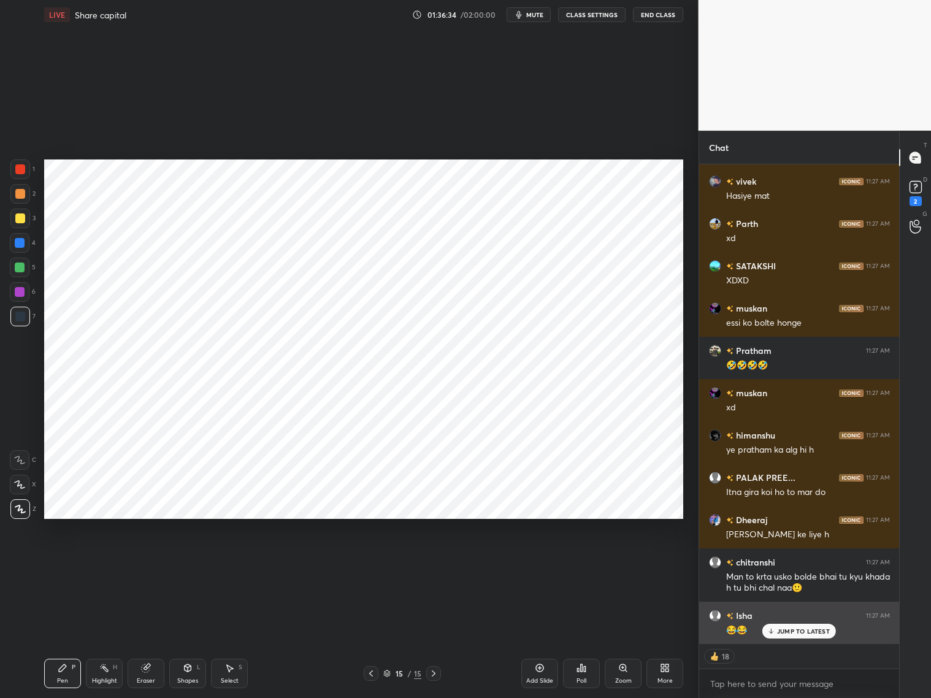
drag, startPoint x: 789, startPoint y: 629, endPoint x: 790, endPoint y: 620, distance: 8.6
click at [790, 630] on p "JUMP TO LATEST" at bounding box center [803, 631] width 53 height 7
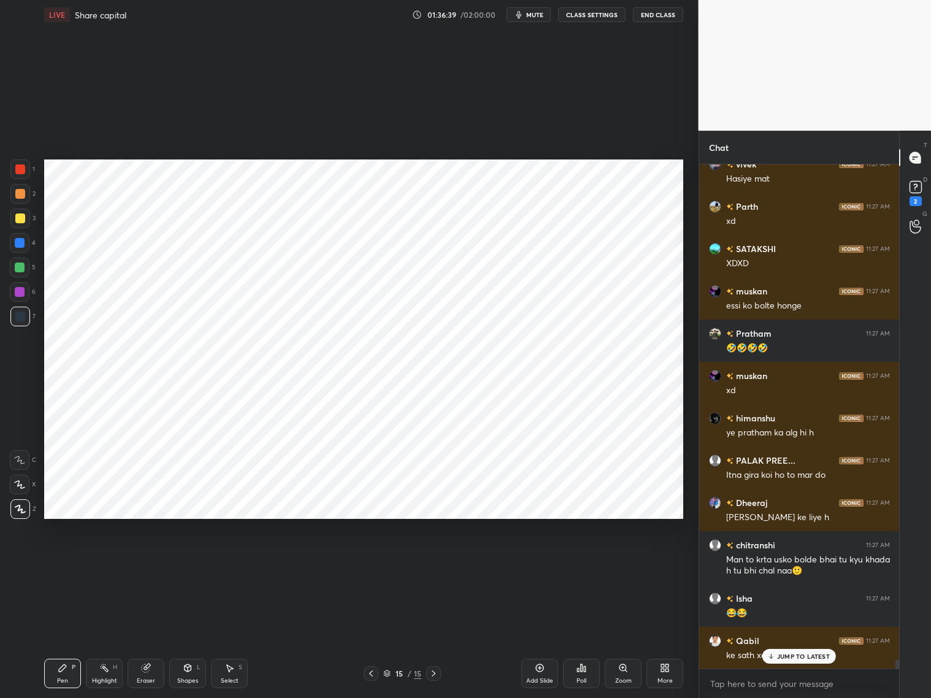
scroll to position [501, 197]
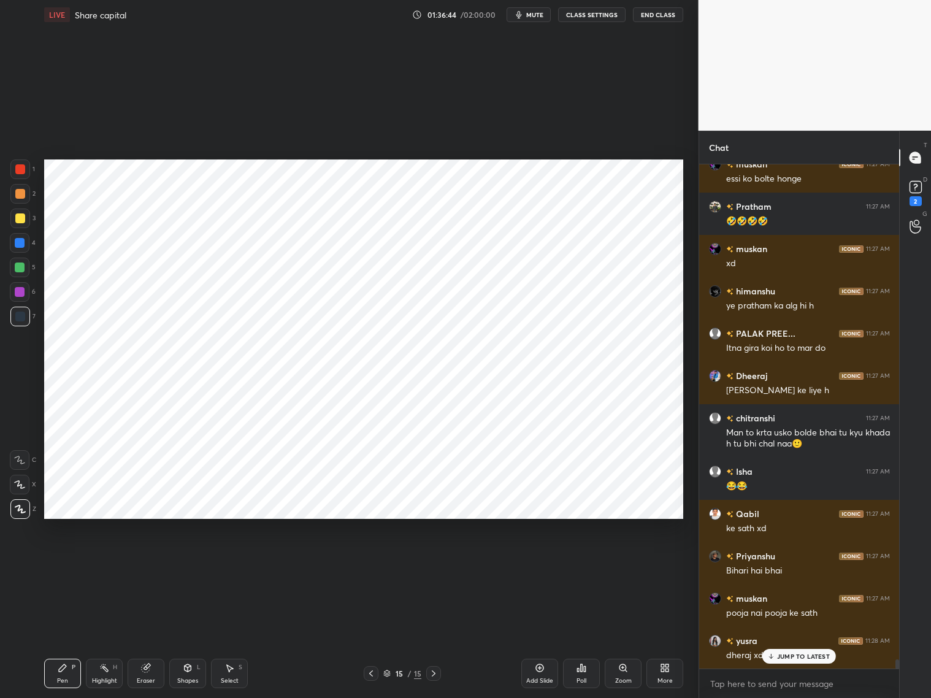
click at [538, 674] on div "Add Slide" at bounding box center [540, 673] width 37 height 29
click at [192, 673] on div "Shapes L" at bounding box center [187, 673] width 37 height 29
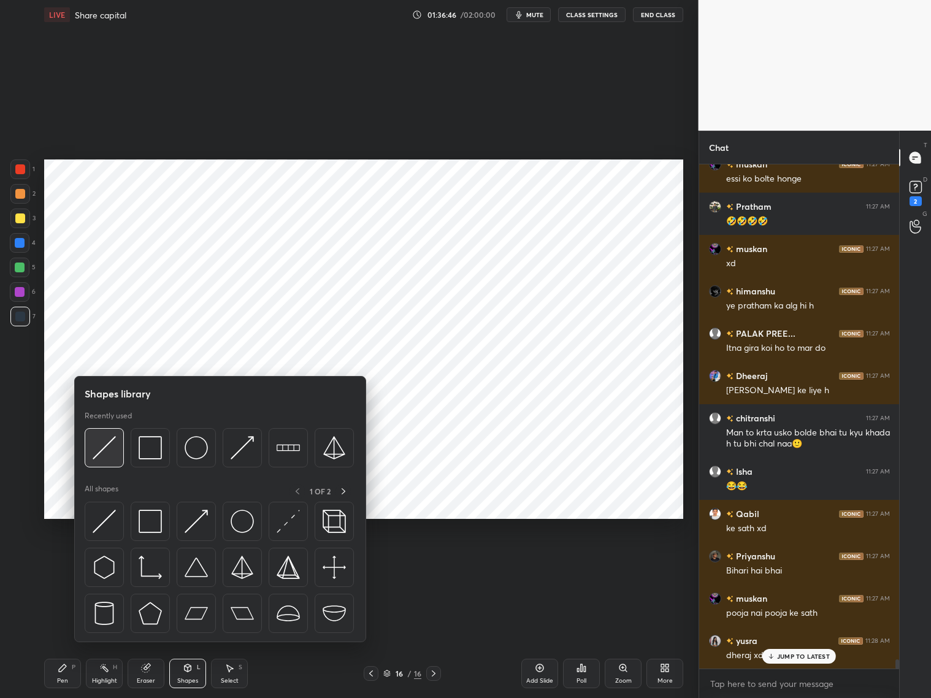
click at [116, 453] on div at bounding box center [104, 447] width 39 height 39
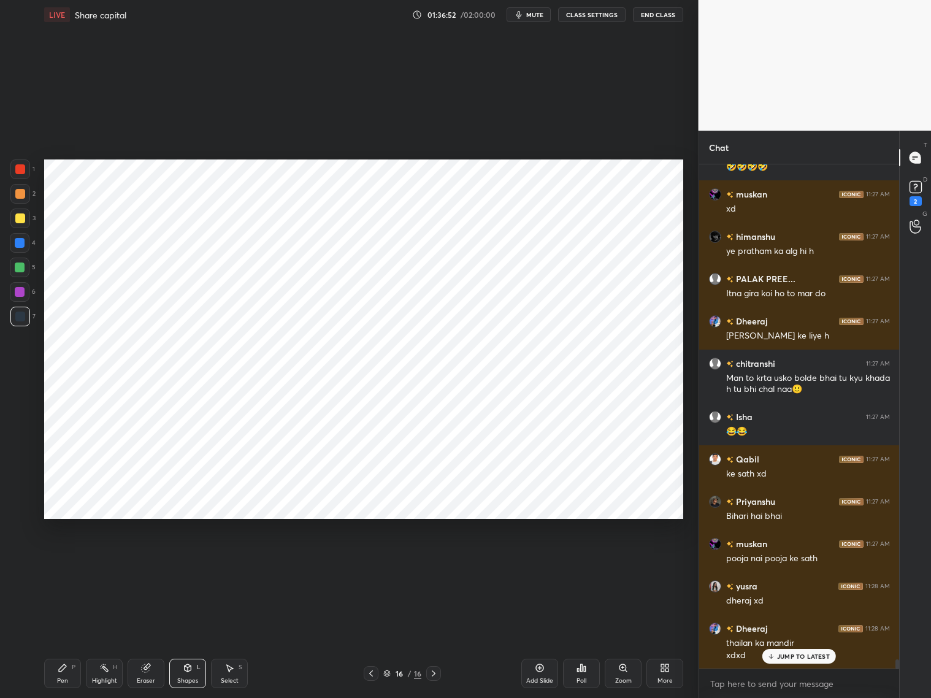
click at [66, 648] on div "LIVE Share capital 01:36:52 / 02:00:00 mute CLASS SETTINGS End Class Setting up…" at bounding box center [364, 349] width 650 height 698
click at [22, 295] on div at bounding box center [20, 292] width 20 height 20
drag, startPoint x: 60, startPoint y: 679, endPoint x: 60, endPoint y: 641, distance: 38.0
click at [60, 678] on div "Pen" at bounding box center [62, 681] width 11 height 6
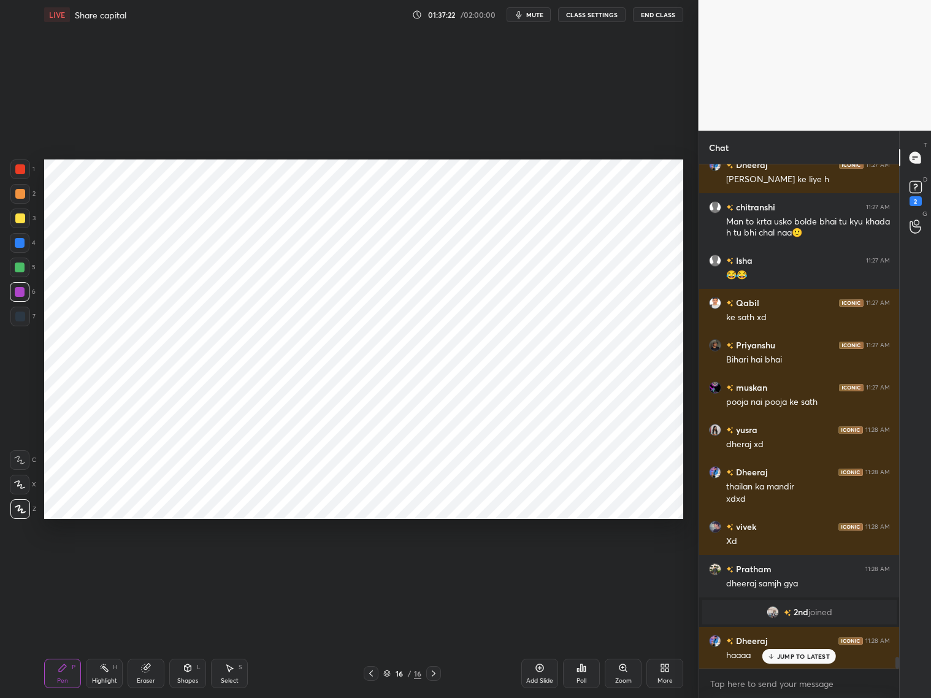
click at [798, 659] on p "JUMP TO LATEST" at bounding box center [803, 656] width 53 height 7
click at [23, 245] on div at bounding box center [20, 243] width 10 height 10
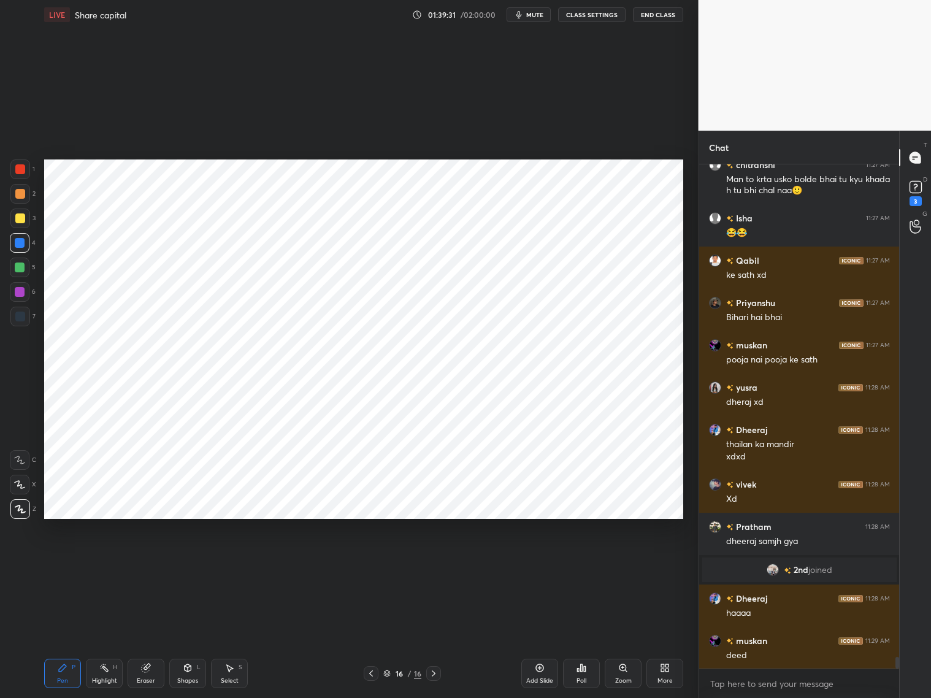
click at [150, 678] on div "Eraser" at bounding box center [146, 681] width 18 height 6
click at [64, 674] on div "Pen P" at bounding box center [62, 673] width 37 height 29
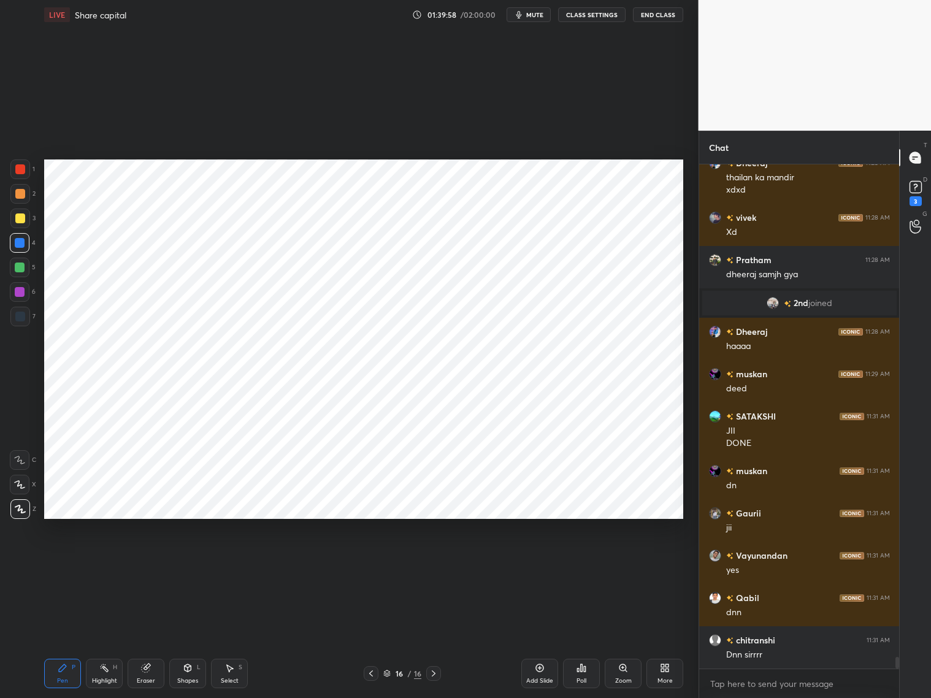
scroll to position [21908, 0]
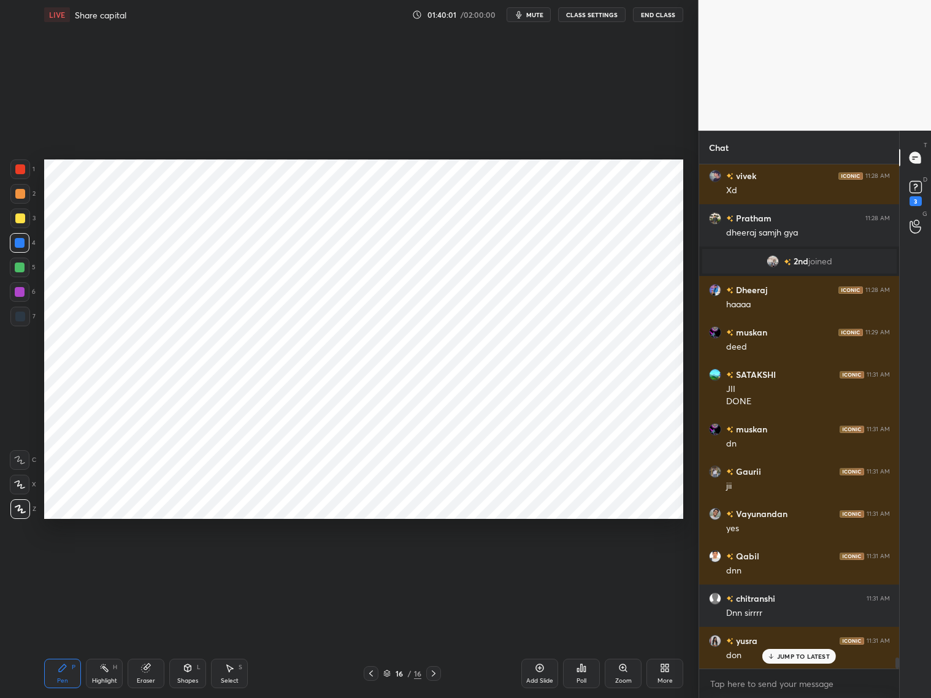
drag, startPoint x: 544, startPoint y: 671, endPoint x: 543, endPoint y: 663, distance: 8.0
click at [545, 673] on div "Add Slide" at bounding box center [540, 673] width 37 height 29
click at [187, 680] on div "Shapes" at bounding box center [187, 681] width 21 height 6
drag, startPoint x: 141, startPoint y: 671, endPoint x: 140, endPoint y: 657, distance: 14.2
click at [145, 671] on div "Eraser" at bounding box center [146, 673] width 37 height 29
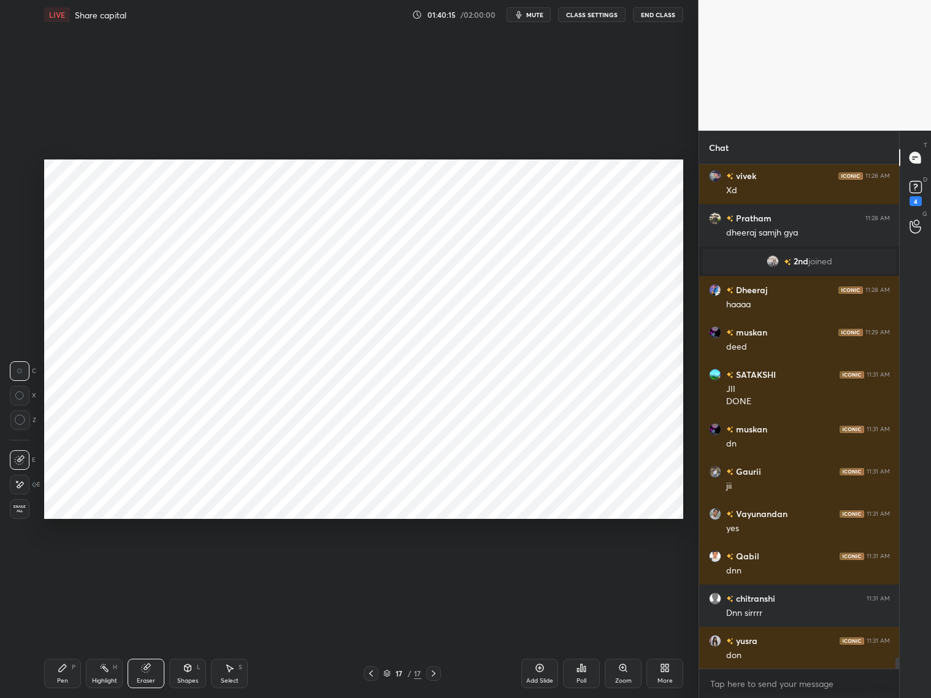
click at [57, 679] on div "Pen" at bounding box center [62, 681] width 11 height 6
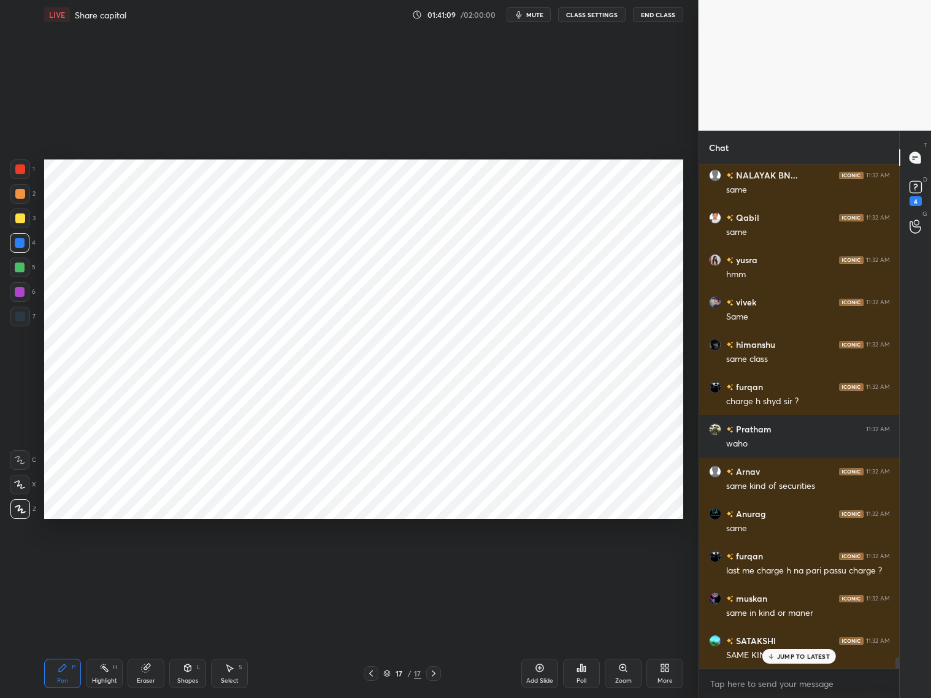
scroll to position [22585, 0]
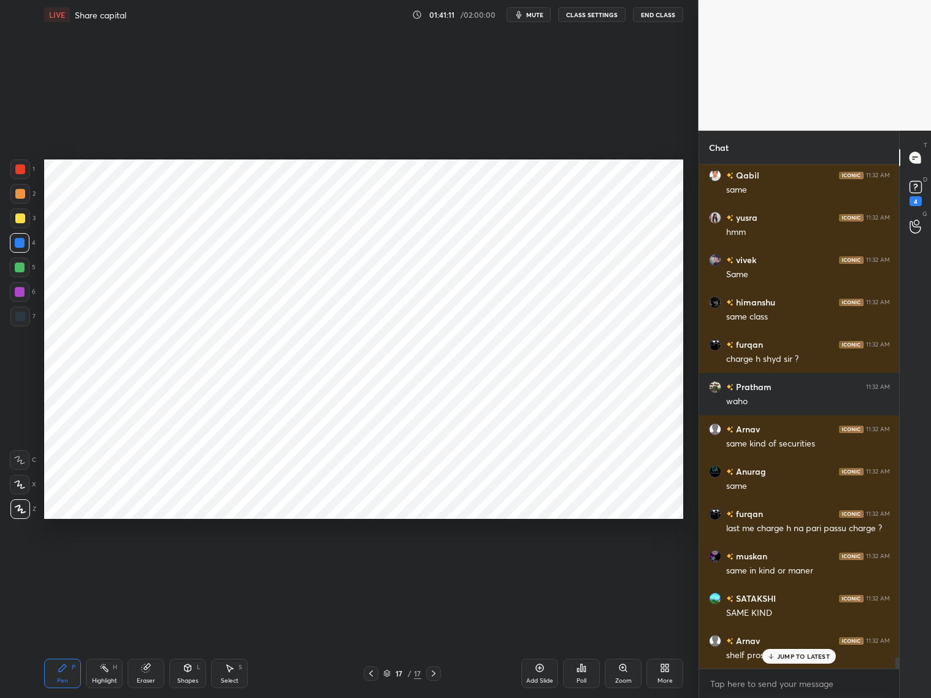
click at [150, 678] on div "Eraser" at bounding box center [146, 681] width 18 height 6
click at [71, 669] on div "Pen P" at bounding box center [62, 673] width 37 height 29
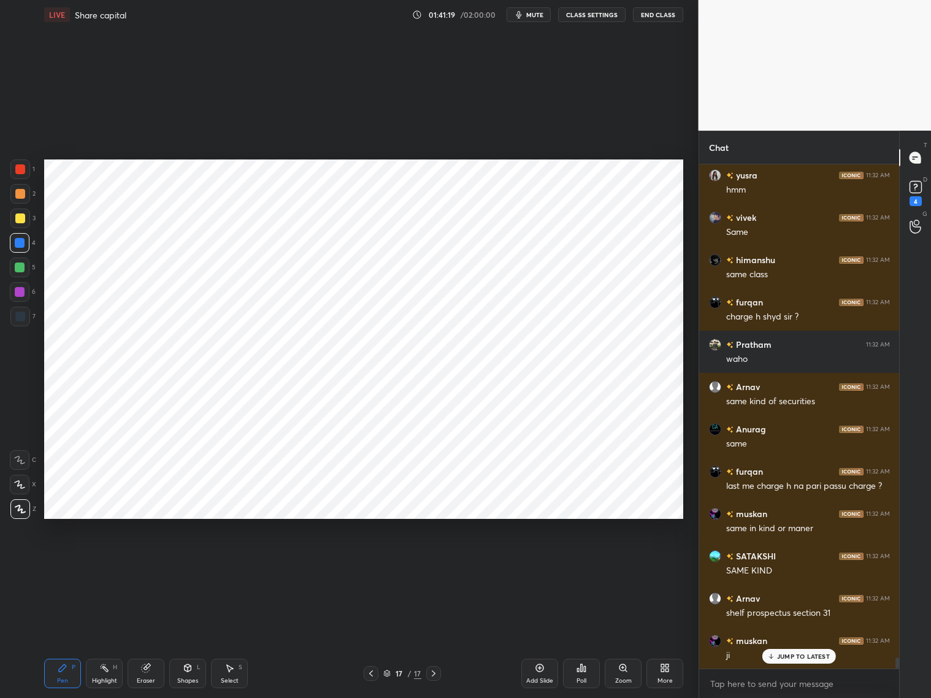
drag, startPoint x: 21, startPoint y: 316, endPoint x: 39, endPoint y: 305, distance: 20.4
click at [24, 316] on div at bounding box center [20, 317] width 10 height 10
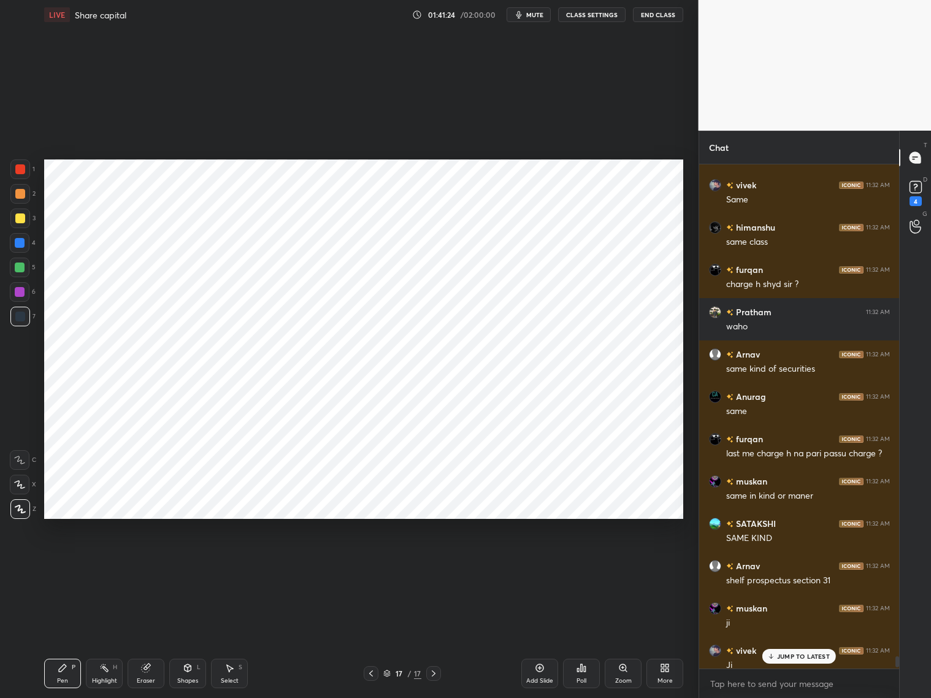
scroll to position [22742, 0]
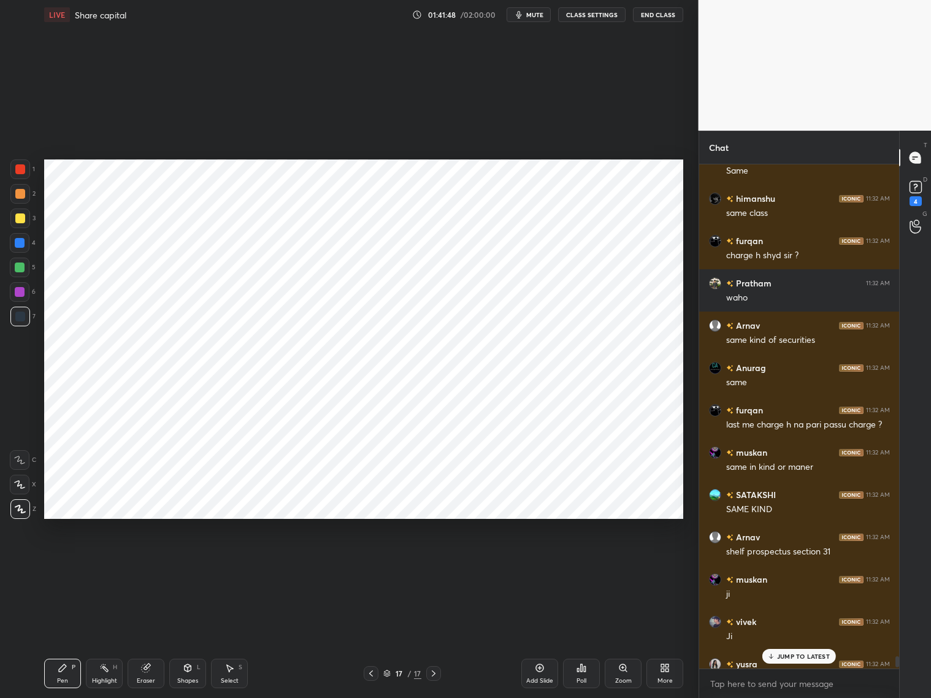
click at [786, 657] on p "JUMP TO LATEST" at bounding box center [803, 656] width 53 height 7
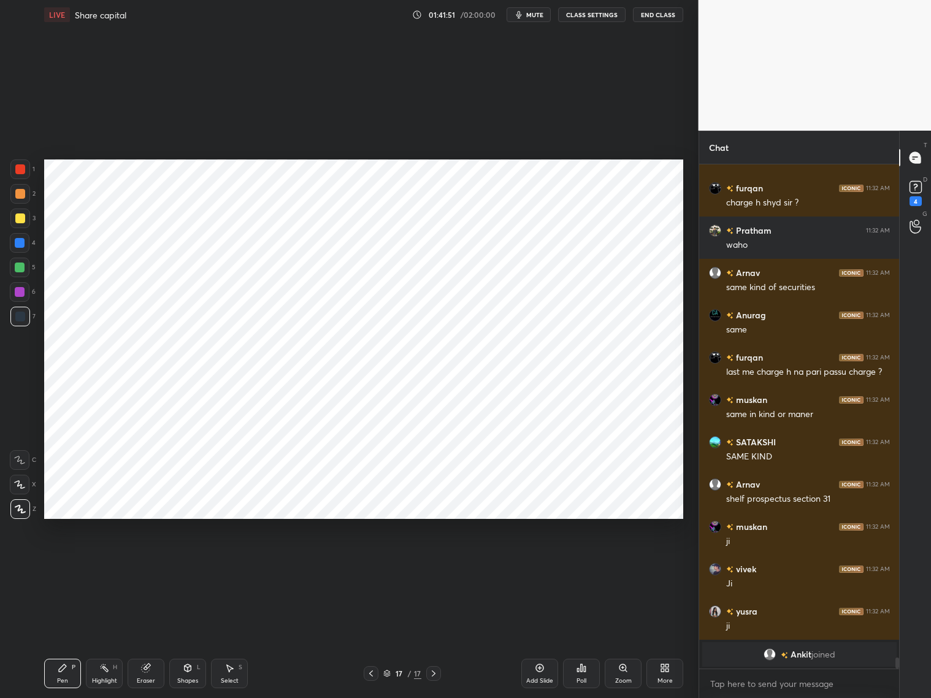
click at [27, 247] on div at bounding box center [20, 243] width 20 height 20
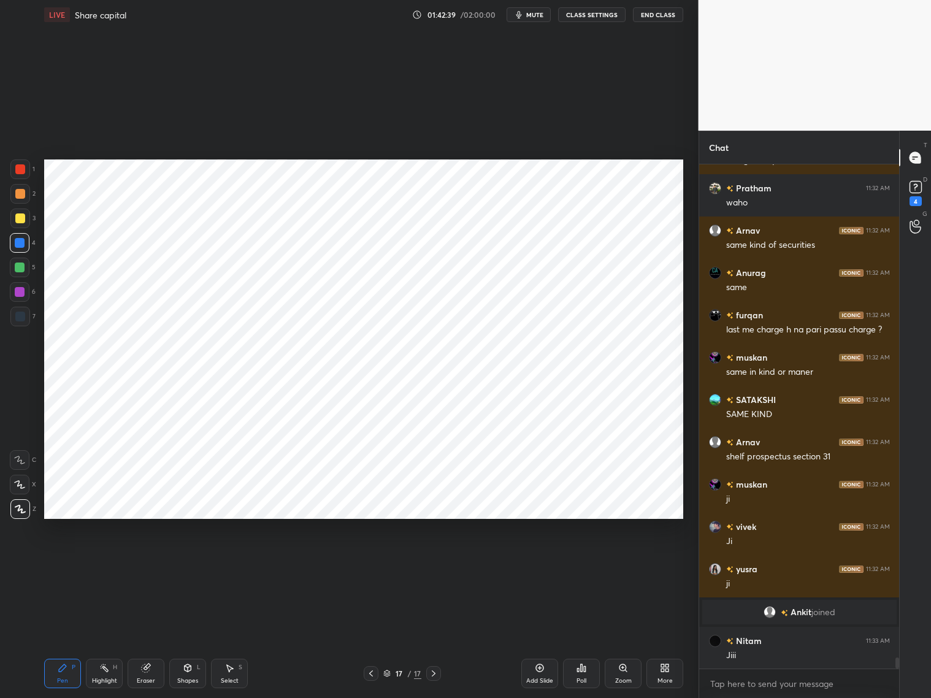
scroll to position [22561, 0]
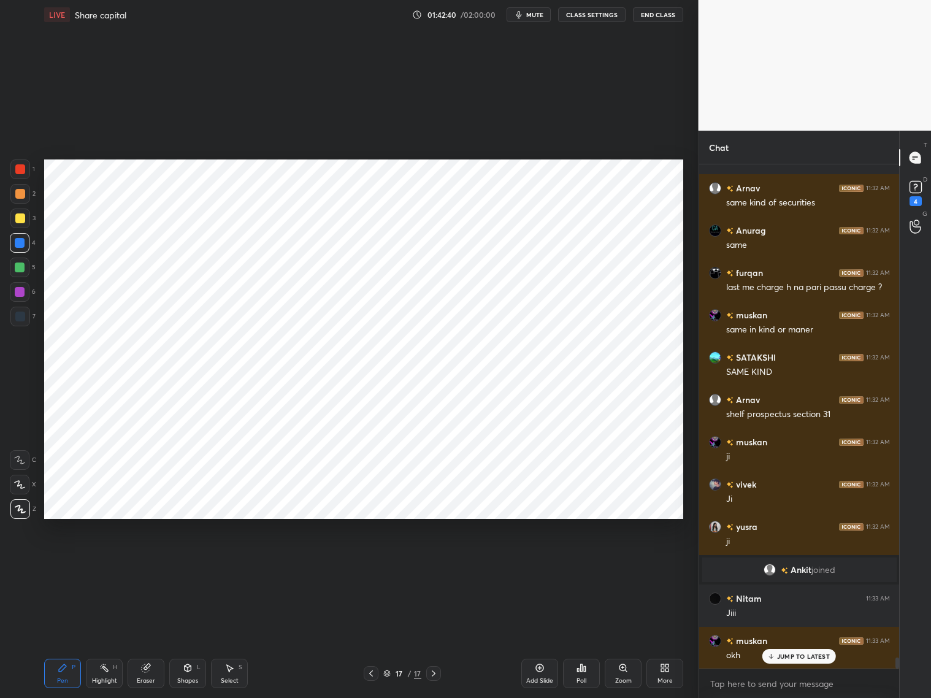
drag, startPoint x: 16, startPoint y: 168, endPoint x: 20, endPoint y: 158, distance: 9.9
click at [20, 168] on div at bounding box center [20, 170] width 20 height 20
click at [19, 250] on div at bounding box center [20, 243] width 20 height 20
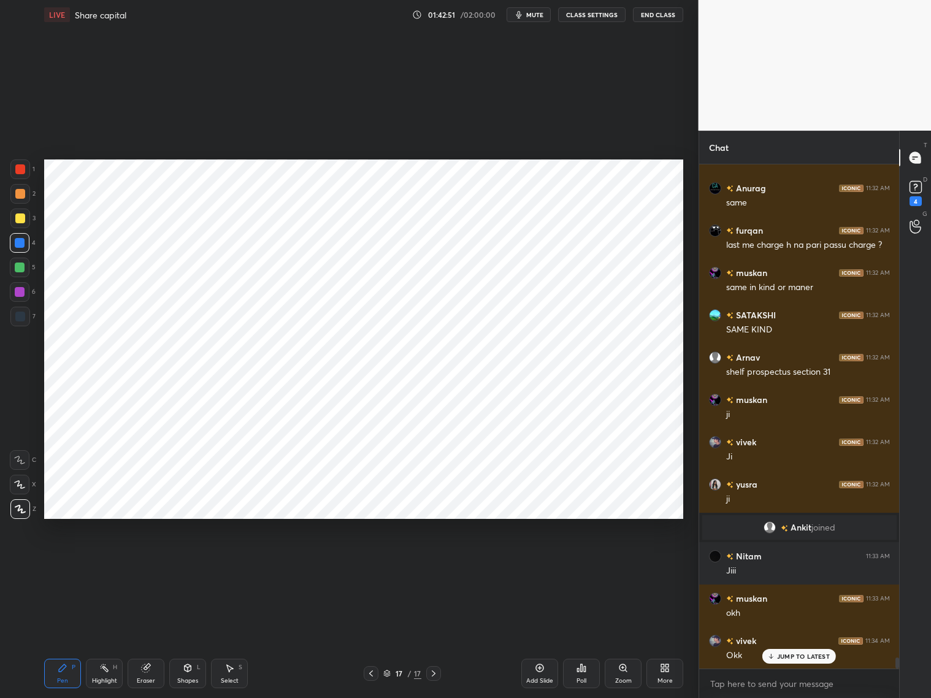
drag, startPoint x: 17, startPoint y: 169, endPoint x: 21, endPoint y: 160, distance: 11.0
click at [17, 169] on div at bounding box center [20, 169] width 10 height 10
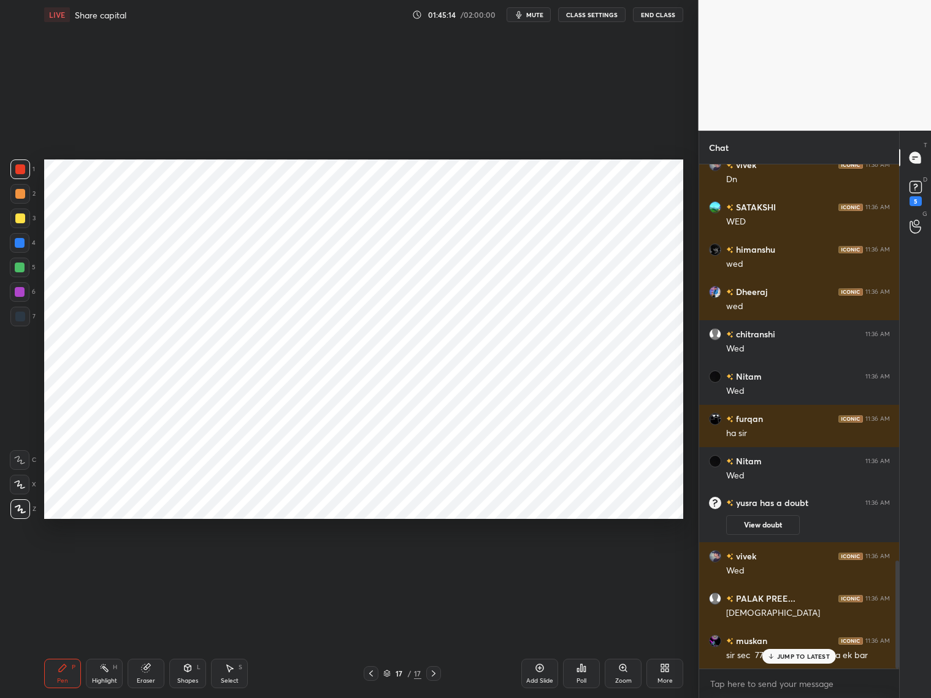
scroll to position [1848, 0]
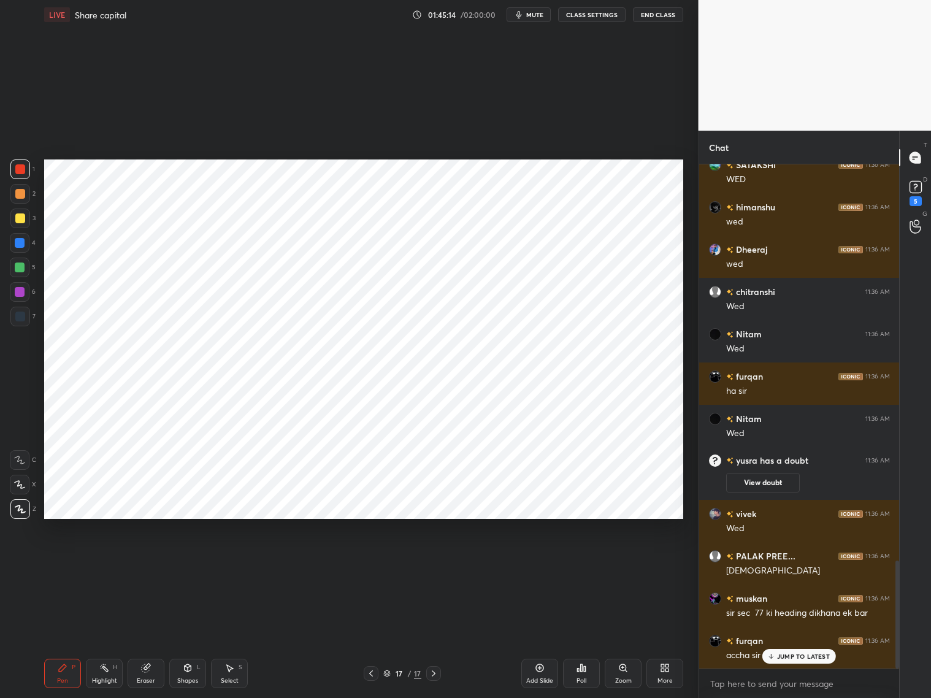
click at [803, 657] on p "JUMP TO LATEST" at bounding box center [803, 656] width 53 height 7
click at [366, 671] on icon at bounding box center [371, 674] width 10 height 10
click at [369, 670] on icon at bounding box center [371, 674] width 10 height 10
click at [368, 670] on icon at bounding box center [371, 674] width 10 height 10
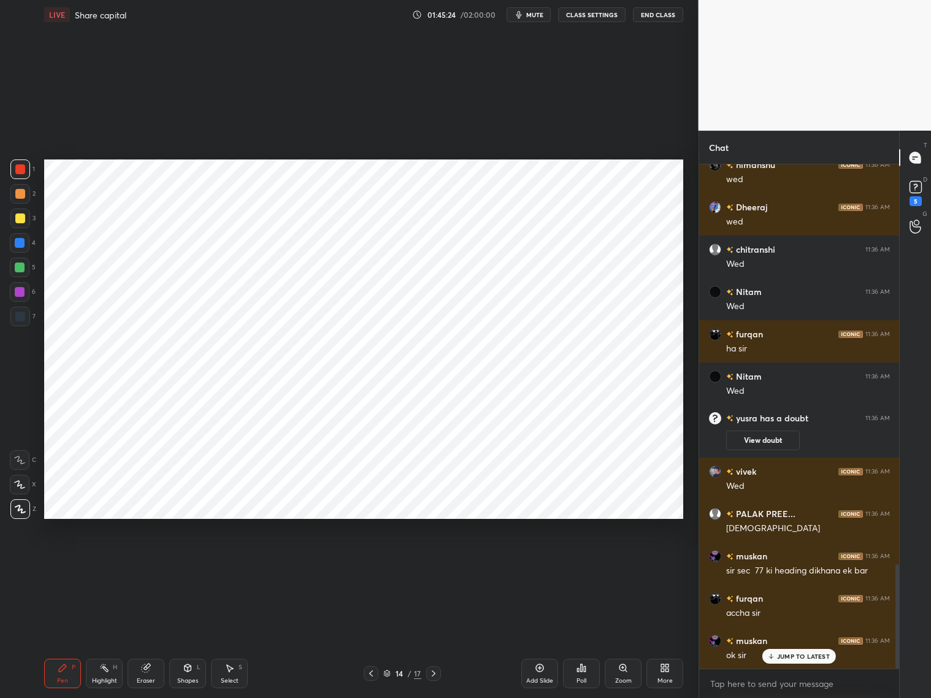
scroll to position [1933, 0]
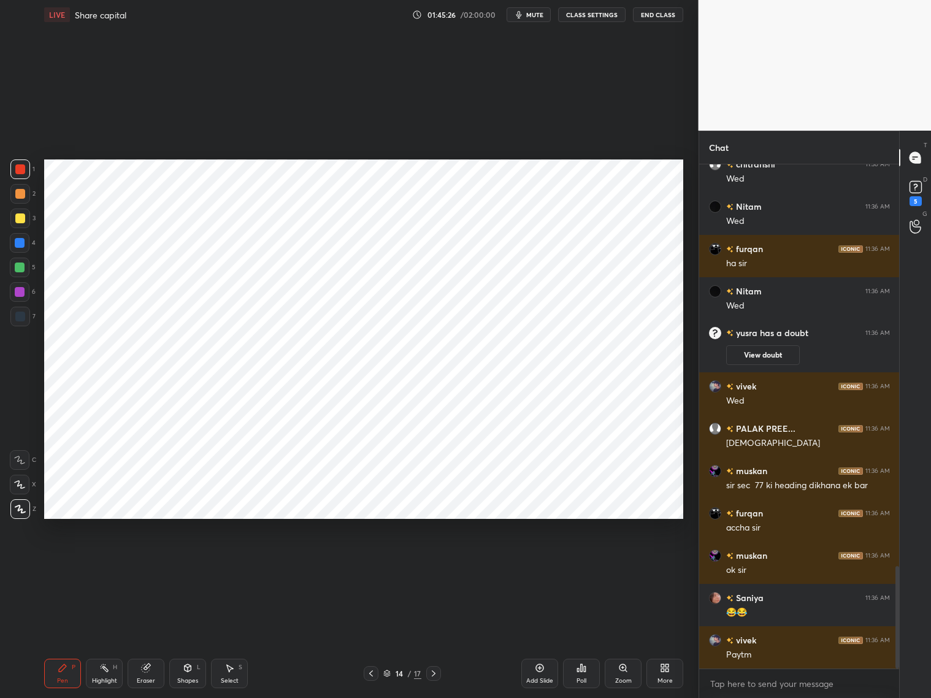
click at [371, 672] on icon at bounding box center [371, 674] width 10 height 10
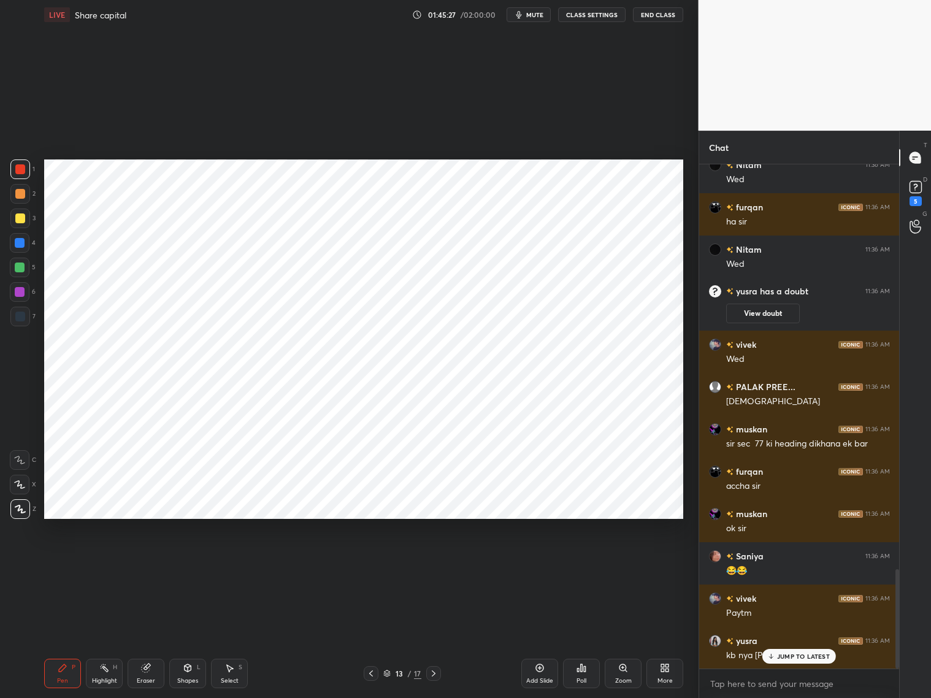
scroll to position [2060, 0]
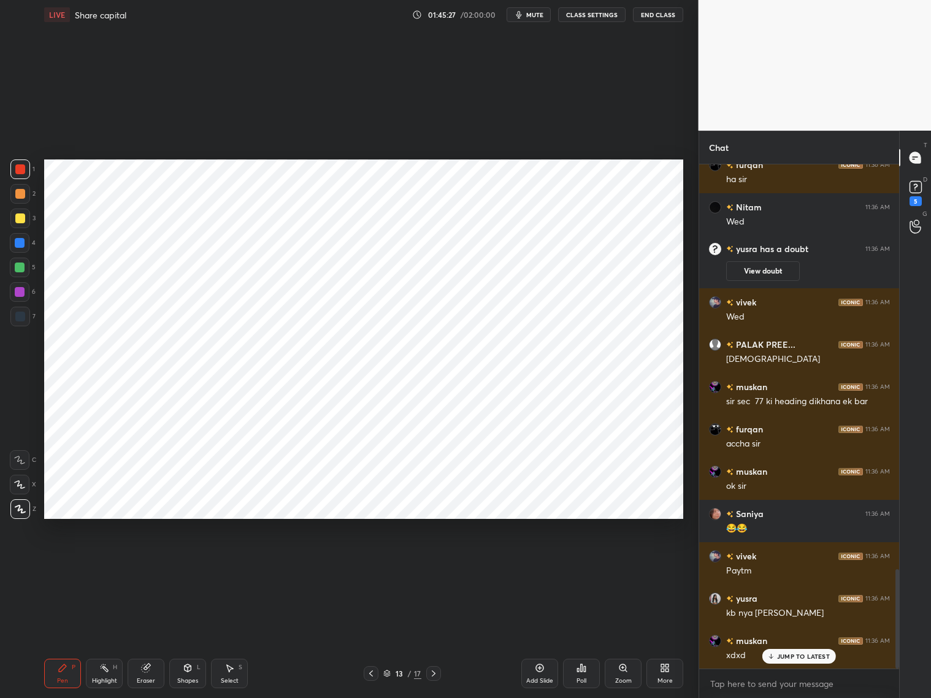
click at [371, 670] on icon at bounding box center [371, 674] width 10 height 10
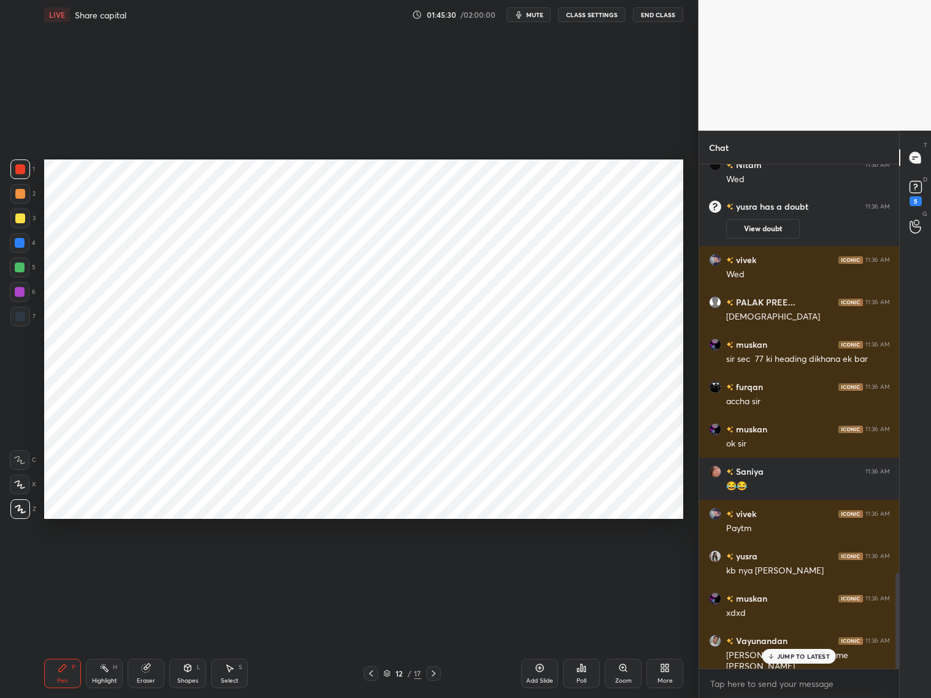
scroll to position [2145, 0]
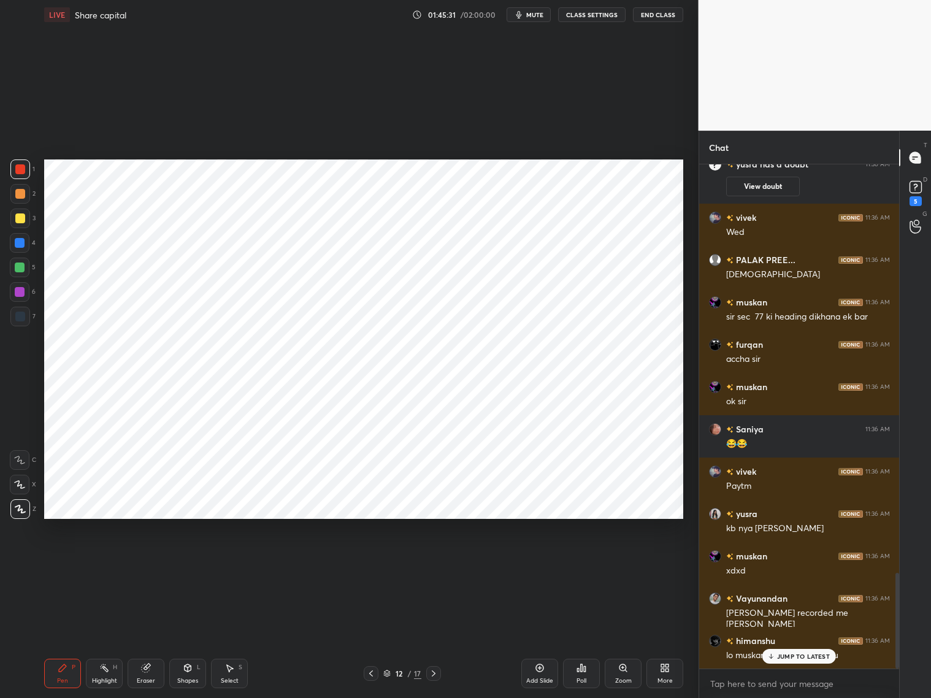
click at [370, 672] on icon at bounding box center [371, 674] width 10 height 10
click at [379, 673] on div "11 / 17" at bounding box center [402, 673] width 77 height 15
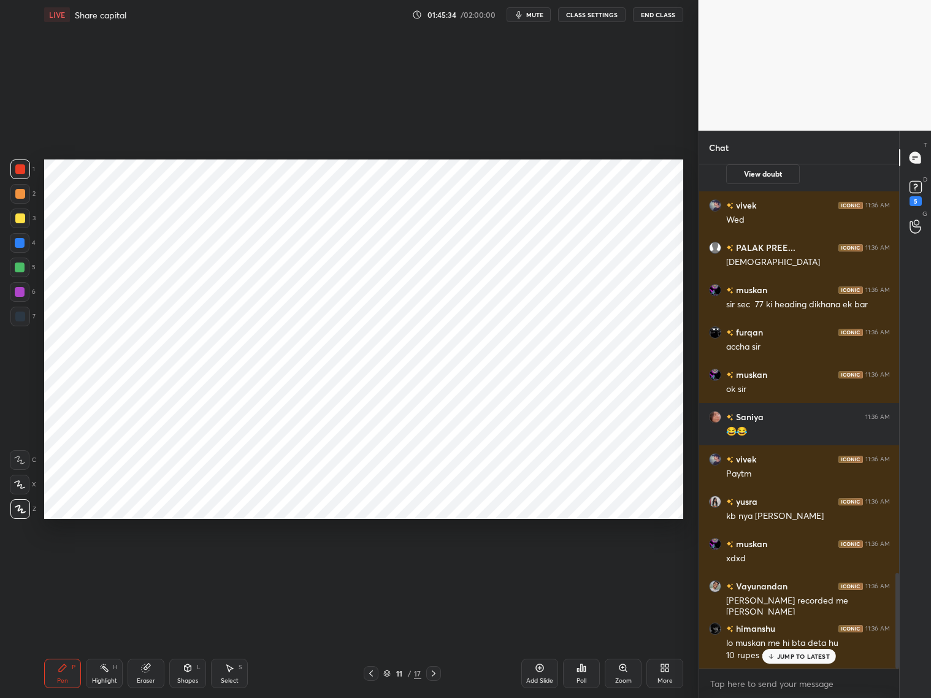
click at [369, 673] on icon at bounding box center [371, 674] width 10 height 10
click at [373, 669] on icon at bounding box center [371, 674] width 10 height 10
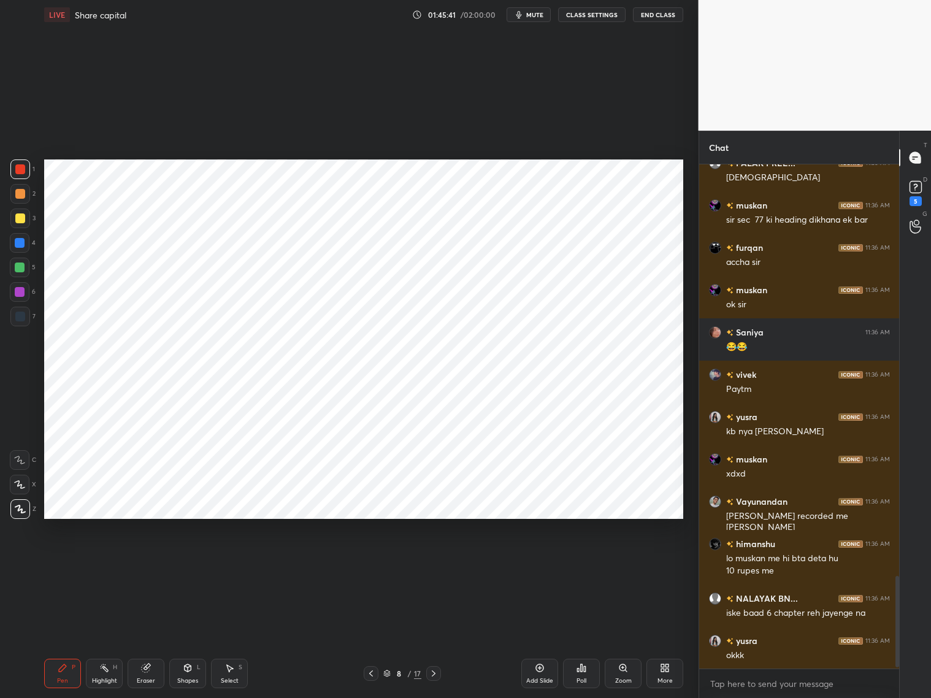
scroll to position [2284, 0]
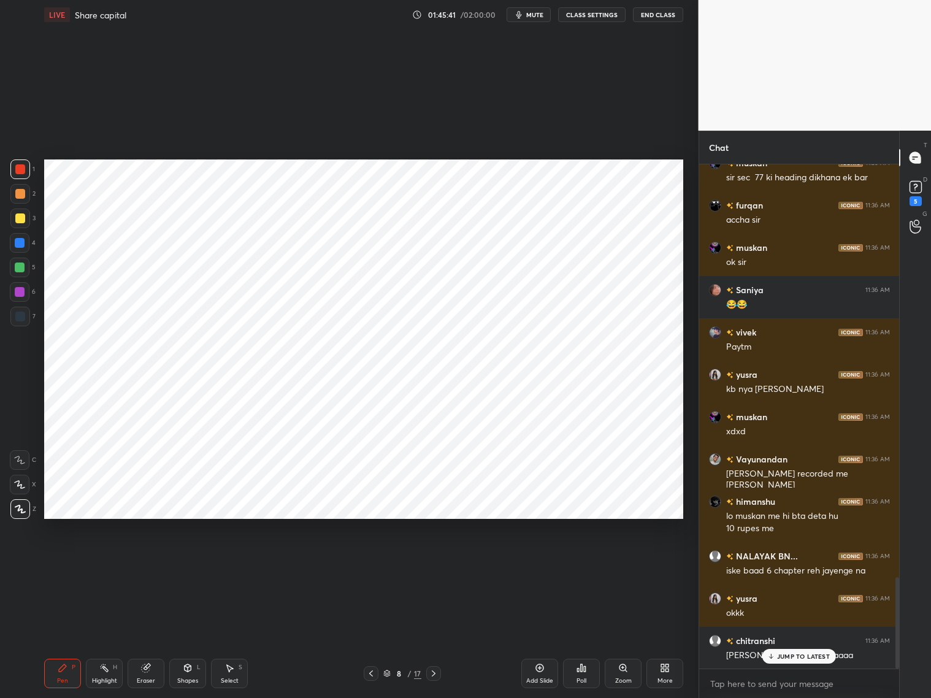
click at [434, 674] on icon at bounding box center [434, 674] width 10 height 10
click at [436, 675] on icon at bounding box center [434, 674] width 10 height 10
click at [435, 674] on icon at bounding box center [434, 674] width 10 height 10
click at [436, 676] on icon at bounding box center [434, 674] width 10 height 10
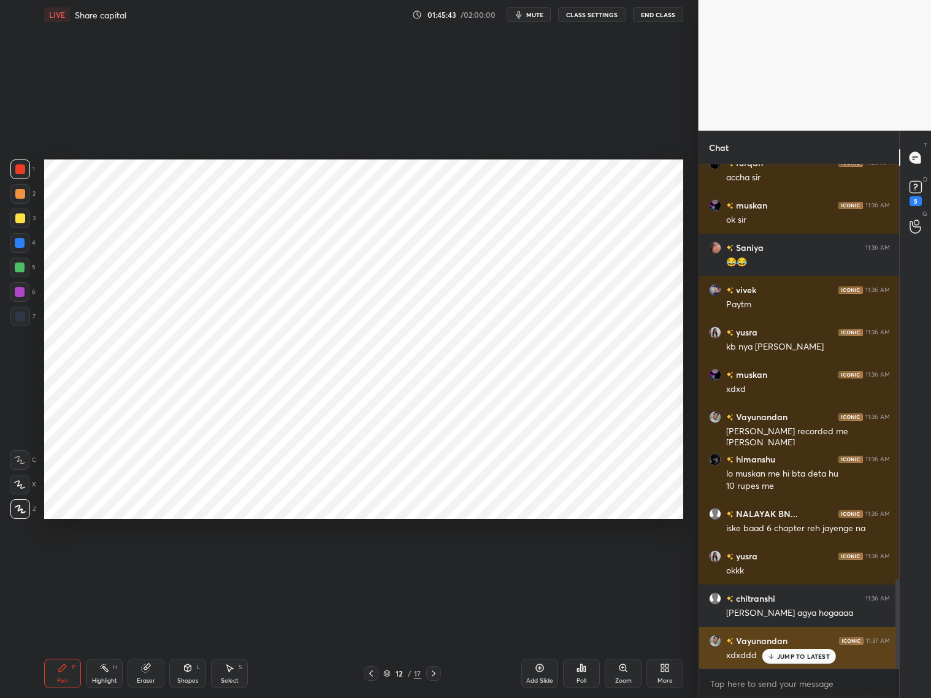
click at [791, 657] on p "JUMP TO LATEST" at bounding box center [803, 656] width 53 height 7
click at [433, 676] on icon at bounding box center [434, 674] width 10 height 10
click at [431, 671] on icon at bounding box center [434, 674] width 10 height 10
click at [429, 676] on icon at bounding box center [434, 674] width 10 height 10
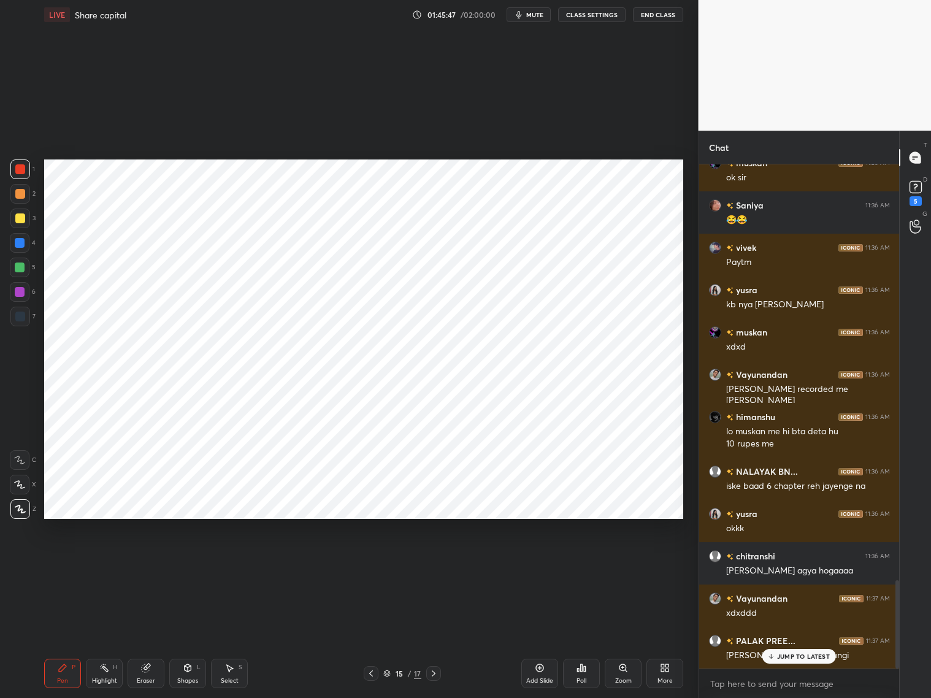
click at [433, 677] on icon at bounding box center [434, 674] width 10 height 10
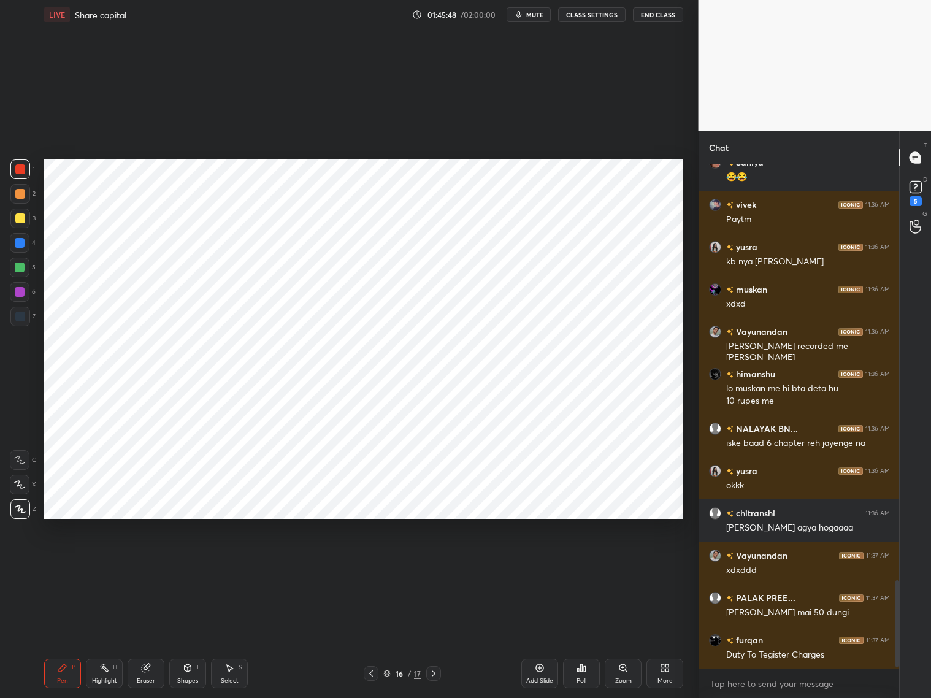
click at [427, 674] on div at bounding box center [433, 673] width 15 height 15
click at [428, 675] on div at bounding box center [433, 673] width 15 height 15
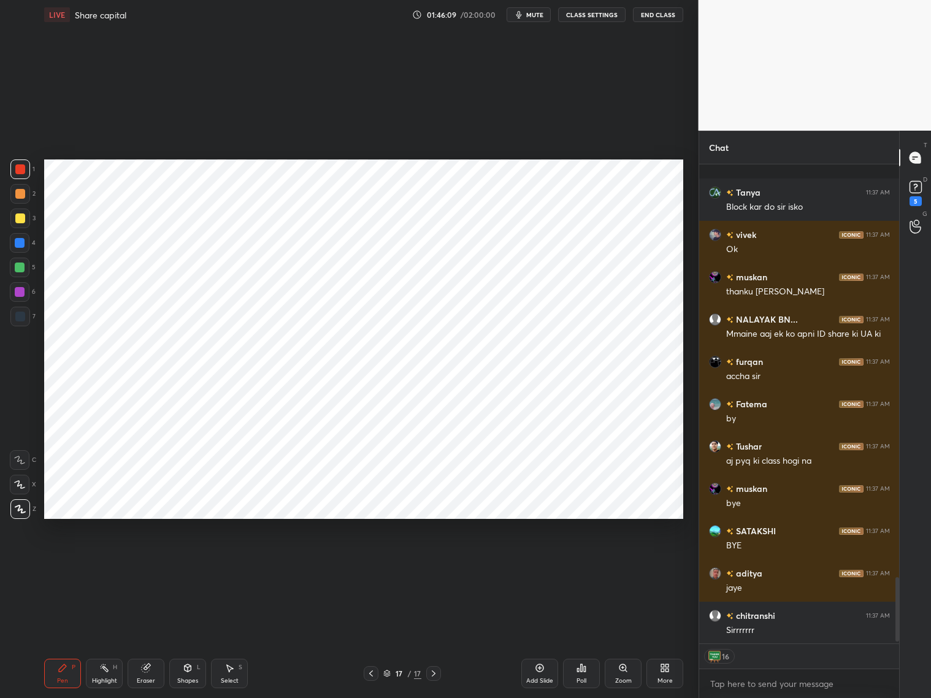
scroll to position [3072, 0]
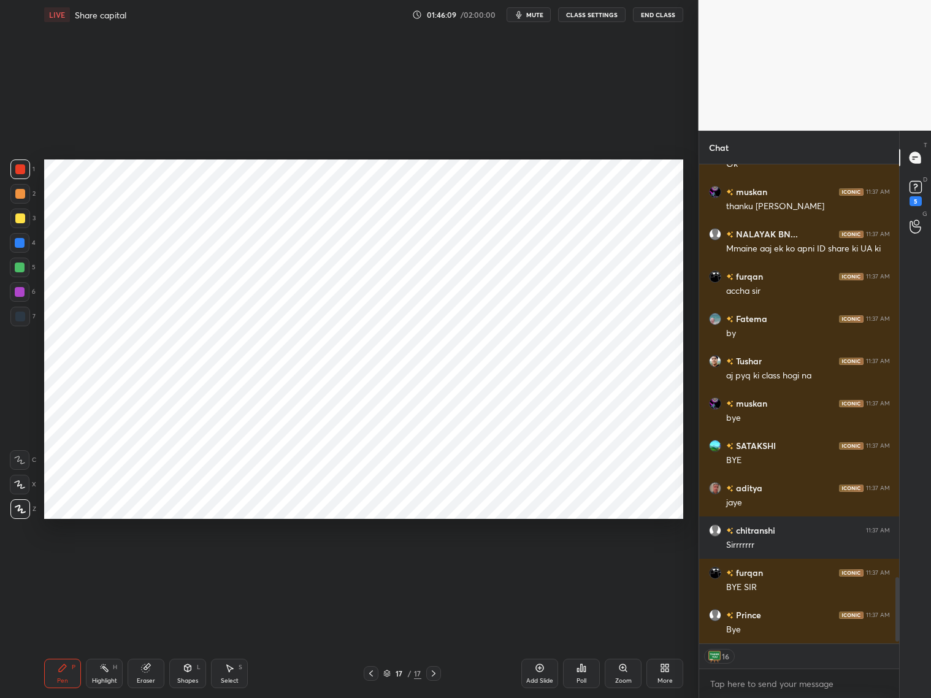
click at [674, 10] on button "End Class" at bounding box center [658, 14] width 50 height 15
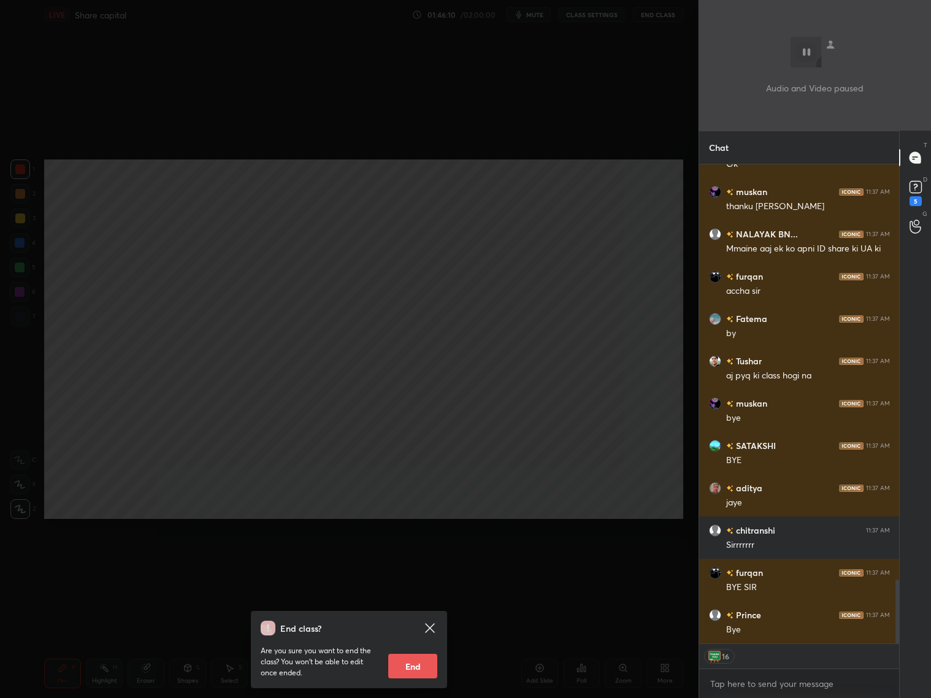
scroll to position [3114, 0]
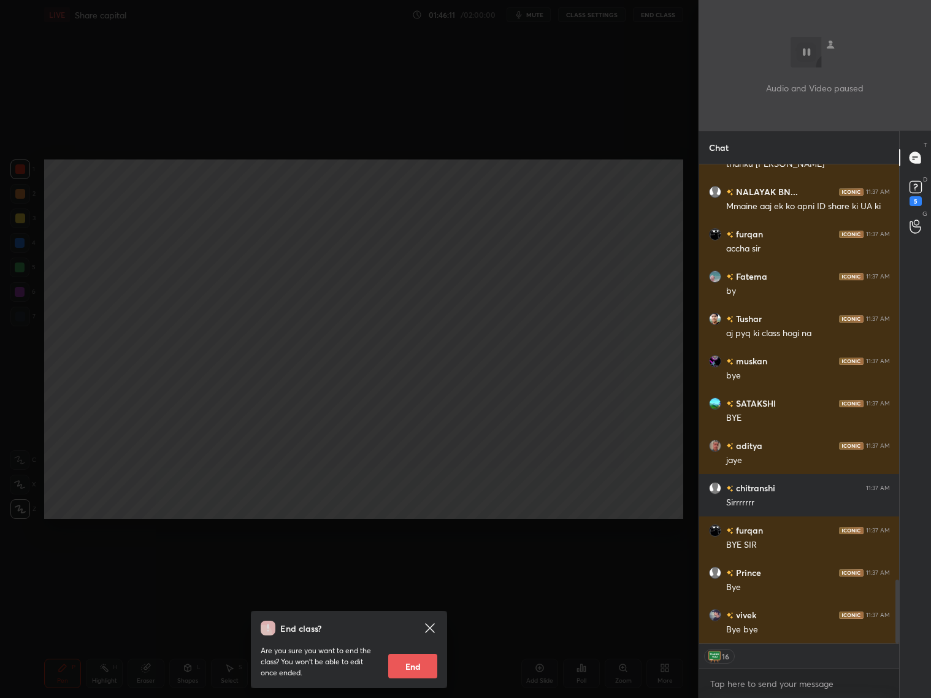
click at [418, 665] on button "End" at bounding box center [412, 666] width 49 height 25
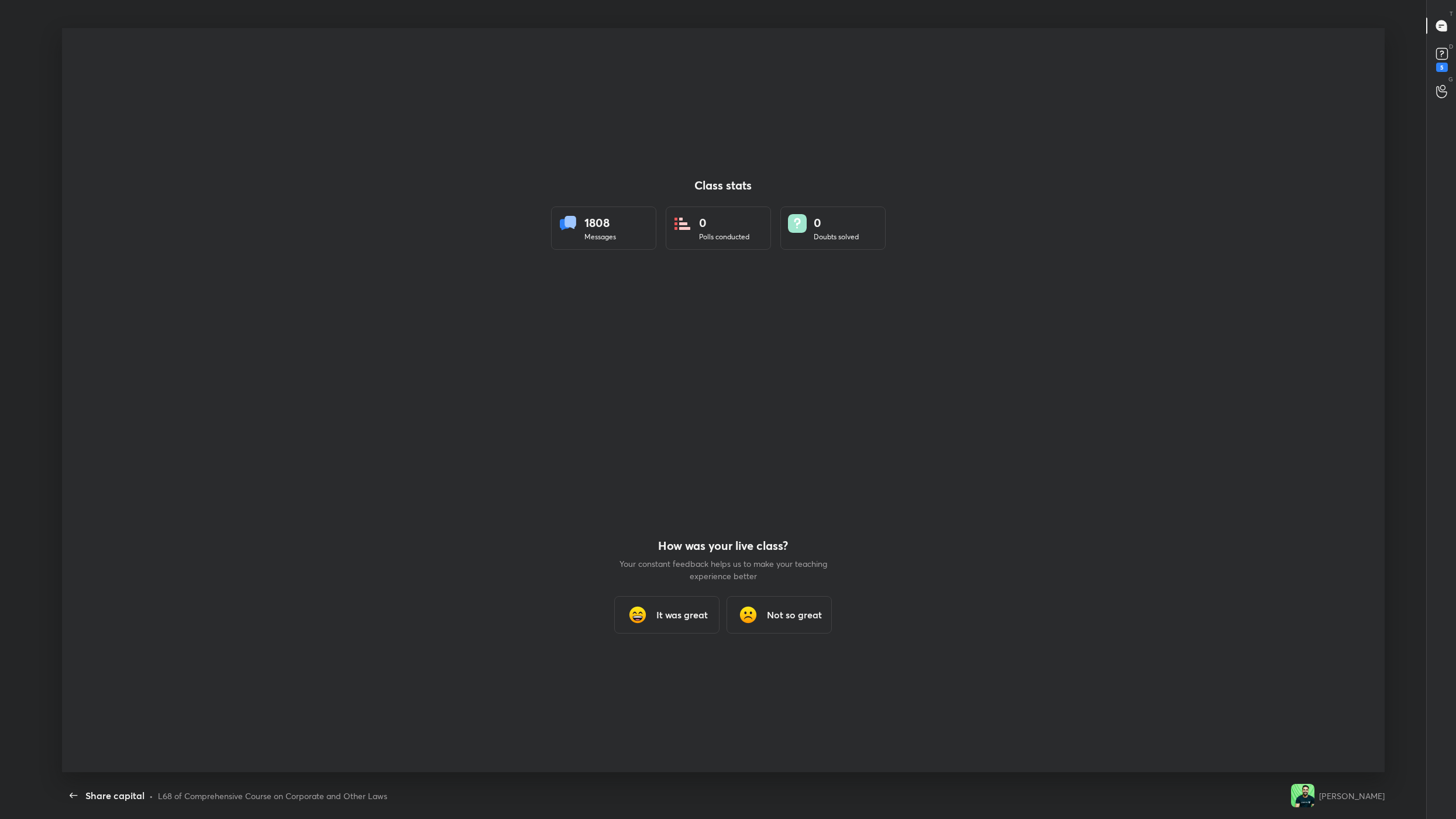
scroll to position [744, 1446]
type textarea "x"
